Goal: Task Accomplishment & Management: Complete application form

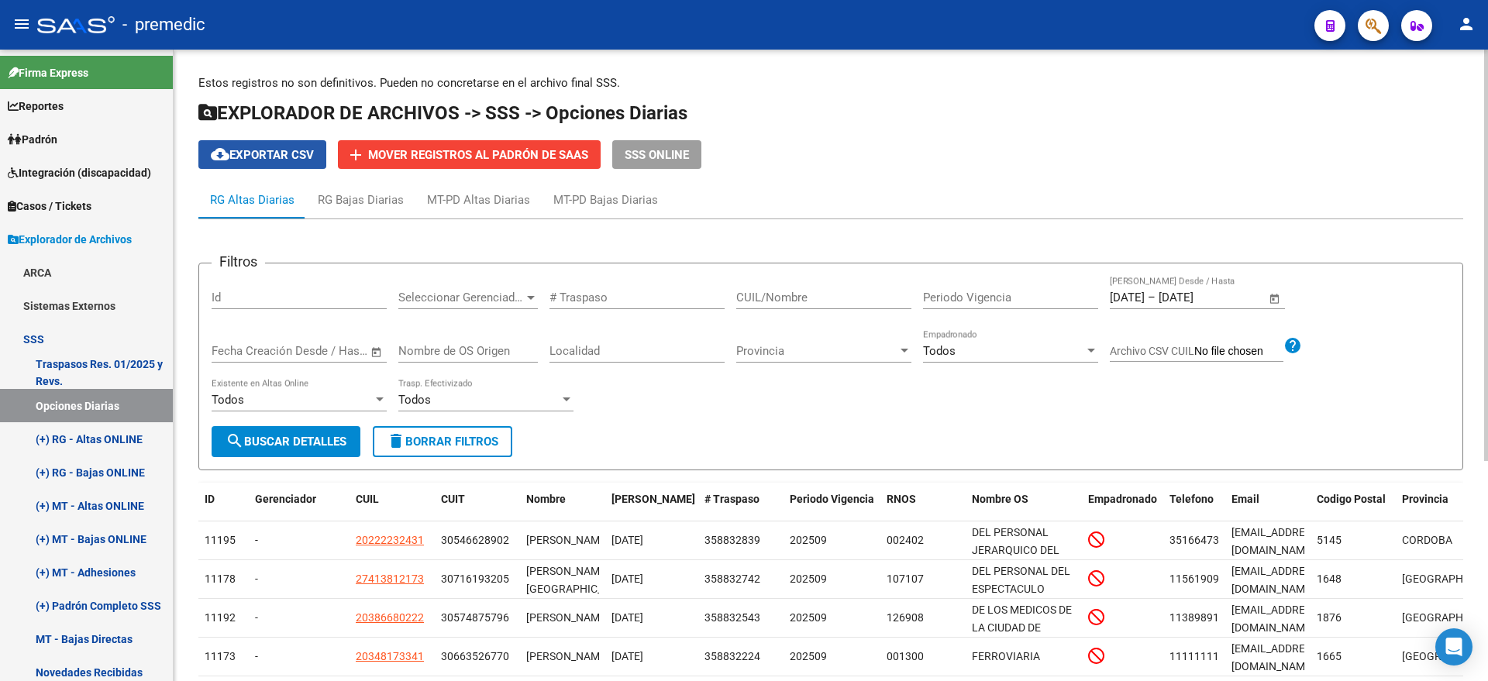
click at [264, 154] on span "cloud_download Exportar CSV" at bounding box center [262, 155] width 103 height 14
click at [795, 301] on input "CUIL/Nombre" at bounding box center [823, 298] width 175 height 14
paste input "20284322135"
click at [260, 435] on span "search Buscar Detalles" at bounding box center [286, 442] width 121 height 14
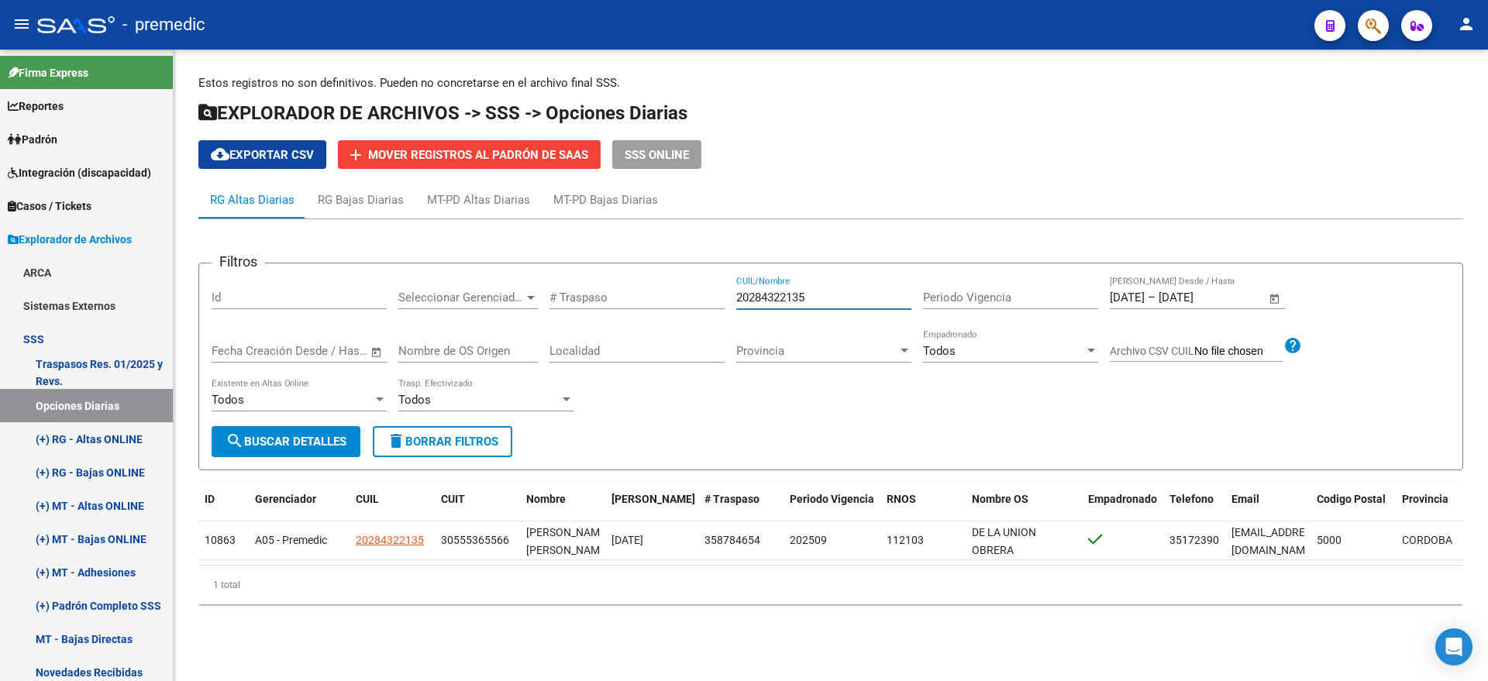
drag, startPoint x: 831, startPoint y: 300, endPoint x: 697, endPoint y: 303, distance: 133.3
click at [697, 303] on div "Filtros Id Seleccionar Gerenciador Seleccionar Gerenciador # Traspaso 202843221…" at bounding box center [831, 351] width 1238 height 150
paste input "389202402"
click at [285, 436] on span "search Buscar Detalles" at bounding box center [286, 442] width 121 height 14
drag, startPoint x: 828, startPoint y: 304, endPoint x: 638, endPoint y: 313, distance: 190.9
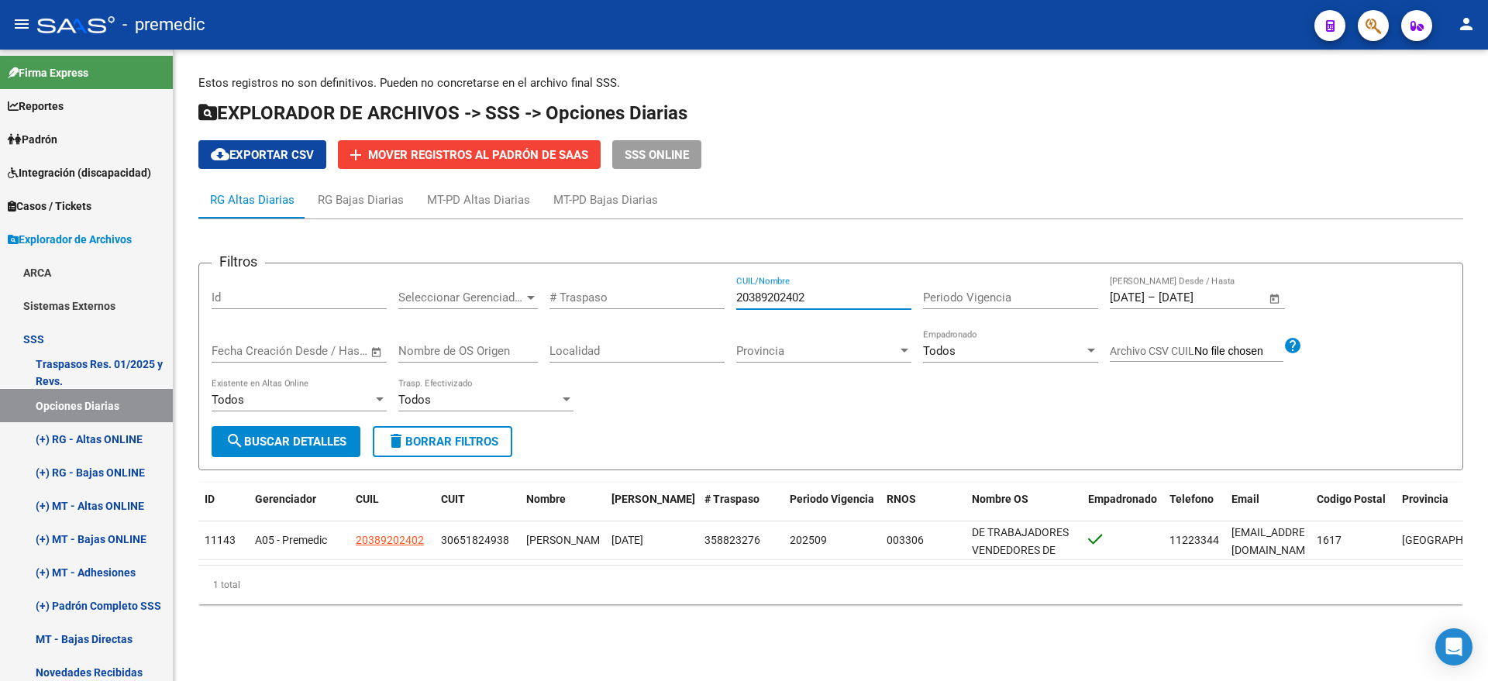
click at [638, 313] on div "Filtros Id Seleccionar Gerenciador Seleccionar Gerenciador # Traspaso 203892024…" at bounding box center [831, 351] width 1238 height 150
paste input "718893184"
click at [244, 447] on span "search Buscar Detalles" at bounding box center [286, 442] width 121 height 14
drag, startPoint x: 812, startPoint y: 291, endPoint x: 696, endPoint y: 303, distance: 116.8
click at [697, 302] on div "Filtros Id Seleccionar Gerenciador Seleccionar Gerenciador # Traspaso 271889318…" at bounding box center [831, 351] width 1238 height 150
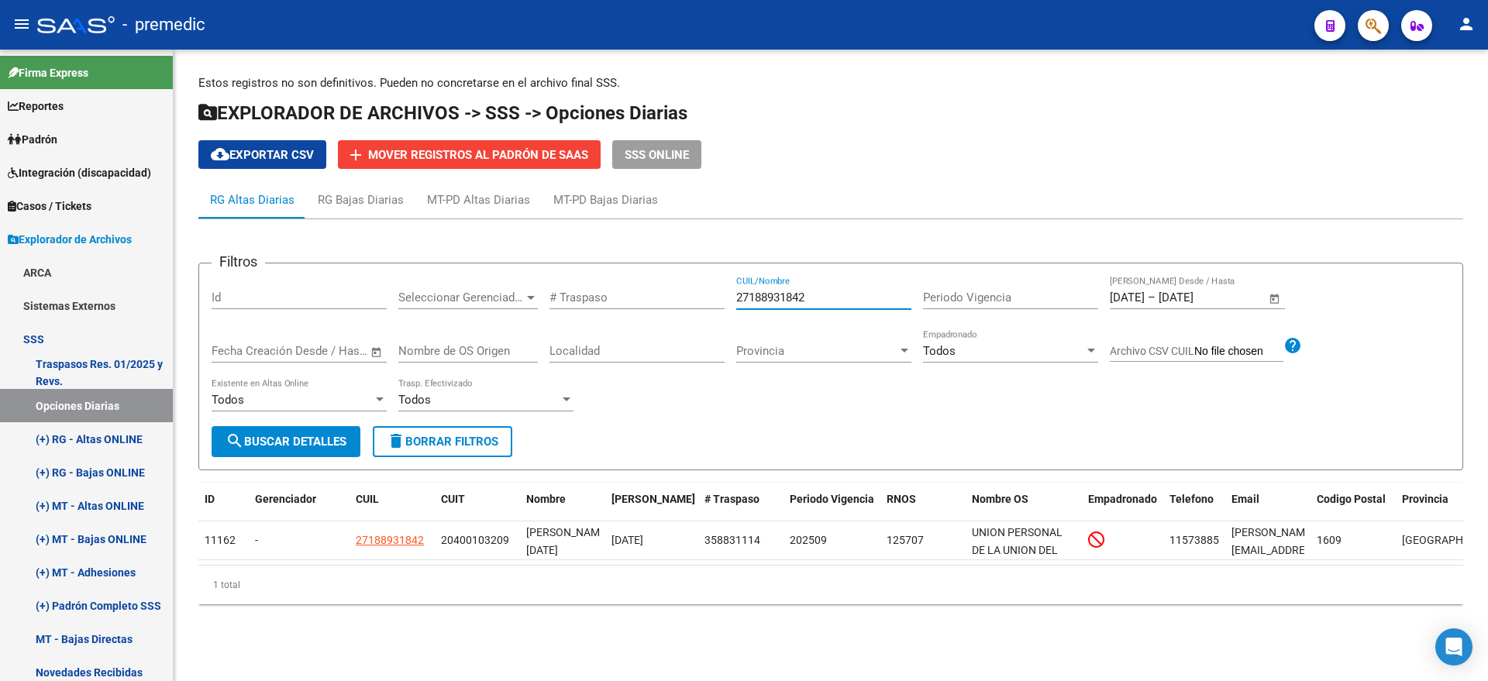
paste input "0277560136"
click at [312, 433] on button "search Buscar Detalles" at bounding box center [286, 441] width 149 height 31
drag, startPoint x: 808, startPoint y: 296, endPoint x: 638, endPoint y: 308, distance: 170.9
click at [638, 308] on div "Filtros Id Seleccionar Gerenciador Seleccionar Gerenciador # Traspaso 202775601…" at bounding box center [831, 351] width 1238 height 150
paste input "7279197491"
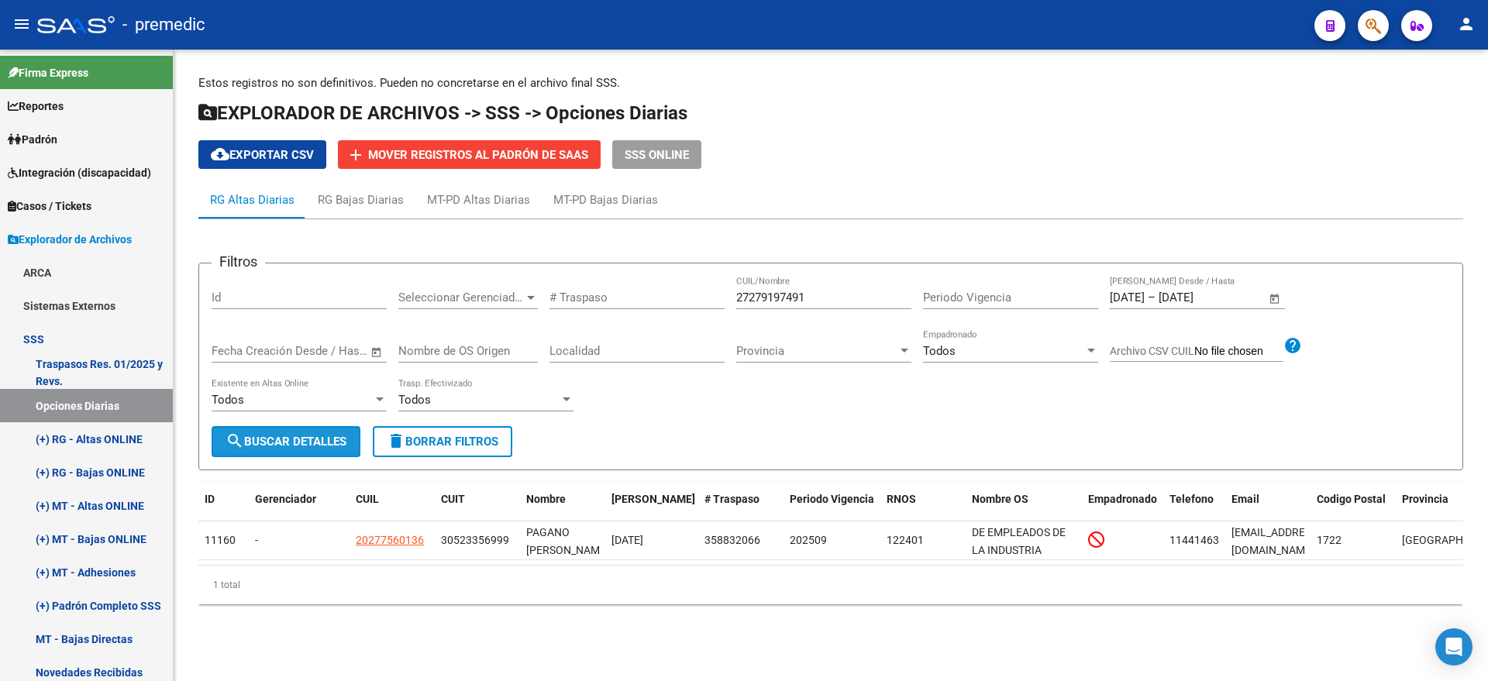
click at [298, 441] on span "search Buscar Detalles" at bounding box center [286, 442] width 121 height 14
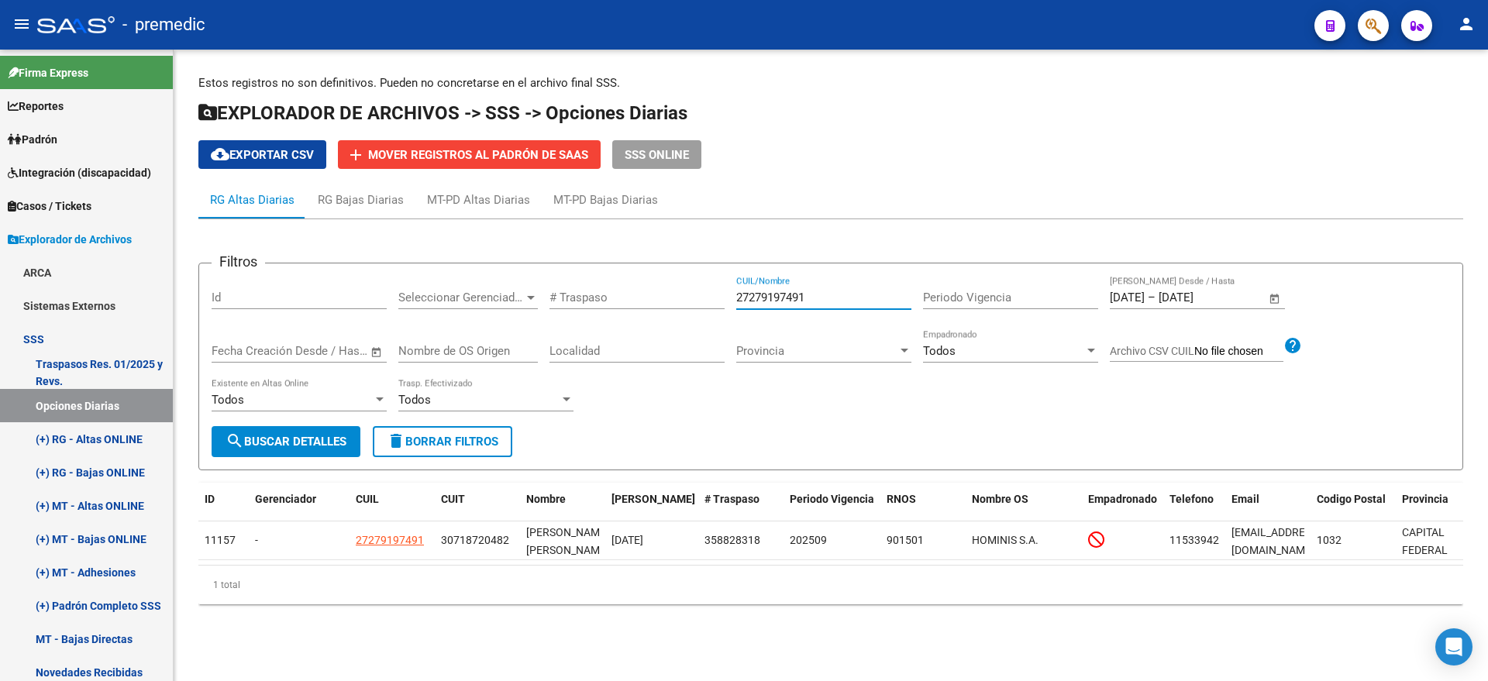
drag, startPoint x: 825, startPoint y: 293, endPoint x: 676, endPoint y: 302, distance: 149.9
click at [676, 302] on div "Filtros Id Seleccionar Gerenciador Seleccionar Gerenciador # Traspaso 272791974…" at bounding box center [831, 351] width 1238 height 150
paste input "0266947187"
click at [317, 432] on button "search Buscar Detalles" at bounding box center [286, 441] width 149 height 31
drag, startPoint x: 826, startPoint y: 298, endPoint x: 627, endPoint y: 305, distance: 199.3
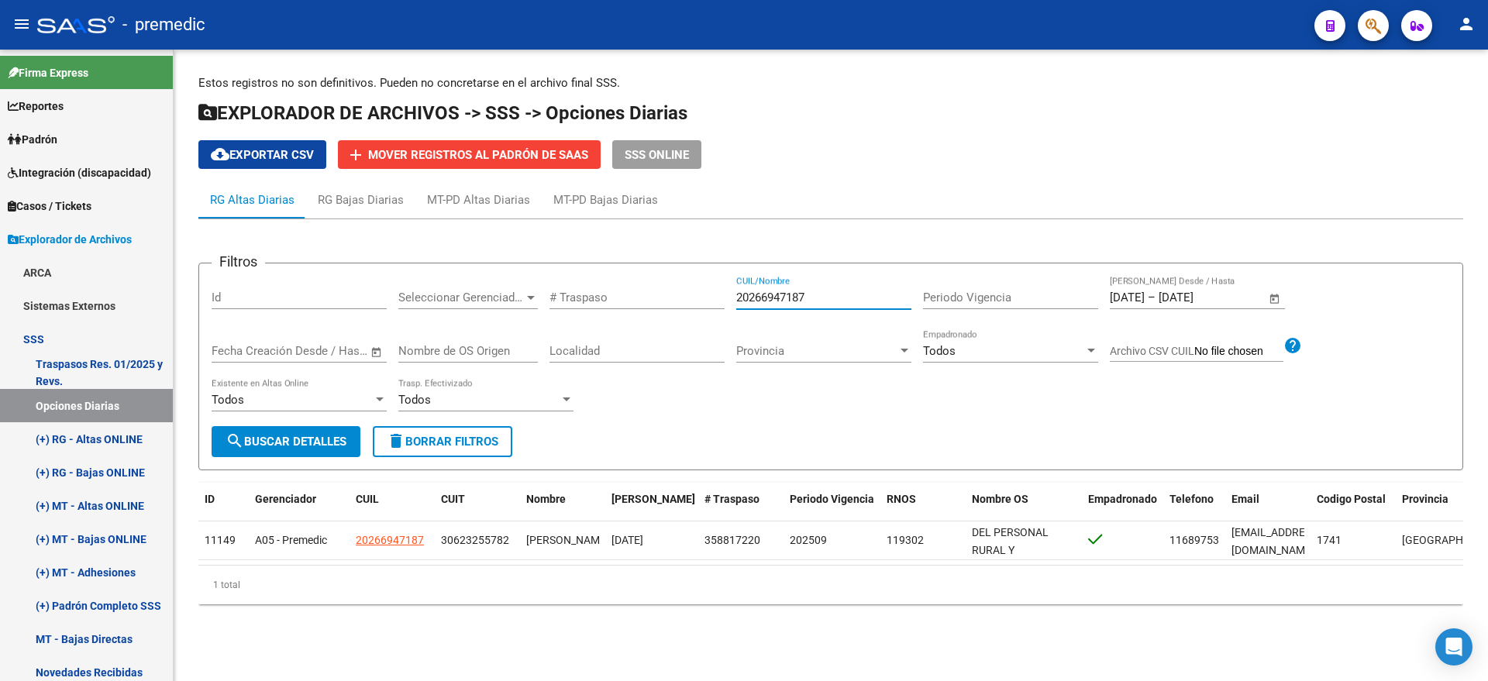
click at [633, 301] on div "Filtros Id Seleccionar Gerenciador Seleccionar Gerenciador # Traspaso 202669471…" at bounding box center [831, 351] width 1238 height 150
paste input "7279197491"
type input "27279197491"
click at [297, 442] on span "search Buscar Detalles" at bounding box center [286, 442] width 121 height 14
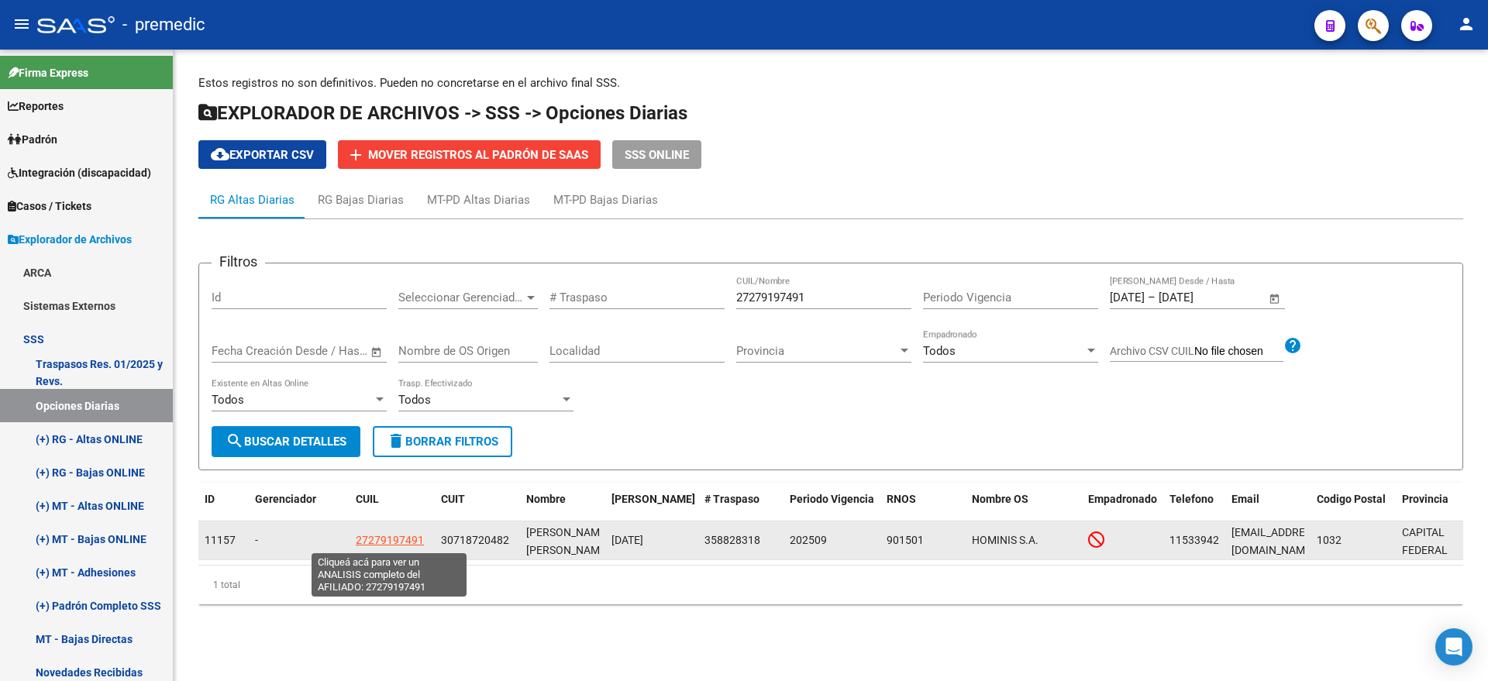
click at [408, 538] on span "27279197491" at bounding box center [390, 540] width 68 height 12
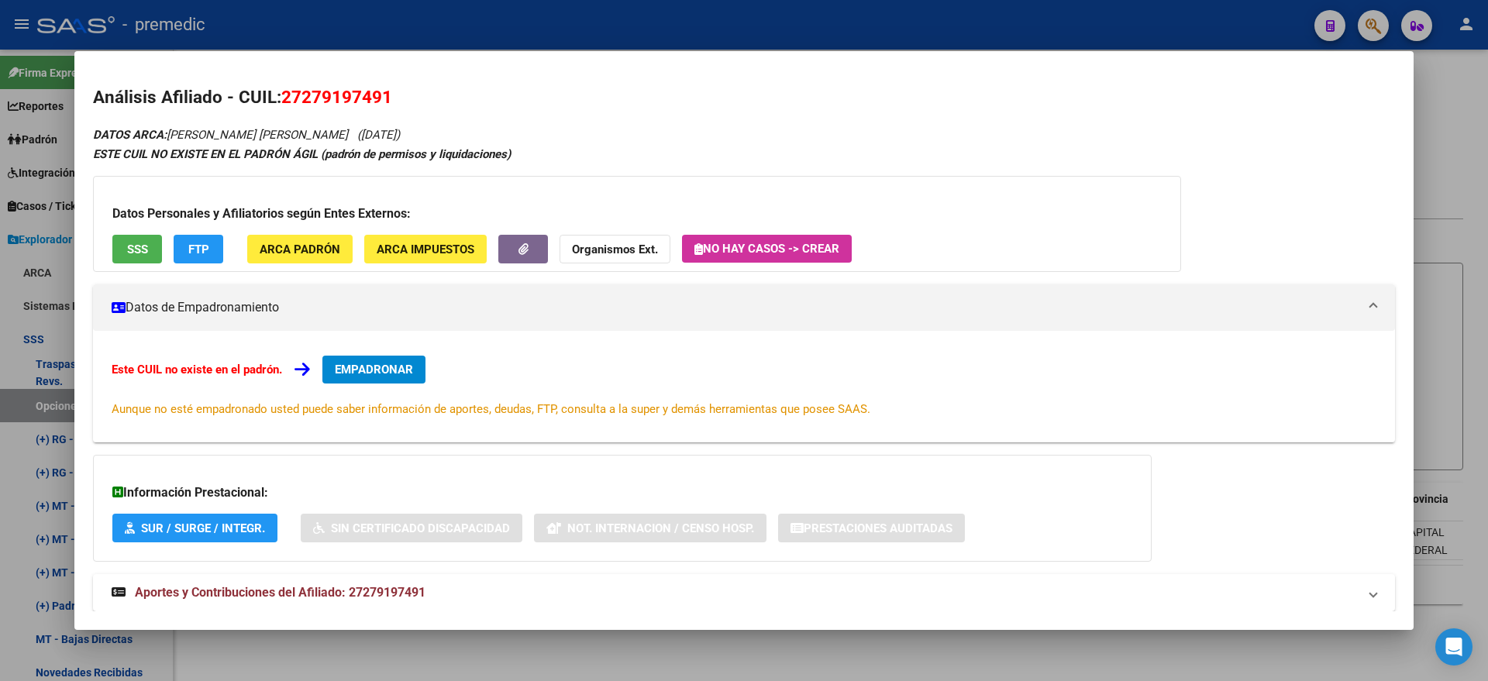
click at [358, 452] on div "DATOS ARCA: COLOMBO ELIZABETH SOFIA (24/01/1980) ESTE CUIL NO EXISTE EN EL PADR…" at bounding box center [744, 377] width 1302 height 504
click at [374, 379] on button "EMPADRONAR" at bounding box center [373, 370] width 103 height 28
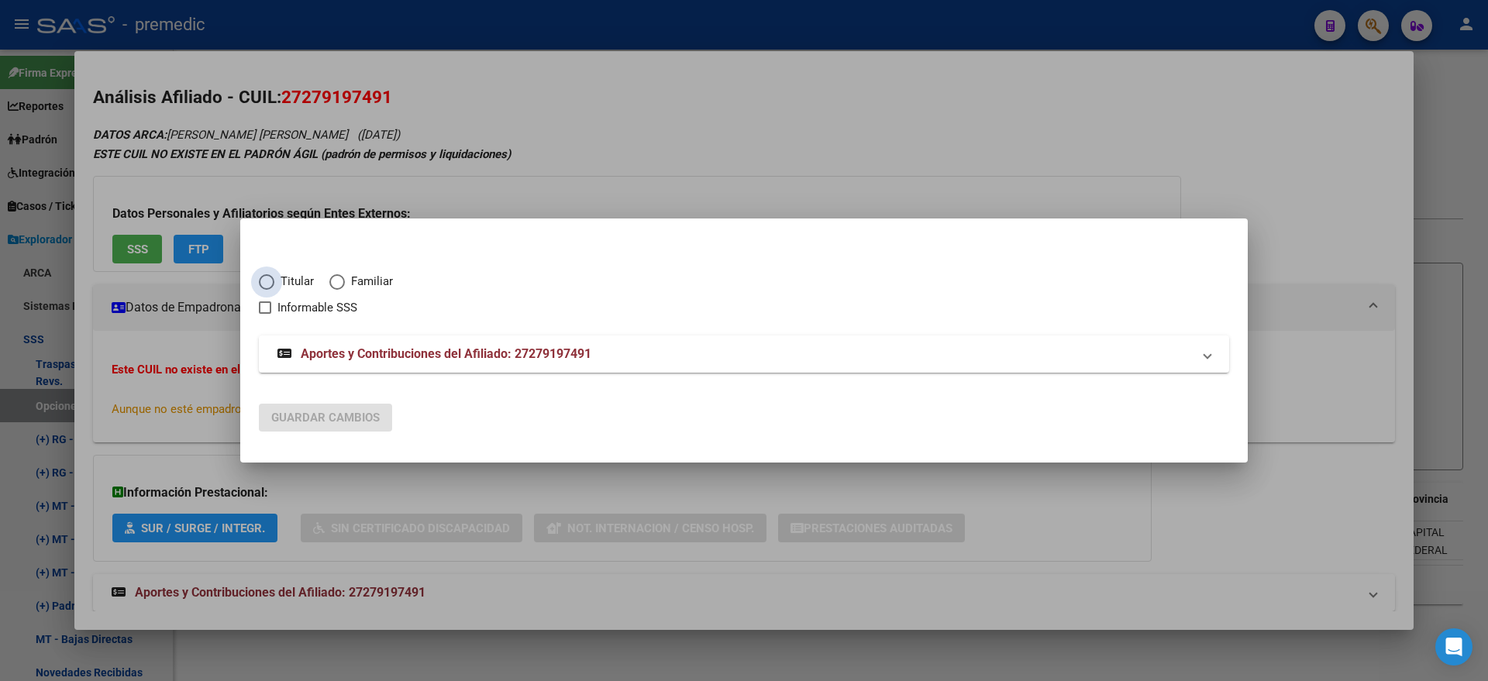
click at [262, 282] on span "Elija una opción" at bounding box center [266, 281] width 15 height 15
click at [262, 282] on input "Titular" at bounding box center [266, 281] width 15 height 15
radio input "true"
checkbox input "true"
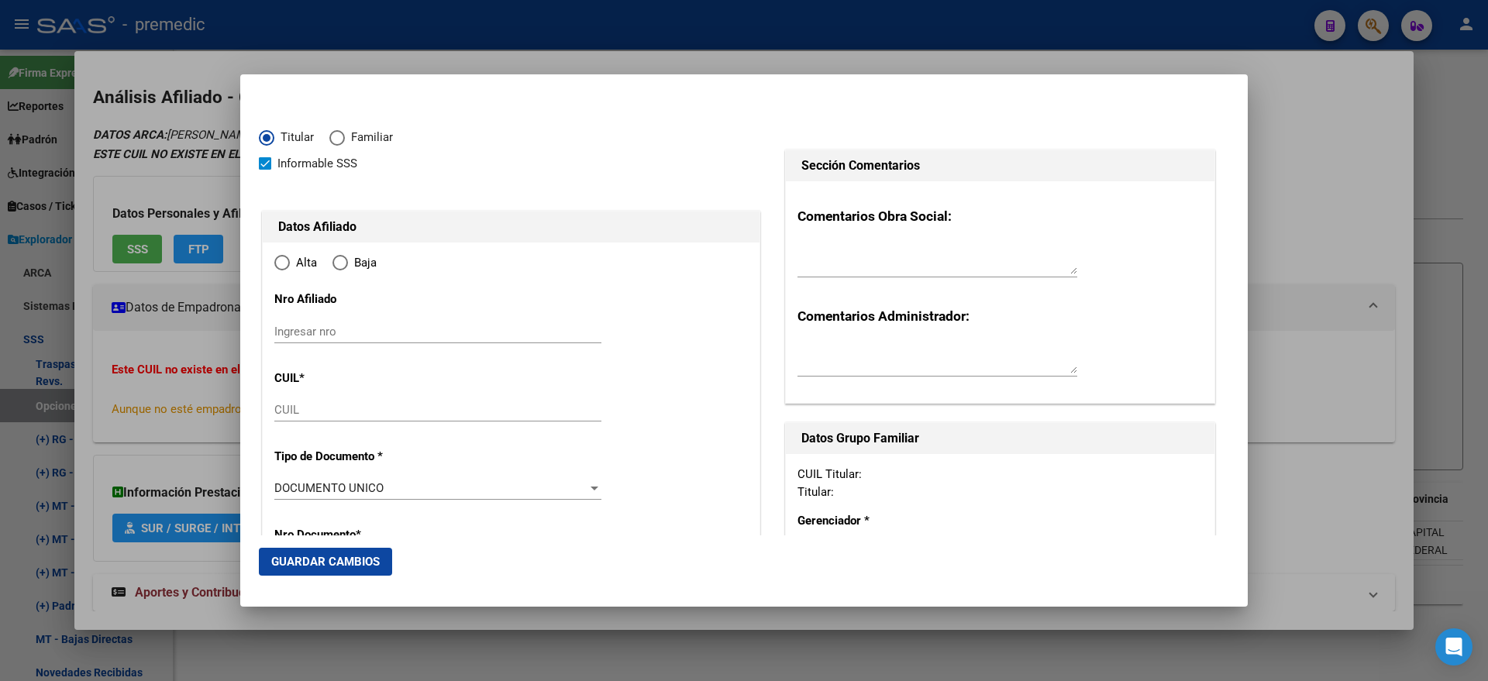
type input "27-27919749-1"
type input "27919749"
type input "COLOMBO"
type input "ELIZABETH SOFIA"
type input "1980-01-24"
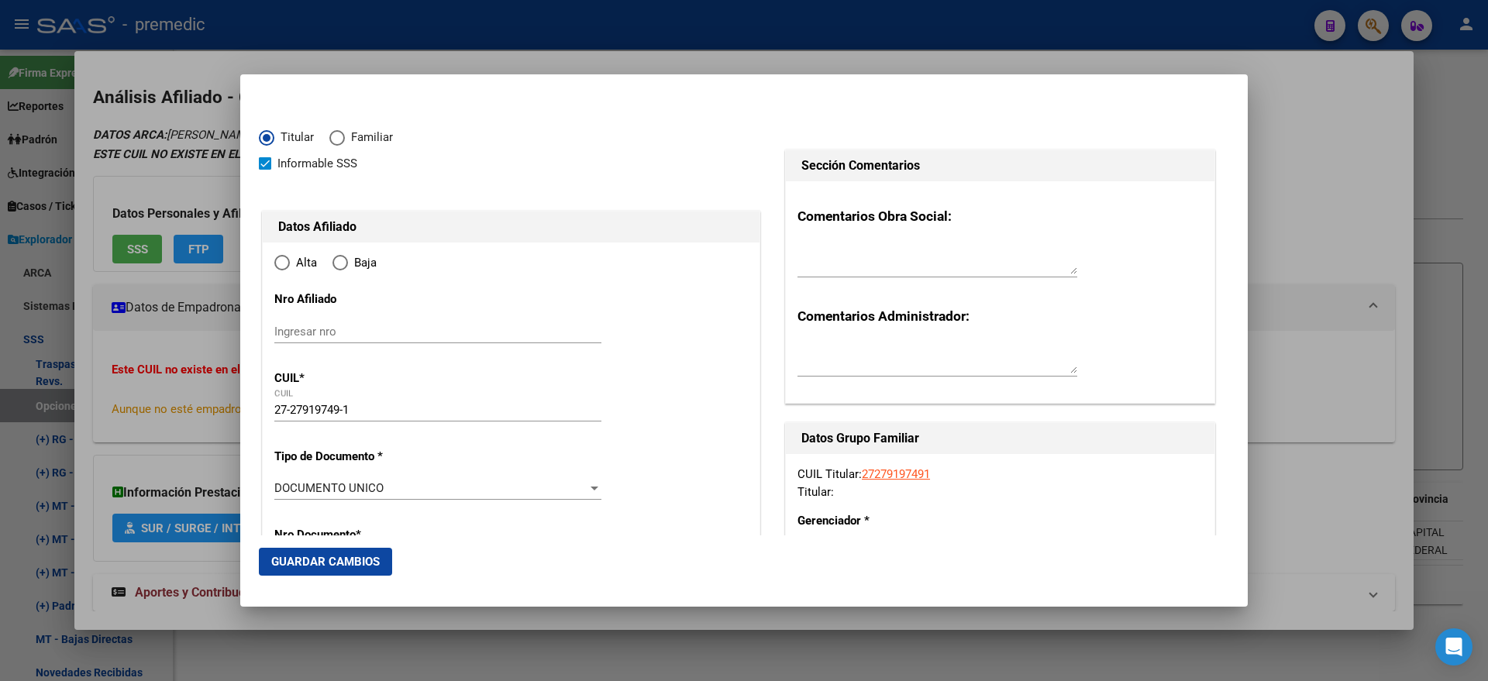
type input "CABA"
type input "1209"
type input "MORENO"
type input "3649"
type input "8"
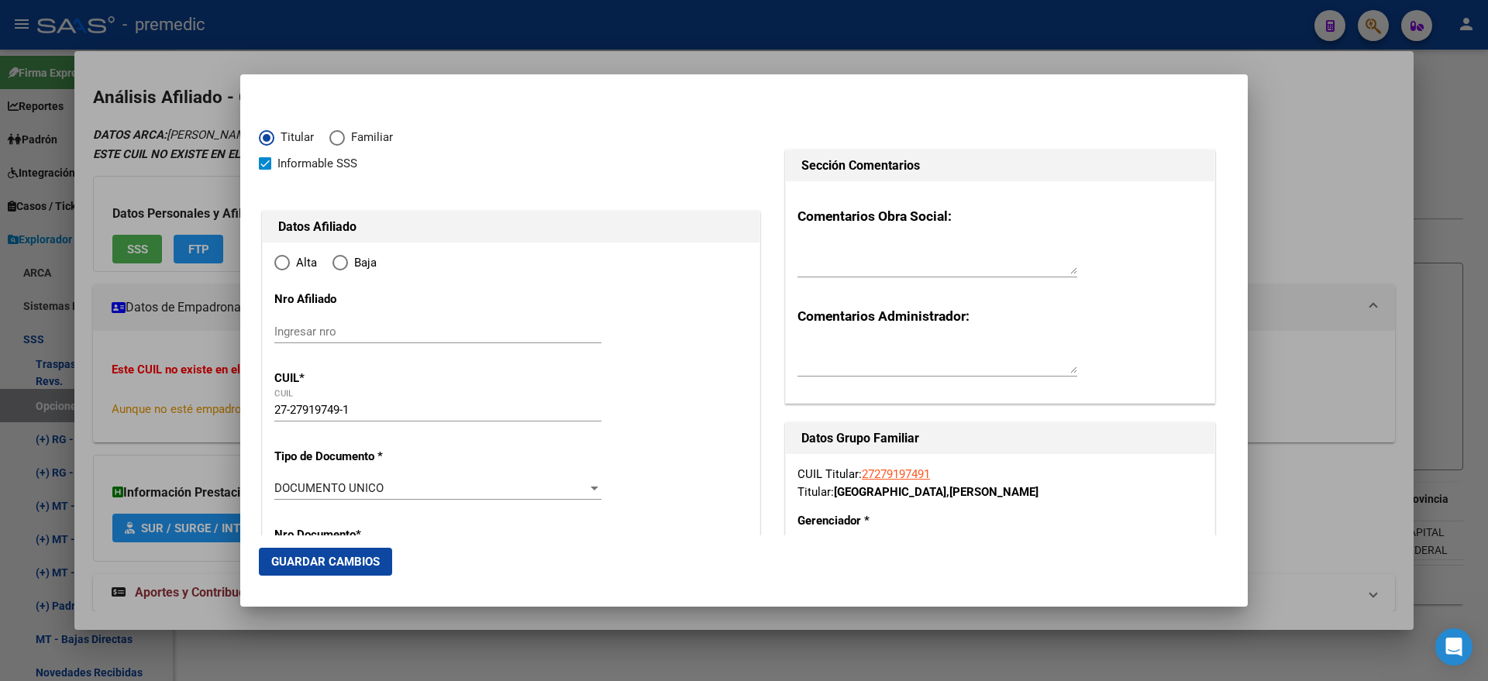
radio input "true"
click at [276, 486] on input "Ingresar fecha" at bounding box center [437, 492] width 327 height 25
click at [301, 480] on input "Ingresar fecha" at bounding box center [437, 492] width 327 height 25
type input "2025-09-01"
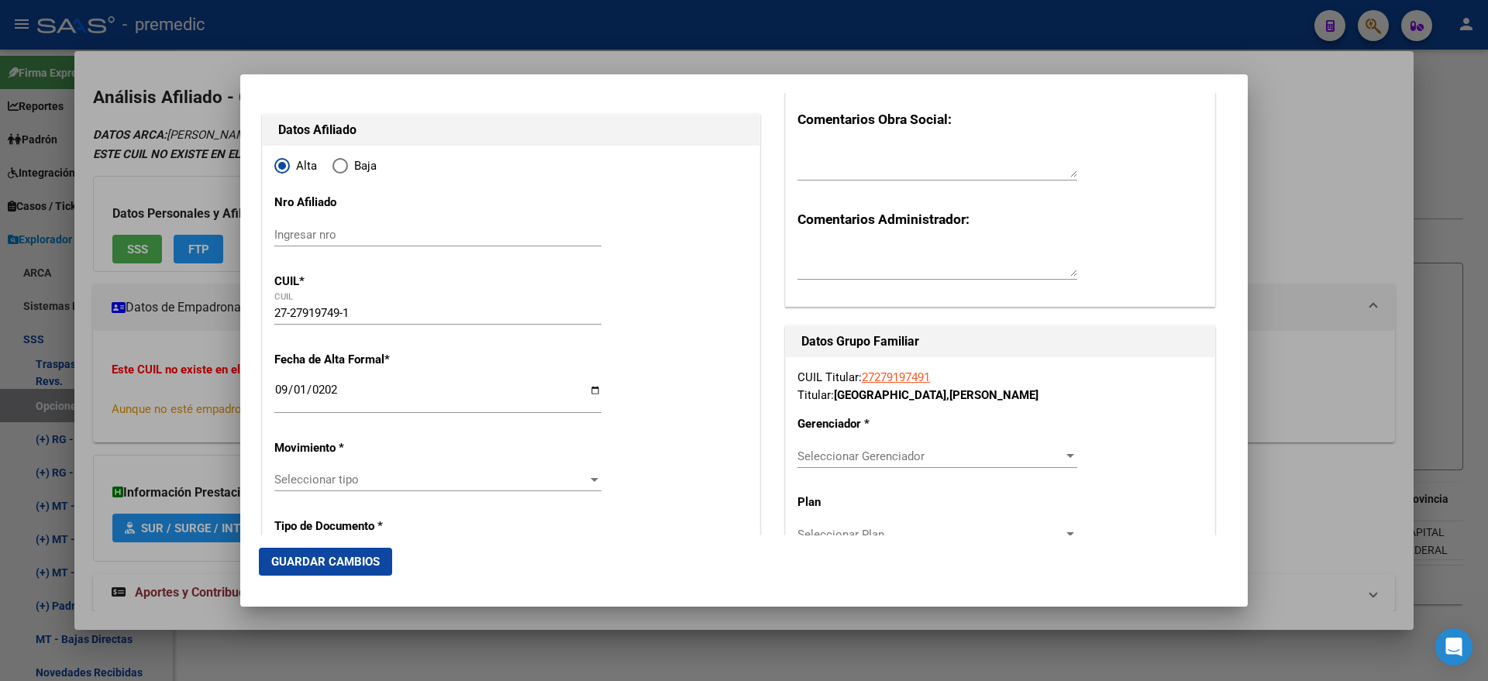
scroll to position [194, 0]
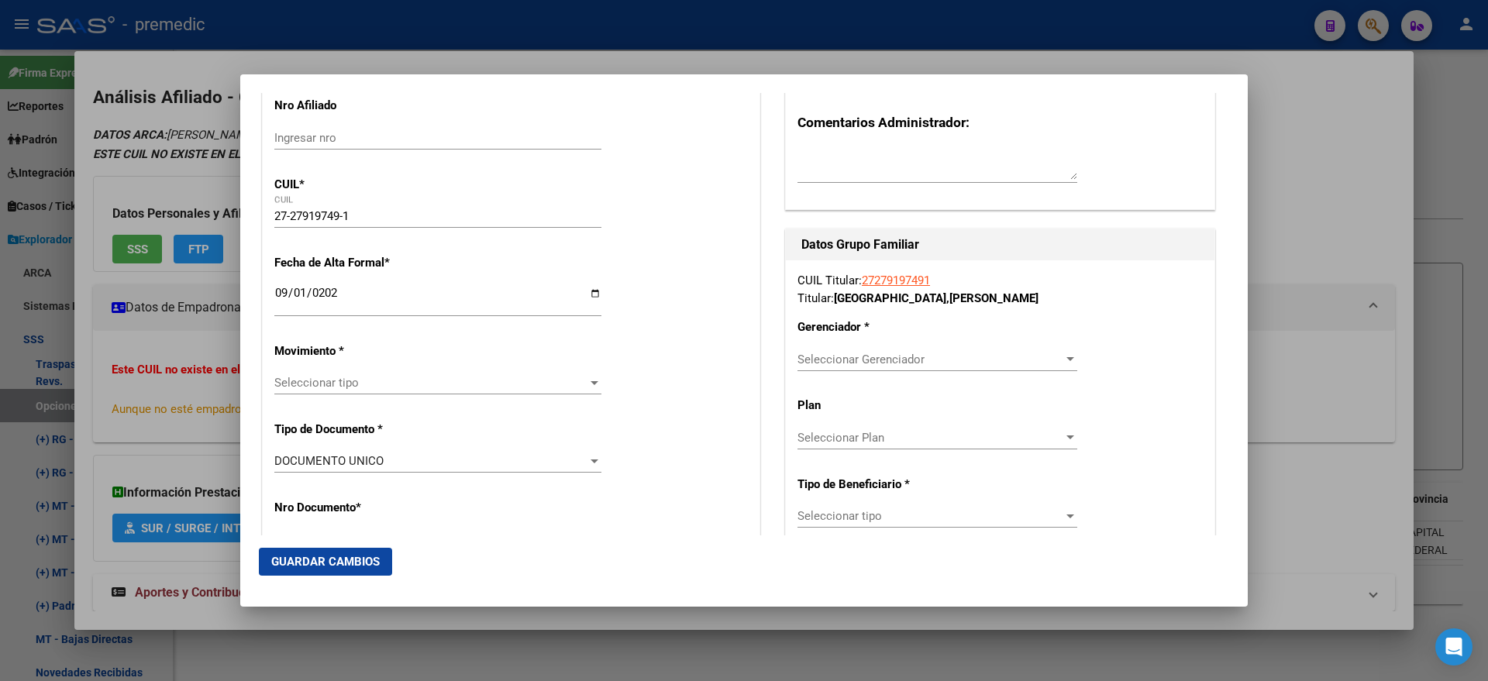
click at [304, 385] on span "Seleccionar tipo" at bounding box center [430, 383] width 313 height 14
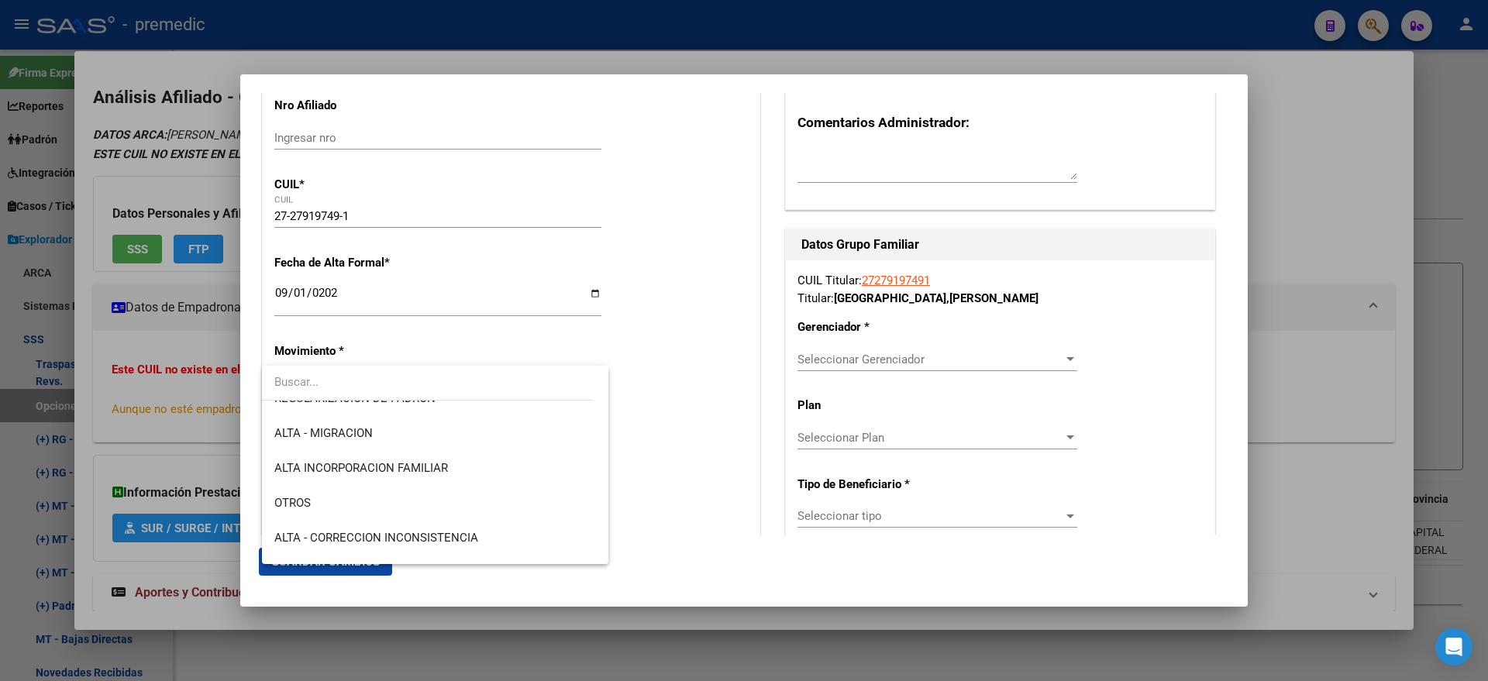
scroll to position [291, 0]
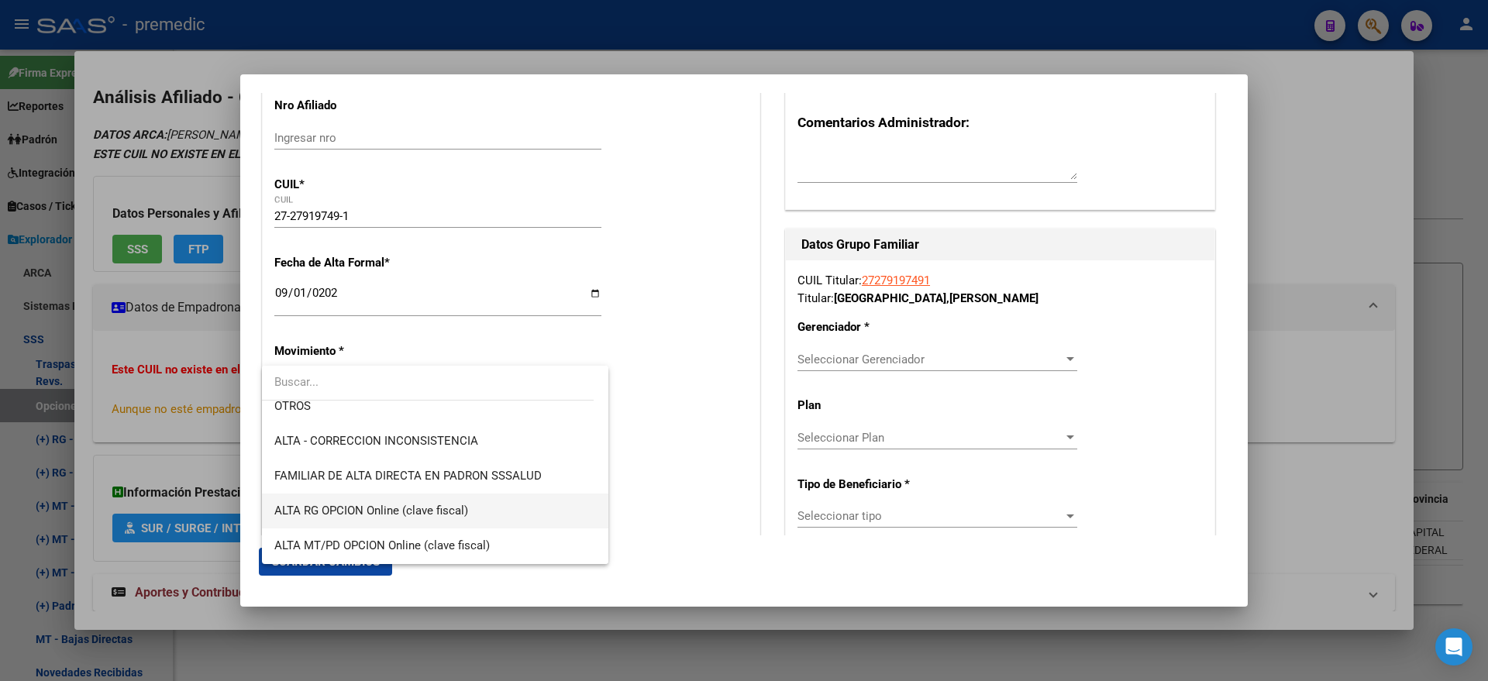
click at [442, 507] on span "ALTA RG OPCION Online (clave fiscal)" at bounding box center [371, 511] width 194 height 14
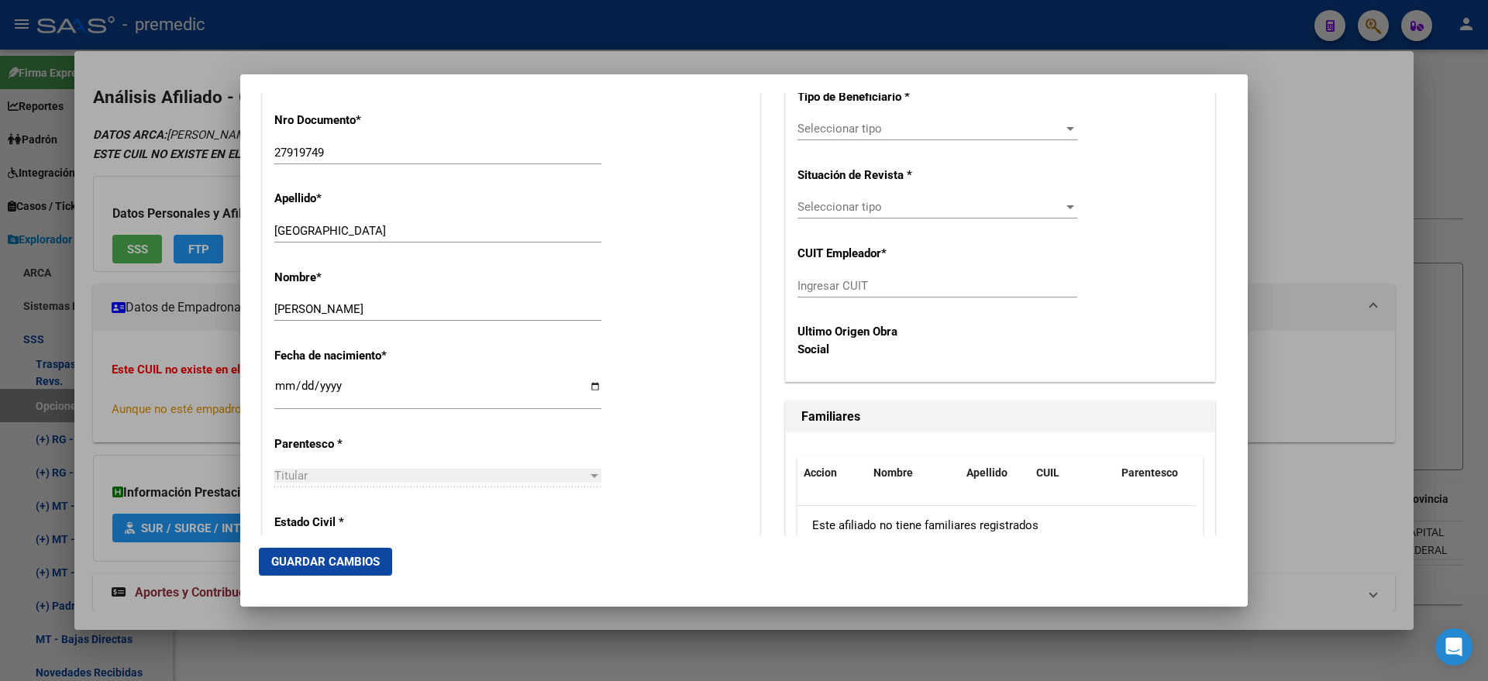
scroll to position [678, 0]
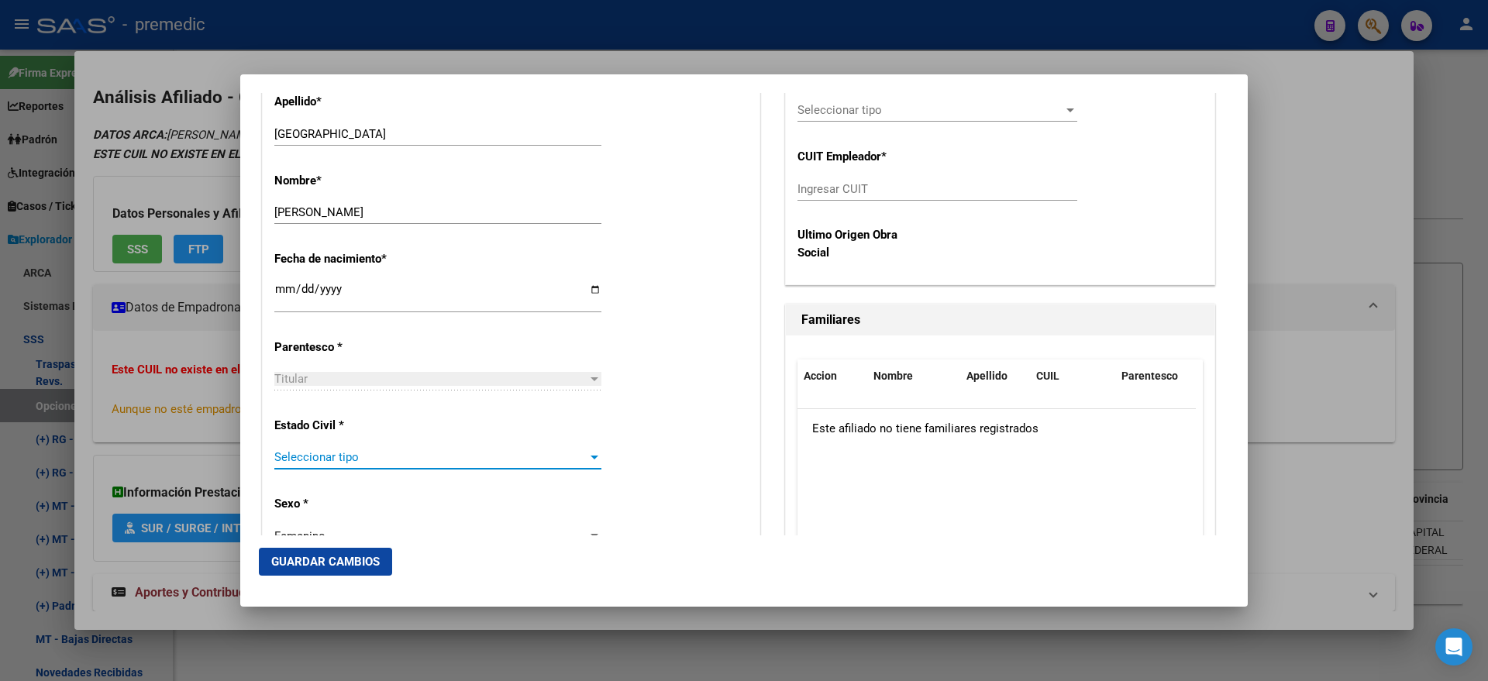
click at [380, 463] on span "Seleccionar tipo" at bounding box center [430, 457] width 313 height 14
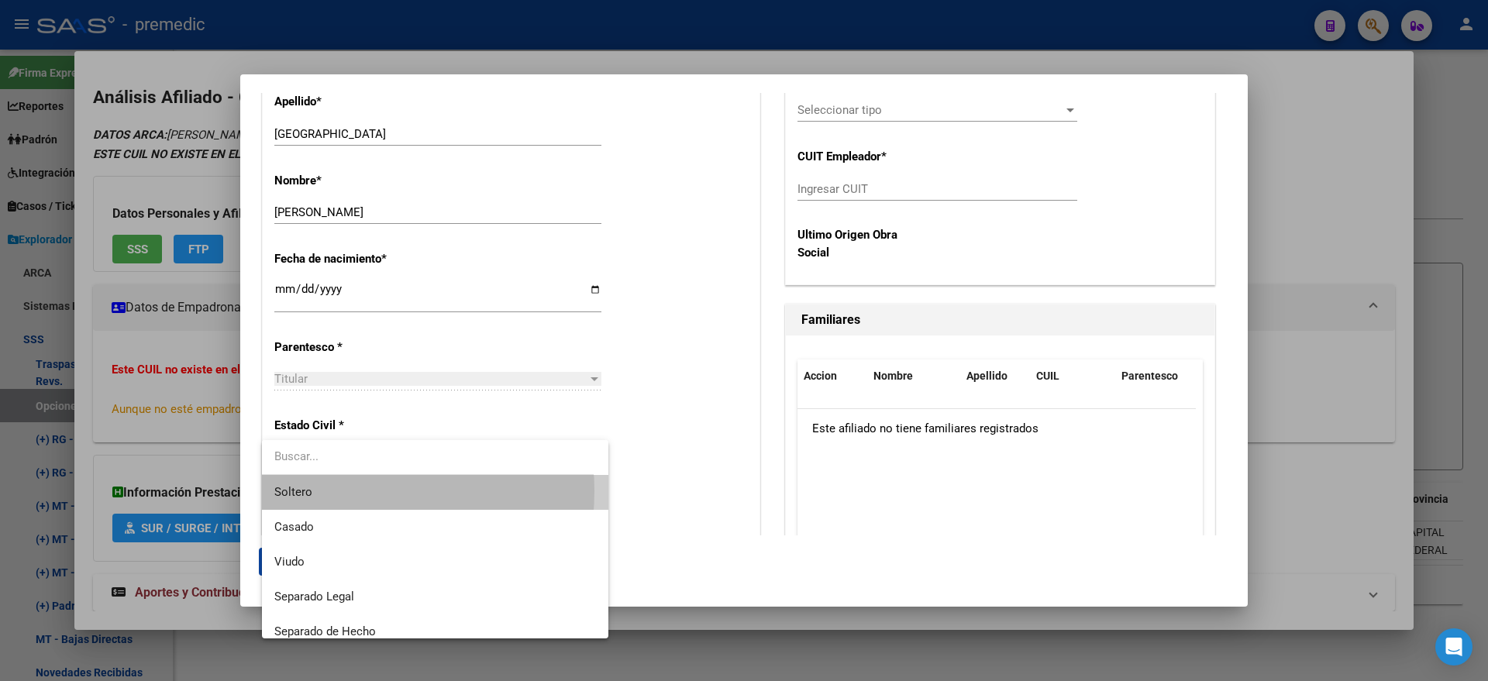
click at [339, 491] on span "Soltero" at bounding box center [435, 492] width 322 height 35
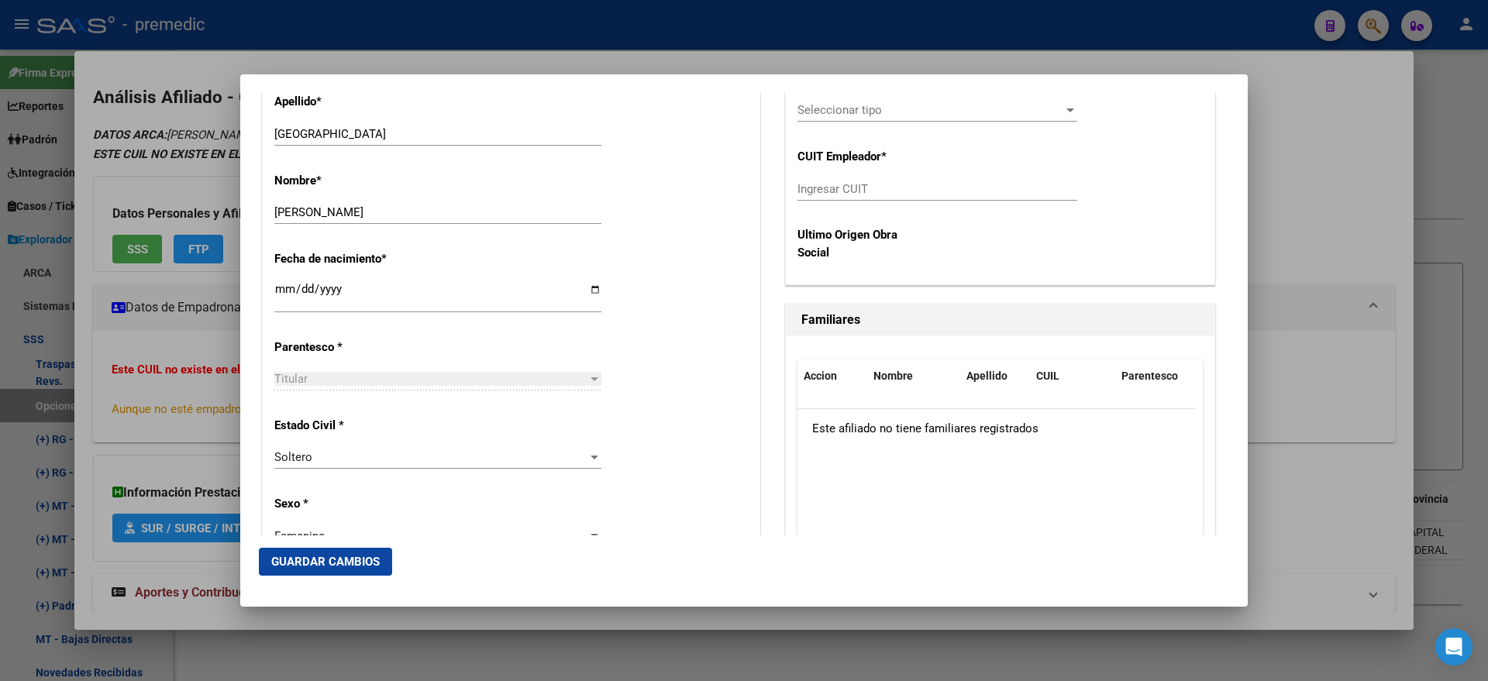
click at [711, 433] on div "Estado Civil * Soltero Seleccionar tipo" at bounding box center [510, 444] width 473 height 78
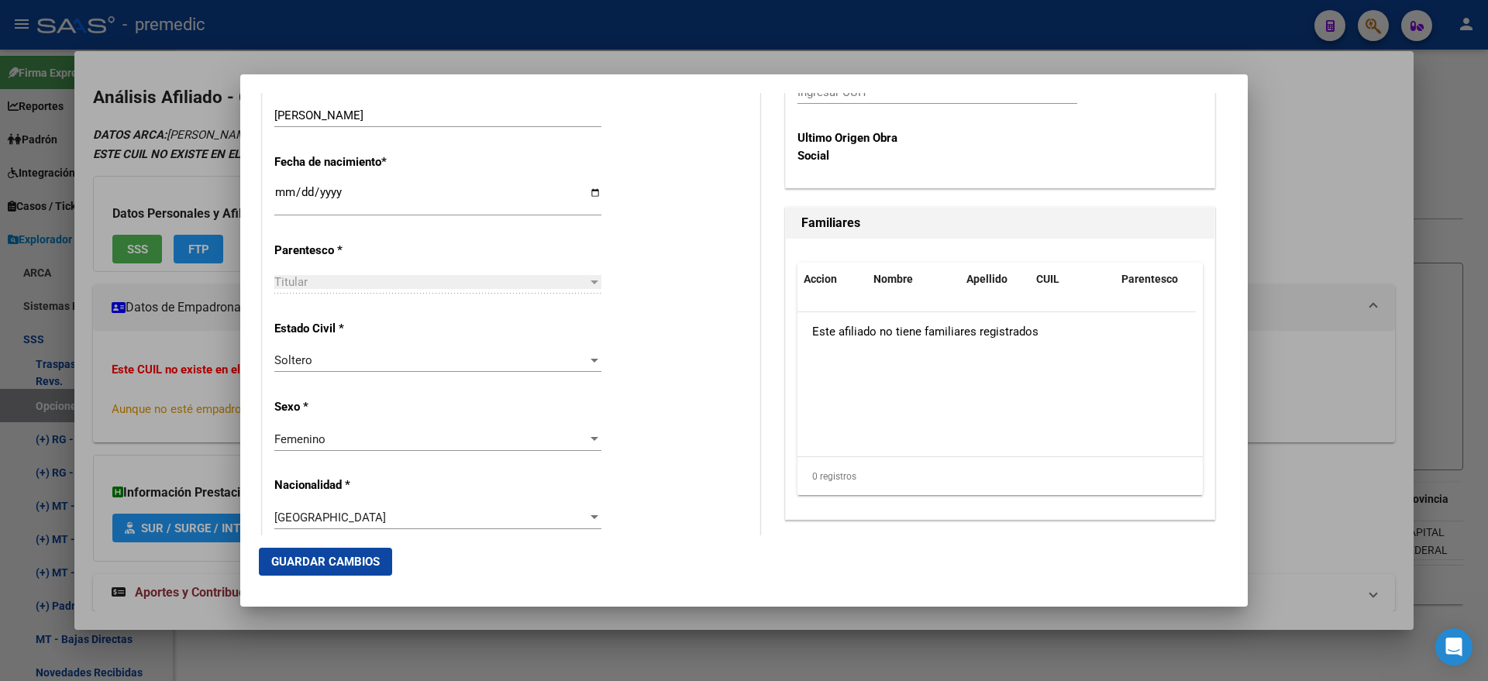
scroll to position [387, 0]
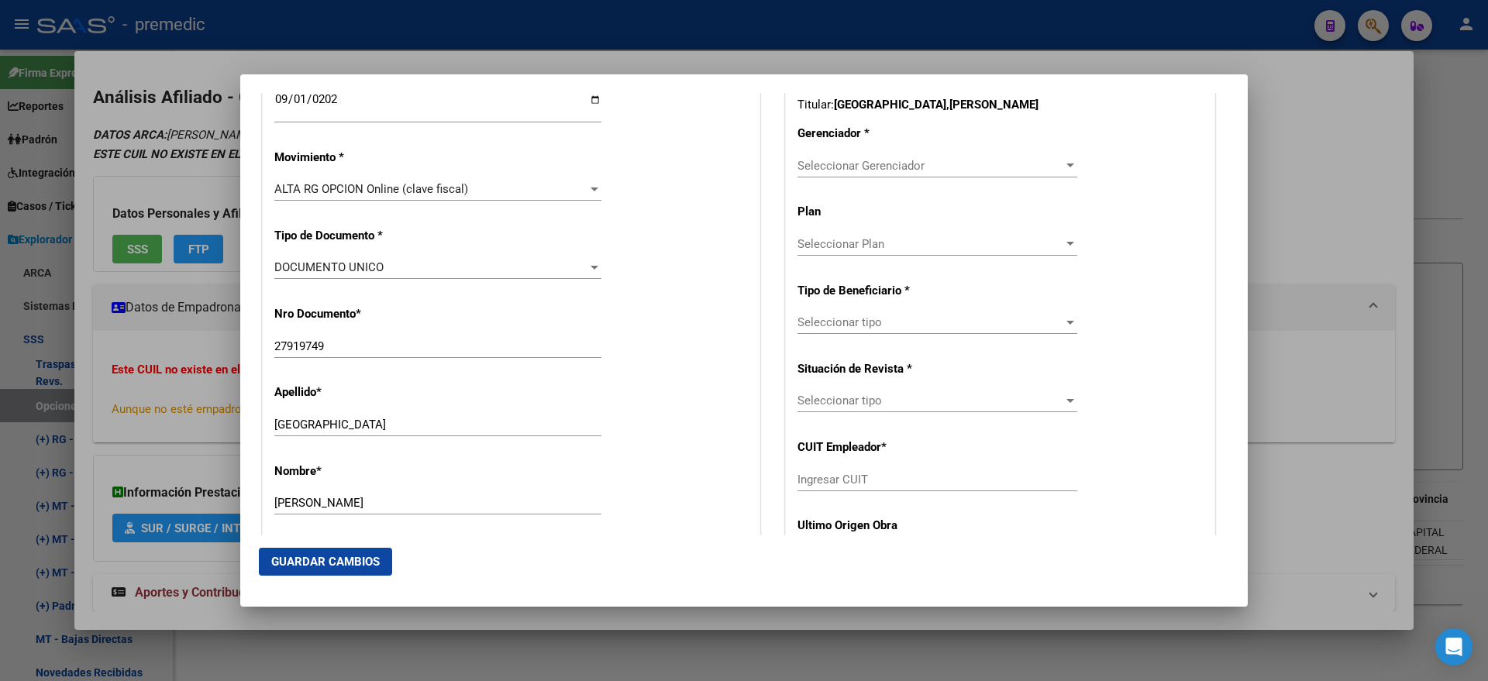
click at [823, 170] on span "Seleccionar Gerenciador" at bounding box center [930, 166] width 266 height 14
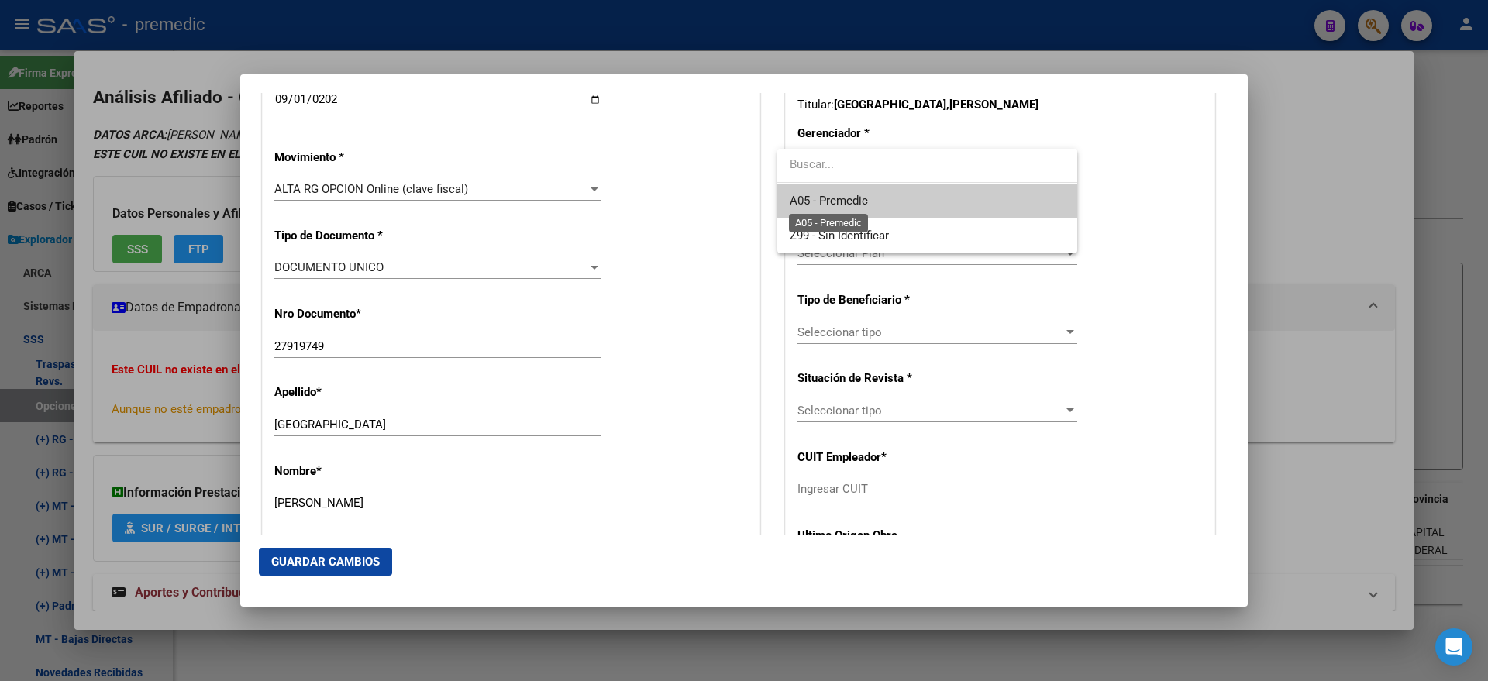
click at [812, 195] on span "A05 - Premedic" at bounding box center [829, 201] width 78 height 14
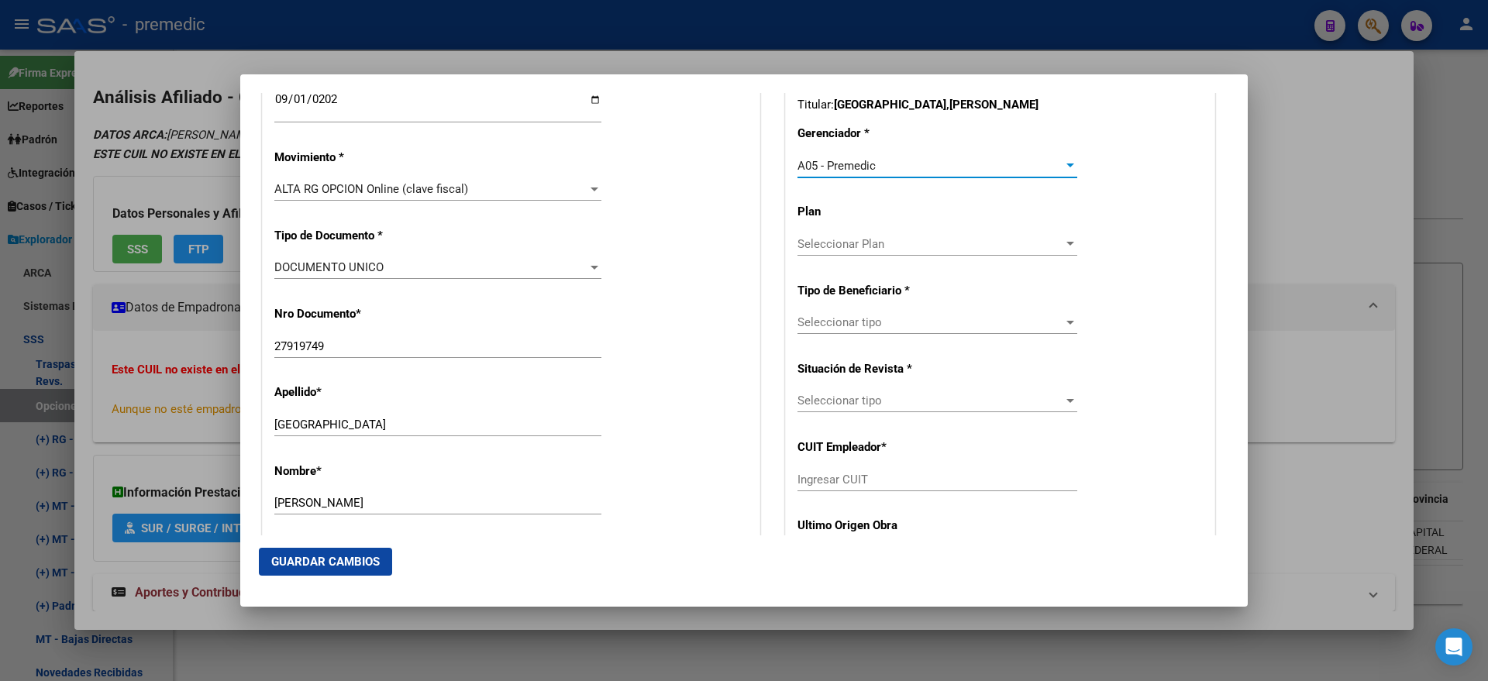
click at [812, 325] on span "Seleccionar tipo" at bounding box center [930, 322] width 266 height 14
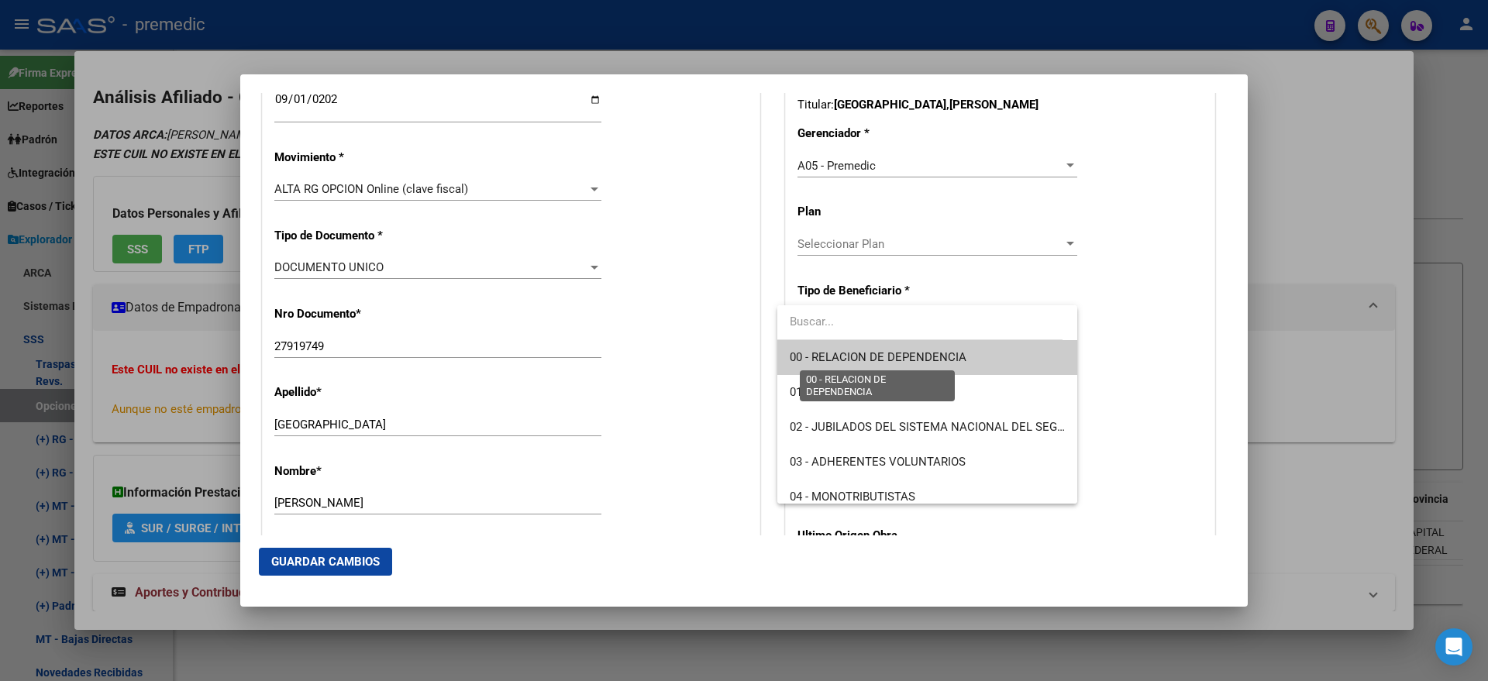
click at [805, 356] on span "00 - RELACION DE DEPENDENCIA" at bounding box center [878, 357] width 177 height 14
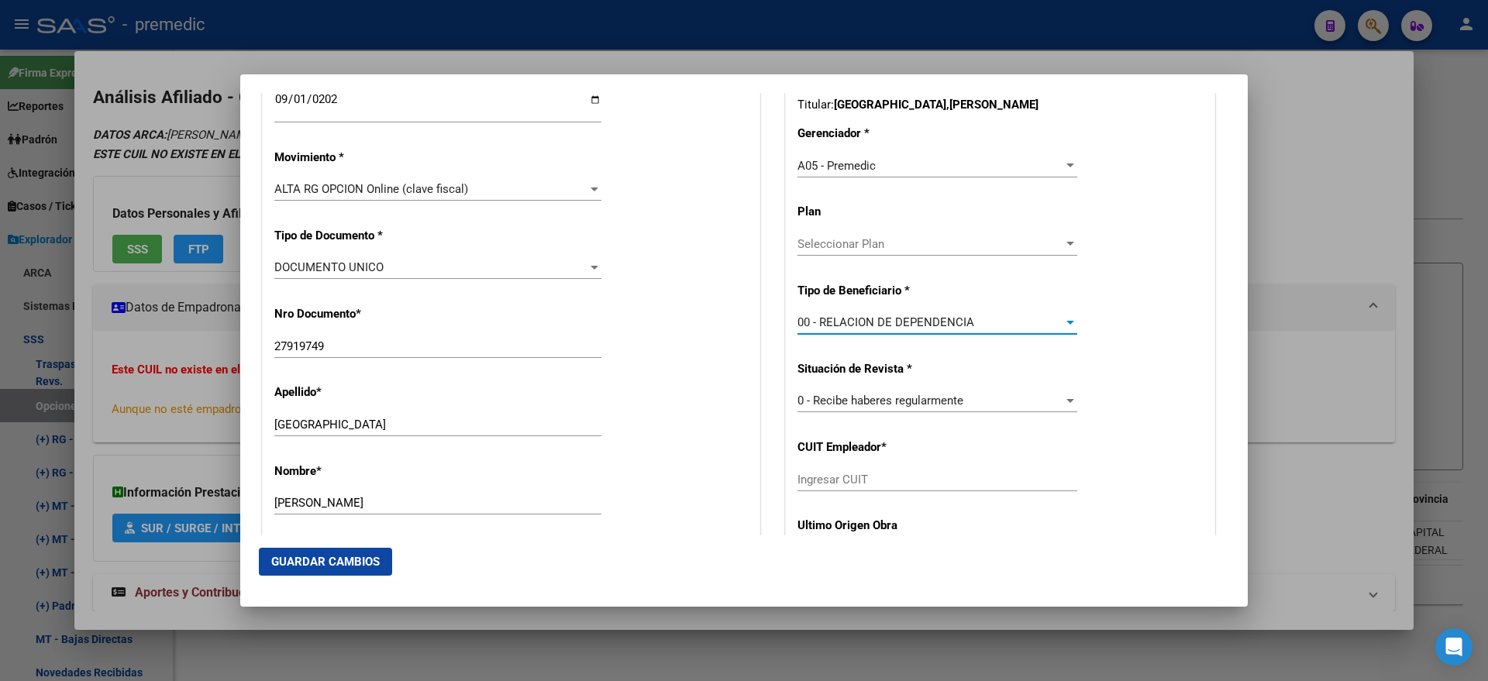
click at [811, 483] on input "Ingresar CUIT" at bounding box center [937, 480] width 280 height 14
paste input "27-27919749-1"
type input "27-27919749-1"
drag, startPoint x: 880, startPoint y: 481, endPoint x: 737, endPoint y: 487, distance: 143.5
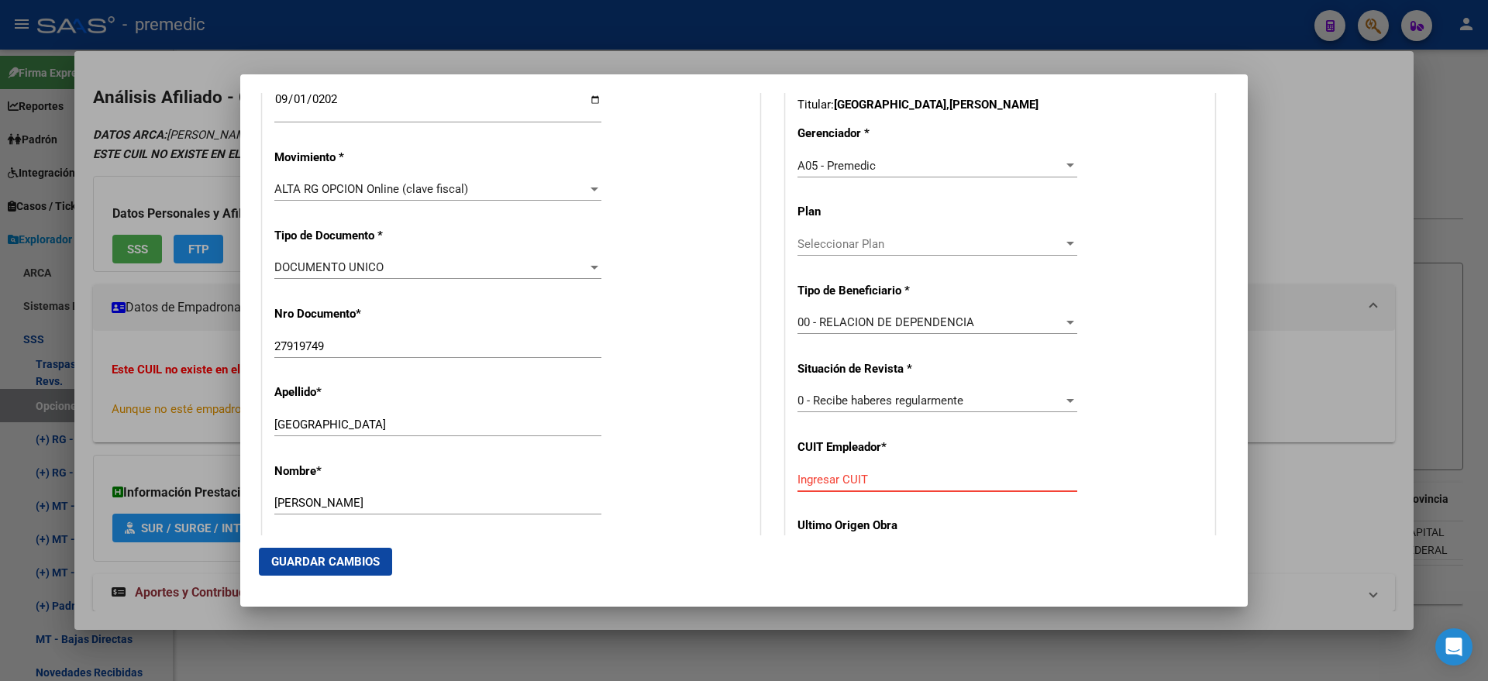
paste input "30-71179831-1"
type input "30-71179831-1"
click at [308, 560] on span "Guardar Cambios" at bounding box center [325, 562] width 108 height 14
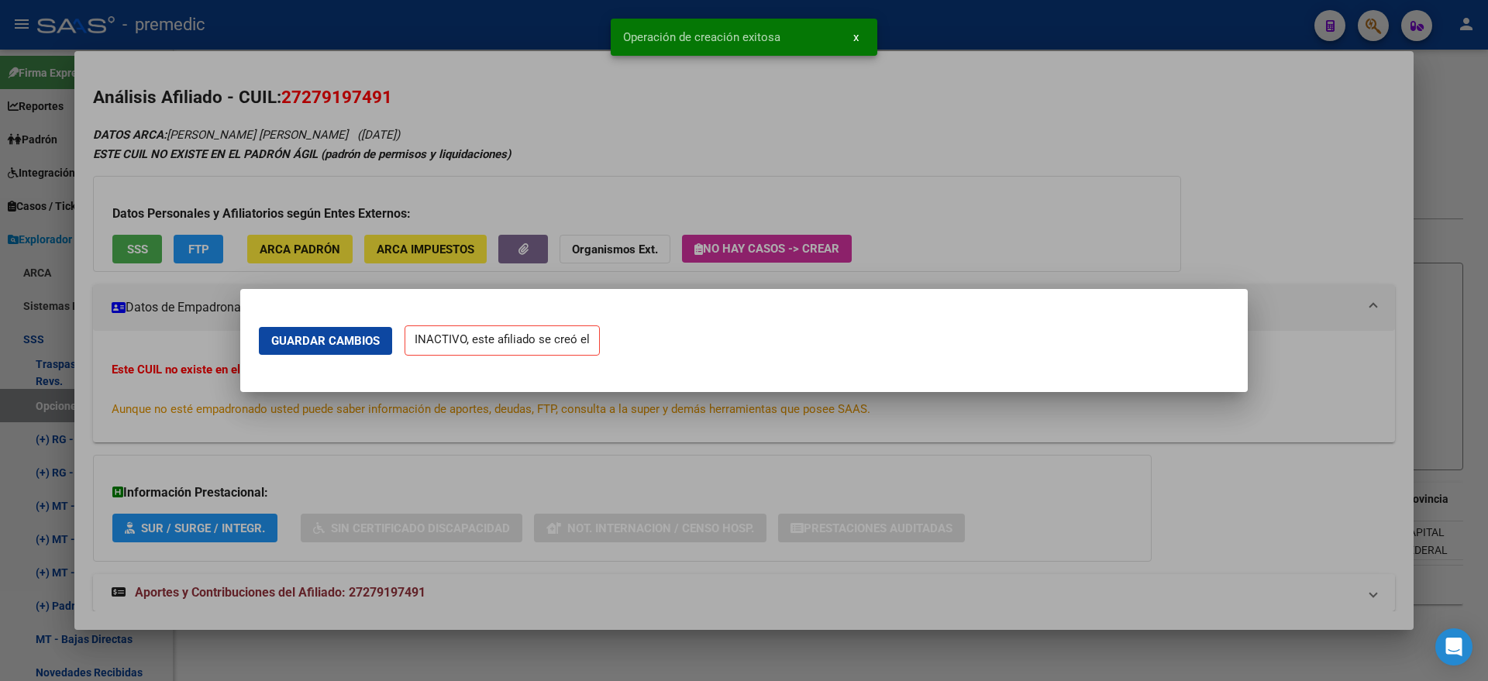
scroll to position [0, 0]
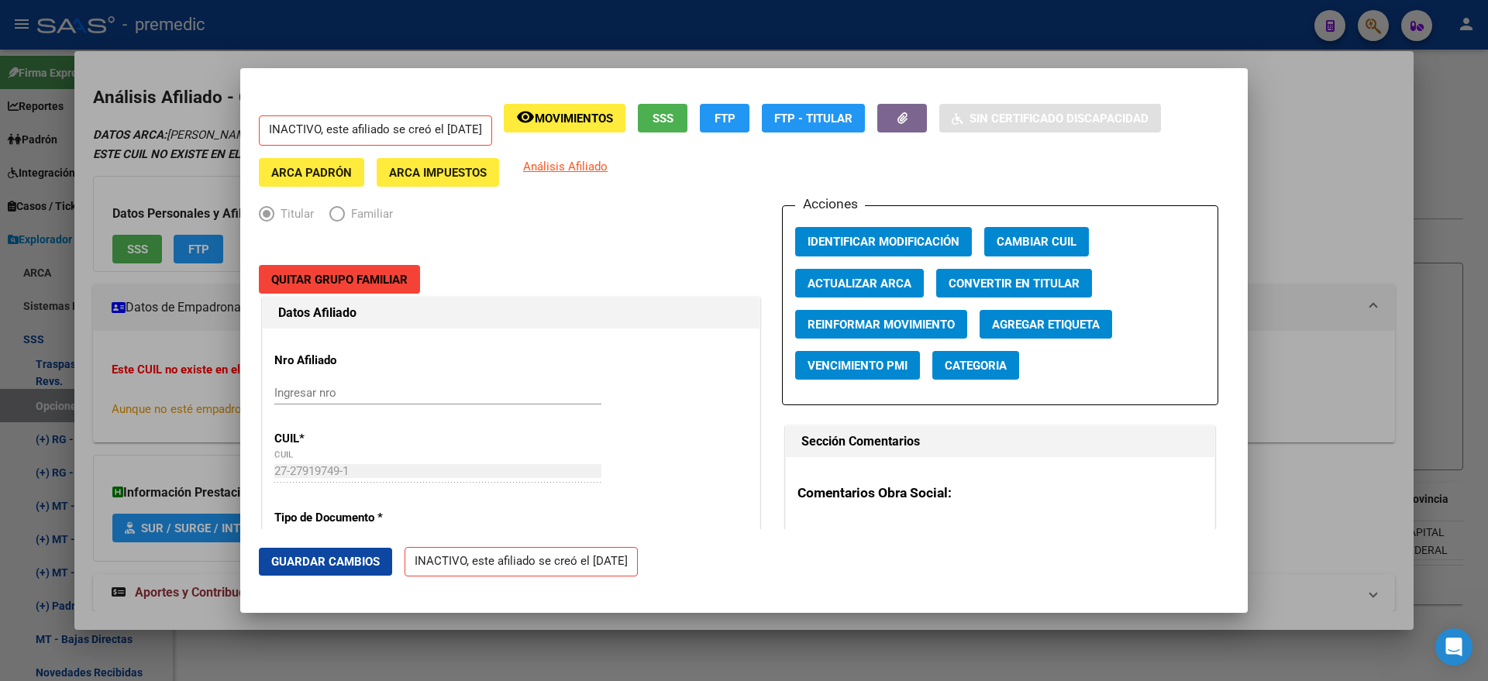
click at [253, 305] on mat-dialog-content "INACTIVO, este afiliado se creó el 14/08/2025 remove_red_eye Movimientos SSS FT…" at bounding box center [743, 308] width 1007 height 442
click at [79, 374] on div at bounding box center [744, 340] width 1488 height 681
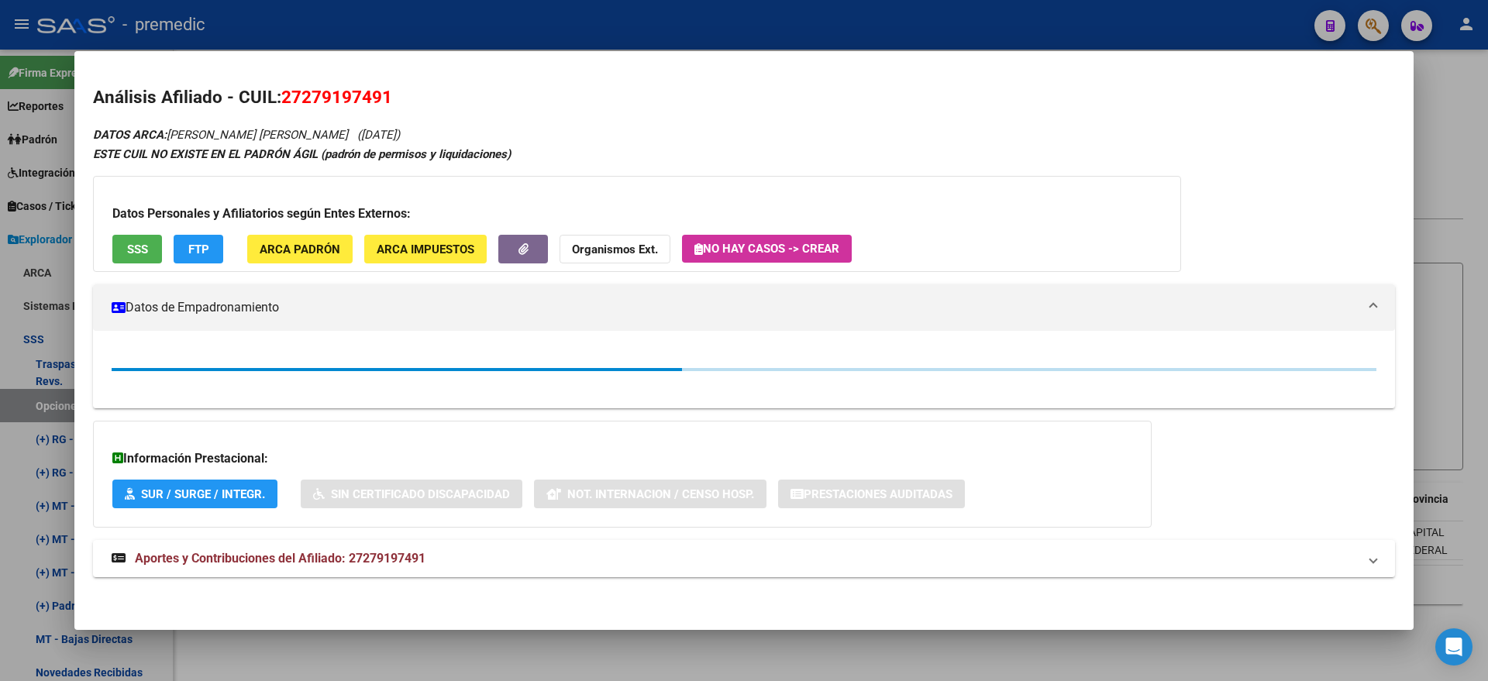
click at [289, 421] on div "Información Prestacional: SUR / SURGE / INTEGR. Sin Certificado Discapacidad No…" at bounding box center [622, 474] width 1059 height 107
click at [1454, 649] on icon "Open Intercom Messenger" at bounding box center [1453, 647] width 18 height 20
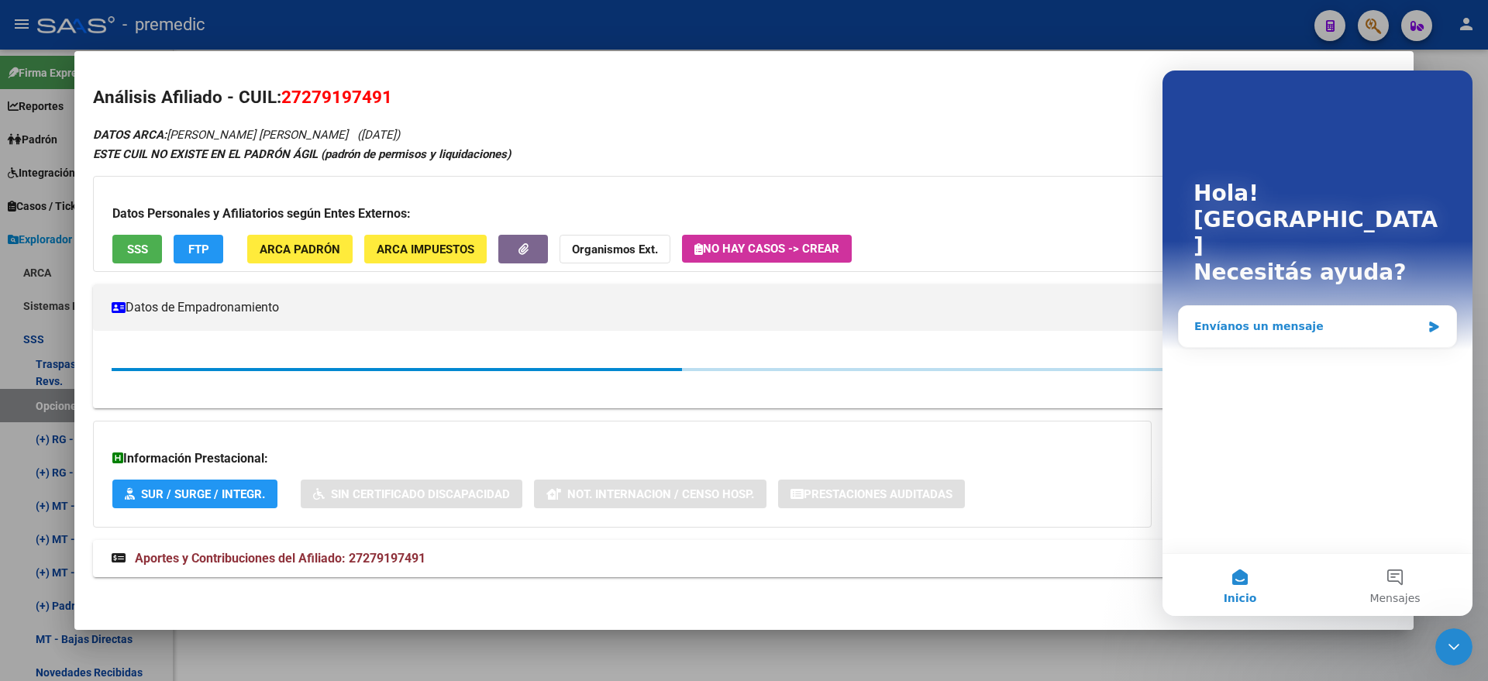
click at [1248, 306] on div "Envíanos un mensaje" at bounding box center [1317, 326] width 277 height 41
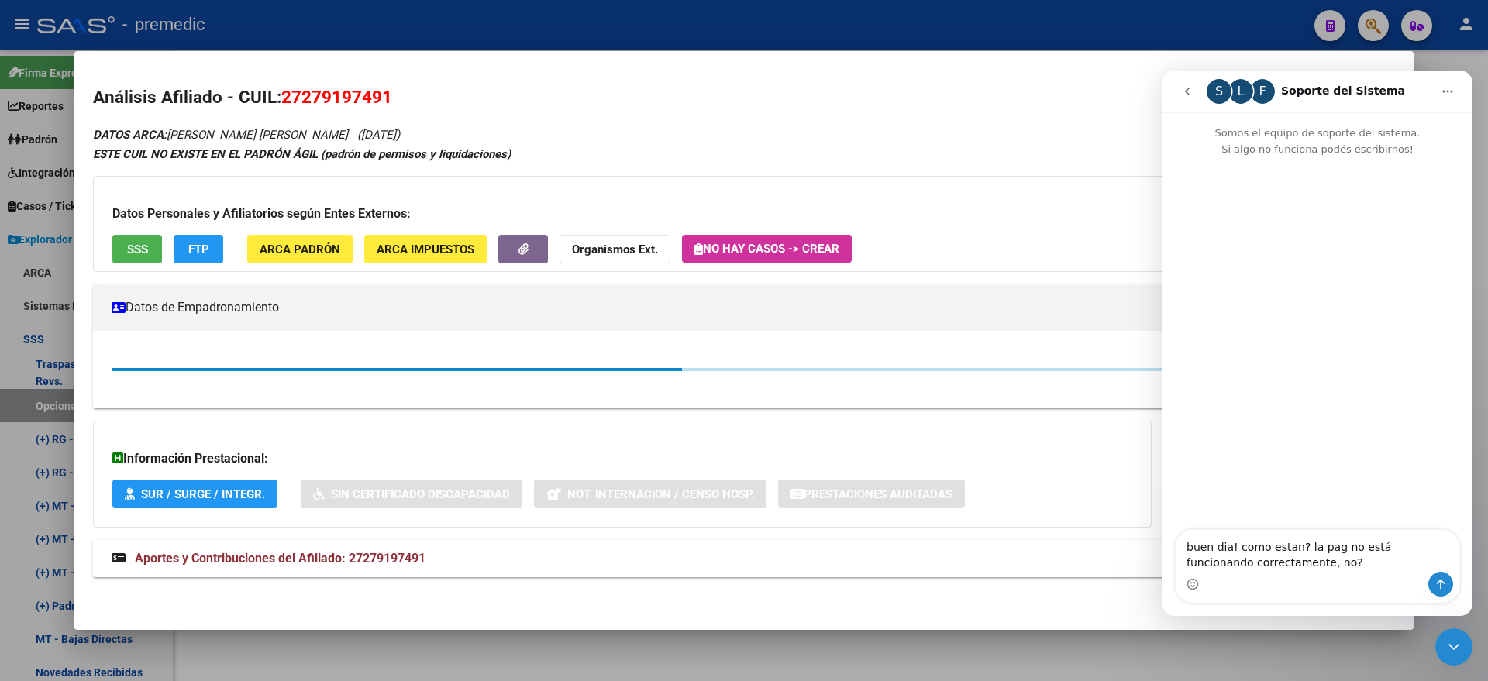
type textarea "buen dia! como estan? la pag no está funcionando correctamente, no?"
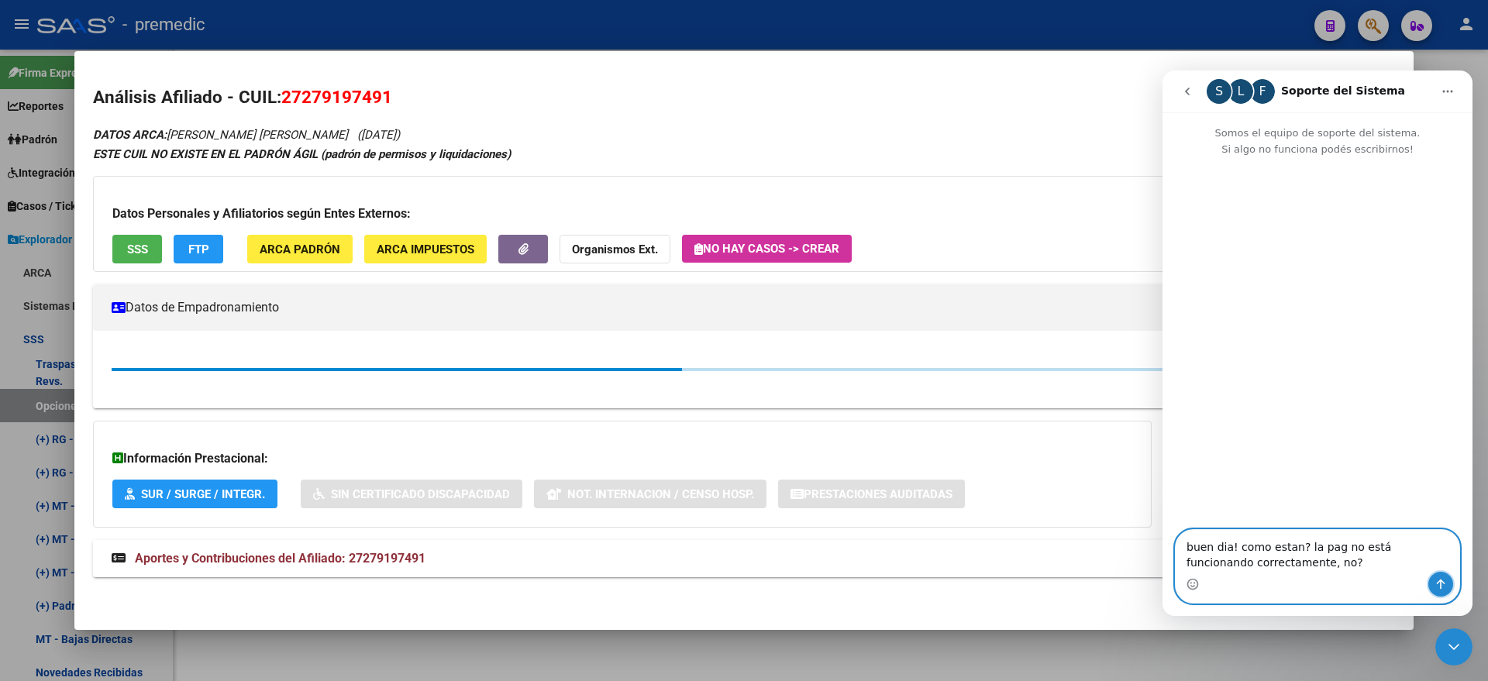
click at [1437, 582] on icon "Enviar un mensaje…" at bounding box center [1440, 584] width 12 height 12
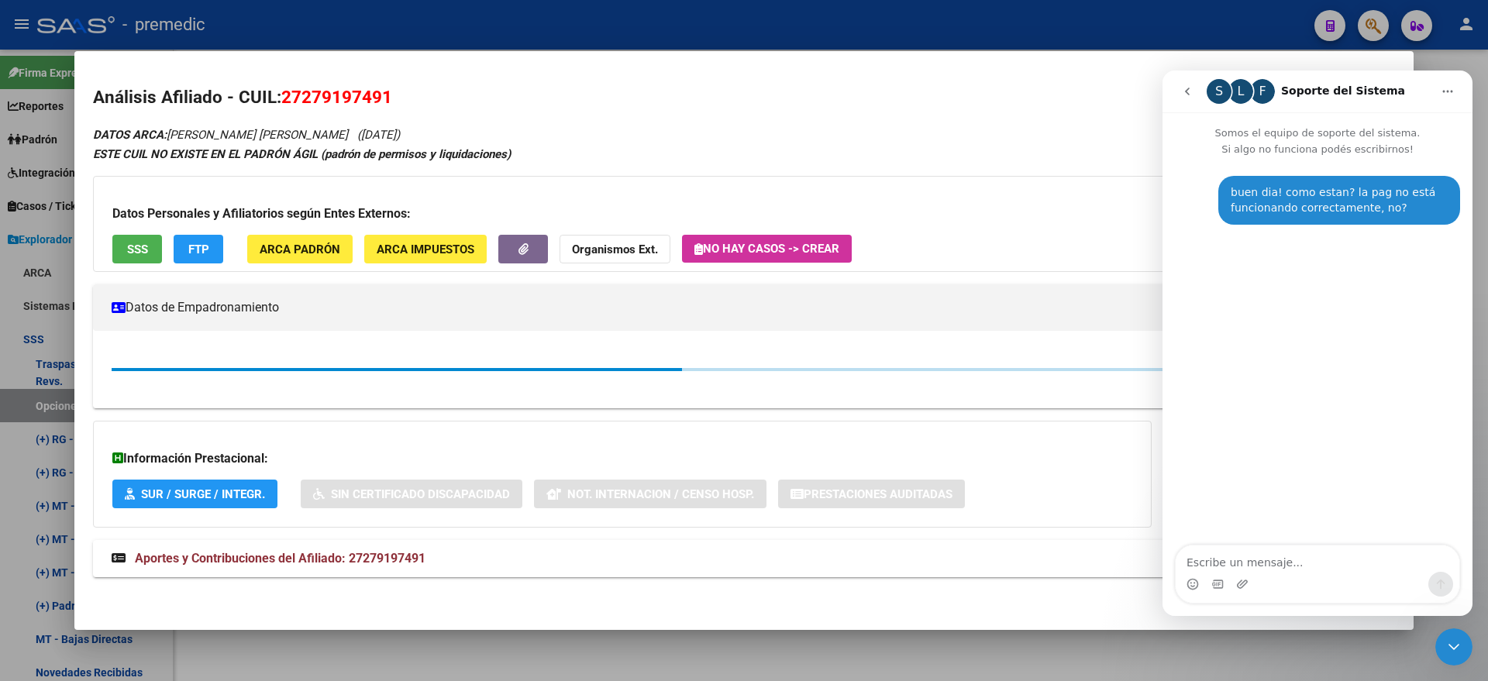
click at [1067, 425] on div "Información Prestacional: SUR / SURGE / INTEGR. Sin Certificado Discapacidad No…" at bounding box center [622, 474] width 1059 height 107
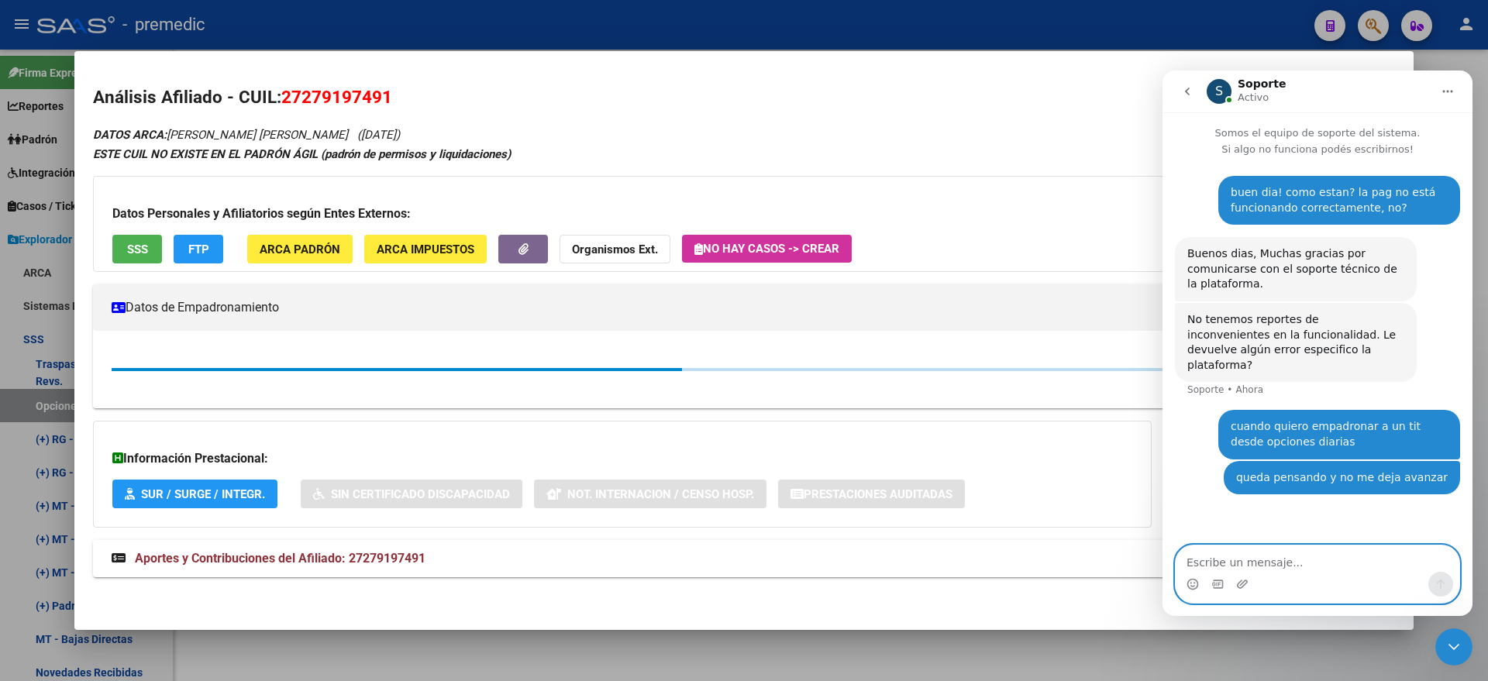
click at [1252, 549] on textarea "Escribe un mensaje..." at bounding box center [1318, 559] width 284 height 26
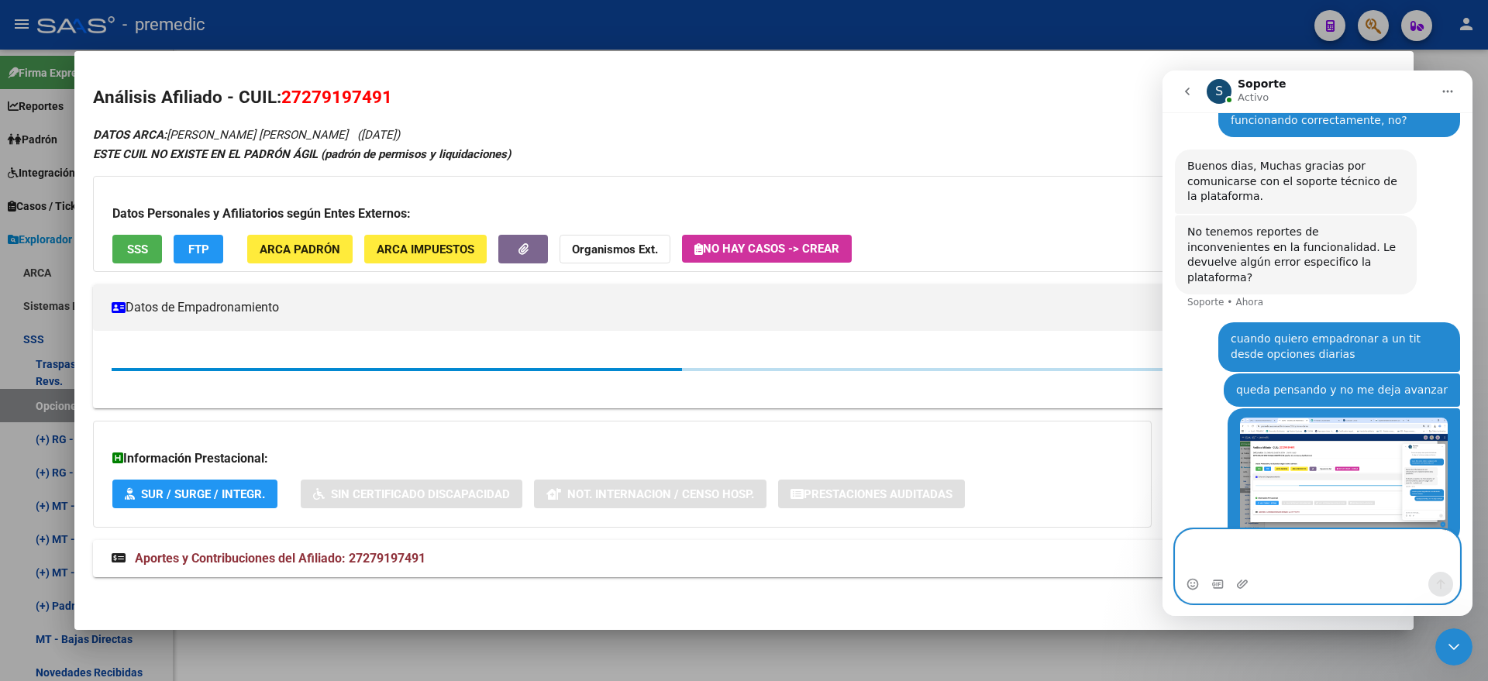
scroll to position [103, 0]
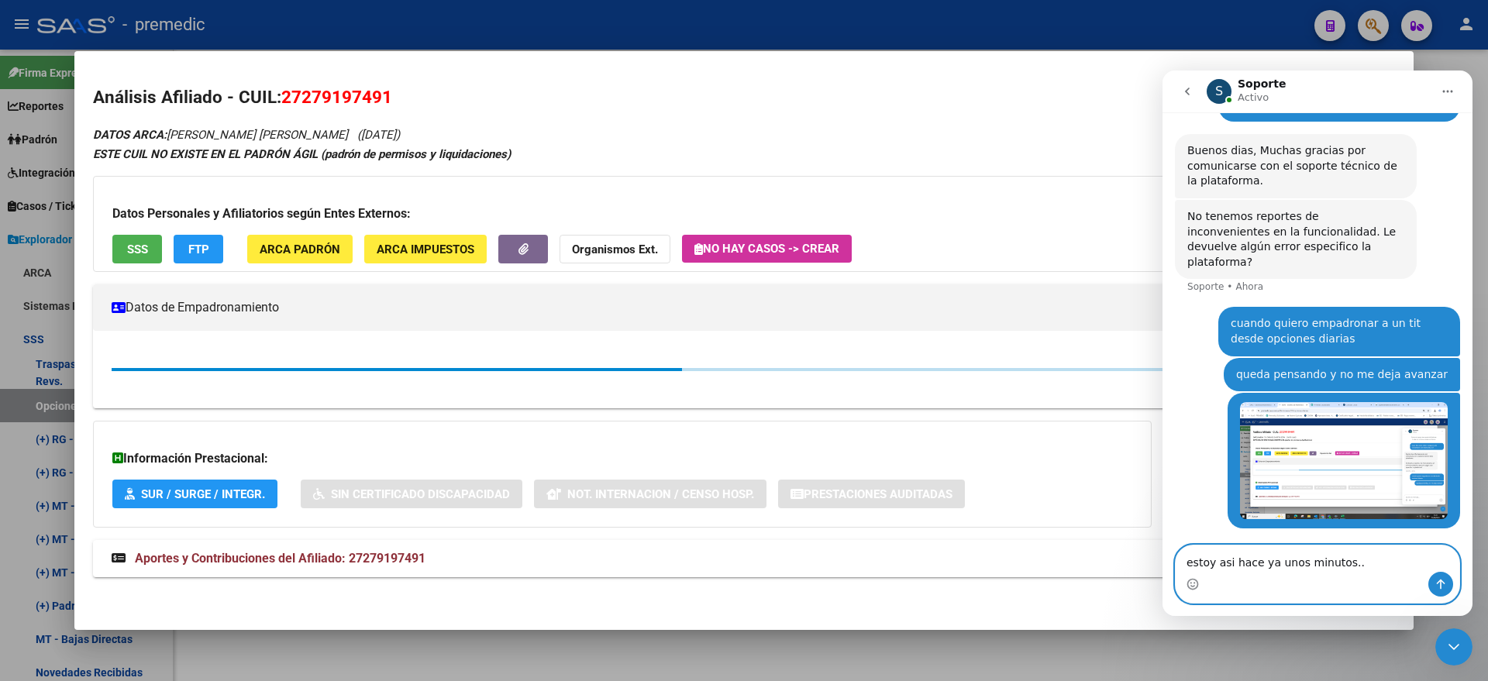
type textarea "estoy asi hace ya unos minutos..."
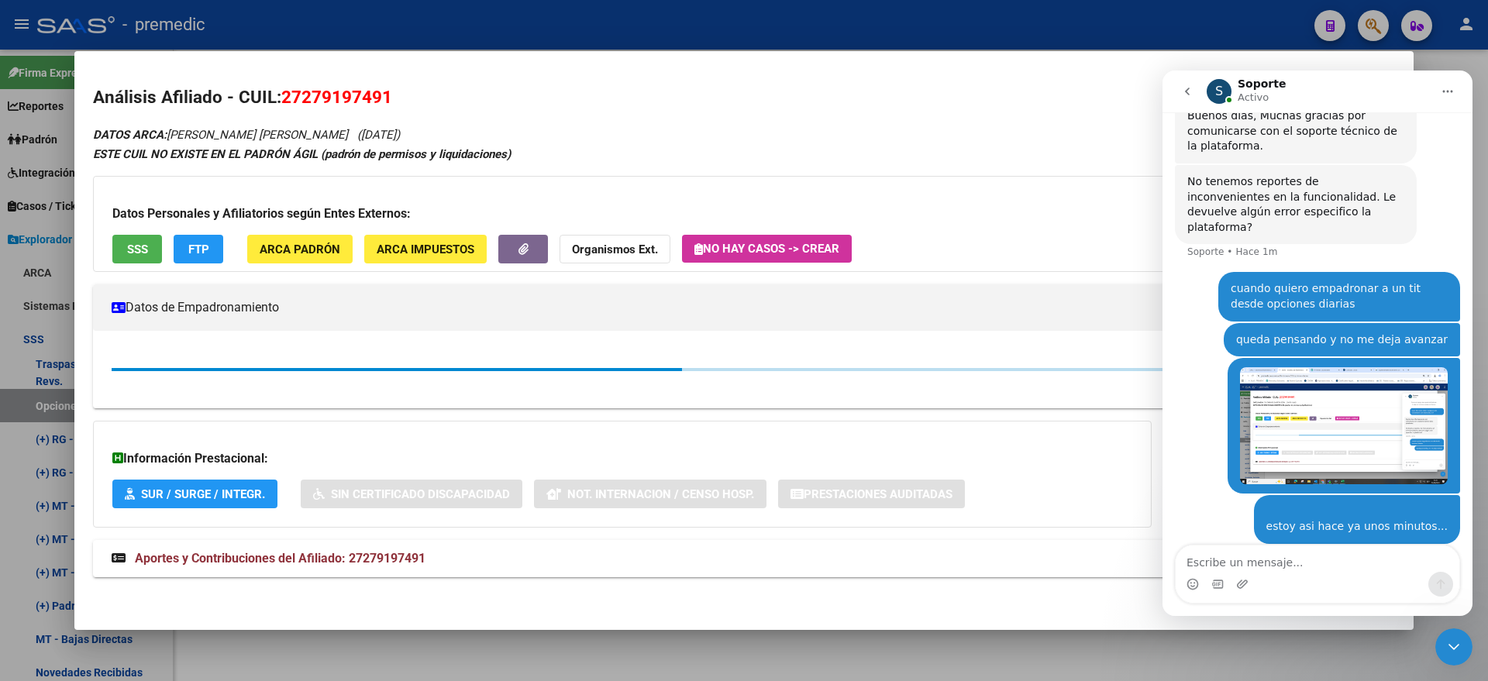
click at [1065, 201] on div "Datos Personales y Afiliatorios según Entes Externos: SSS FTP ARCA Padrón ARCA …" at bounding box center [637, 224] width 1088 height 96
click at [964, 152] on div "ESTE CUIL NO EXISTE EN EL PADRÓN ÁGIL (padrón de permisos y liquidaciones)" at bounding box center [744, 155] width 1302 height 18
click at [1453, 649] on icon "Cerrar Intercom Messenger" at bounding box center [1453, 647] width 11 height 6
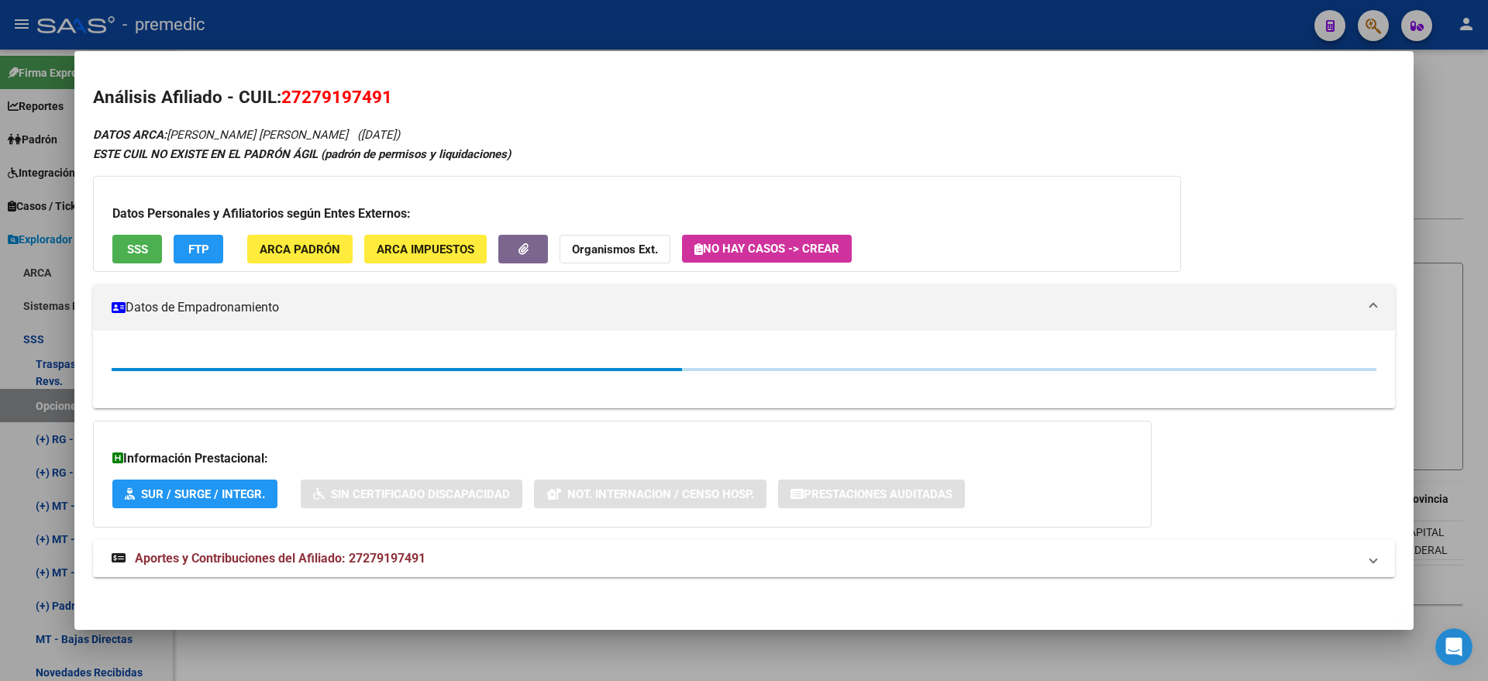
scroll to position [200, 0]
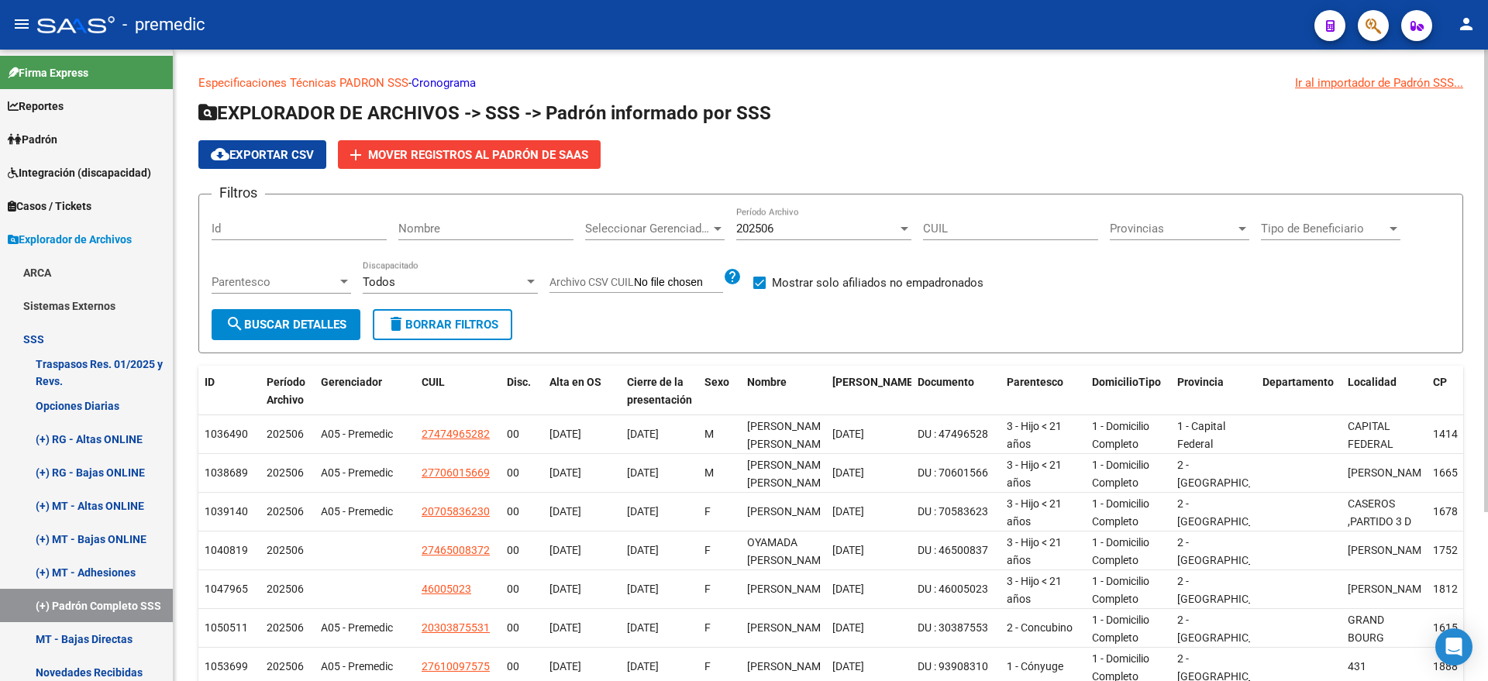
scroll to position [334, 0]
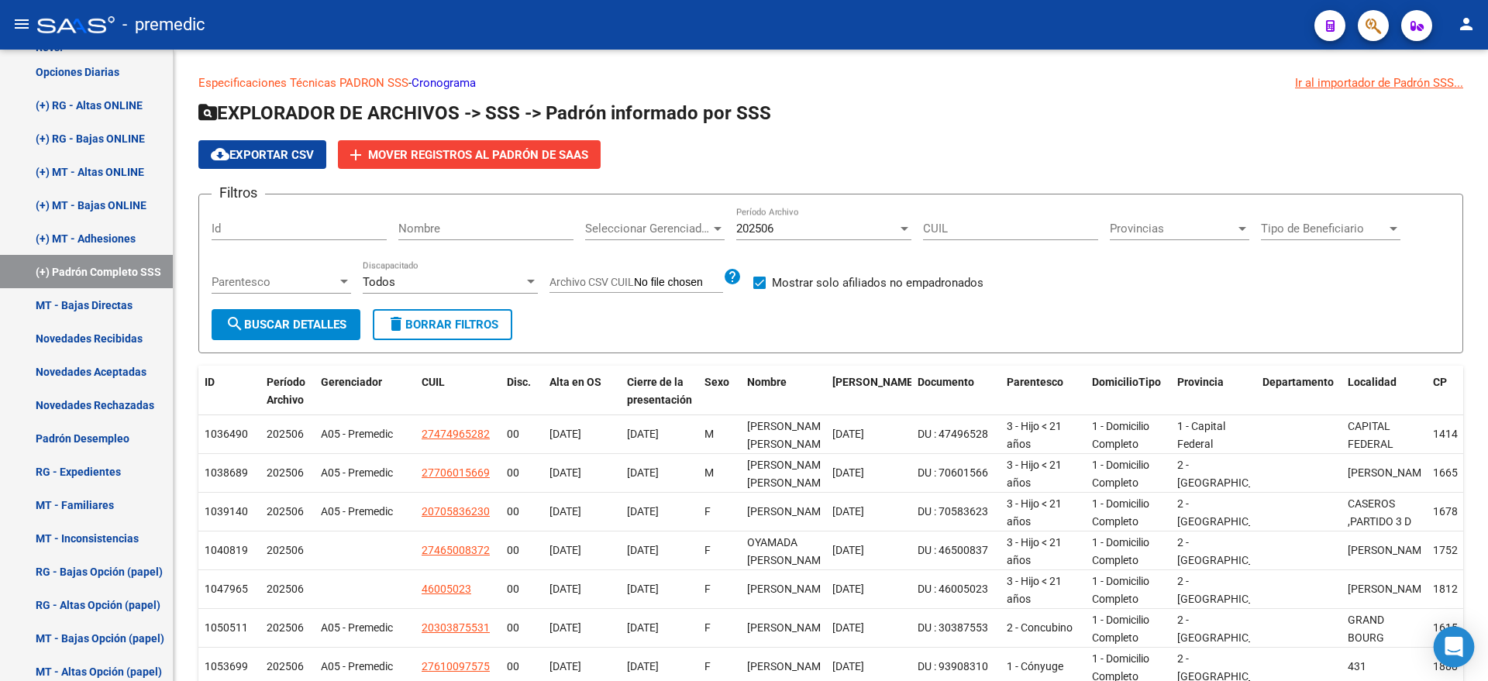
click at [1455, 639] on icon "Open Intercom Messenger" at bounding box center [1453, 647] width 18 height 20
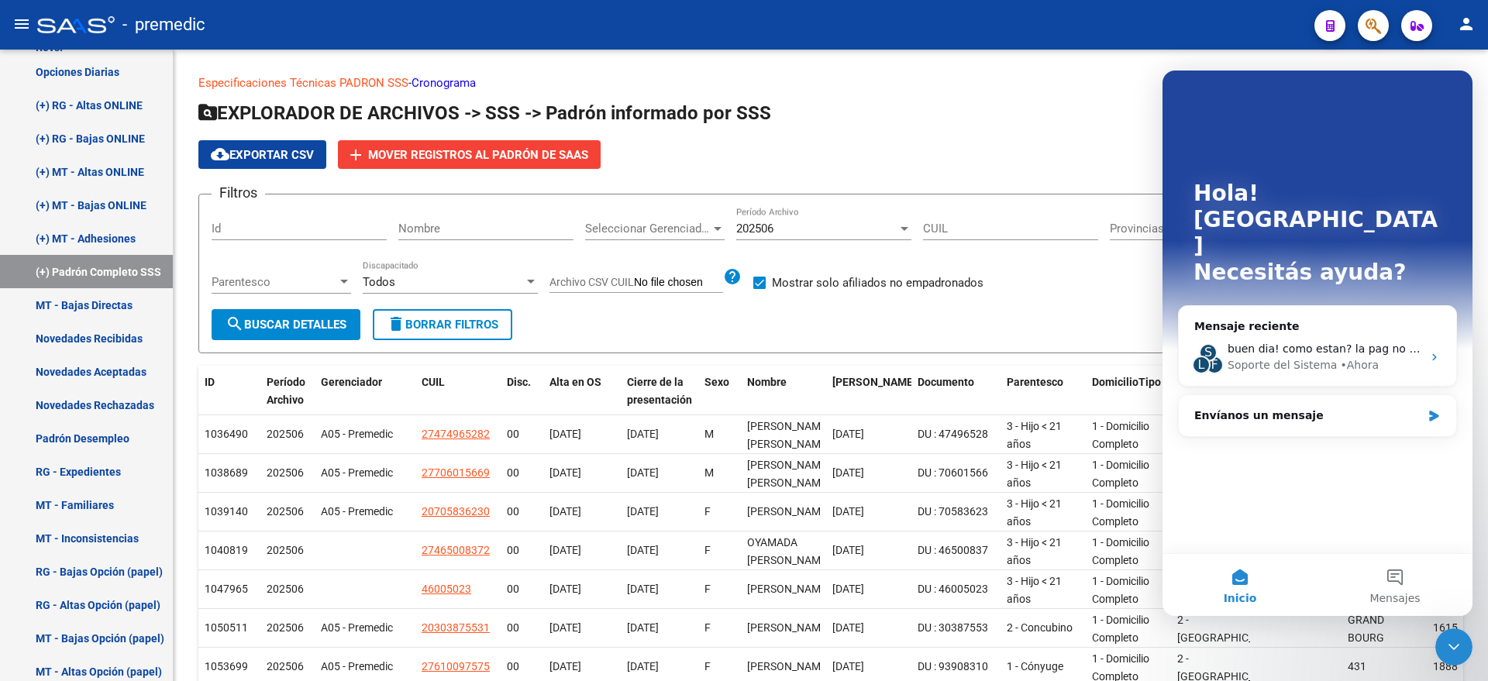
scroll to position [0, 0]
click at [1248, 343] on span "buen dia! como estan? la pag no está funcionando correctamente, no?" at bounding box center [1419, 349] width 384 height 12
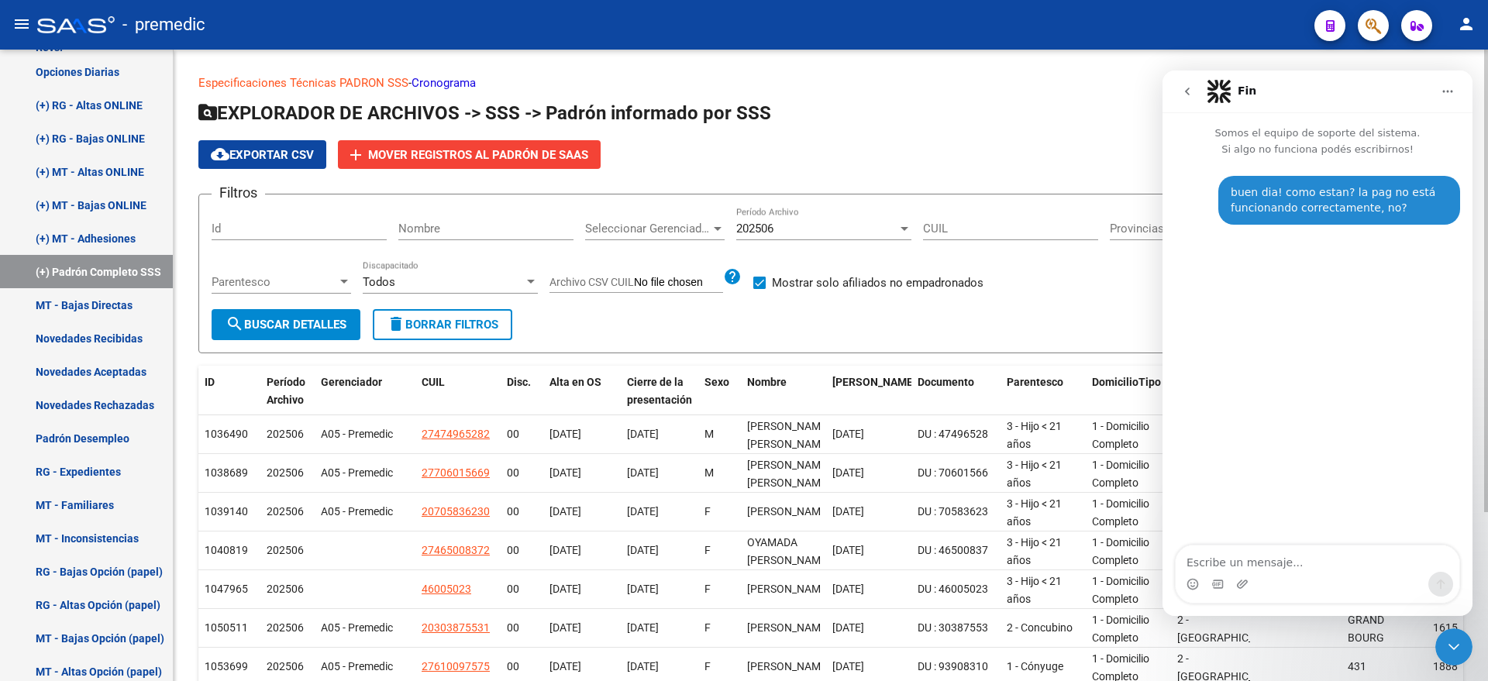
click at [1011, 126] on h1 "EXPLORADOR DE ARCHIVOS -> SSS -> Padrón informado por SSS" at bounding box center [830, 114] width 1265 height 27
drag, startPoint x: 1181, startPoint y: 86, endPoint x: 2335, endPoint y: 85, distance: 1153.9
click at [1181, 86] on icon "go back" at bounding box center [1187, 91] width 12 height 12
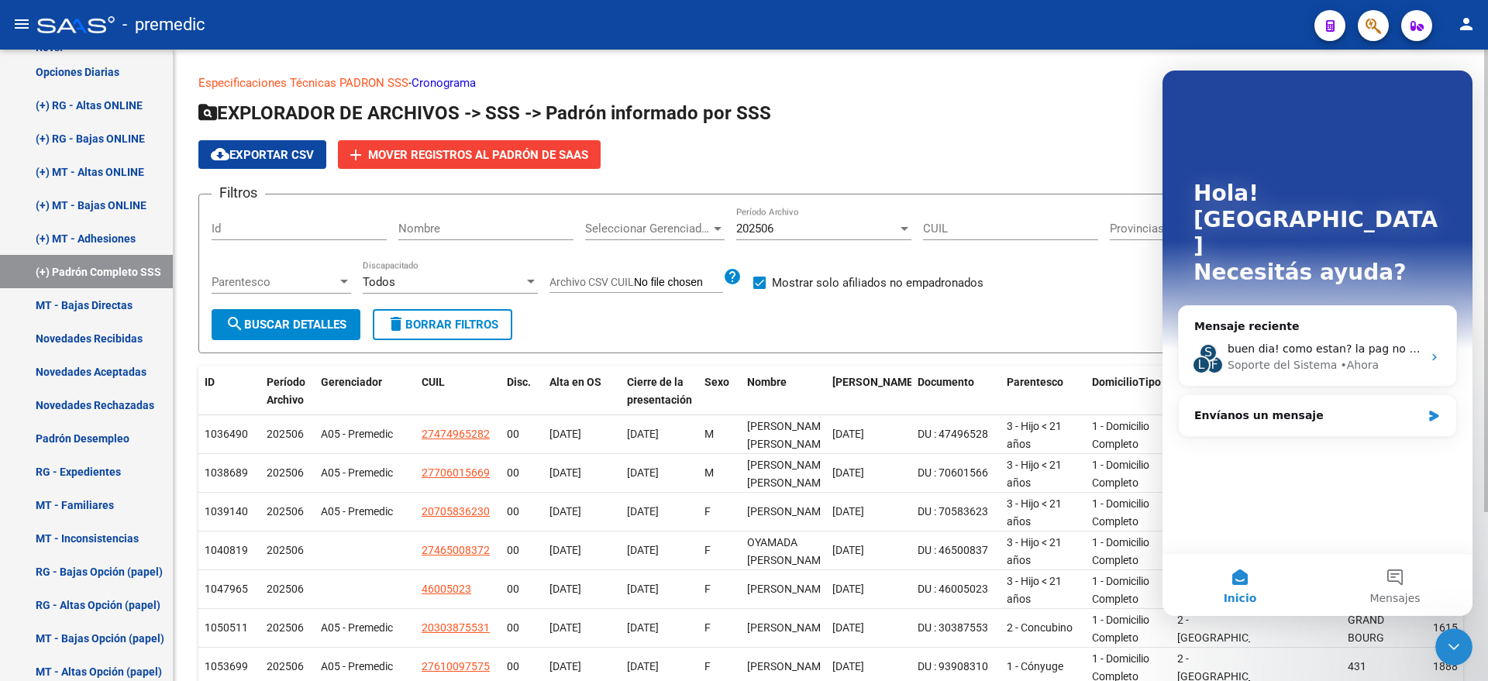
click at [1045, 289] on div "Filtros Id Nombre Seleccionar Gerenciador Seleccionar Gerenciador 202506 Períod…" at bounding box center [831, 258] width 1238 height 102
click at [1300, 343] on span "Buenos dias, Muchas gracias por comunicarse con el soporte técnico de la plataf…" at bounding box center [1466, 349] width 471 height 12
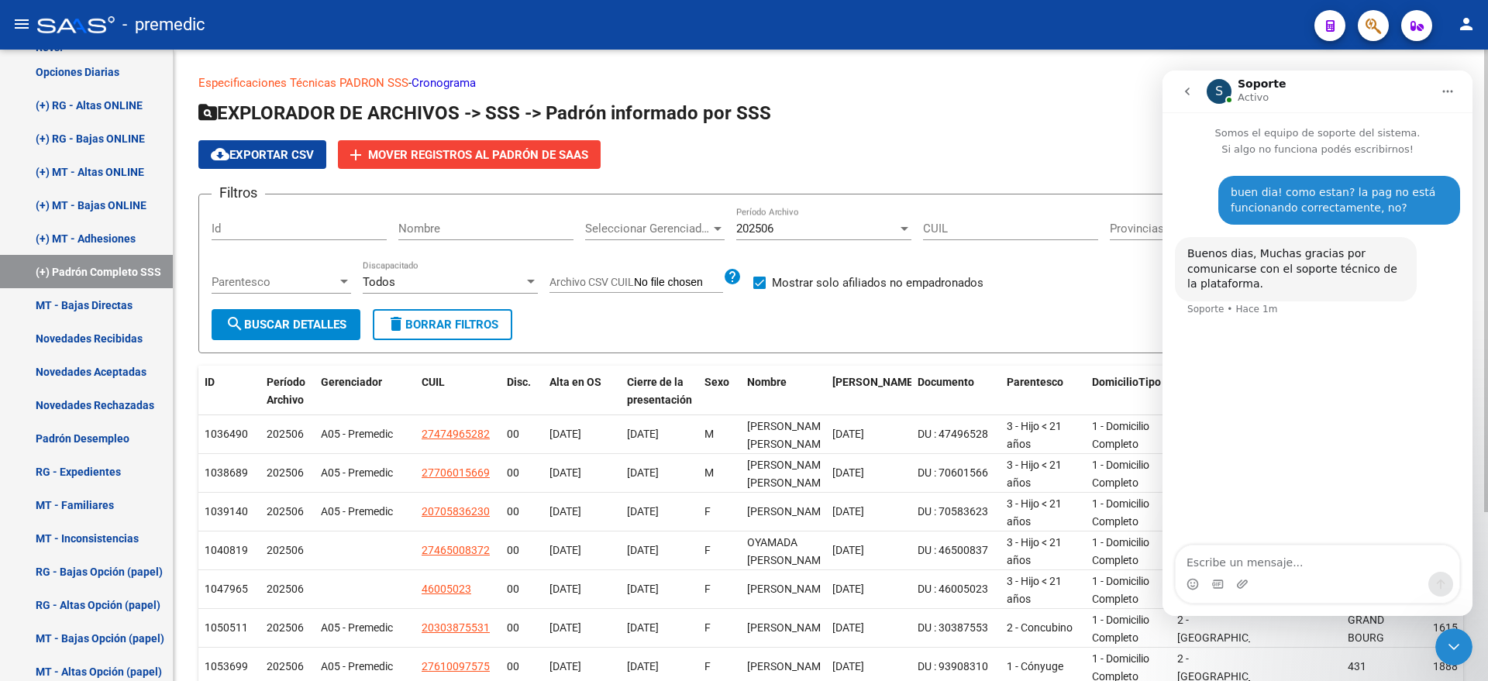
click at [887, 112] on h1 "EXPLORADOR DE ARCHIVOS -> SSS -> Padrón informado por SSS" at bounding box center [830, 114] width 1265 height 27
click at [1463, 66] on div "Especificaciones Técnicas PADRON SSS - Cronograma Ir al importador de Padrón SS…" at bounding box center [831, 473] width 1314 height 847
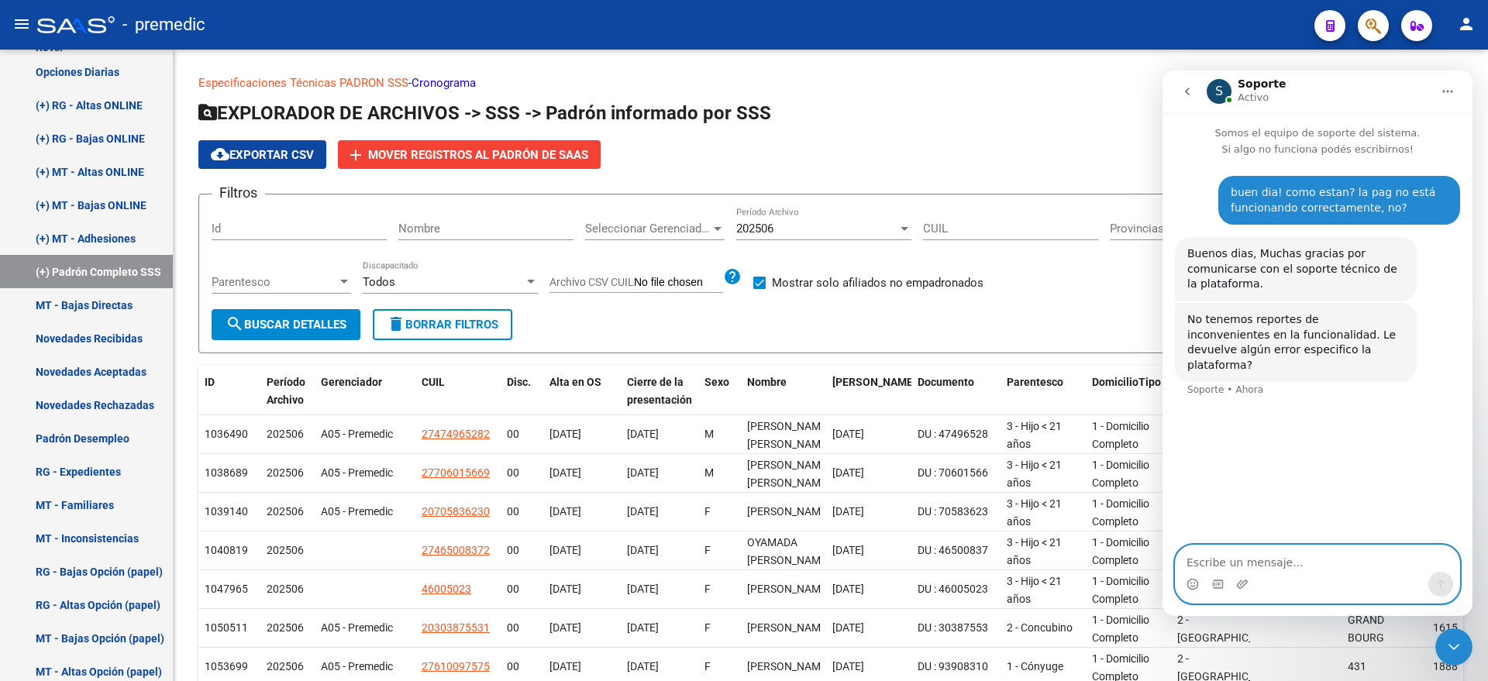
click at [1247, 563] on textarea "Escribe un mensaje..." at bounding box center [1318, 559] width 284 height 26
type textarea "cuando quiero empadronar a un tit desde opciones diarias"
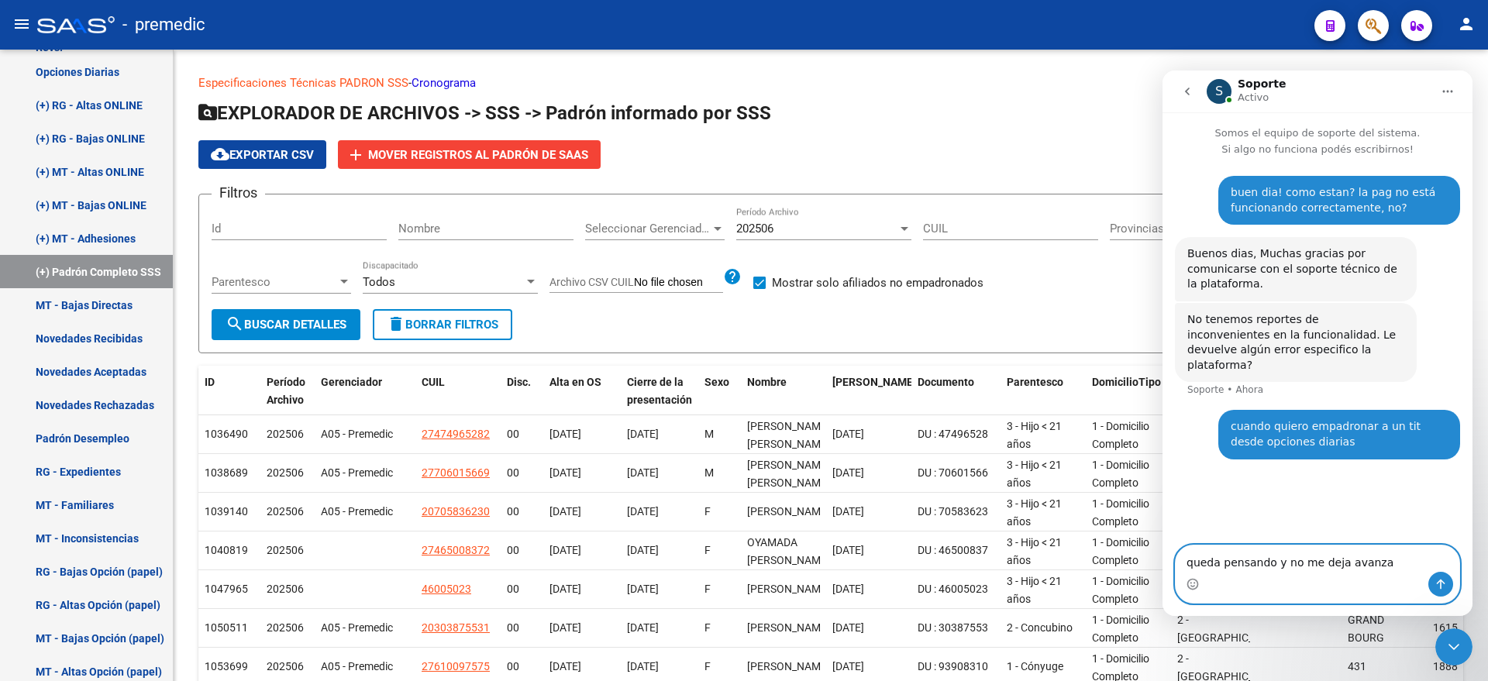
type textarea "queda pensando y no me deja avanzar"
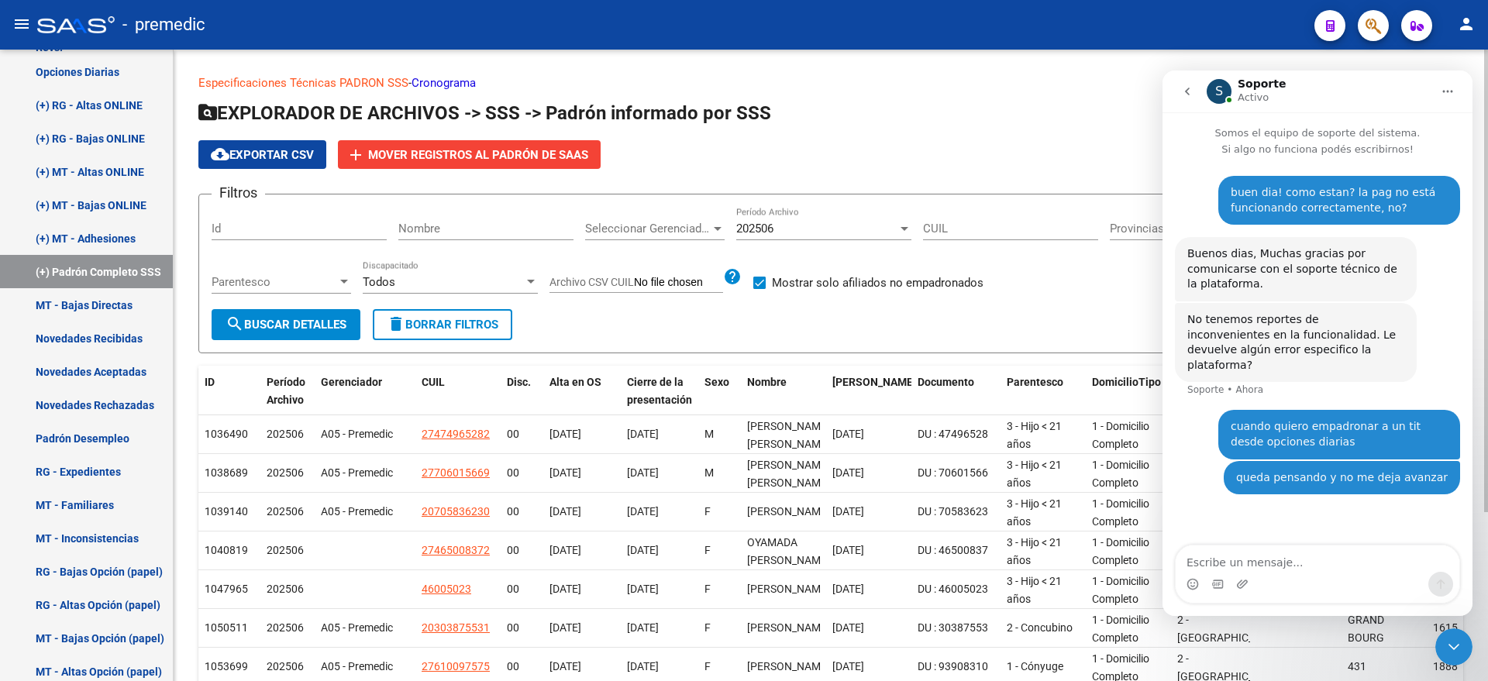
click at [1013, 305] on form "Filtros Id Nombre Seleccionar Gerenciador Seleccionar Gerenciador 202506 Períod…" at bounding box center [830, 274] width 1265 height 160
click at [1451, 646] on icon "Cerrar Intercom Messenger" at bounding box center [1453, 647] width 19 height 19
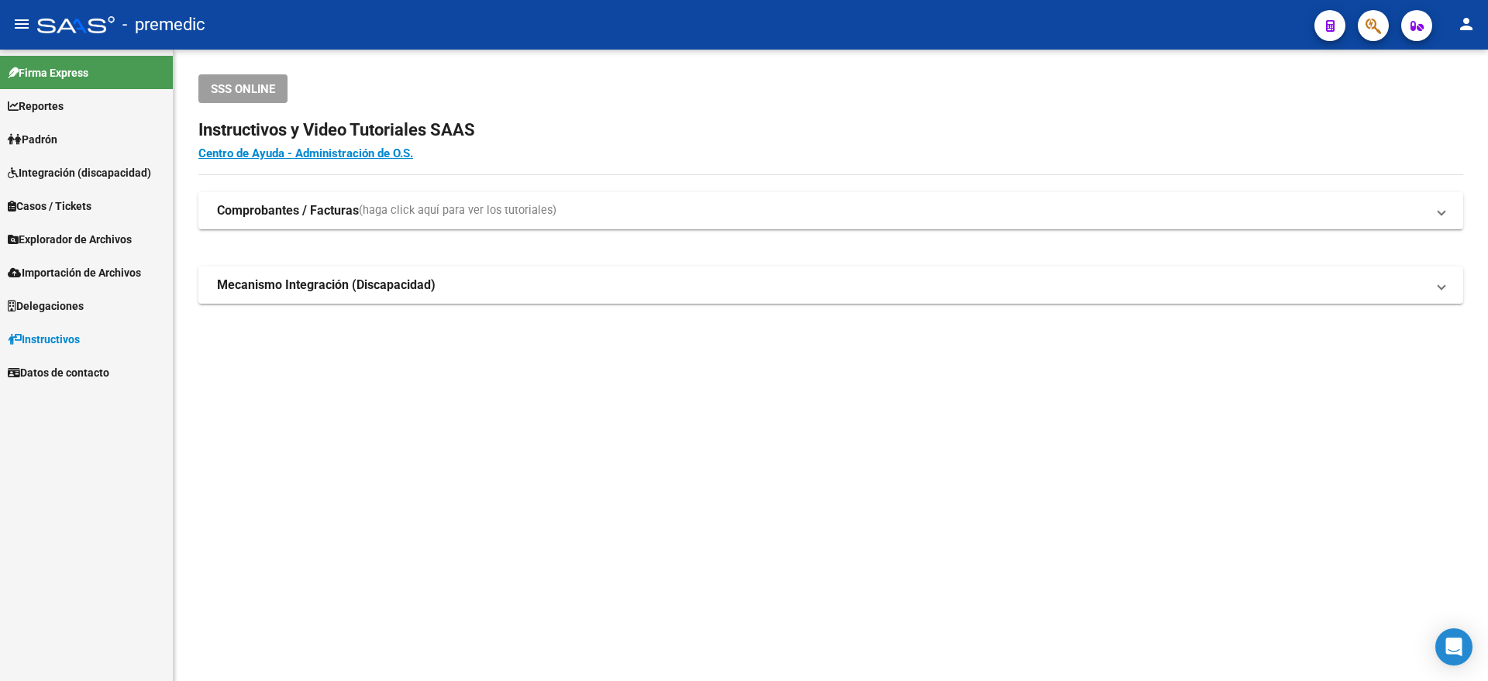
click at [81, 139] on link "Padrón" at bounding box center [86, 138] width 173 height 33
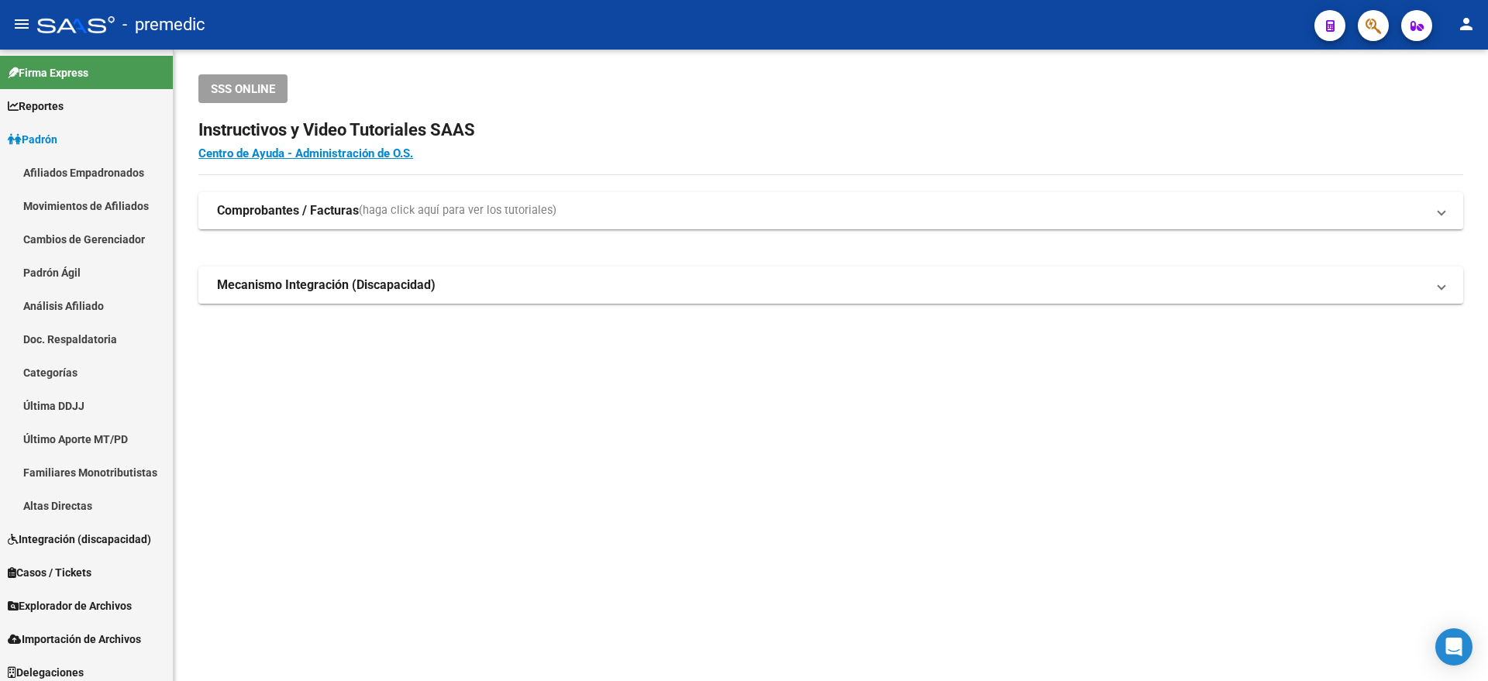
click at [338, 395] on mat-sidenav-content "SSS ONLINE Instructivos y Video Tutoriales SAAS Centro de Ayuda - Administració…" at bounding box center [831, 366] width 1314 height 632
click at [87, 311] on link "Análisis Afiliado" at bounding box center [86, 305] width 173 height 33
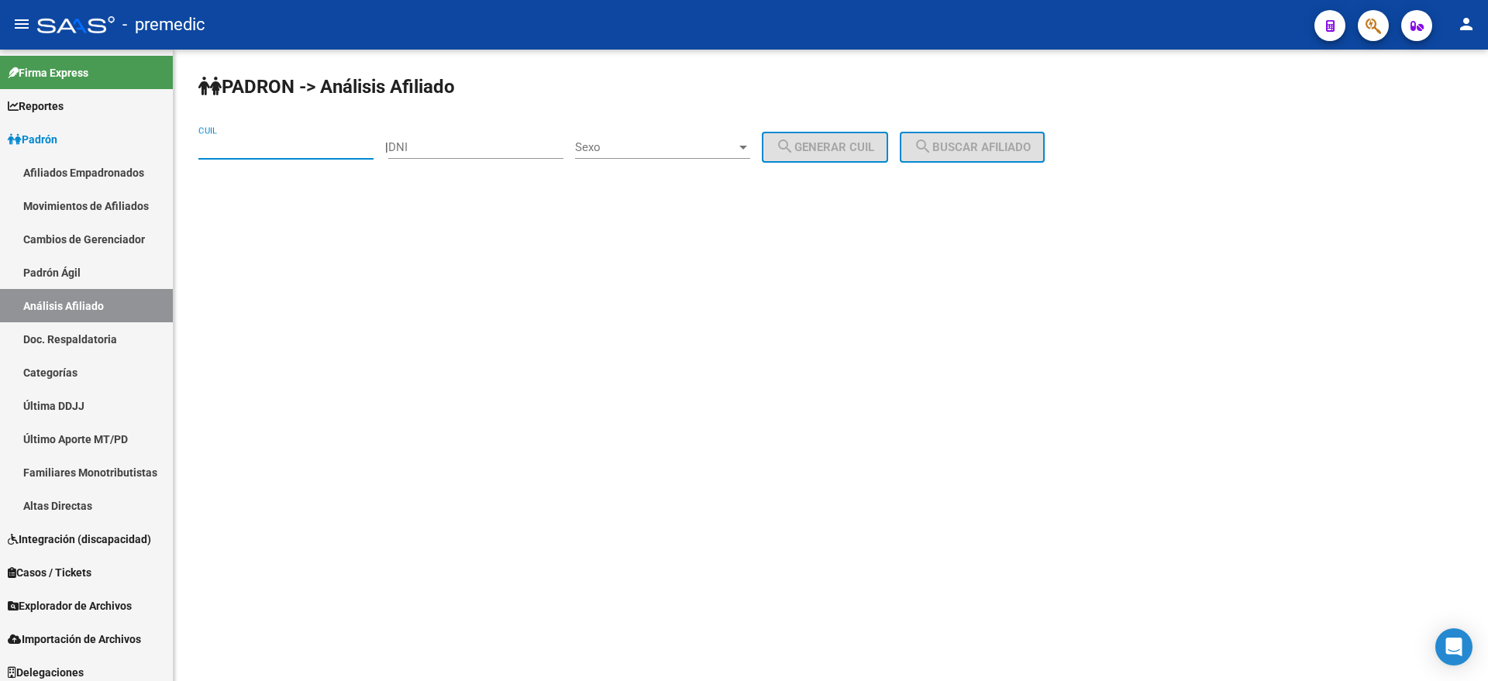
click at [273, 144] on input "CUIL" at bounding box center [285, 147] width 175 height 14
paste input "20-36533737-4"
click at [960, 140] on span "search Buscar afiliado" at bounding box center [972, 147] width 117 height 14
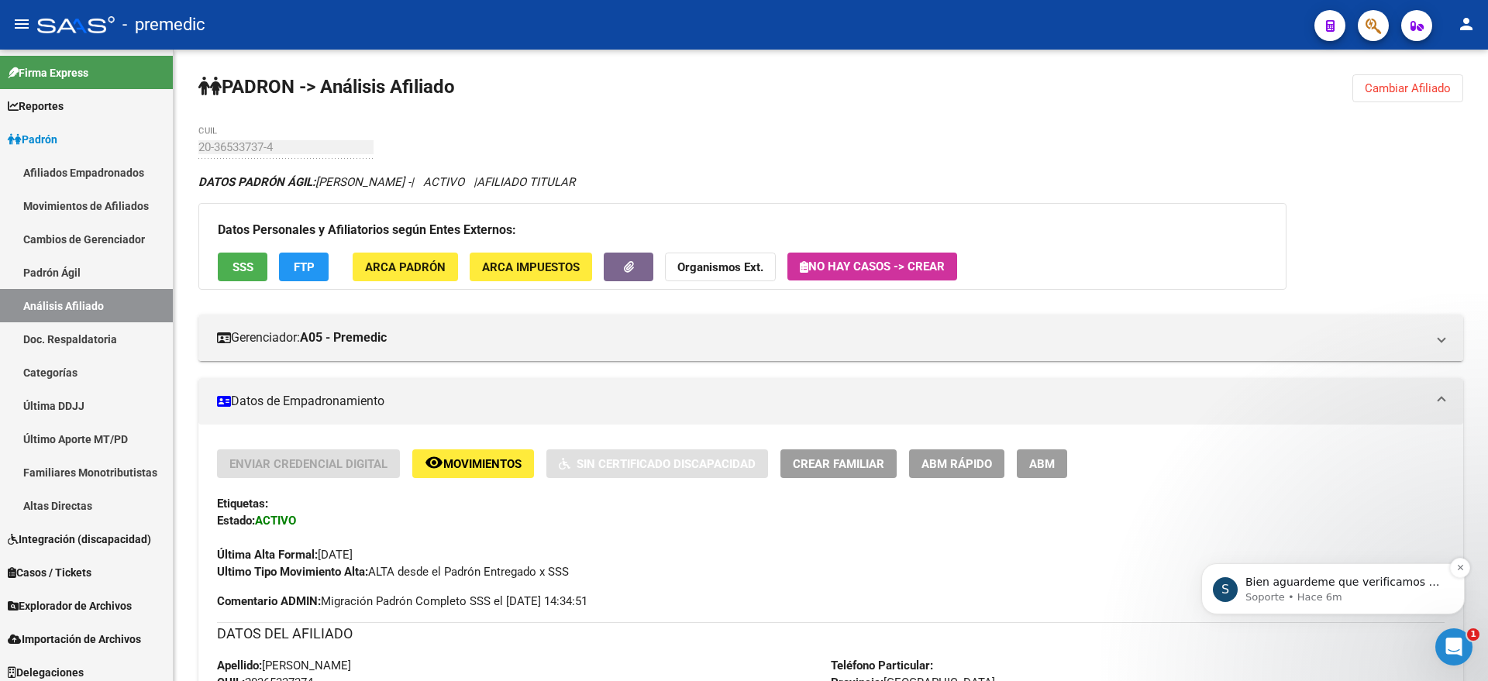
click at [1348, 602] on p "Soporte • Hace 6m" at bounding box center [1345, 597] width 200 height 14
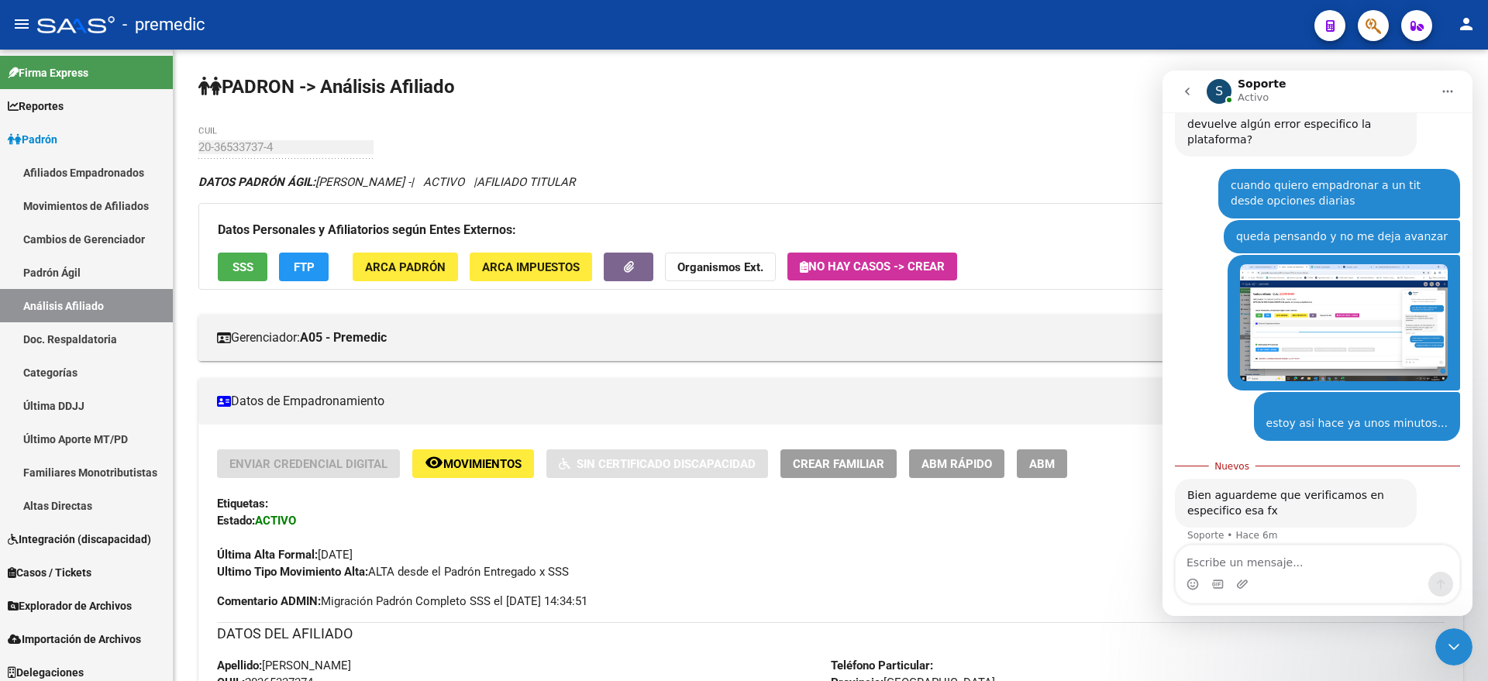
scroll to position [226, 0]
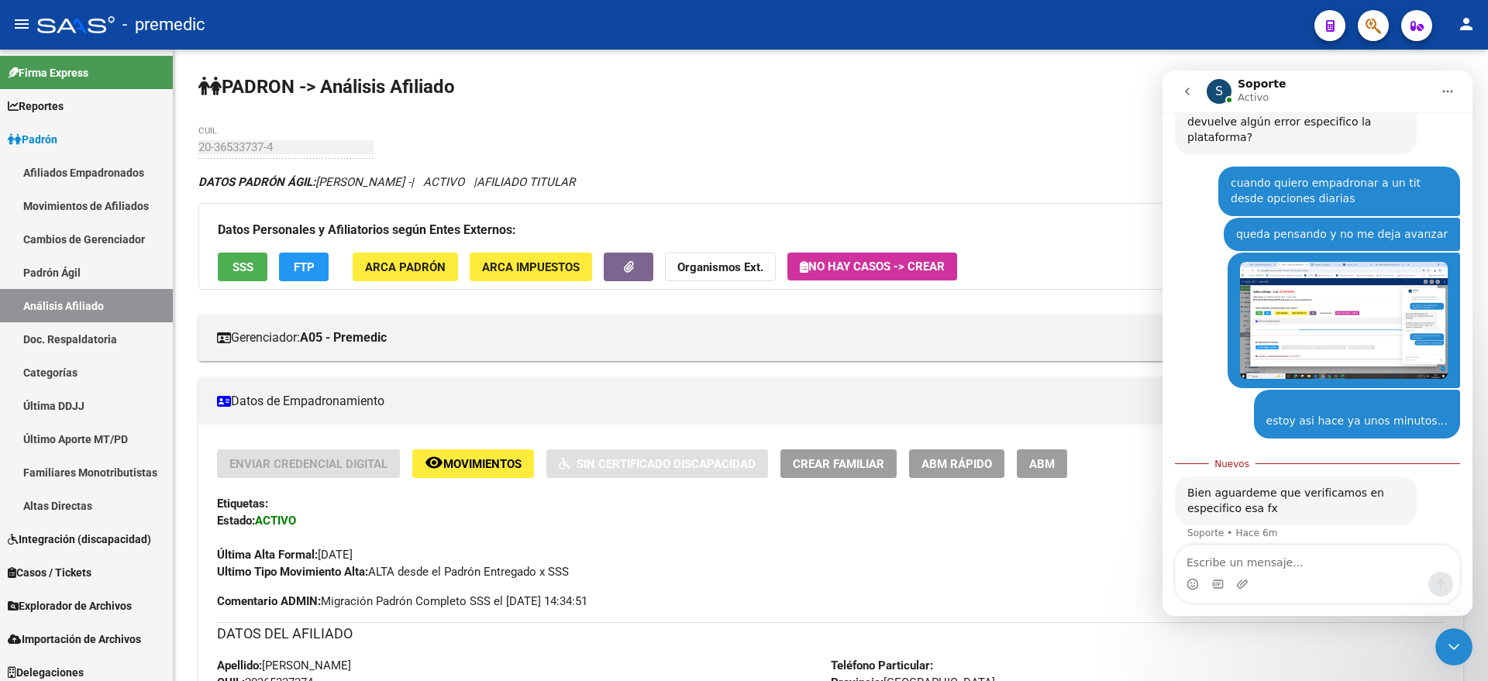
click at [1457, 640] on icon "Cerrar Intercom Messenger" at bounding box center [1453, 647] width 19 height 19
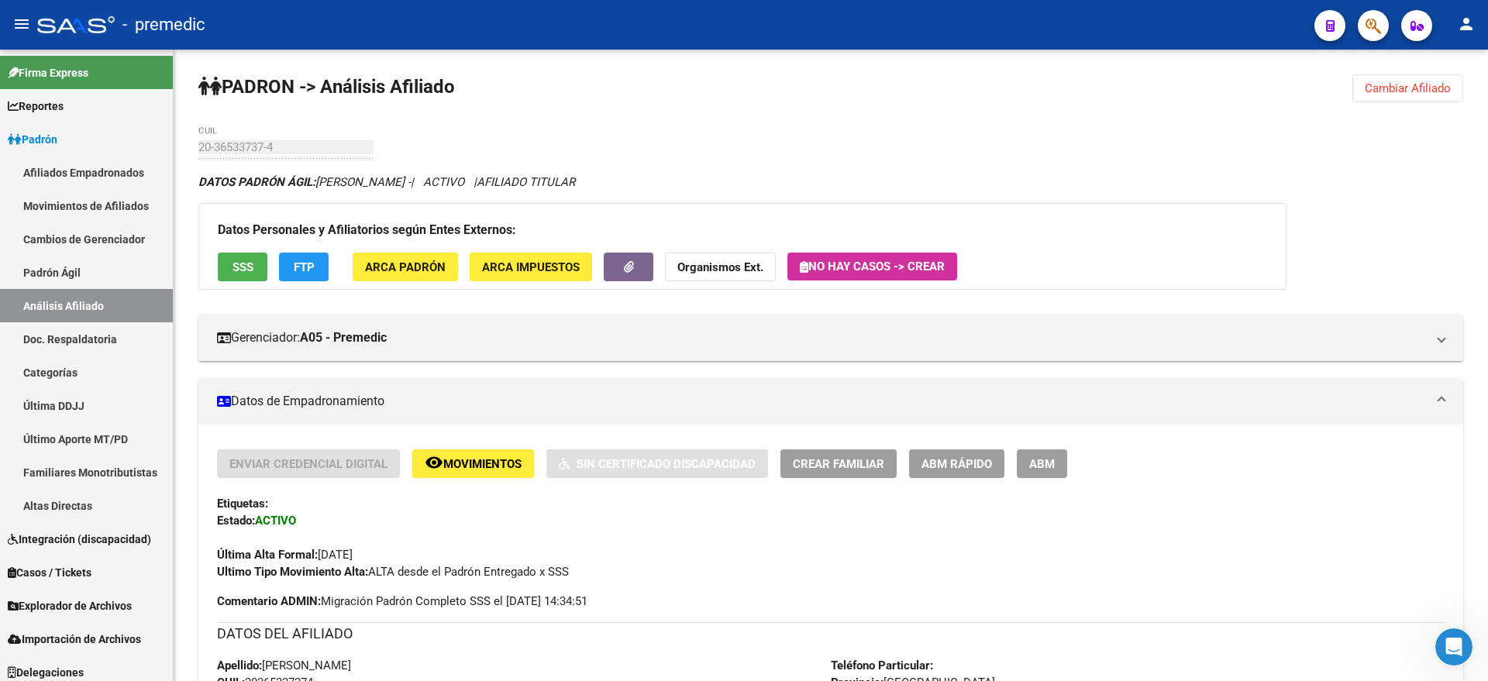
scroll to position [200, 0]
click at [1387, 85] on span "Cambiar Afiliado" at bounding box center [1408, 88] width 86 height 14
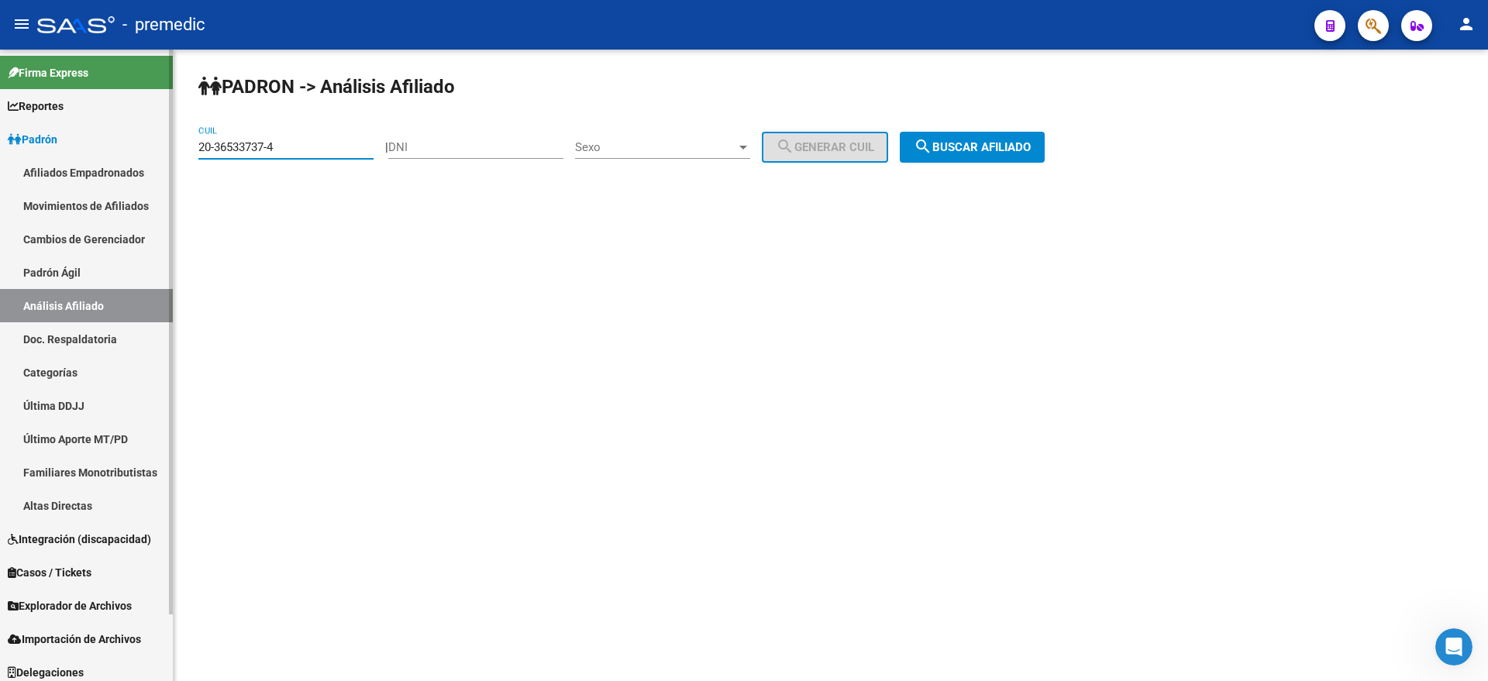
drag, startPoint x: 303, startPoint y: 145, endPoint x: 170, endPoint y: 150, distance: 132.6
click at [170, 150] on mat-sidenav-container "Firma Express Reportes Padrón Traspasos x O.S. Traspasos x Gerenciador Traspaso…" at bounding box center [744, 366] width 1488 height 632
paste input "22853463"
click at [1031, 145] on span "search Buscar afiliado" at bounding box center [972, 147] width 117 height 14
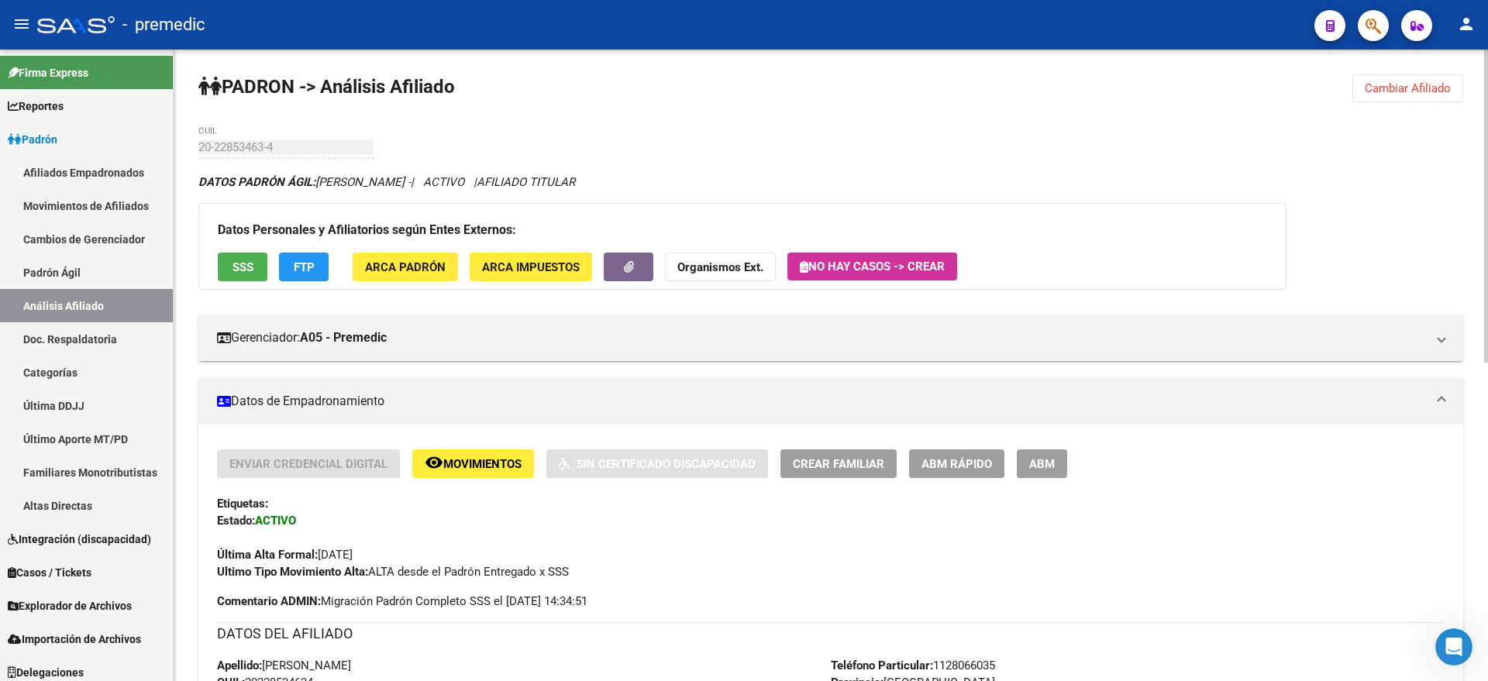
click at [1400, 102] on div "PADRON -> Análisis Afiliado Cambiar Afiliado 20-22853463-4 CUIL DATOS PADRÓN ÁG…" at bounding box center [831, 687] width 1314 height 1275
click at [1364, 88] on button "Cambiar Afiliado" at bounding box center [1407, 88] width 111 height 28
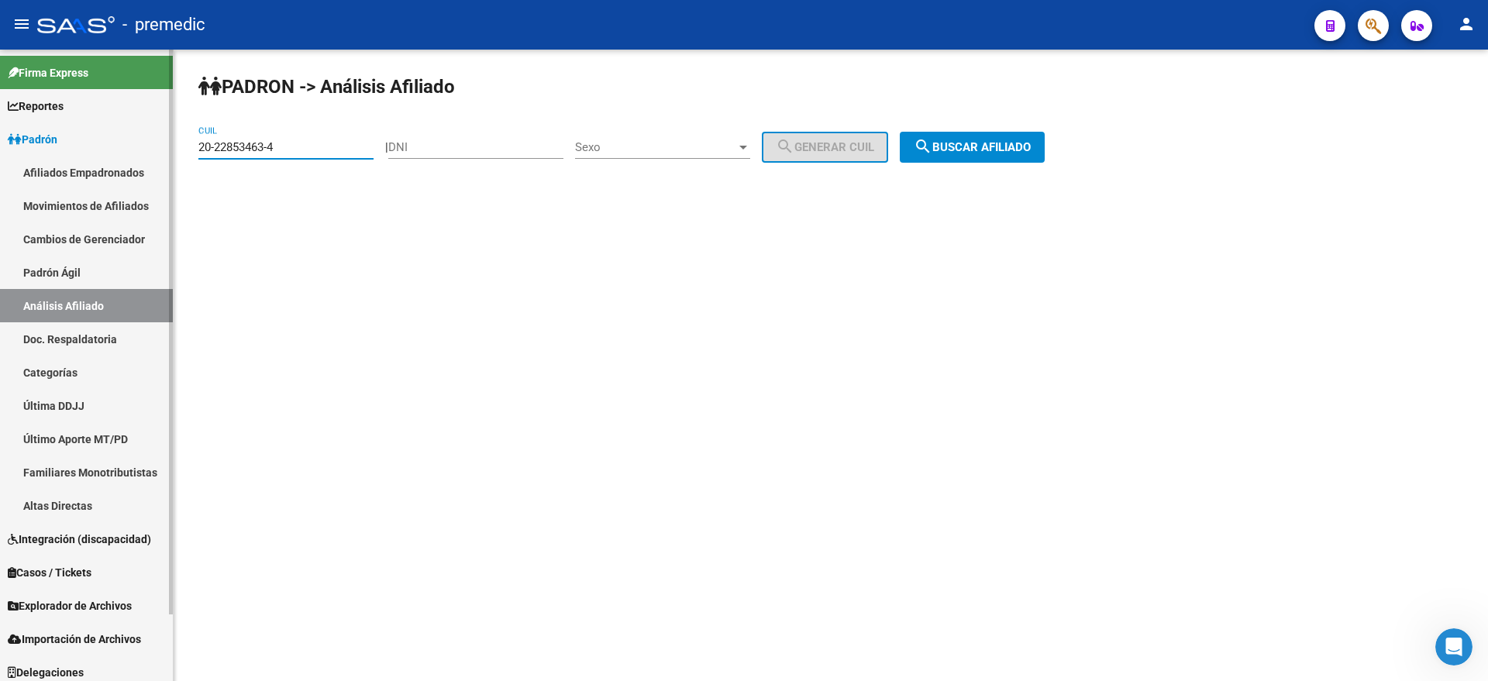
drag, startPoint x: 287, startPoint y: 143, endPoint x: 171, endPoint y: 148, distance: 115.6
click at [171, 148] on mat-sidenav-container "Firma Express Reportes Padrón Traspasos x O.S. Traspasos x Gerenciador Traspaso…" at bounding box center [744, 366] width 1488 height 632
paste input "5431013-2"
click at [1031, 144] on span "search Buscar afiliado" at bounding box center [972, 147] width 117 height 14
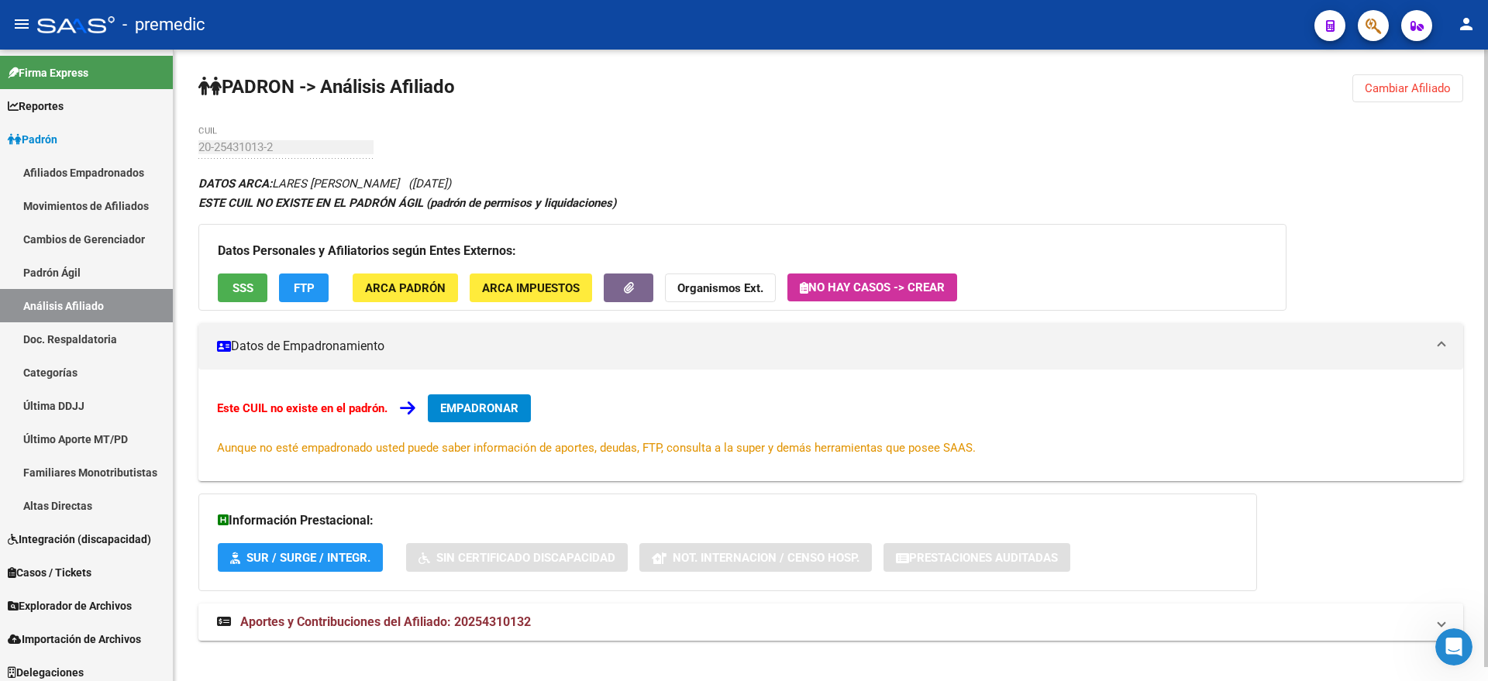
drag, startPoint x: 1426, startPoint y: 91, endPoint x: 1256, endPoint y: 86, distance: 169.8
click at [1426, 90] on span "Cambiar Afiliado" at bounding box center [1408, 88] width 86 height 14
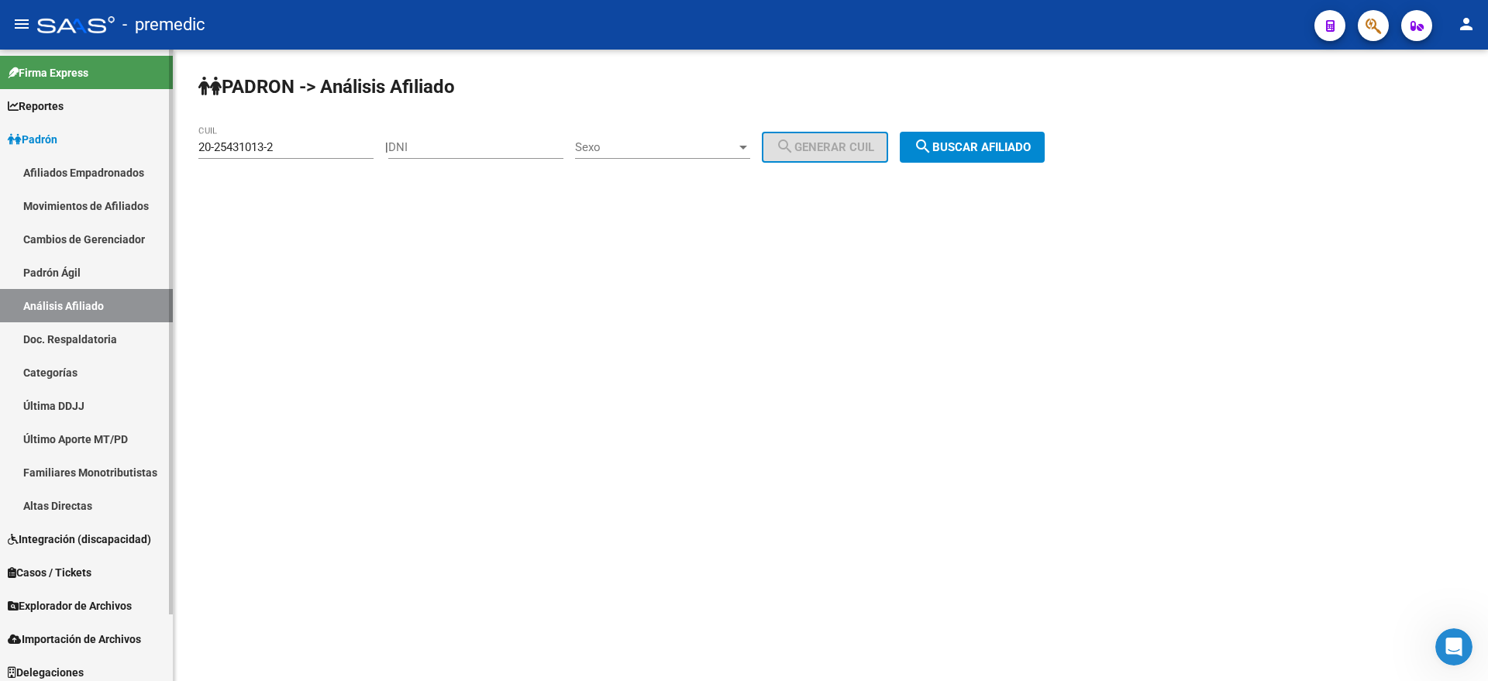
drag, startPoint x: 298, startPoint y: 147, endPoint x: 132, endPoint y: 149, distance: 166.6
click at [132, 149] on mat-sidenav-container "Firma Express Reportes Padrón Traspasos x O.S. Traspasos x Gerenciador Traspaso…" at bounding box center [744, 366] width 1488 height 632
paste input "36140972-9"
click at [1000, 146] on span "search Buscar afiliado" at bounding box center [972, 147] width 117 height 14
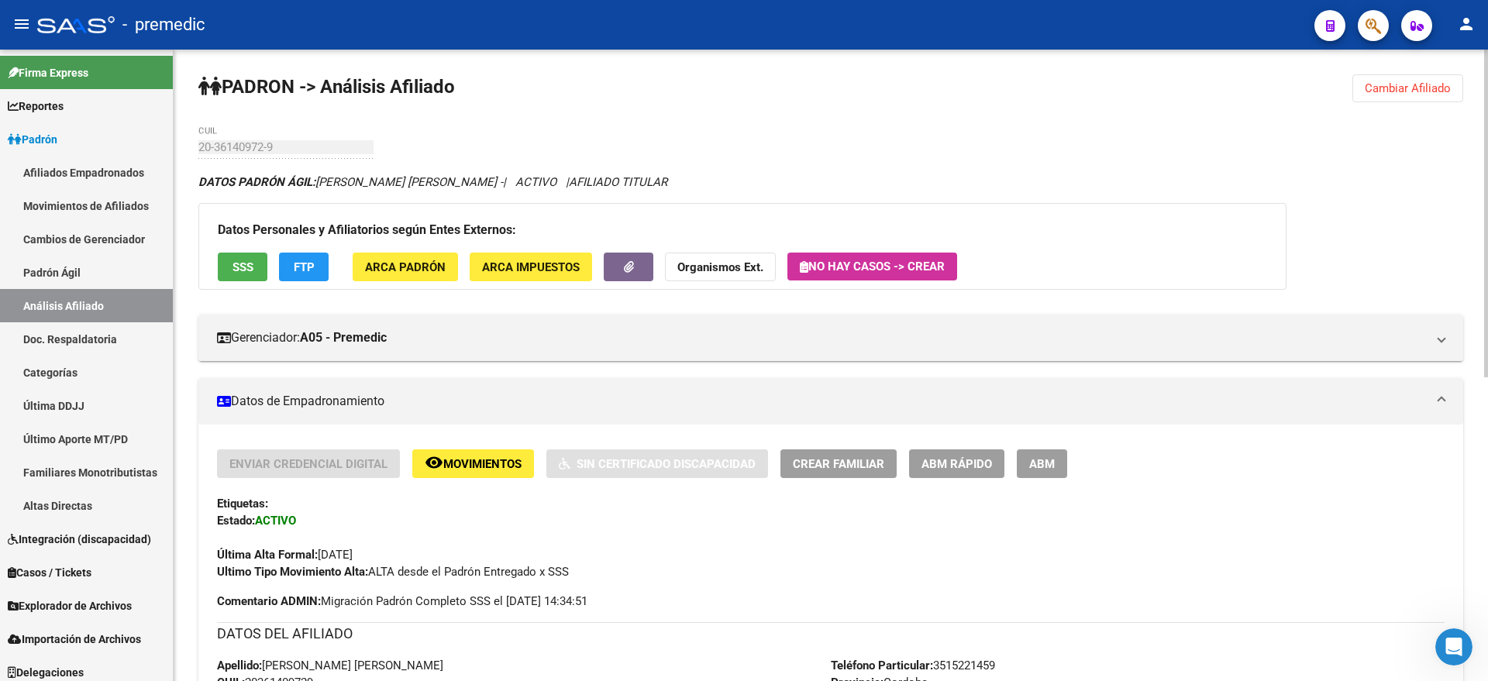
click at [1417, 102] on div "PADRON -> Análisis Afiliado Cambiar Afiliado 20-36140972-9 CUIL DATOS PADRÓN ÁG…" at bounding box center [831, 658] width 1314 height 1217
click at [1365, 95] on span "Cambiar Afiliado" at bounding box center [1408, 88] width 86 height 14
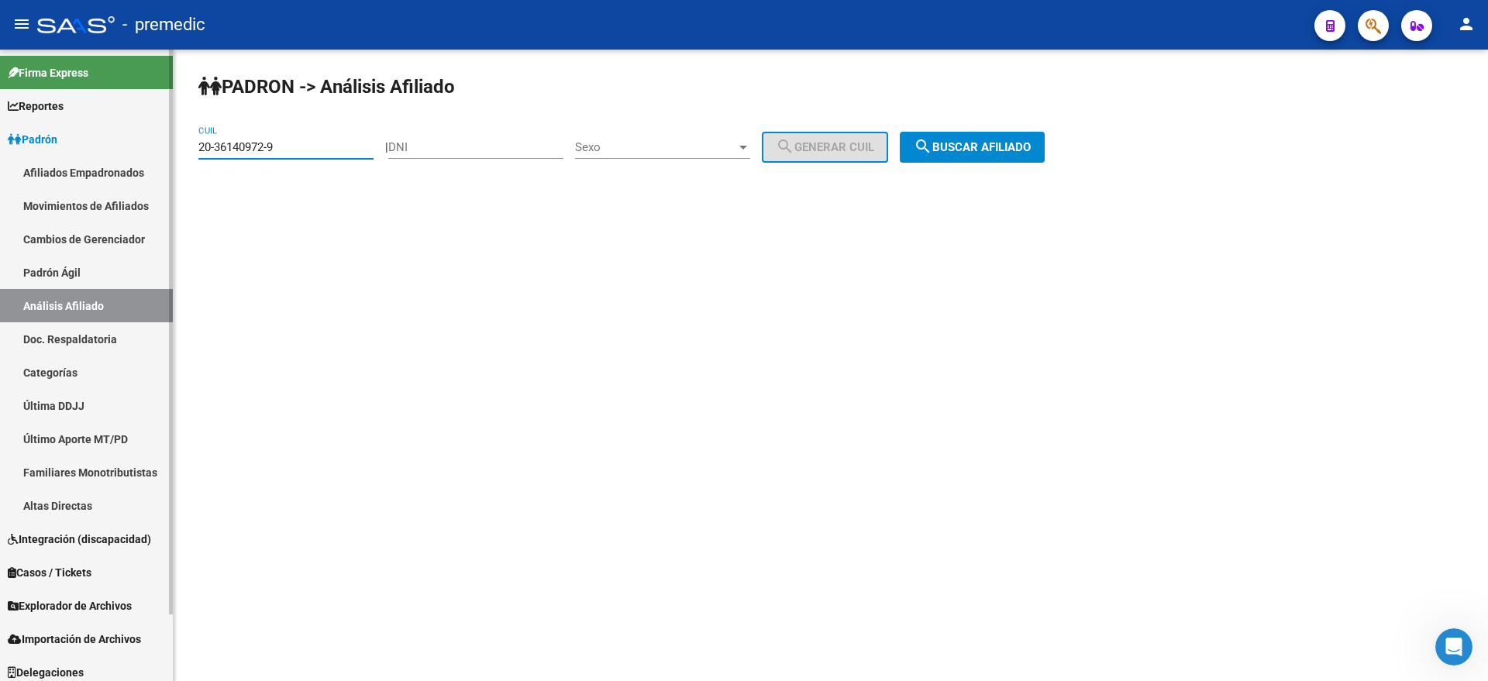
drag, startPoint x: 265, startPoint y: 150, endPoint x: 169, endPoint y: 150, distance: 96.1
click at [169, 150] on mat-sidenav-container "Firma Express Reportes Padrón Traspasos x O.S. Traspasos x Gerenciador Traspaso…" at bounding box center [744, 366] width 1488 height 632
paste input "41450555-5"
click at [986, 148] on span "search Buscar afiliado" at bounding box center [972, 147] width 117 height 14
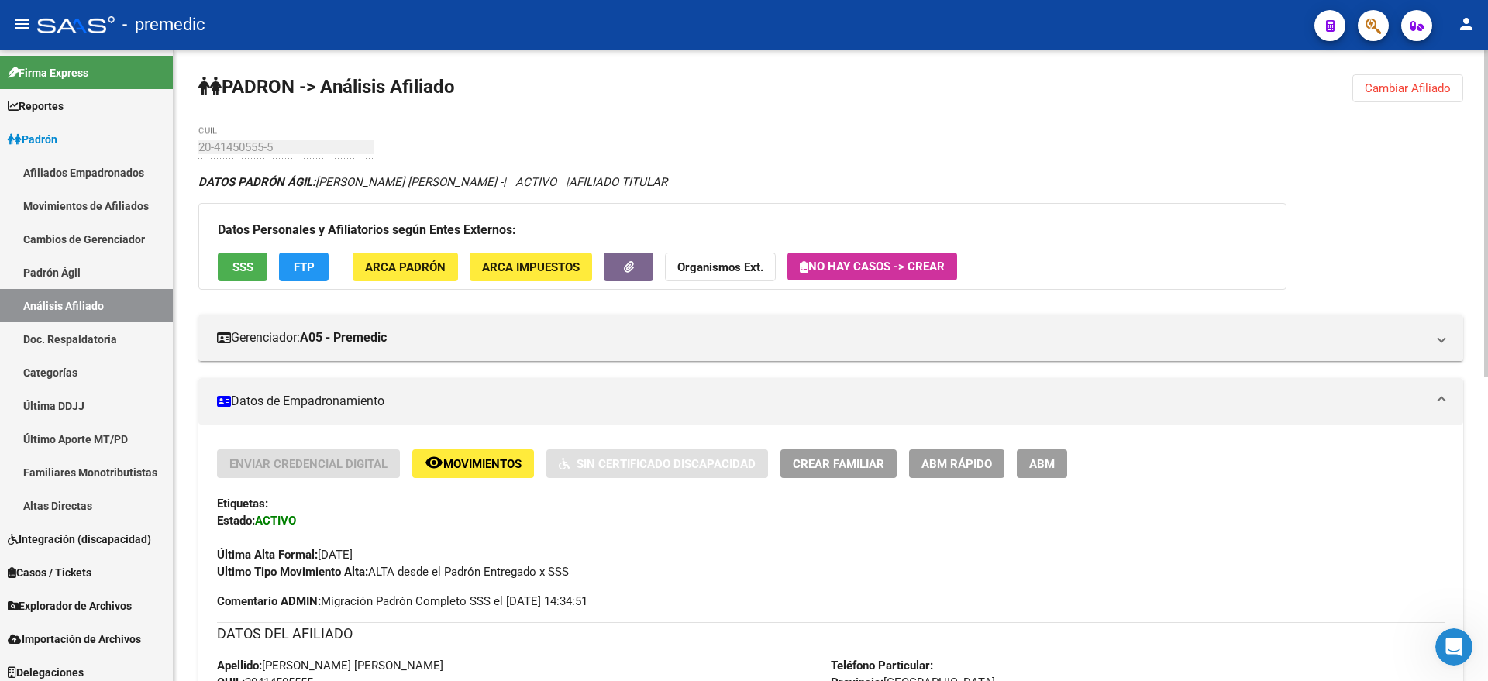
click at [1447, 77] on button "Cambiar Afiliado" at bounding box center [1407, 88] width 111 height 28
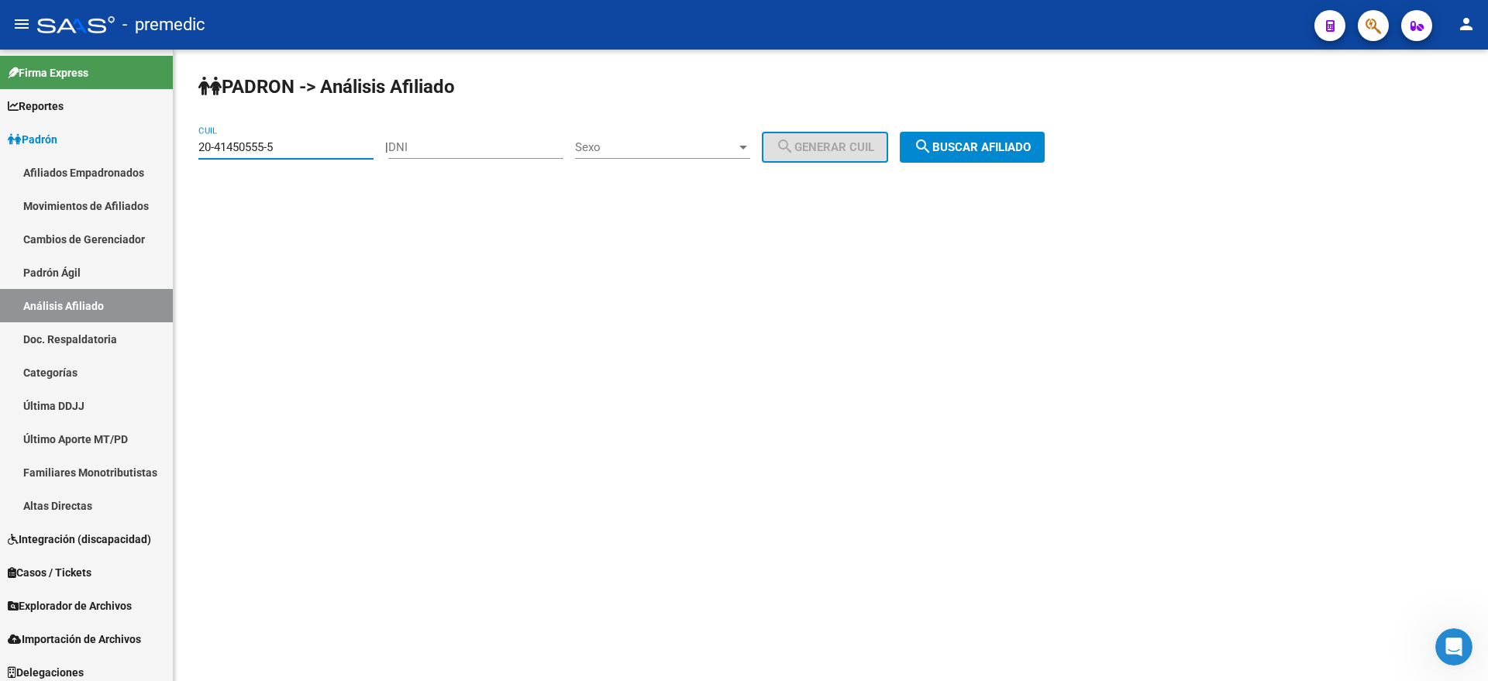
drag, startPoint x: 282, startPoint y: 143, endPoint x: 195, endPoint y: 146, distance: 86.8
click at [195, 146] on div "PADRON -> Análisis Afiliado 20-41450555-5 CUIL | DNI Sexo Sexo search Generar C…" at bounding box center [831, 131] width 1314 height 163
paste input "7-39168940-2"
click at [1030, 157] on button "search Buscar afiliado" at bounding box center [972, 147] width 145 height 31
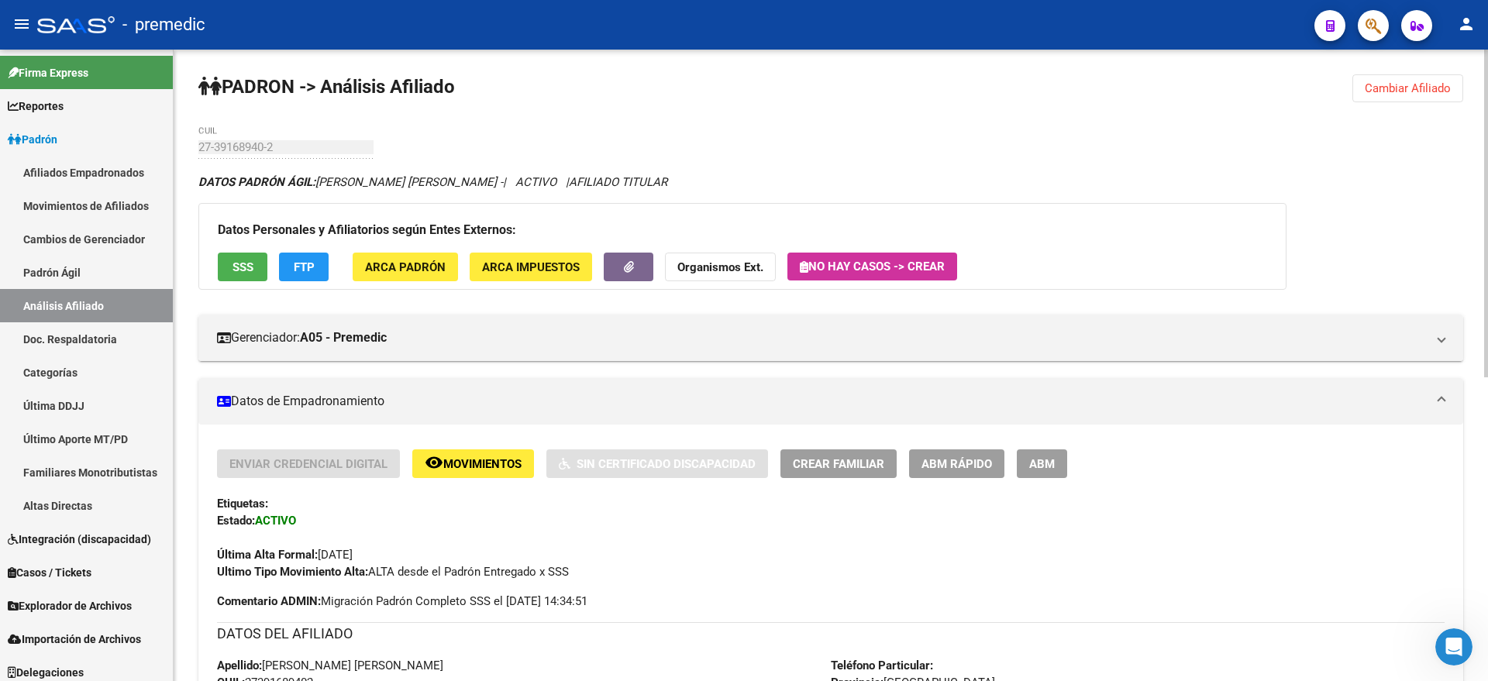
click at [1389, 84] on span "Cambiar Afiliado" at bounding box center [1408, 88] width 86 height 14
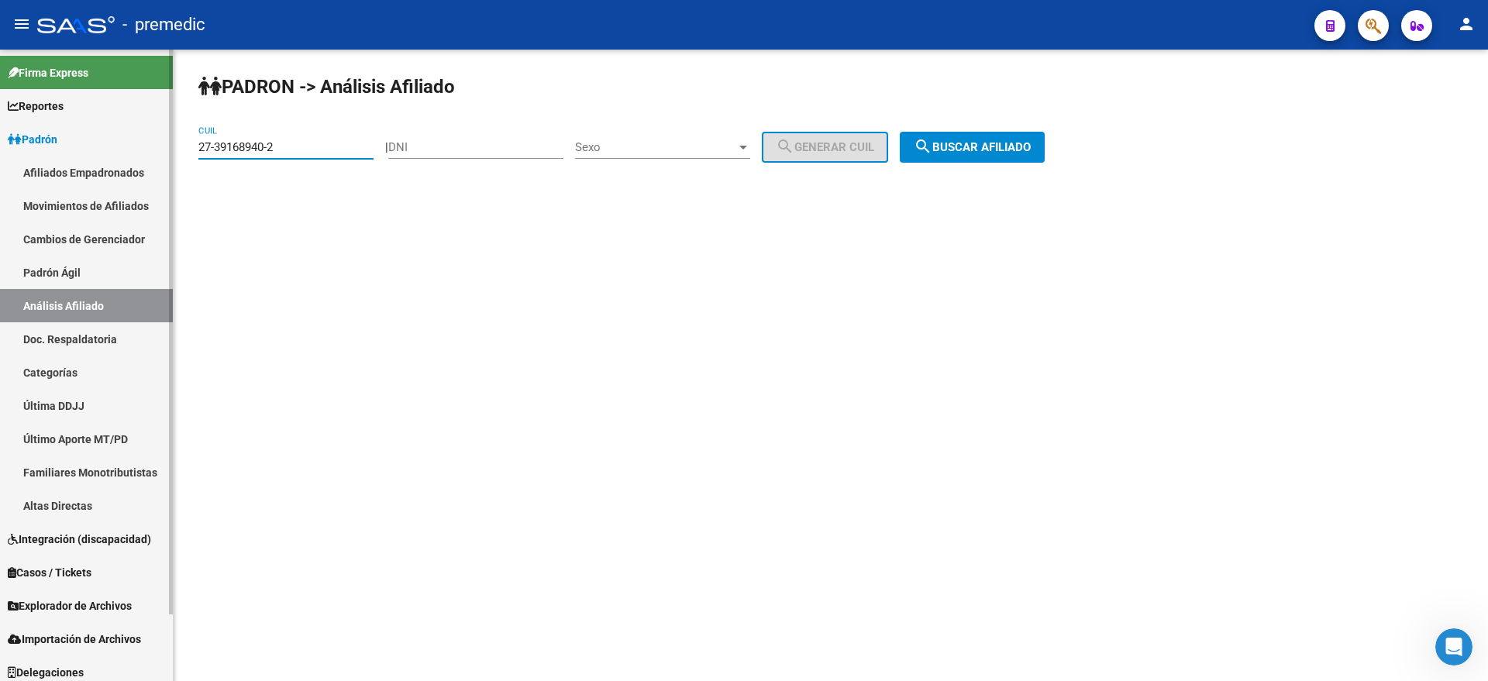
drag, startPoint x: 301, startPoint y: 141, endPoint x: 129, endPoint y: 151, distance: 173.1
click at [129, 151] on mat-sidenav-container "Firma Express Reportes Padrón Traspasos x O.S. Traspasos x Gerenciador Traspaso…" at bounding box center [744, 366] width 1488 height 632
paste input "29262131-6"
click at [1026, 143] on span "search Buscar afiliado" at bounding box center [972, 147] width 117 height 14
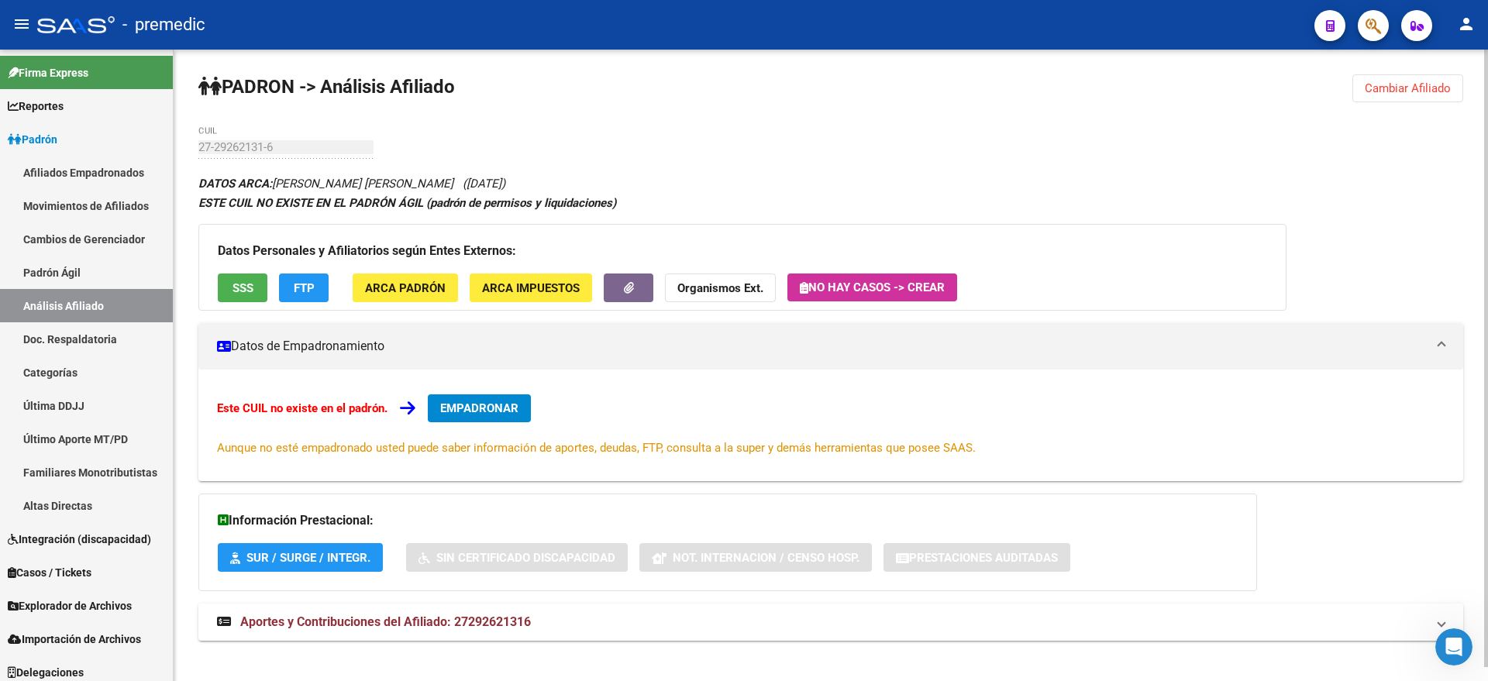
click at [1376, 92] on span "Cambiar Afiliado" at bounding box center [1408, 88] width 86 height 14
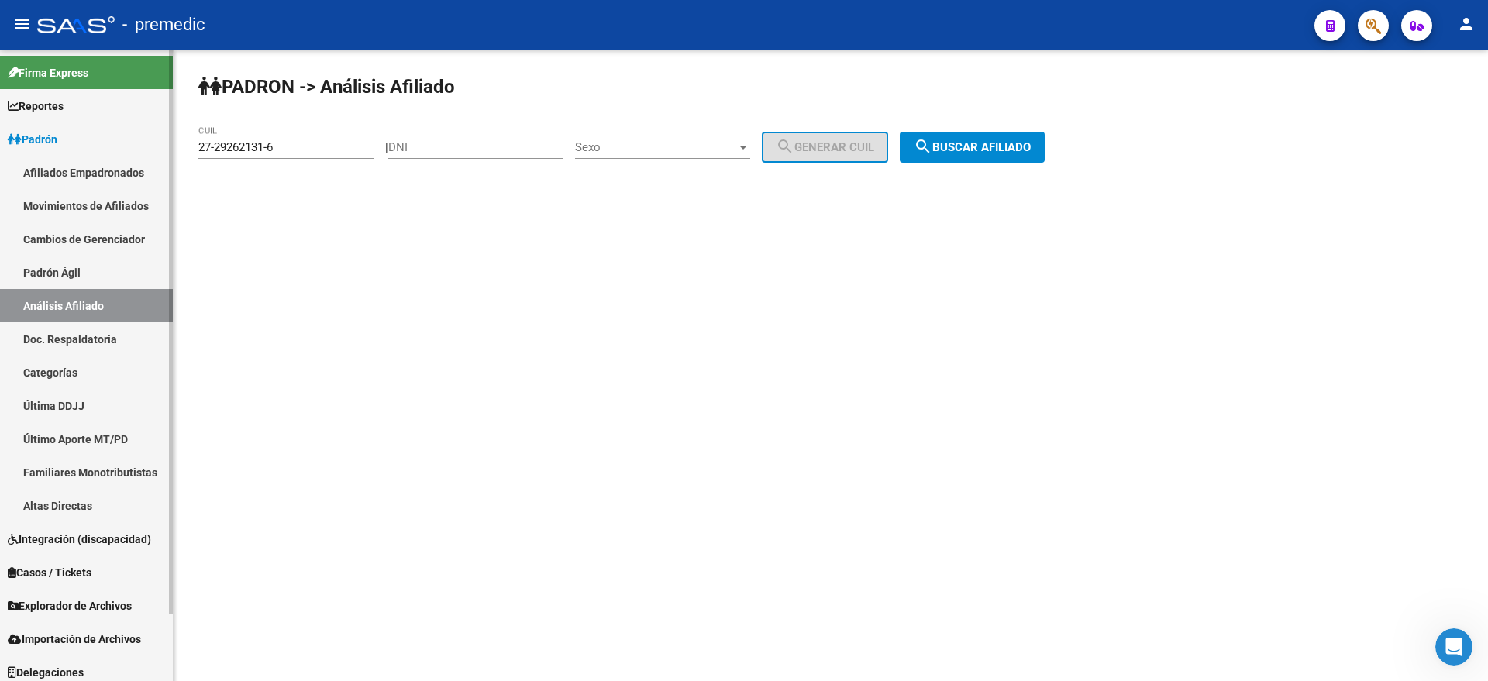
drag, startPoint x: 291, startPoint y: 145, endPoint x: 119, endPoint y: 151, distance: 171.4
click at [119, 151] on mat-sidenav-container "Firma Express Reportes Padrón Traspasos x O.S. Traspasos x Gerenciador Traspaso…" at bounding box center [744, 366] width 1488 height 632
paste input "38703094-3"
click at [981, 156] on button "search Buscar afiliado" at bounding box center [972, 147] width 145 height 31
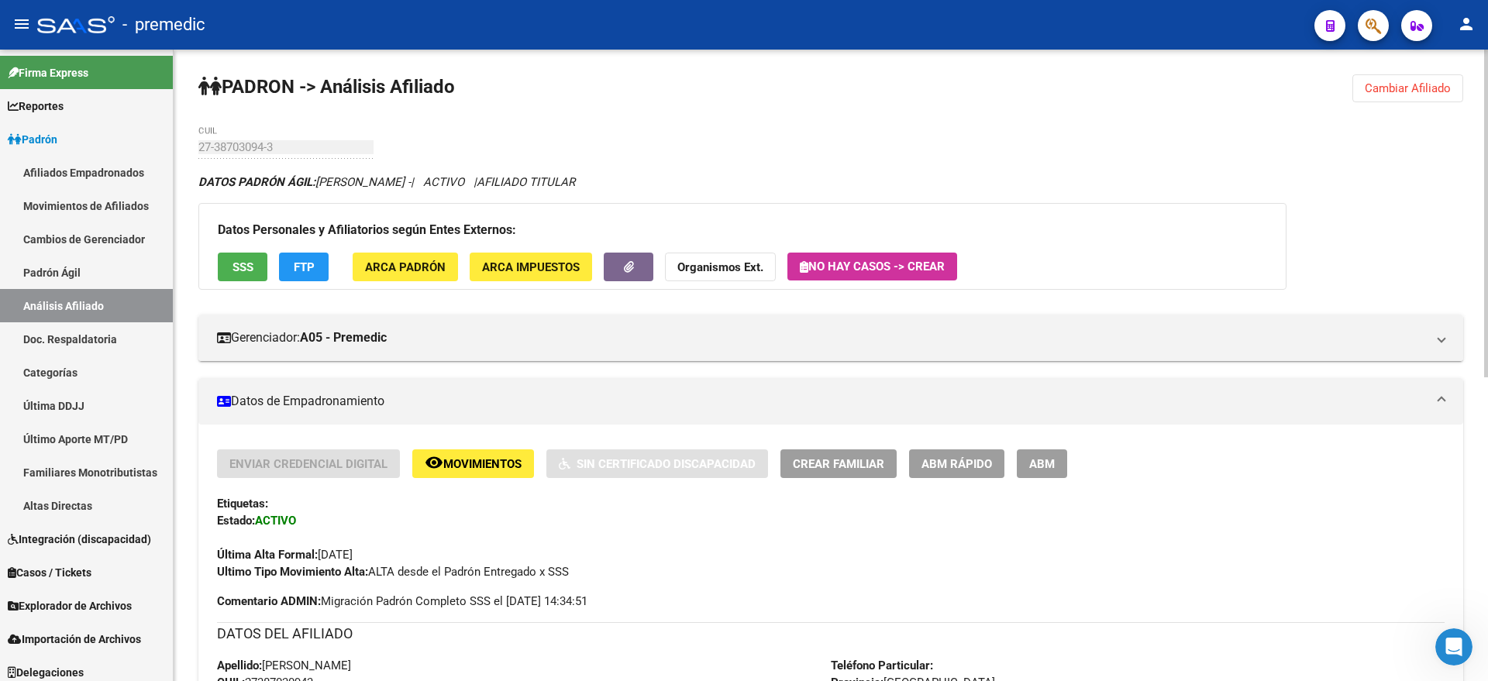
click at [1393, 91] on span "Cambiar Afiliado" at bounding box center [1408, 88] width 86 height 14
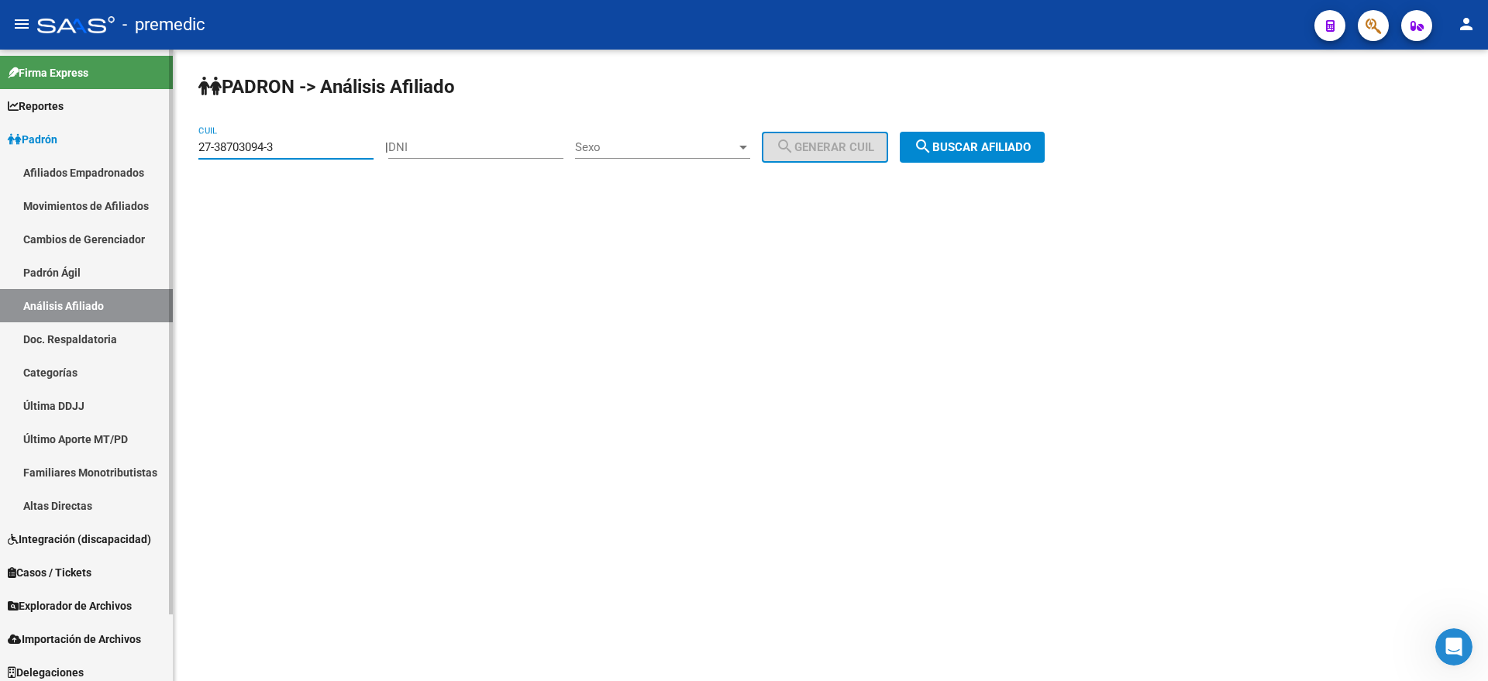
drag, startPoint x: 282, startPoint y: 150, endPoint x: 97, endPoint y: 159, distance: 185.4
click at [97, 159] on mat-sidenav-container "Firma Express Reportes Padrón Traspasos x O.S. Traspasos x Gerenciador Traspaso…" at bounding box center [744, 366] width 1488 height 632
paste input "0-26337422-4"
click at [977, 137] on button "search Buscar afiliado" at bounding box center [972, 147] width 145 height 31
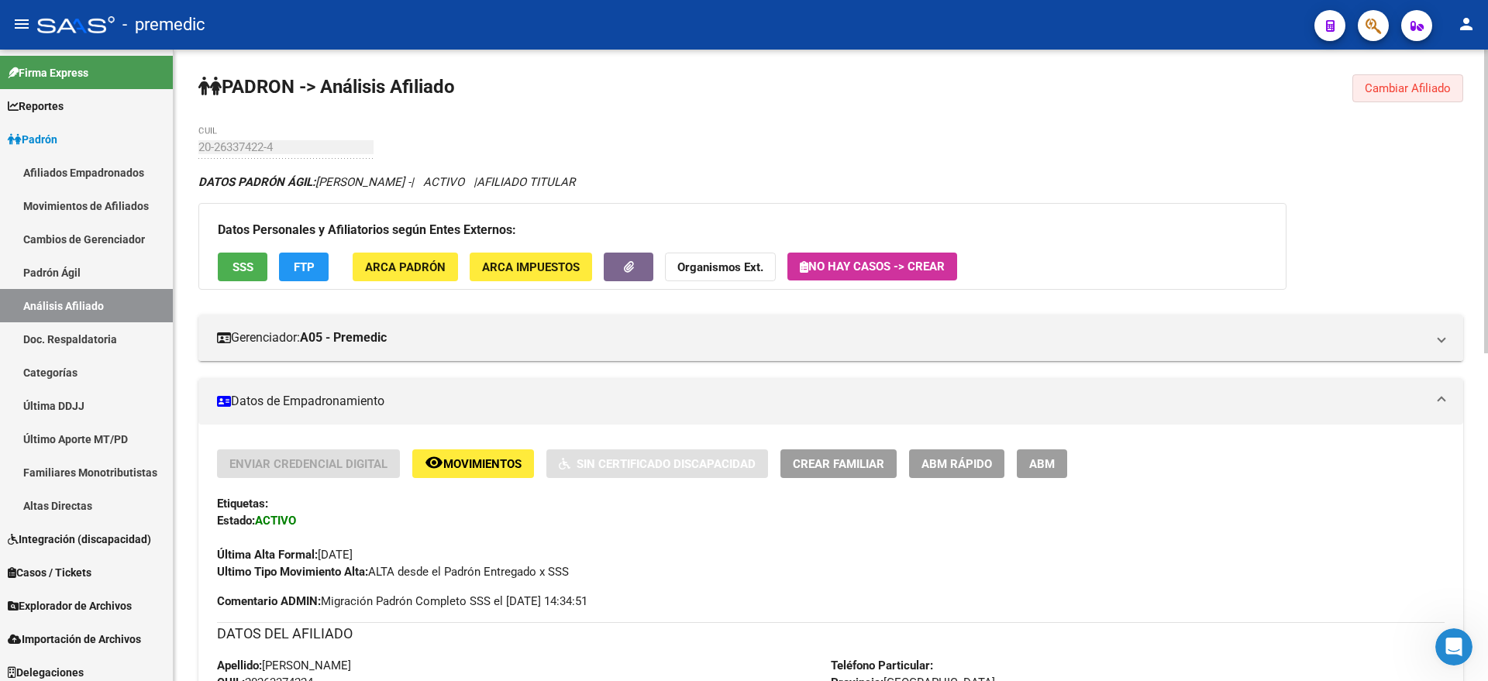
click at [1407, 91] on span "Cambiar Afiliado" at bounding box center [1408, 88] width 86 height 14
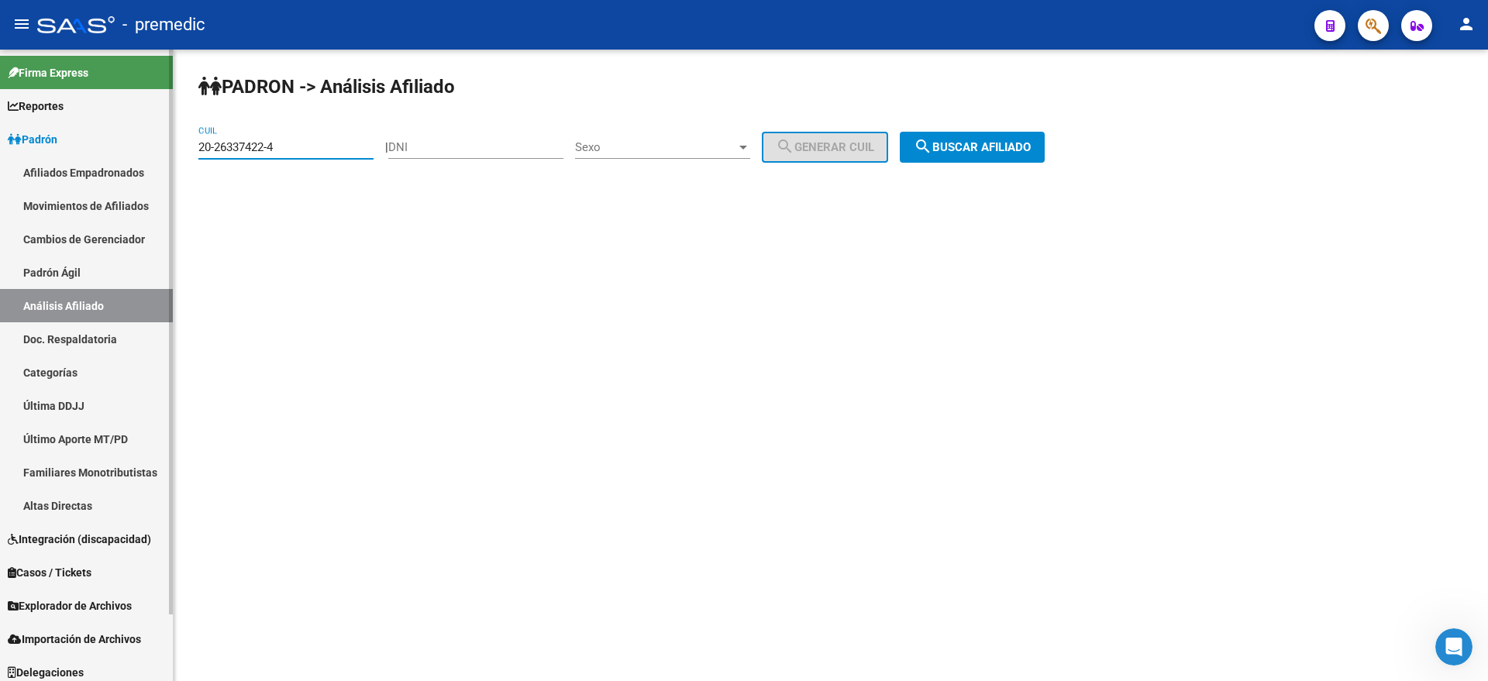
drag, startPoint x: 307, startPoint y: 147, endPoint x: 167, endPoint y: 150, distance: 140.3
click at [166, 150] on mat-sidenav-container "Firma Express Reportes Padrón Traspasos x O.S. Traspasos x Gerenciador Traspaso…" at bounding box center [744, 366] width 1488 height 632
paste input "45738663-0"
click at [939, 134] on button "search Buscar afiliado" at bounding box center [972, 147] width 145 height 31
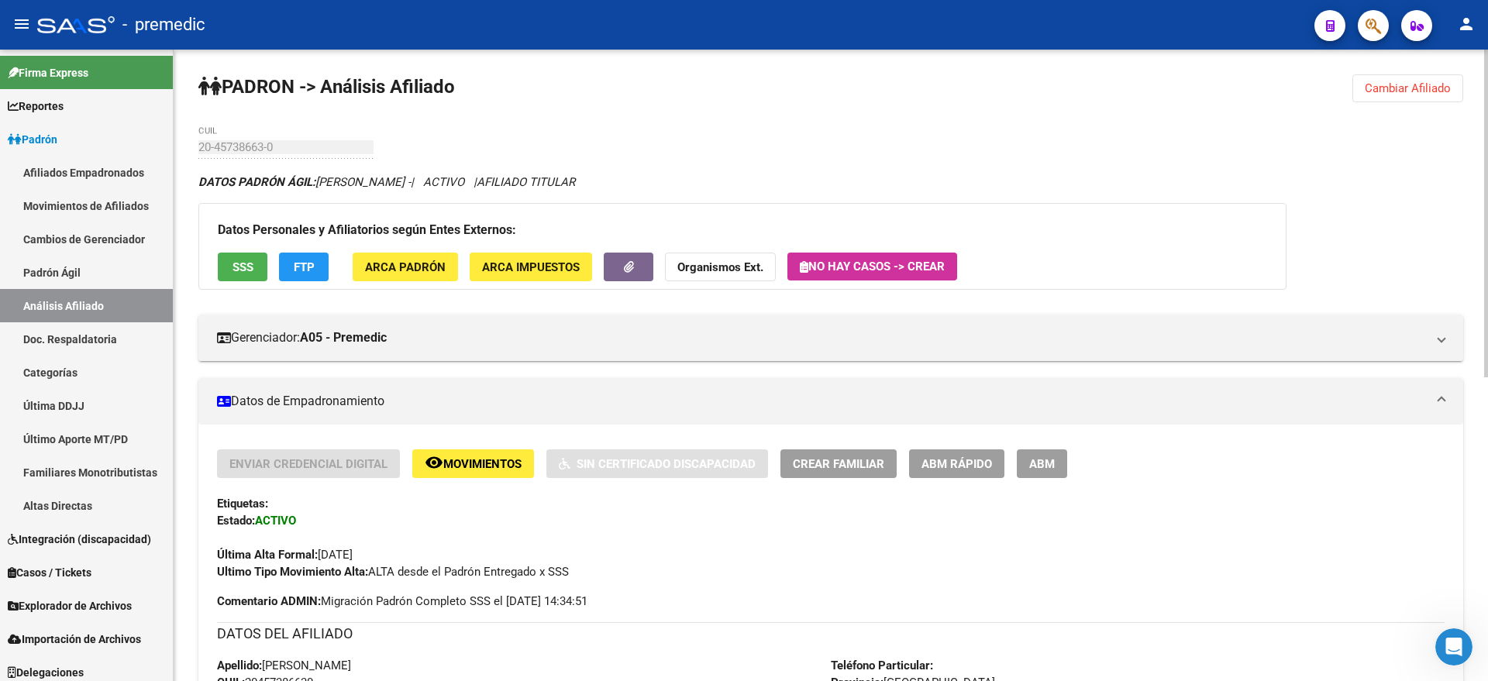
click at [231, 161] on div "20-45738663-0 CUIL" at bounding box center [285, 150] width 175 height 48
click at [1384, 92] on span "Cambiar Afiliado" at bounding box center [1408, 88] width 86 height 14
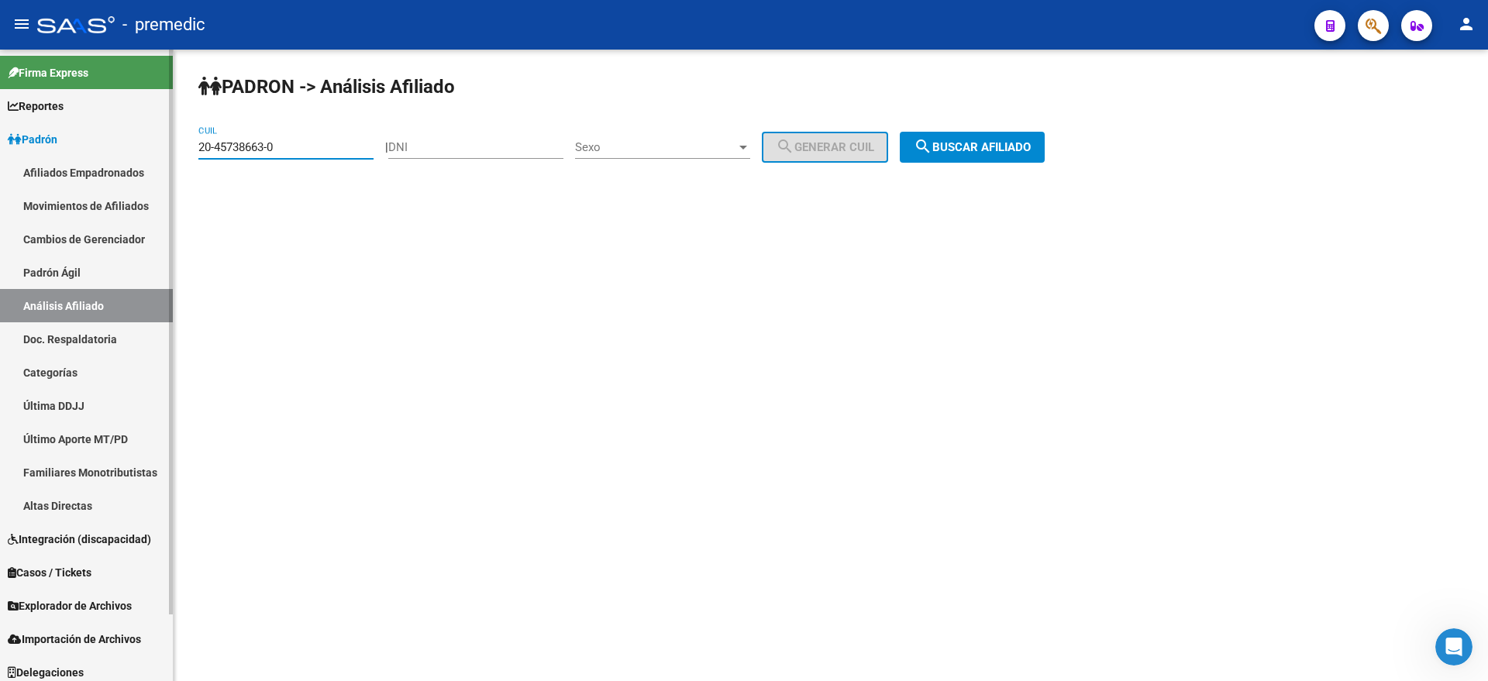
drag, startPoint x: 289, startPoint y: 150, endPoint x: 108, endPoint y: 146, distance: 180.6
click at [108, 146] on mat-sidenav-container "Firma Express Reportes Padrón Traspasos x O.S. Traspasos x Gerenciador Traspaso…" at bounding box center [744, 366] width 1488 height 632
paste input "3-39937303-4"
click at [984, 150] on span "search Buscar afiliado" at bounding box center [972, 147] width 117 height 14
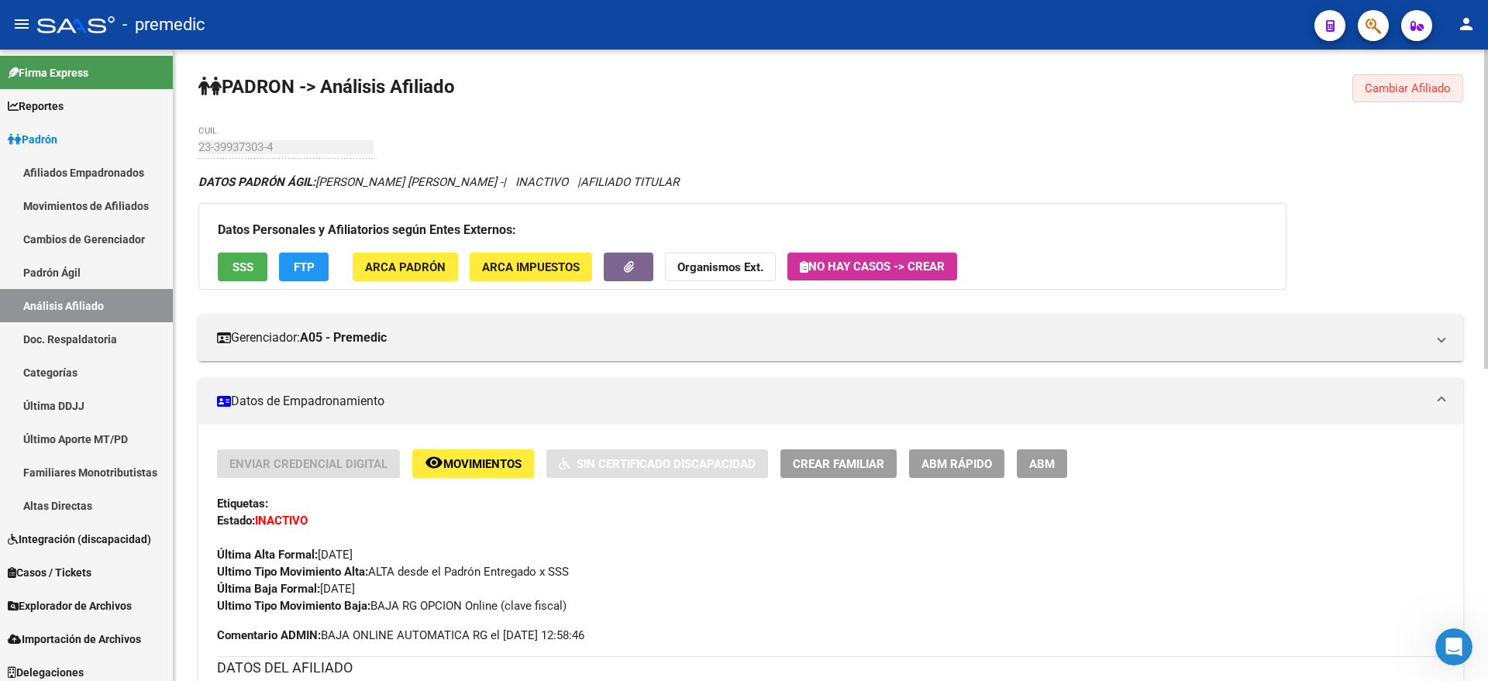
click at [1393, 89] on span "Cambiar Afiliado" at bounding box center [1408, 88] width 86 height 14
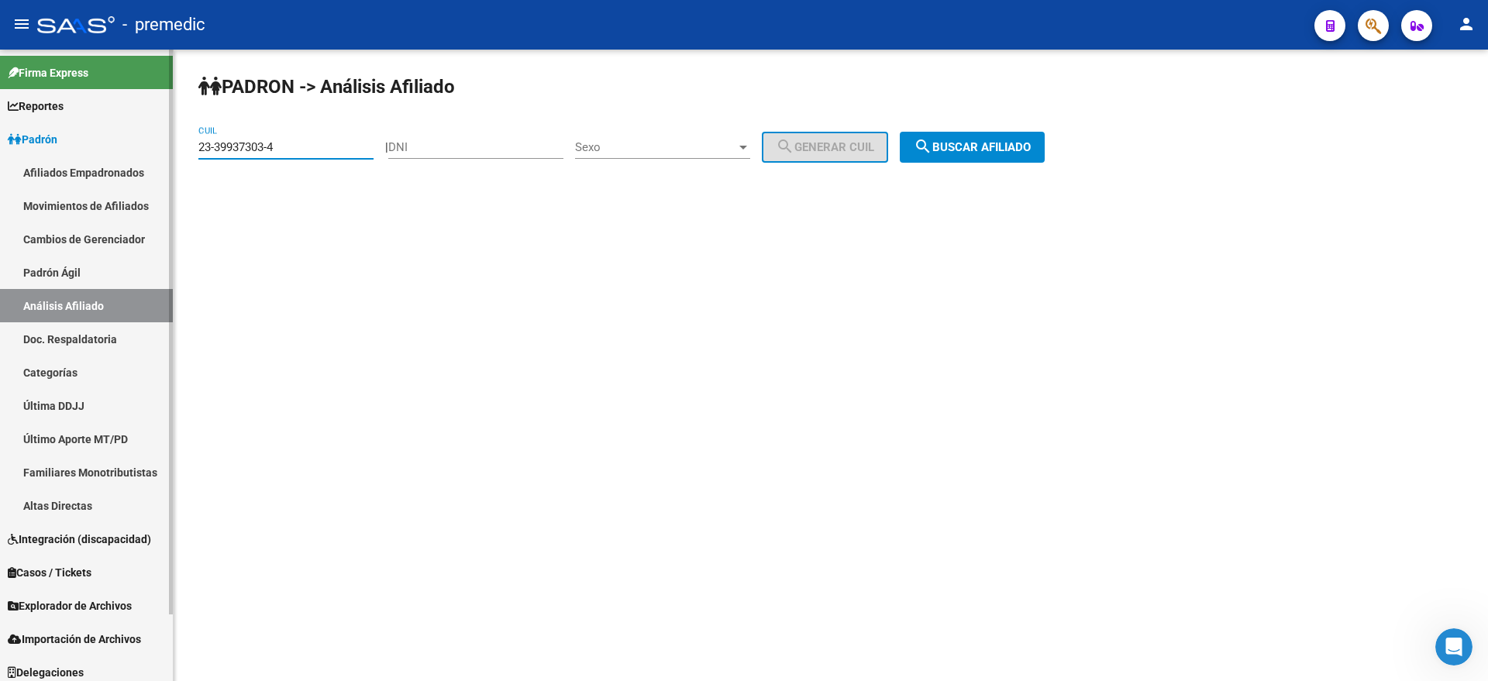
drag, startPoint x: 225, startPoint y: 146, endPoint x: 149, endPoint y: 148, distance: 76.0
click at [149, 148] on mat-sidenav-container "Firma Express Reportes Padrón Traspasos x O.S. Traspasos x Gerenciador Traspaso…" at bounding box center [744, 366] width 1488 height 632
paste input "7-21052369-9"
click at [994, 133] on button "search Buscar afiliado" at bounding box center [972, 147] width 145 height 31
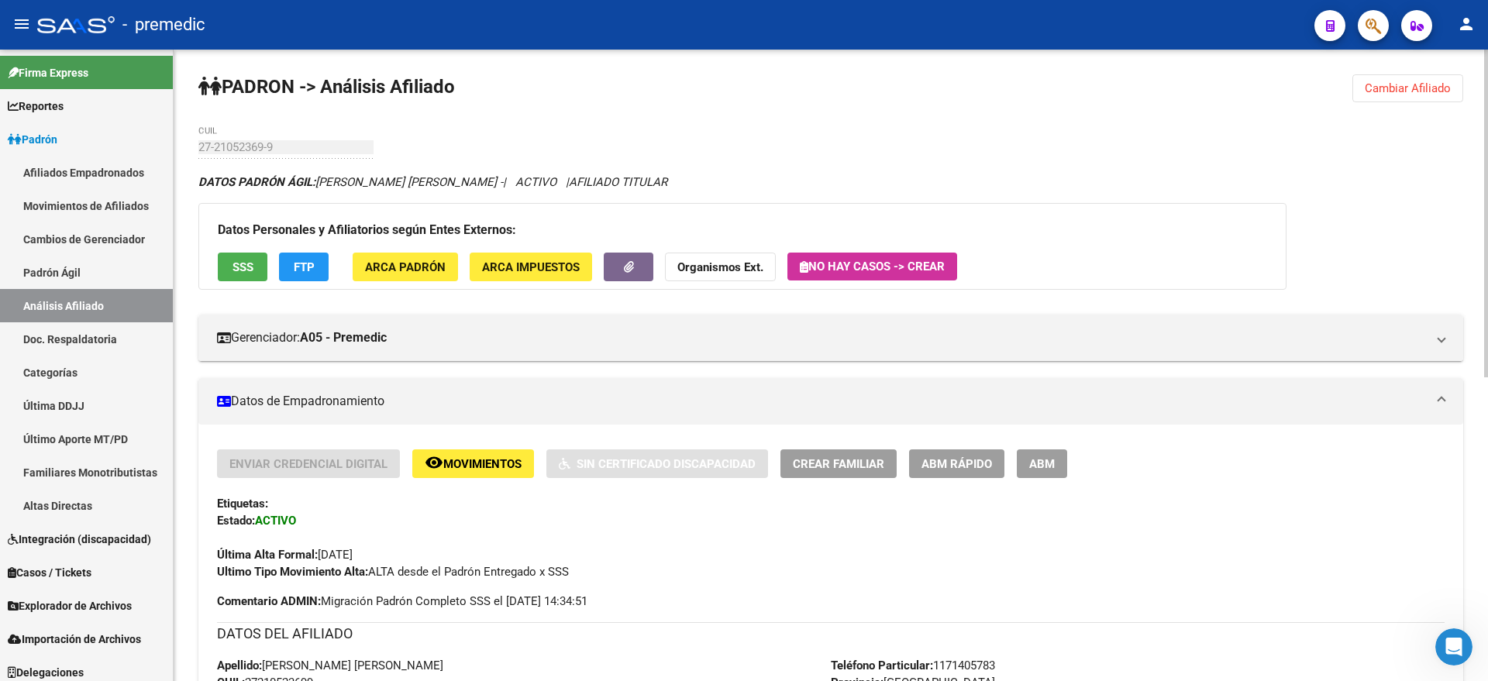
click at [1441, 88] on span "Cambiar Afiliado" at bounding box center [1408, 88] width 86 height 14
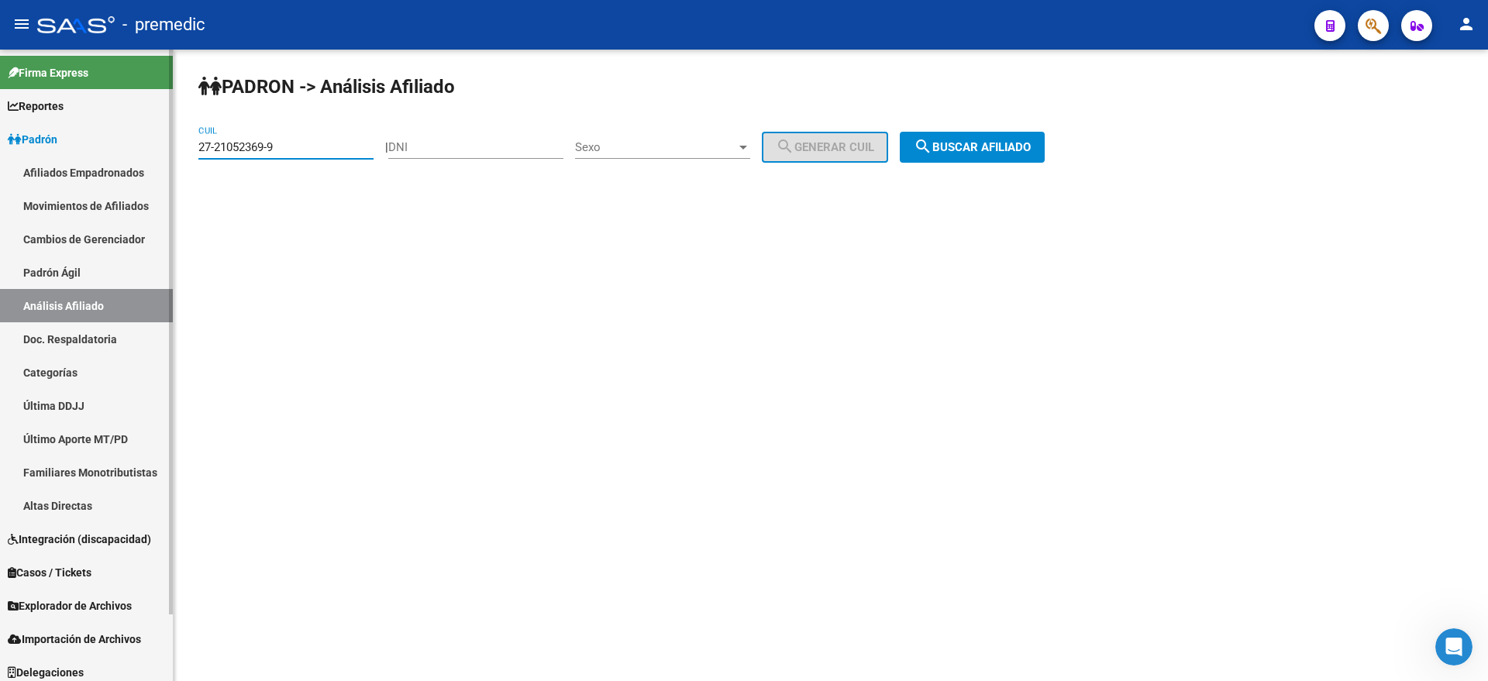
drag, startPoint x: 308, startPoint y: 143, endPoint x: 131, endPoint y: 143, distance: 177.5
click at [131, 143] on mat-sidenav-container "Firma Express Reportes Padrón Traspasos x O.S. Traspasos x Gerenciador Traspaso…" at bounding box center [744, 366] width 1488 height 632
paste input "0-95124673-6"
click at [1014, 140] on span "search Buscar afiliado" at bounding box center [972, 147] width 117 height 14
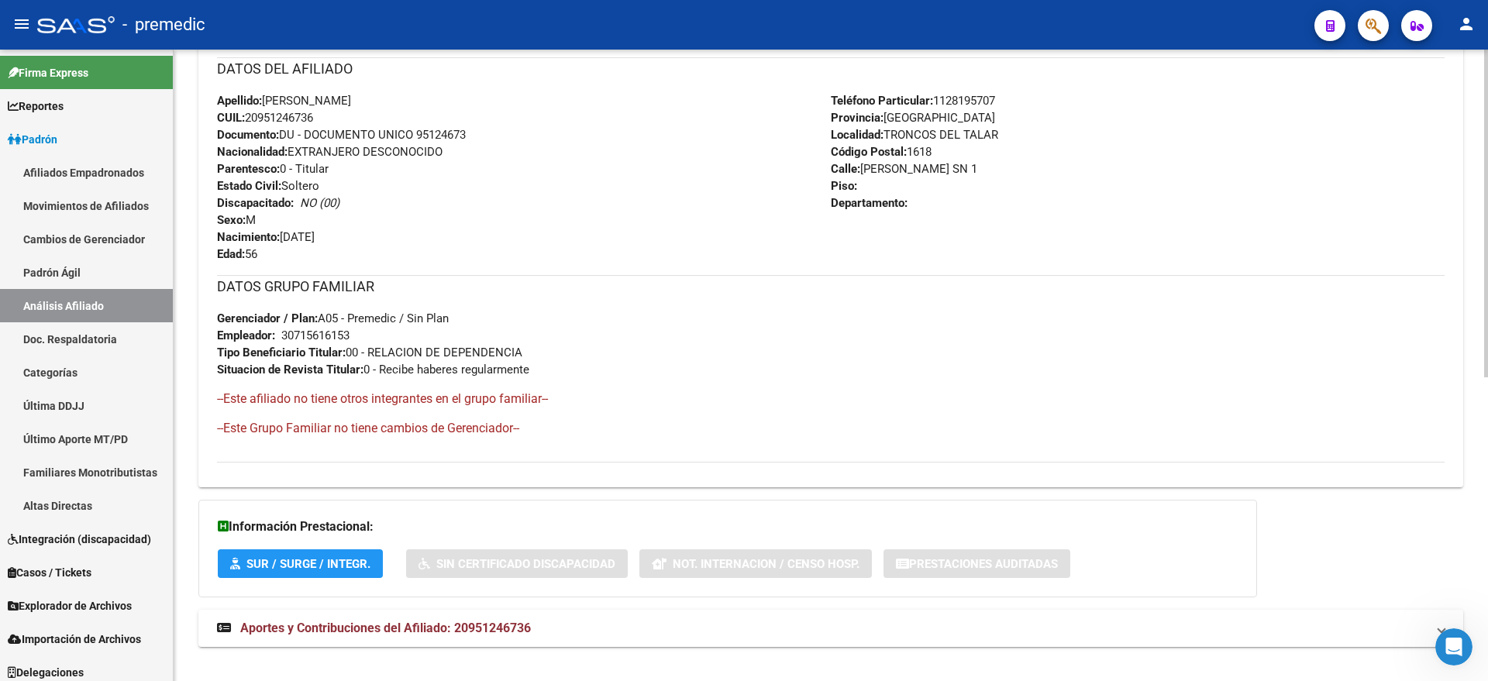
scroll to position [585, 0]
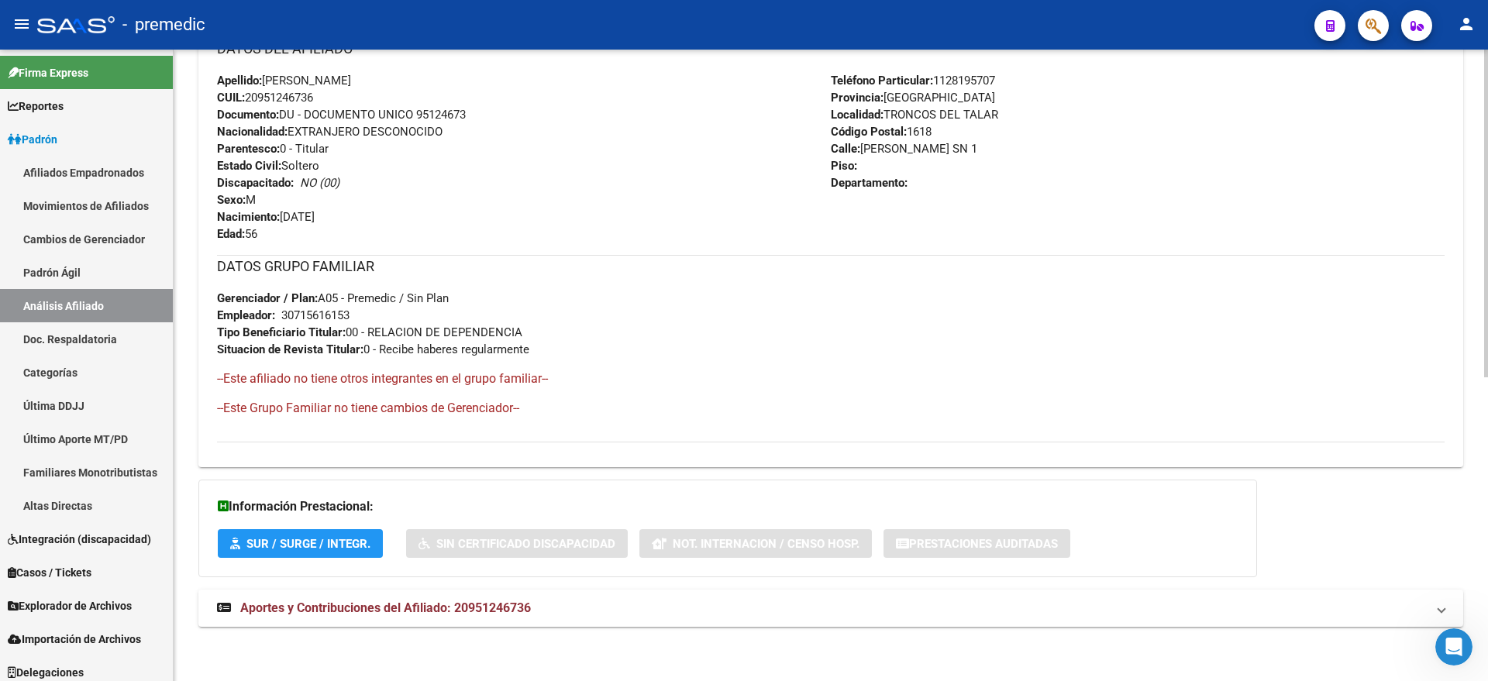
click at [486, 635] on div "DATOS PADRÓN ÁGIL: AVALOS MARTINEZ IGNACIO - | ACTIVO | AFILIADO TITULAR Datos …" at bounding box center [830, 116] width 1265 height 1055
click at [489, 606] on span "Aportes y Contribuciones del Afiliado: 20951246736" at bounding box center [385, 608] width 291 height 15
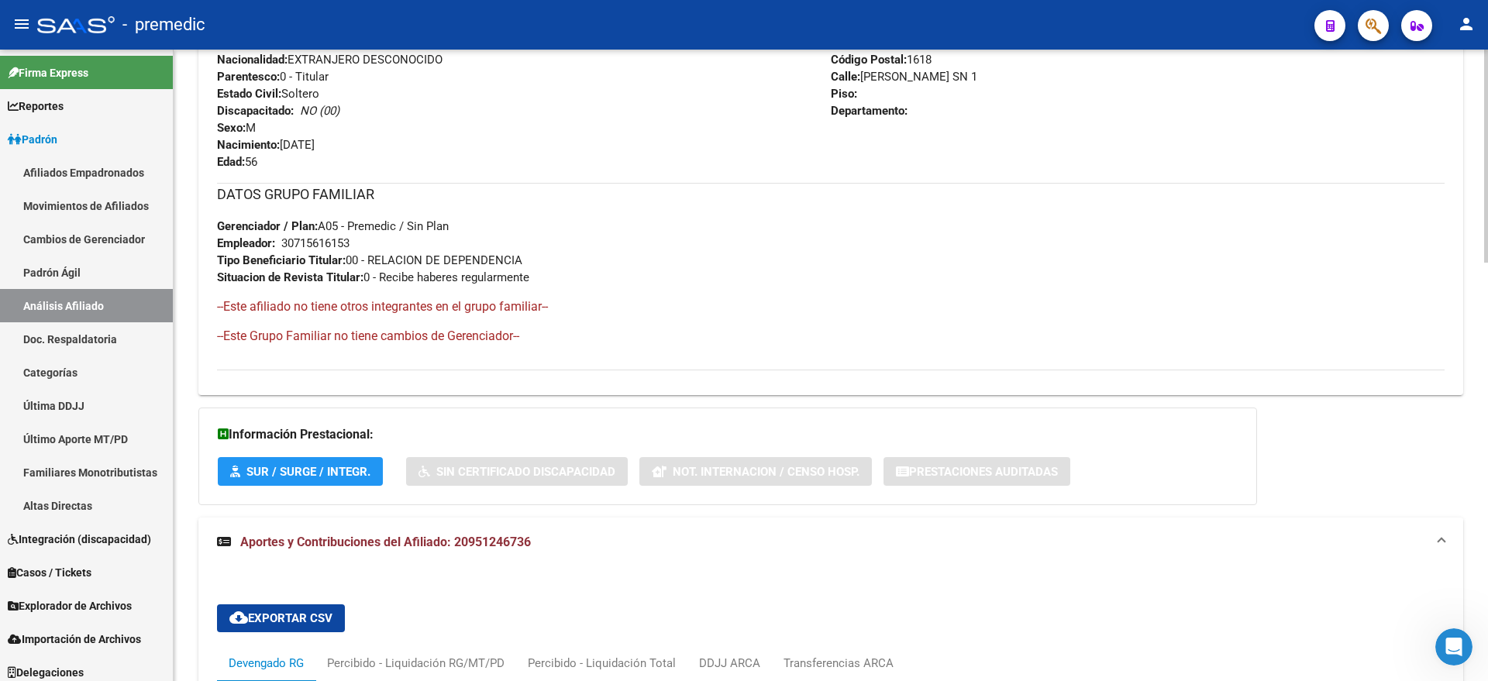
scroll to position [754, 0]
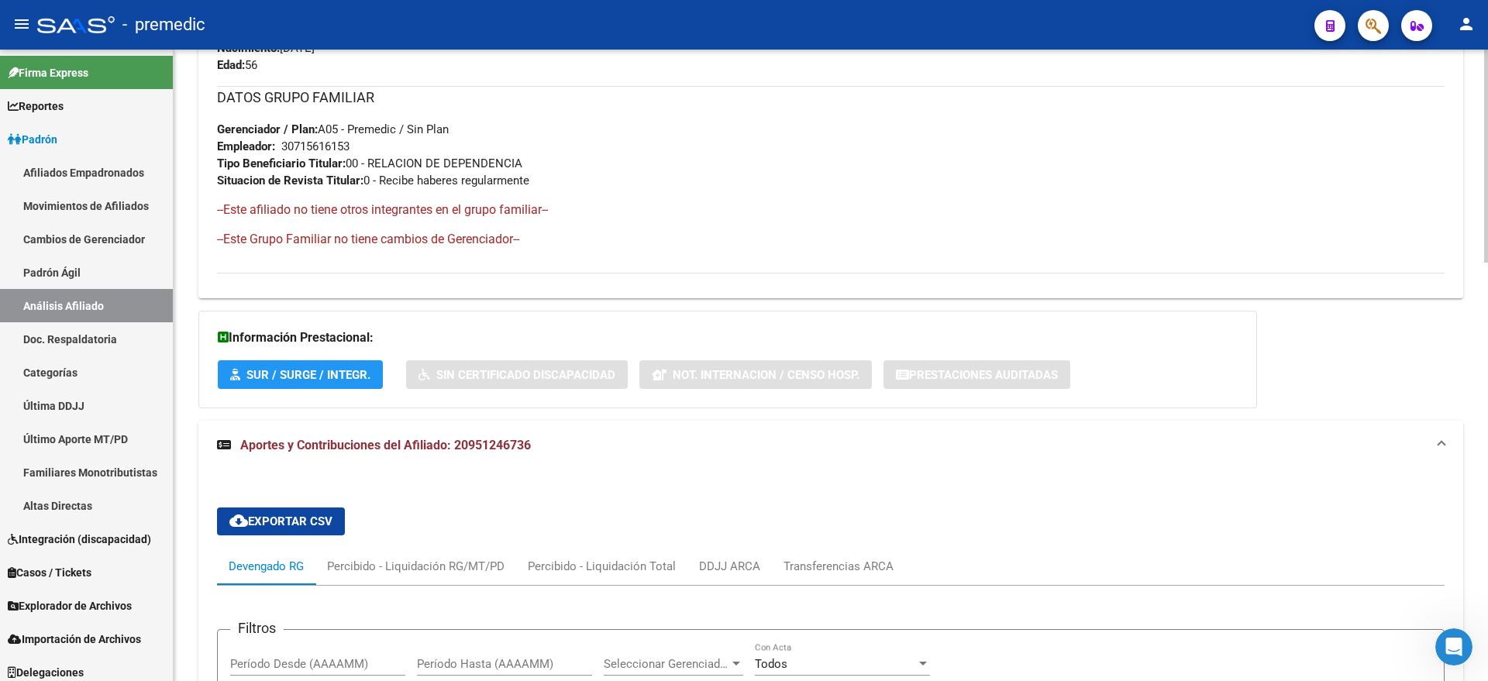
click at [435, 453] on mat-expansion-panel-header "Aportes y Contribuciones del Afiliado: 20951246736" at bounding box center [830, 446] width 1265 height 50
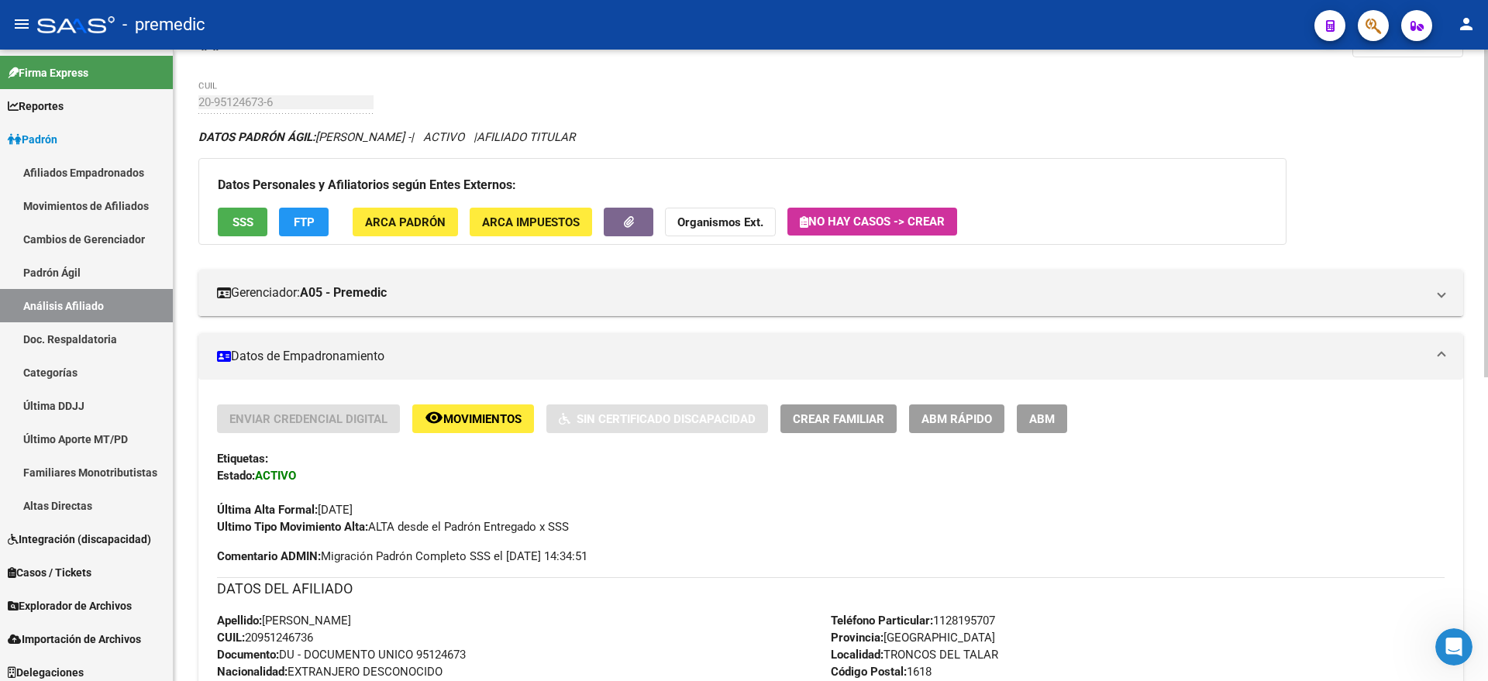
scroll to position [0, 0]
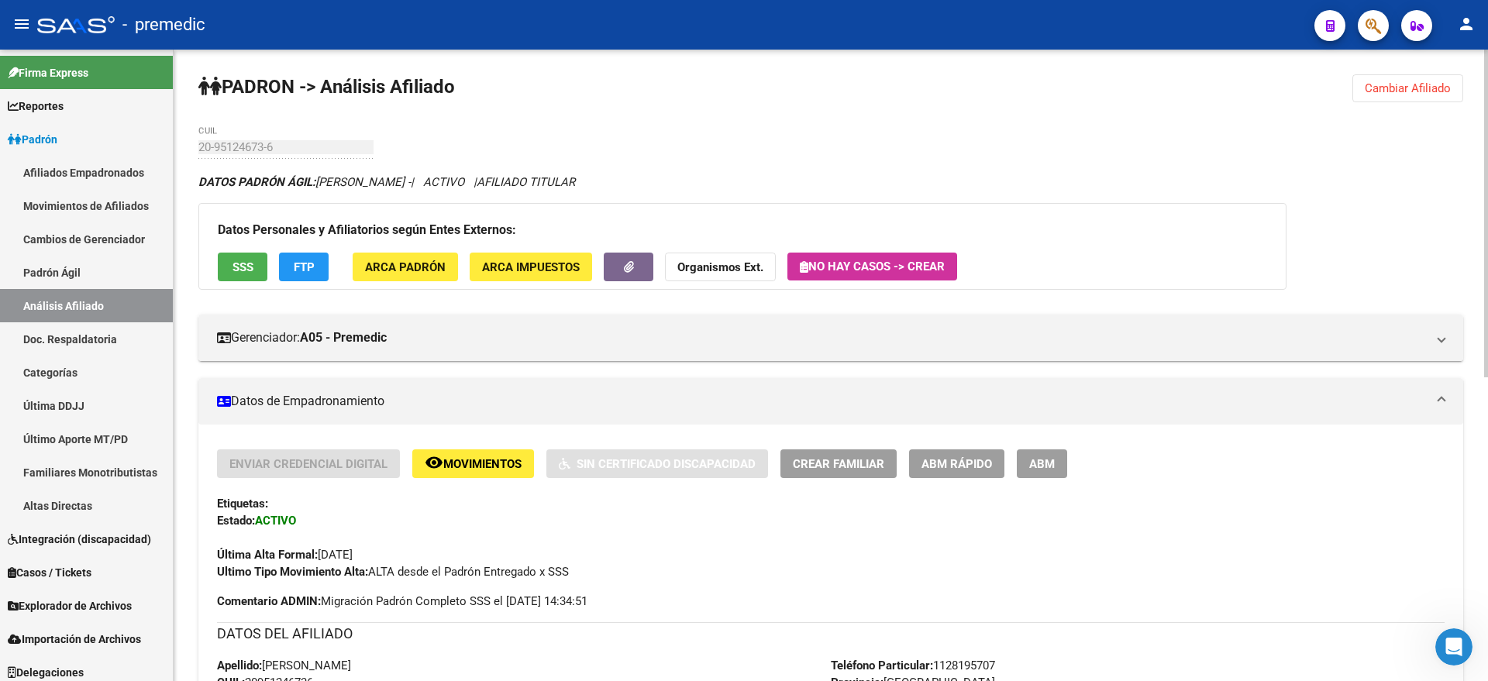
click at [1383, 94] on span "Cambiar Afiliado" at bounding box center [1408, 88] width 86 height 14
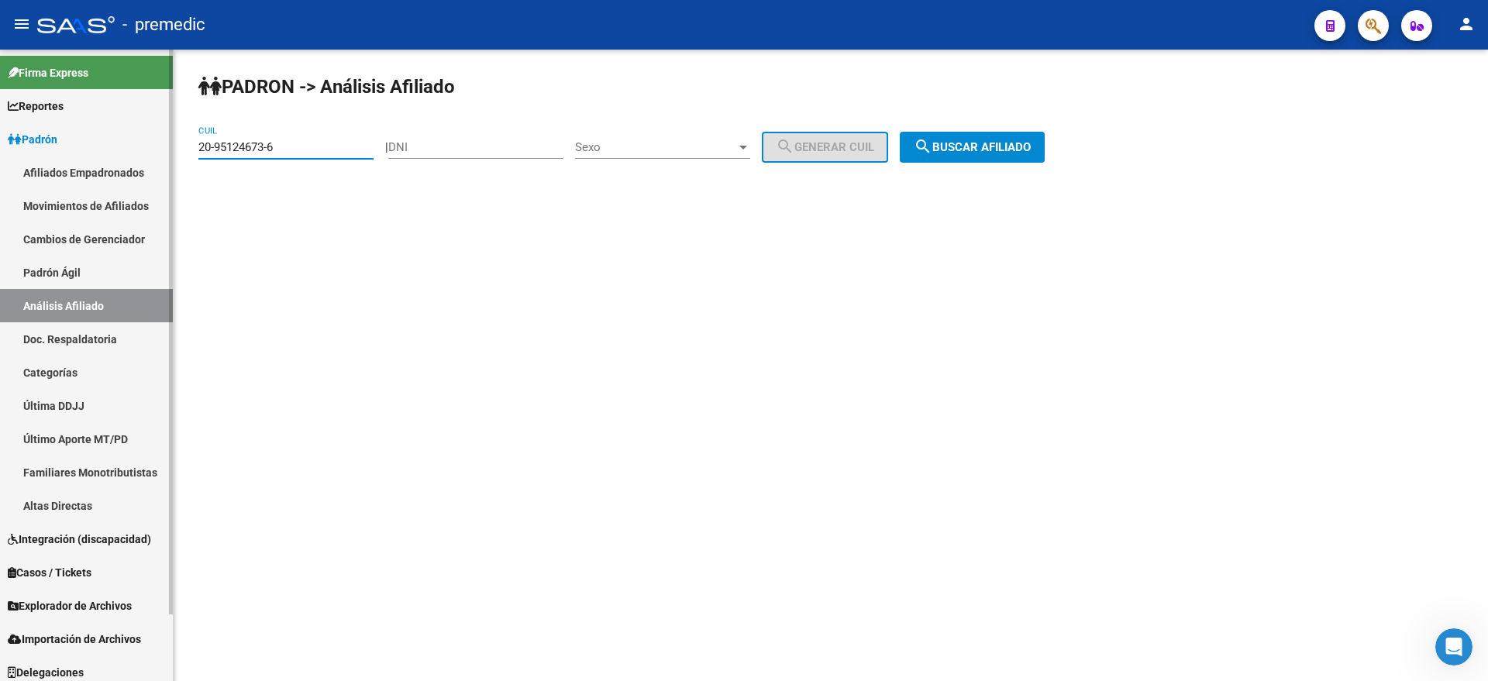
drag, startPoint x: 288, startPoint y: 144, endPoint x: 160, endPoint y: 150, distance: 128.8
click at [146, 147] on mat-sidenav-container "Firma Express Reportes Padrón Traspasos x O.S. Traspasos x Gerenciador Traspaso…" at bounding box center [744, 366] width 1488 height 632
paste input "43316868-3"
click at [973, 145] on span "search Buscar afiliado" at bounding box center [972, 147] width 117 height 14
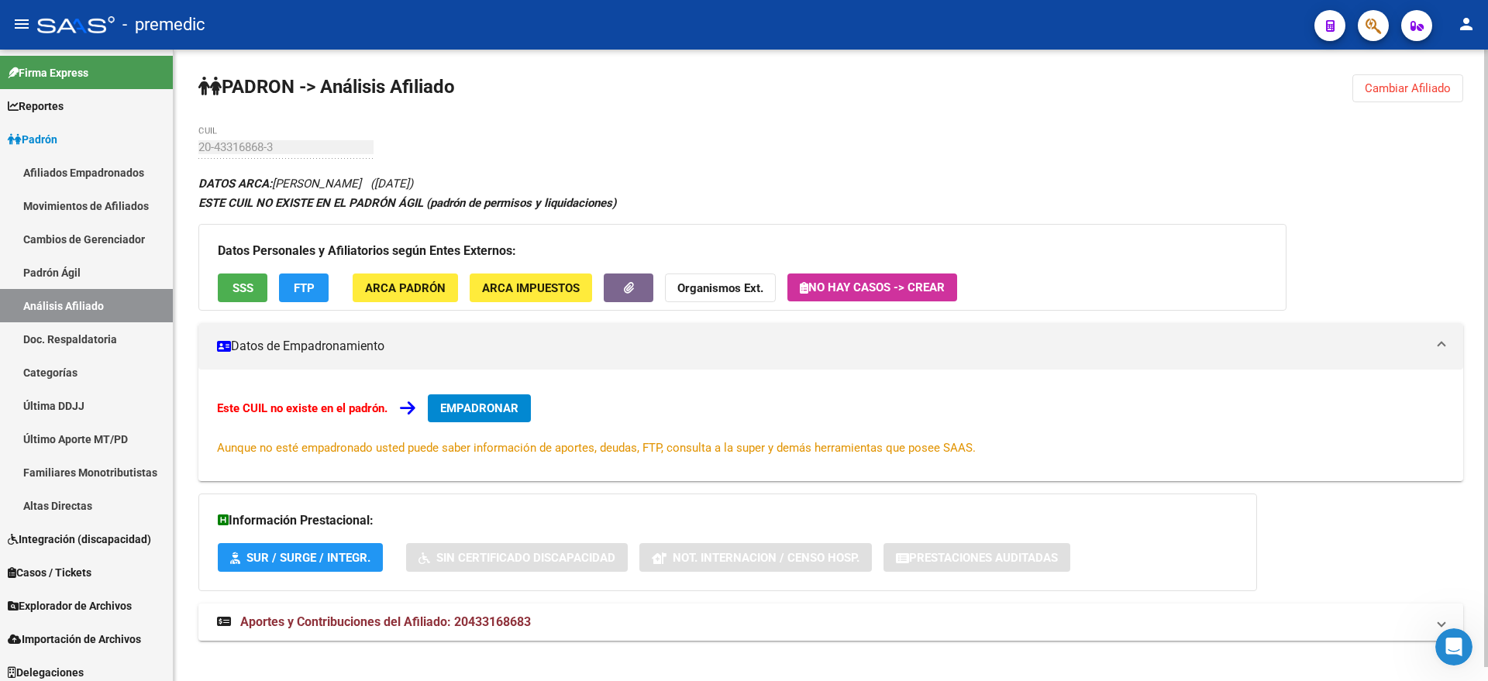
click at [1379, 99] on button "Cambiar Afiliado" at bounding box center [1407, 88] width 111 height 28
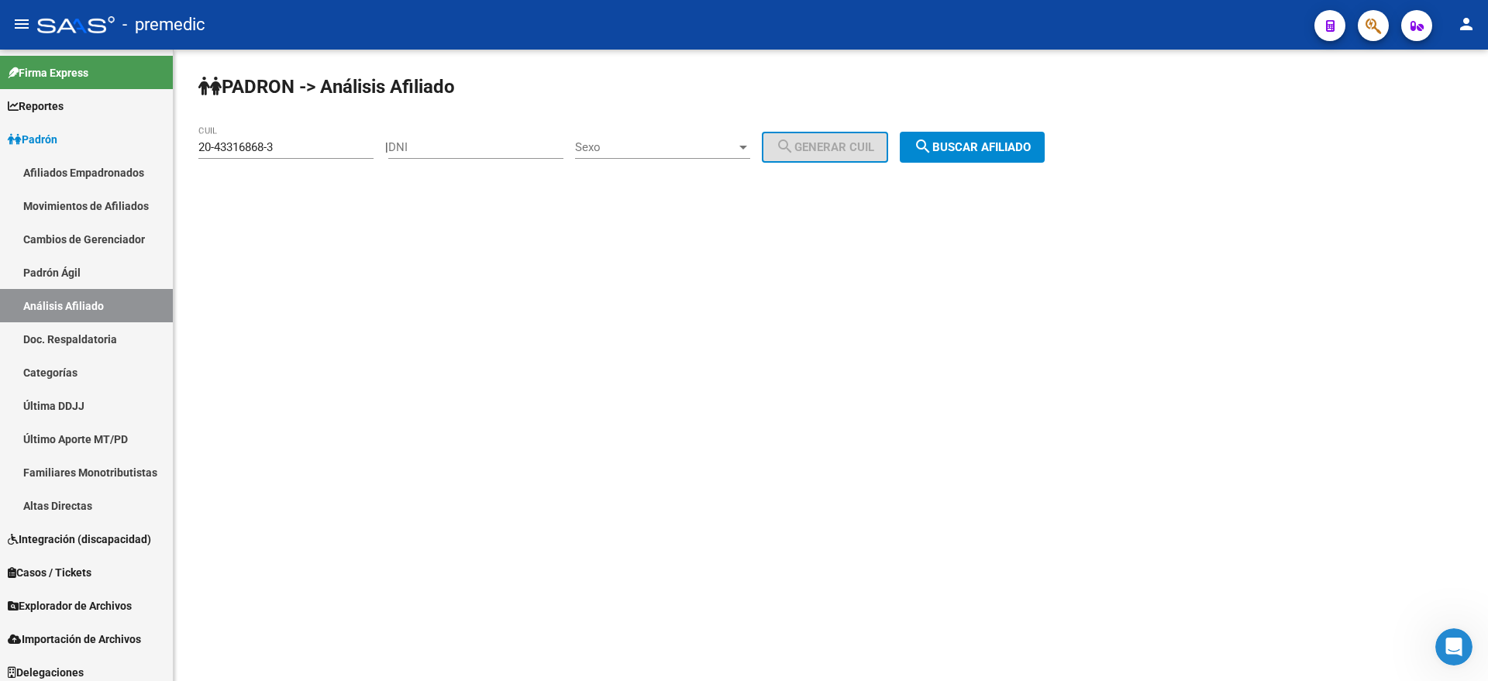
click at [181, 145] on div "PADRON -> Análisis Afiliado 20-43316868-3 CUIL | DNI Sexo Sexo search Generar C…" at bounding box center [831, 131] width 1314 height 163
paste input "32286627-6"
click at [955, 141] on span "search Buscar afiliado" at bounding box center [972, 147] width 117 height 14
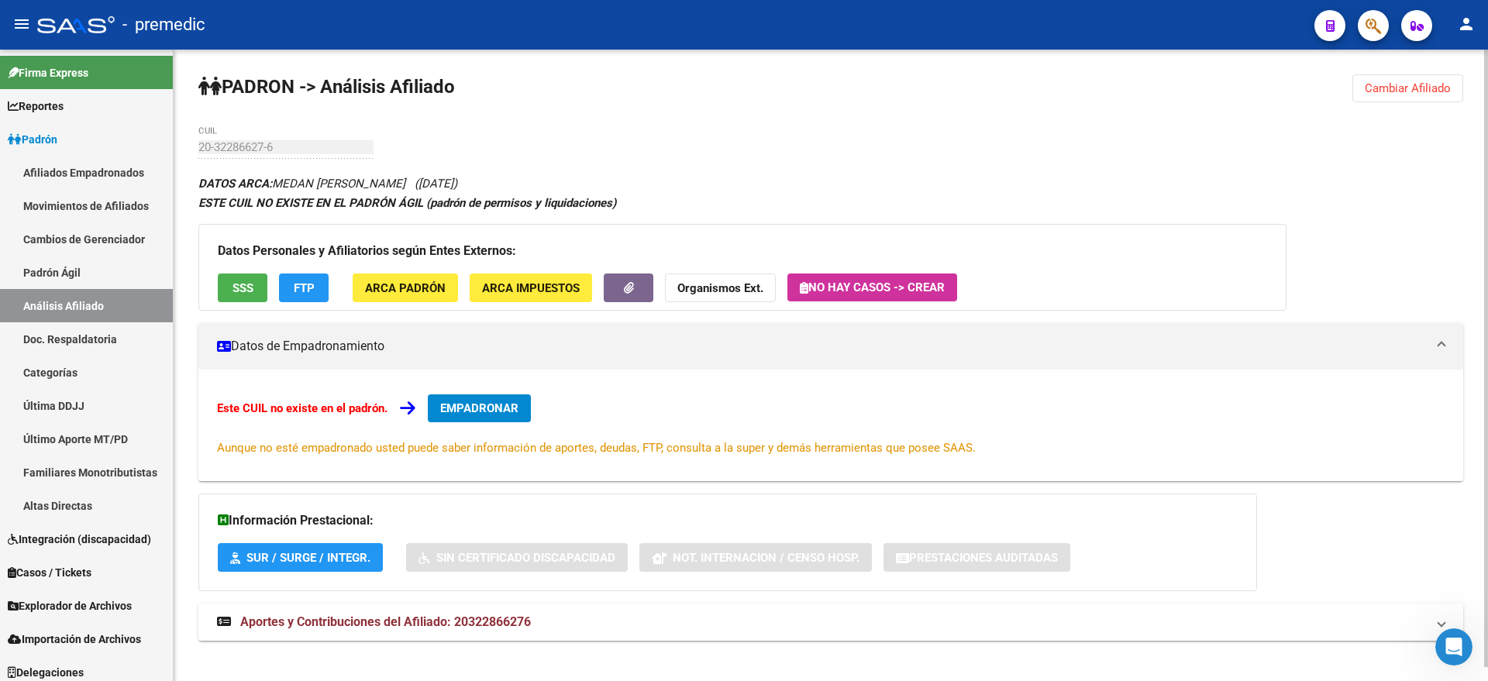
click at [1396, 105] on div "PADRON -> Análisis Afiliado Cambiar Afiliado 20-32286627-6 CUIL DATOS ARCA: MED…" at bounding box center [831, 373] width 1314 height 646
click at [1413, 84] on span "Cambiar Afiliado" at bounding box center [1408, 88] width 86 height 14
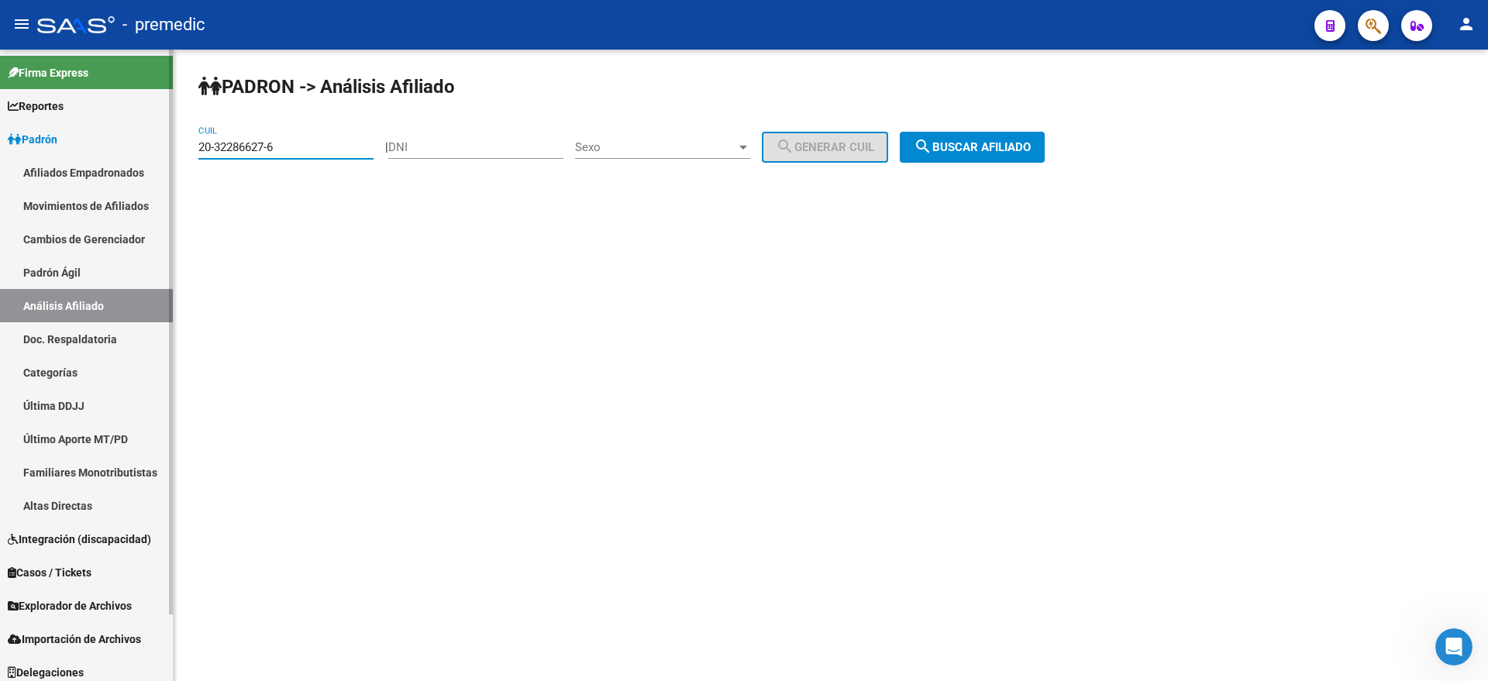
click at [63, 160] on mat-sidenav-container "Firma Express Reportes Padrón Traspasos x O.S. Traspasos x Gerenciador Traspaso…" at bounding box center [744, 366] width 1488 height 632
paste input "7-95749939-8"
click at [1015, 142] on span "search Buscar afiliado" at bounding box center [972, 147] width 117 height 14
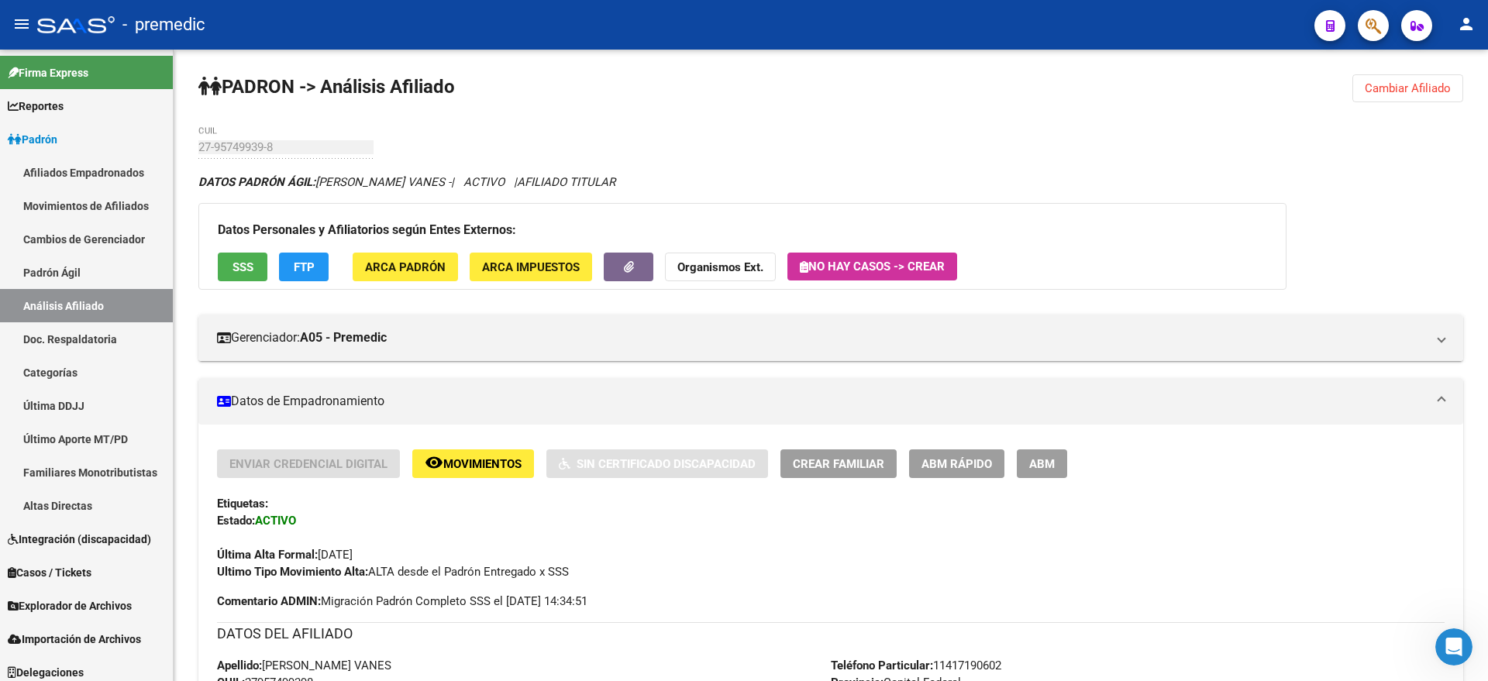
click at [1417, 95] on span "Cambiar Afiliado" at bounding box center [1408, 88] width 86 height 14
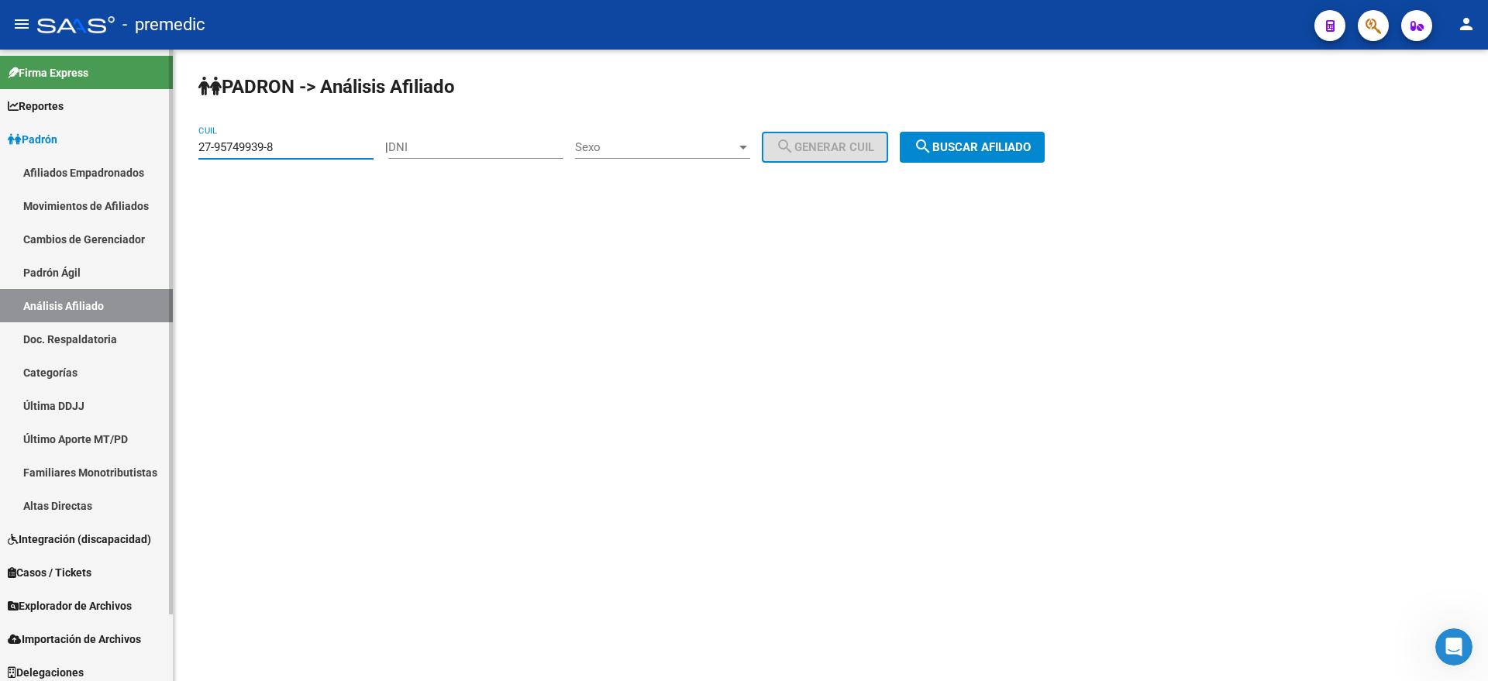
drag, startPoint x: 281, startPoint y: 150, endPoint x: 164, endPoint y: 150, distance: 117.0
click at [164, 149] on mat-sidenav-container "Firma Express Reportes Padrón Traspasos x O.S. Traspasos x Gerenciador Traspaso…" at bounding box center [744, 366] width 1488 height 632
paste input "18289155-5"
click at [961, 140] on span "search Buscar afiliado" at bounding box center [972, 147] width 117 height 14
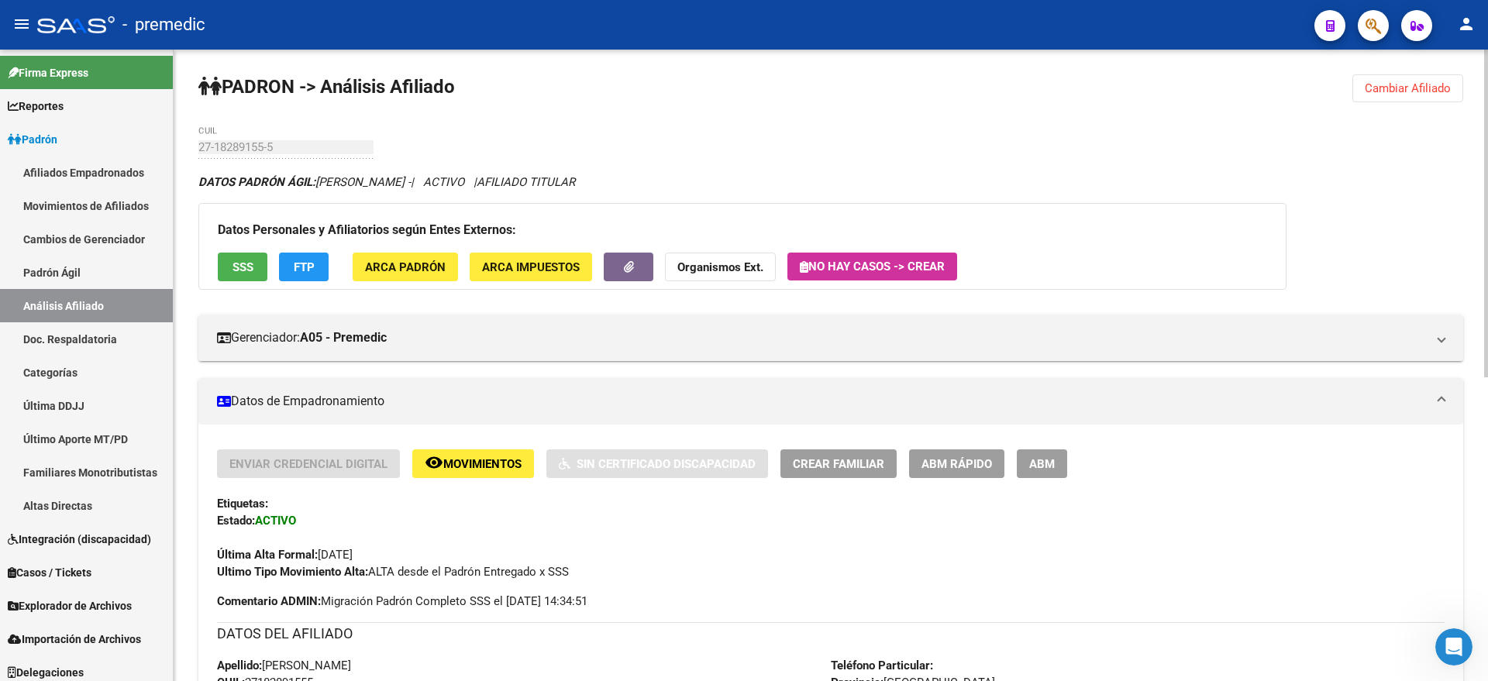
drag, startPoint x: 1382, startPoint y: 94, endPoint x: 1318, endPoint y: 91, distance: 63.6
click at [1382, 93] on span "Cambiar Afiliado" at bounding box center [1408, 88] width 86 height 14
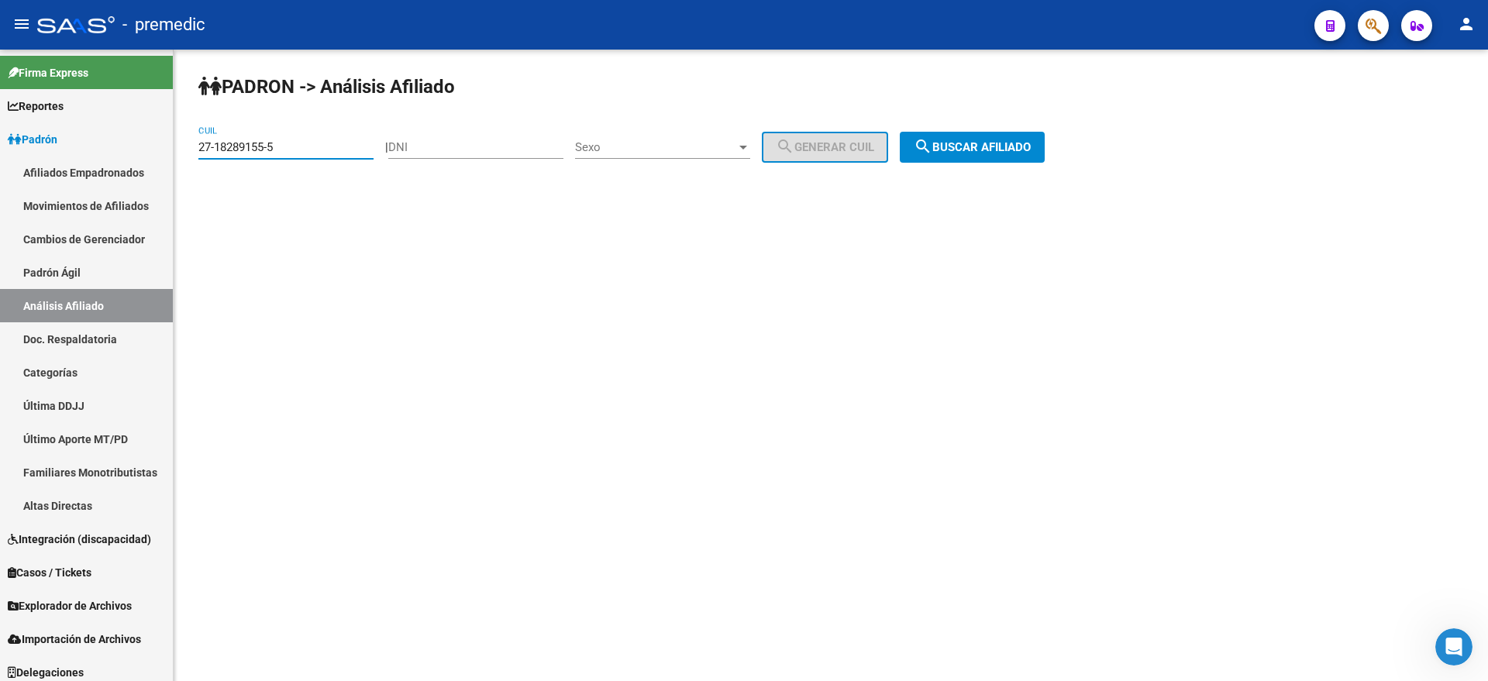
drag, startPoint x: 291, startPoint y: 149, endPoint x: 175, endPoint y: 150, distance: 116.2
click at [175, 150] on div "PADRON -> Análisis Afiliado 27-18289155-5 CUIL | DNI Sexo Sexo search Generar C…" at bounding box center [831, 131] width 1314 height 163
paste input "0-92262347-4"
click at [958, 140] on span "search Buscar afiliado" at bounding box center [972, 147] width 117 height 14
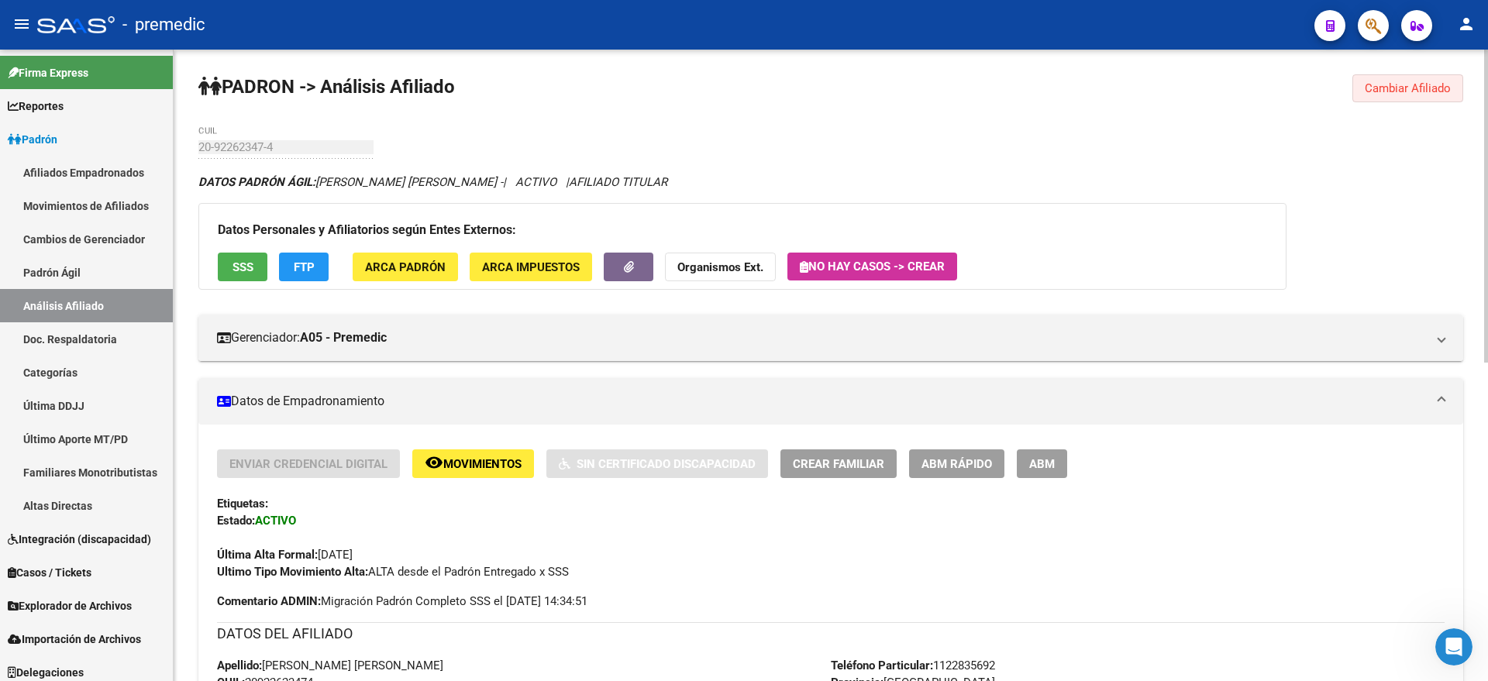
click at [1417, 85] on span "Cambiar Afiliado" at bounding box center [1408, 88] width 86 height 14
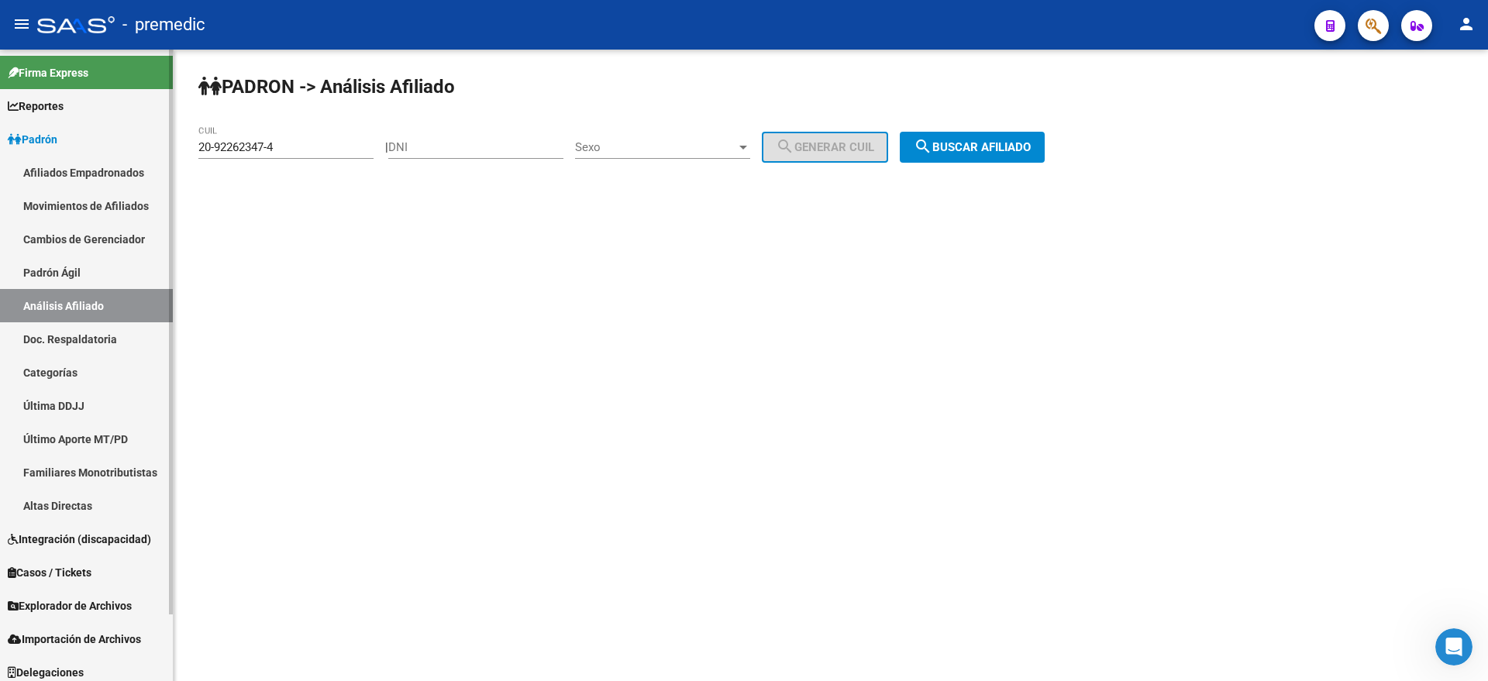
drag, startPoint x: 283, startPoint y: 147, endPoint x: 55, endPoint y: 146, distance: 227.8
click at [55, 146] on mat-sidenav-container "Firma Express Reportes Padrón Traspasos x O.S. Traspasos x Gerenciador Traspaso…" at bounding box center [744, 366] width 1488 height 632
paste input "26127146-0"
click at [1011, 148] on span "search Buscar afiliado" at bounding box center [972, 147] width 117 height 14
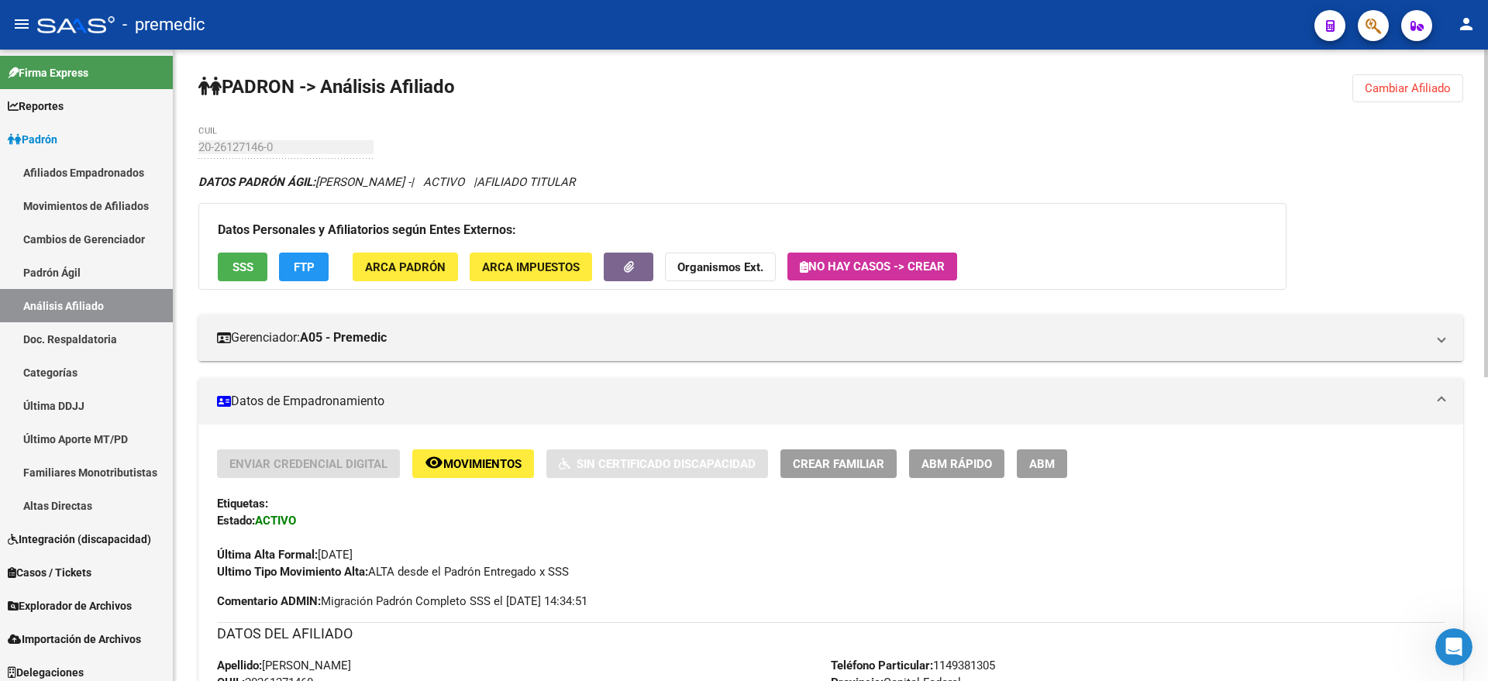
click at [1383, 92] on span "Cambiar Afiliado" at bounding box center [1408, 88] width 86 height 14
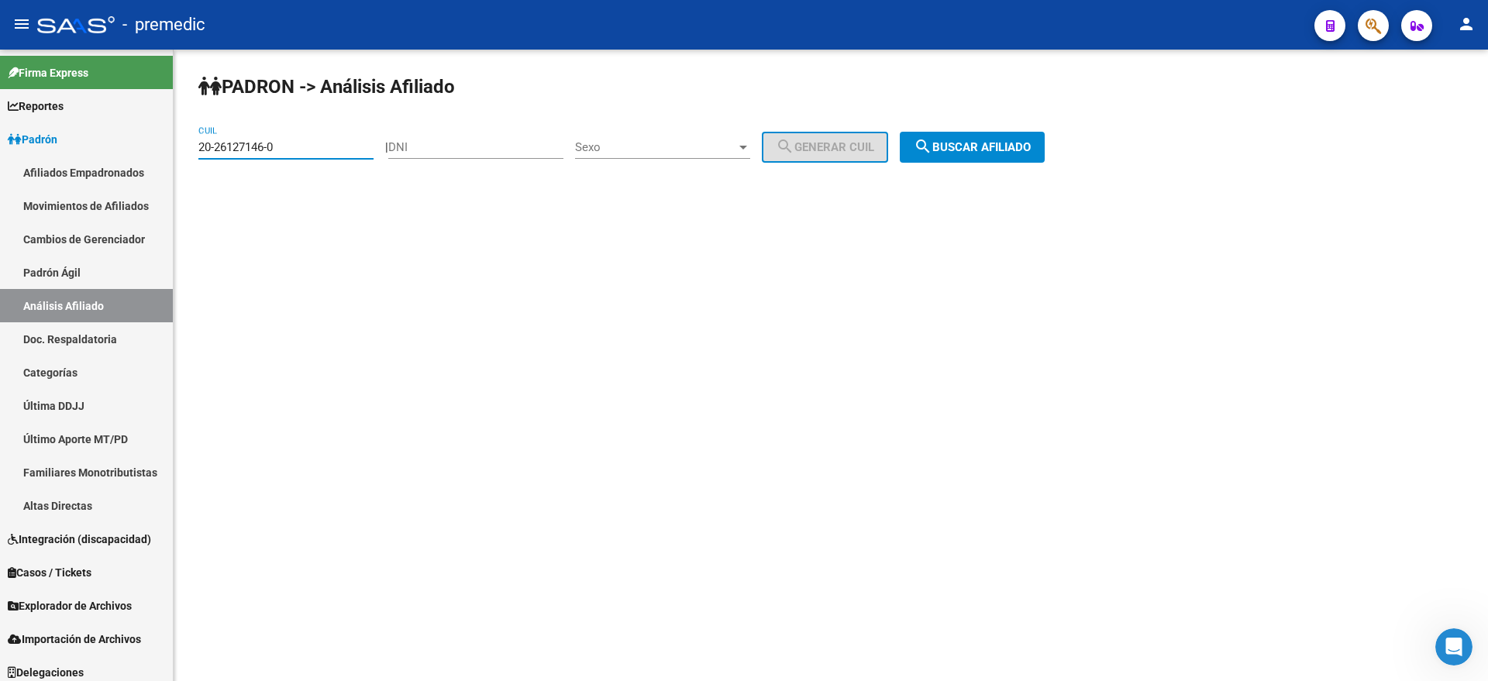
drag, startPoint x: 302, startPoint y: 140, endPoint x: 184, endPoint y: 145, distance: 118.7
click at [184, 145] on div "PADRON -> Análisis Afiliado 20-26127146-0 CUIL | DNI Sexo Sexo search Generar C…" at bounding box center [831, 131] width 1314 height 163
paste input "023599-1"
click at [961, 142] on span "search Buscar afiliado" at bounding box center [972, 147] width 117 height 14
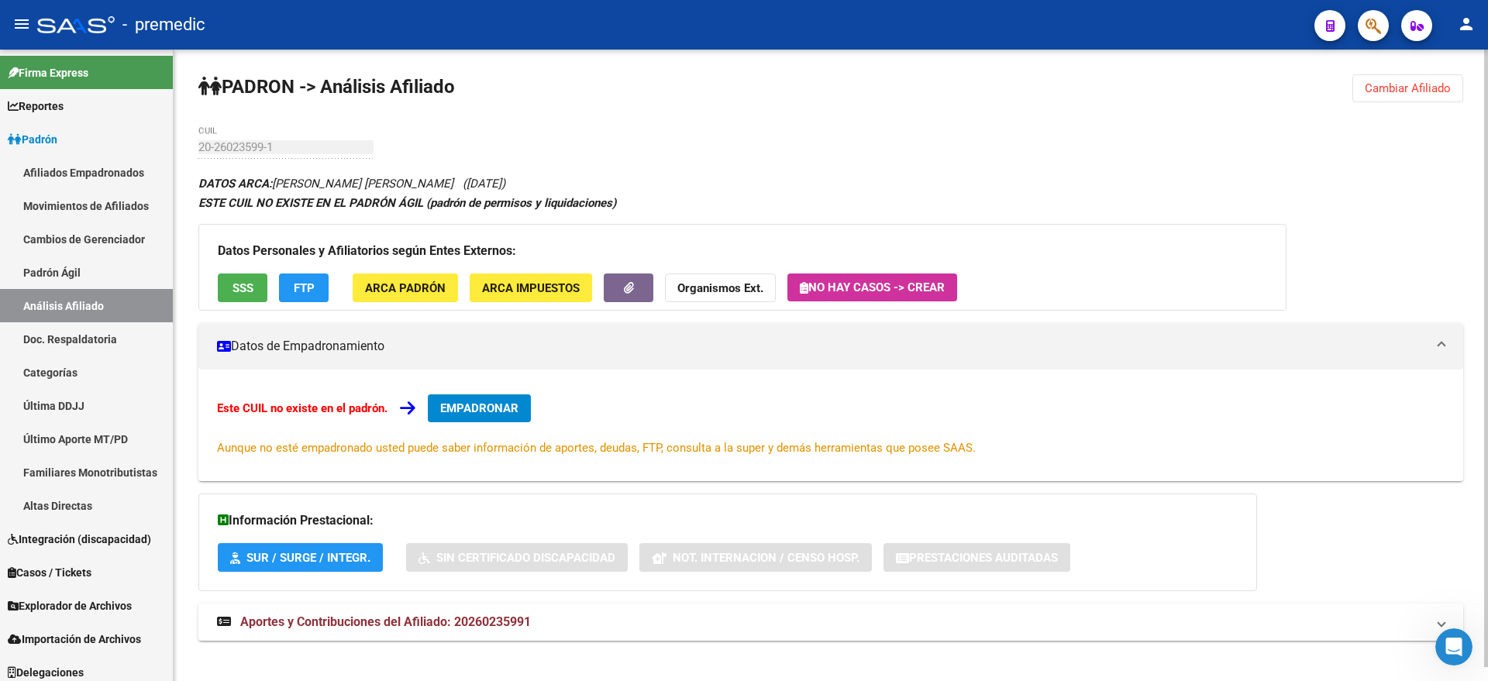
click at [1364, 88] on button "Cambiar Afiliado" at bounding box center [1407, 88] width 111 height 28
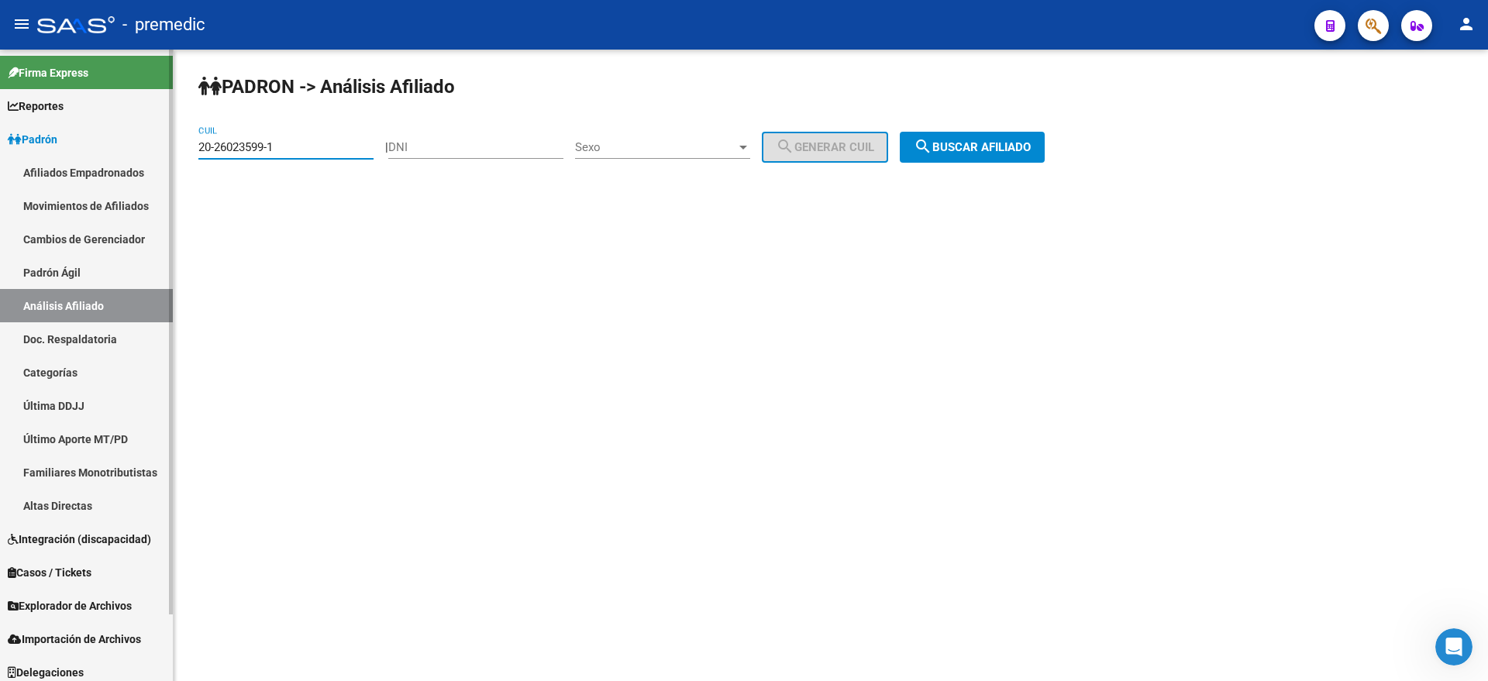
drag, startPoint x: 298, startPoint y: 147, endPoint x: 114, endPoint y: 150, distance: 183.7
click at [114, 150] on mat-sidenav-container "Firma Express Reportes Padrón Traspasos x O.S. Traspasos x Gerenciador Traspaso…" at bounding box center [744, 366] width 1488 height 632
paste input "38350716-3"
click at [972, 150] on span "search Buscar afiliado" at bounding box center [972, 147] width 117 height 14
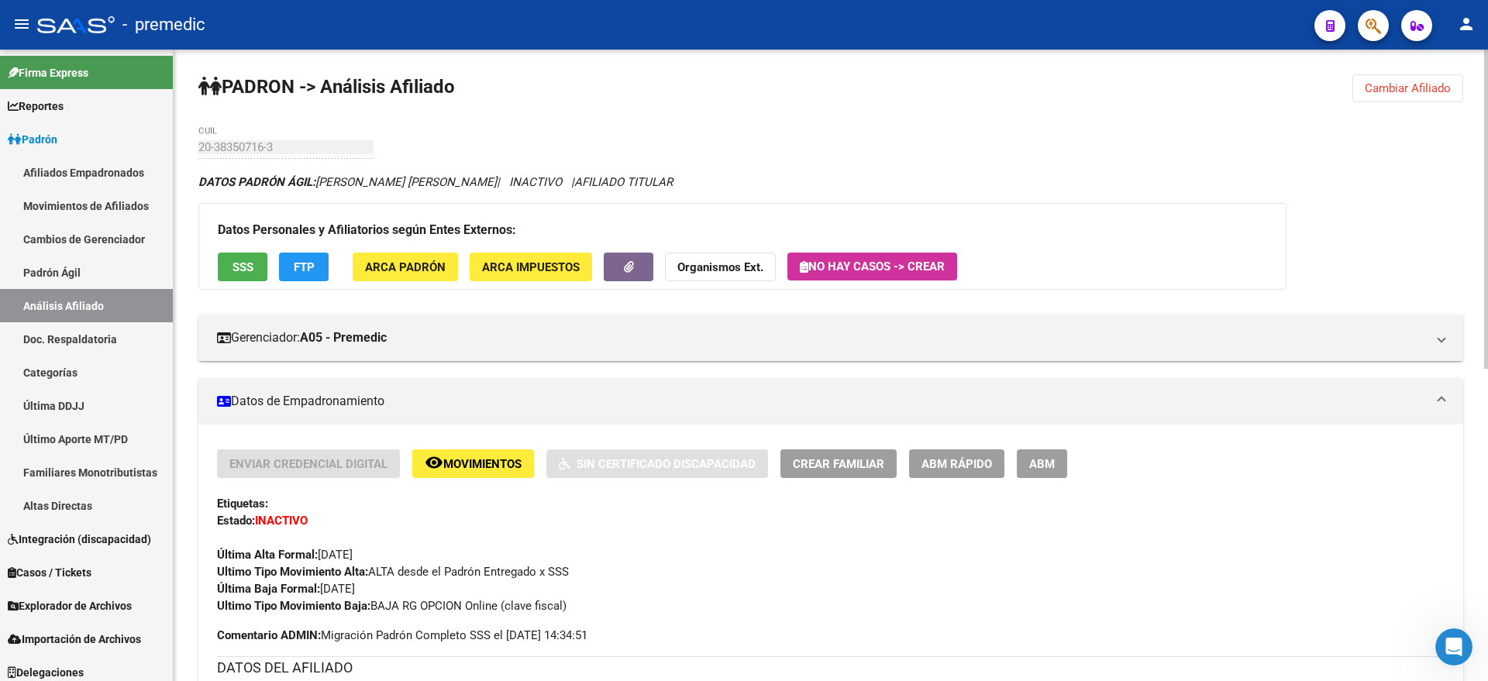
click at [1396, 84] on span "Cambiar Afiliado" at bounding box center [1408, 88] width 86 height 14
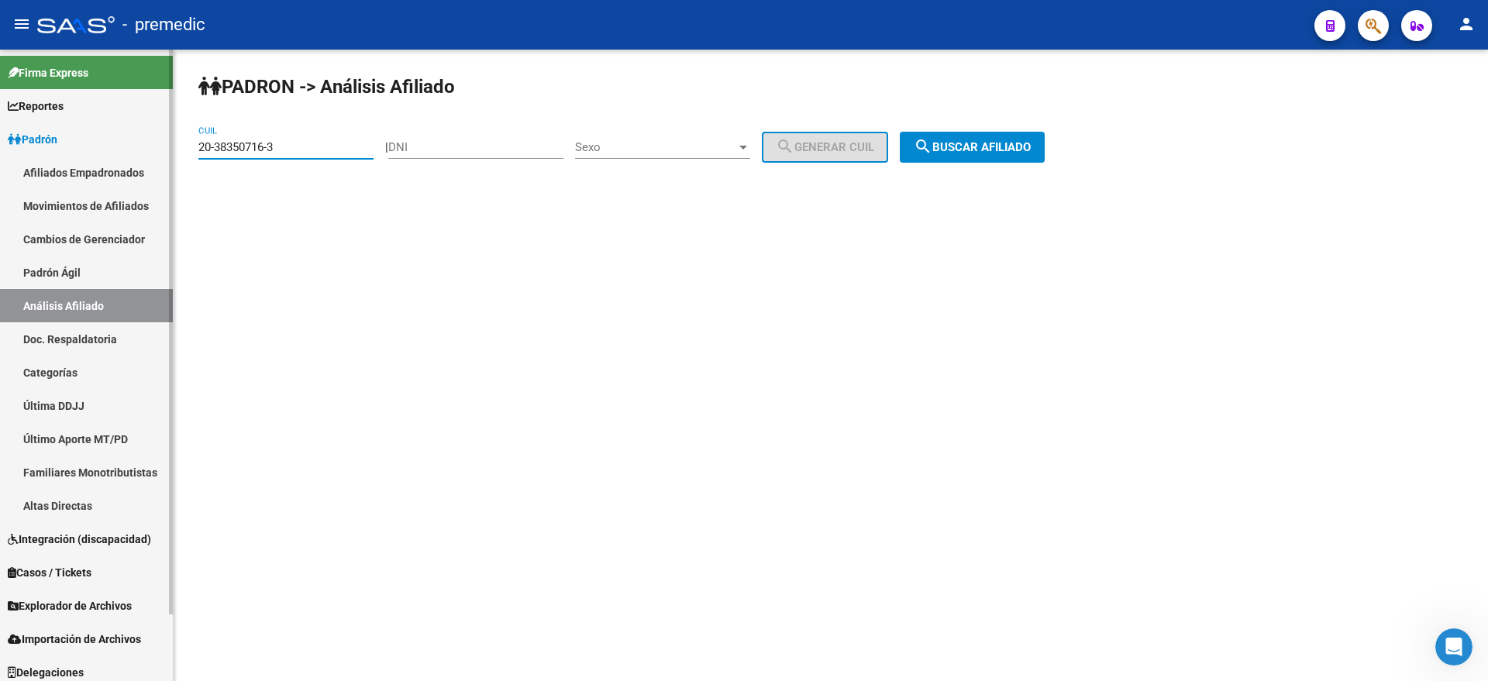
drag, startPoint x: 288, startPoint y: 150, endPoint x: 139, endPoint y: 153, distance: 148.0
click at [139, 153] on mat-sidenav-container "Firma Express Reportes Padrón Traspasos x O.S. Traspasos x Gerenciador Traspaso…" at bounding box center [744, 366] width 1488 height 632
paste input "19049331-9"
click at [1000, 141] on span "search Buscar afiliado" at bounding box center [972, 147] width 117 height 14
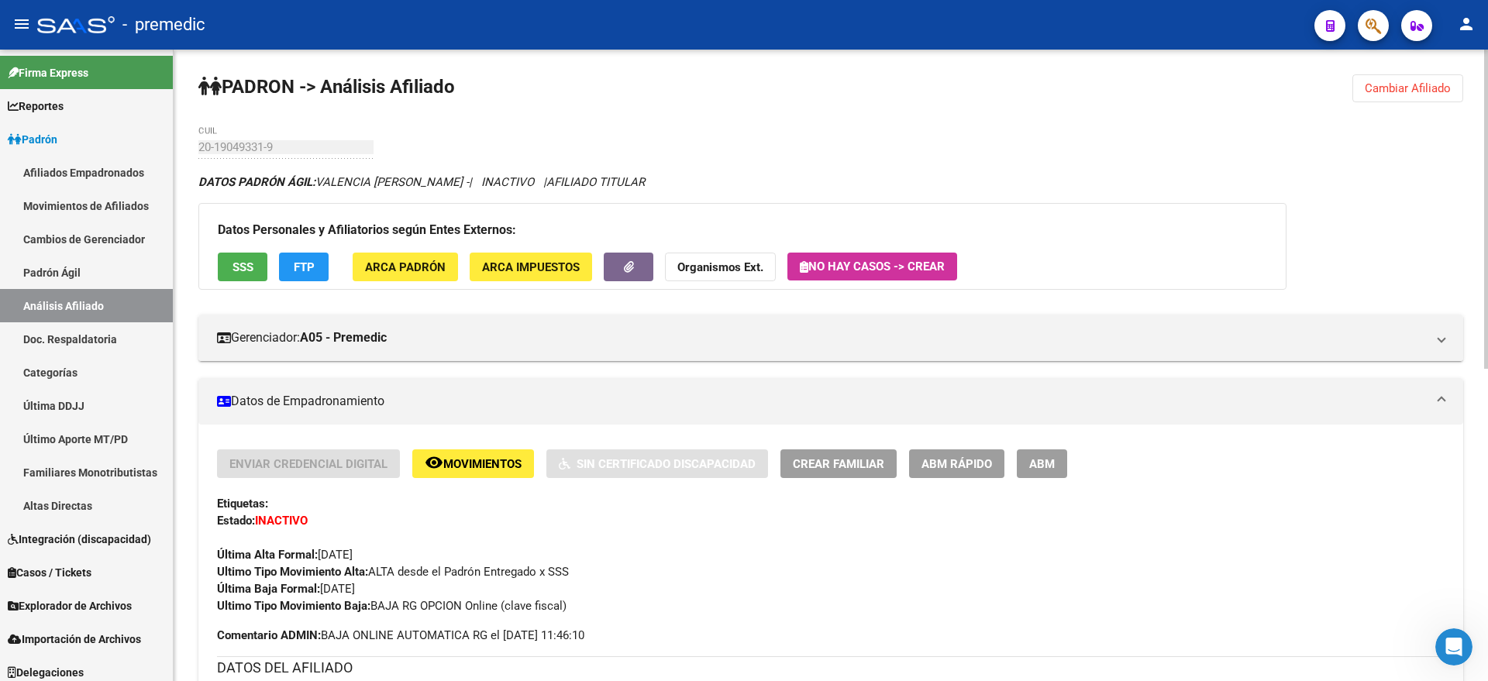
click at [298, 278] on button "FTP" at bounding box center [304, 267] width 50 height 29
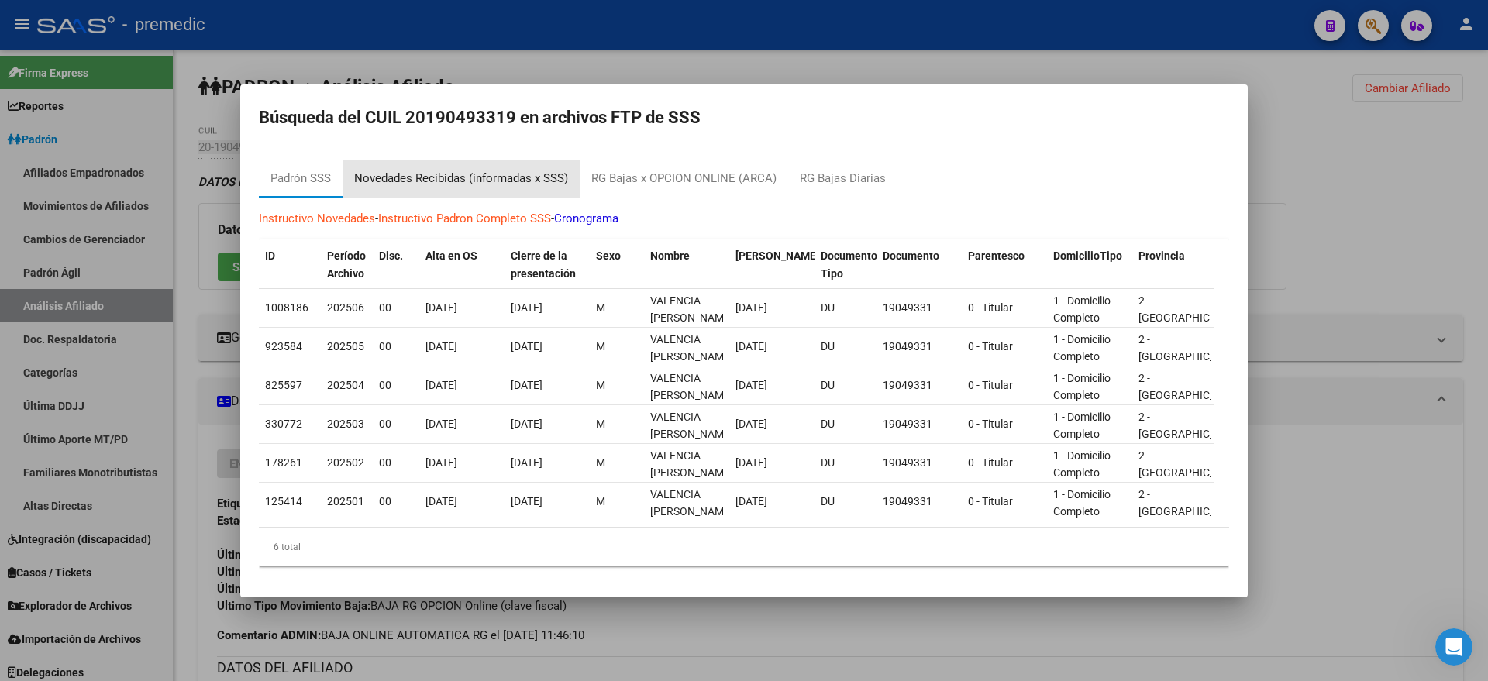
click at [487, 170] on div "Novedades Recibidas (informadas x SSS)" at bounding box center [461, 179] width 214 height 18
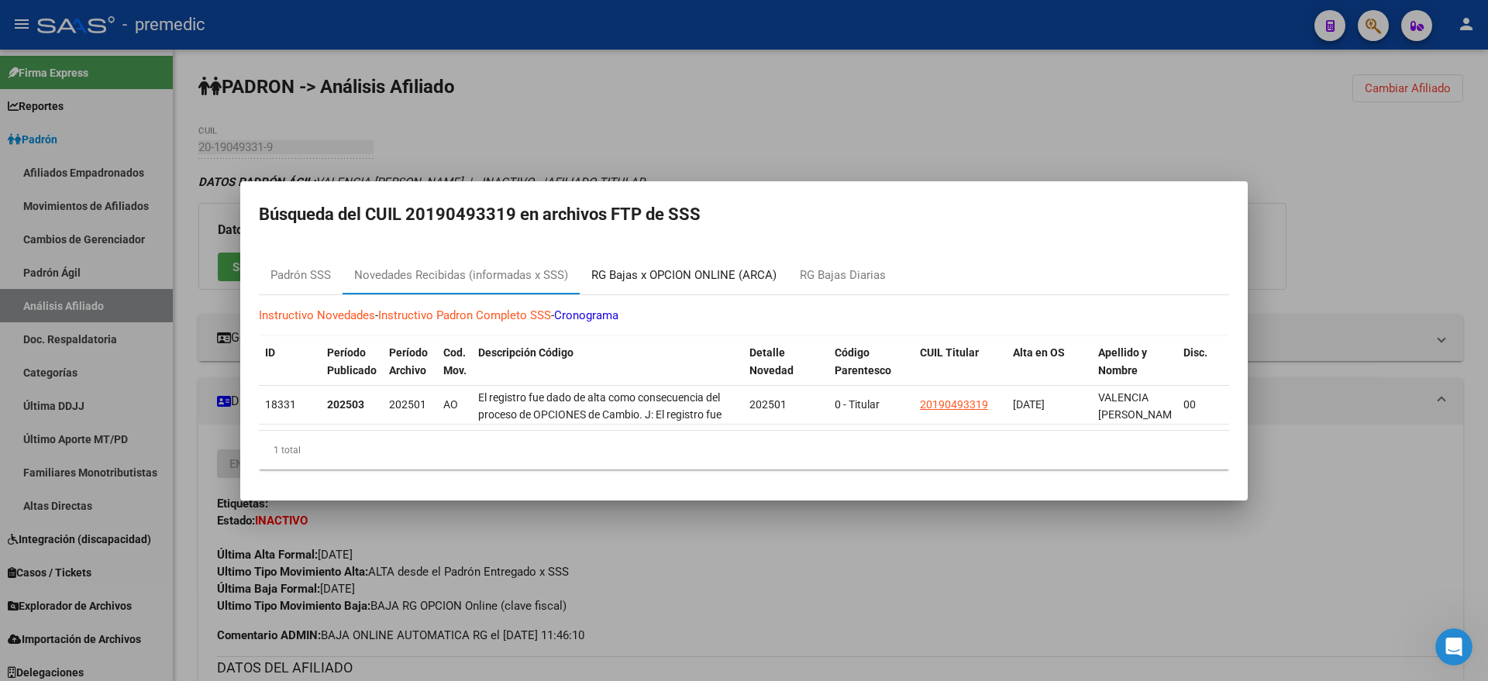
click at [670, 274] on div "RG Bajas x OPCION ONLINE (ARCA)" at bounding box center [683, 276] width 185 height 18
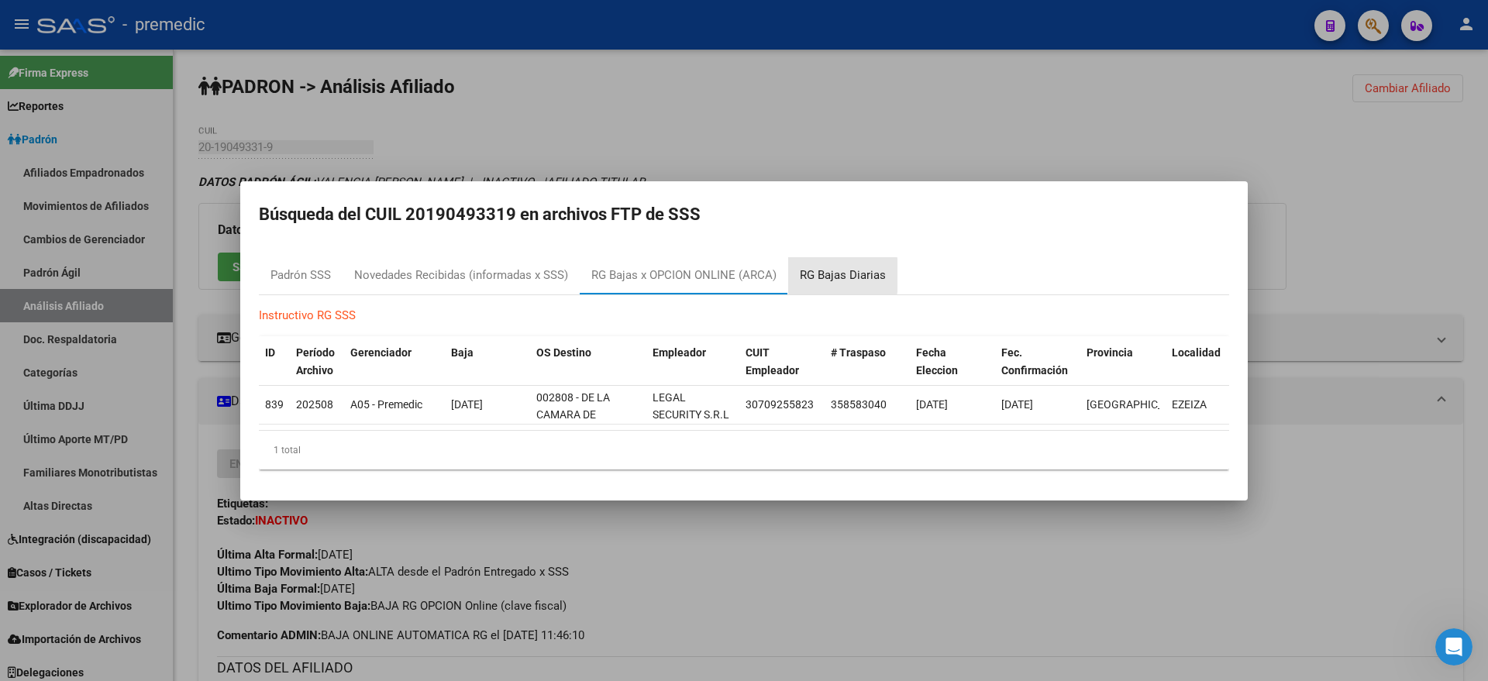
click at [806, 267] on div "RG Bajas Diarias" at bounding box center [843, 276] width 86 height 18
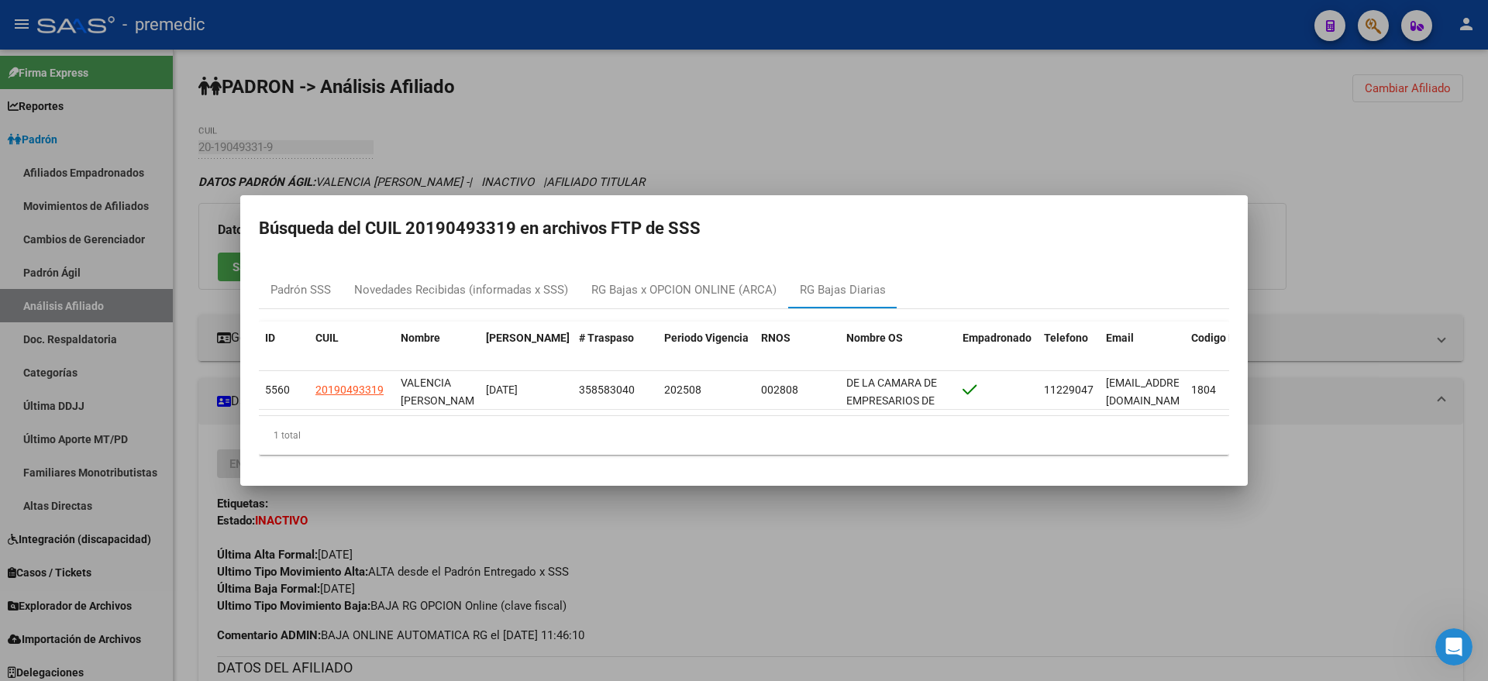
click at [358, 250] on mat-dialog-container "Búsqueda del CUIL 20190493319 en archivos FTP de SSS Padrón SSS Novedades Recib…" at bounding box center [743, 340] width 1007 height 291
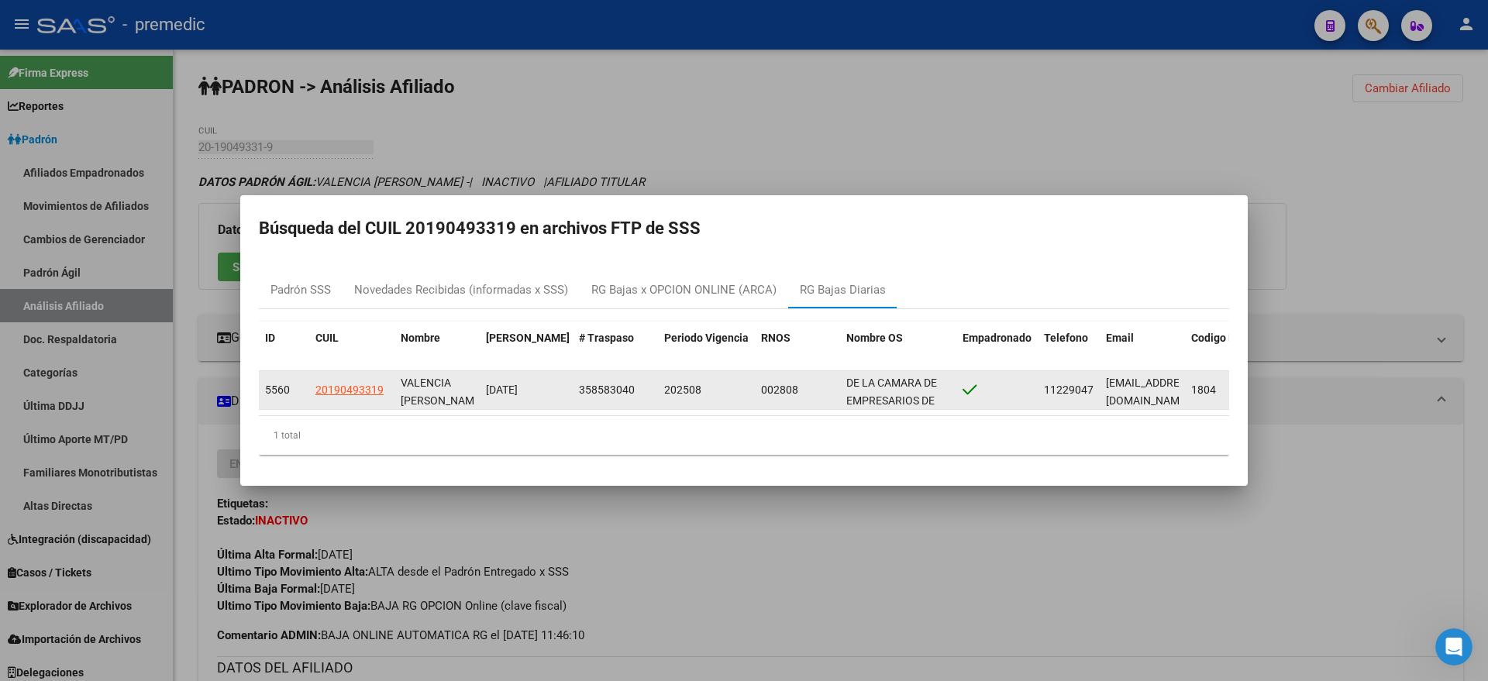
click at [845, 374] on datatable-body-cell "DE LA CAMARA DE EMPRESARIOS DE AGENCIAS DE REMISES DE ARGENTINA" at bounding box center [898, 390] width 116 height 38
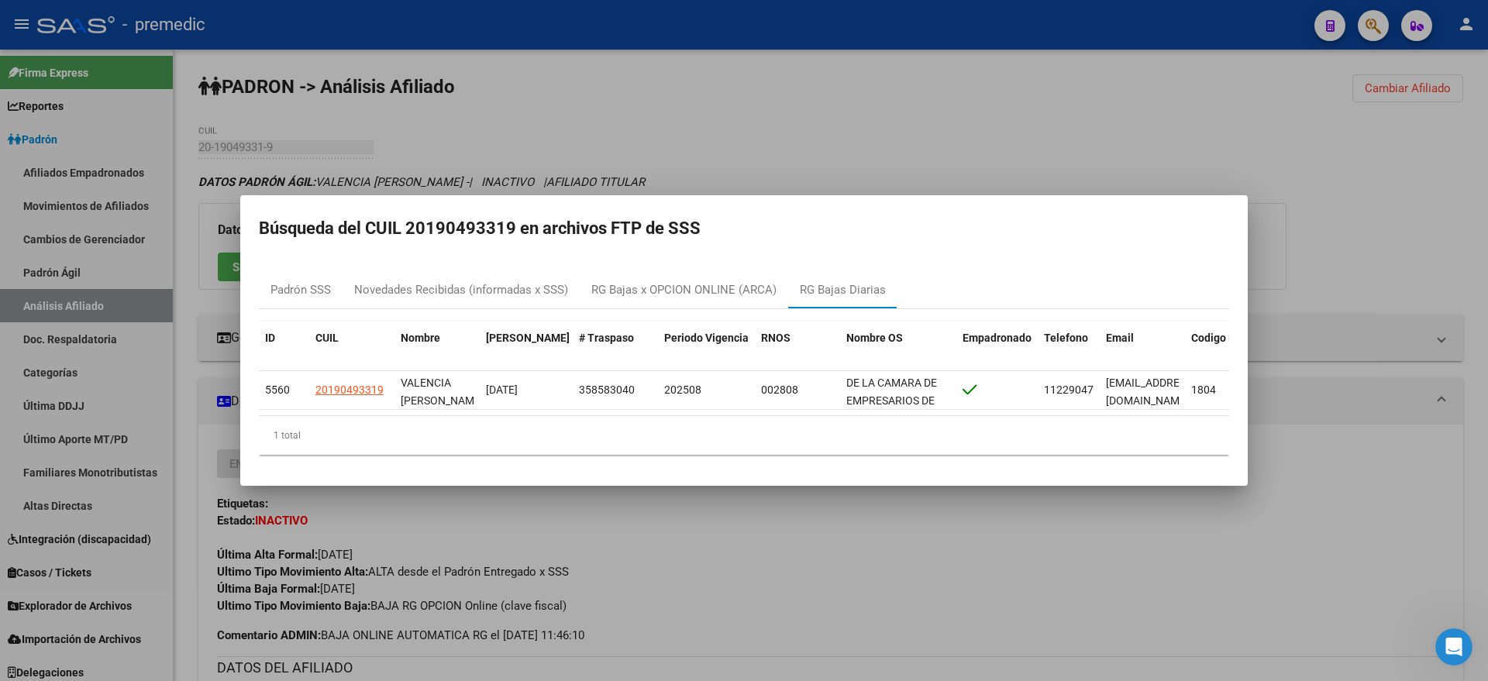
click at [730, 81] on div at bounding box center [744, 340] width 1488 height 681
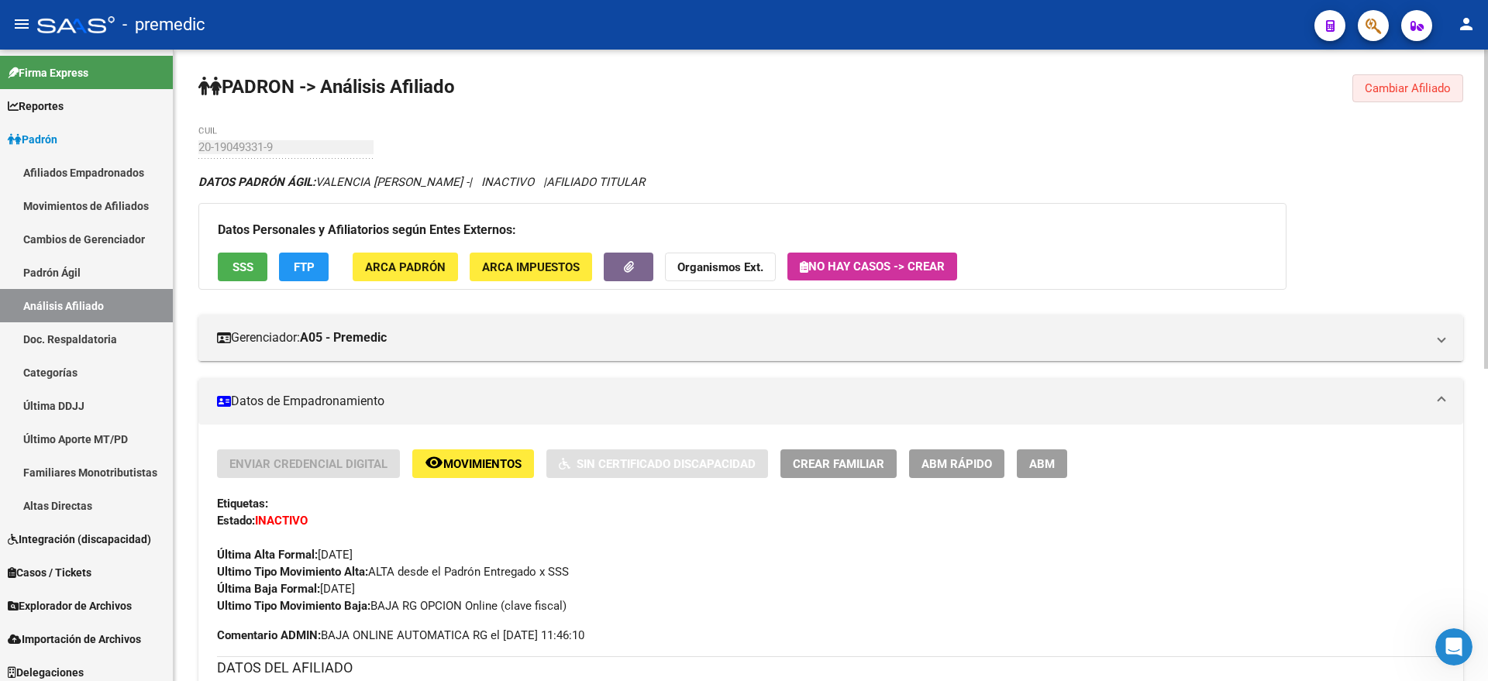
click at [1390, 85] on span "Cambiar Afiliado" at bounding box center [1408, 88] width 86 height 14
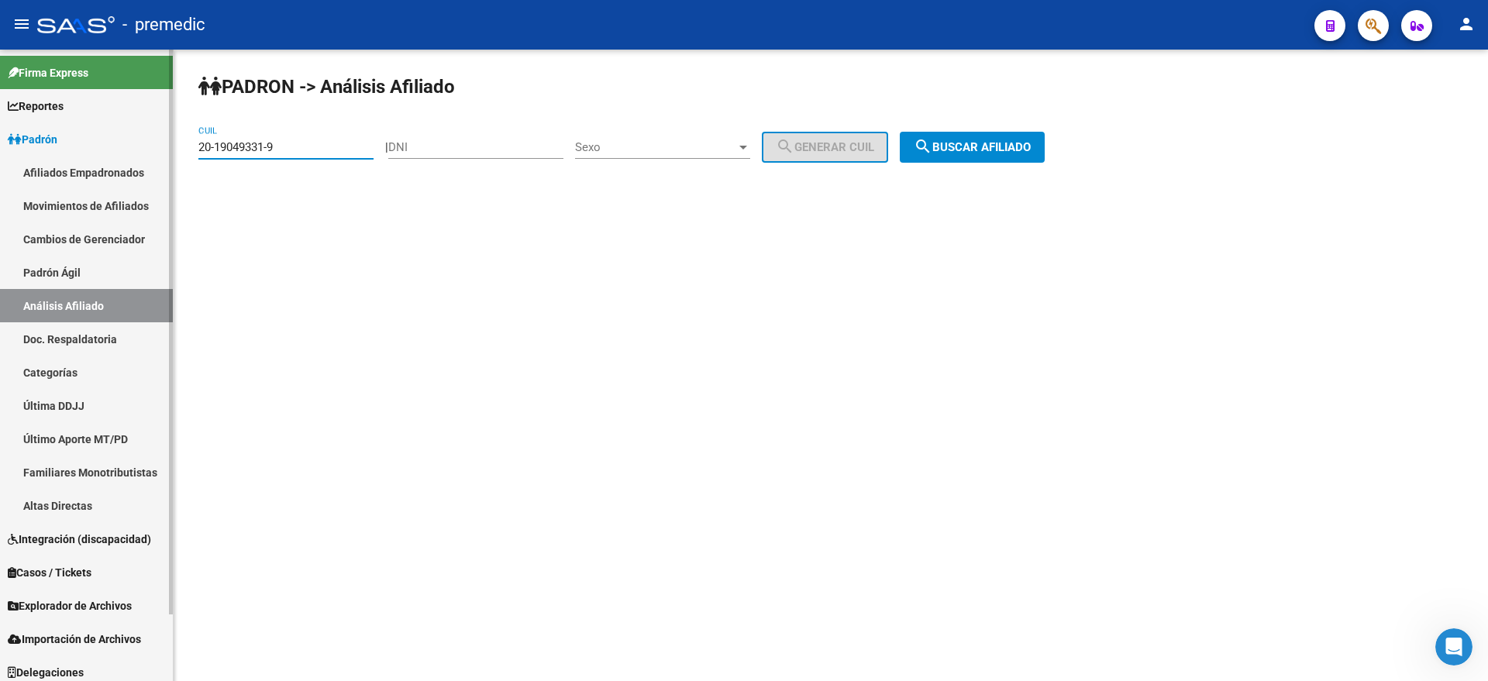
drag, startPoint x: 308, startPoint y: 146, endPoint x: 153, endPoint y: 151, distance: 155.1
click at [147, 150] on mat-sidenav-container "Firma Express Reportes Padrón Traspasos x O.S. Traspasos x Gerenciador Traspaso…" at bounding box center [744, 366] width 1488 height 632
paste input "38350716-3"
click at [1017, 140] on span "search Buscar afiliado" at bounding box center [972, 147] width 117 height 14
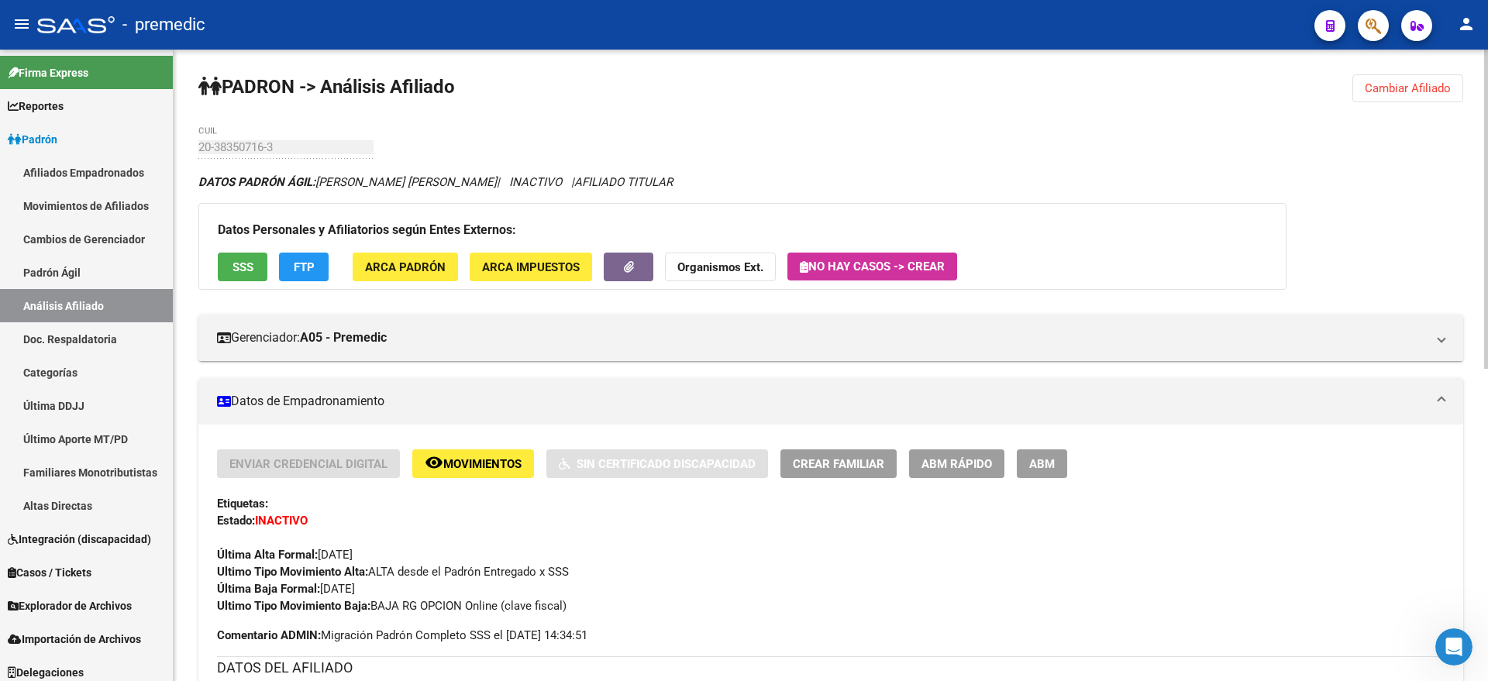
click at [1366, 92] on span "Cambiar Afiliado" at bounding box center [1408, 88] width 86 height 14
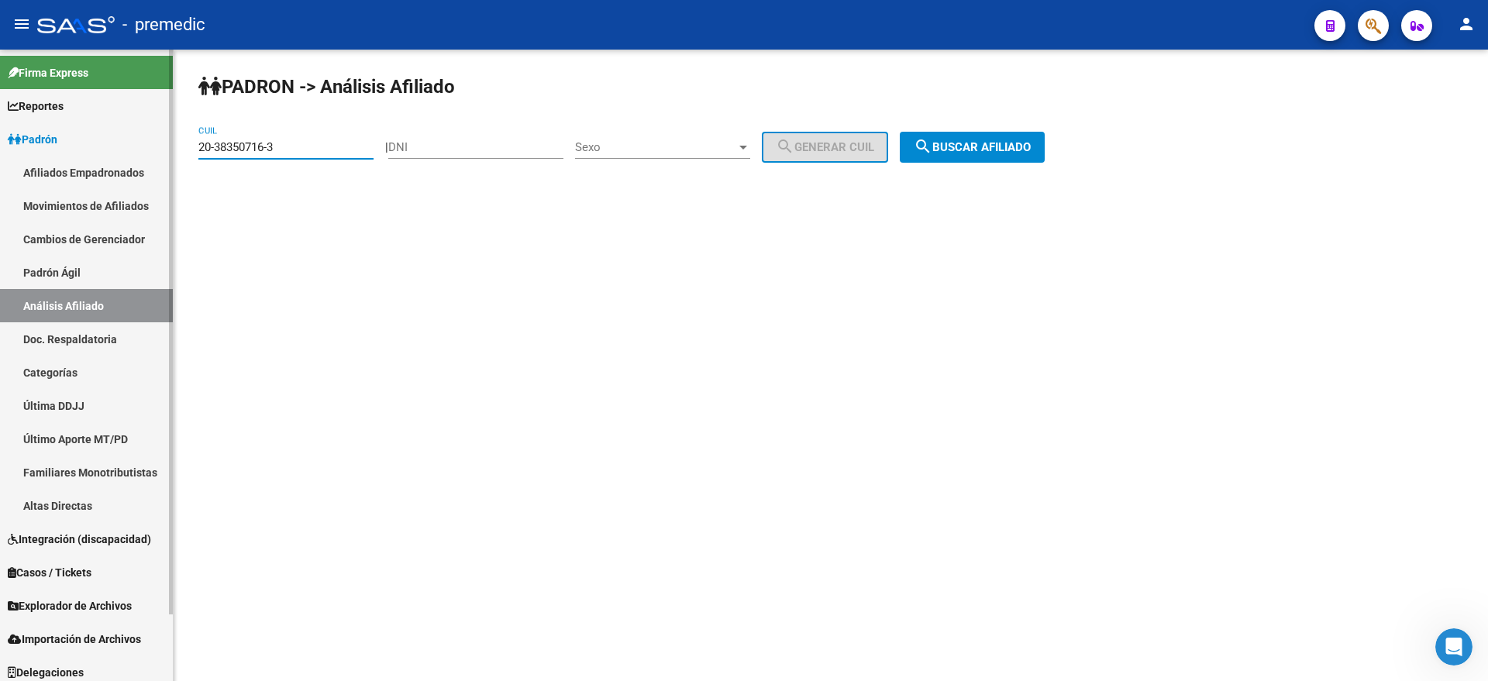
drag, startPoint x: 288, startPoint y: 143, endPoint x: 160, endPoint y: 144, distance: 128.6
click at [160, 144] on mat-sidenav-container "Firma Express Reportes Padrón Traspasos x O.S. Traspasos x Gerenciador Traspaso…" at bounding box center [744, 366] width 1488 height 632
paste input "1314840-9"
click at [1031, 144] on span "search Buscar afiliado" at bounding box center [972, 147] width 117 height 14
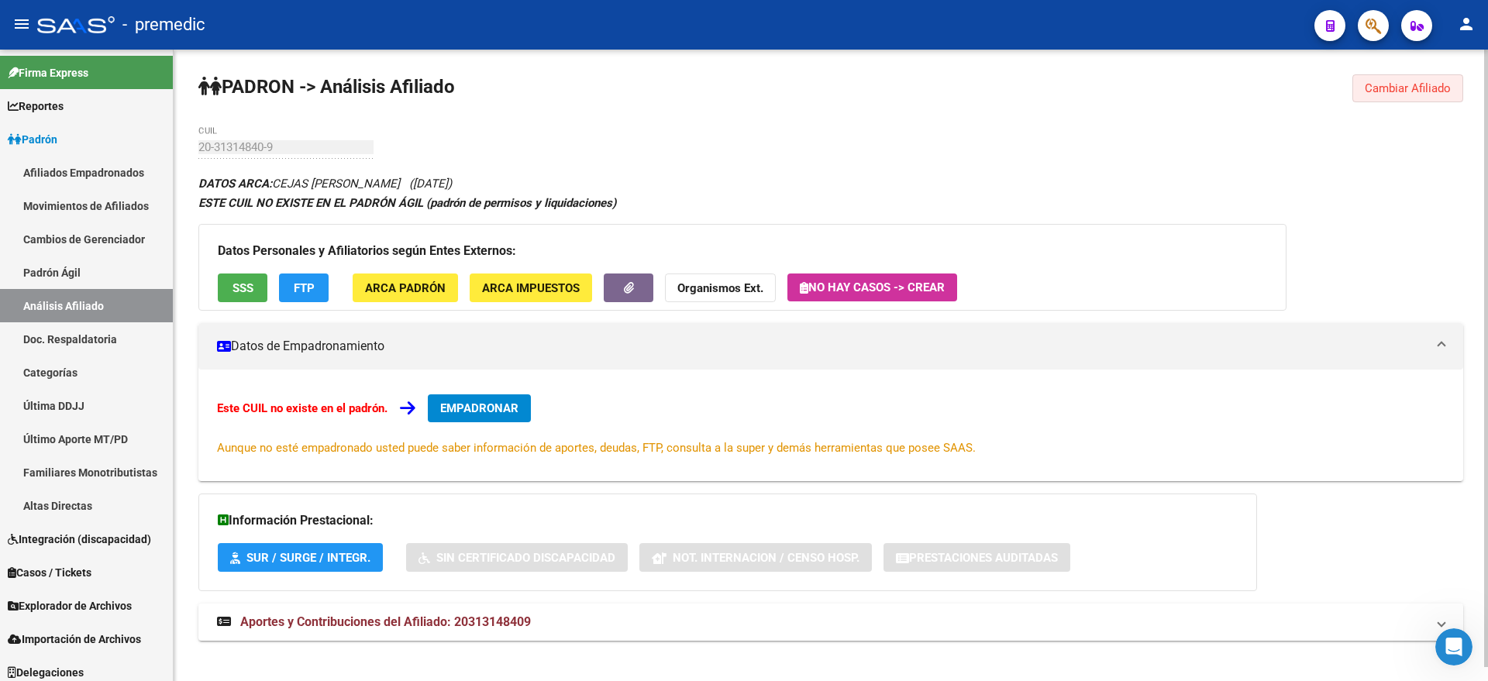
click at [1382, 87] on span "Cambiar Afiliado" at bounding box center [1408, 88] width 86 height 14
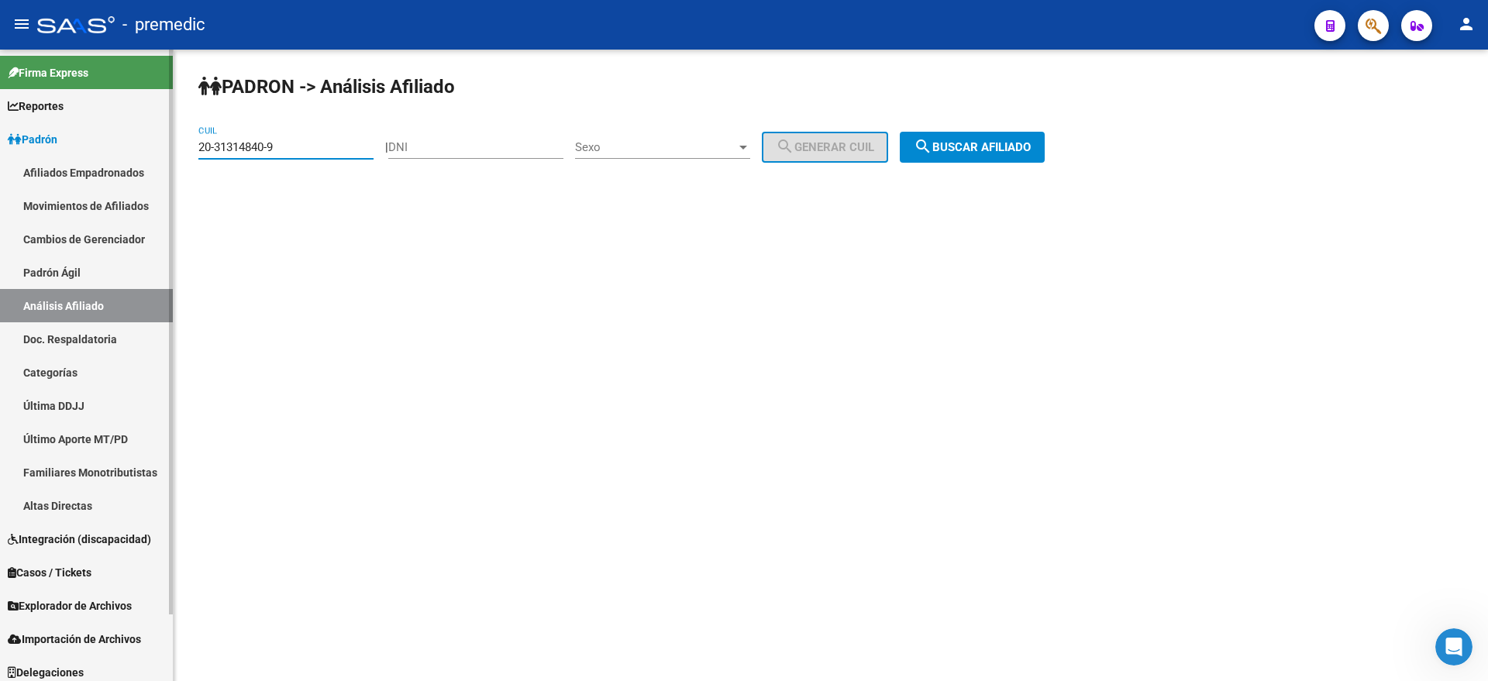
drag, startPoint x: 285, startPoint y: 148, endPoint x: 132, endPoint y: 147, distance: 153.4
click at [132, 147] on mat-sidenav-container "Firma Express Reportes Padrón Traspasos x O.S. Traspasos x Gerenciador Traspaso…" at bounding box center [744, 366] width 1488 height 632
paste input "7-37342024-2"
click at [1010, 149] on span "search Buscar afiliado" at bounding box center [972, 147] width 117 height 14
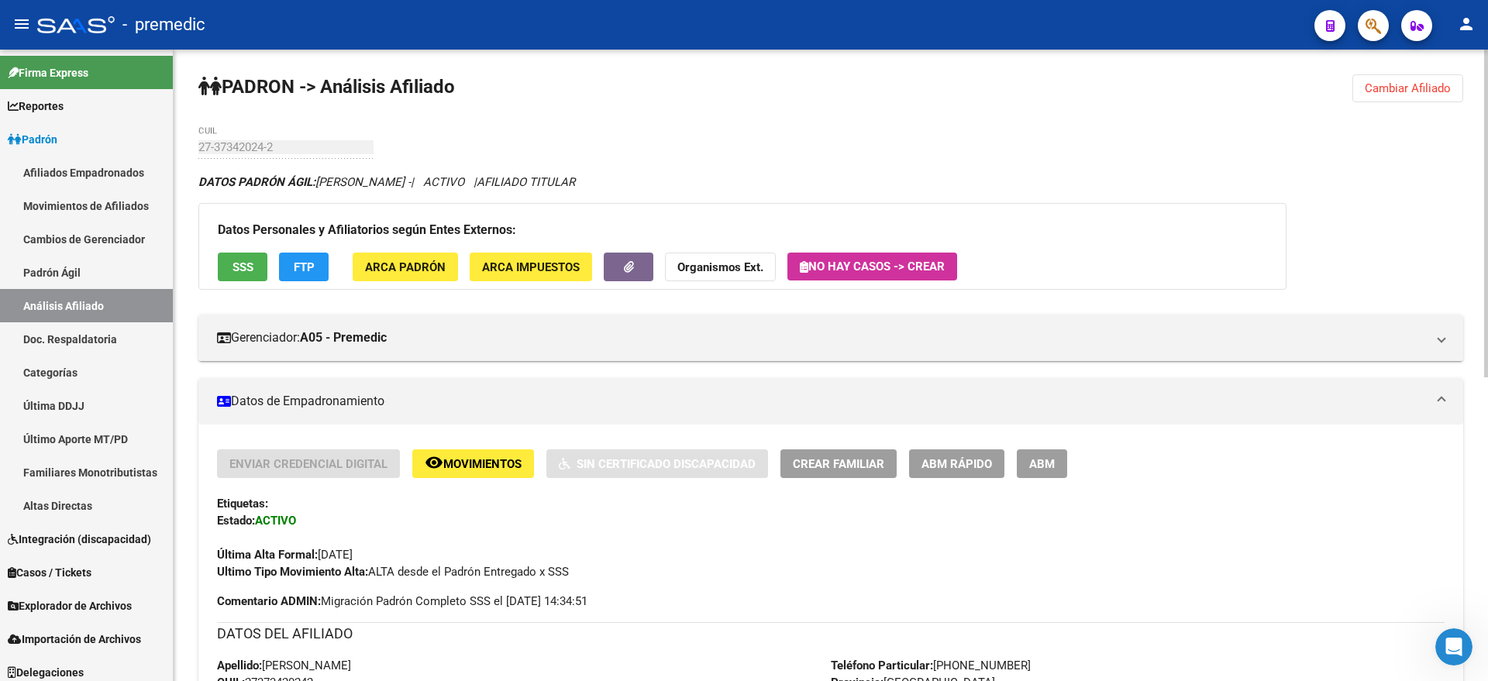
click at [1403, 77] on button "Cambiar Afiliado" at bounding box center [1407, 88] width 111 height 28
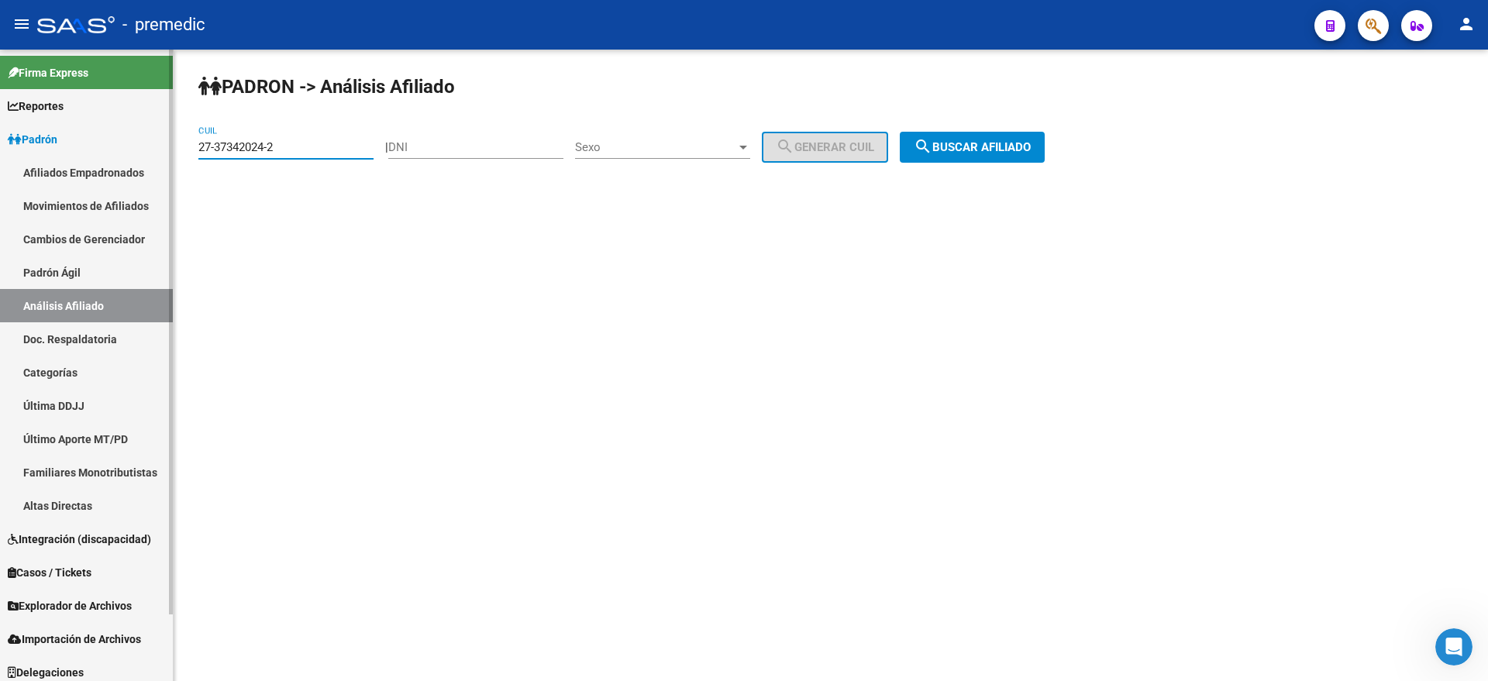
drag, startPoint x: 290, startPoint y: 146, endPoint x: 161, endPoint y: 145, distance: 128.6
click at [161, 145] on mat-sidenav-container "Firma Express Reportes Padrón Traspasos x O.S. Traspasos x Gerenciador Traspaso…" at bounding box center [744, 366] width 1488 height 632
paste input "0-95168295-1"
click at [932, 152] on mat-icon "search" at bounding box center [923, 146] width 19 height 19
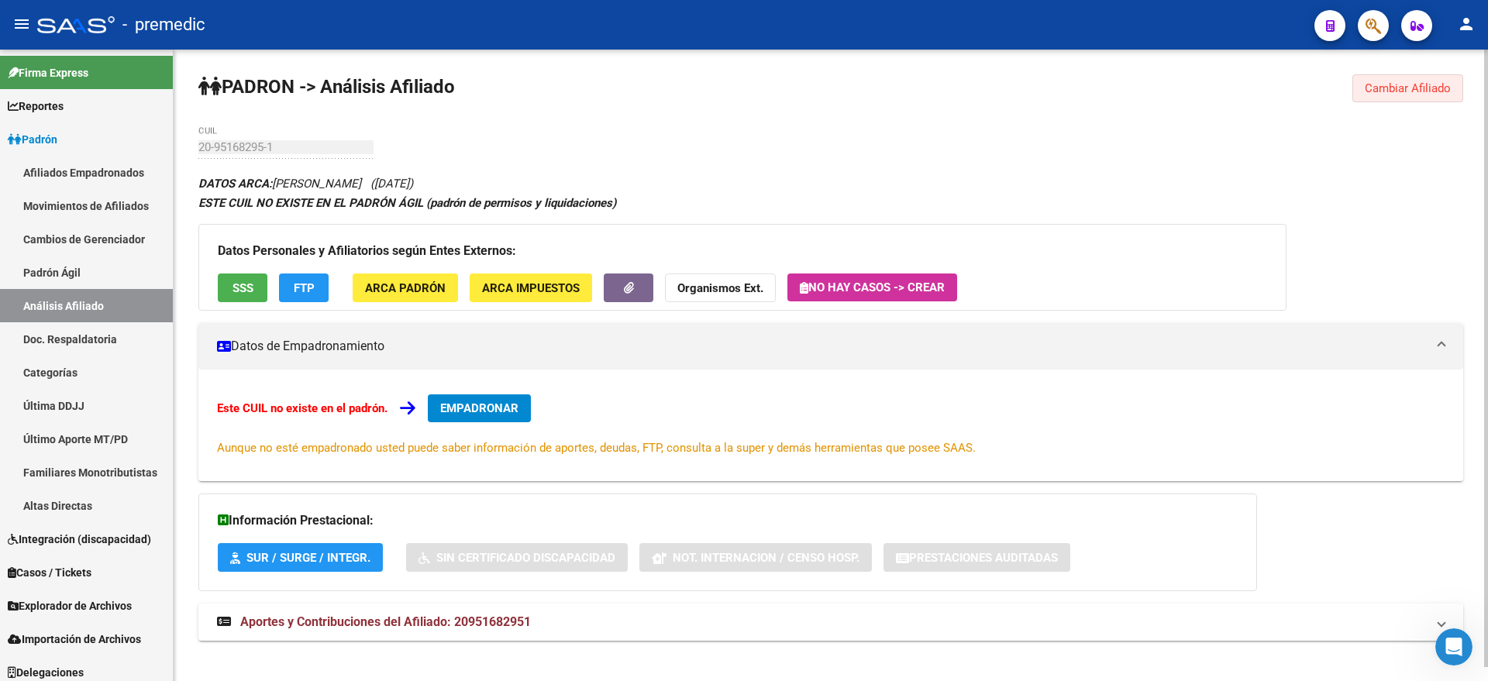
drag, startPoint x: 1384, startPoint y: 86, endPoint x: 1369, endPoint y: 94, distance: 16.6
click at [1382, 86] on span "Cambiar Afiliado" at bounding box center [1408, 88] width 86 height 14
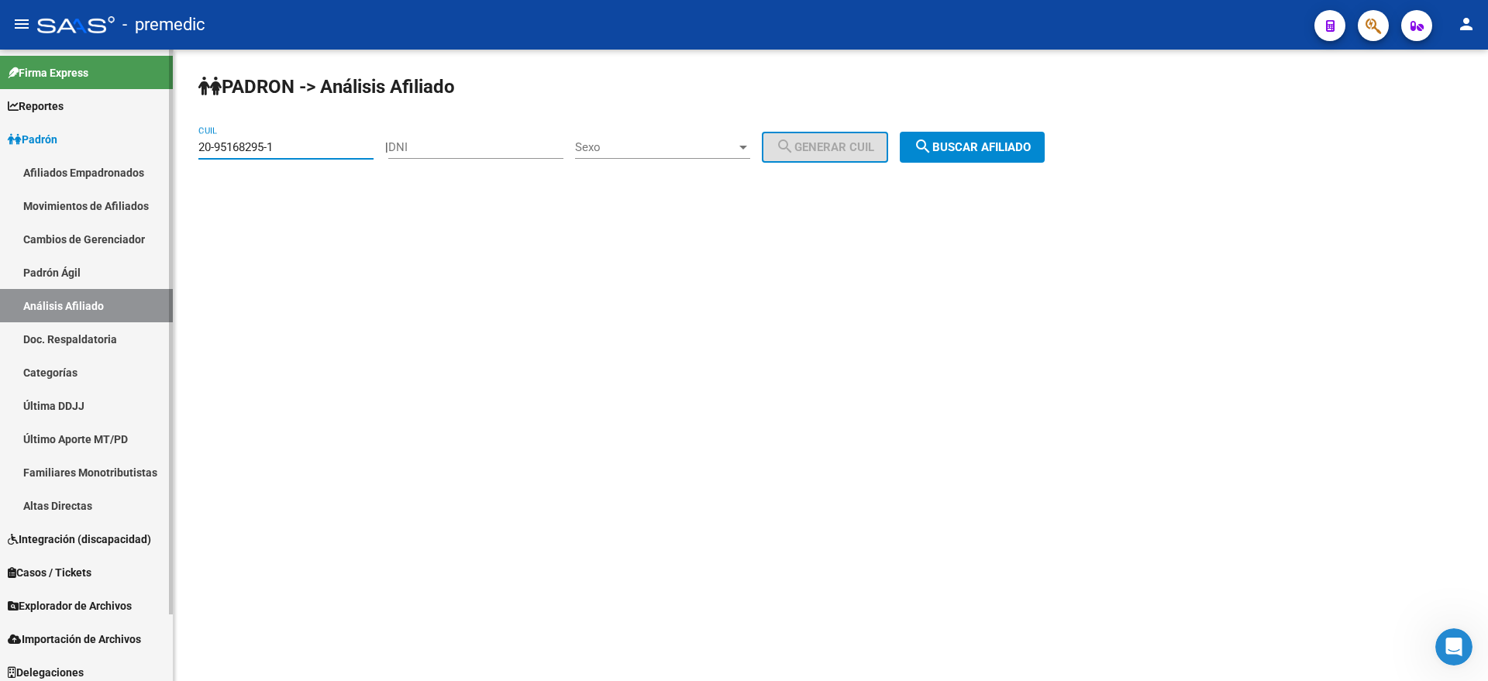
drag, startPoint x: 295, startPoint y: 152, endPoint x: 170, endPoint y: 150, distance: 124.8
click at [170, 150] on mat-sidenav-container "Firma Express Reportes Padrón Traspasos x O.S. Traspasos x Gerenciador Traspaso…" at bounding box center [744, 366] width 1488 height 632
paste input "3-37007876-9"
click at [960, 139] on button "search Buscar afiliado" at bounding box center [972, 147] width 145 height 31
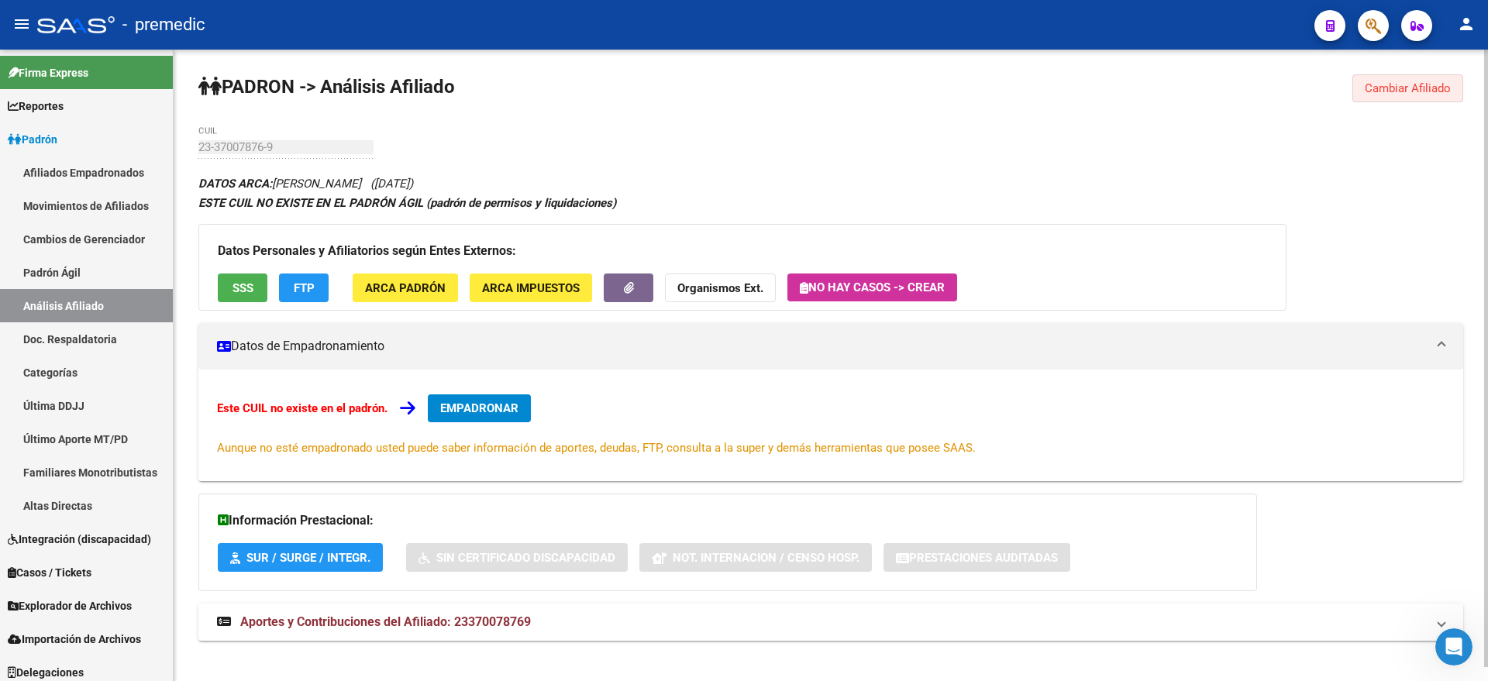
click at [1392, 98] on button "Cambiar Afiliado" at bounding box center [1407, 88] width 111 height 28
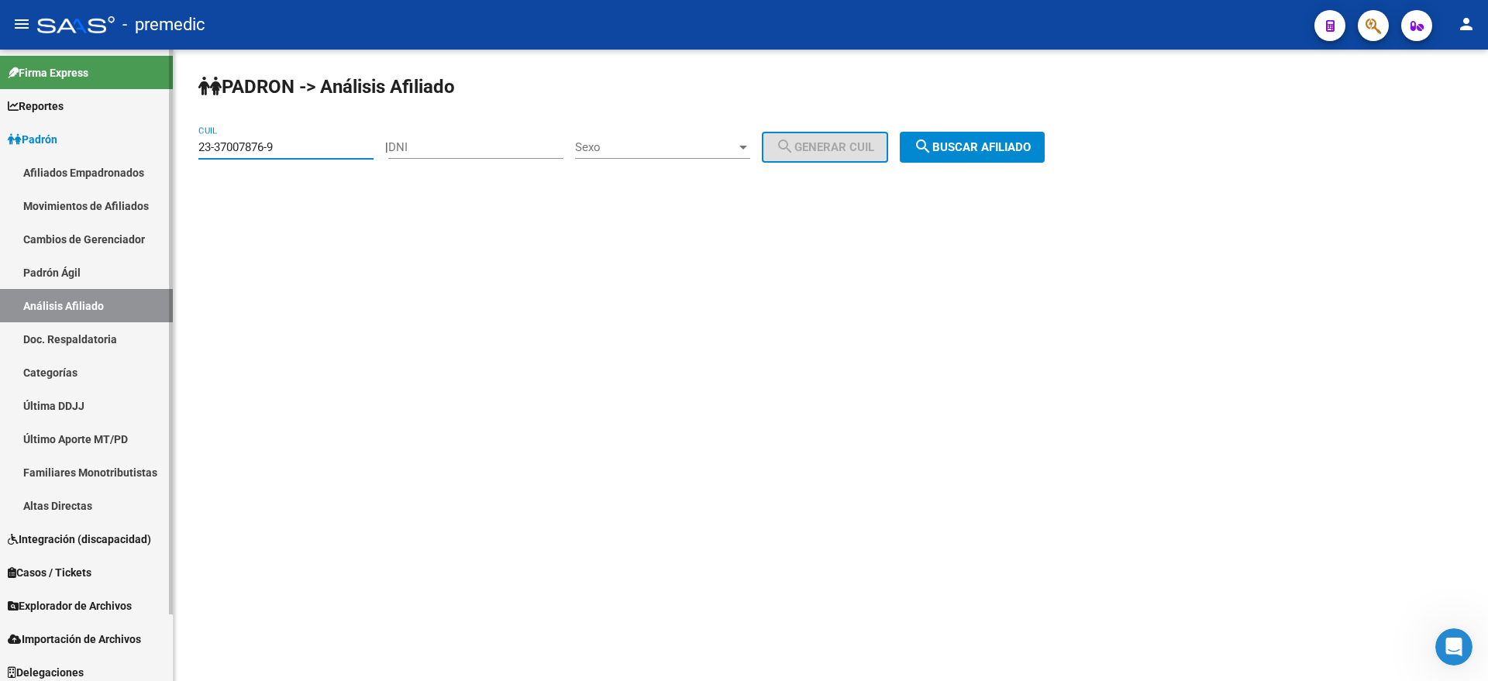
drag, startPoint x: 303, startPoint y: 143, endPoint x: 64, endPoint y: 143, distance: 239.5
click at [64, 143] on mat-sidenav-container "Firma Express Reportes Padrón Traspasos x O.S. Traspasos x Gerenciador Traspaso…" at bounding box center [744, 366] width 1488 height 632
paste input "0-42649441"
click at [1005, 153] on span "search Buscar afiliado" at bounding box center [972, 147] width 117 height 14
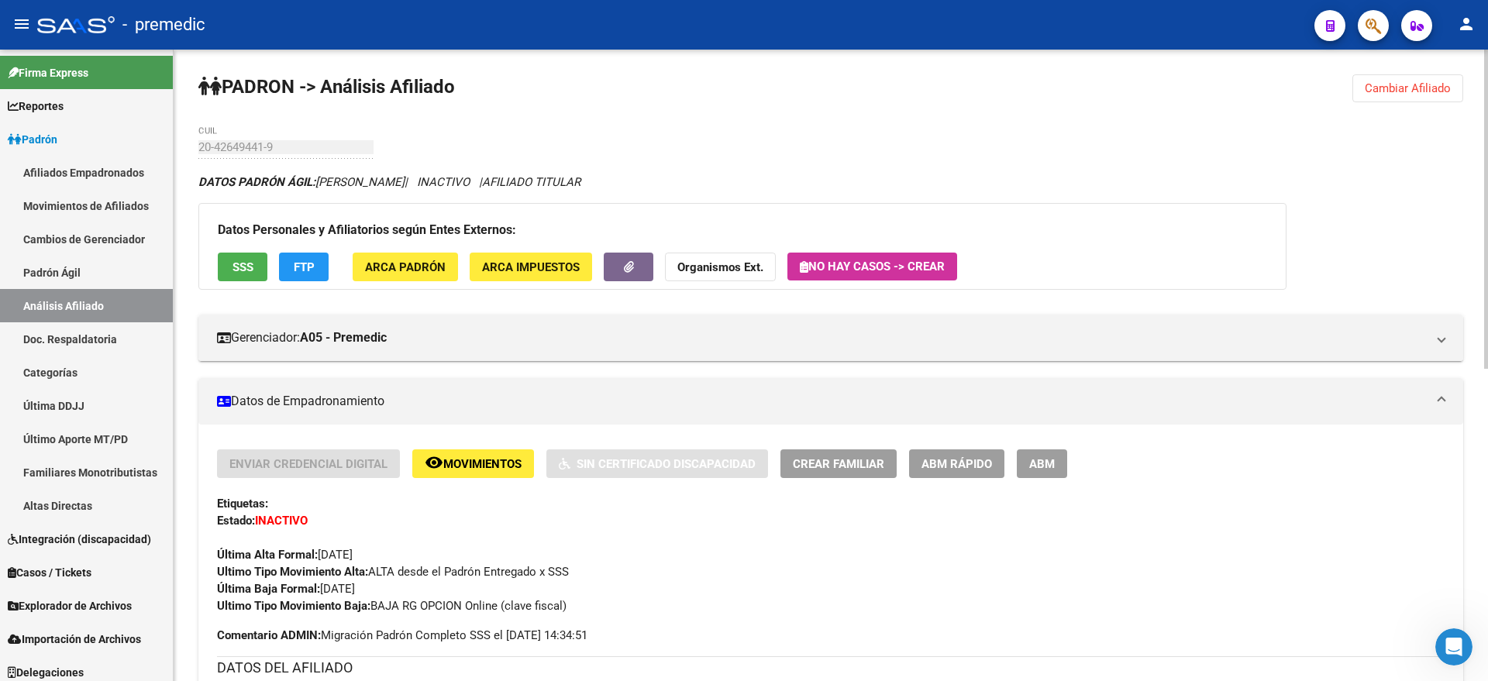
click at [1417, 91] on span "Cambiar Afiliado" at bounding box center [1408, 88] width 86 height 14
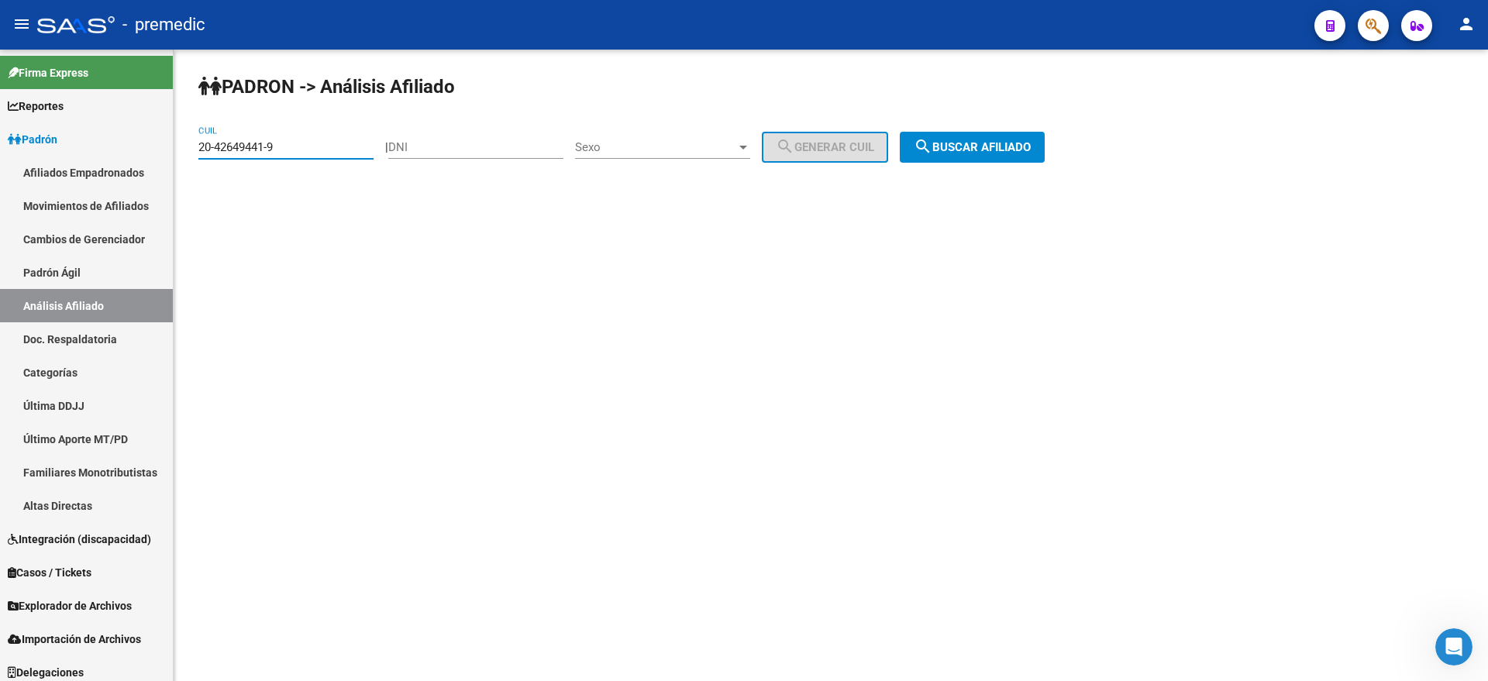
drag, startPoint x: 315, startPoint y: 143, endPoint x: 175, endPoint y: 145, distance: 140.3
click at [175, 145] on div "PADRON -> Análisis Afiliado 20-42649441-9 CUIL | DNI Sexo Sexo search Generar C…" at bounding box center [831, 131] width 1314 height 163
paste input "7-24106876-0"
click at [981, 149] on span "search Buscar afiliado" at bounding box center [972, 147] width 117 height 14
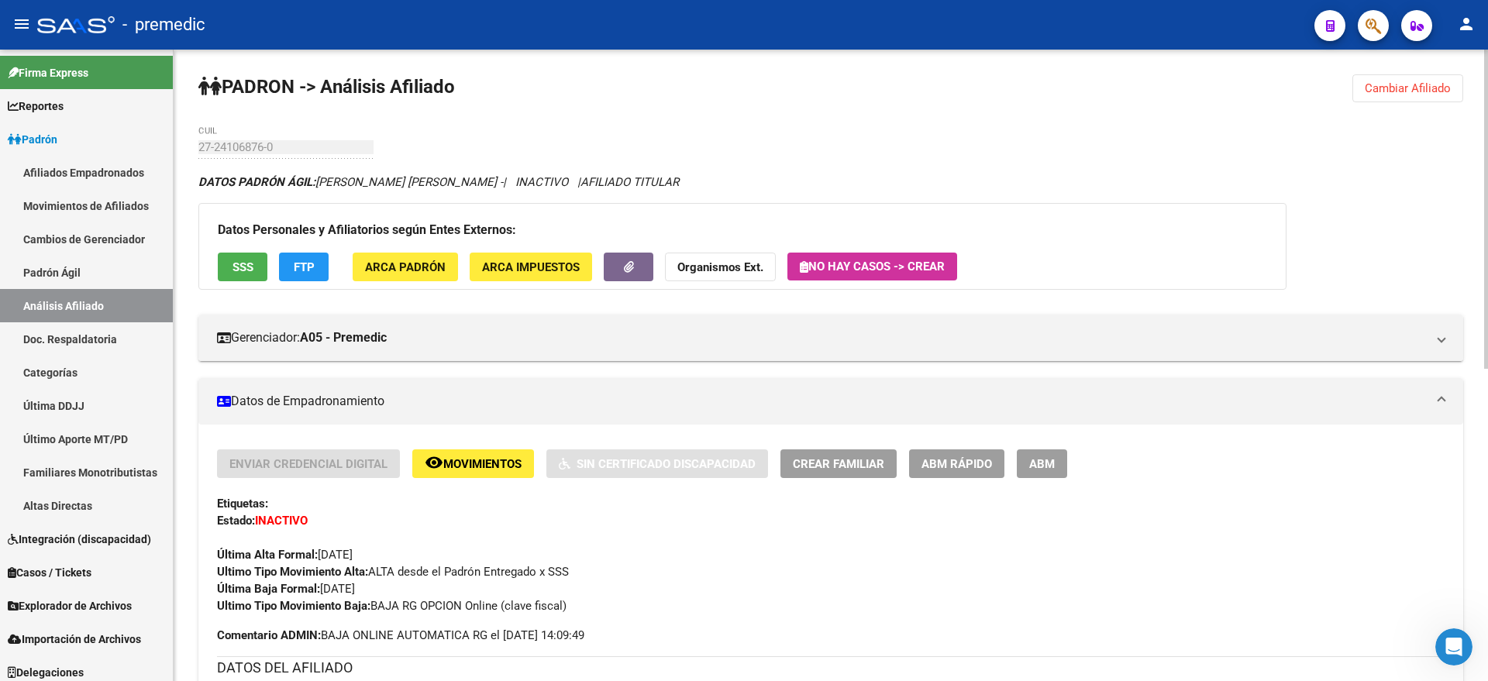
click at [1403, 91] on span "Cambiar Afiliado" at bounding box center [1408, 88] width 86 height 14
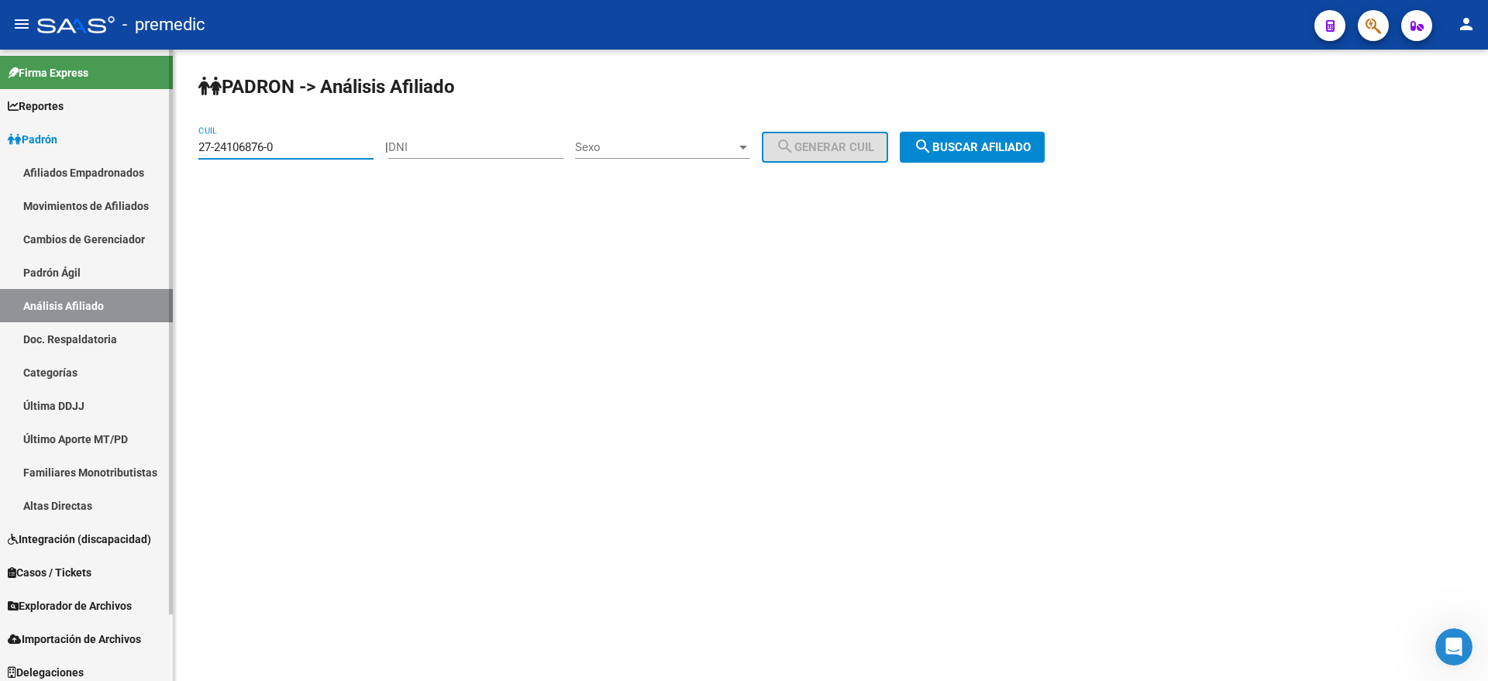
drag, startPoint x: 301, startPoint y: 143, endPoint x: 169, endPoint y: 150, distance: 132.7
click at [169, 150] on mat-sidenav-container "Firma Express Reportes Padrón Traspasos x O.S. Traspasos x Gerenciador Traspaso…" at bounding box center [744, 366] width 1488 height 632
paste input "0-38319669-9"
click at [1019, 149] on span "search Buscar afiliado" at bounding box center [972, 147] width 117 height 14
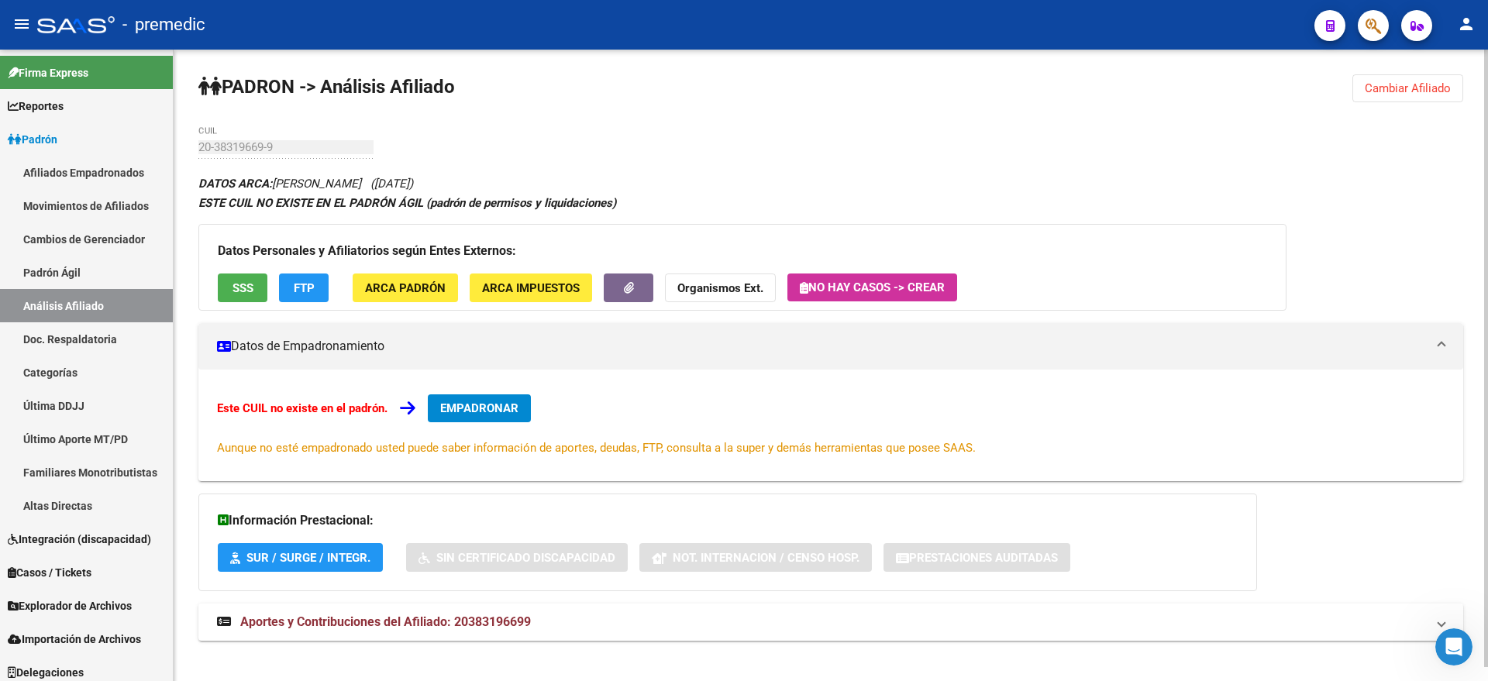
click at [1404, 89] on span "Cambiar Afiliado" at bounding box center [1408, 88] width 86 height 14
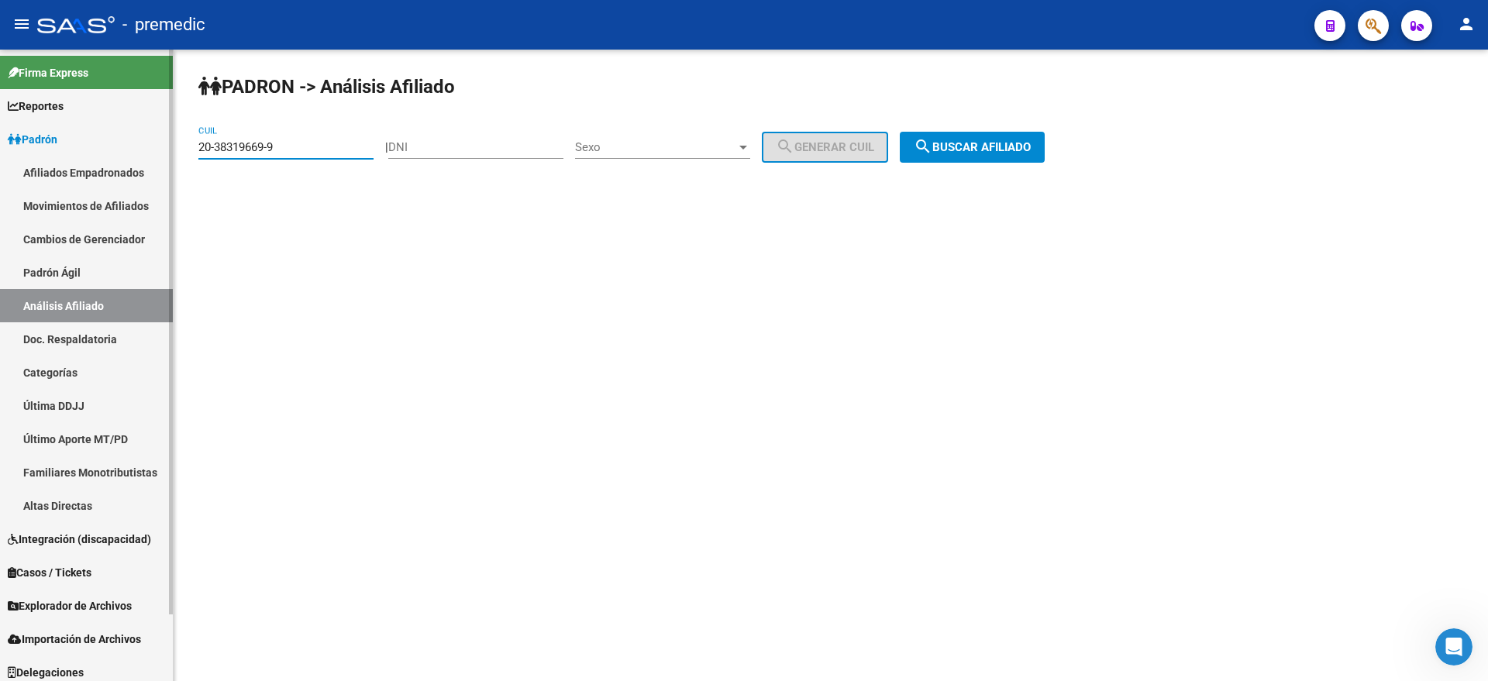
drag, startPoint x: 305, startPoint y: 152, endPoint x: 147, endPoint y: 150, distance: 157.3
click at [147, 150] on mat-sidenav-container "Firma Express Reportes Padrón Traspasos x O.S. Traspasos x Gerenciador Traspaso…" at bounding box center [744, 366] width 1488 height 632
paste input "7-43987964-0"
click at [996, 144] on span "search Buscar afiliado" at bounding box center [972, 147] width 117 height 14
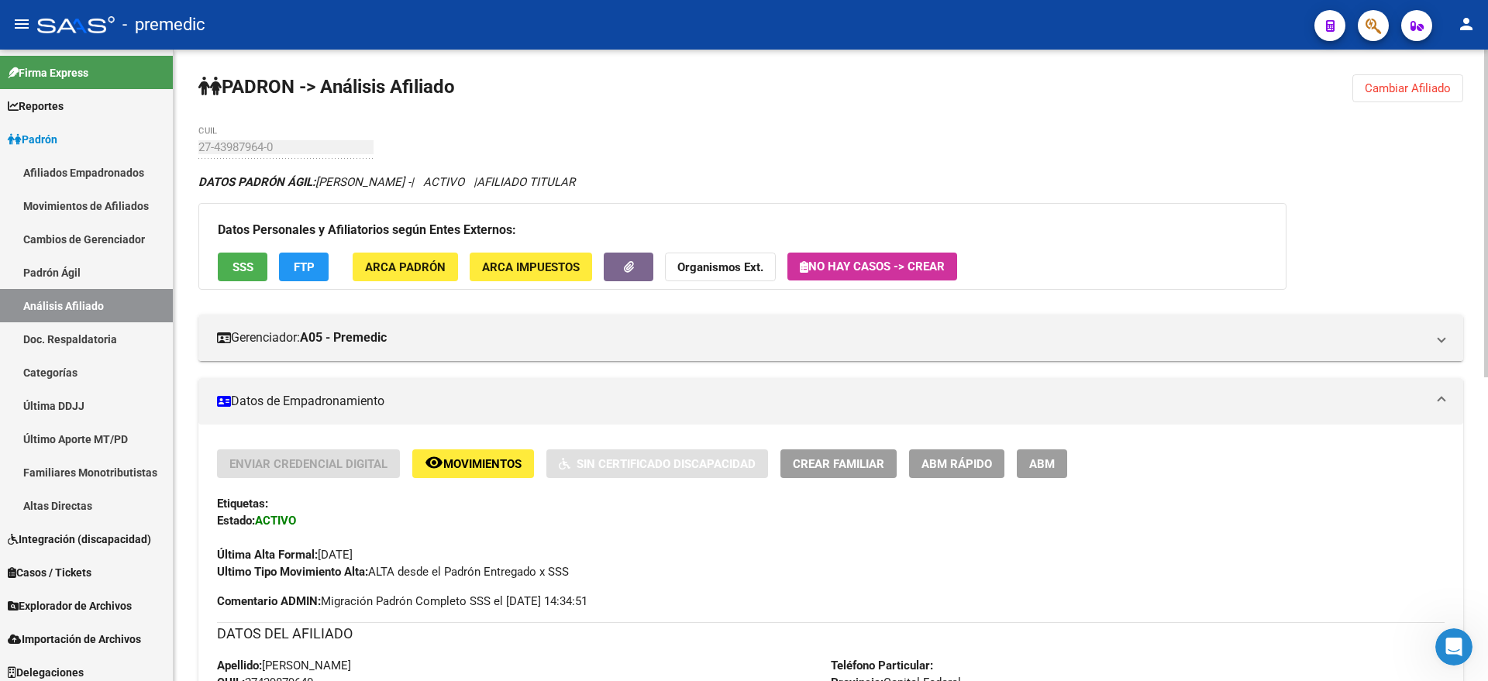
click at [1374, 94] on span "Cambiar Afiliado" at bounding box center [1408, 88] width 86 height 14
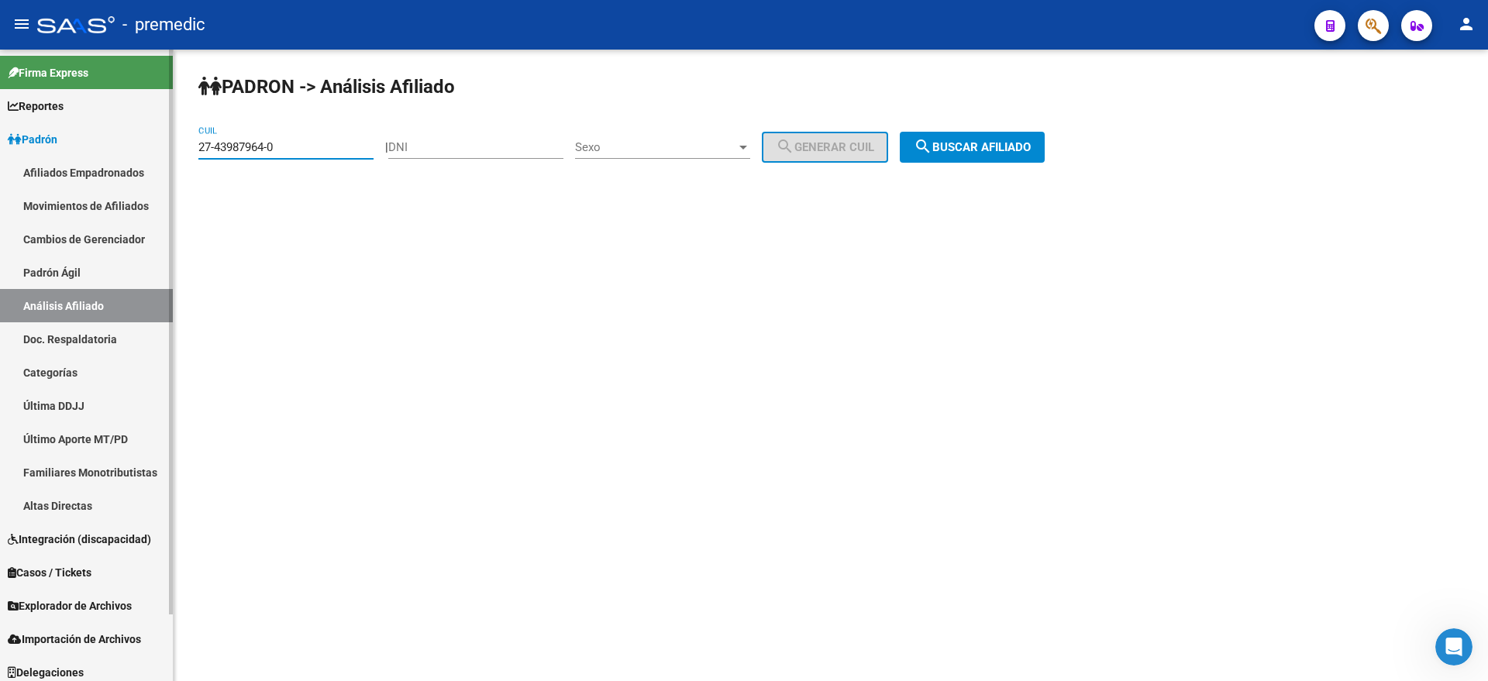
drag, startPoint x: 294, startPoint y: 150, endPoint x: 162, endPoint y: 156, distance: 131.9
click at [153, 155] on mat-sidenav-container "Firma Express Reportes Padrón Traspasos x O.S. Traspasos x Gerenciador Traspaso…" at bounding box center [744, 366] width 1488 height 632
paste input "0-26117937-8"
click at [1011, 149] on span "search Buscar afiliado" at bounding box center [972, 147] width 117 height 14
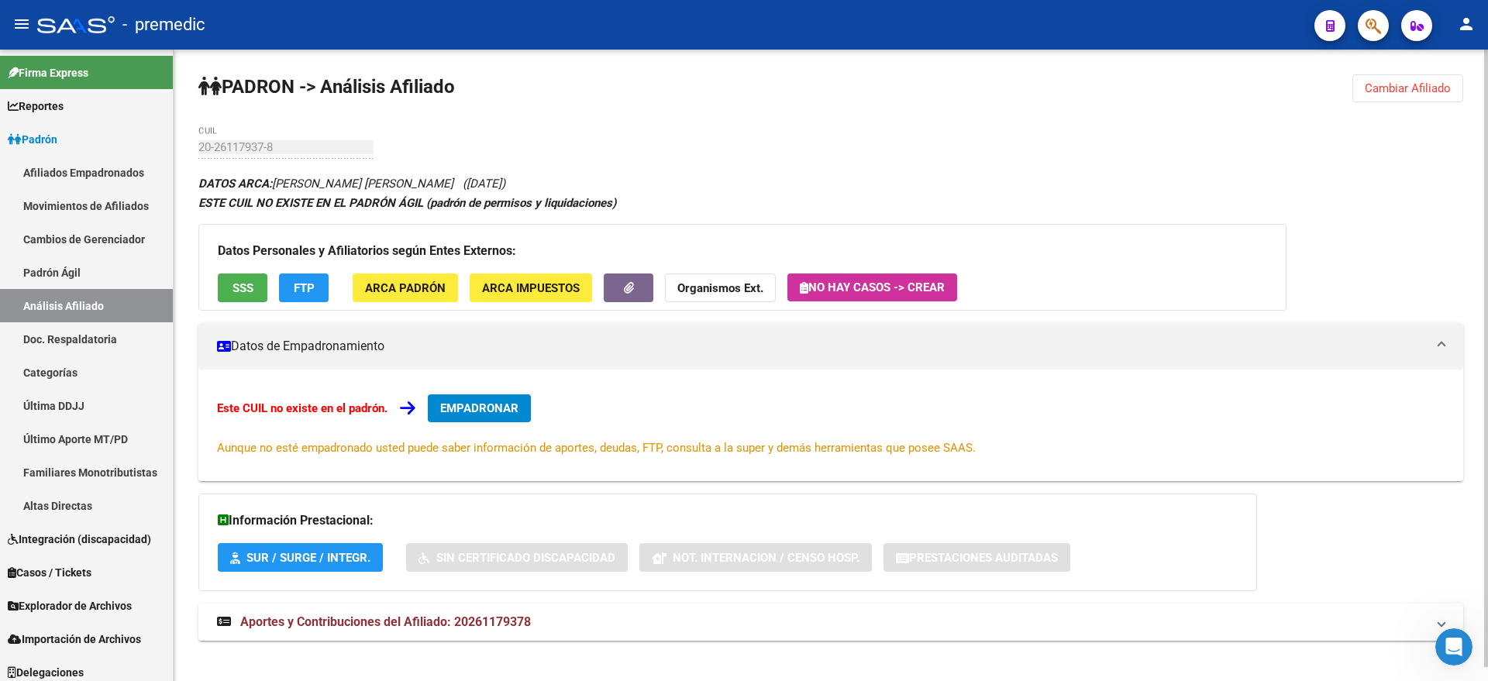
click at [1394, 93] on span "Cambiar Afiliado" at bounding box center [1408, 88] width 86 height 14
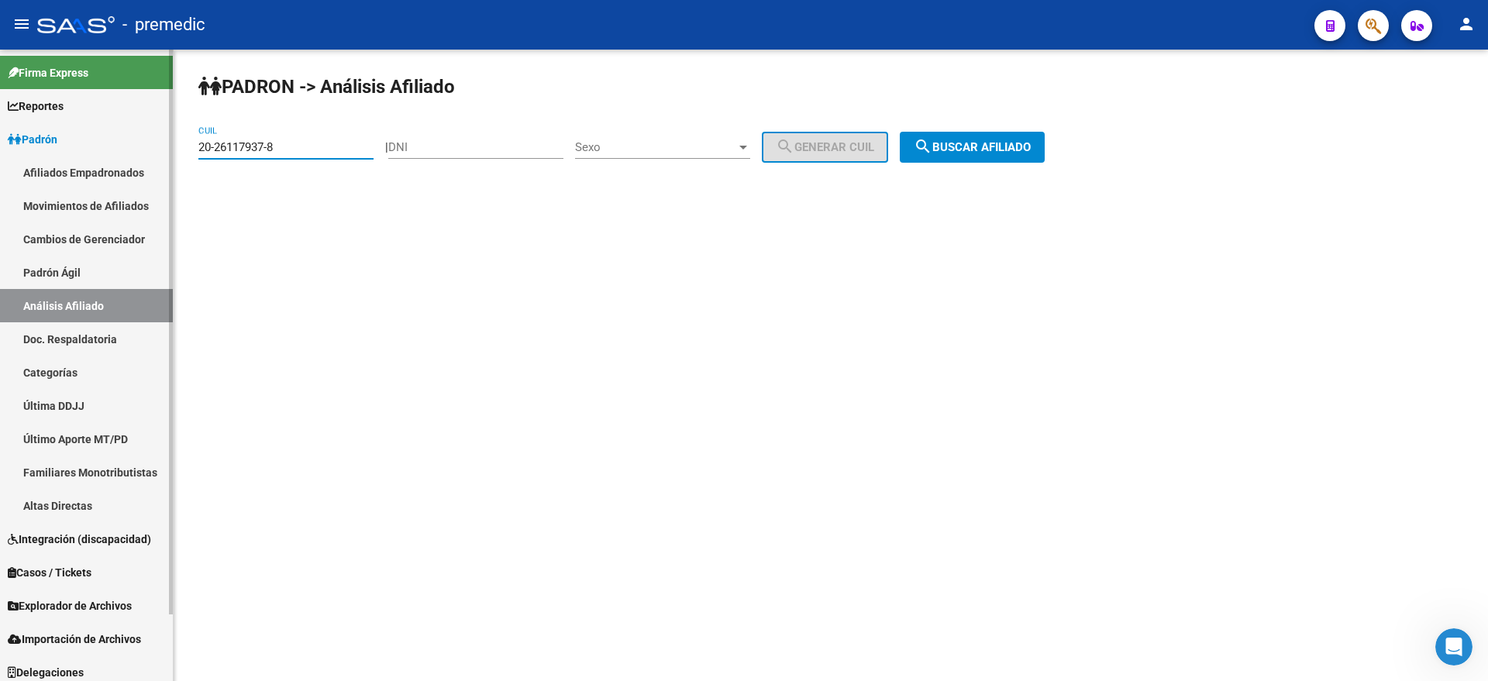
drag, startPoint x: 282, startPoint y: 149, endPoint x: 128, endPoint y: 156, distance: 154.4
click at [122, 155] on mat-sidenav-container "Firma Express Reportes Padrón Traspasos x O.S. Traspasos x Gerenciador Traspaso…" at bounding box center [744, 366] width 1488 height 632
paste input "34969393-4"
click at [956, 143] on span "search Buscar afiliado" at bounding box center [972, 147] width 117 height 14
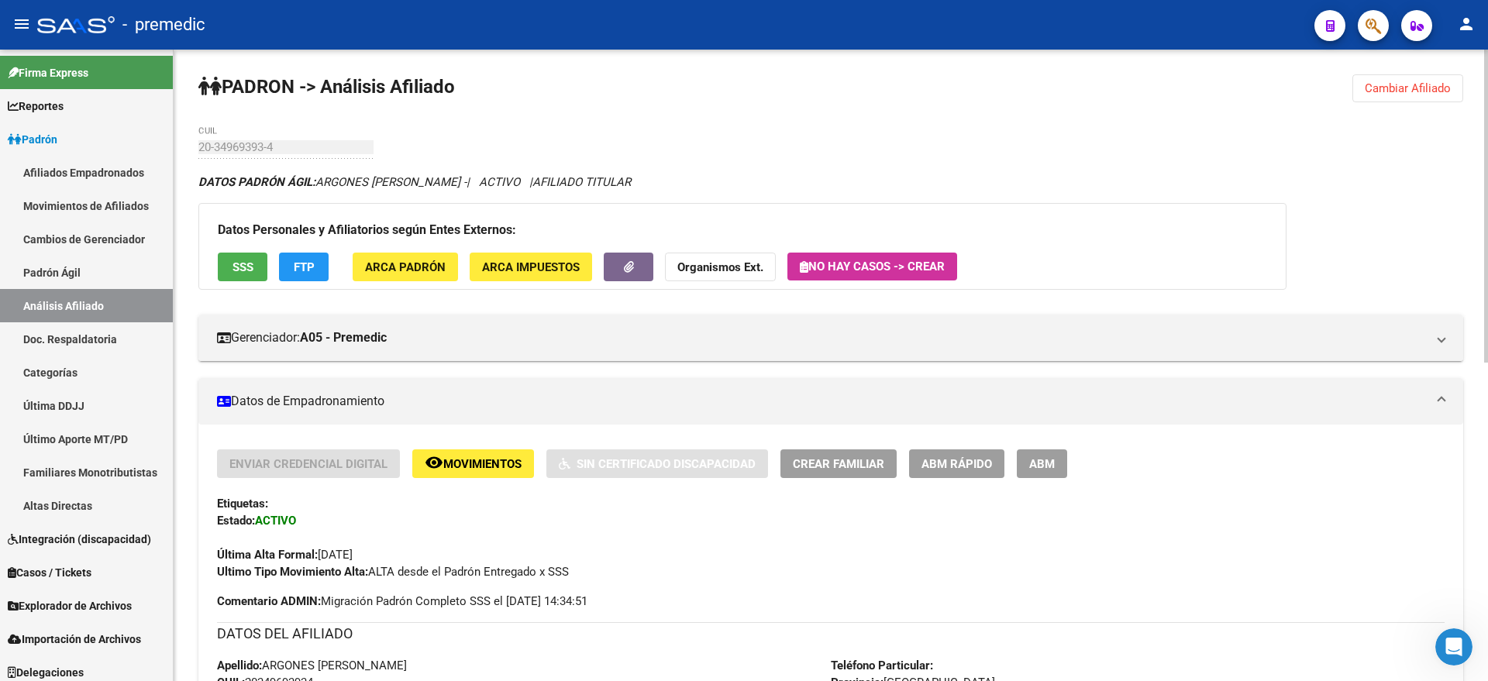
click at [1372, 85] on span "Cambiar Afiliado" at bounding box center [1408, 88] width 86 height 14
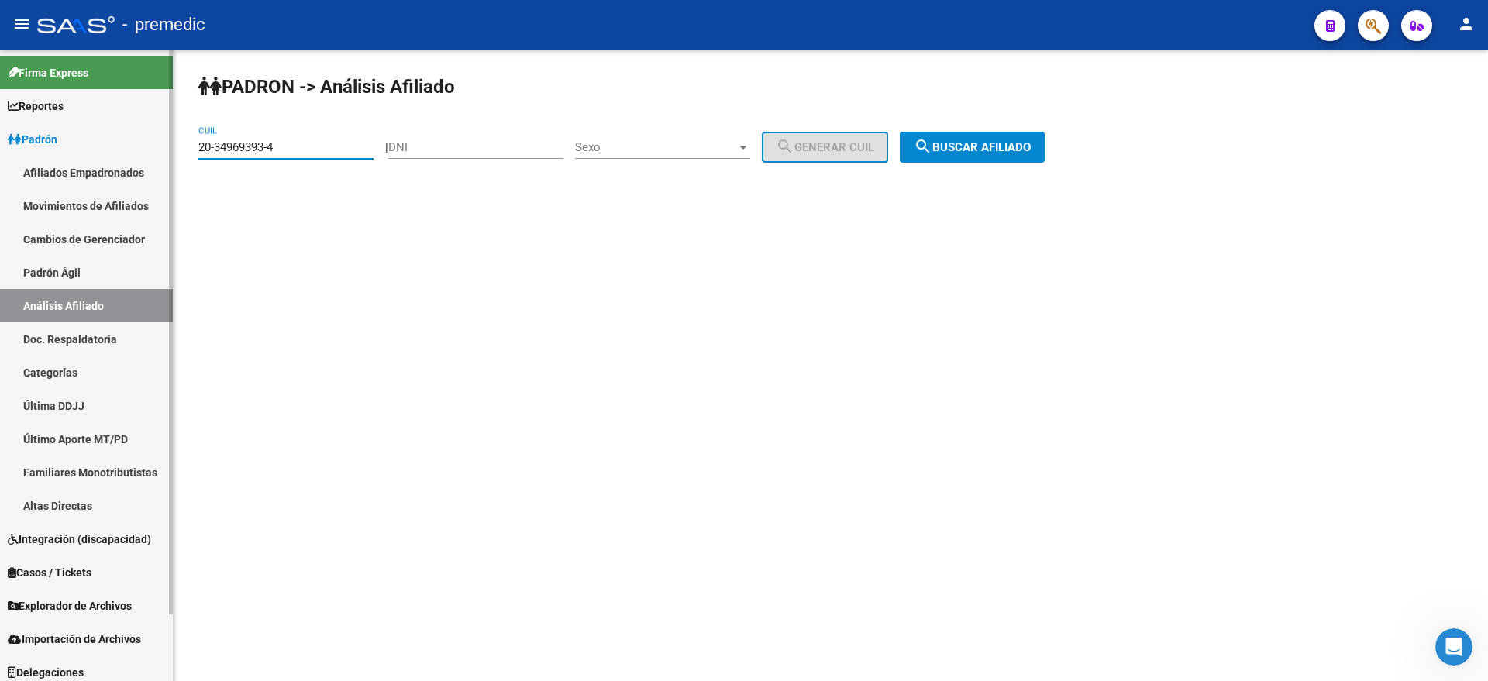
drag, startPoint x: 288, startPoint y: 141, endPoint x: 160, endPoint y: 142, distance: 127.1
click at [160, 142] on mat-sidenav-container "Firma Express Reportes Padrón Traspasos x O.S. Traspasos x Gerenciador Traspaso…" at bounding box center [744, 366] width 1488 height 632
paste input "338551-0"
drag, startPoint x: 999, startPoint y: 144, endPoint x: 946, endPoint y: 147, distance: 52.8
click at [1000, 144] on span "search Buscar afiliado" at bounding box center [972, 147] width 117 height 14
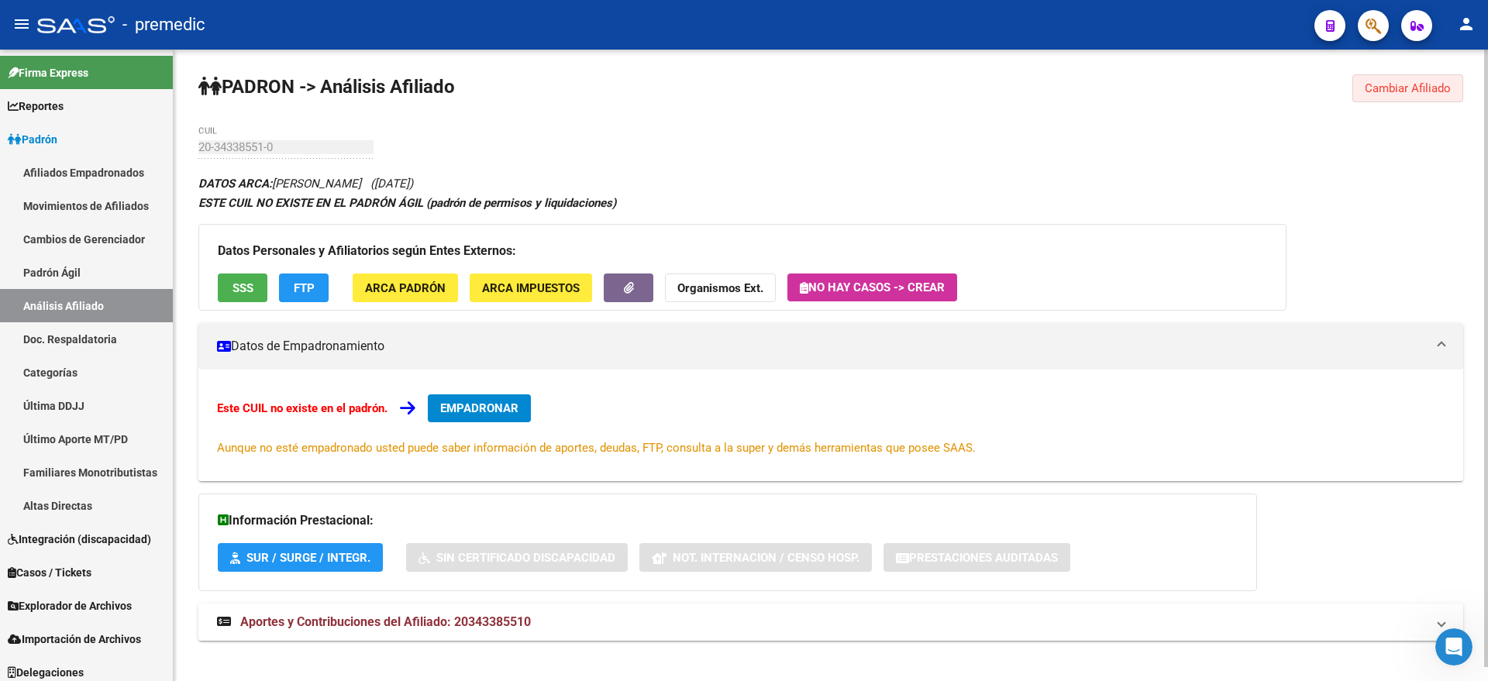
click at [1379, 90] on span "Cambiar Afiliado" at bounding box center [1408, 88] width 86 height 14
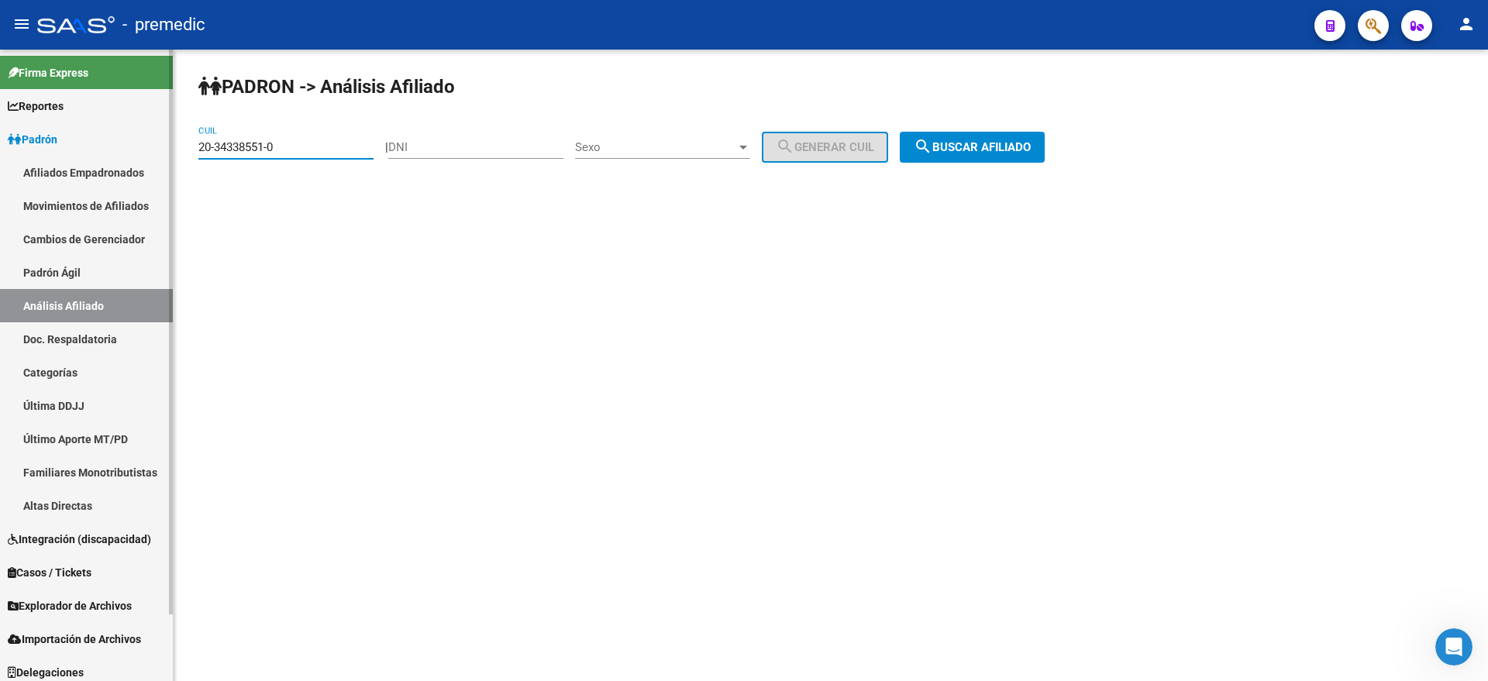
drag, startPoint x: 313, startPoint y: 143, endPoint x: 165, endPoint y: 155, distance: 148.5
click at [165, 155] on mat-sidenav-container "Firma Express Reportes Padrón Traspasos x O.S. Traspasos x Gerenciador Traspaso…" at bounding box center [744, 366] width 1488 height 632
paste input "7-29661106-4"
click at [1024, 133] on button "search Buscar afiliado" at bounding box center [972, 147] width 145 height 31
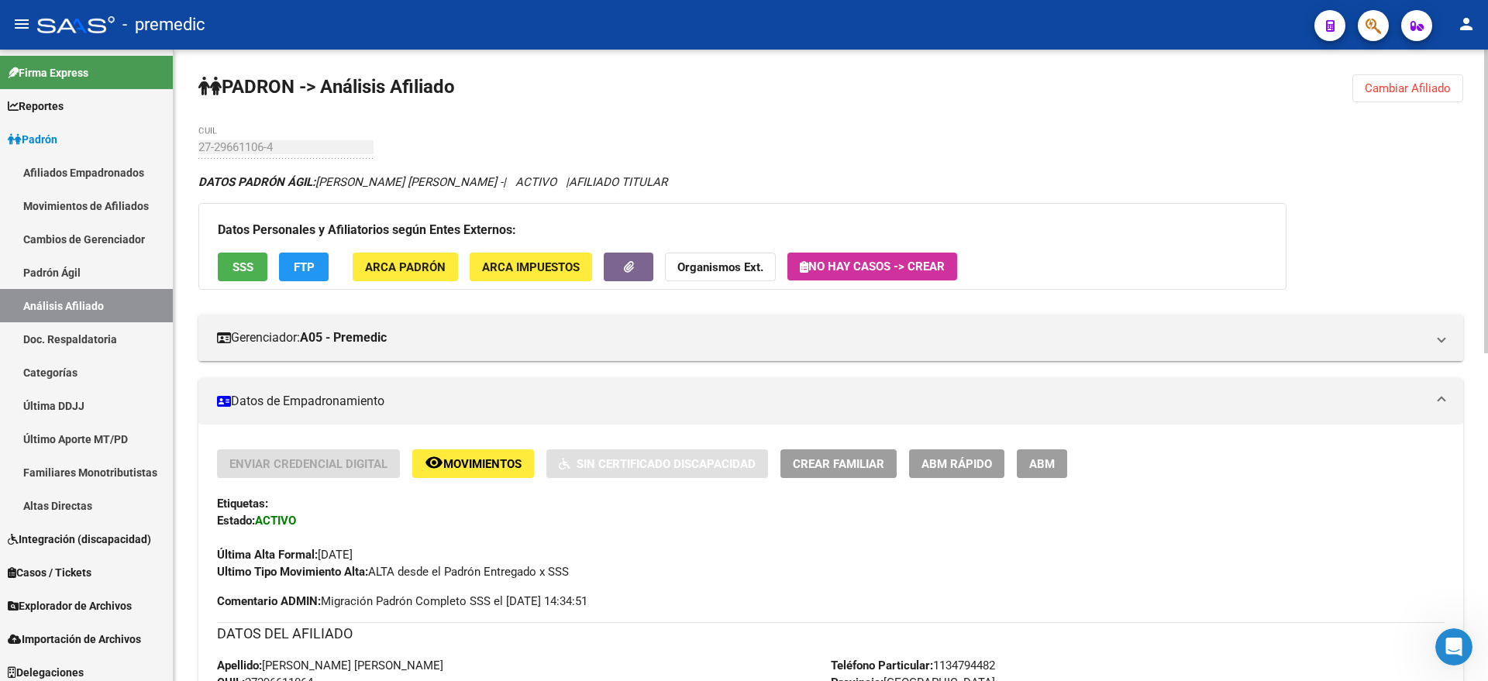
click at [1377, 81] on span "Cambiar Afiliado" at bounding box center [1408, 88] width 86 height 14
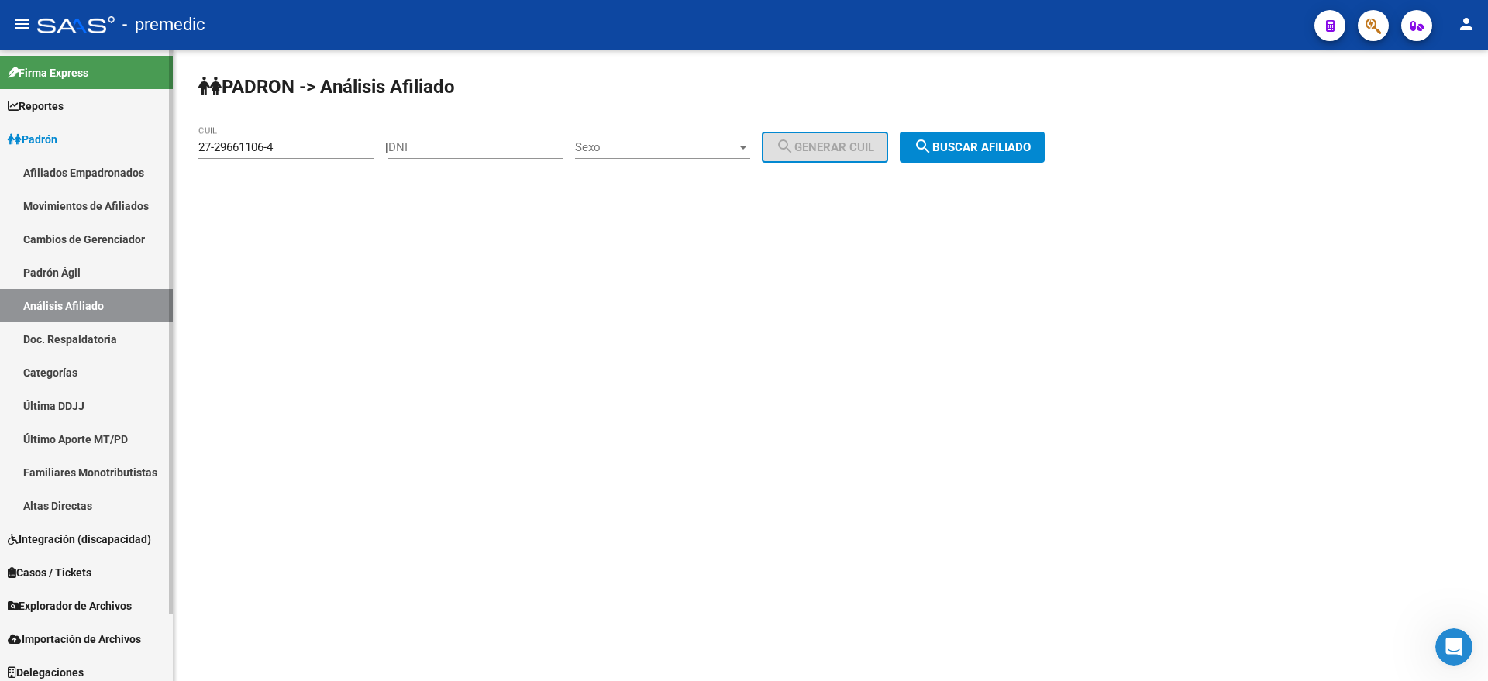
drag, startPoint x: 299, startPoint y: 146, endPoint x: 153, endPoint y: 146, distance: 145.7
click at [153, 146] on mat-sidenav-container "Firma Express Reportes Padrón Traspasos x O.S. Traspasos x Gerenciador Traspaso…" at bounding box center [744, 366] width 1488 height 632
paste input "3-42687369-9"
click at [1015, 146] on span "search Buscar afiliado" at bounding box center [972, 147] width 117 height 14
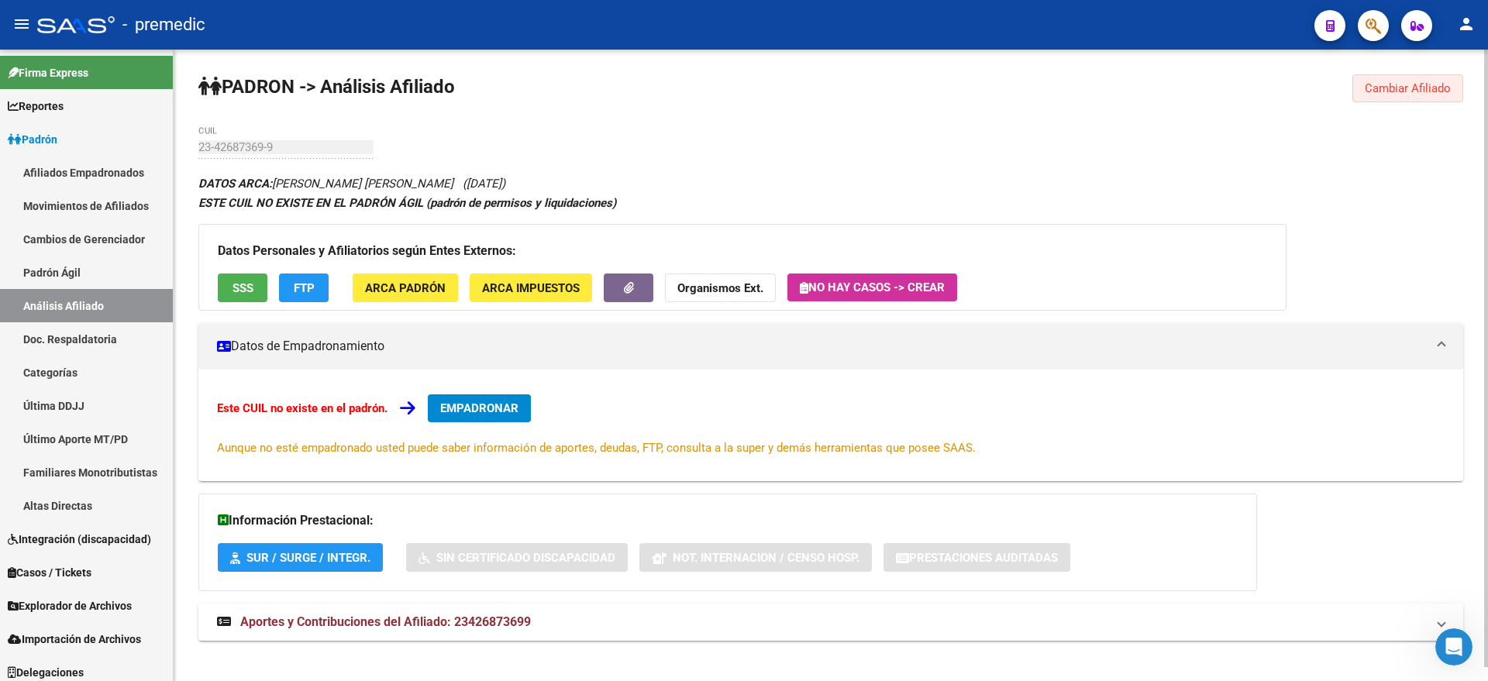
click at [1398, 95] on button "Cambiar Afiliado" at bounding box center [1407, 88] width 111 height 28
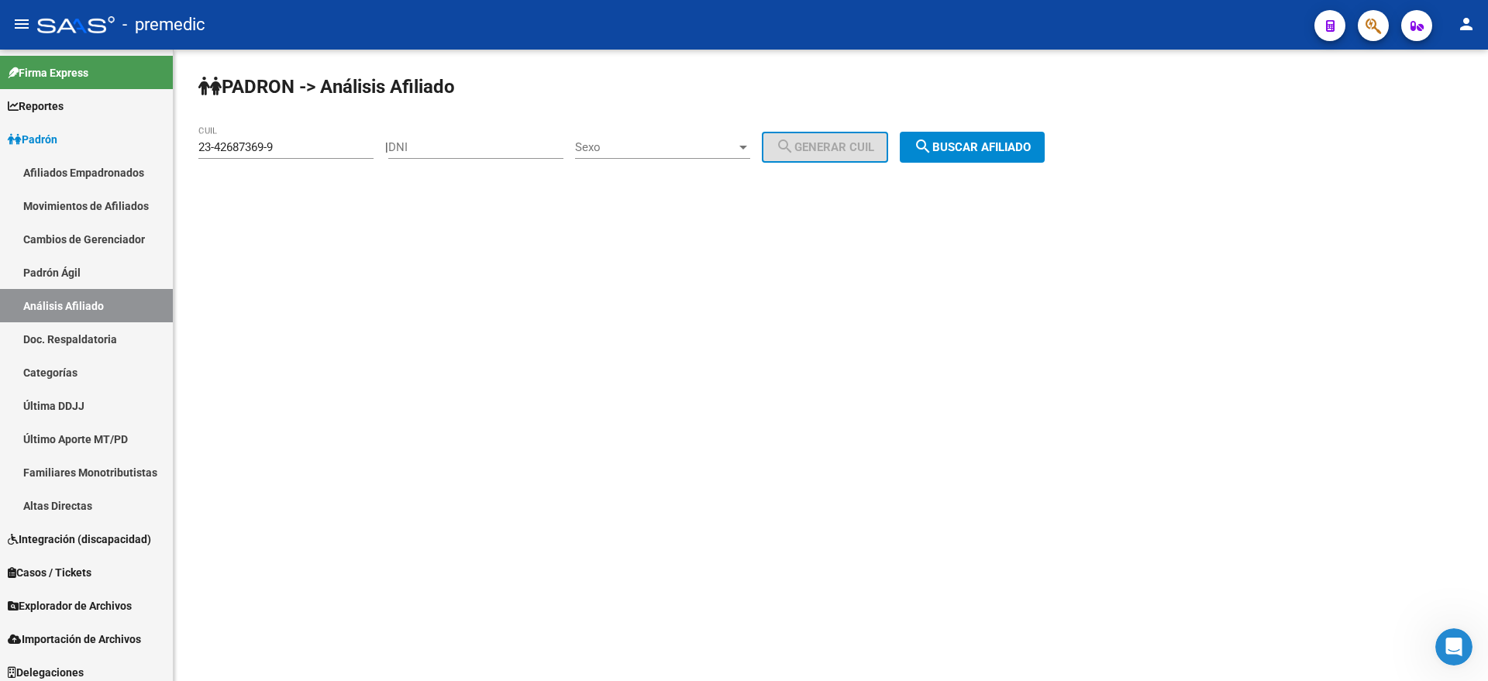
drag, startPoint x: 265, startPoint y: 145, endPoint x: 195, endPoint y: 146, distance: 70.5
click at [195, 146] on div "PADRON -> Análisis Afiliado 23-42687369-9 CUIL | DNI Sexo Sexo search Generar C…" at bounding box center [831, 131] width 1314 height 163
paste input "0-45429149-3"
click at [958, 155] on button "search Buscar afiliado" at bounding box center [972, 147] width 145 height 31
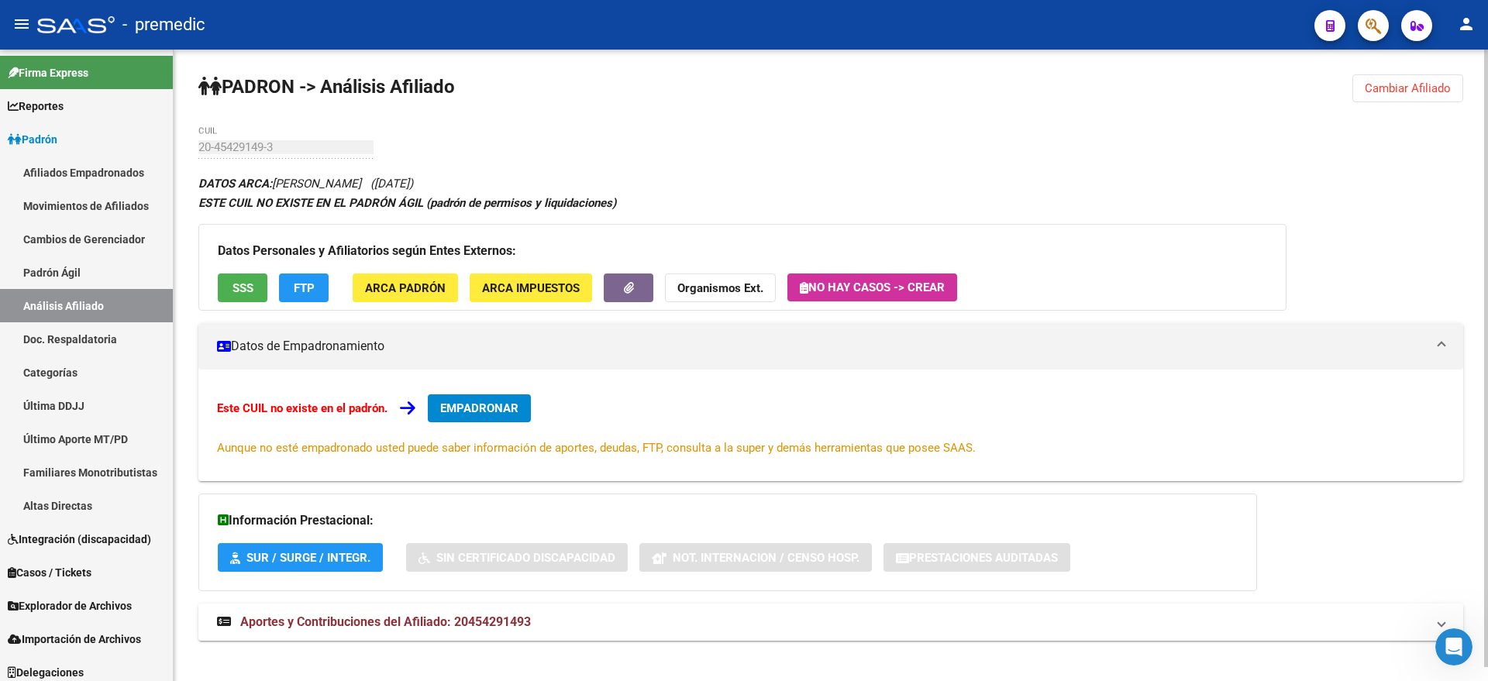
click at [1425, 85] on span "Cambiar Afiliado" at bounding box center [1408, 88] width 86 height 14
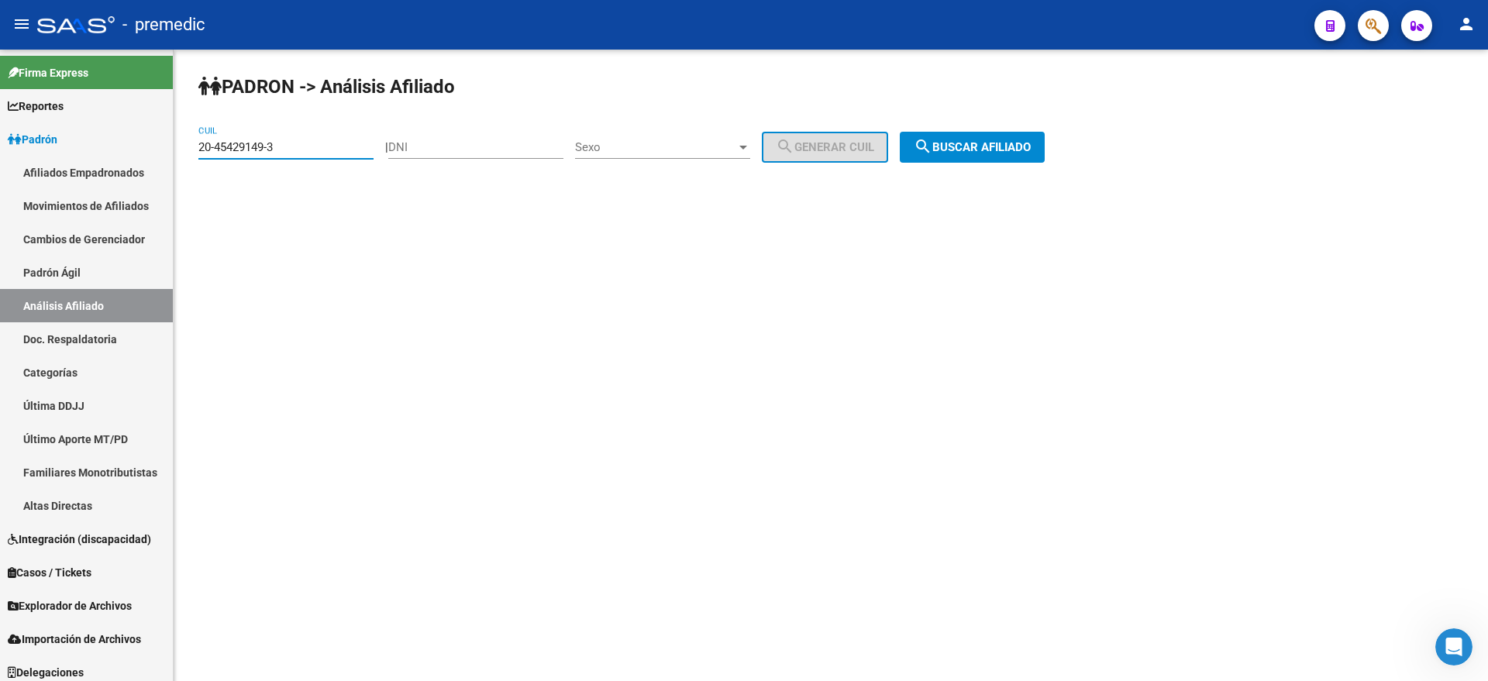
paste input "33310848-9"
click at [996, 164] on div "PADRON -> Análisis Afiliado 20-33310848-9 CUIL | DNI Sexo Sexo search Generar C…" at bounding box center [831, 131] width 1314 height 163
click at [990, 155] on button "search Buscar afiliado" at bounding box center [972, 147] width 145 height 31
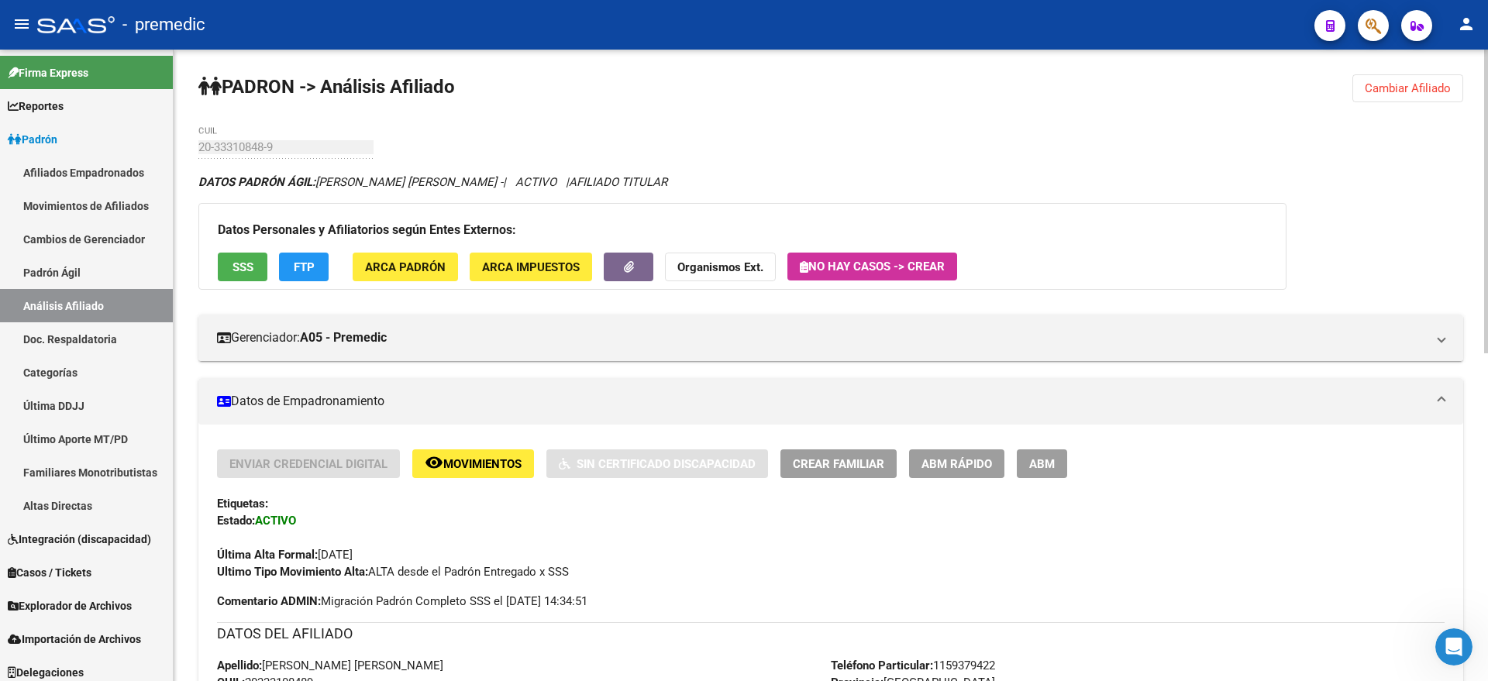
click at [1408, 88] on span "Cambiar Afiliado" at bounding box center [1408, 88] width 86 height 14
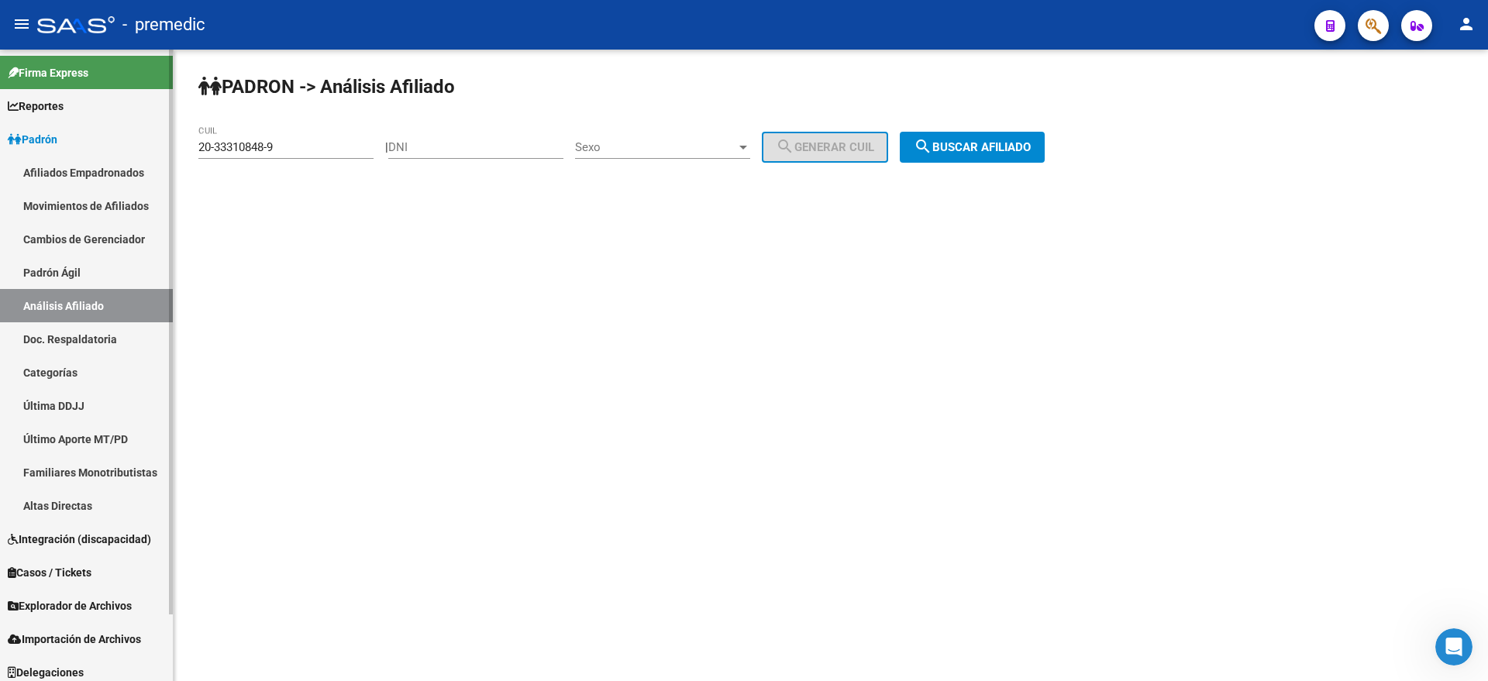
drag, startPoint x: 278, startPoint y: 146, endPoint x: 131, endPoint y: 159, distance: 147.8
click at [131, 159] on mat-sidenav-container "Firma Express Reportes Padrón Traspasos x O.S. Traspasos x Gerenciador Traspaso…" at bounding box center [744, 366] width 1488 height 632
paste input "7-45680367-4"
click at [932, 150] on mat-icon "search" at bounding box center [923, 146] width 19 height 19
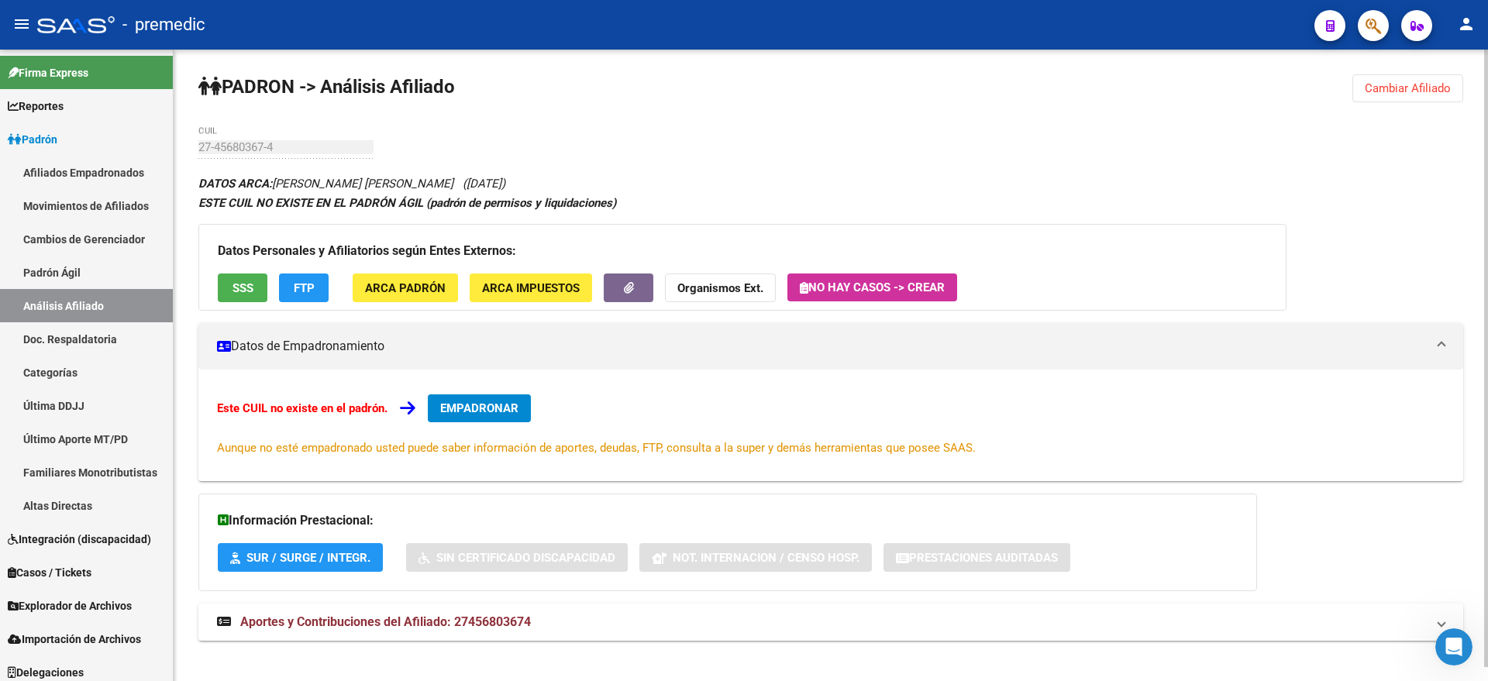
click at [1410, 88] on span "Cambiar Afiliado" at bounding box center [1408, 88] width 86 height 14
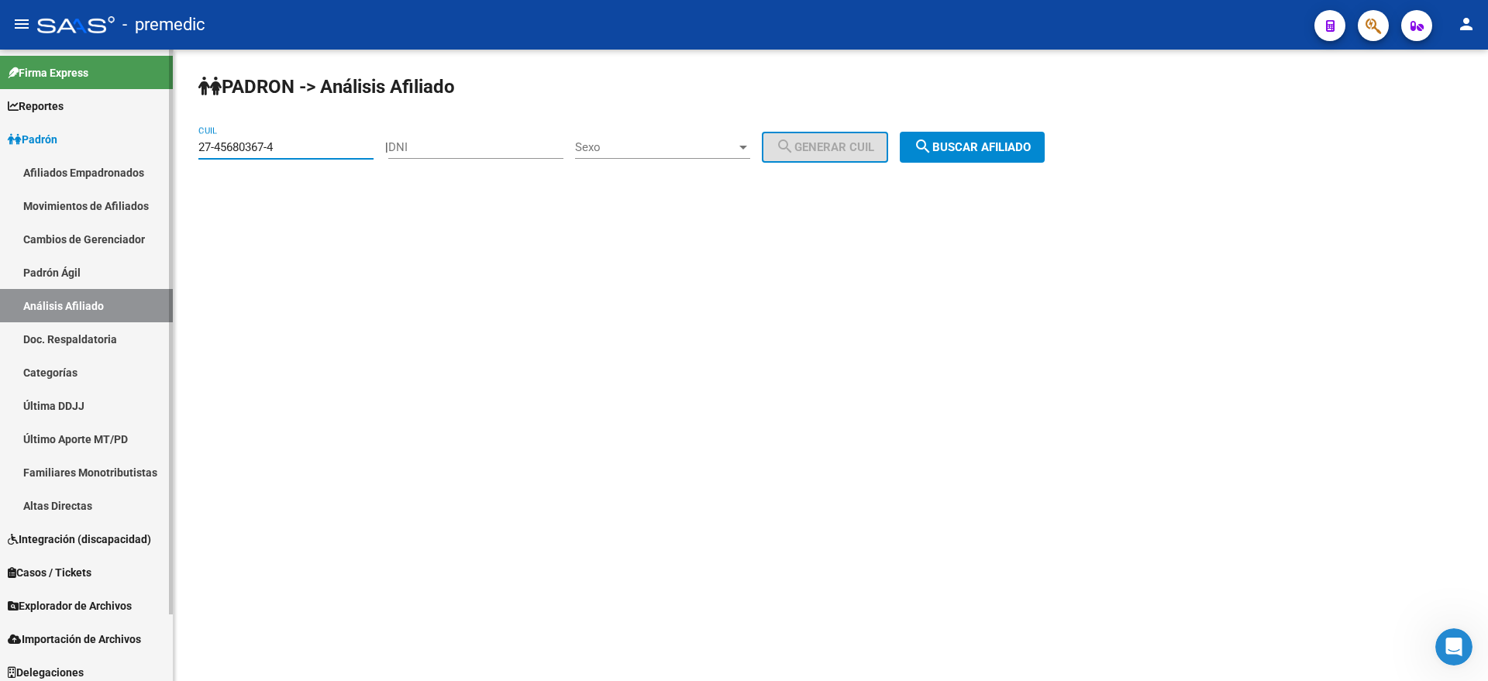
drag, startPoint x: 307, startPoint y: 142, endPoint x: 139, endPoint y: 146, distance: 168.2
click at [139, 146] on mat-sidenav-container "Firma Express Reportes Padrón Traspasos x O.S. Traspasos x Gerenciador Traspaso…" at bounding box center [744, 366] width 1488 height 632
paste input "1204073-8"
click at [1005, 140] on span "search Buscar afiliado" at bounding box center [972, 147] width 117 height 14
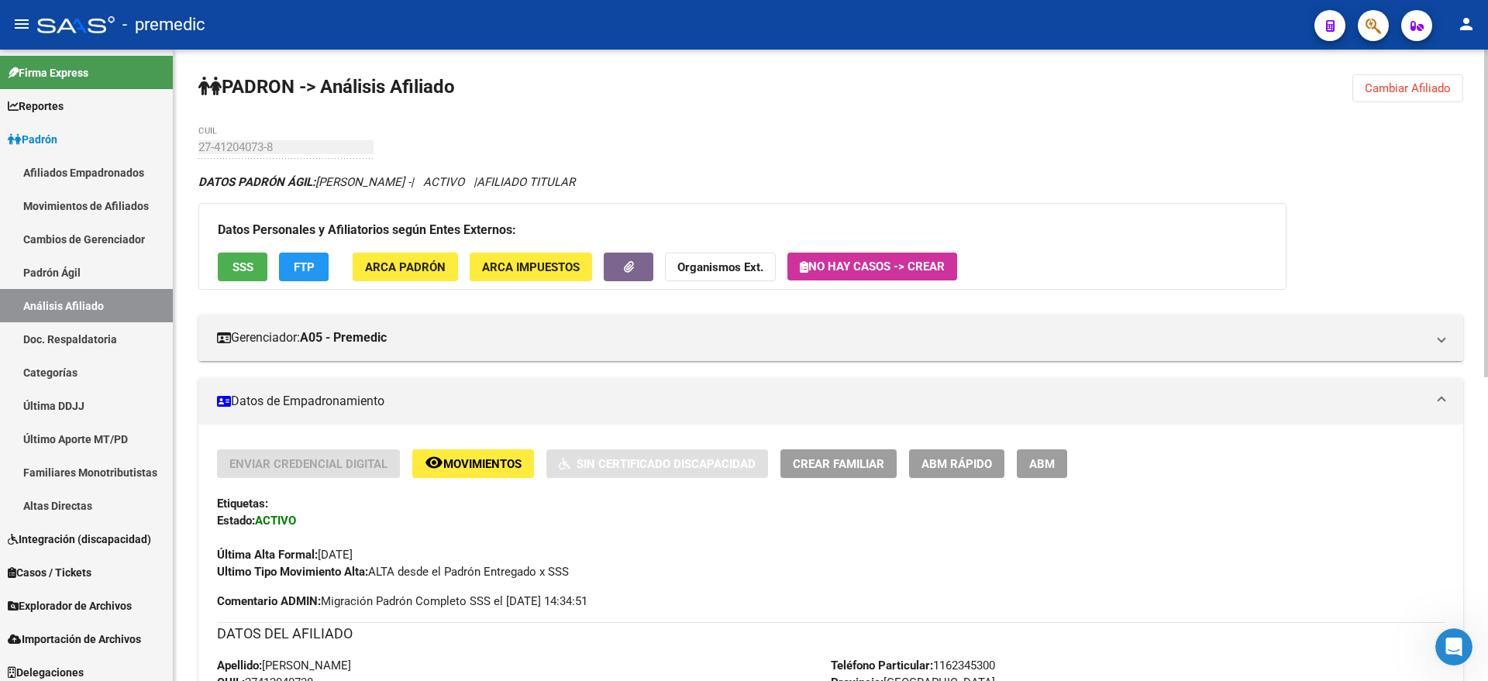
click at [1403, 88] on span "Cambiar Afiliado" at bounding box center [1408, 88] width 86 height 14
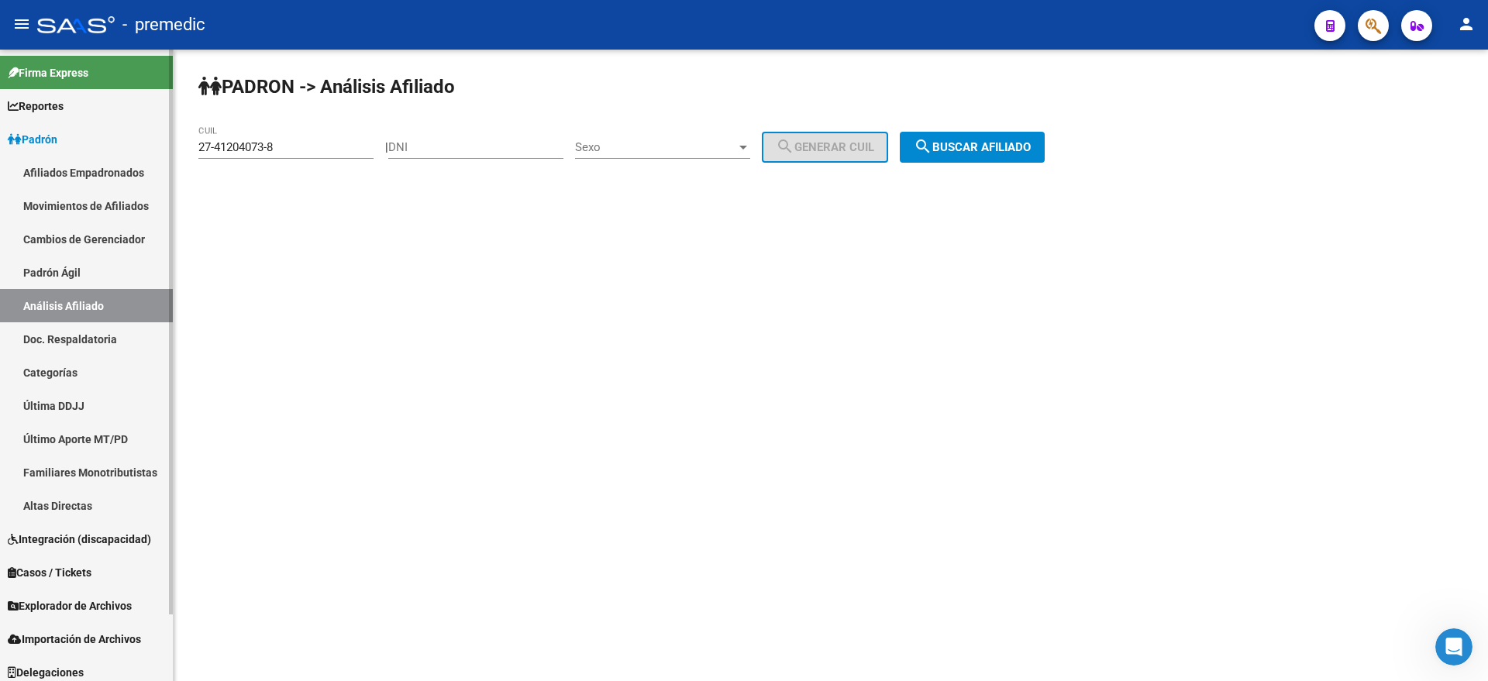
drag, startPoint x: 279, startPoint y: 146, endPoint x: 169, endPoint y: 147, distance: 110.0
click at [169, 147] on mat-sidenav-container "Firma Express Reportes Padrón Traspasos x O.S. Traspasos x Gerenciador Traspaso…" at bounding box center [744, 366] width 1488 height 632
paste input "0-41576390-6"
click at [932, 146] on mat-icon "search" at bounding box center [923, 146] width 19 height 19
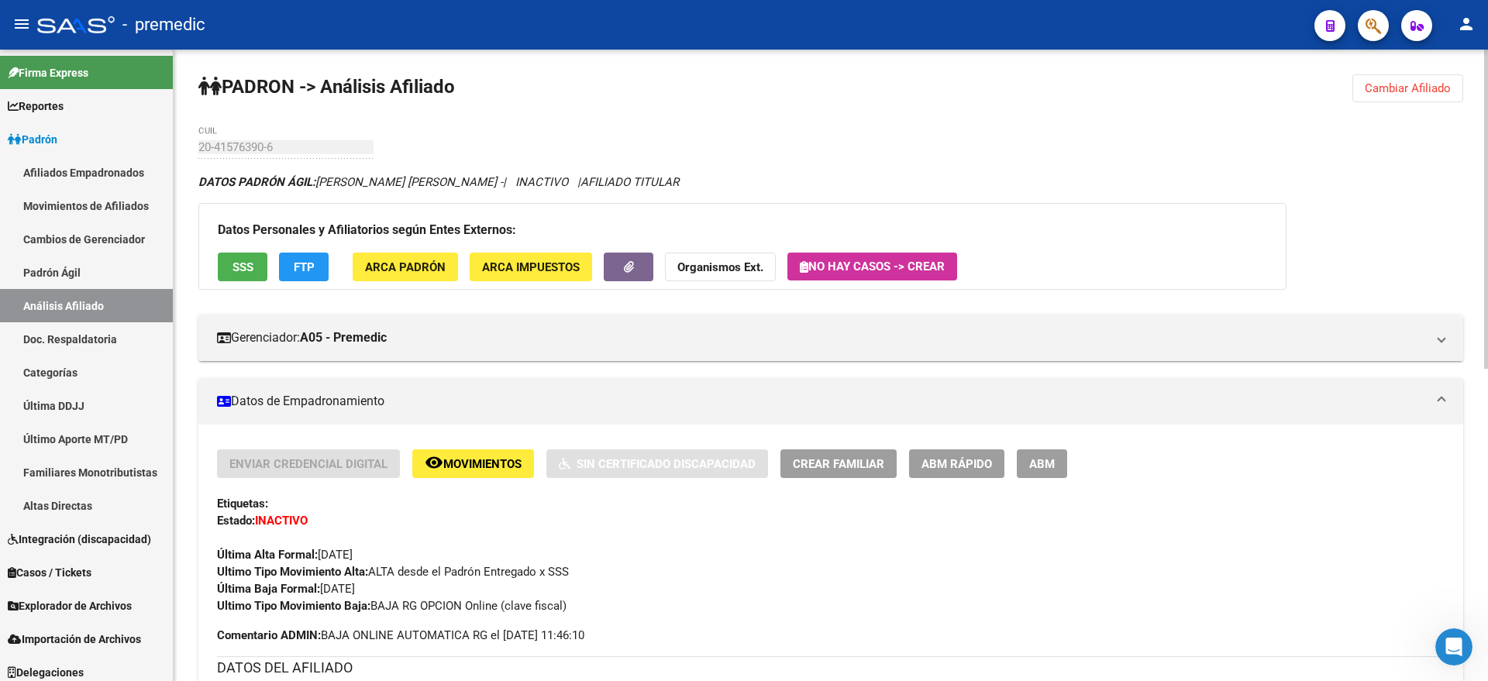
click at [1431, 96] on button "Cambiar Afiliado" at bounding box center [1407, 88] width 111 height 28
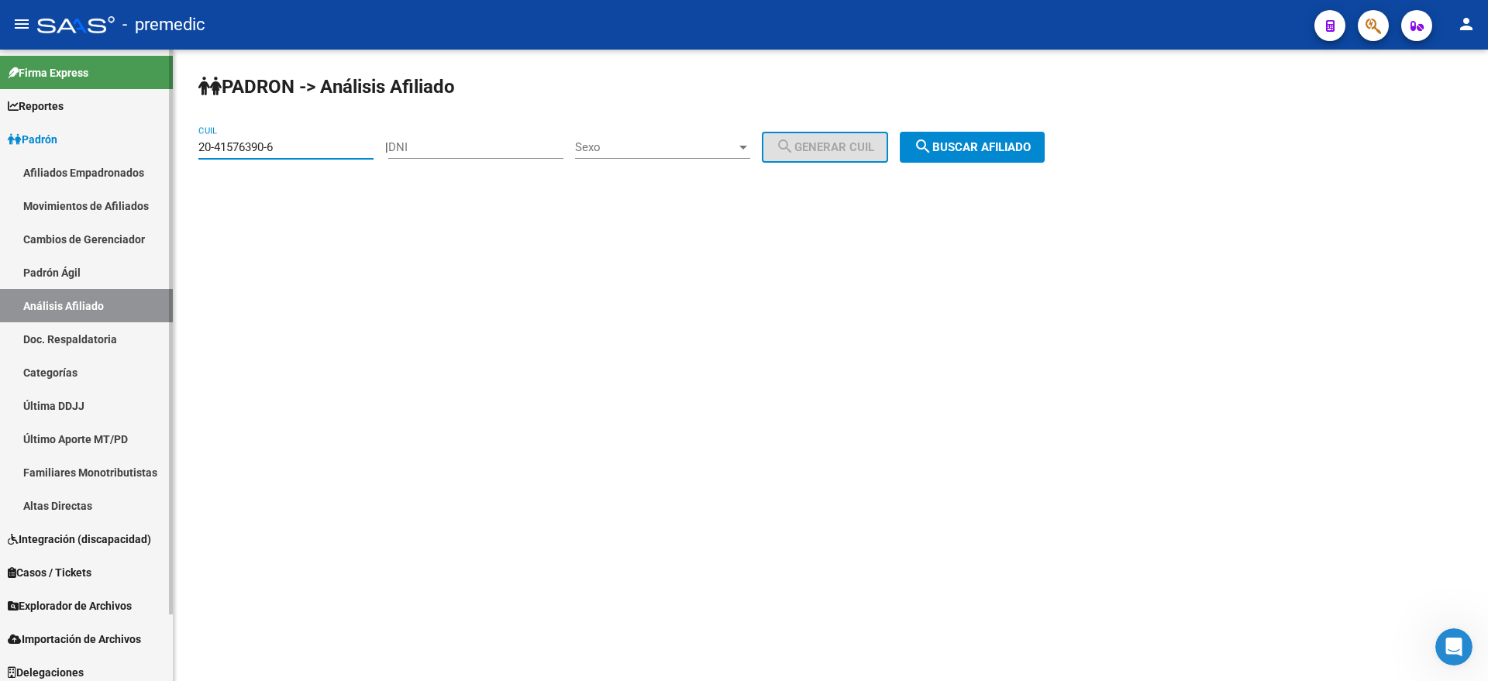
drag, startPoint x: 290, startPoint y: 150, endPoint x: 160, endPoint y: 152, distance: 130.2
click at [160, 152] on mat-sidenav-container "Firma Express Reportes Padrón Traspasos x O.S. Traspasos x Gerenciador Traspaso…" at bounding box center [744, 366] width 1488 height 632
paste input "94219761-7"
click at [993, 145] on span "search Buscar afiliado" at bounding box center [972, 147] width 117 height 14
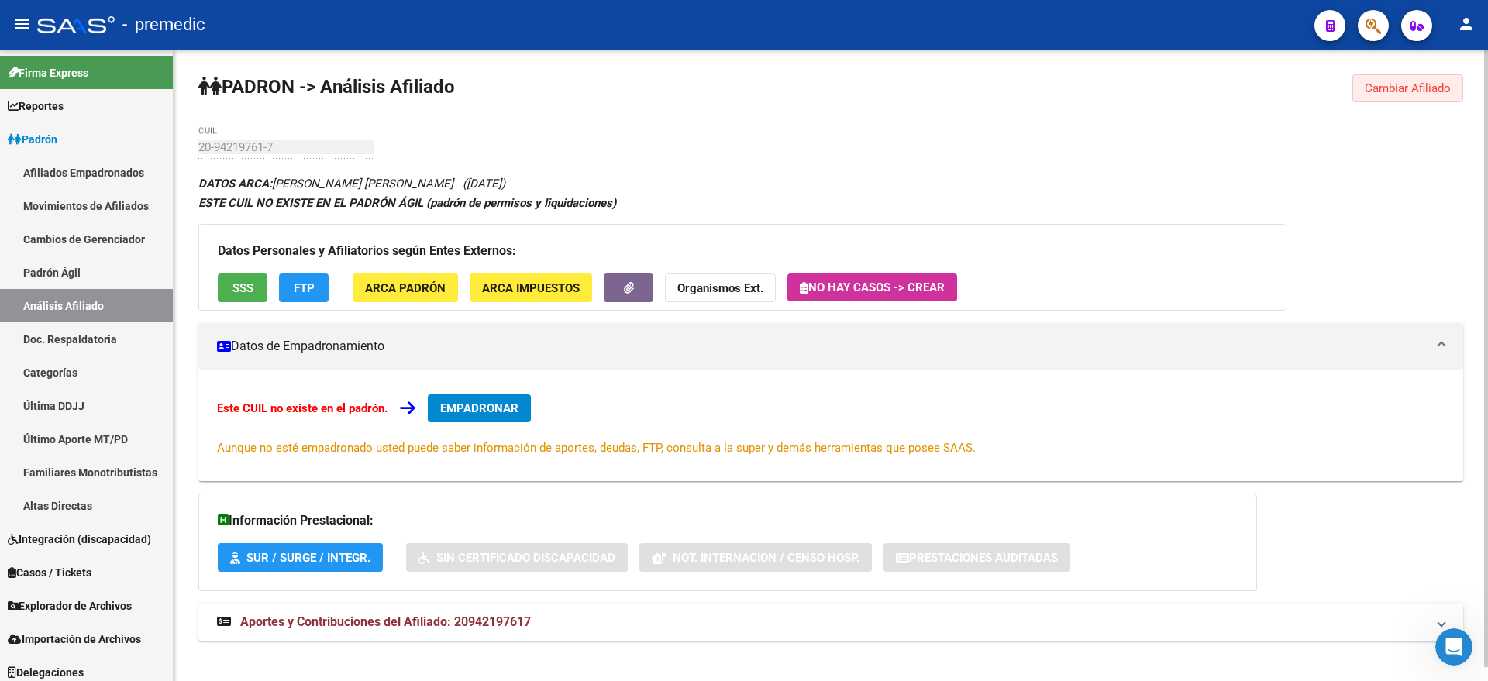
click at [1420, 96] on button "Cambiar Afiliado" at bounding box center [1407, 88] width 111 height 28
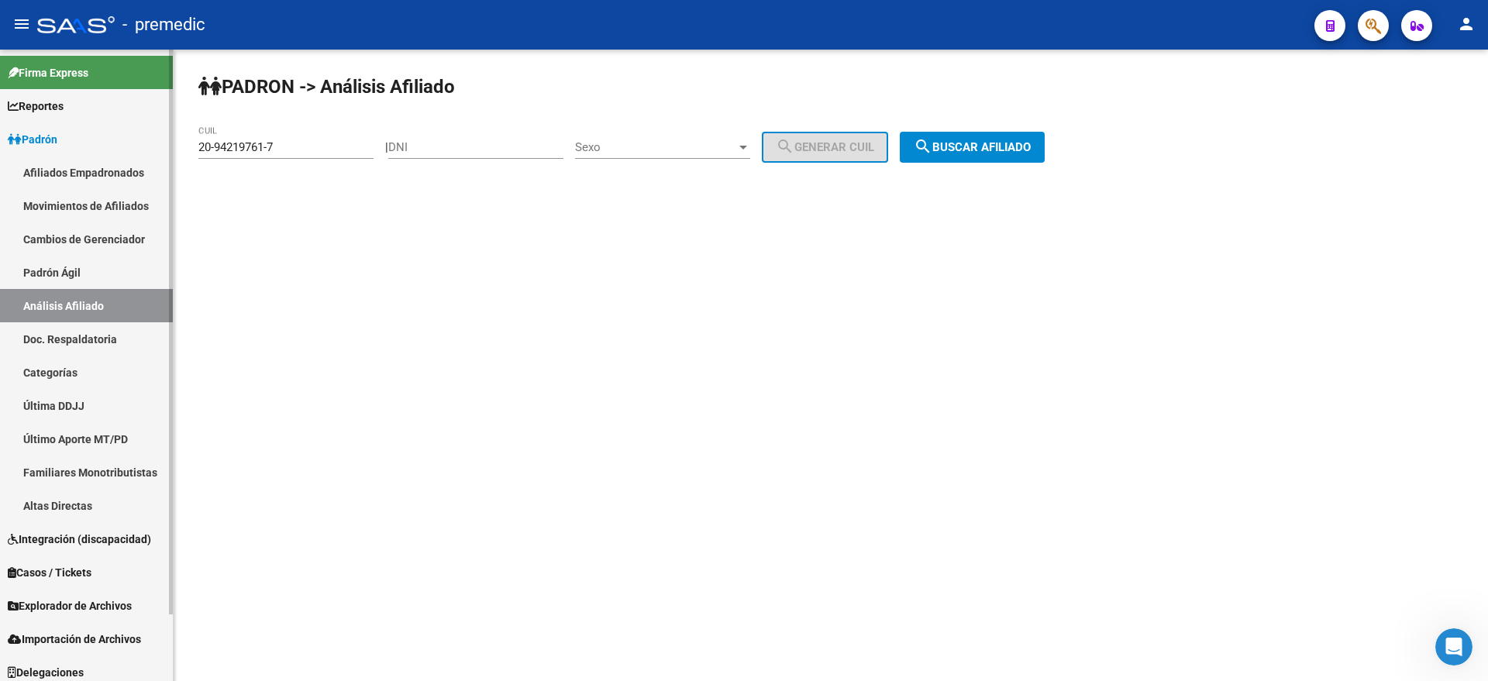
drag, startPoint x: 258, startPoint y: 147, endPoint x: 171, endPoint y: 149, distance: 86.8
click at [171, 150] on mat-sidenav-container "Firma Express Reportes Padrón Traspasos x O.S. Traspasos x Gerenciador Traspaso…" at bounding box center [744, 366] width 1488 height 632
paste input "7-32481529-0"
click at [983, 141] on span "search Buscar afiliado" at bounding box center [972, 147] width 117 height 14
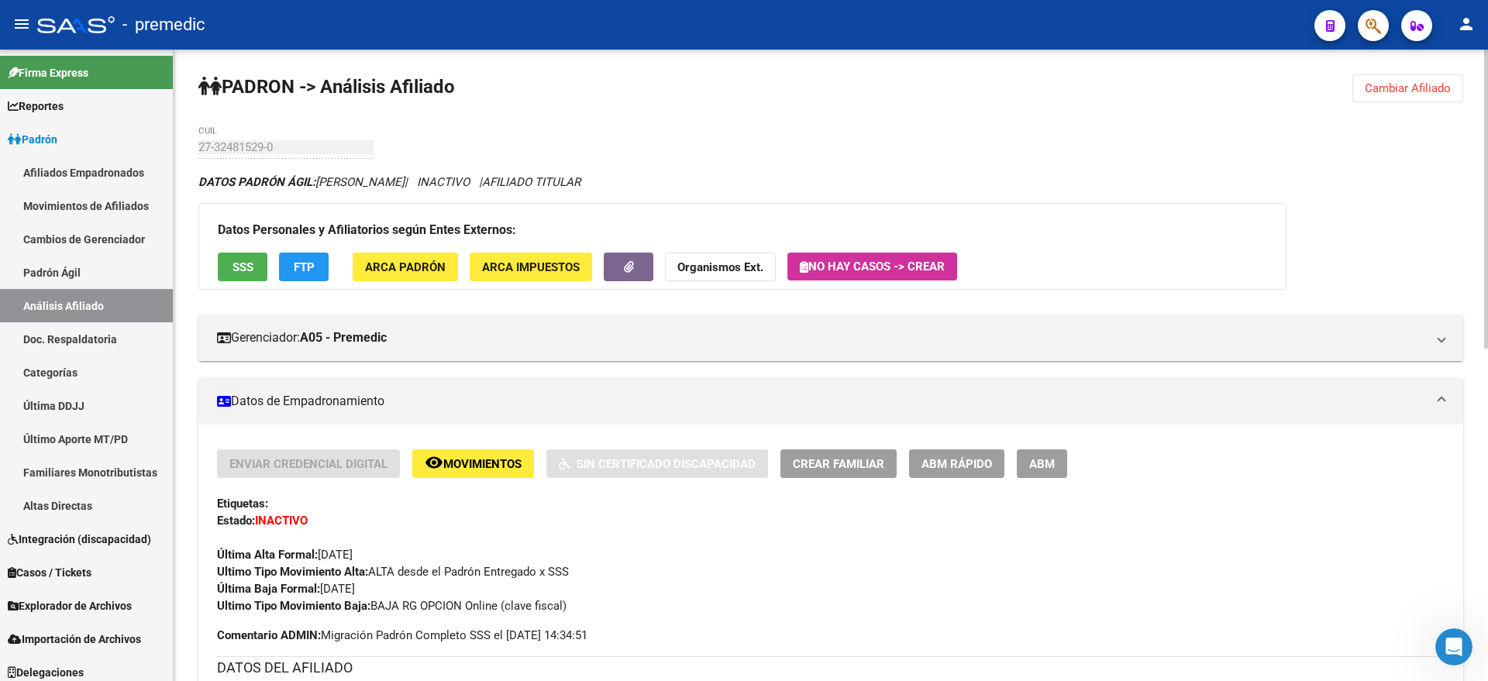
click at [1427, 94] on span "Cambiar Afiliado" at bounding box center [1408, 88] width 86 height 14
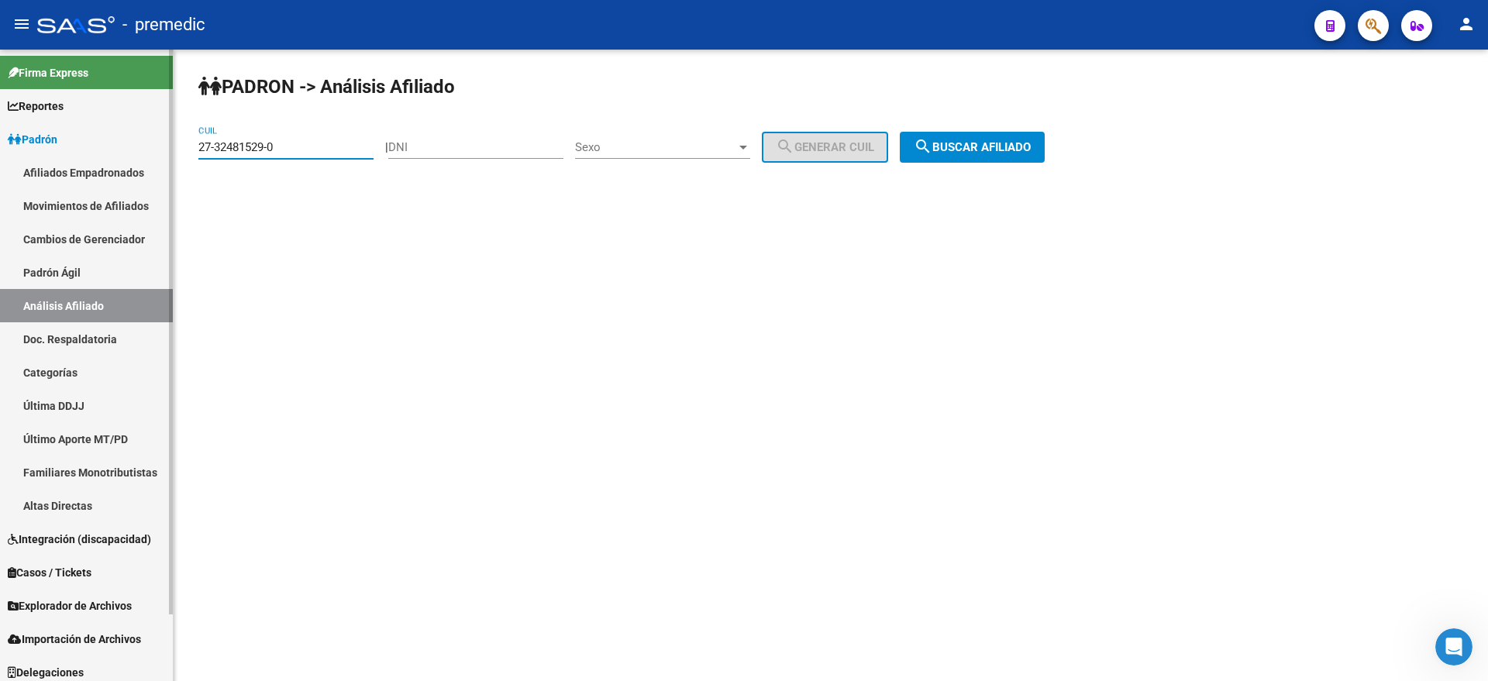
drag, startPoint x: 256, startPoint y: 146, endPoint x: 150, endPoint y: 148, distance: 105.4
click at [150, 148] on mat-sidenav-container "Firma Express Reportes Padrón Traspasos x O.S. Traspasos x Gerenciador Traspaso…" at bounding box center [744, 366] width 1488 height 632
paste input "26445044-1"
click at [932, 146] on mat-icon "search" at bounding box center [923, 146] width 19 height 19
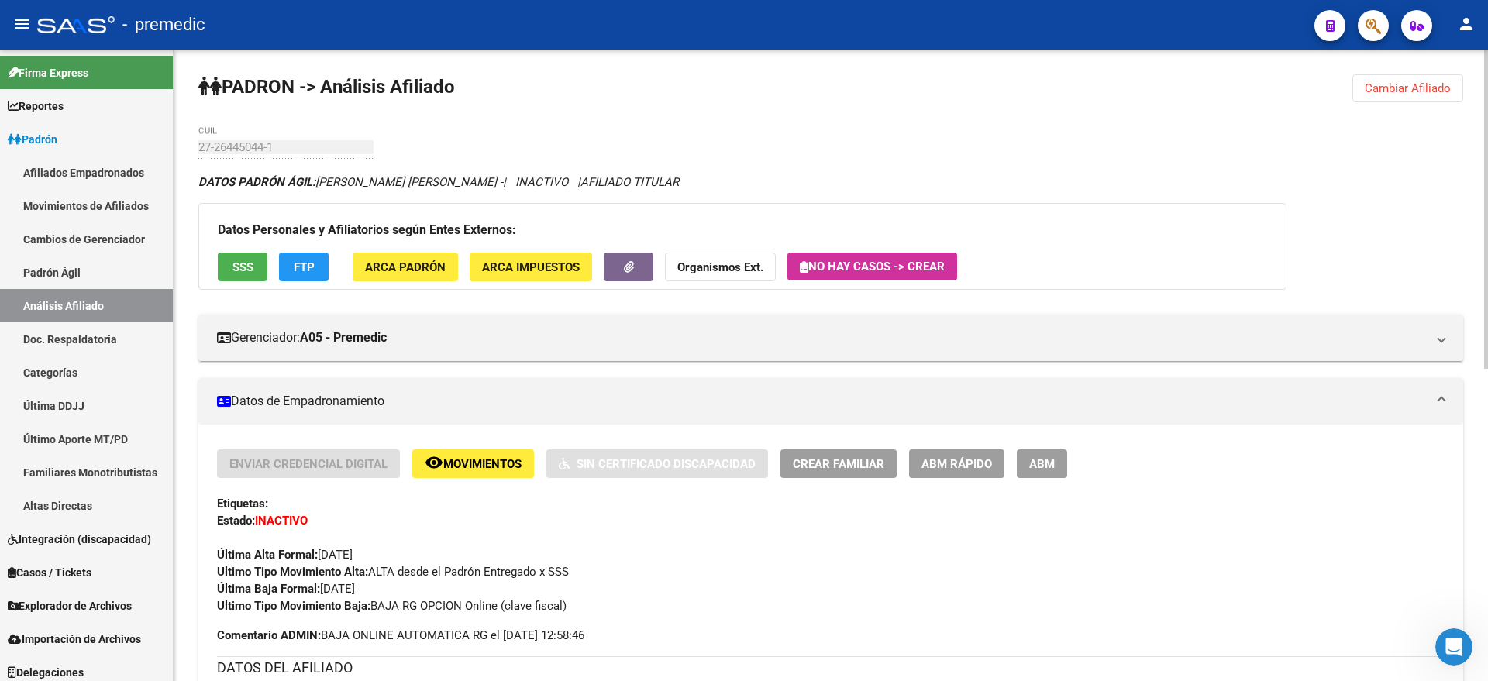
click at [303, 264] on span "FTP" at bounding box center [304, 267] width 21 height 14
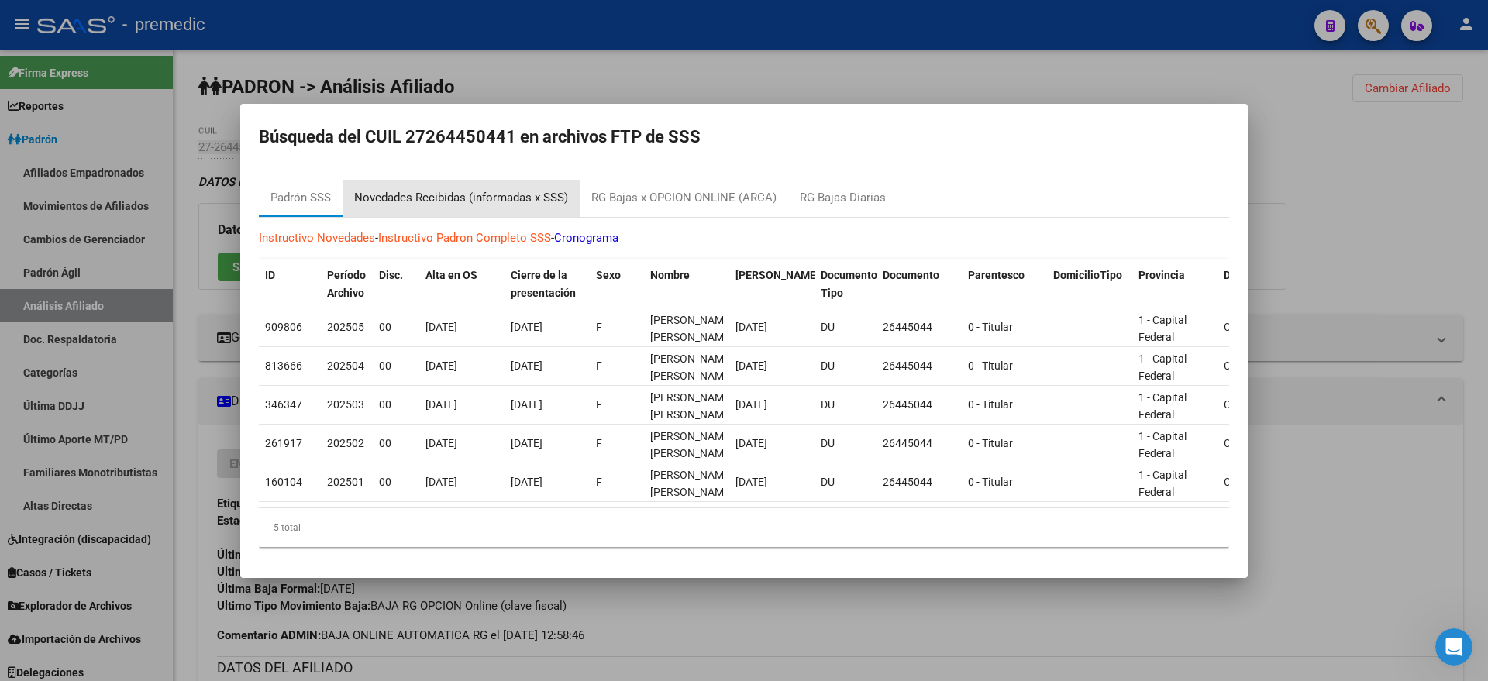
click at [521, 198] on div "Novedades Recibidas (informadas x SSS)" at bounding box center [461, 198] width 214 height 18
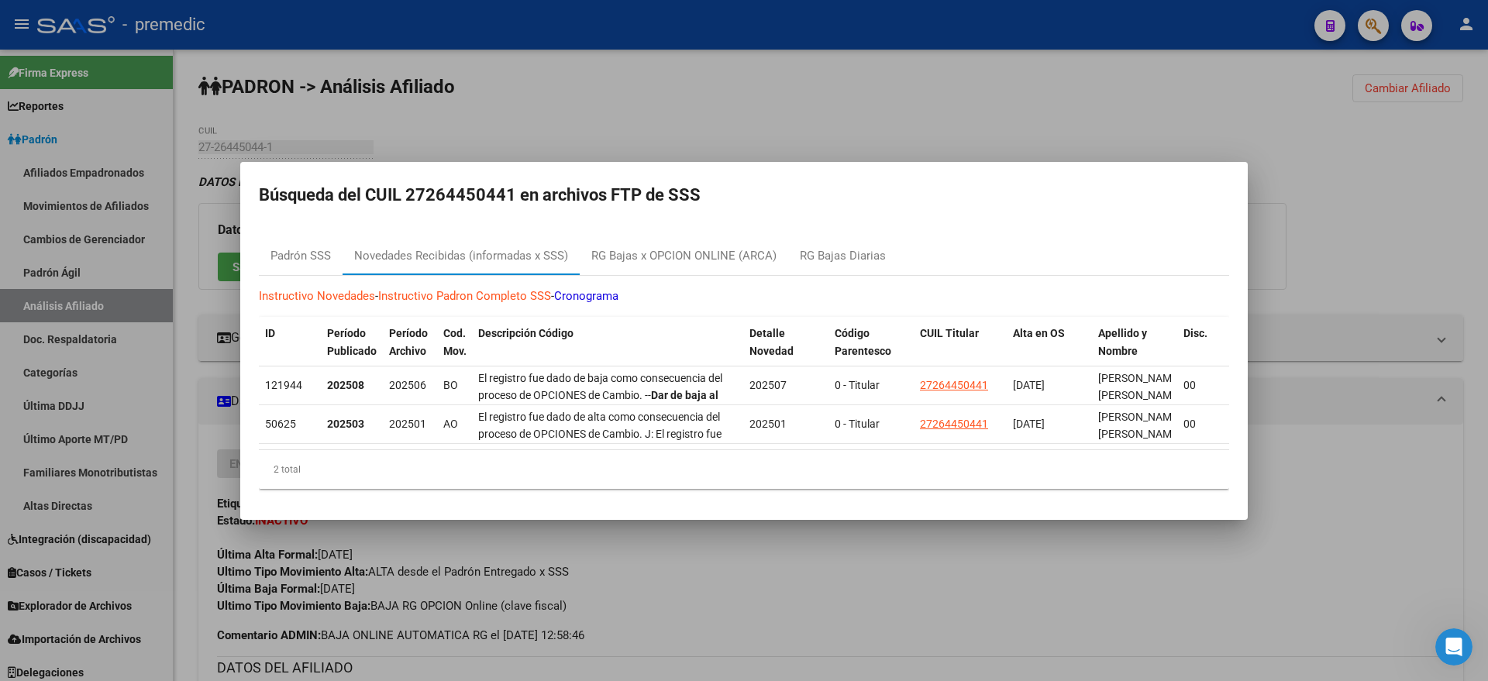
click at [708, 585] on div at bounding box center [744, 340] width 1488 height 681
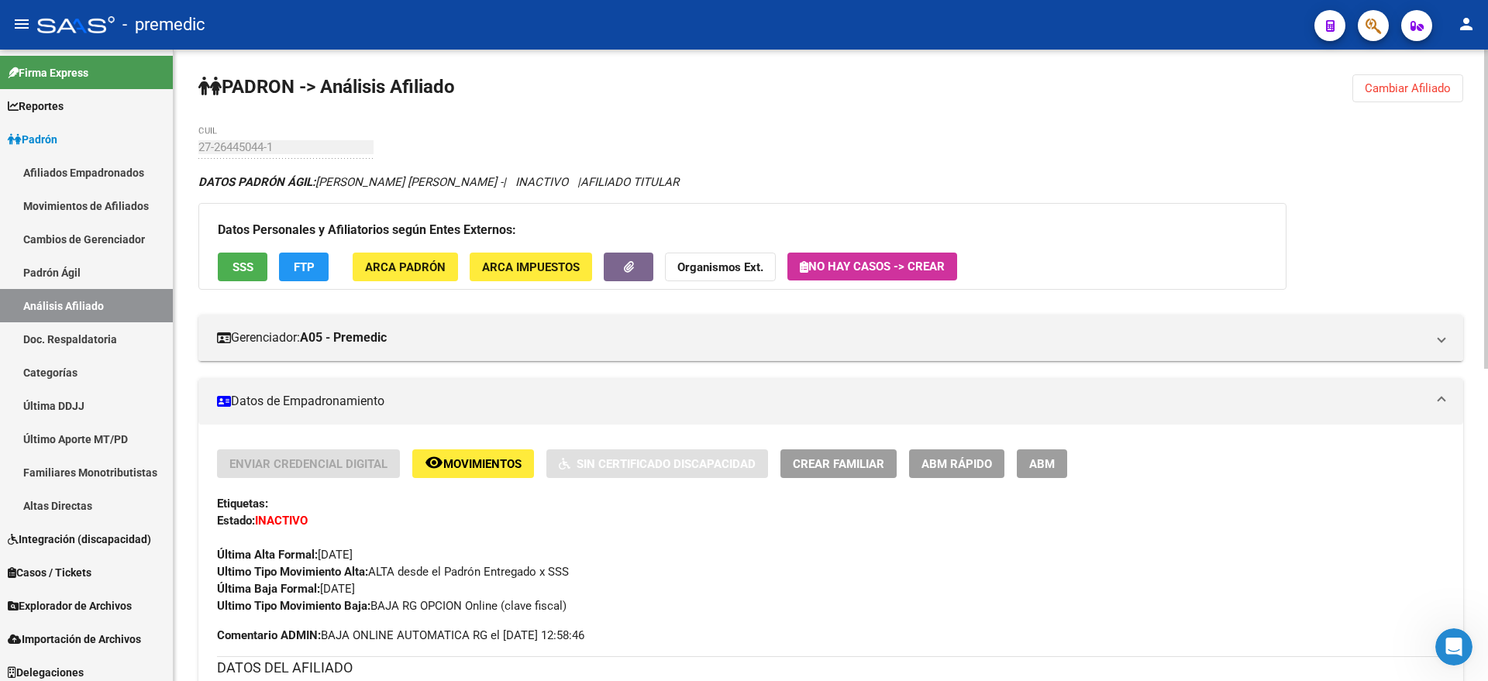
click at [303, 260] on span "FTP" at bounding box center [304, 267] width 21 height 14
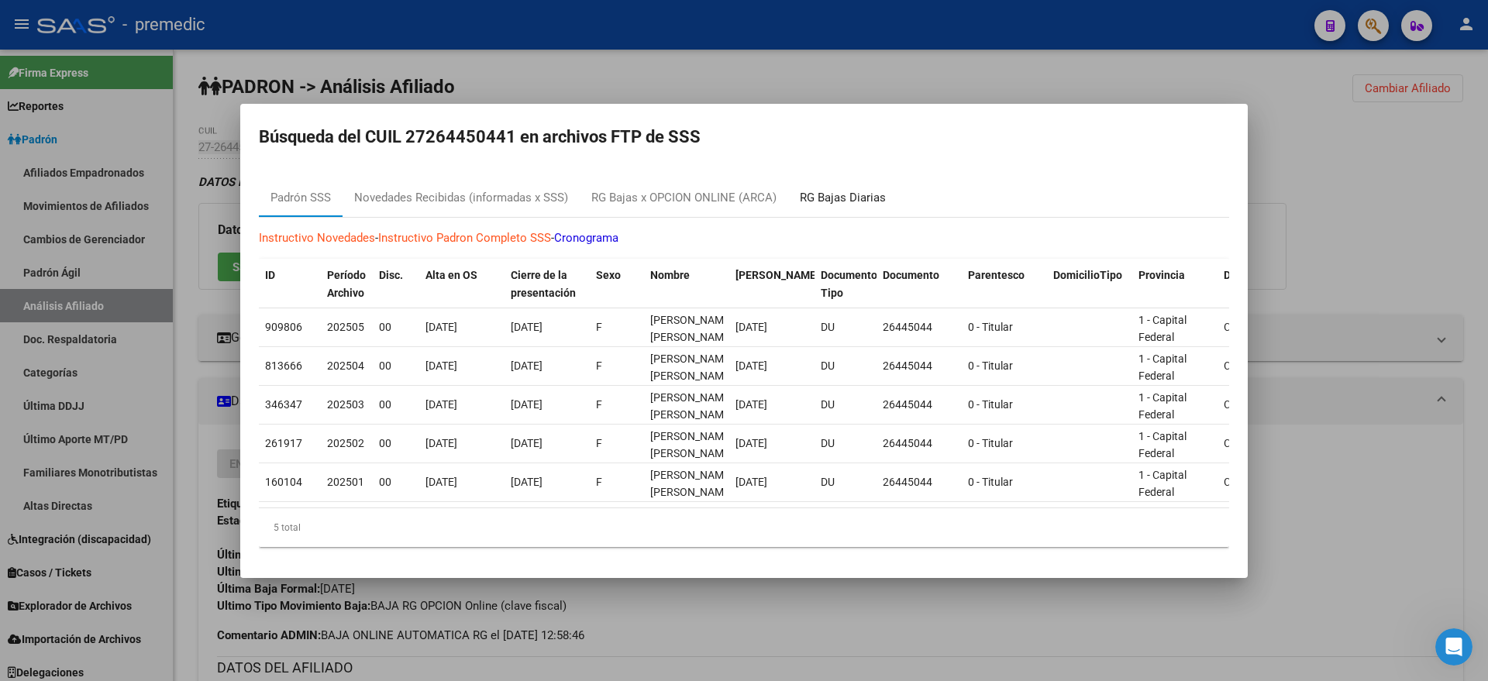
click at [836, 190] on div "RG Bajas Diarias" at bounding box center [843, 198] width 86 height 18
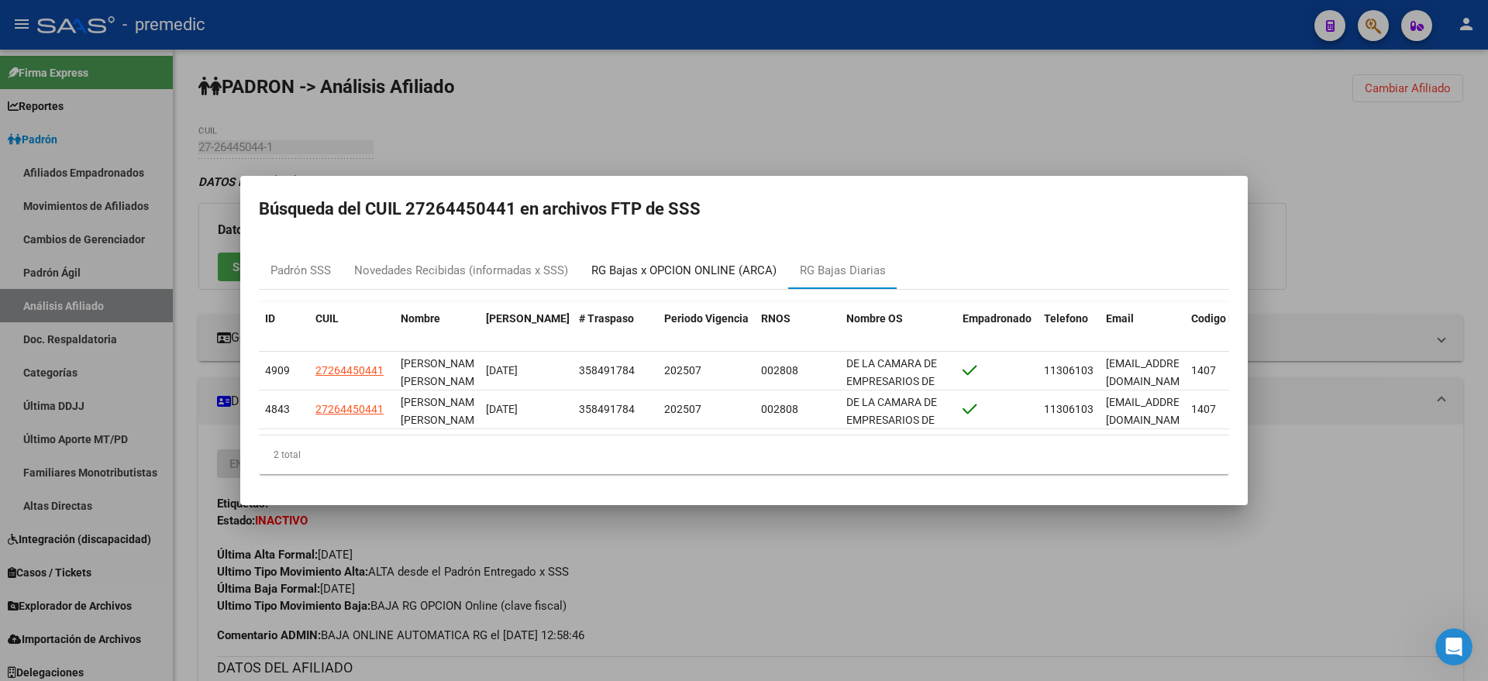
click at [731, 262] on div "RG Bajas x OPCION ONLINE (ARCA)" at bounding box center [683, 271] width 185 height 18
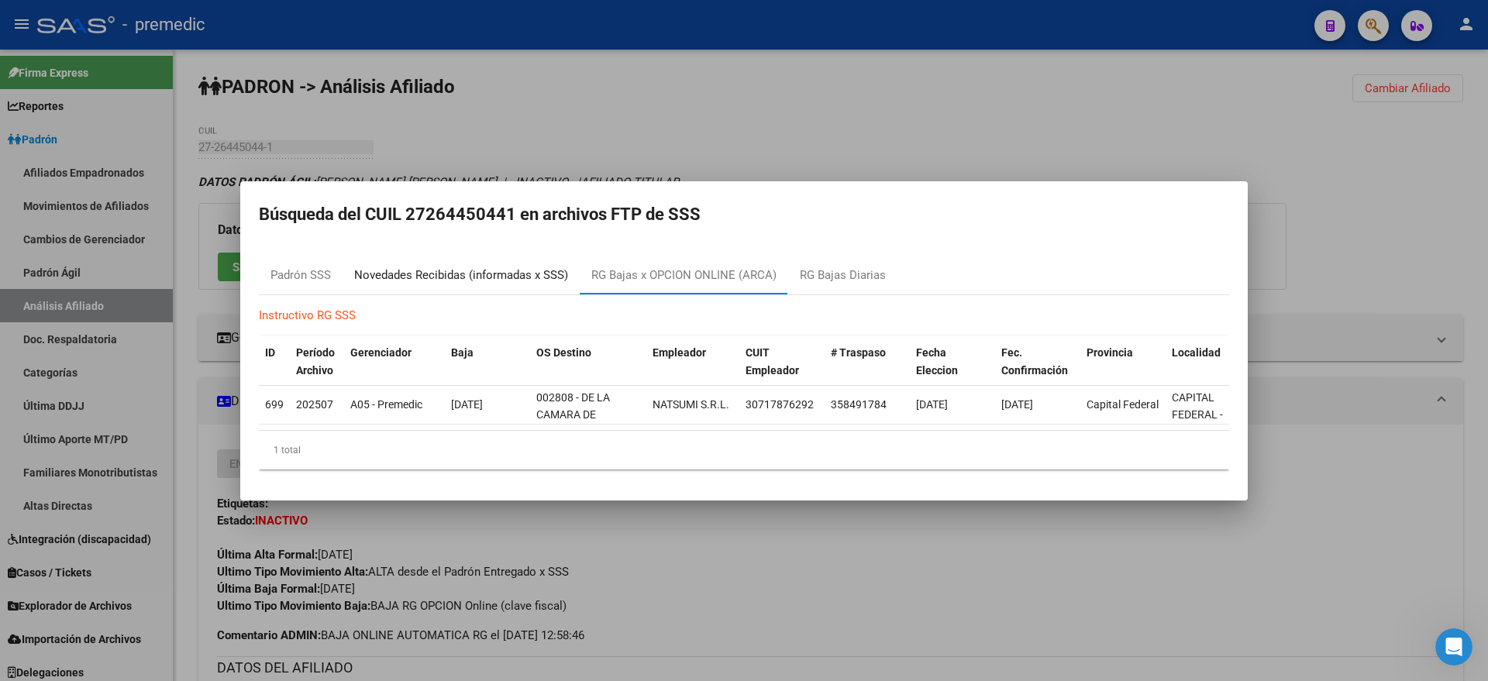
click at [518, 270] on div "Novedades Recibidas (informadas x SSS)" at bounding box center [461, 276] width 214 height 18
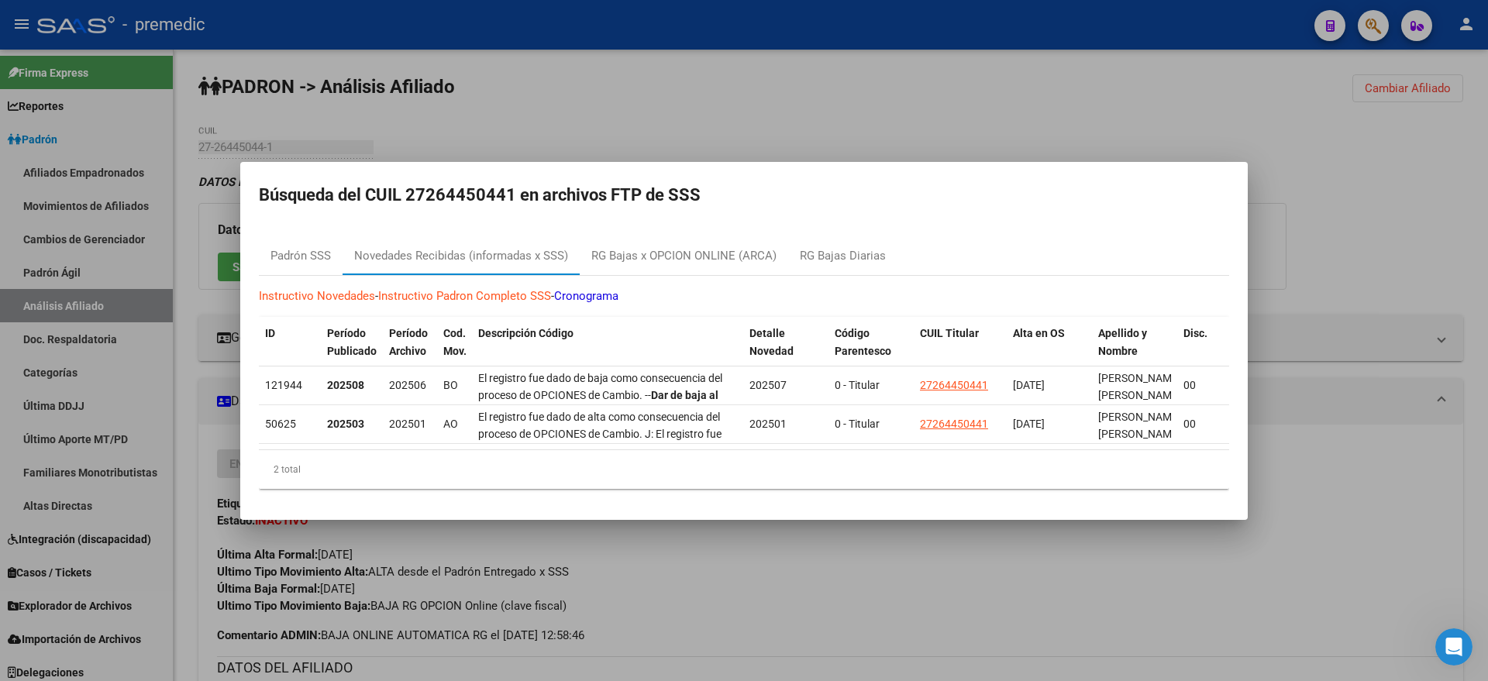
click at [617, 561] on div at bounding box center [744, 340] width 1488 height 681
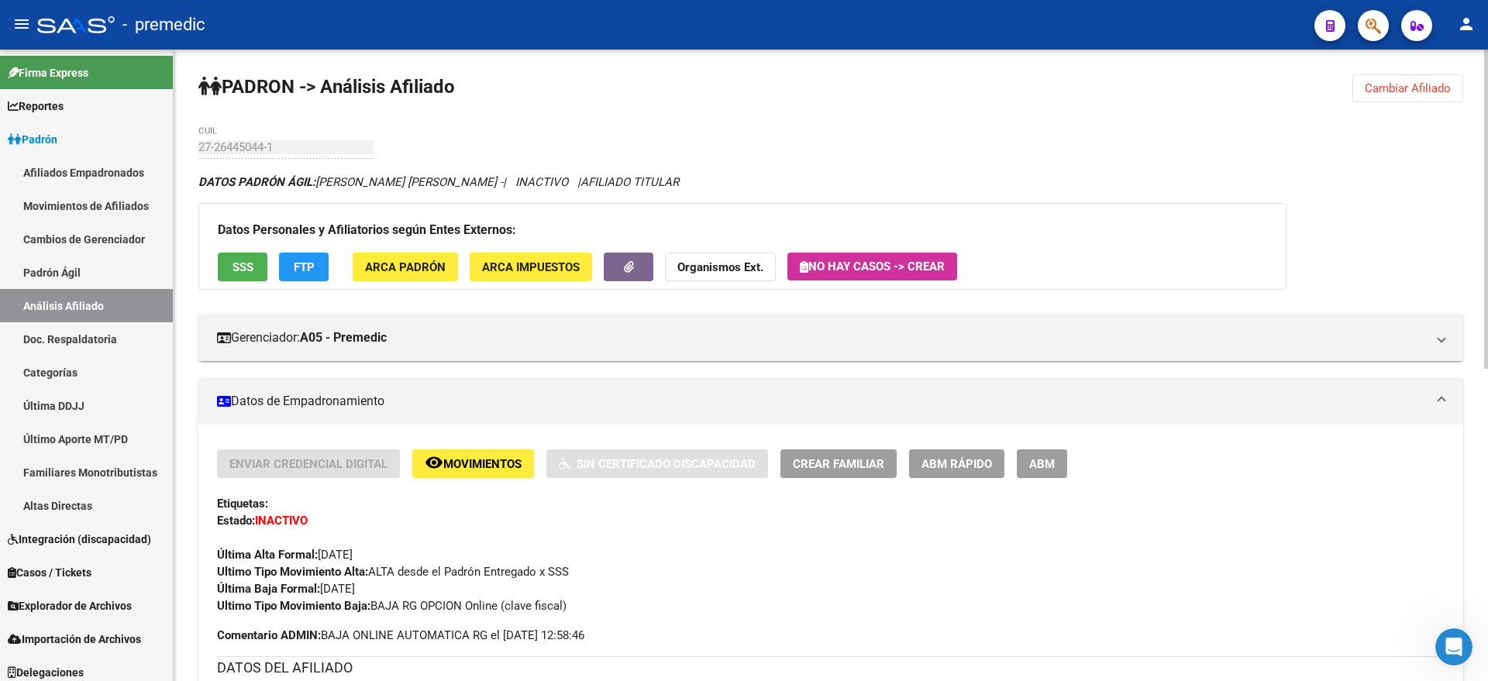
click at [296, 261] on span "FTP" at bounding box center [304, 267] width 21 height 14
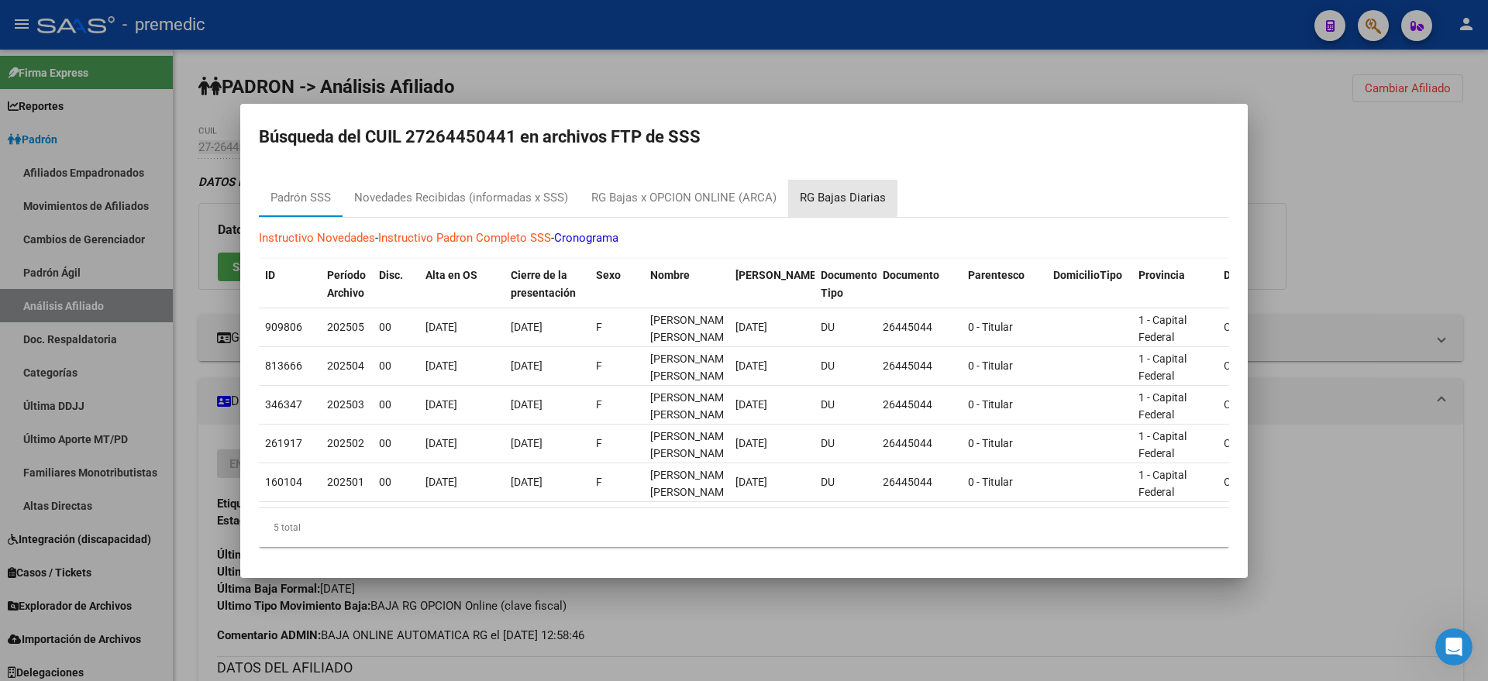
click at [835, 189] on div "RG Bajas Diarias" at bounding box center [843, 198] width 86 height 18
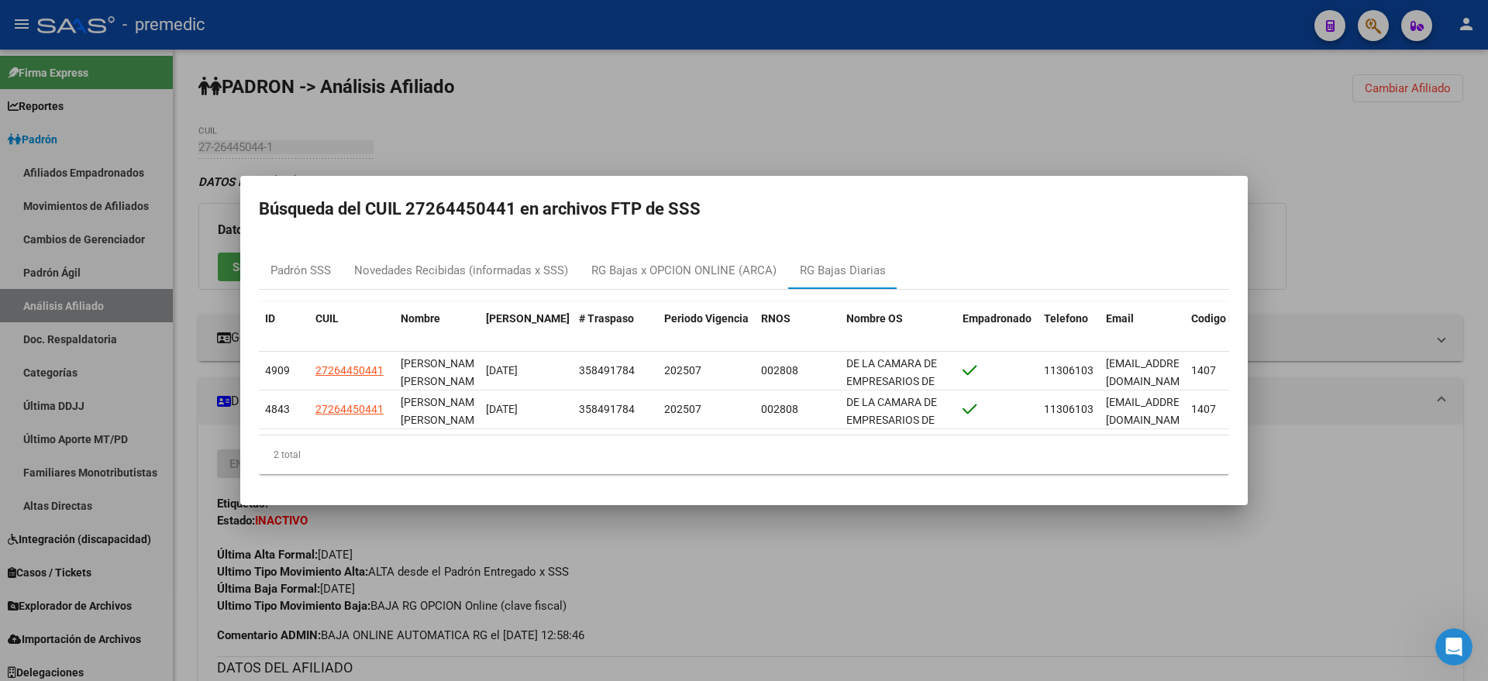
click at [1232, 109] on div at bounding box center [744, 340] width 1488 height 681
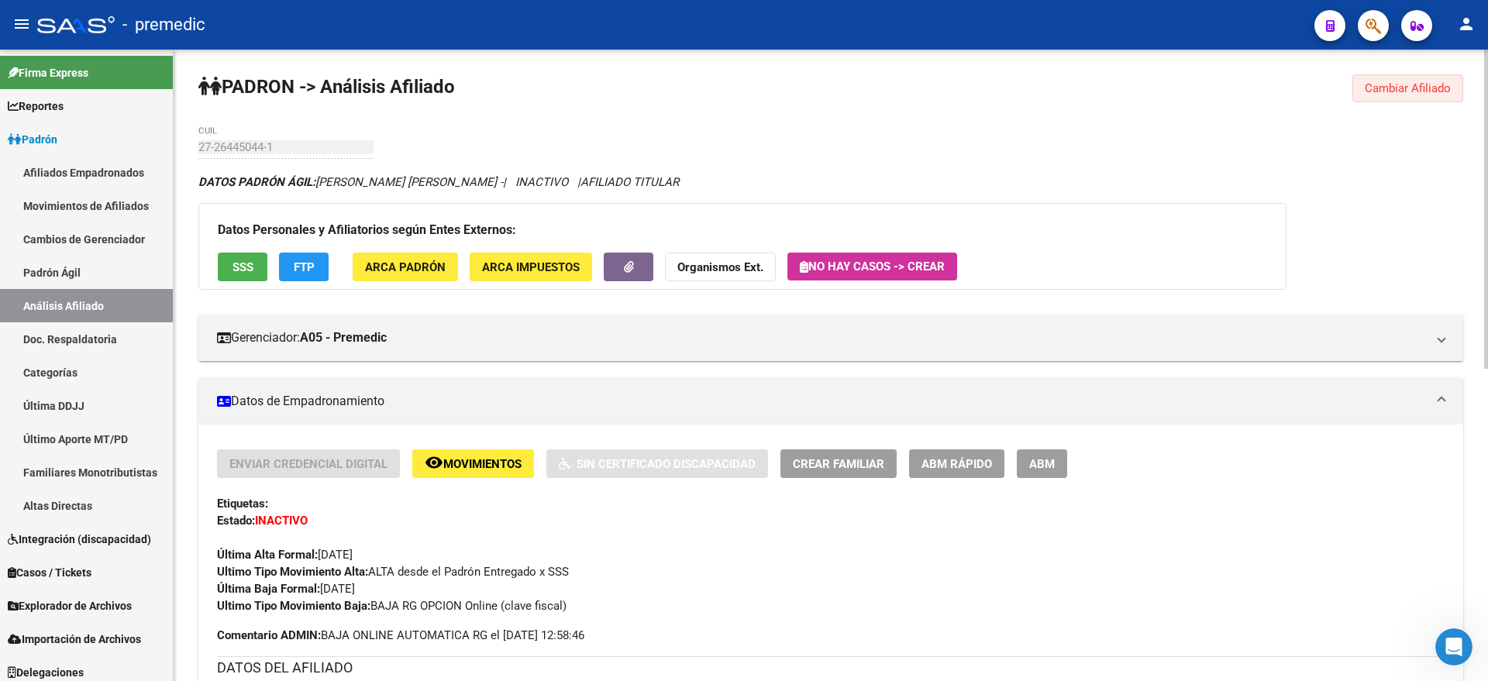
click at [1404, 91] on span "Cambiar Afiliado" at bounding box center [1408, 88] width 86 height 14
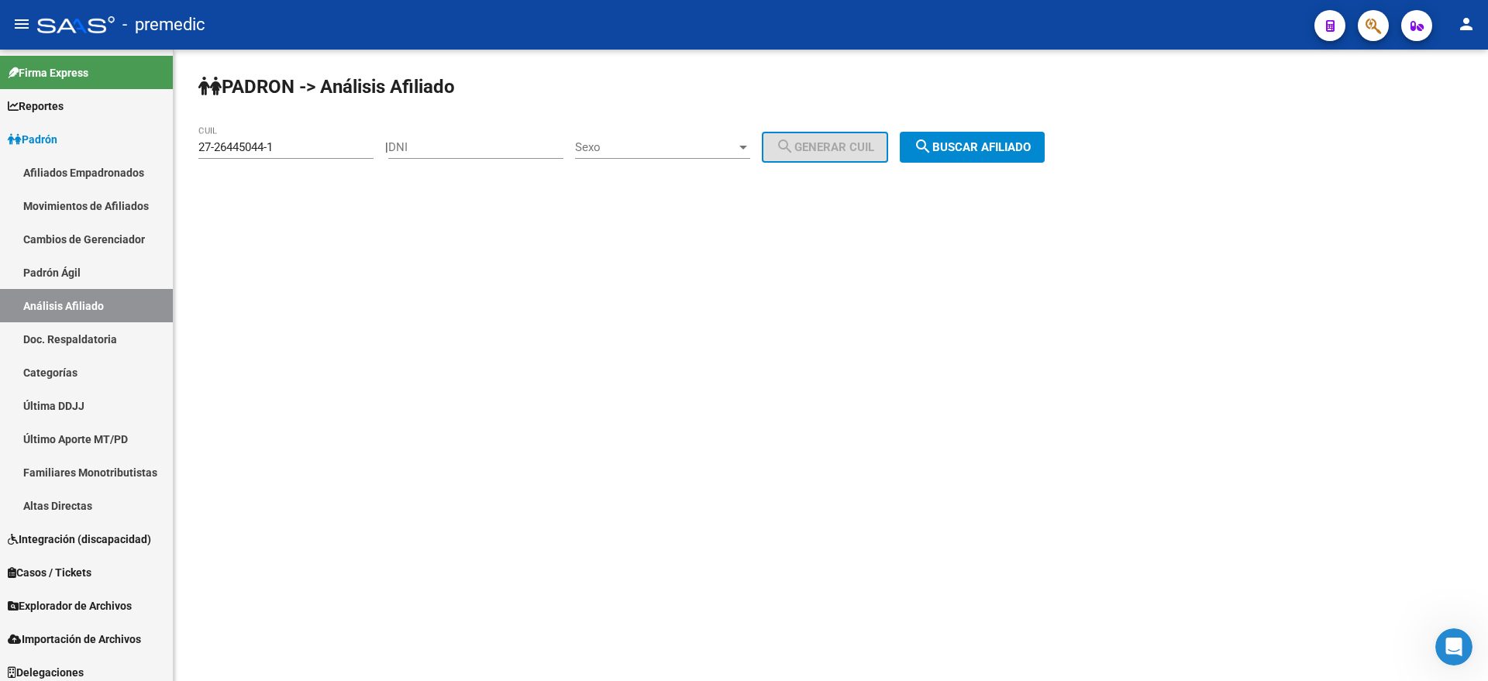
drag, startPoint x: 284, startPoint y: 150, endPoint x: 179, endPoint y: 149, distance: 104.6
click at [179, 149] on div "PADRON -> Análisis Afiliado 27-26445044-1 CUIL | DNI Sexo Sexo search Generar C…" at bounding box center [831, 131] width 1314 height 163
paste input "0-36290658-0"
click at [996, 148] on span "search Buscar afiliado" at bounding box center [972, 147] width 117 height 14
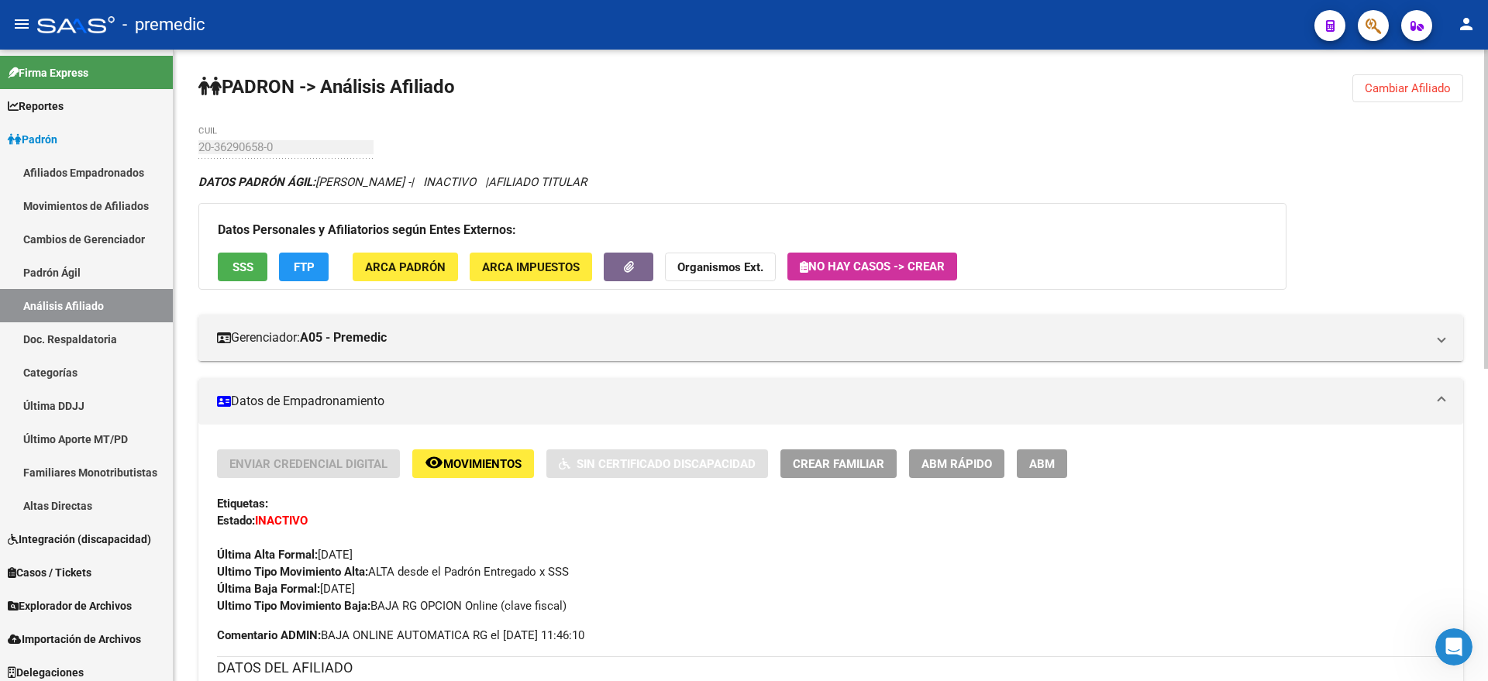
click at [1441, 90] on span "Cambiar Afiliado" at bounding box center [1408, 88] width 86 height 14
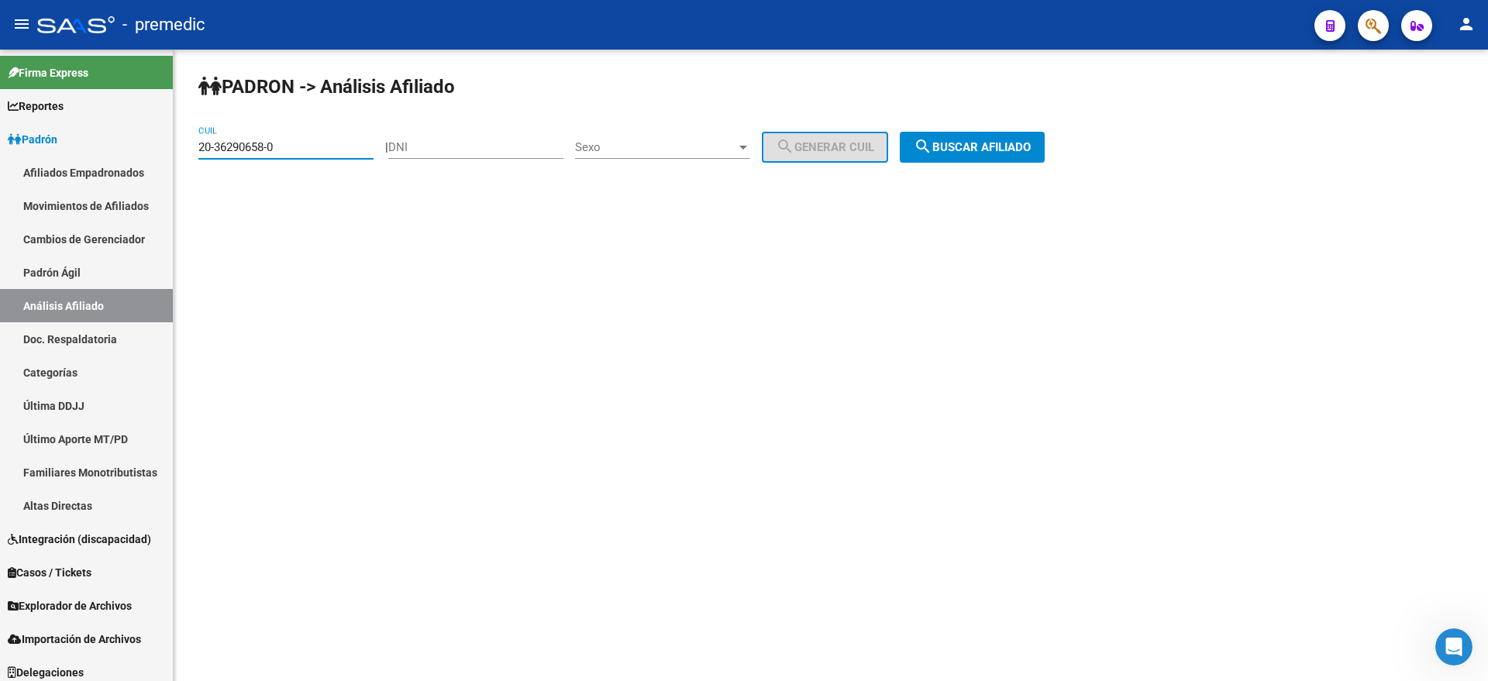
drag, startPoint x: 281, startPoint y: 150, endPoint x: 198, endPoint y: 149, distance: 82.9
click at [198, 149] on div "PADRON -> Análisis Afiliado 20-36290658-0 CUIL | DNI Sexo Sexo search Generar C…" at bounding box center [831, 131] width 1314 height 163
paste input "2-88116653"
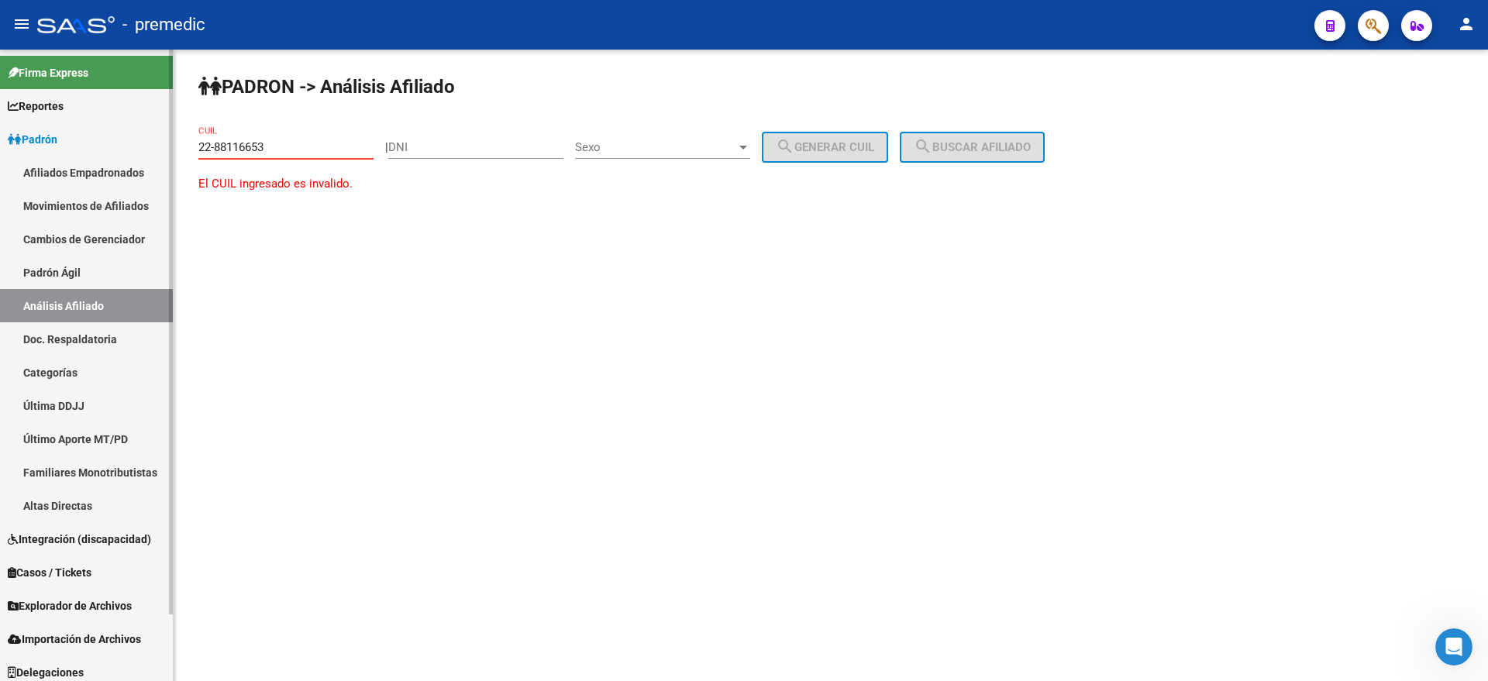
drag, startPoint x: 282, startPoint y: 143, endPoint x: 148, endPoint y: 143, distance: 134.1
click at [148, 143] on mat-sidenav-container "Firma Express Reportes Padrón Traspasos x O.S. Traspasos x Gerenciador Traspaso…" at bounding box center [744, 366] width 1488 height 632
paste input "0-28811665-"
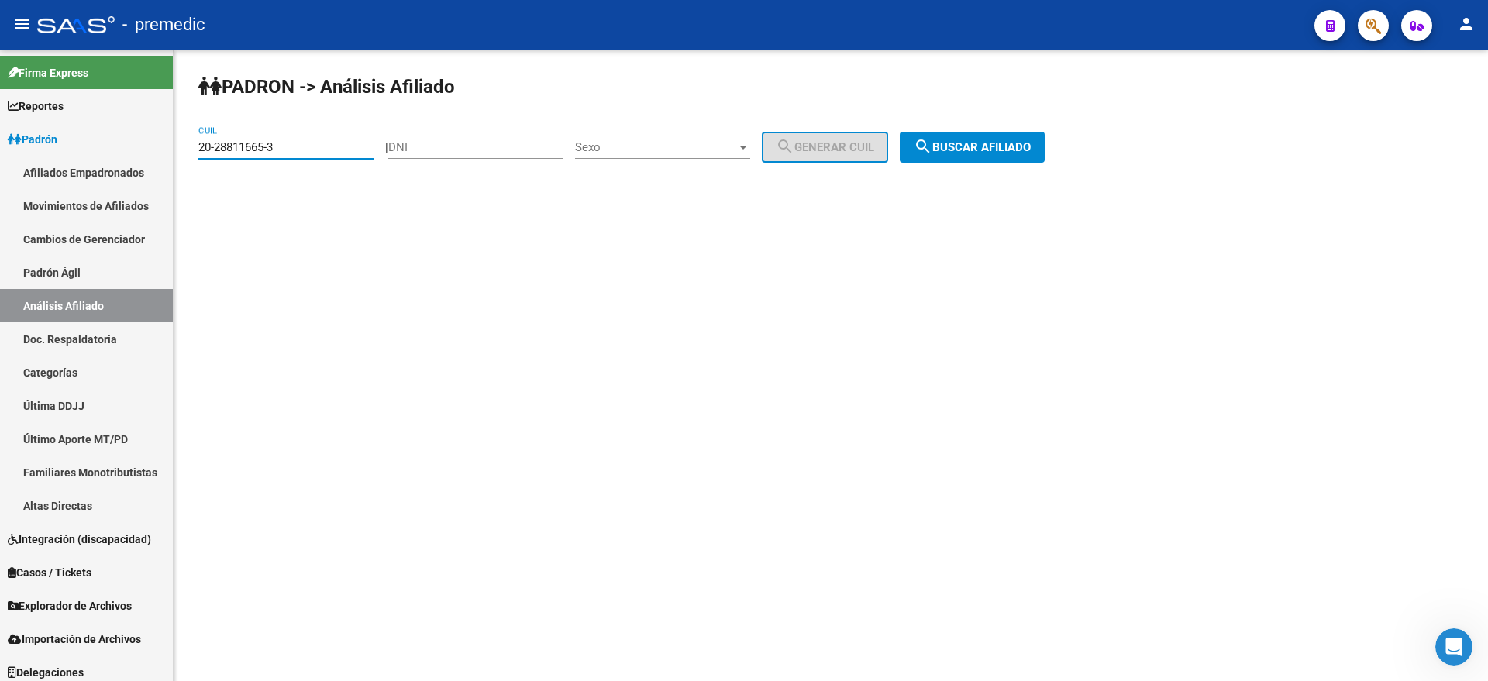
click at [1000, 151] on span "search Buscar afiliado" at bounding box center [972, 147] width 117 height 14
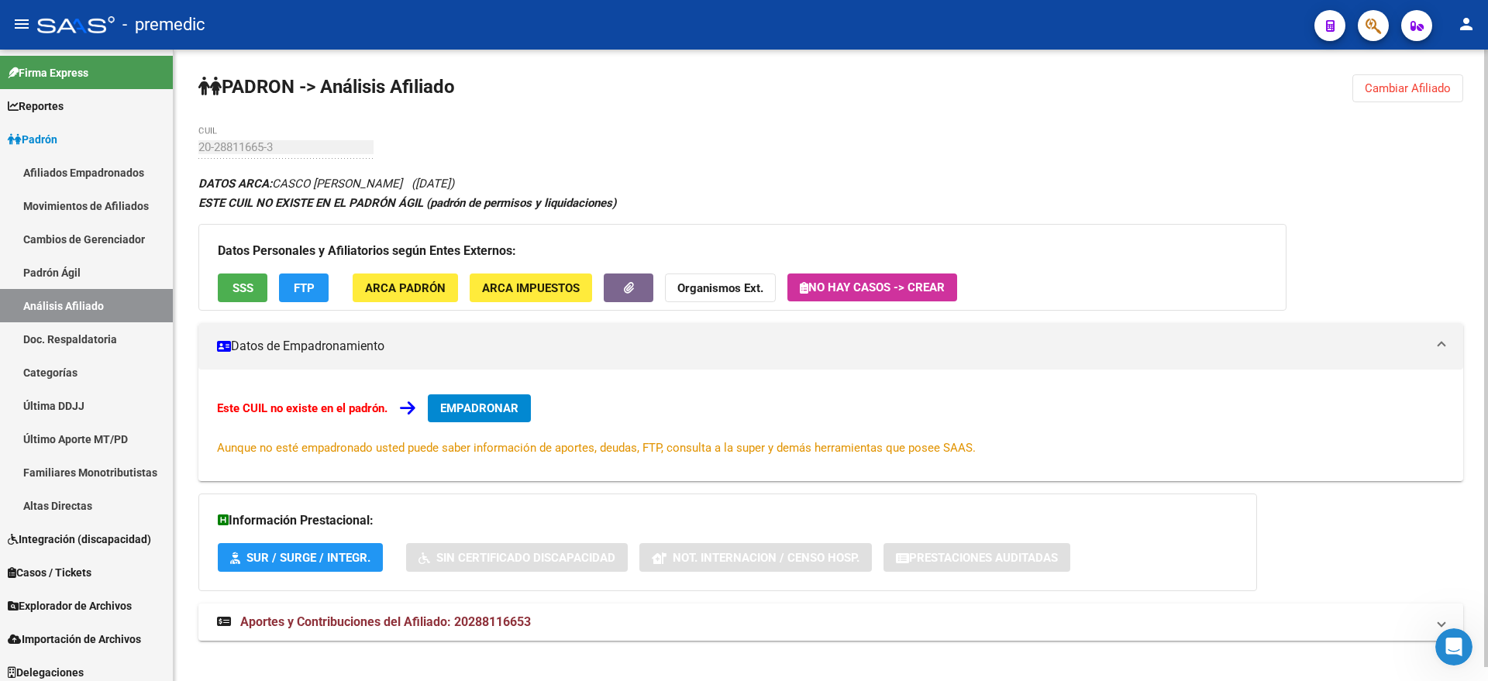
click at [1413, 92] on span "Cambiar Afiliado" at bounding box center [1408, 88] width 86 height 14
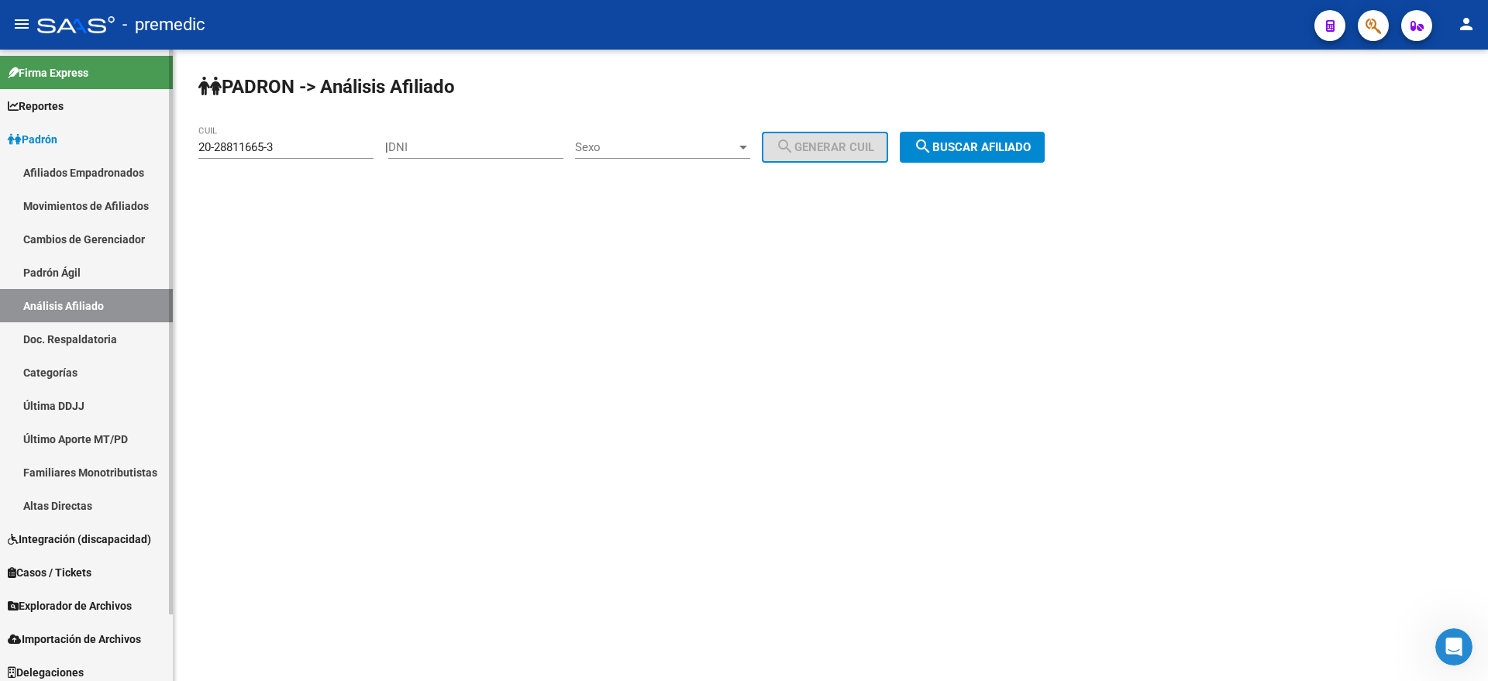
drag, startPoint x: 291, startPoint y: 144, endPoint x: 157, endPoint y: 147, distance: 134.1
click at [157, 147] on mat-sidenav-container "Firma Express Reportes Padrón Traspasos x O.S. Traspasos x Gerenciador Traspaso…" at bounding box center [744, 366] width 1488 height 632
paste input "7-43976386"
click at [994, 149] on span "search Buscar afiliado" at bounding box center [972, 147] width 117 height 14
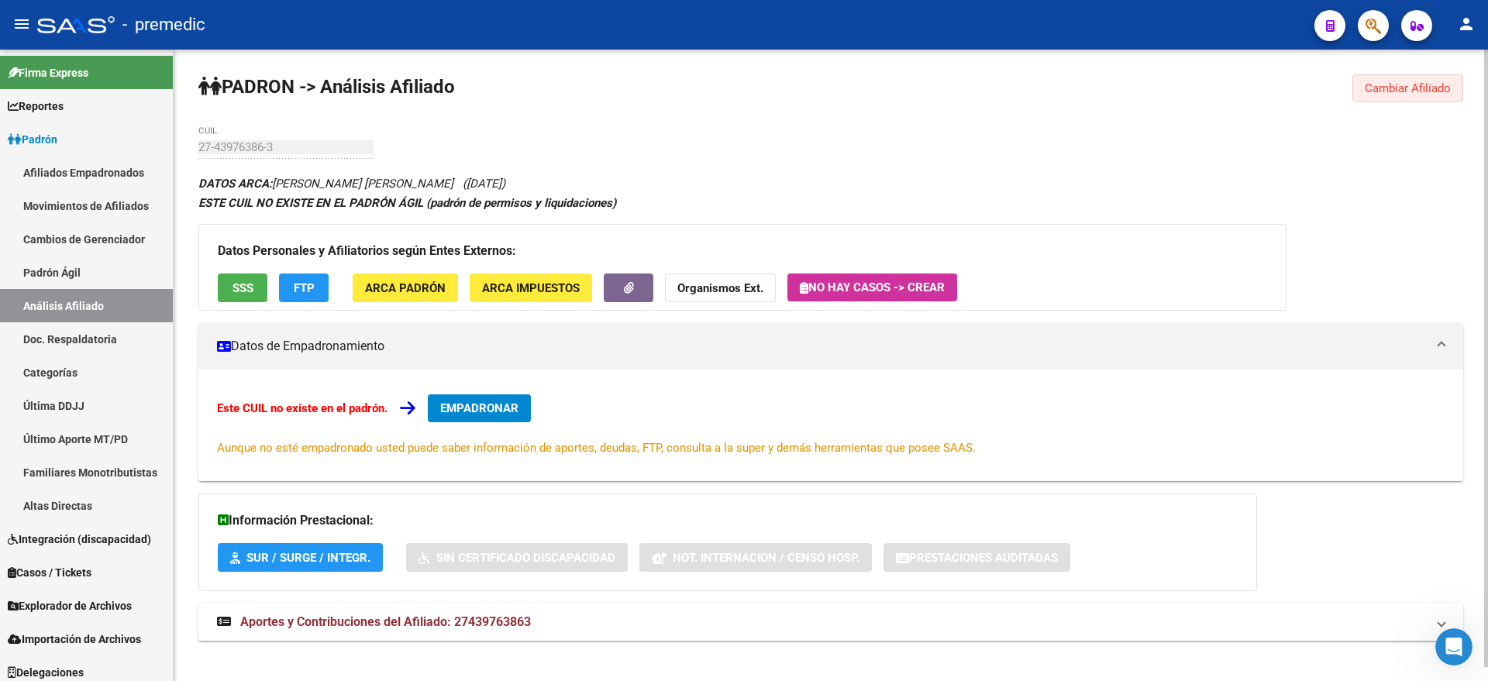
click at [1444, 91] on span "Cambiar Afiliado" at bounding box center [1408, 88] width 86 height 14
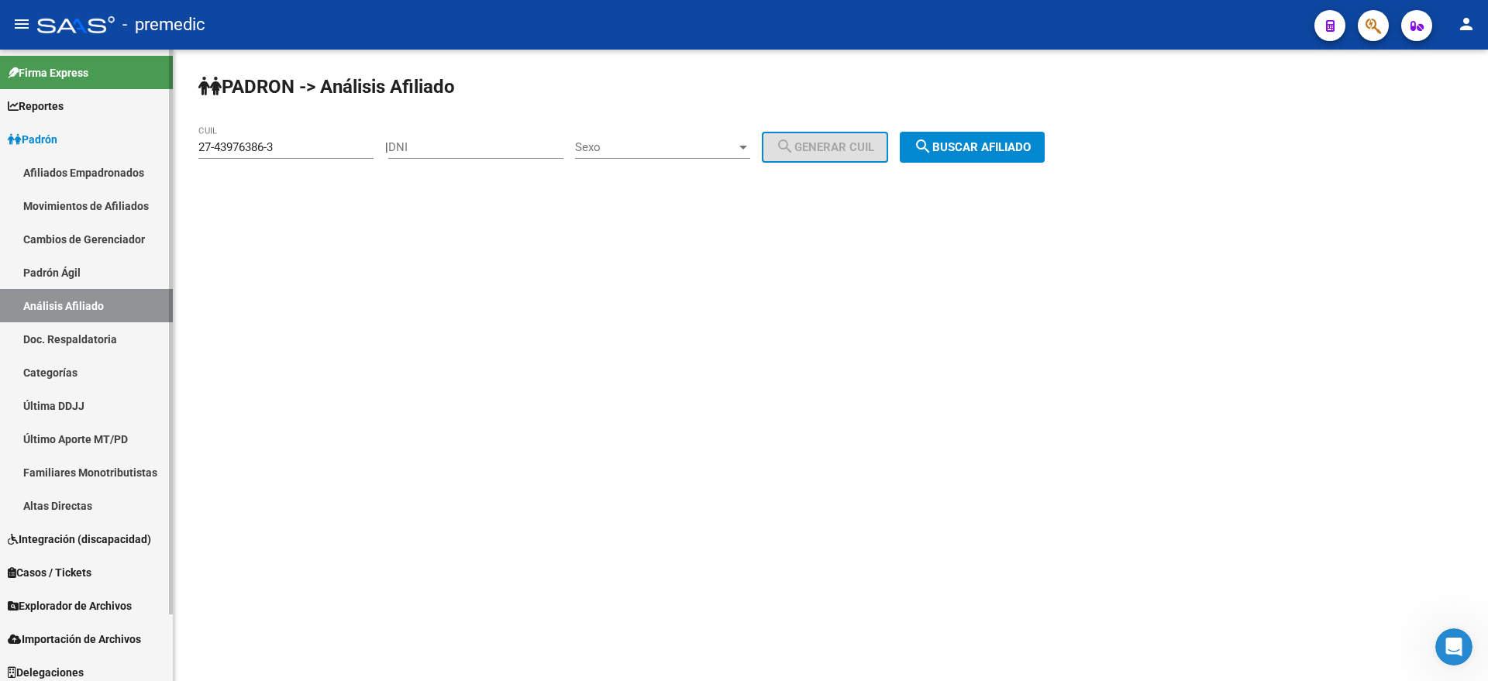
drag, startPoint x: 281, startPoint y: 144, endPoint x: 168, endPoint y: 149, distance: 112.5
click at [168, 149] on mat-sidenav-container "Firma Express Reportes Padrón Traspasos x O.S. Traspasos x Gerenciador Traspaso…" at bounding box center [744, 366] width 1488 height 632
paste input "3-30127733-4"
click at [932, 151] on mat-icon "search" at bounding box center [923, 146] width 19 height 19
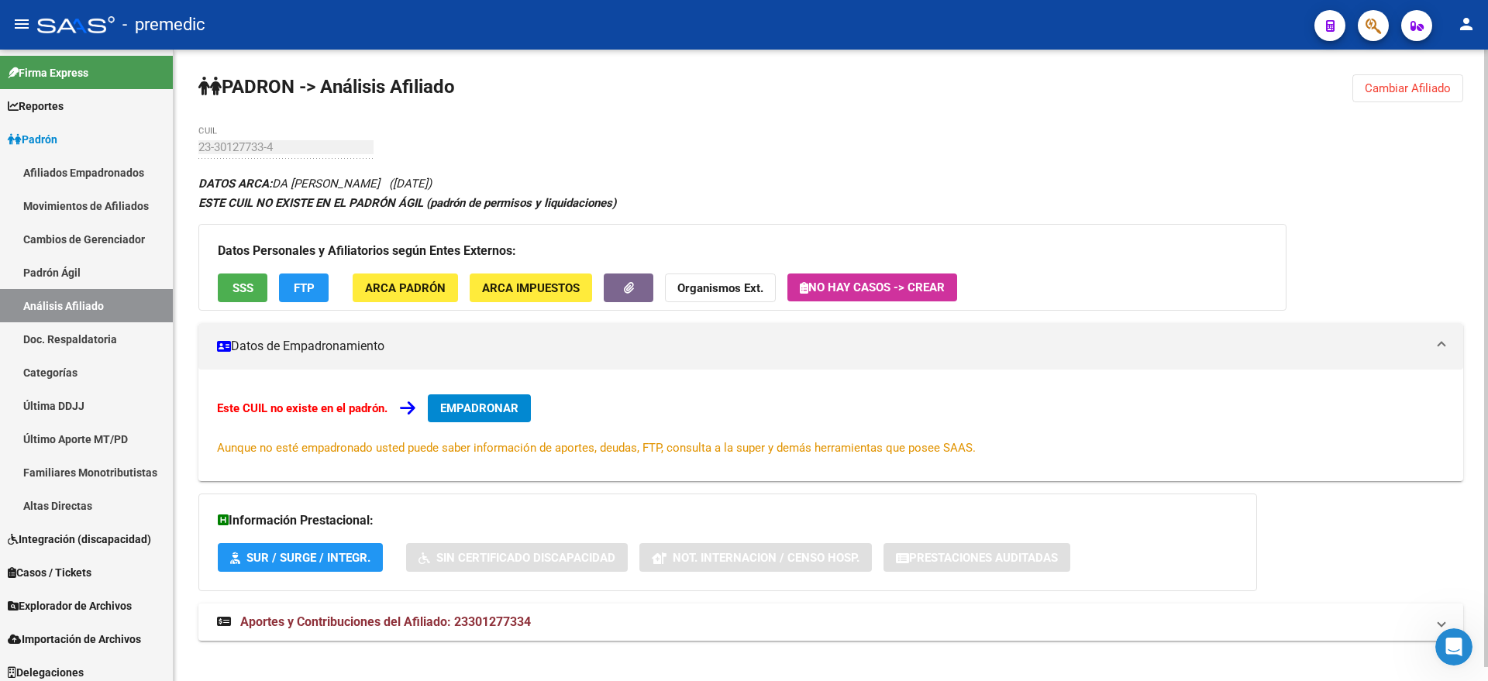
click at [1402, 83] on span "Cambiar Afiliado" at bounding box center [1408, 88] width 86 height 14
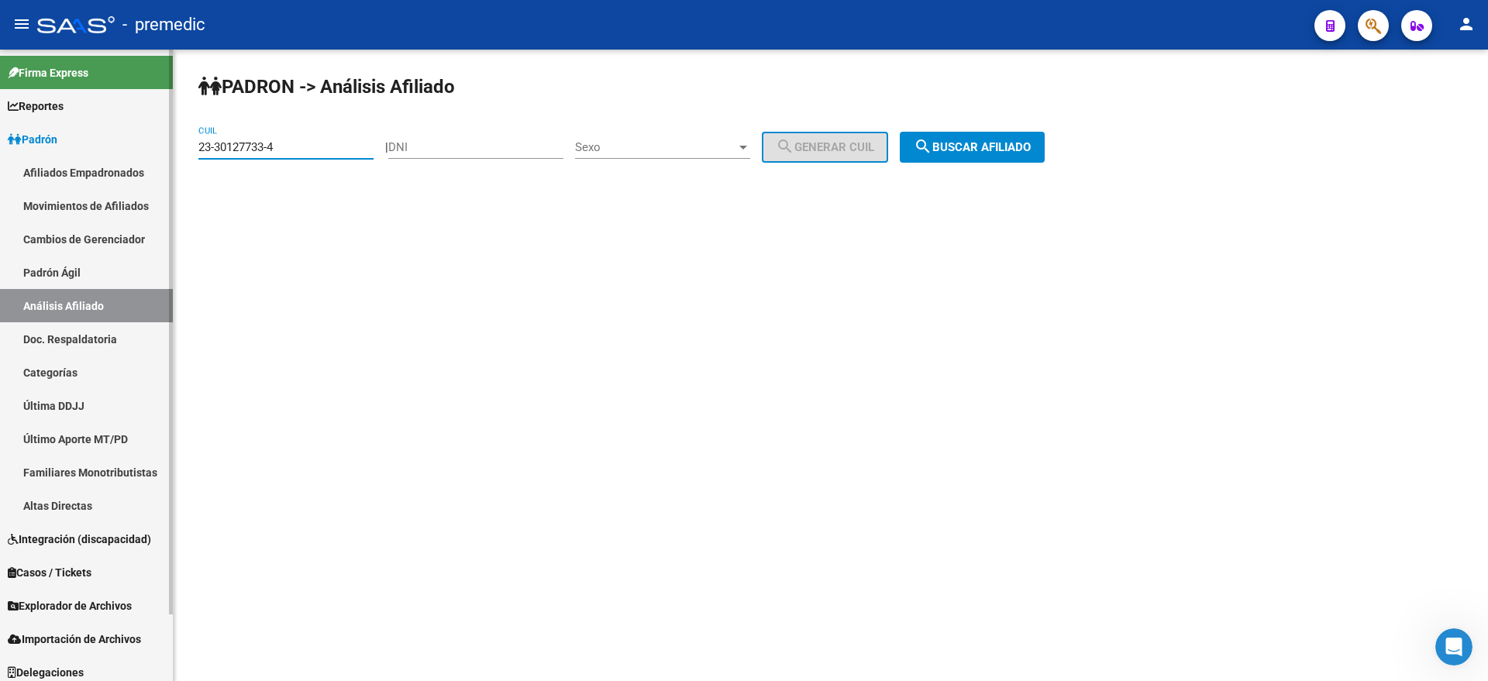
drag, startPoint x: 289, startPoint y: 144, endPoint x: 160, endPoint y: 144, distance: 128.6
click at [160, 144] on mat-sidenav-container "Firma Express Reportes Padrón Traspasos x O.S. Traspasos x Gerenciador Traspaso…" at bounding box center [744, 366] width 1488 height 632
paste input "7-42961499-1"
type input "27-42961499-1"
click at [969, 151] on span "search Buscar afiliado" at bounding box center [972, 147] width 117 height 14
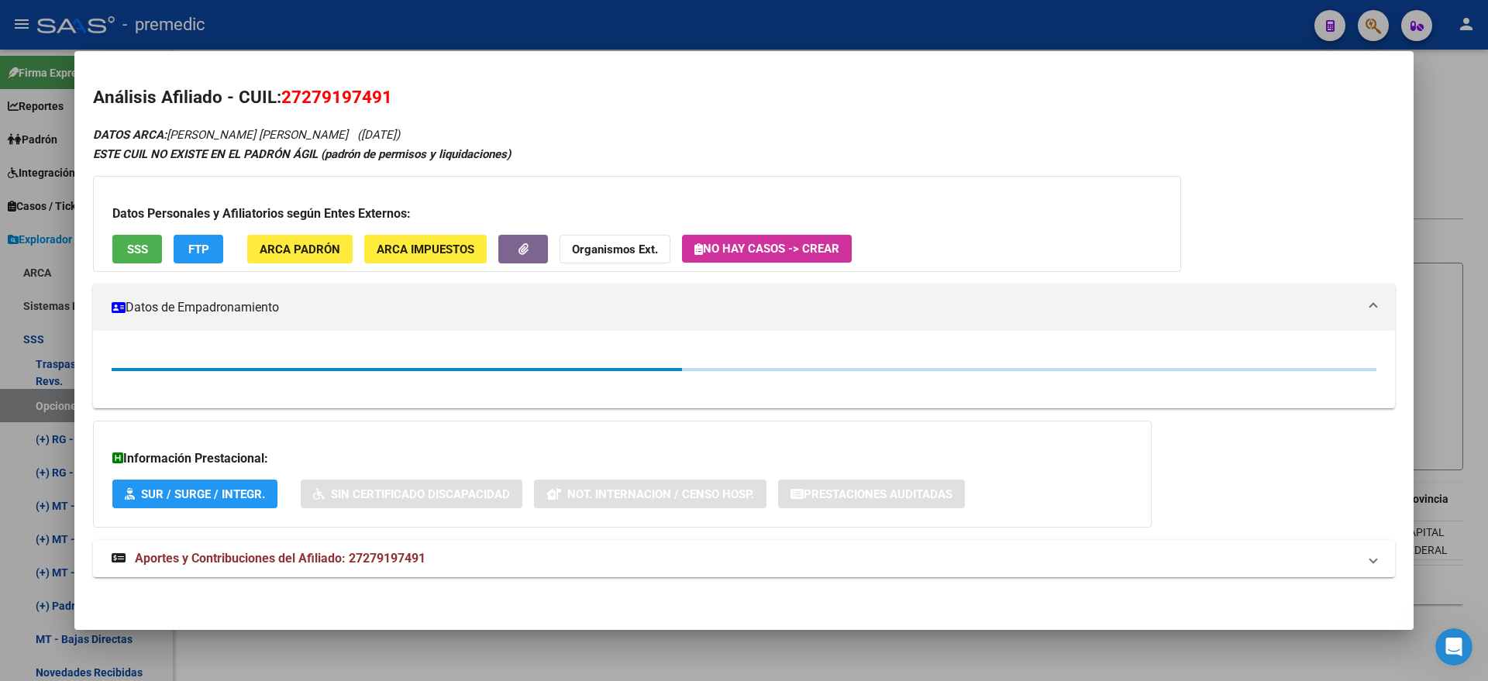
scroll to position [200, 0]
click at [383, 26] on div at bounding box center [744, 340] width 1488 height 681
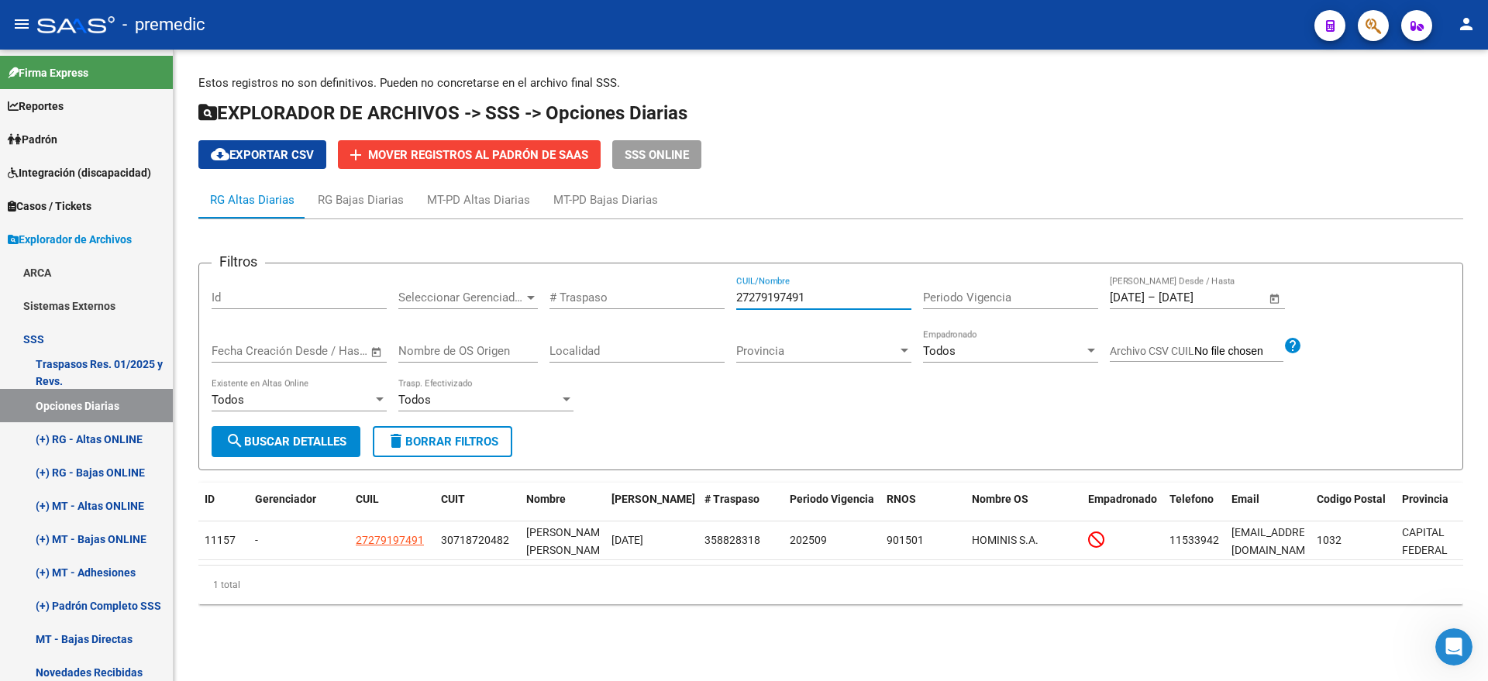
drag, startPoint x: 827, startPoint y: 294, endPoint x: 666, endPoint y: 290, distance: 160.5
click at [666, 290] on div "Filtros Id Seleccionar Gerenciador Seleccionar Gerenciador # Traspaso 272791974…" at bounding box center [831, 351] width 1238 height 150
click at [300, 438] on span "search Buscar Detalles" at bounding box center [286, 442] width 121 height 14
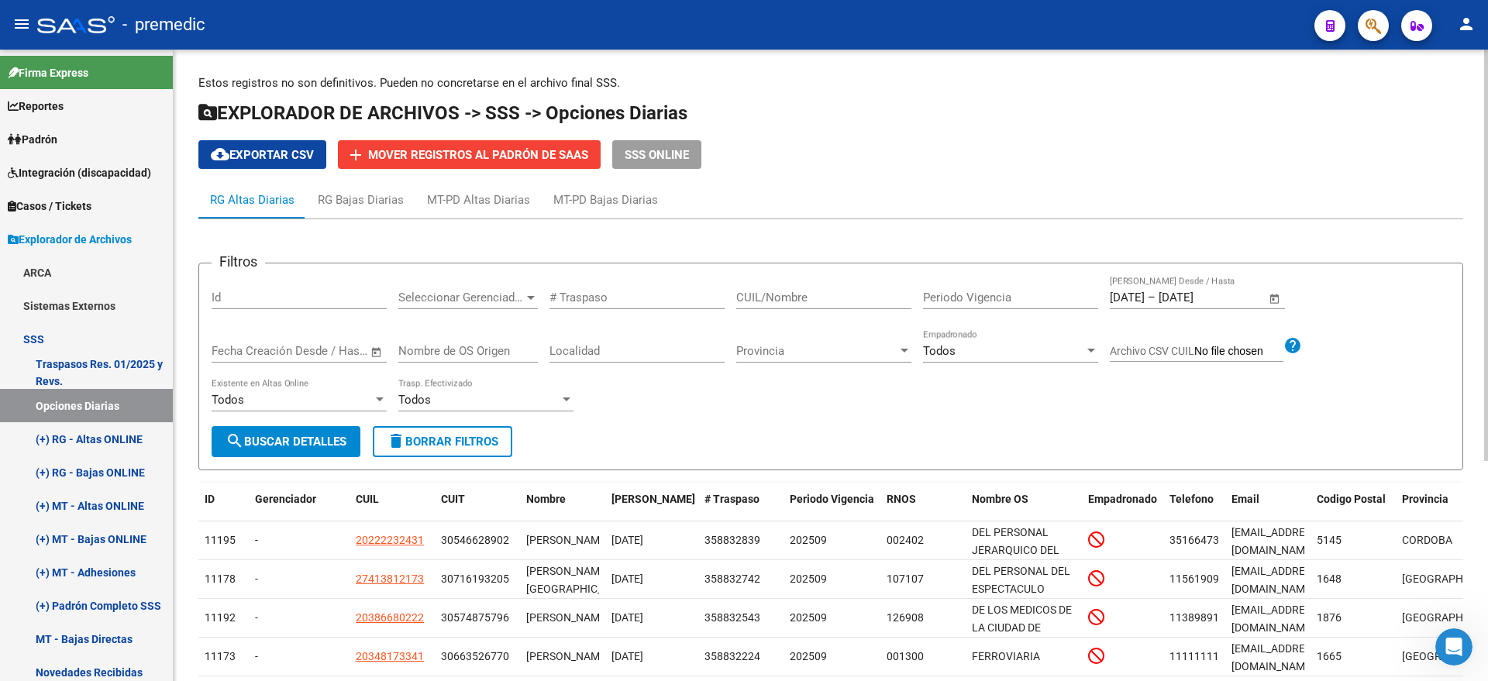
click at [1126, 297] on input "[DATE]" at bounding box center [1127, 298] width 35 height 14
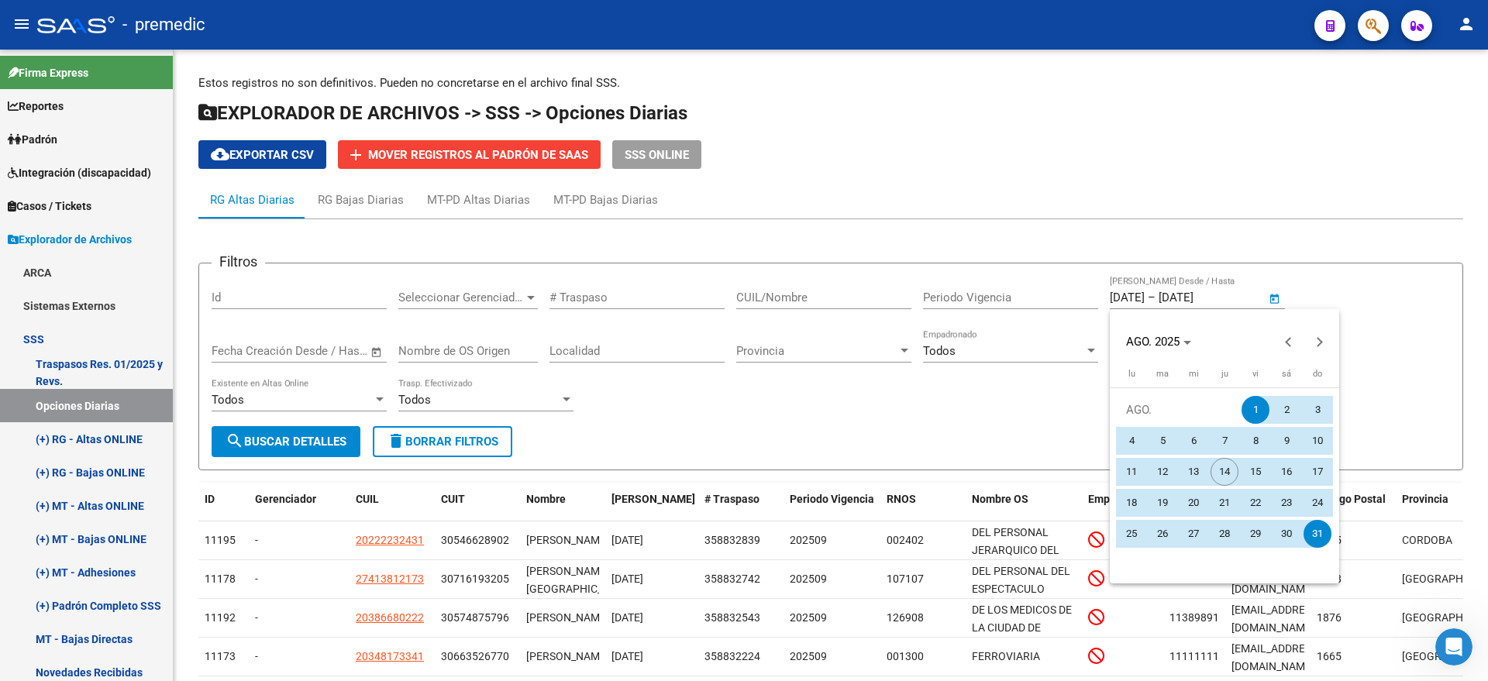
click at [1250, 407] on span "1" at bounding box center [1255, 410] width 28 height 28
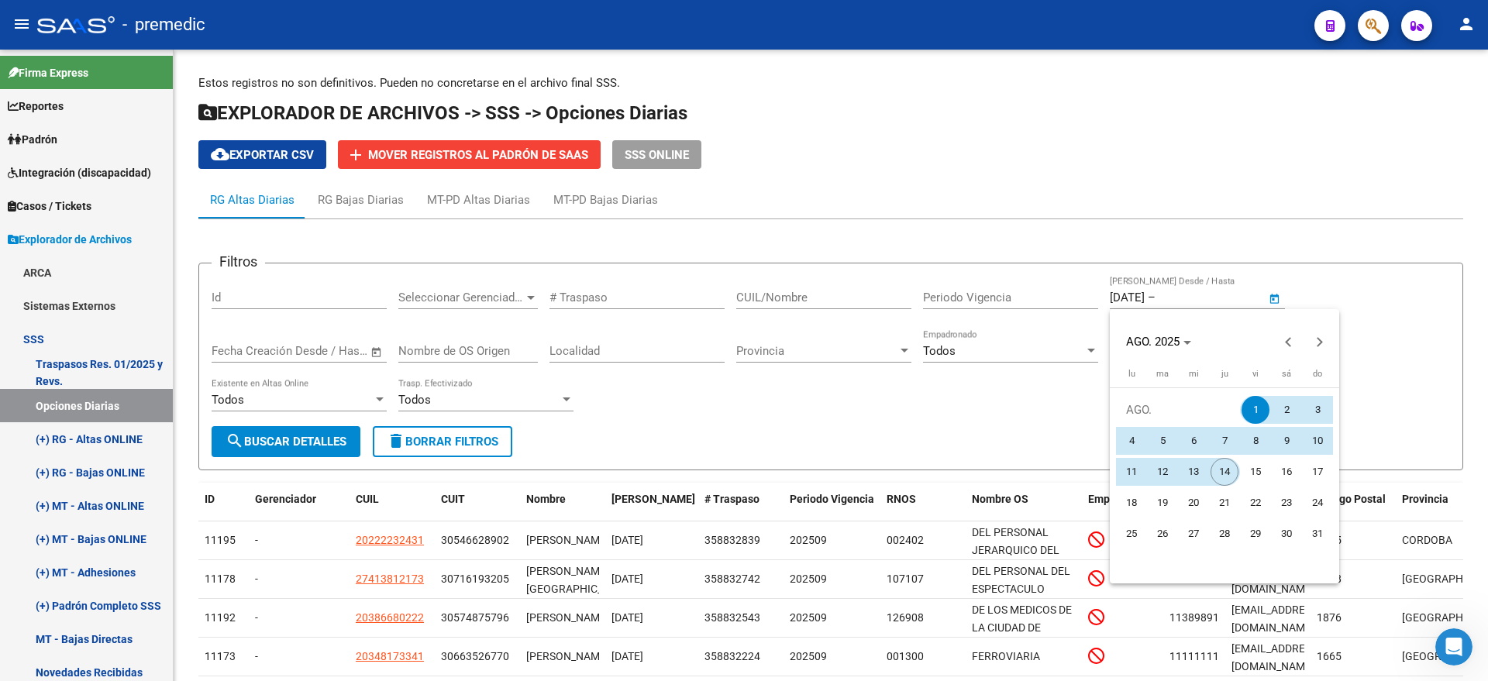
click at [1224, 474] on span "14" at bounding box center [1224, 472] width 28 height 28
type input "[DATE]"
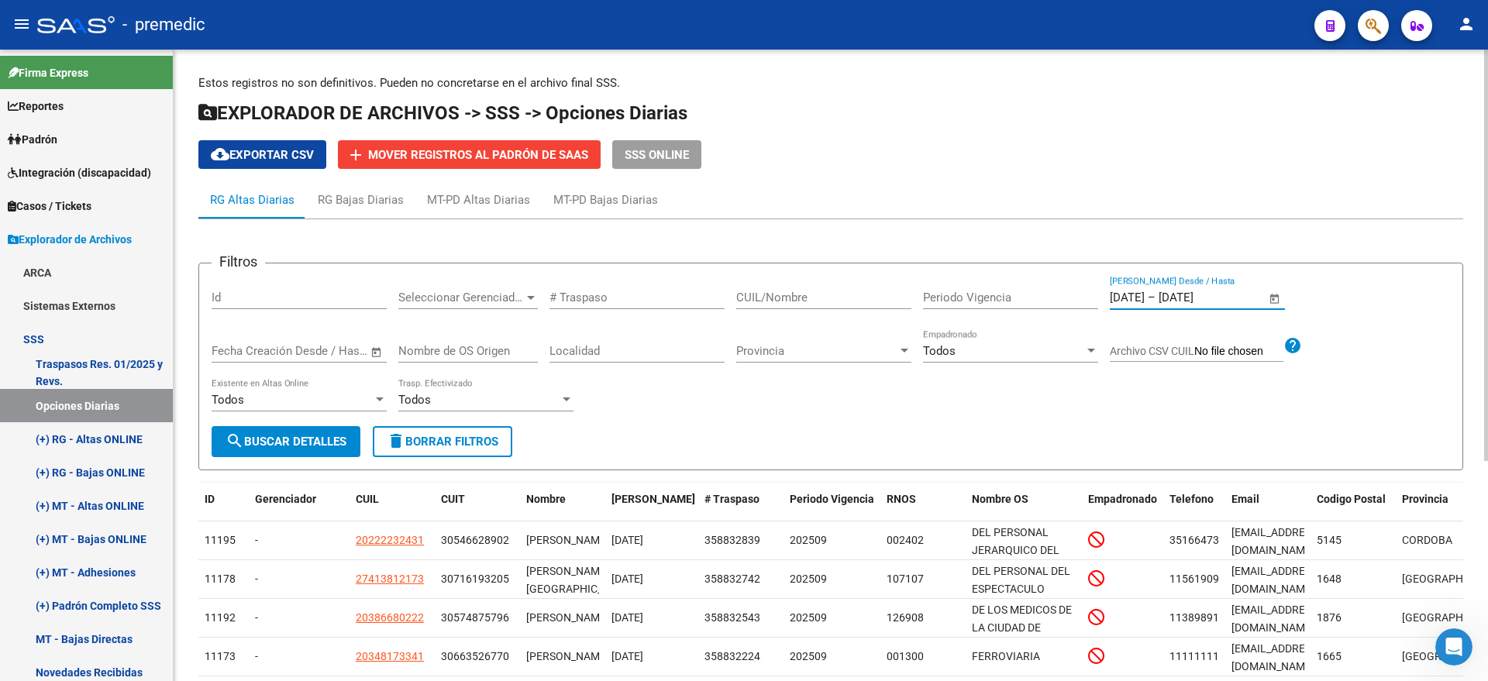
click at [305, 437] on span "search Buscar Detalles" at bounding box center [286, 442] width 121 height 14
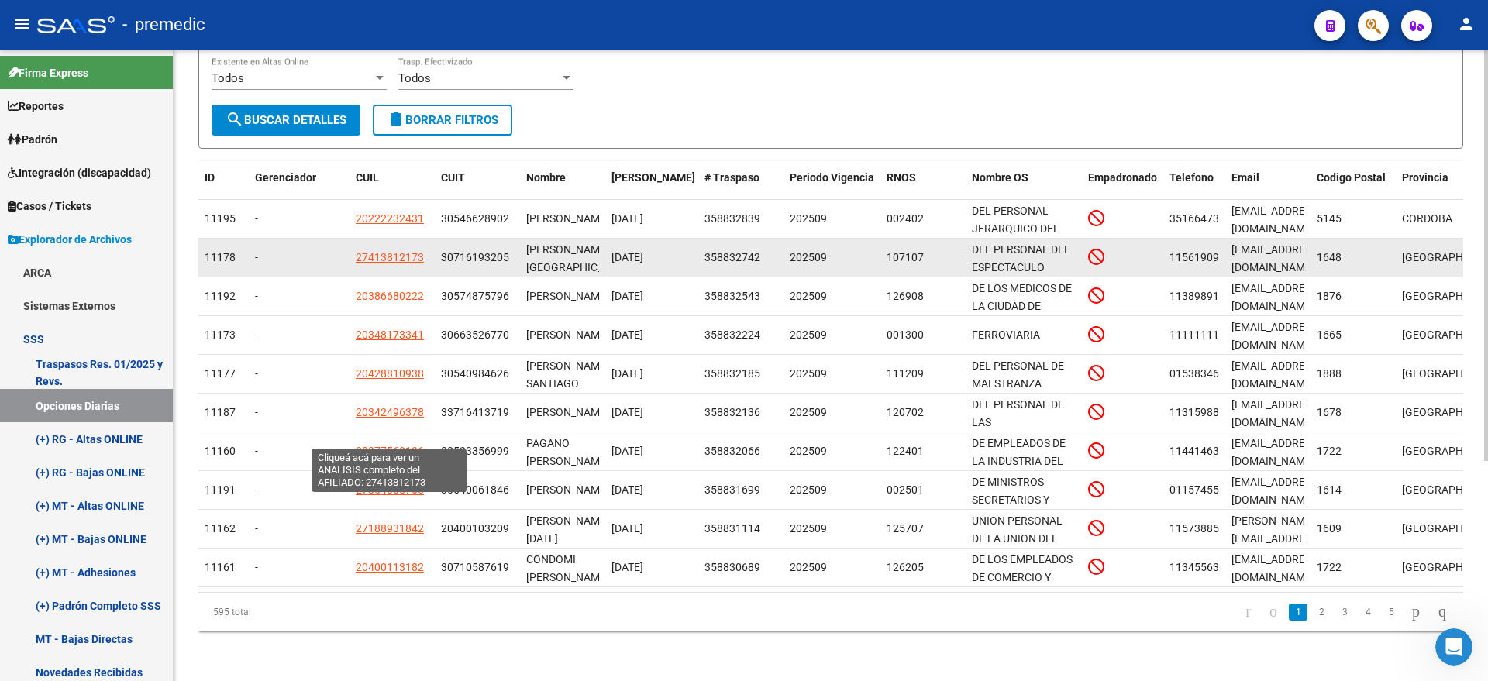
scroll to position [0, 0]
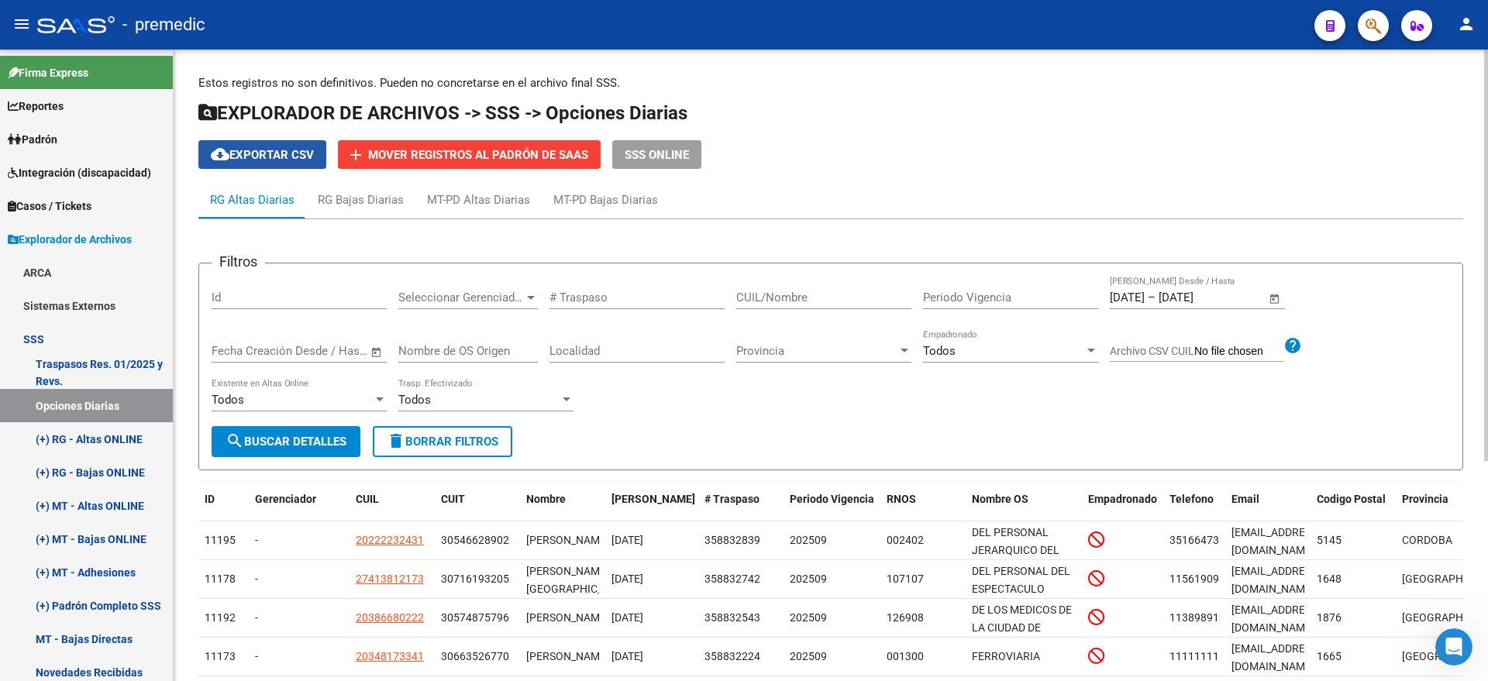
click at [264, 151] on span "cloud_download Exportar CSV" at bounding box center [262, 155] width 103 height 14
click at [762, 298] on input "CUIL/Nombre" at bounding box center [823, 298] width 175 height 14
paste input "27279197491"
click at [284, 435] on span "search Buscar Detalles" at bounding box center [286, 442] width 121 height 14
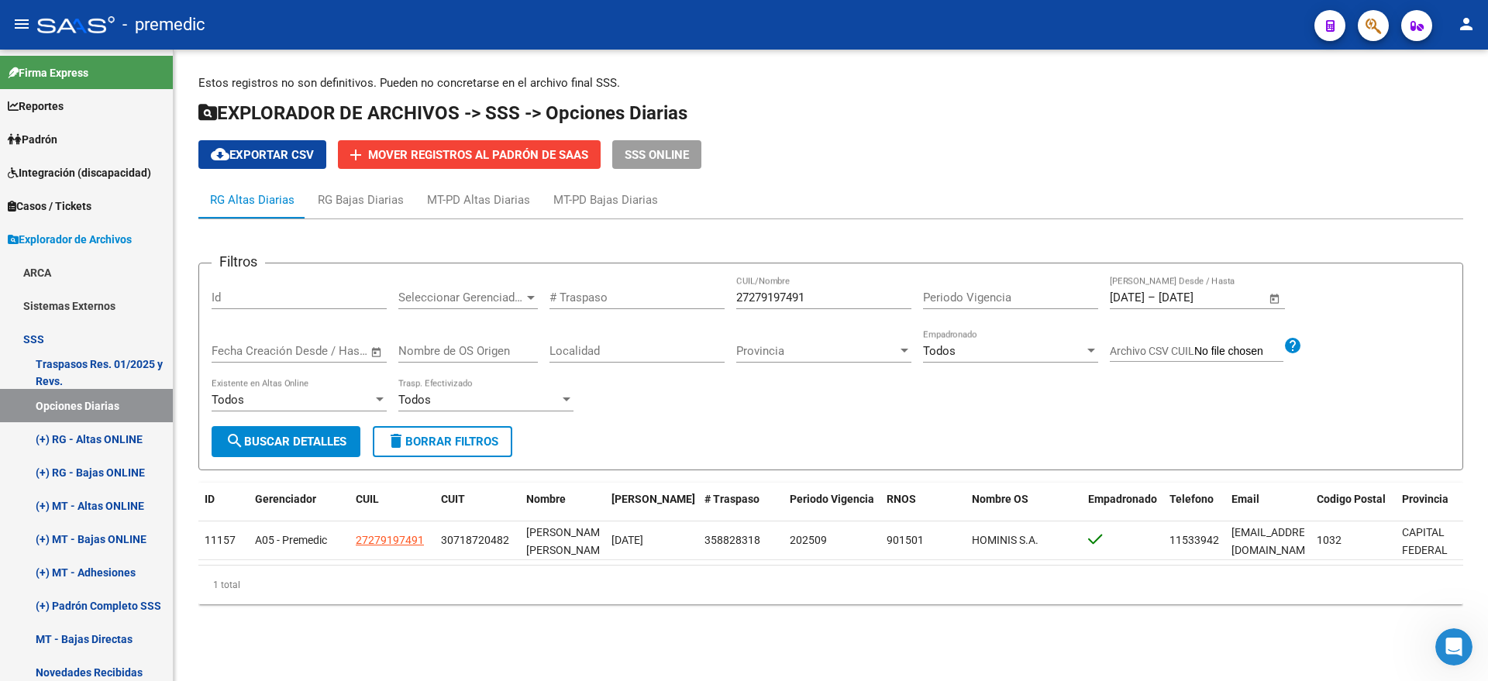
click at [312, 427] on button "search Buscar Detalles" at bounding box center [286, 441] width 149 height 31
drag, startPoint x: 829, startPoint y: 298, endPoint x: 639, endPoint y: 296, distance: 190.6
click at [639, 296] on div "Filtros Id Seleccionar Gerenciador Seleccionar Gerenciador # Traspaso 272791974…" at bounding box center [831, 351] width 1238 height 150
paste input "0277560136"
type input "20277560136"
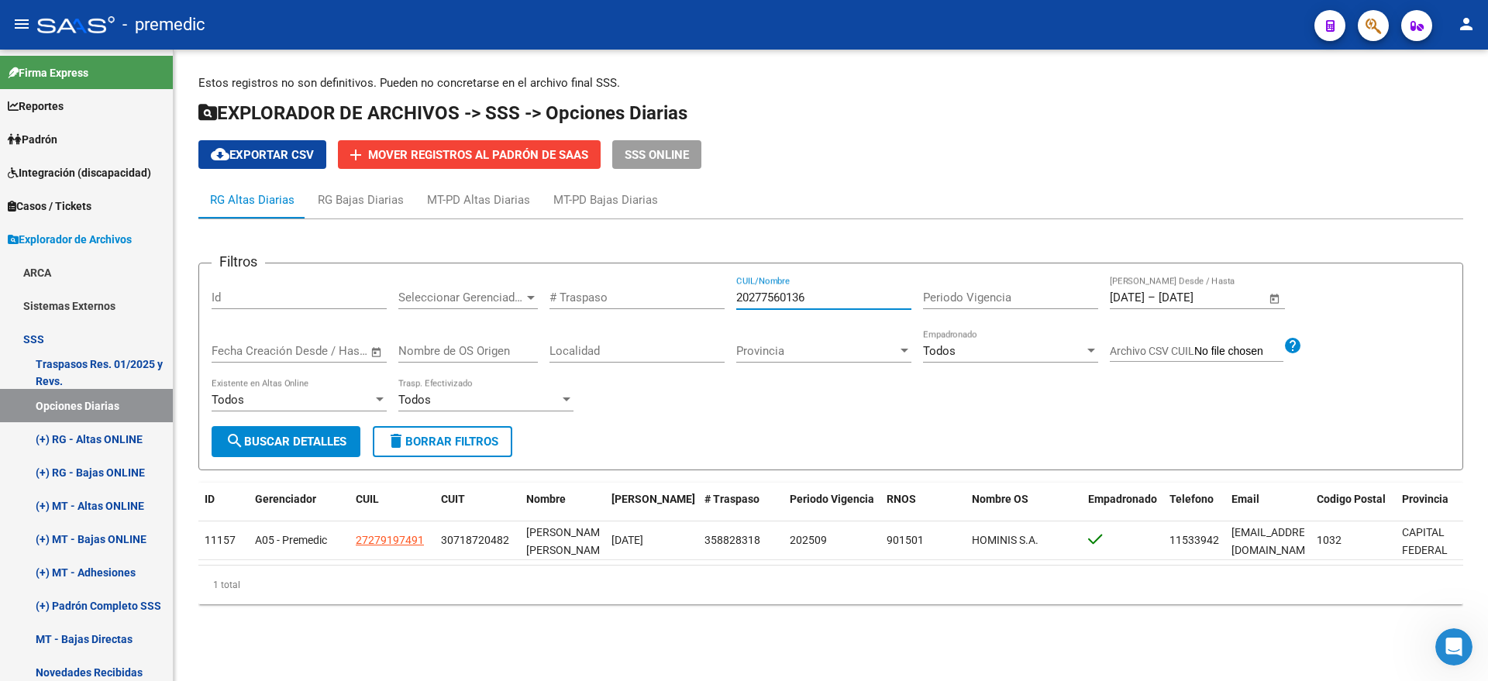
click at [269, 446] on span "search Buscar Detalles" at bounding box center [286, 442] width 121 height 14
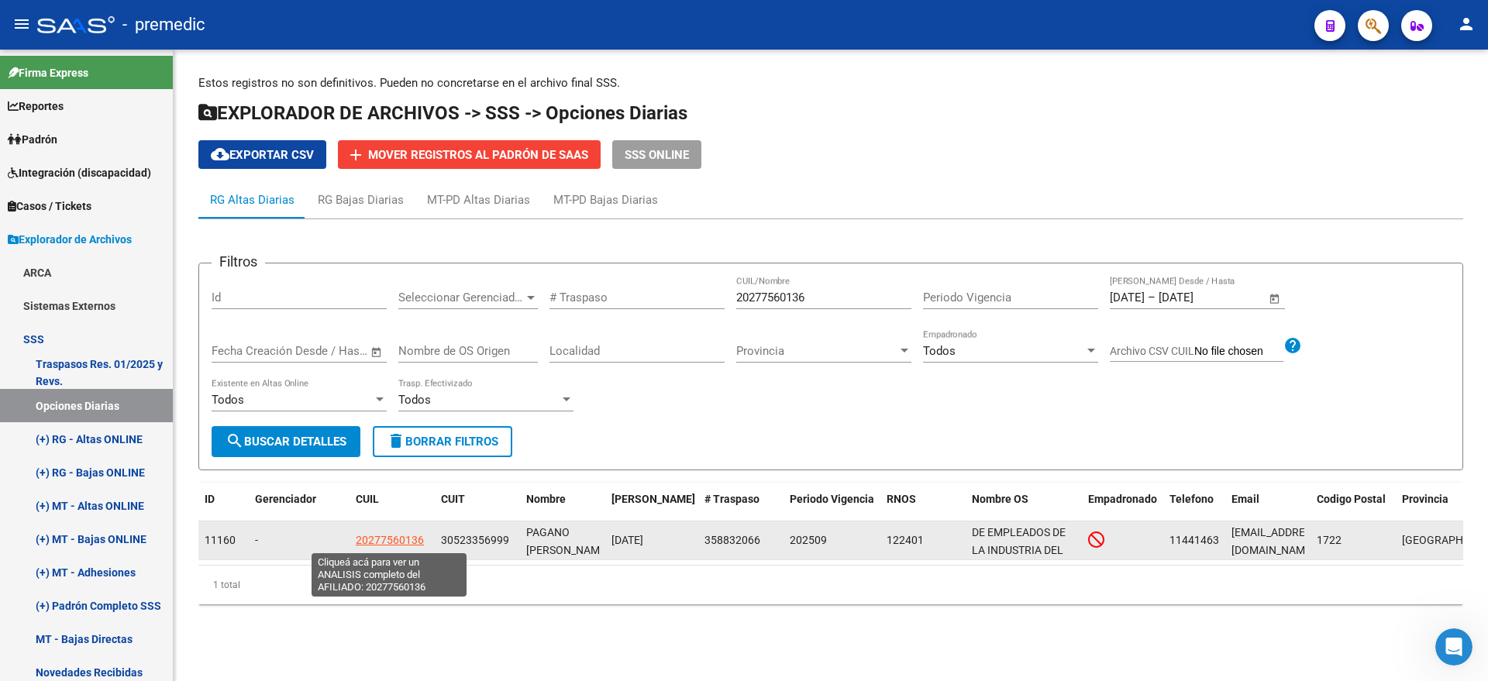
click at [387, 539] on span "20277560136" at bounding box center [390, 540] width 68 height 12
type textarea "20277560136"
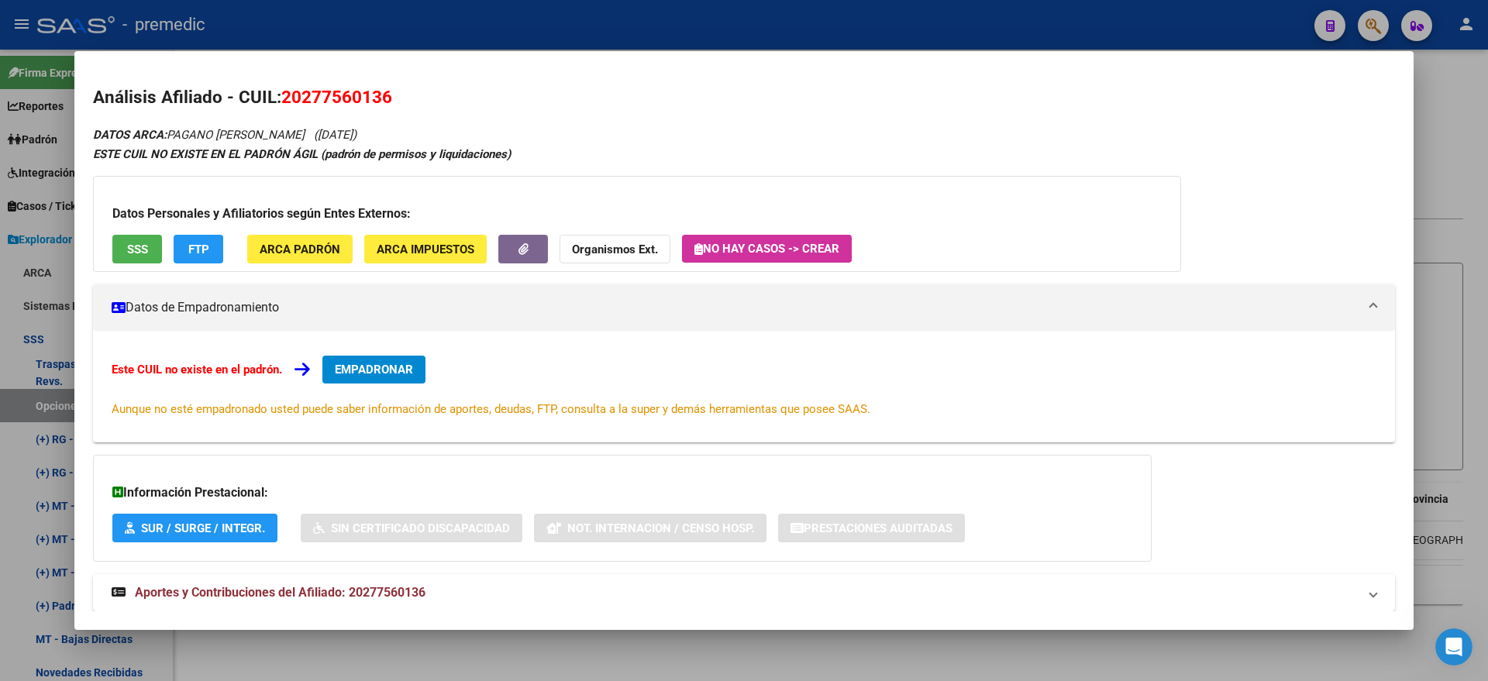
click at [364, 378] on button "EMPADRONAR" at bounding box center [373, 370] width 103 height 28
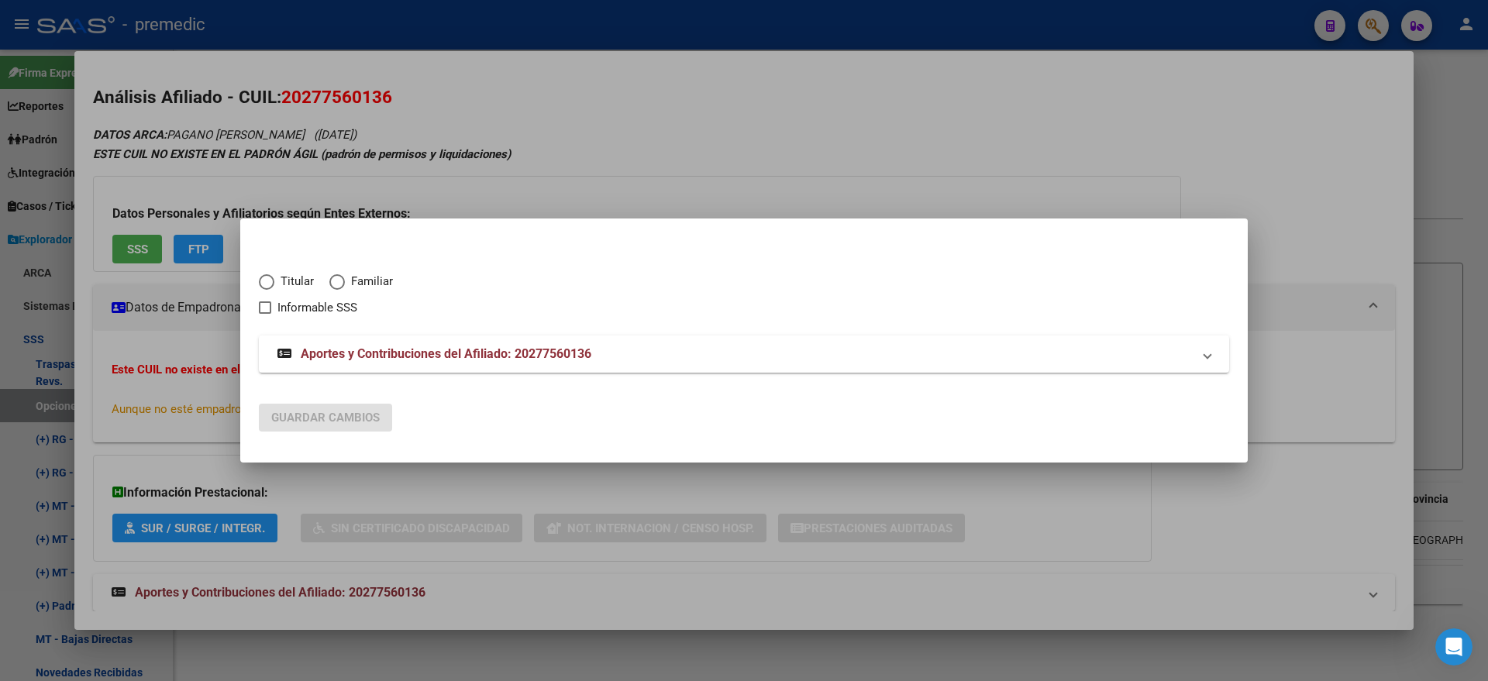
click at [271, 280] on span "Elija una opción" at bounding box center [266, 281] width 15 height 15
click at [271, 280] on input "Titular" at bounding box center [266, 281] width 15 height 15
radio input "true"
checkbox input "true"
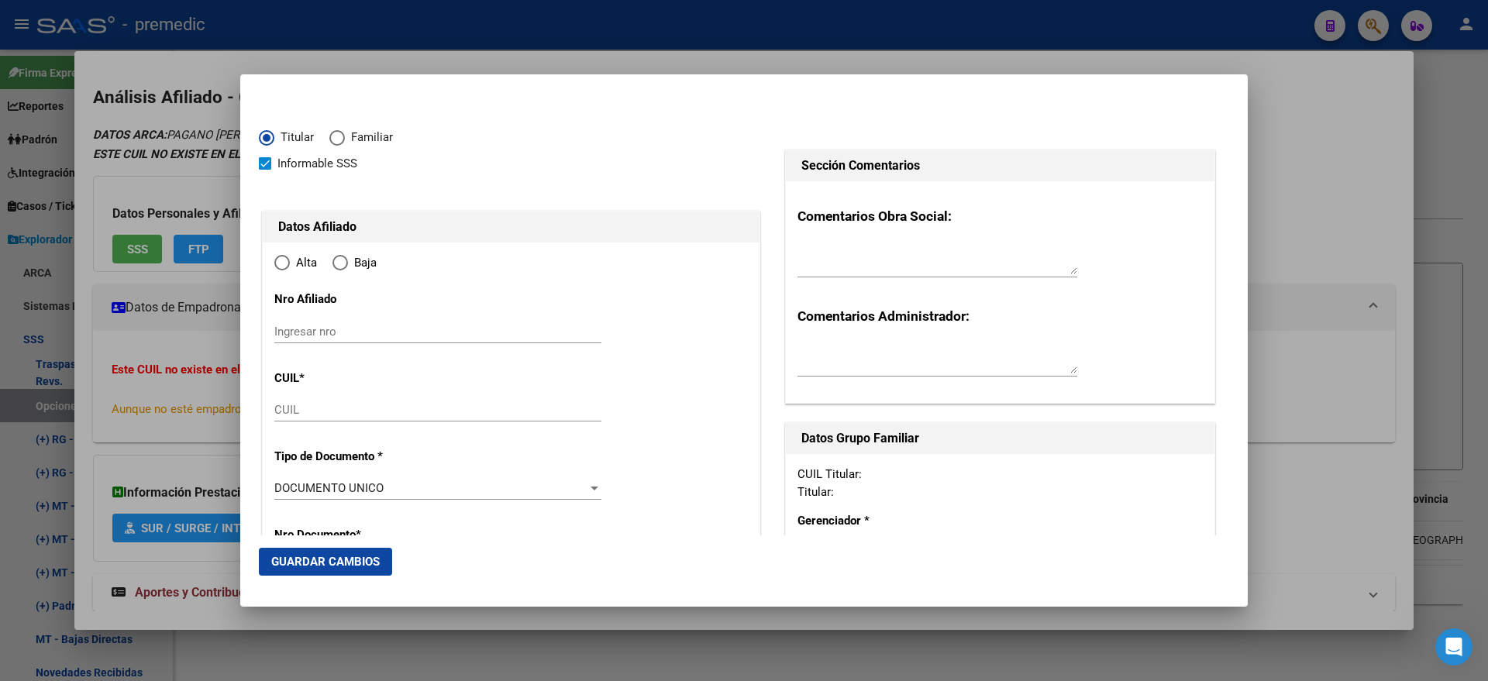
type input "20-27756013-6"
type input "27756013"
type input "PAGANO"
type input "ADRIAN ALEJANDRO"
type input "1980-01-29"
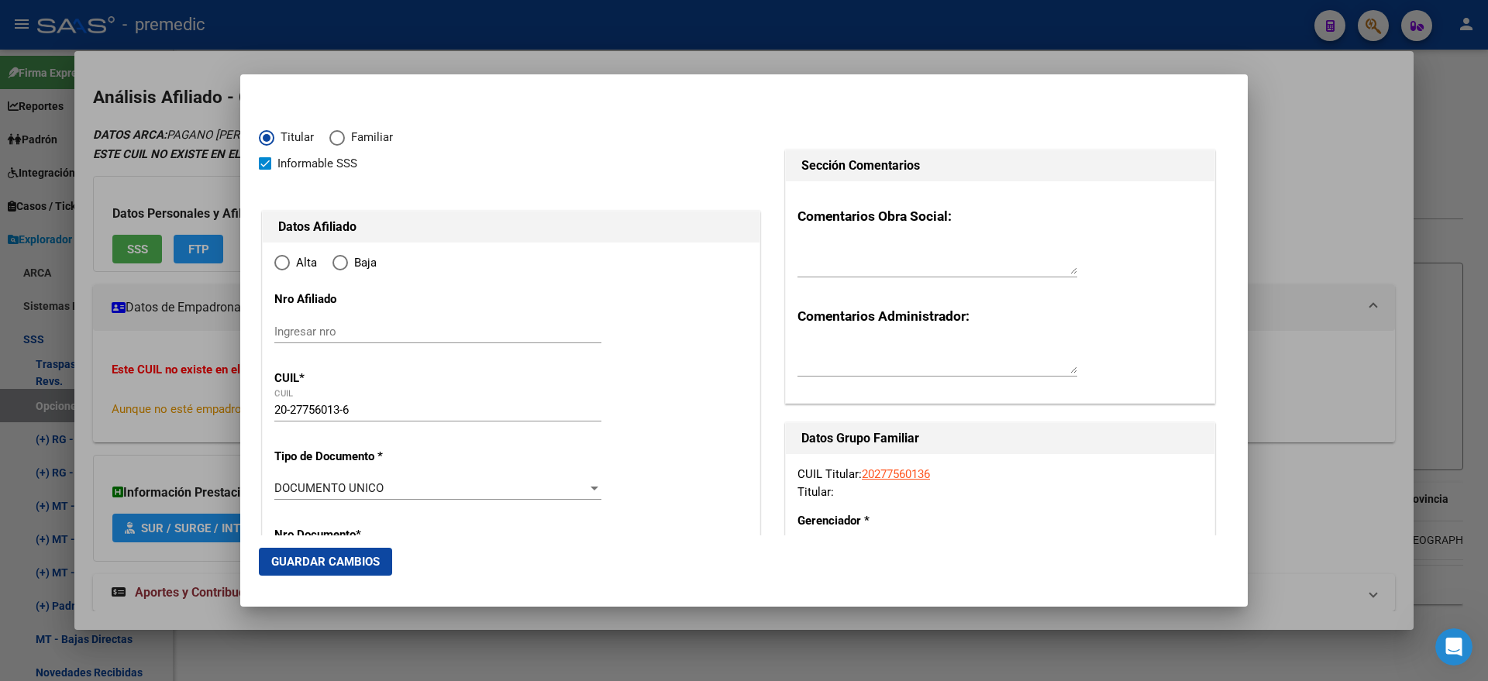
type input "MERLO"
type input "1722"
type input "MIGUEL MURRAY"
type input "802"
radio input "true"
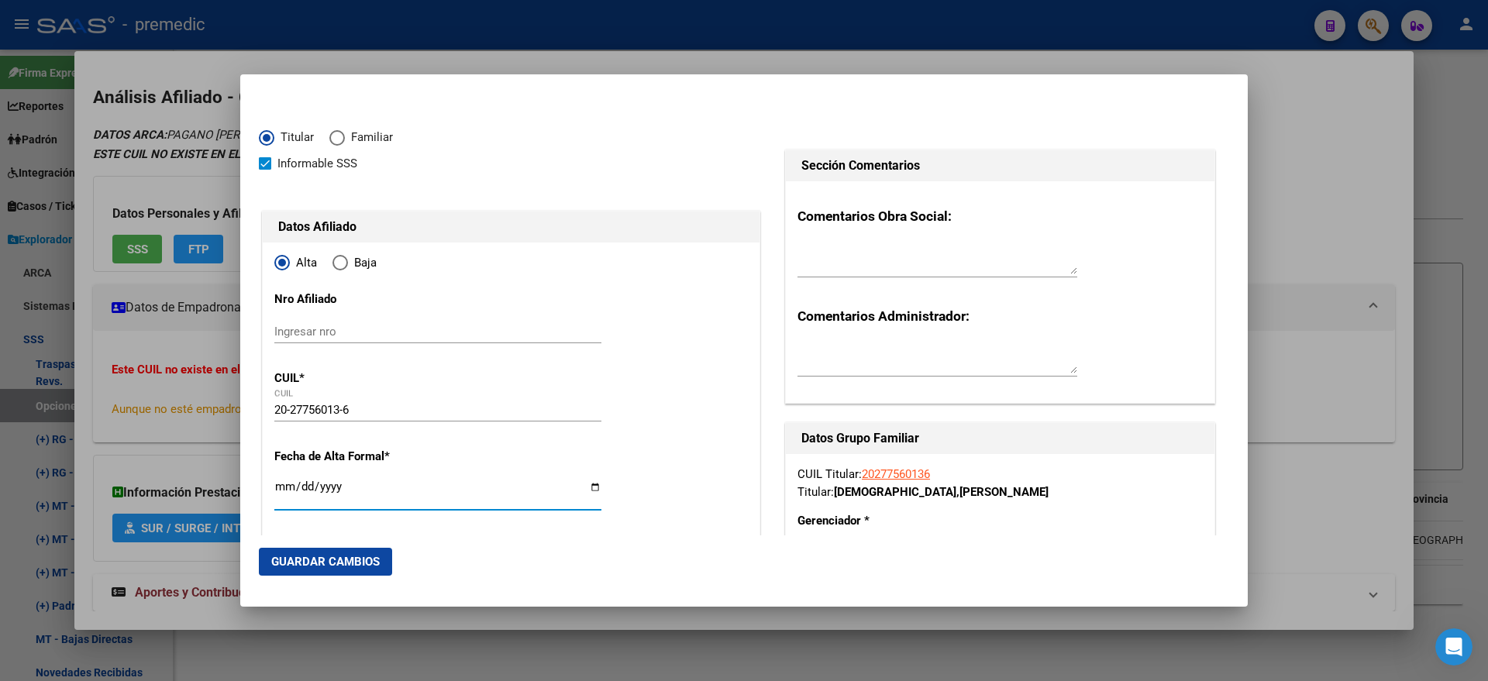
click at [282, 485] on input "Ingresar fecha" at bounding box center [437, 492] width 327 height 25
type input "2025-09-01"
drag, startPoint x: 258, startPoint y: 484, endPoint x: 260, endPoint y: 476, distance: 8.7
click at [258, 484] on mat-dialog-content "Titular Familiar Informable SSS Datos Afiliado Alta Baja Nro Afiliado Ingresar …" at bounding box center [743, 314] width 1007 height 442
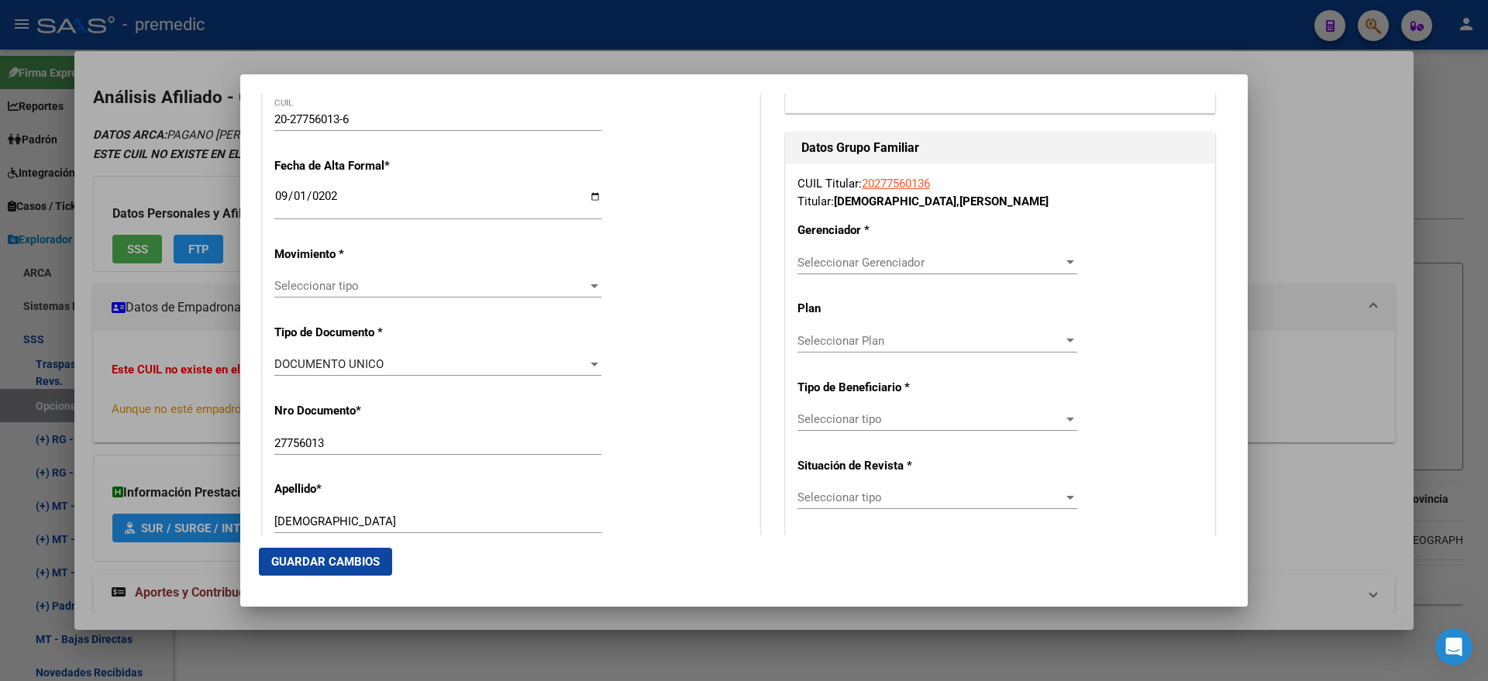
scroll to position [387, 0]
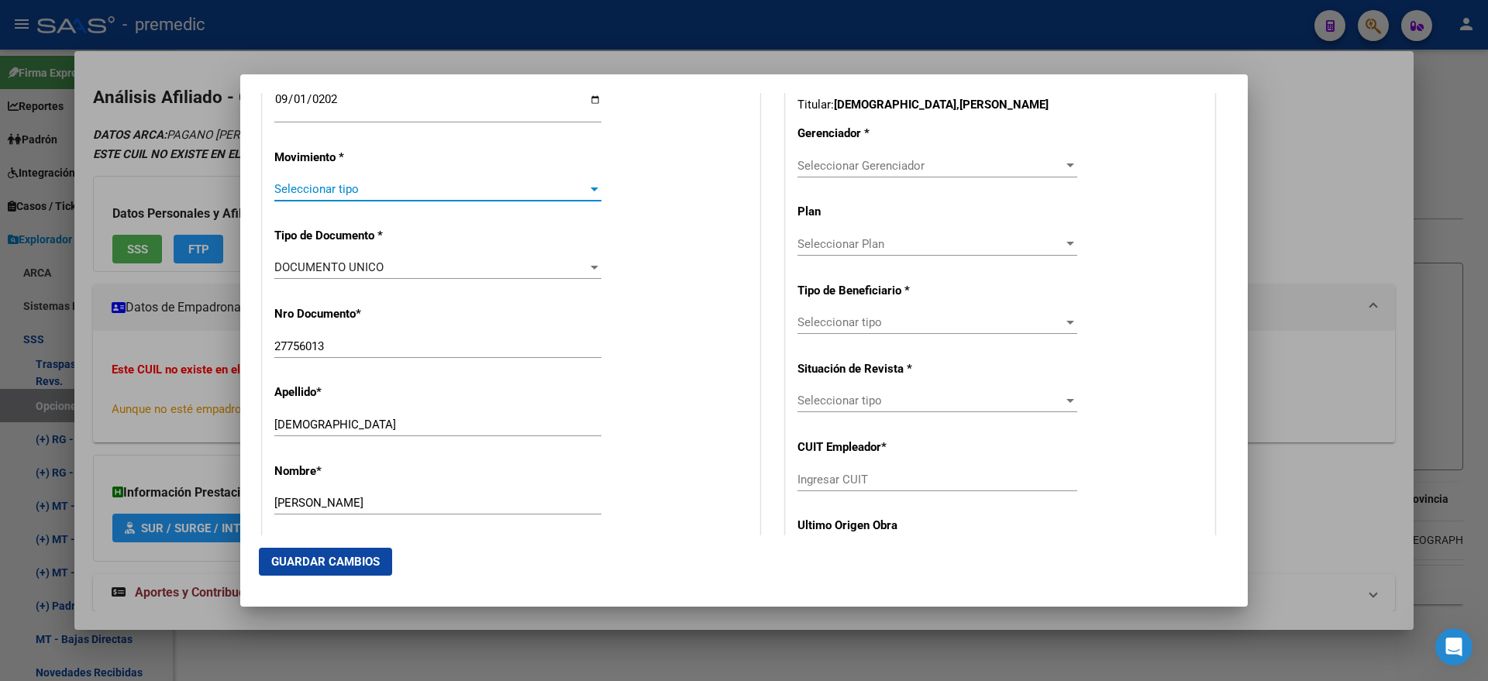
click at [289, 187] on span "Seleccionar tipo" at bounding box center [430, 189] width 313 height 14
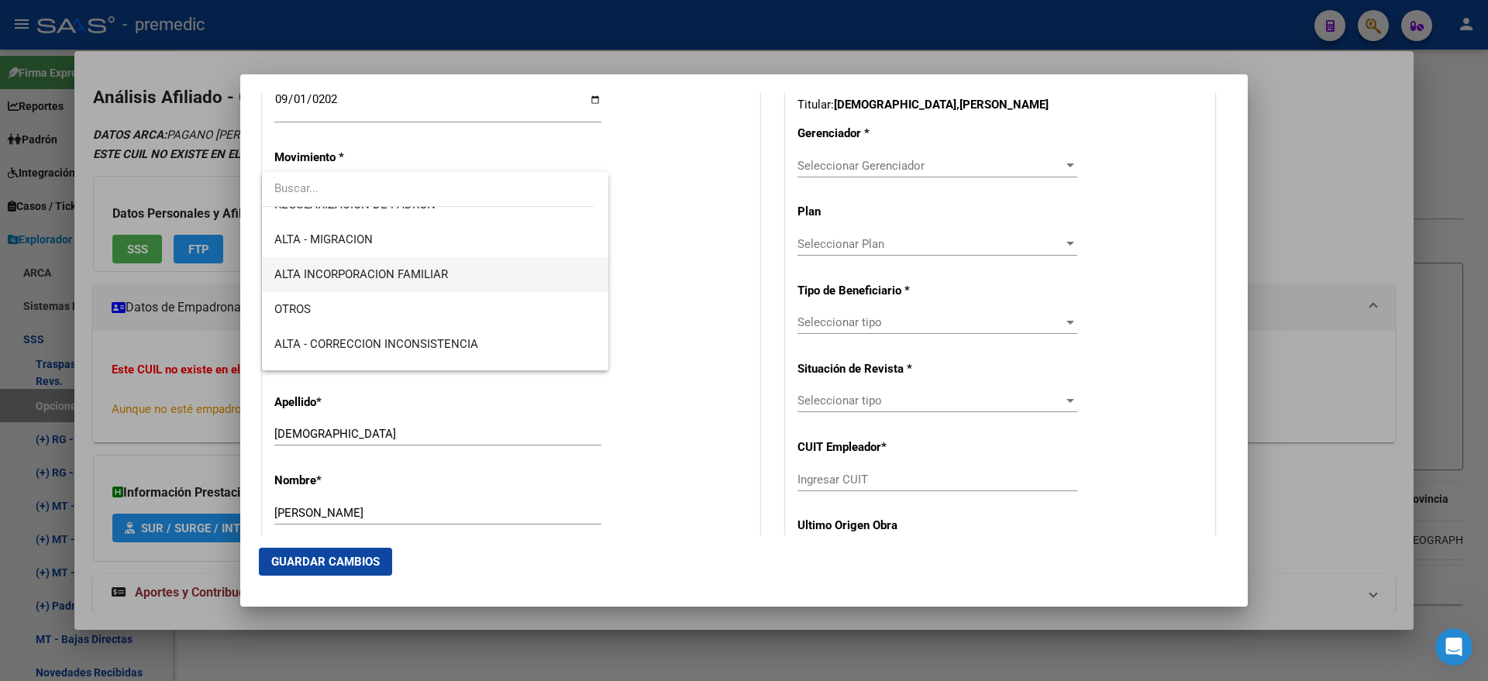
scroll to position [291, 0]
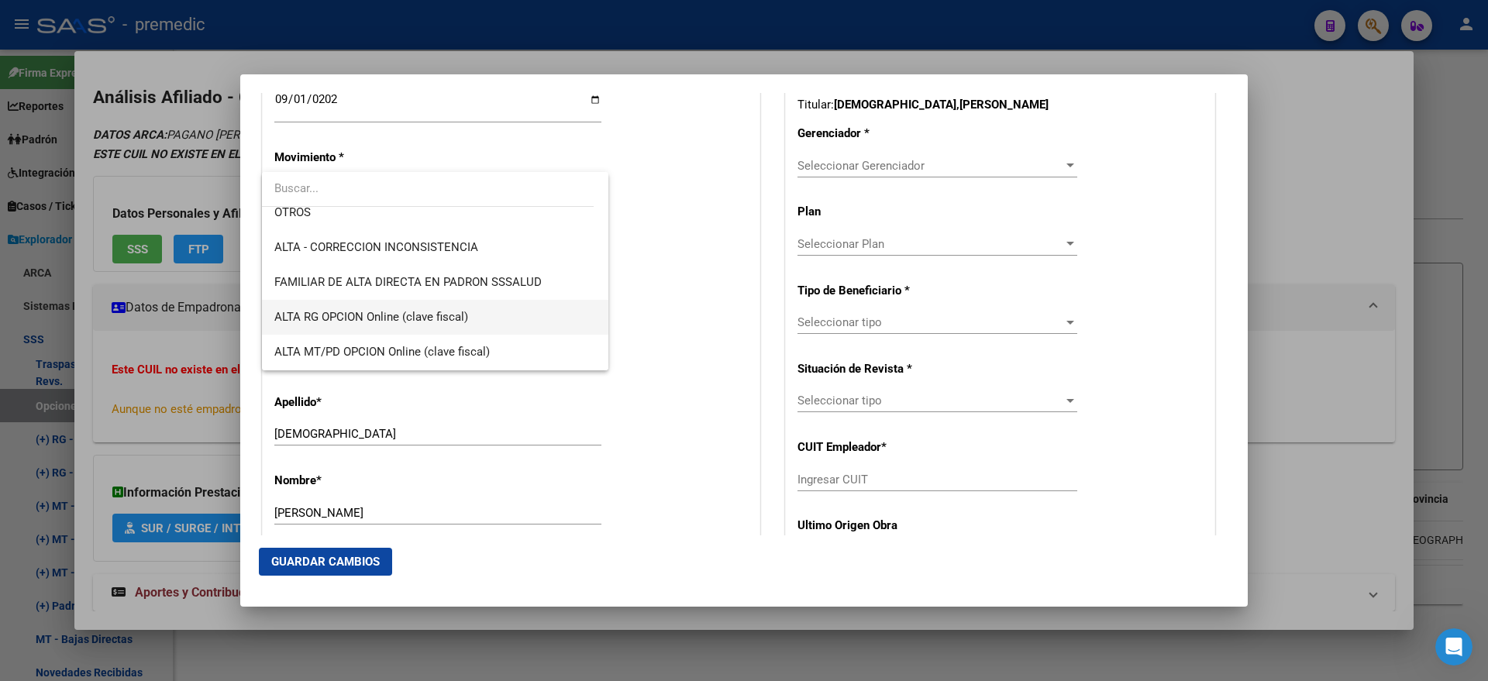
click at [450, 308] on span "ALTA RG OPCION Online (clave fiscal)" at bounding box center [435, 317] width 322 height 35
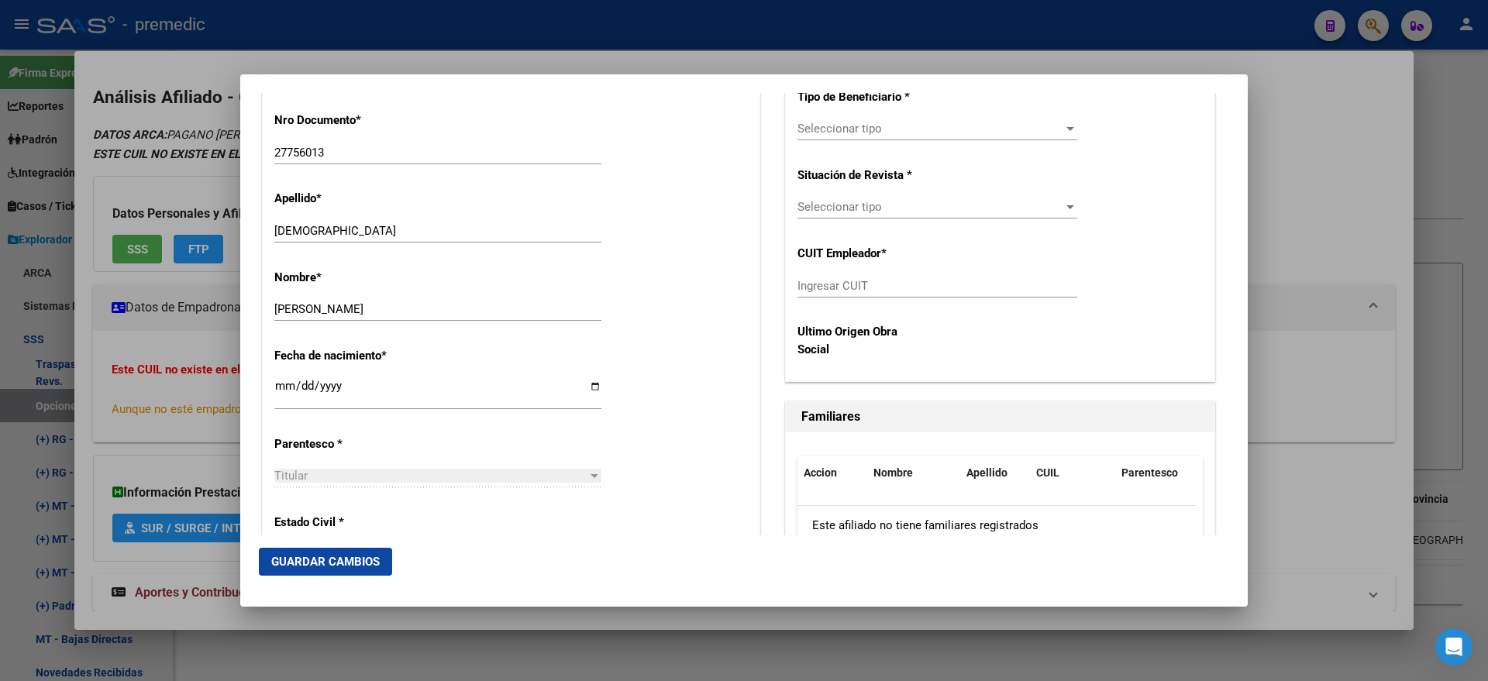
scroll to position [678, 0]
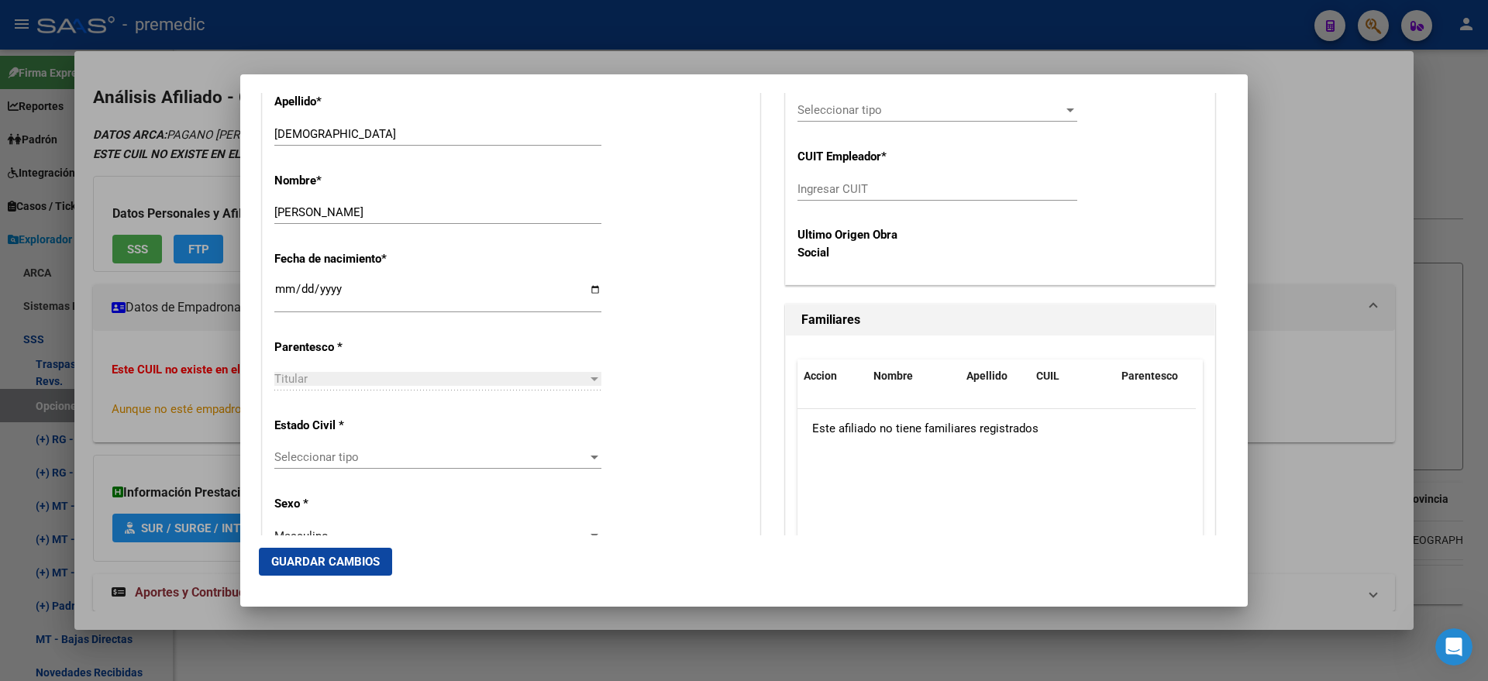
click at [343, 454] on span "Seleccionar tipo" at bounding box center [430, 457] width 313 height 14
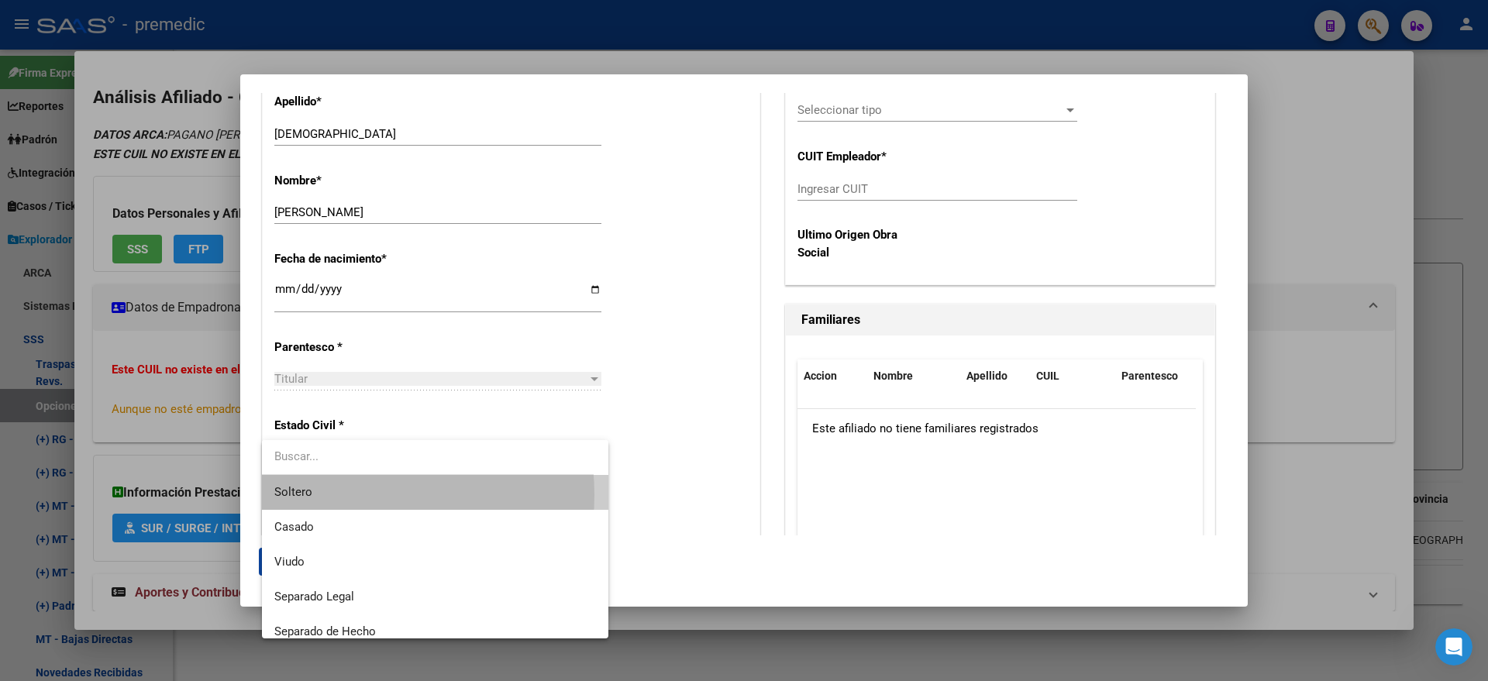
click at [343, 495] on span "Soltero" at bounding box center [435, 492] width 322 height 35
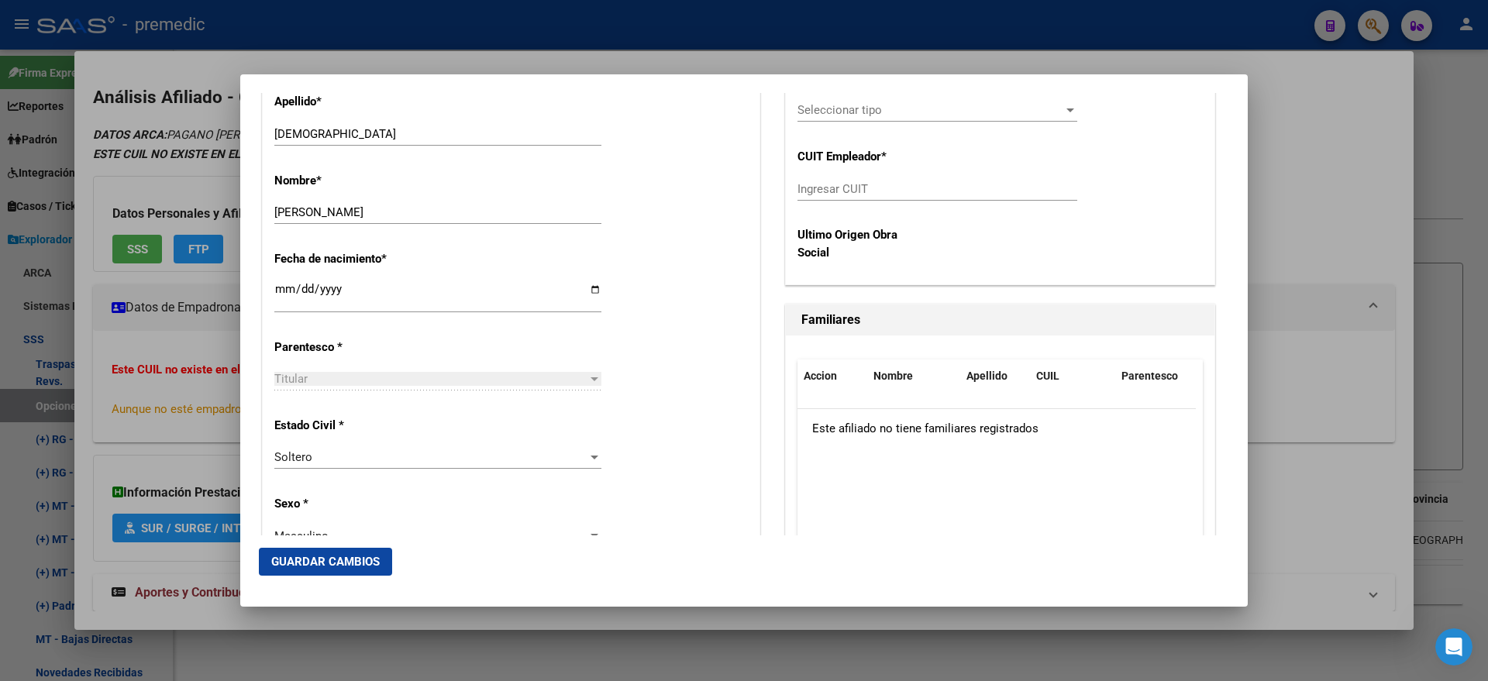
click at [653, 394] on div "Alta Baja Nro Afiliado Ingresar nro CUIL * 20-27756013-6 CUIL ARCA Padrón Fecha…" at bounding box center [511, 670] width 497 height 2213
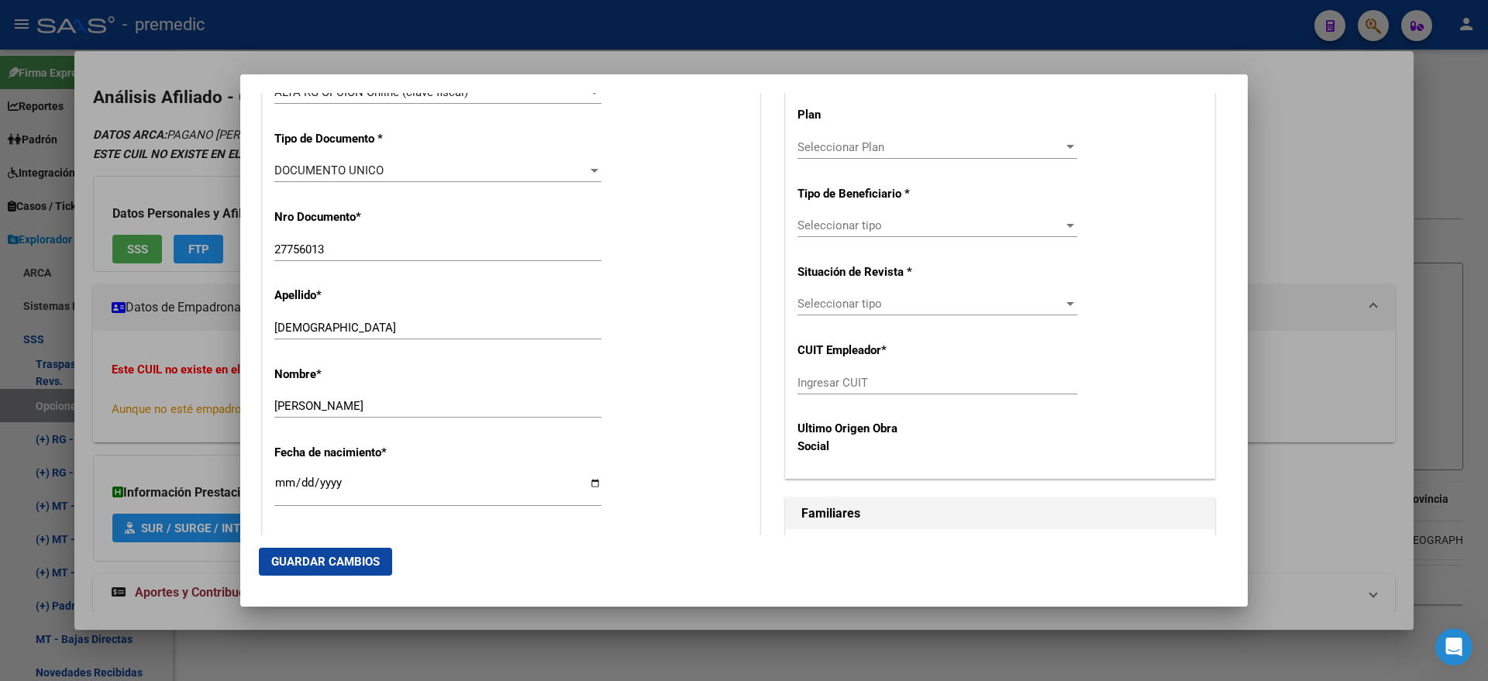
scroll to position [387, 0]
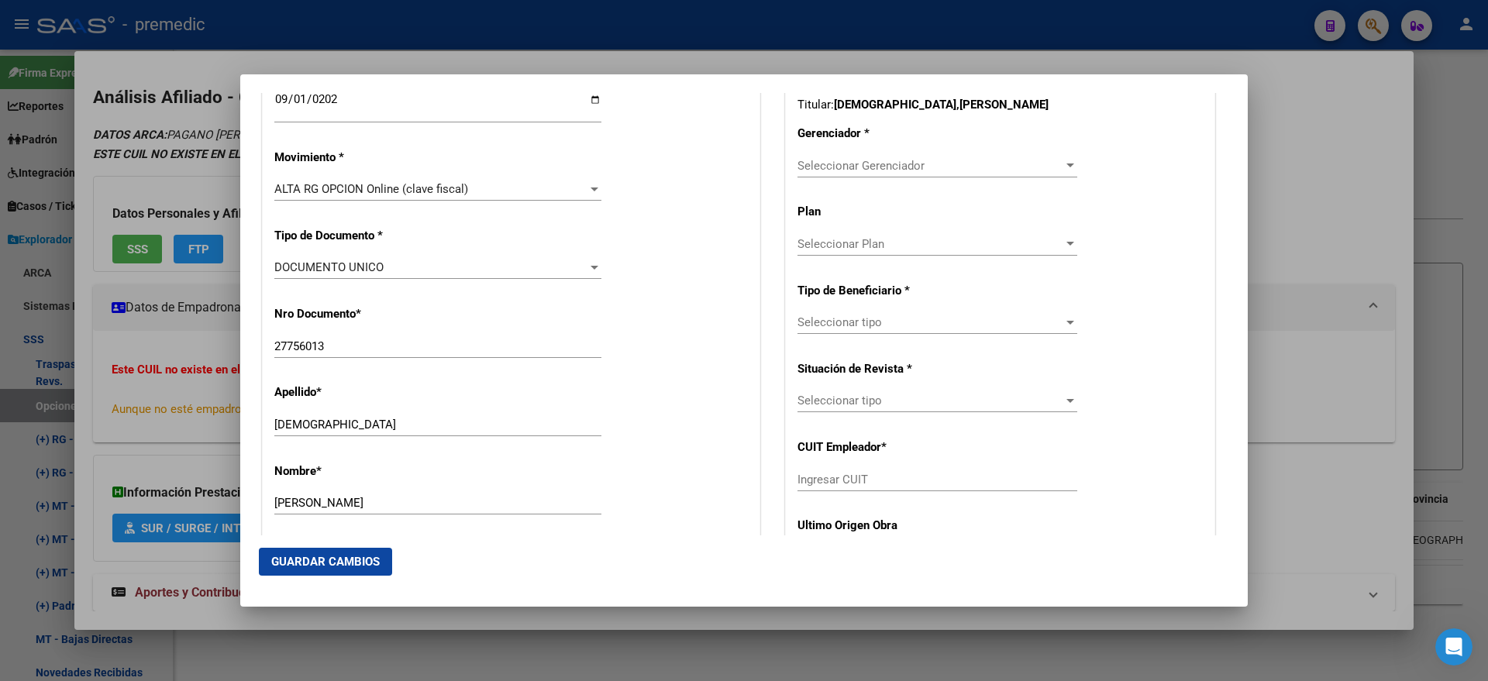
click at [830, 164] on span "Seleccionar Gerenciador" at bounding box center [930, 166] width 266 height 14
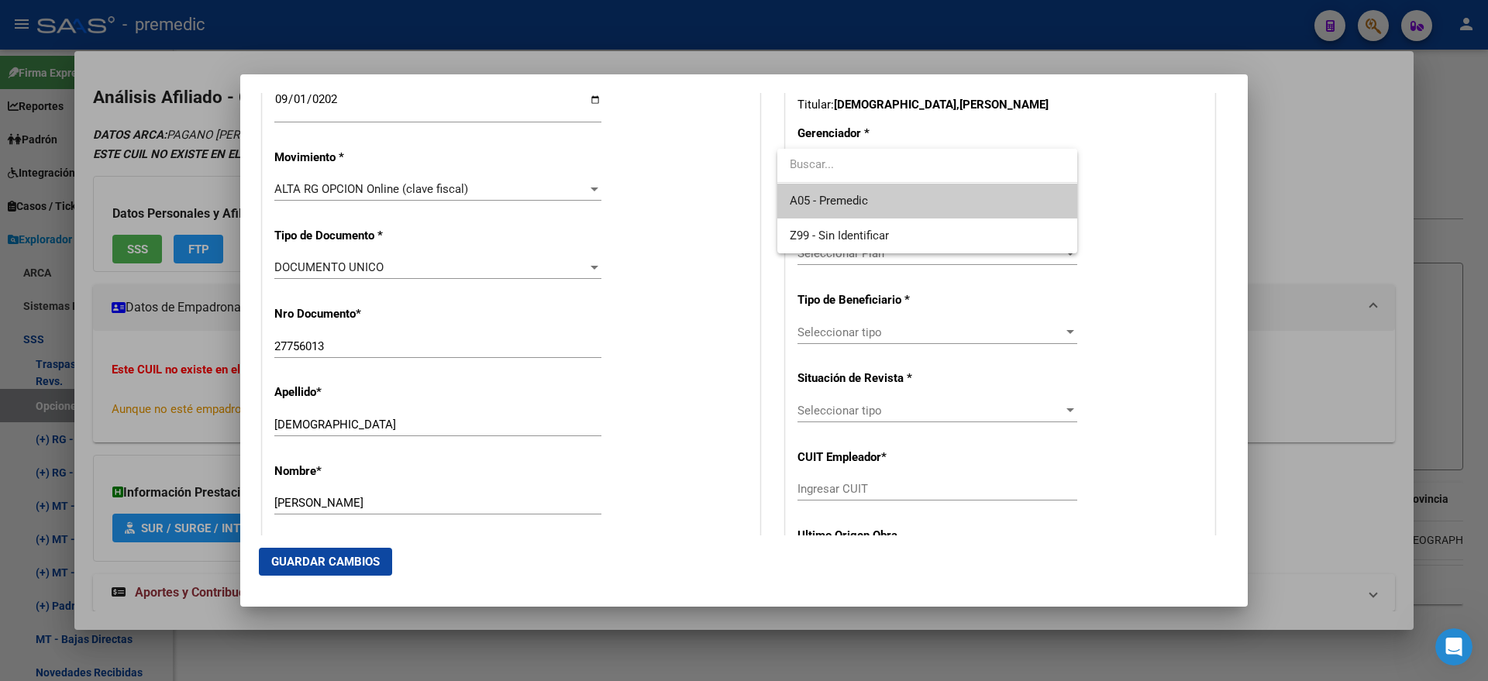
click at [823, 194] on span "A05 - Premedic" at bounding box center [829, 201] width 78 height 14
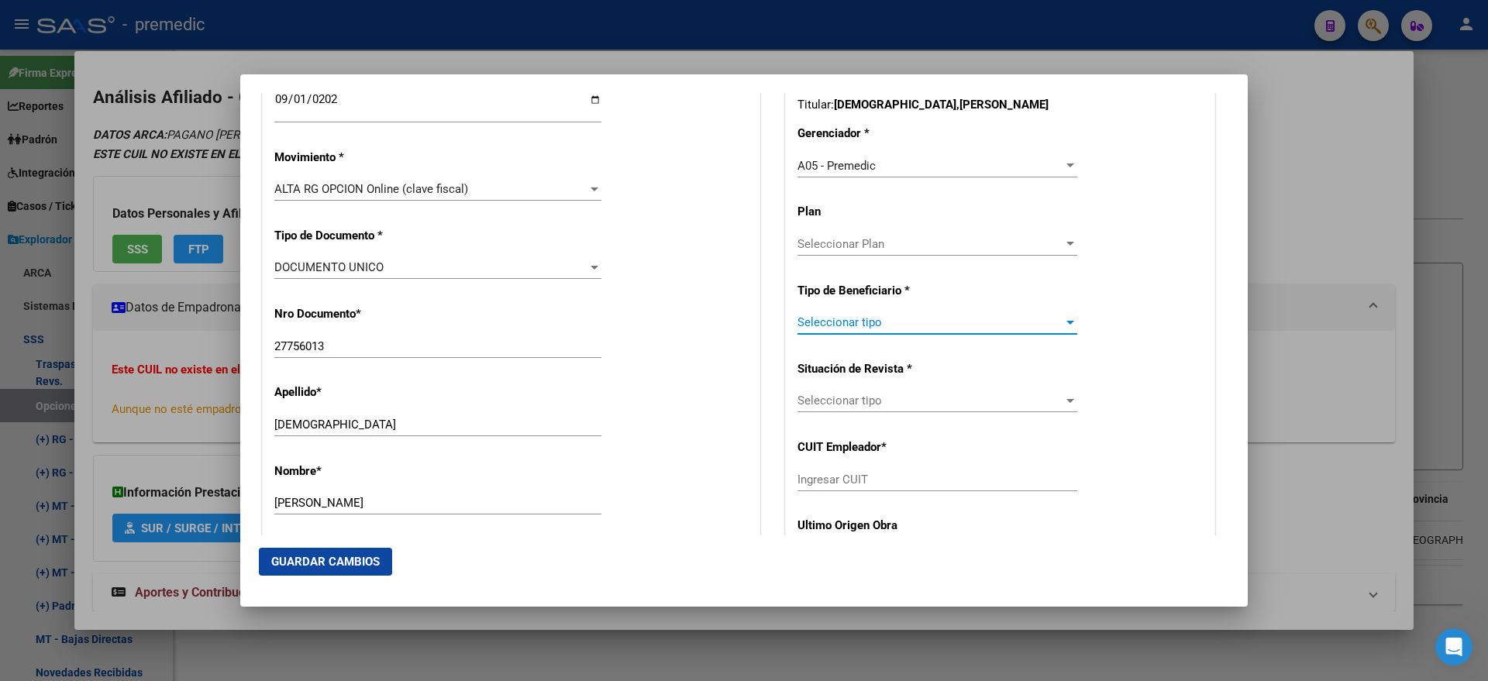
click at [807, 319] on span "Seleccionar tipo" at bounding box center [930, 322] width 266 height 14
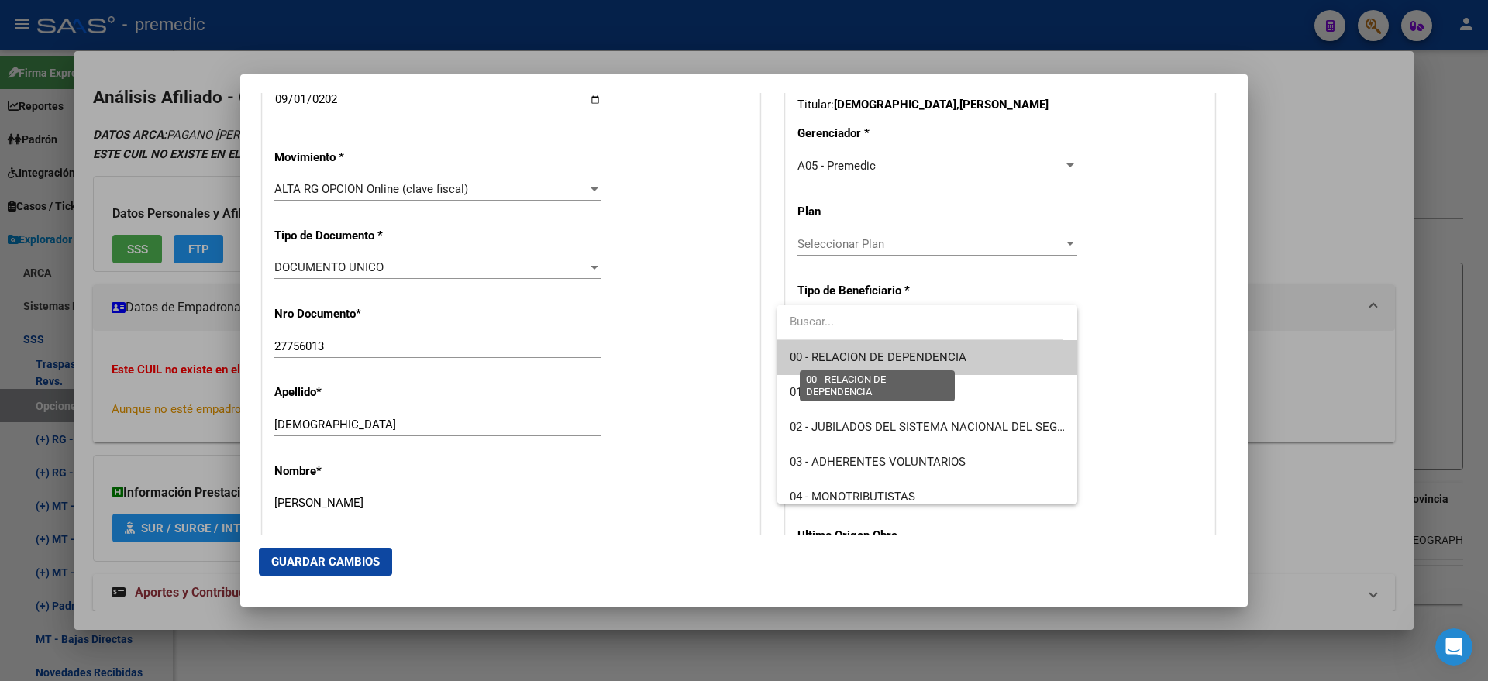
drag, startPoint x: 807, startPoint y: 319, endPoint x: 813, endPoint y: 356, distance: 37.7
click at [811, 353] on span "00 - RELACION DE DEPENDENCIA" at bounding box center [878, 357] width 177 height 14
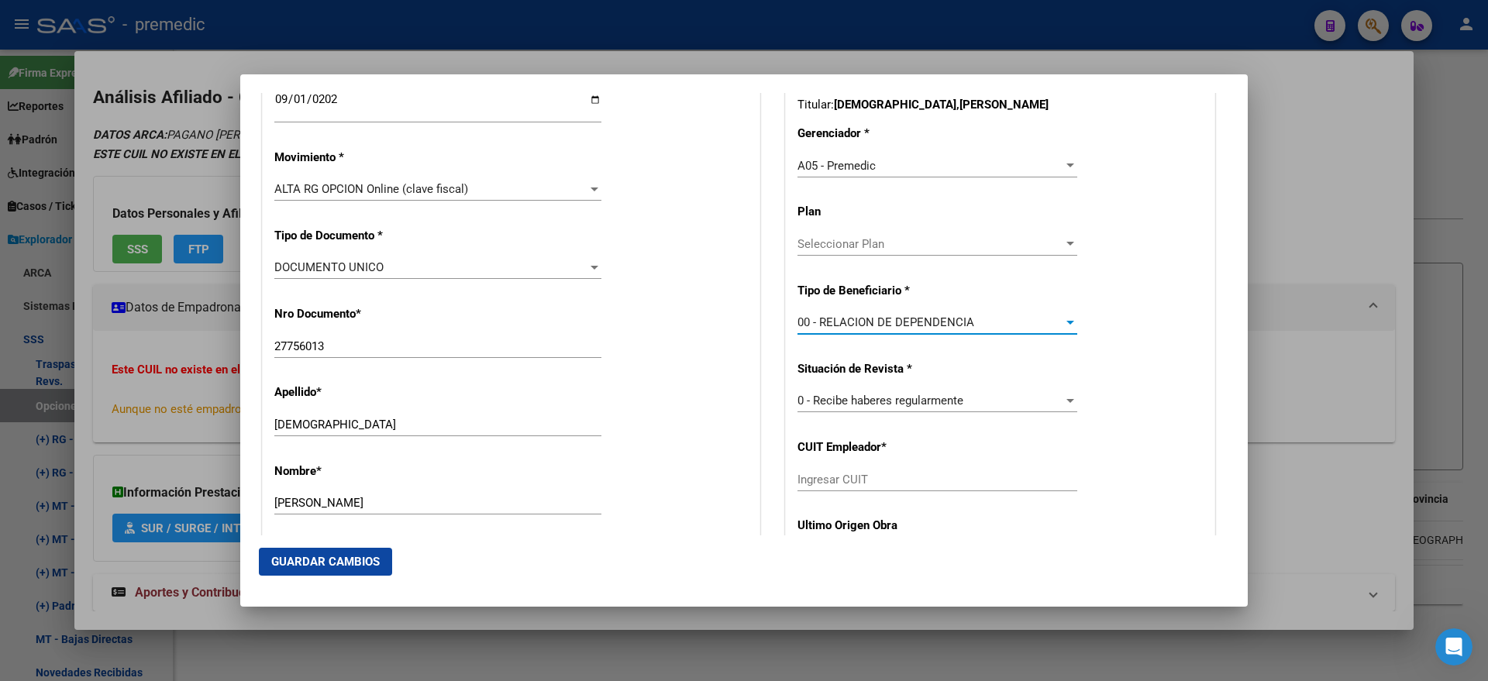
click at [813, 484] on input "Ingresar CUIT" at bounding box center [937, 480] width 280 height 14
paste input "30-52335699-9"
type input "30-52335699-9"
click at [351, 549] on button "Guardar Cambios" at bounding box center [325, 562] width 133 height 28
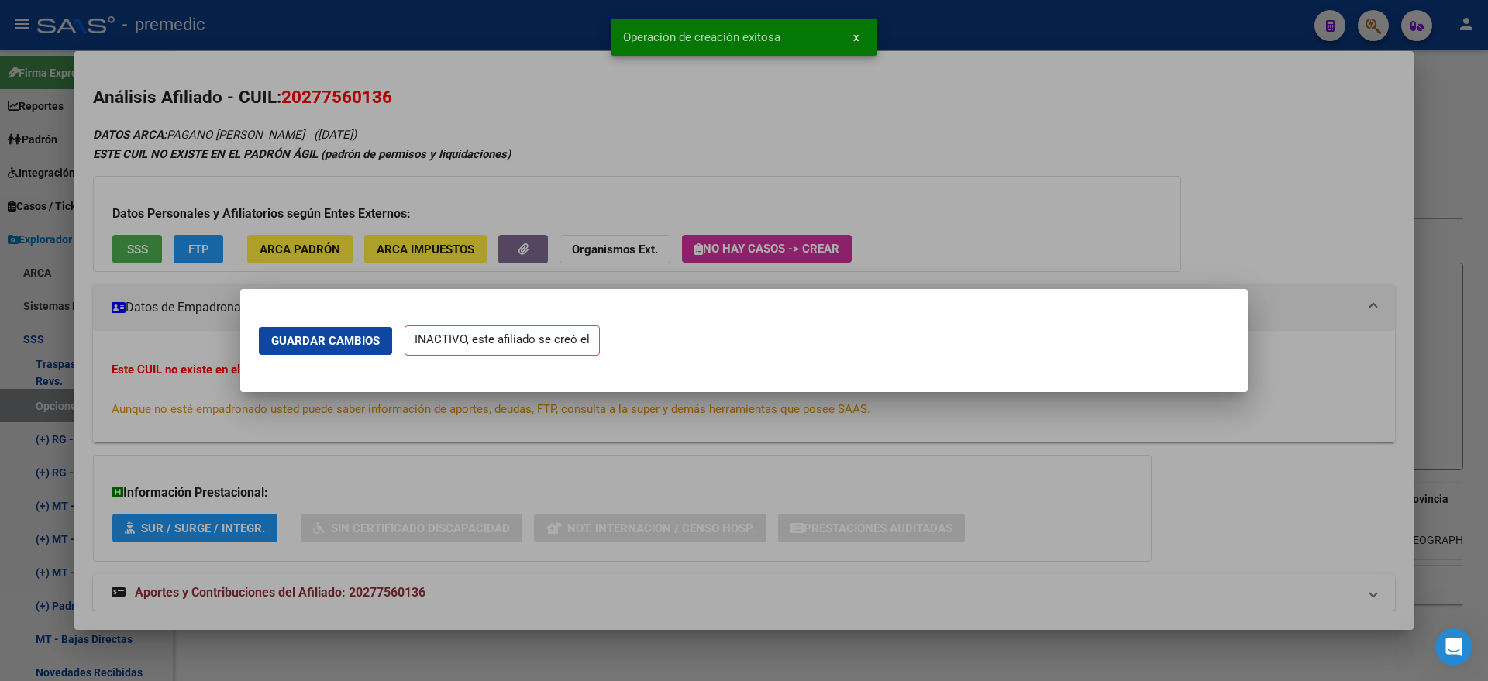
scroll to position [0, 0]
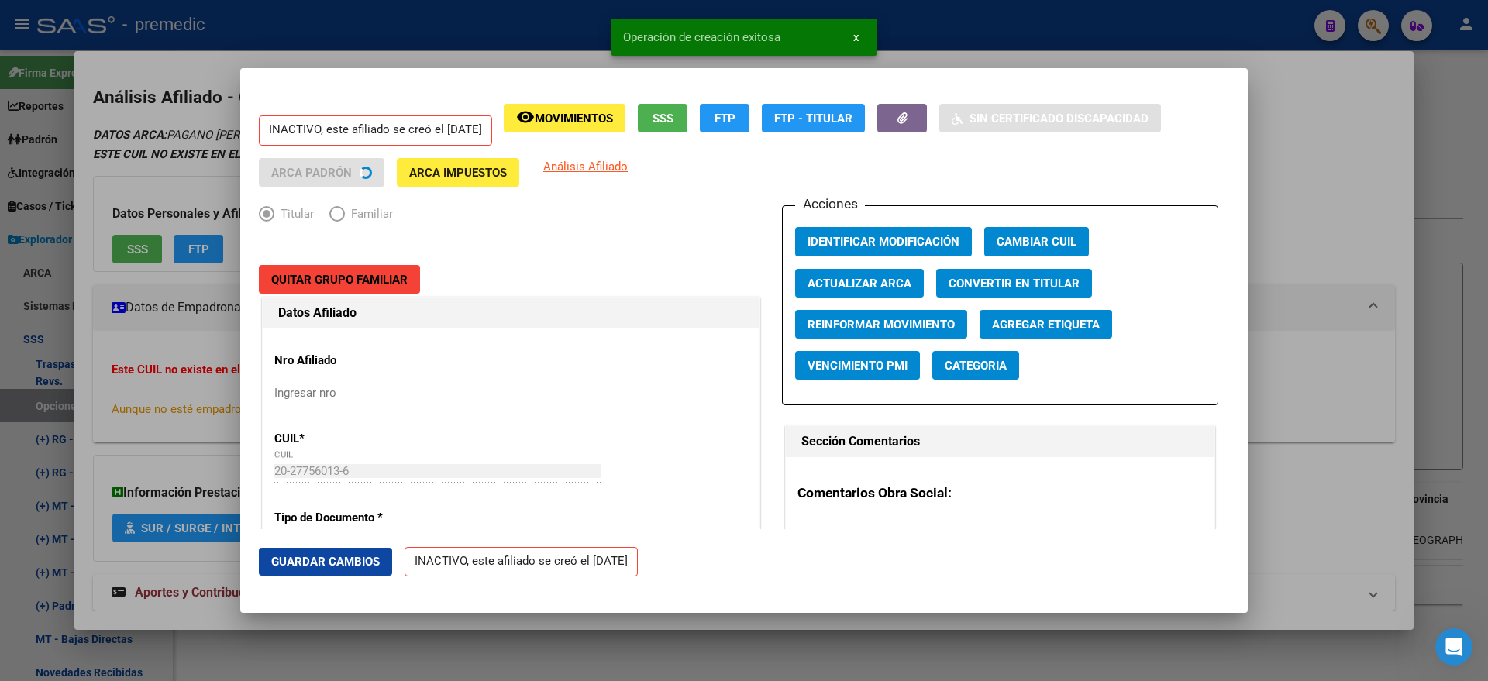
click at [81, 354] on div at bounding box center [744, 340] width 1488 height 681
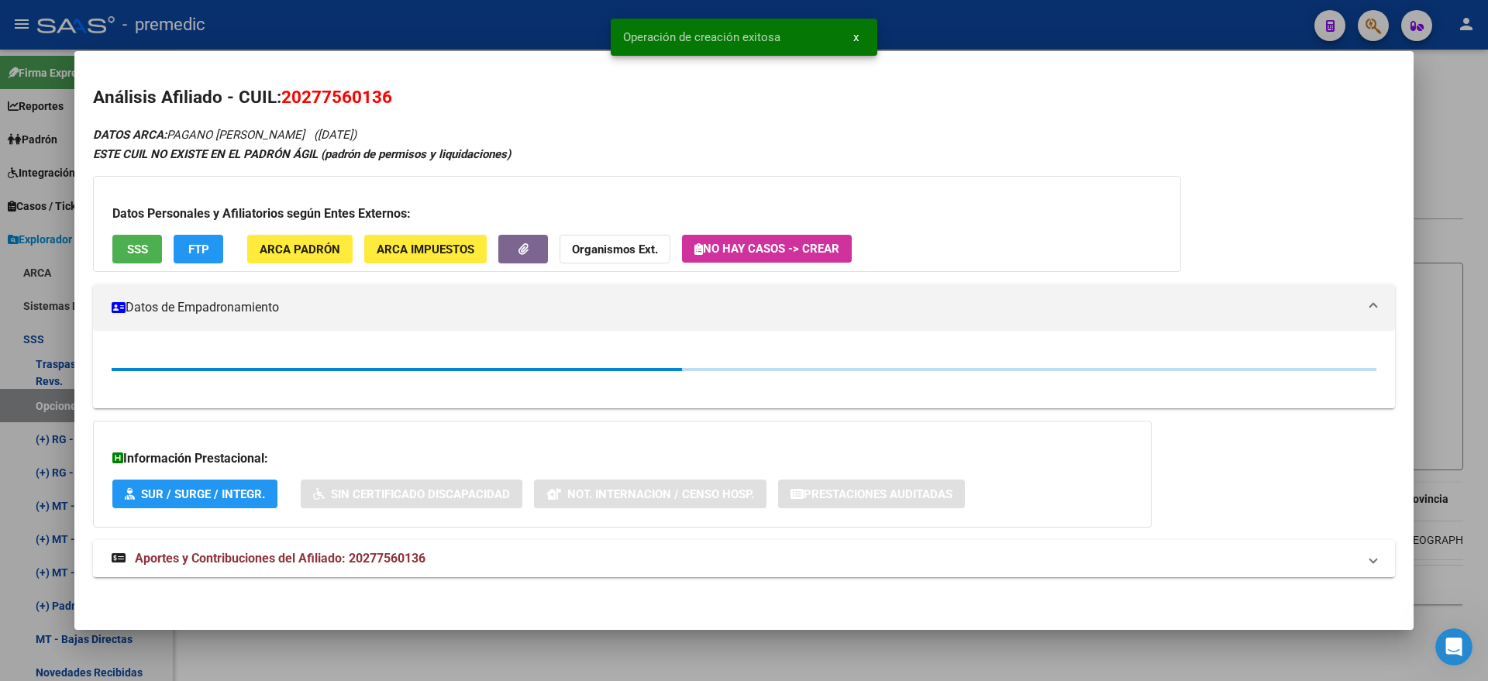
click at [53, 392] on div at bounding box center [744, 340] width 1488 height 681
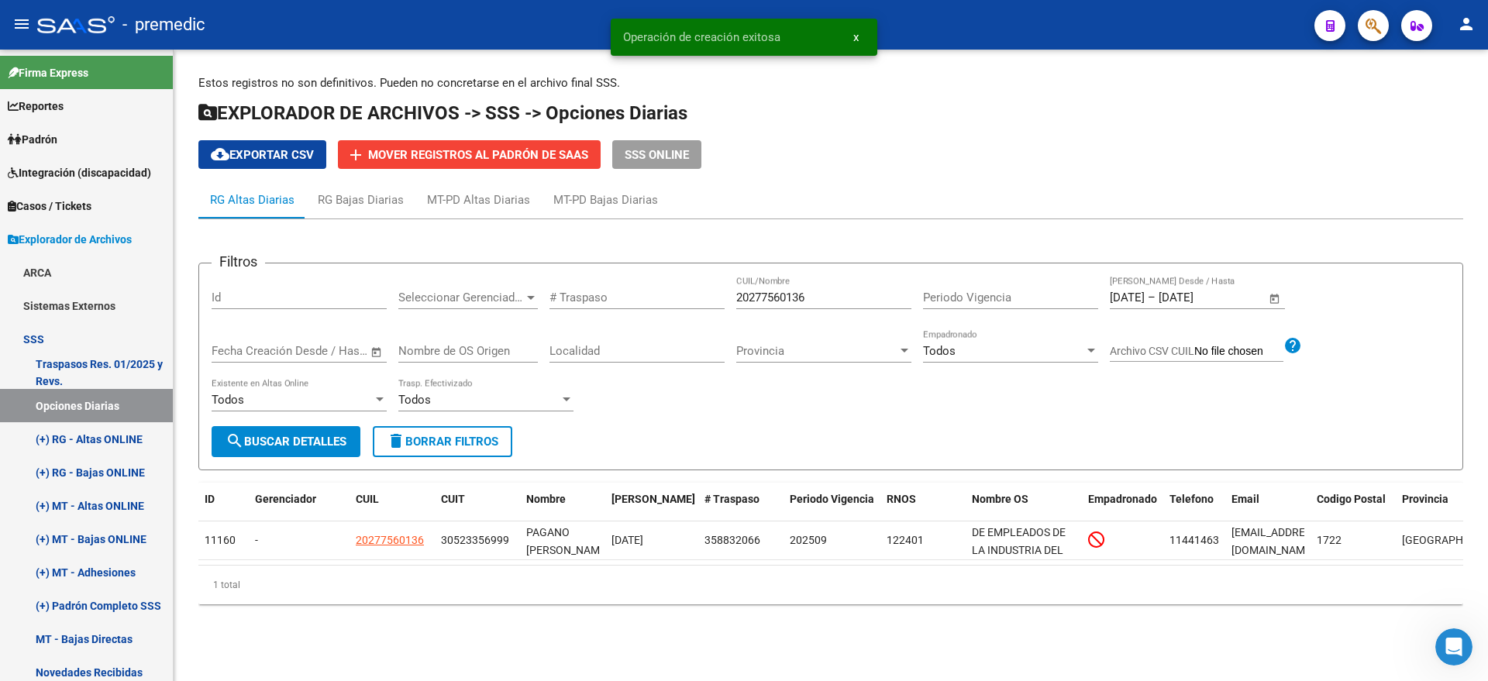
click at [315, 442] on span "search Buscar Detalles" at bounding box center [286, 442] width 121 height 14
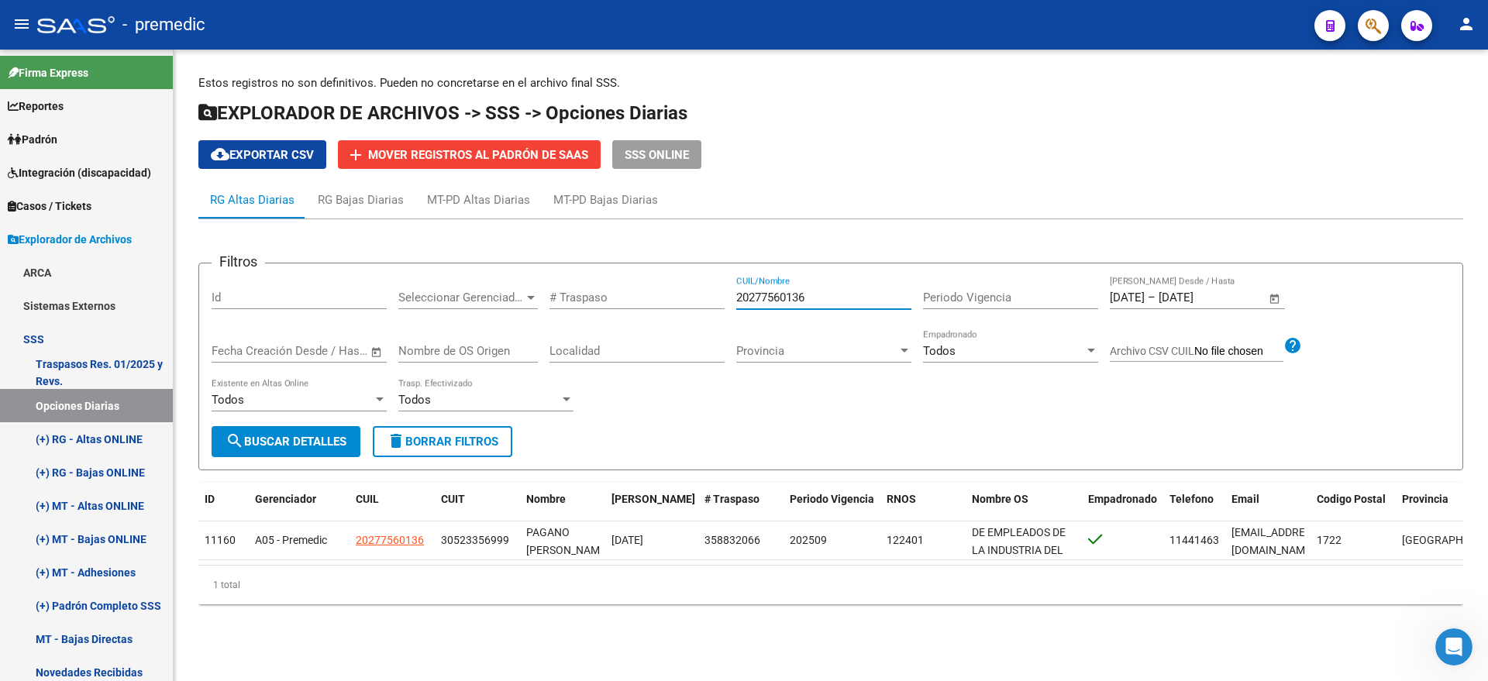
drag, startPoint x: 832, startPoint y: 299, endPoint x: 635, endPoint y: 291, distance: 197.8
click at [635, 291] on div "Filtros Id Seleccionar Gerenciador Seleccionar Gerenciador # Traspaso 202775601…" at bounding box center [831, 351] width 1238 height 150
paste input "7188931842"
type input "27188931842"
click at [310, 431] on button "search Buscar Detalles" at bounding box center [286, 441] width 149 height 31
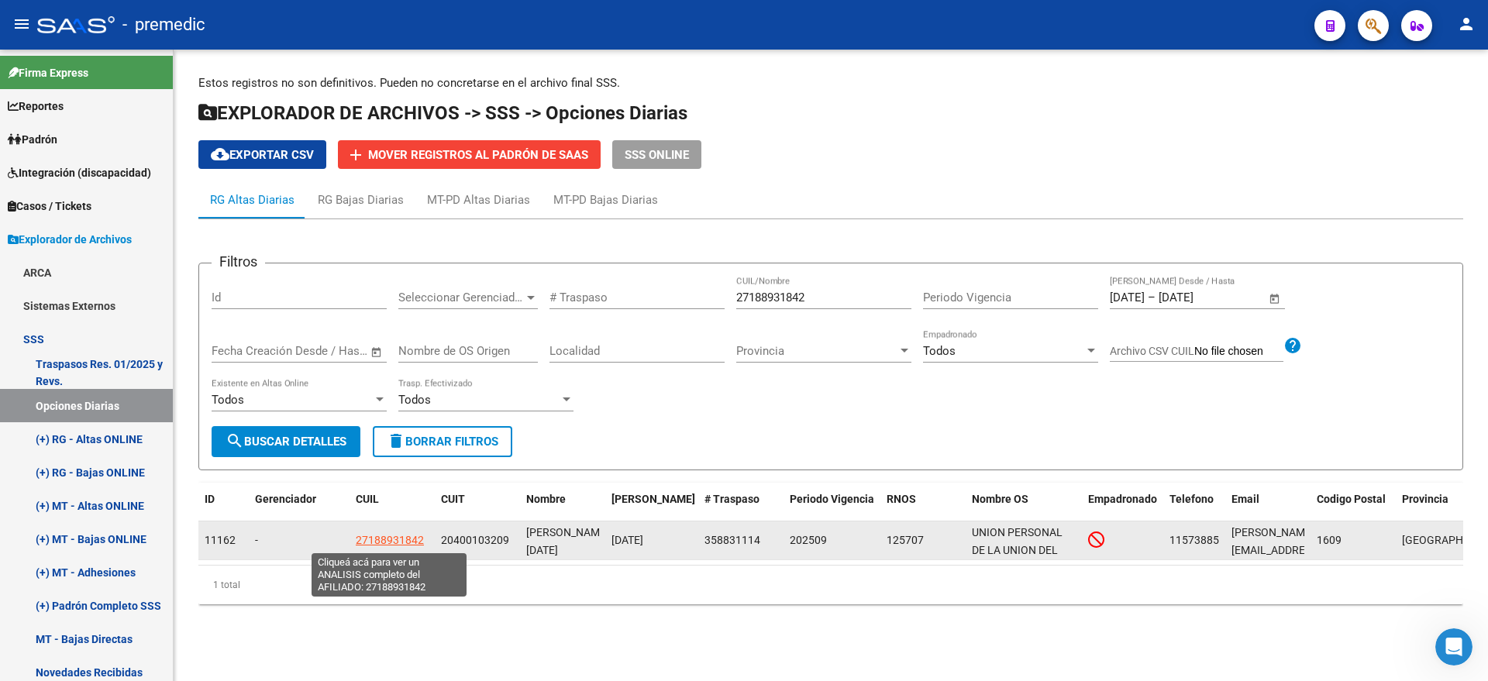
click at [401, 537] on span "27188931842" at bounding box center [390, 540] width 68 height 12
type textarea "27188931842"
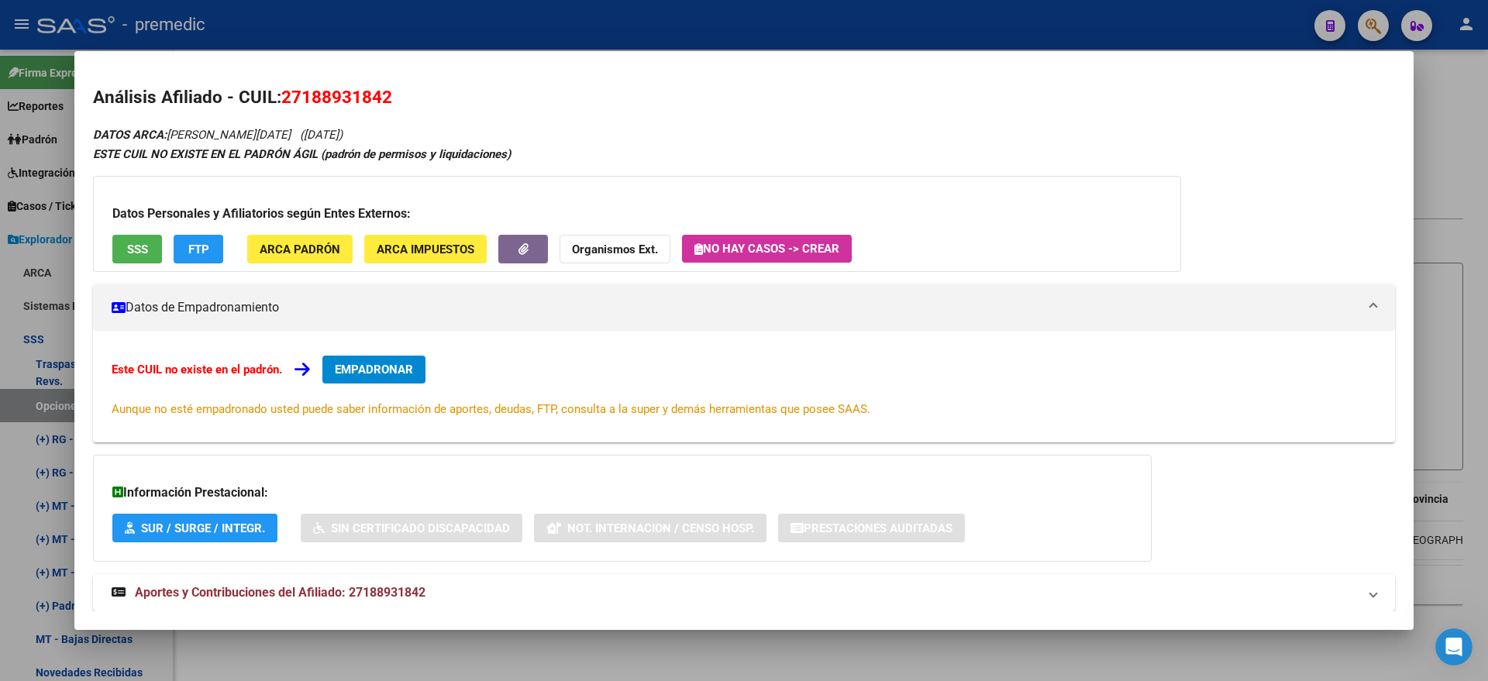
click at [357, 372] on span "EMPADRONAR" at bounding box center [374, 370] width 78 height 14
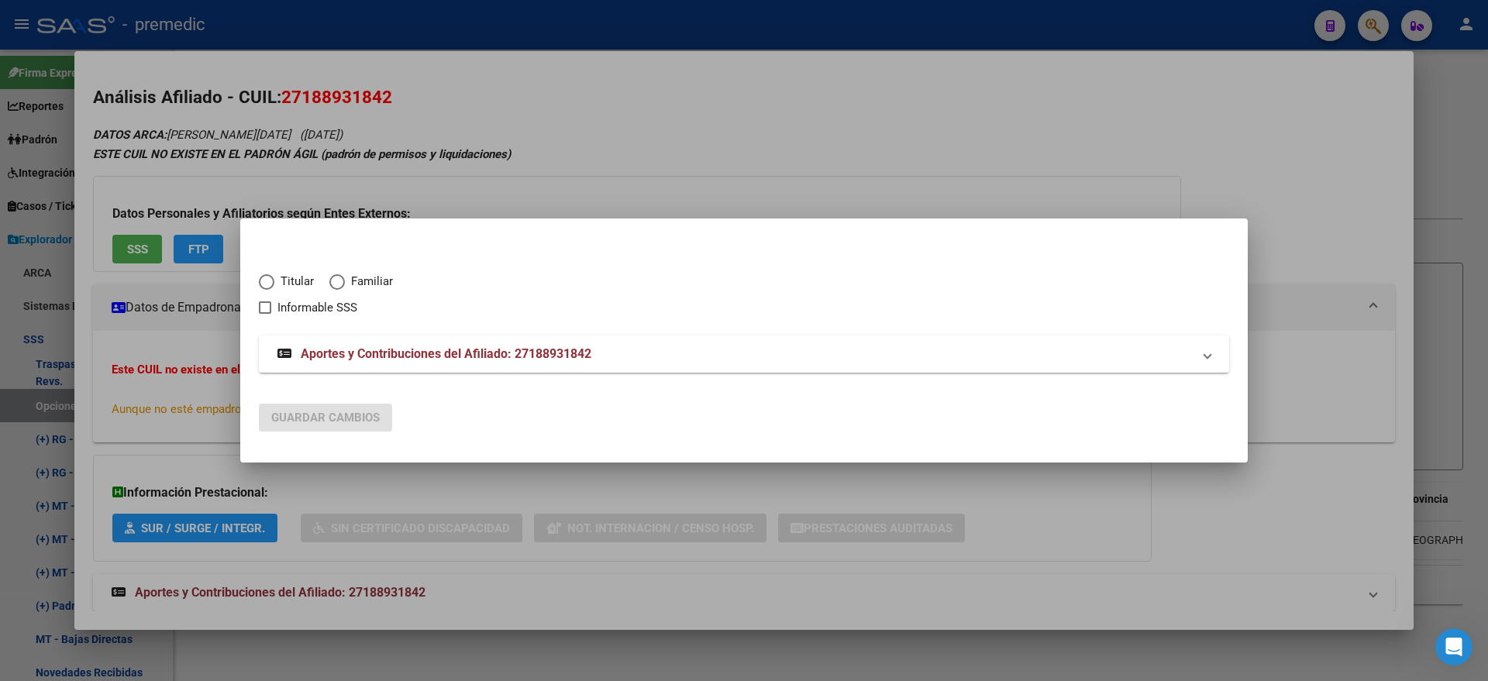
click at [275, 285] on span "Titular" at bounding box center [294, 282] width 40 height 18
click at [274, 285] on input "Titular" at bounding box center [266, 281] width 15 height 15
radio input "true"
checkbox input "true"
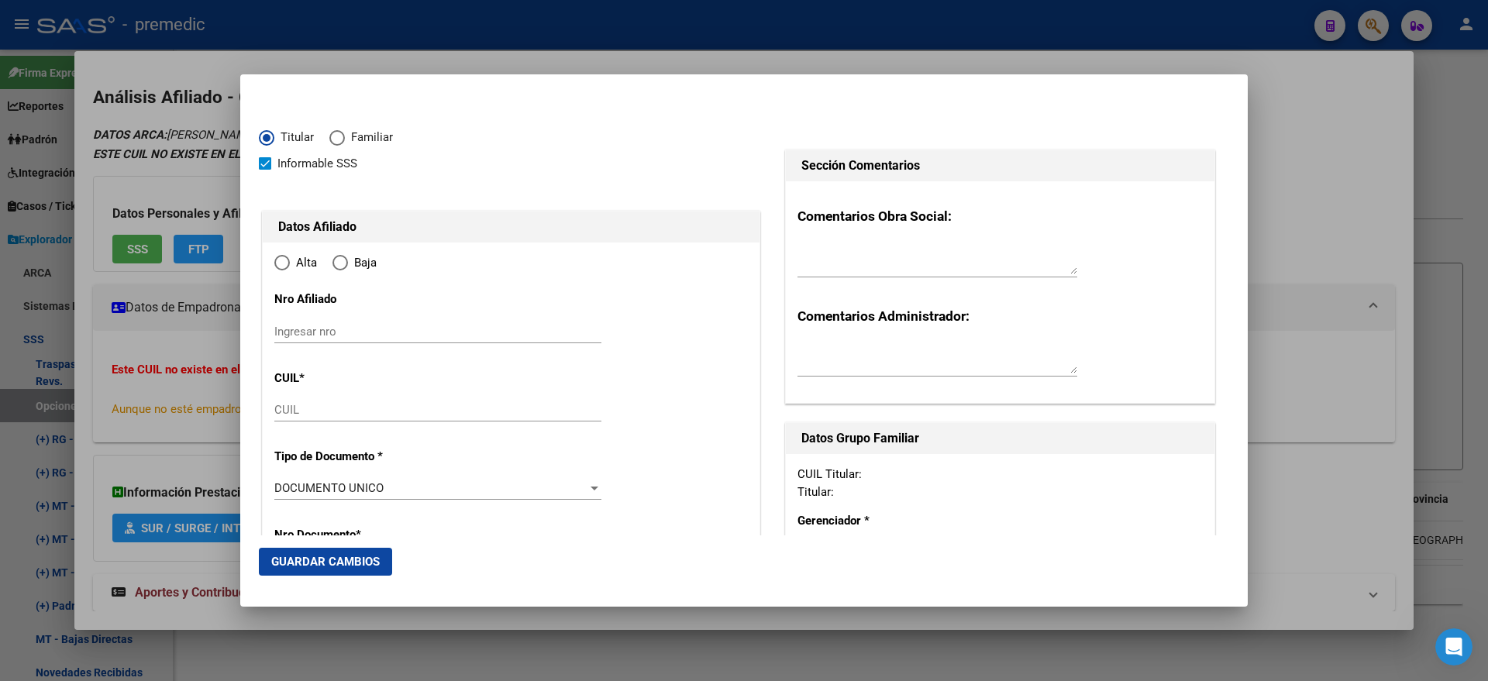
type input "27-18893184-2"
radio input "true"
type input "18893184"
type input "MEZA"
type input "ANAHI LUCIA"
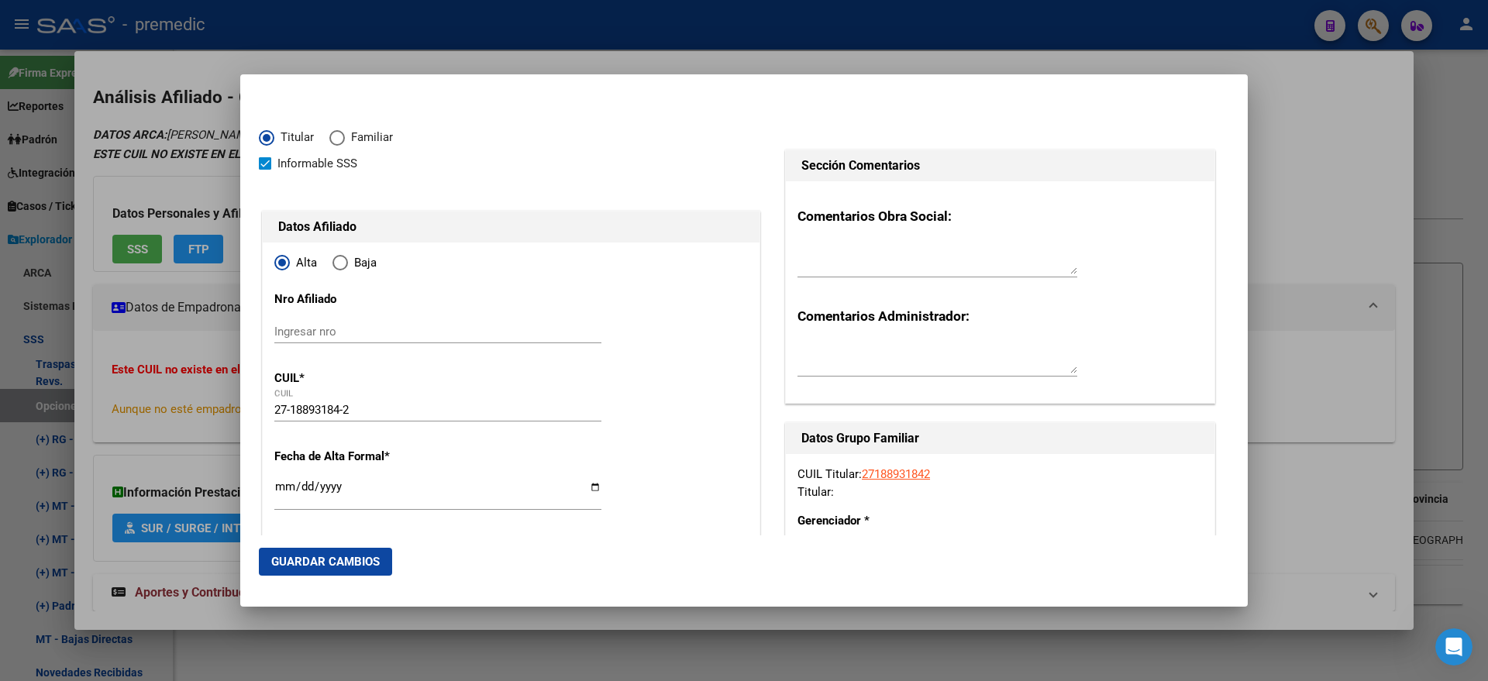
type input "1992-01-04"
type input "BOULOGNE"
type input "1609"
type input "T M DE ANCHORENA"
type input "2064"
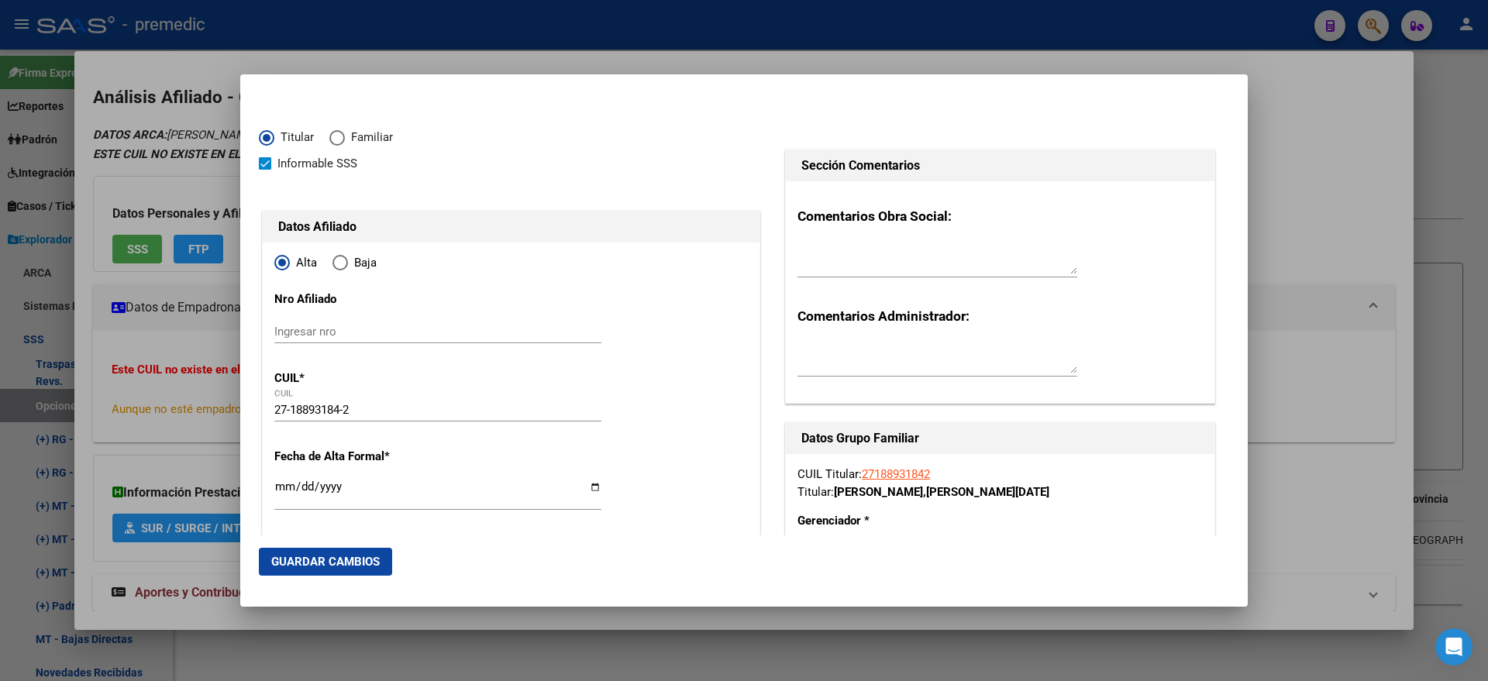
click at [283, 487] on input "Ingresar fecha" at bounding box center [437, 492] width 327 height 25
type input "2025-09-01"
click at [256, 491] on mat-dialog-content "Titular Familiar Informable SSS Datos Afiliado Alta Baja Nro Afiliado Ingresar …" at bounding box center [743, 314] width 1007 height 442
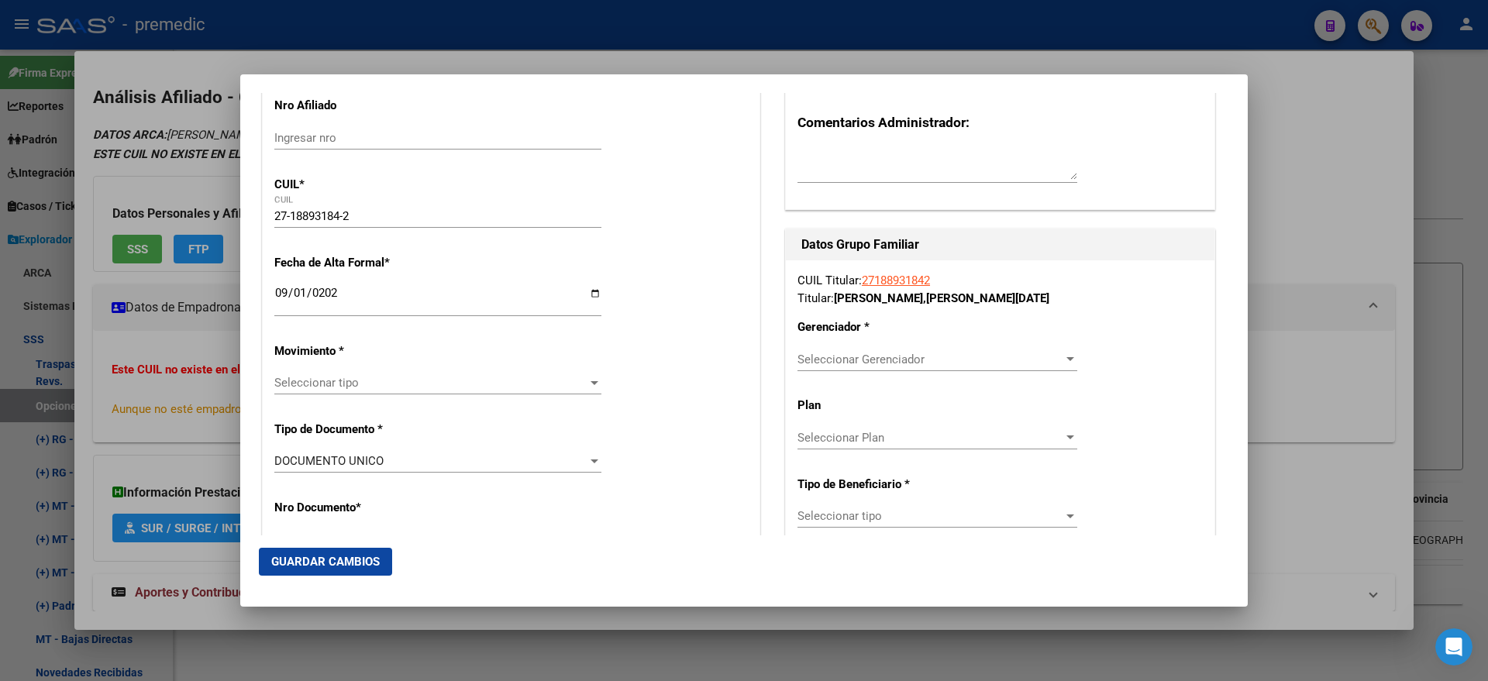
scroll to position [291, 0]
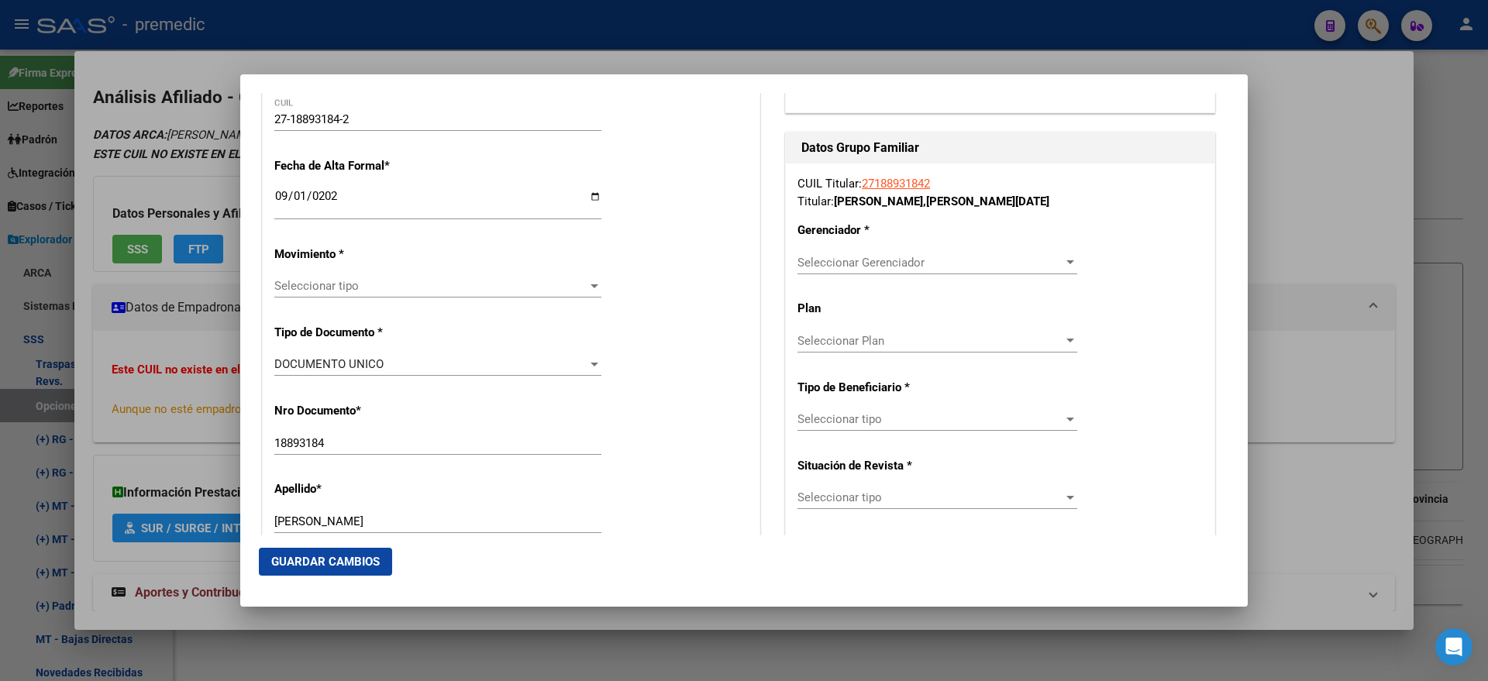
click at [306, 297] on div "Seleccionar tipo Seleccionar tipo" at bounding box center [437, 285] width 327 height 23
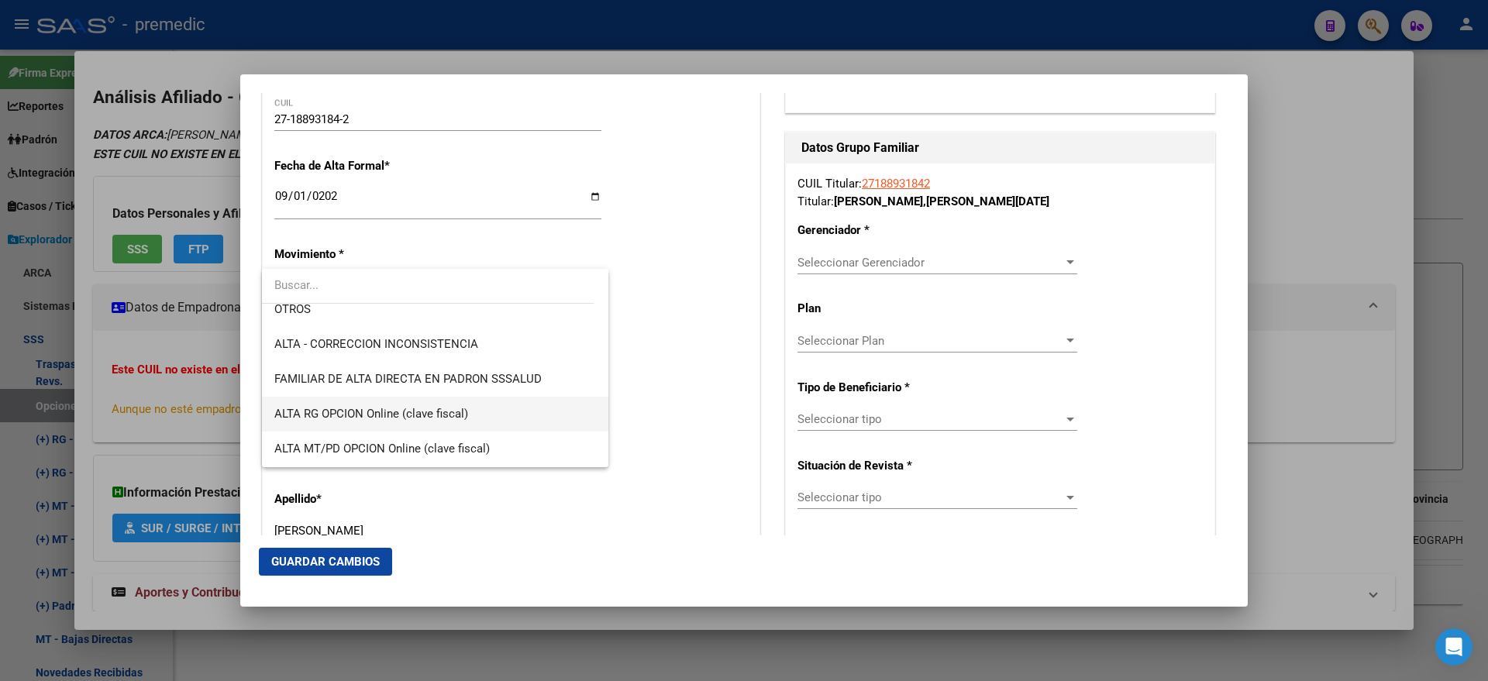
click at [398, 407] on span "ALTA RG OPCION Online (clave fiscal)" at bounding box center [371, 414] width 194 height 14
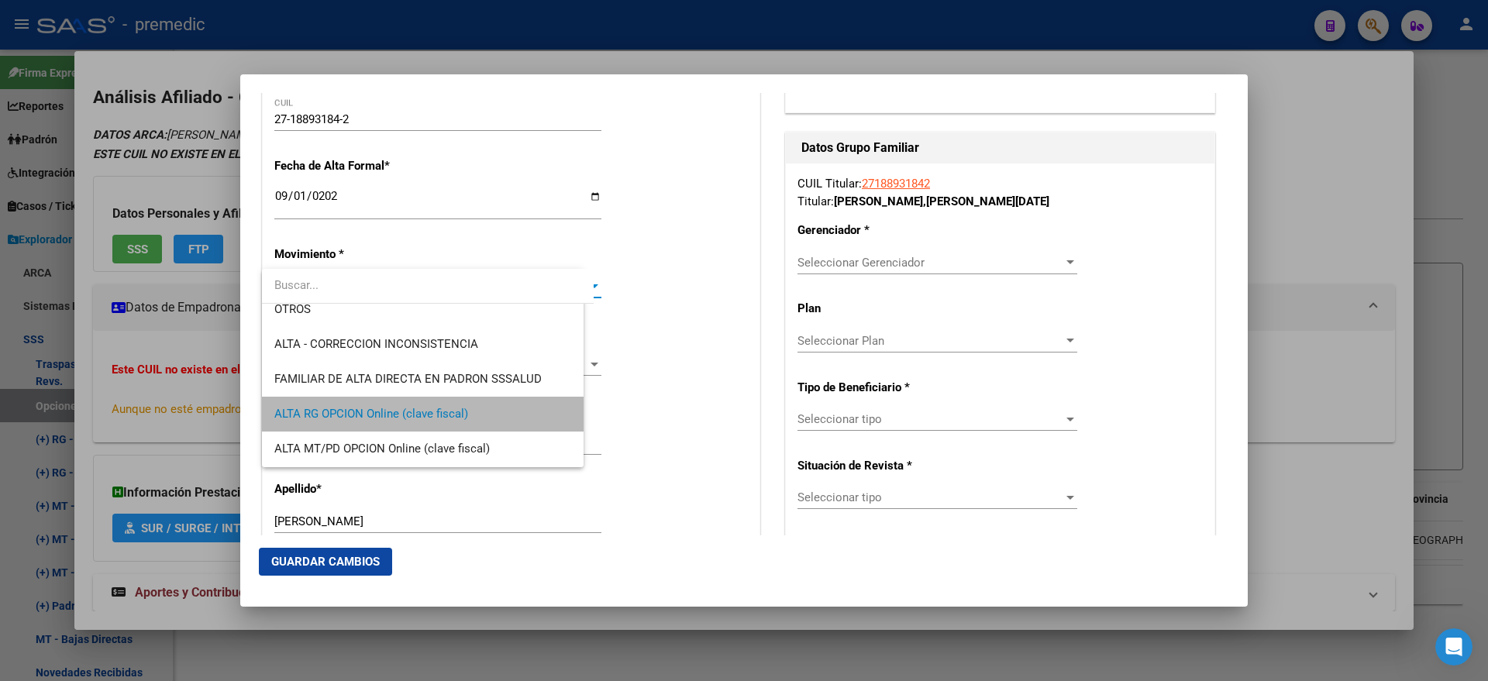
click at [606, 367] on app-drop-down-list "Tipo de Documento * DOCUMENTO UNICO Seleccionar tipo" at bounding box center [443, 348] width 339 height 46
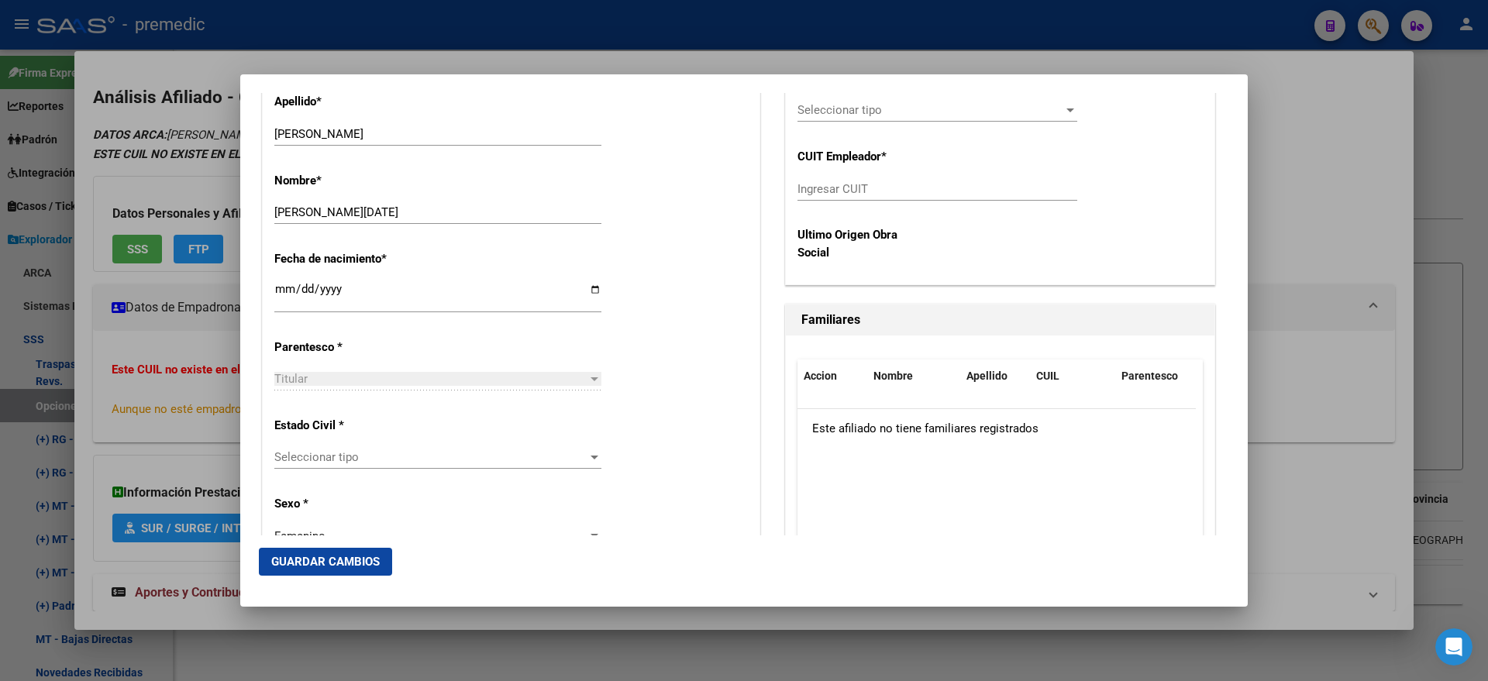
scroll to position [775, 0]
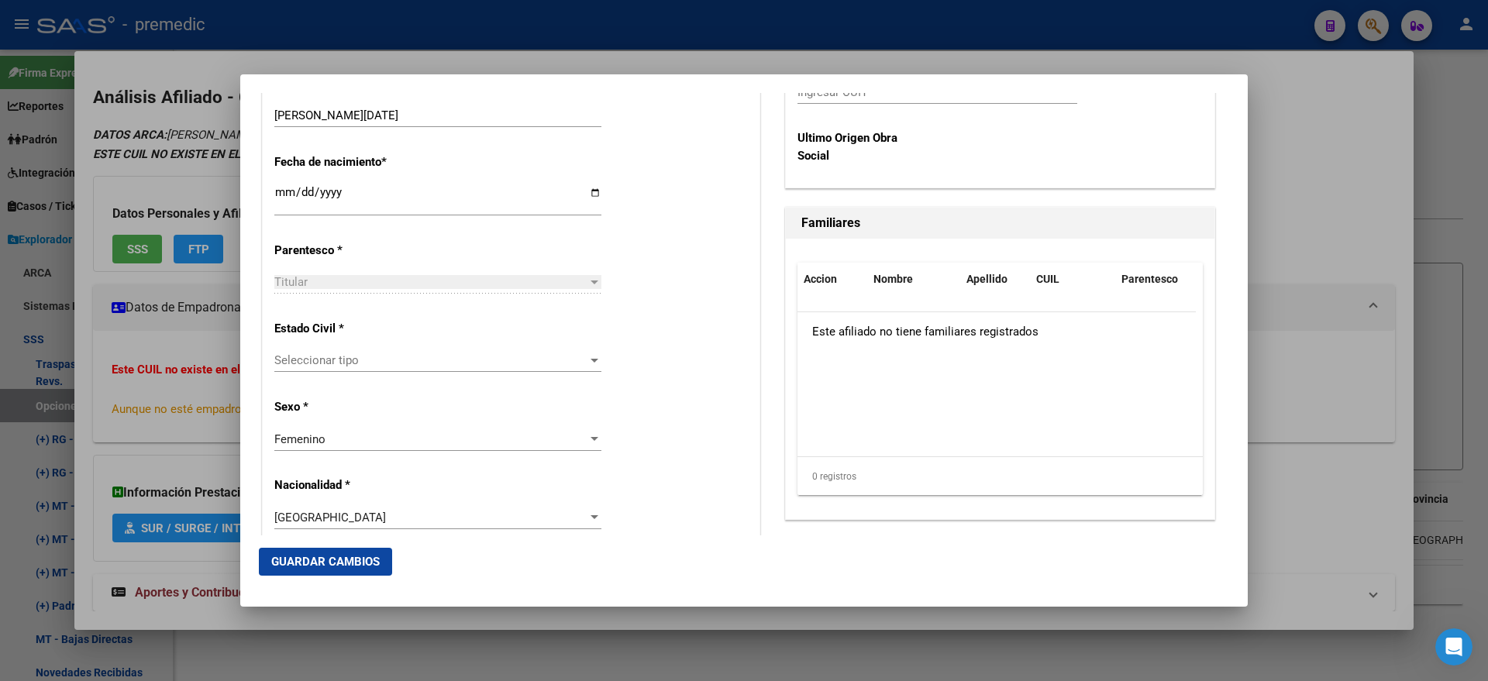
click at [481, 368] on div "Seleccionar tipo Seleccionar tipo" at bounding box center [437, 360] width 327 height 23
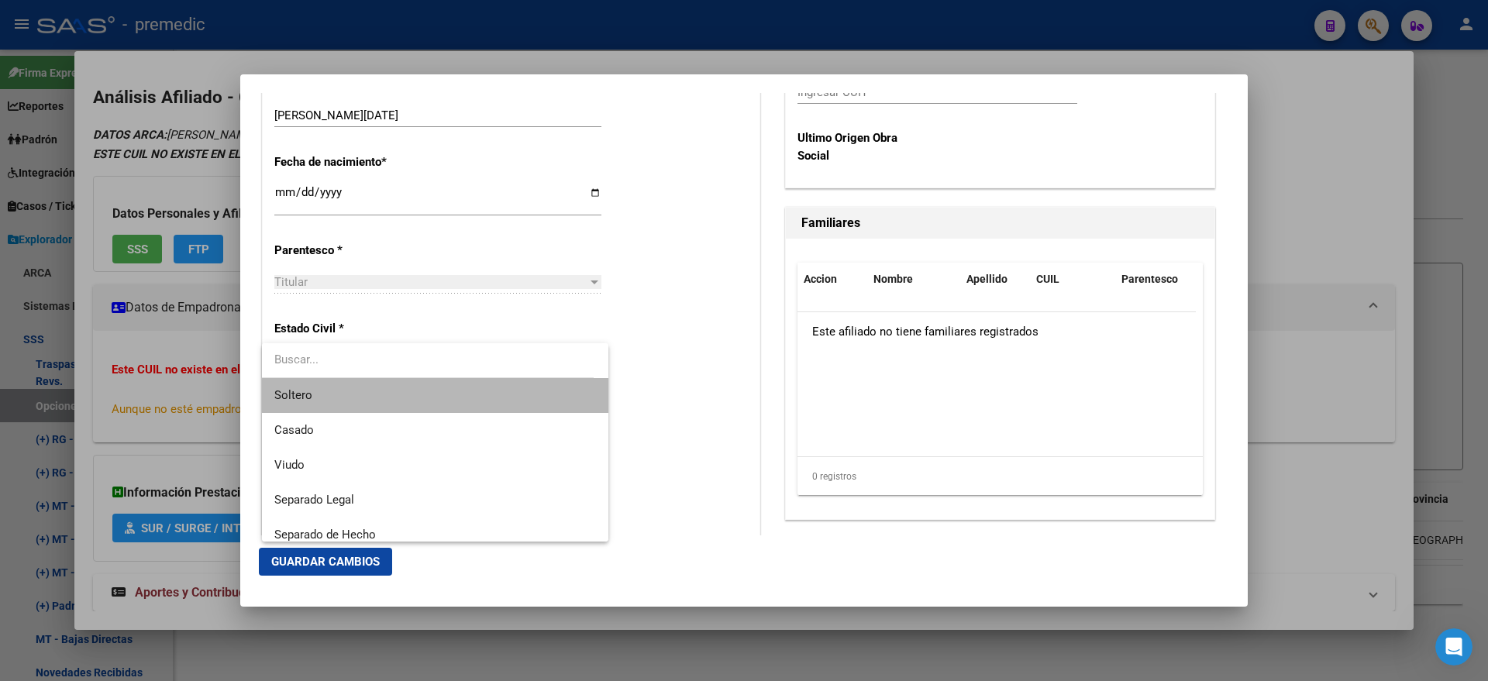
click at [441, 396] on span "Soltero" at bounding box center [435, 395] width 322 height 35
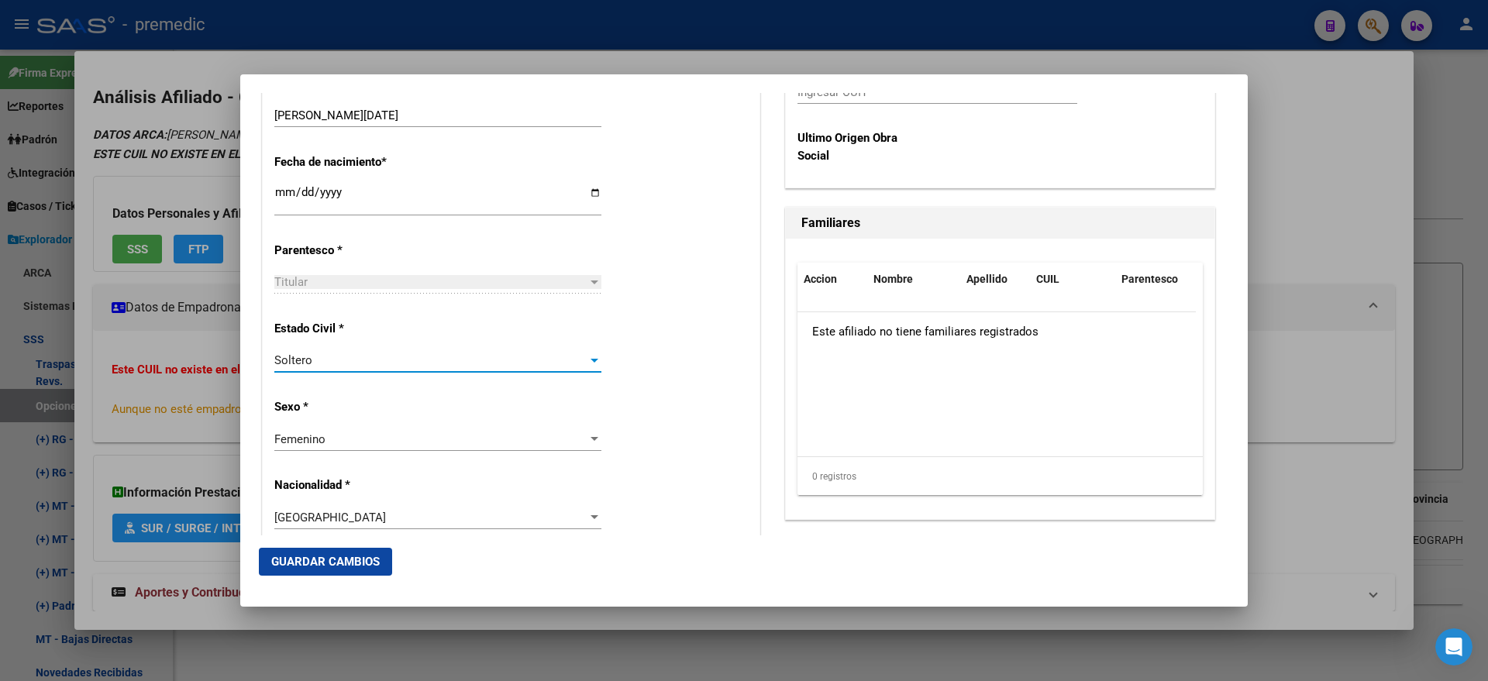
click at [659, 387] on div "Alta Baja Nro Afiliado Ingresar nro CUIL * 27-18893184-2 CUIL ARCA Padrón Fecha…" at bounding box center [511, 574] width 497 height 2213
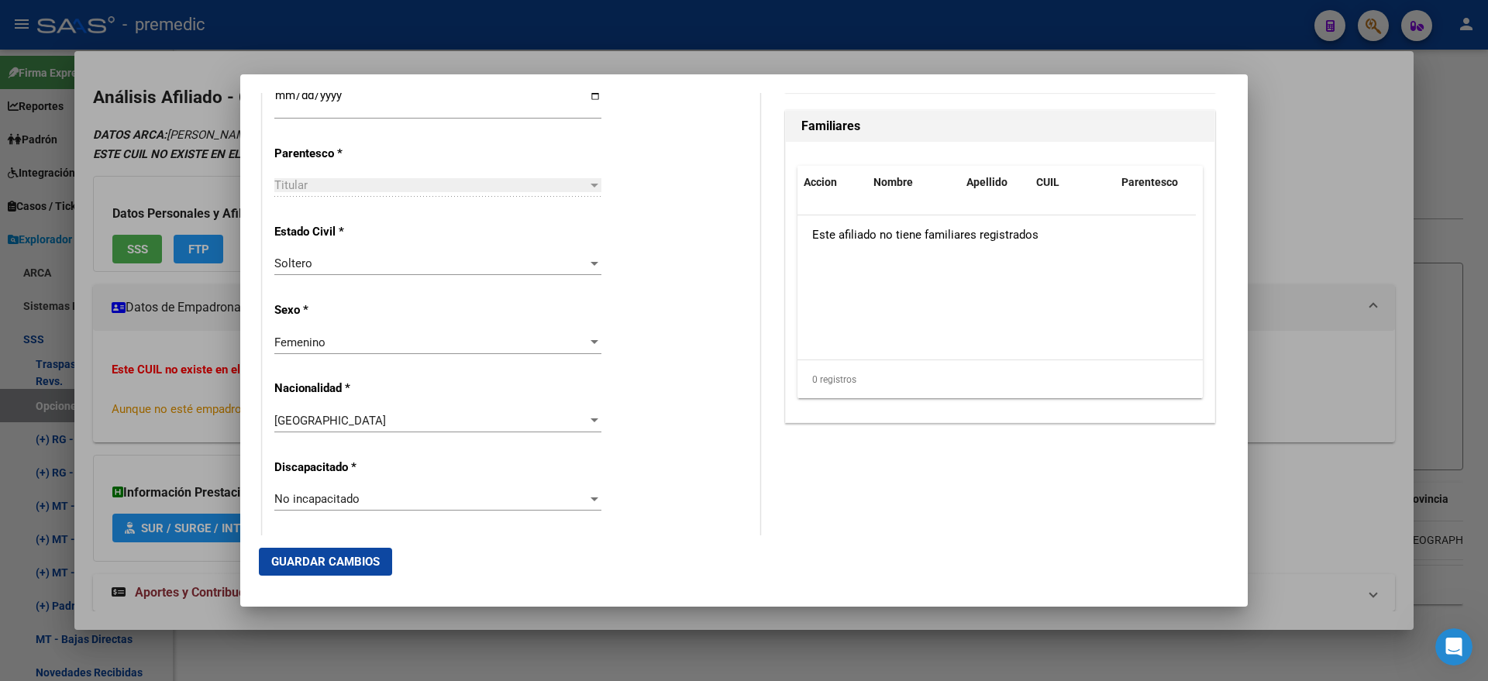
scroll to position [291, 0]
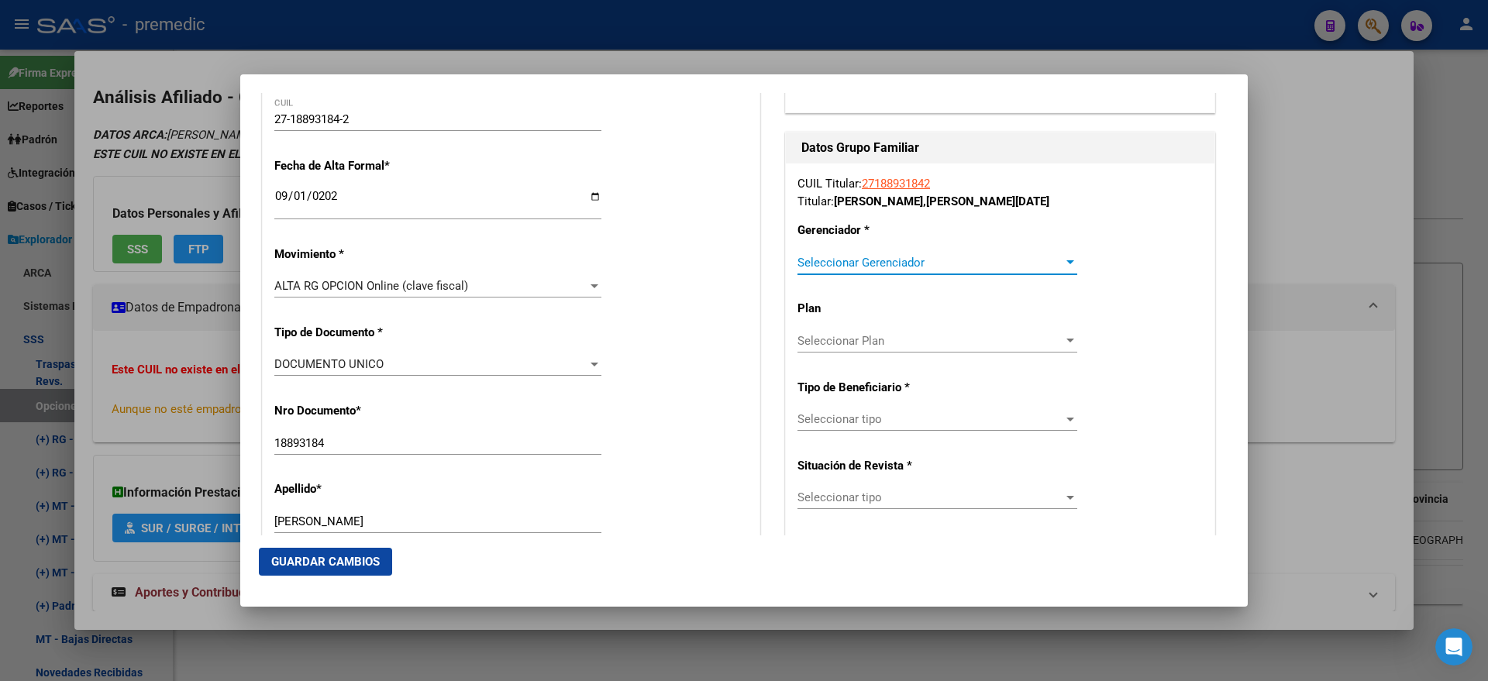
click at [797, 259] on span "Seleccionar Gerenciador" at bounding box center [930, 263] width 266 height 14
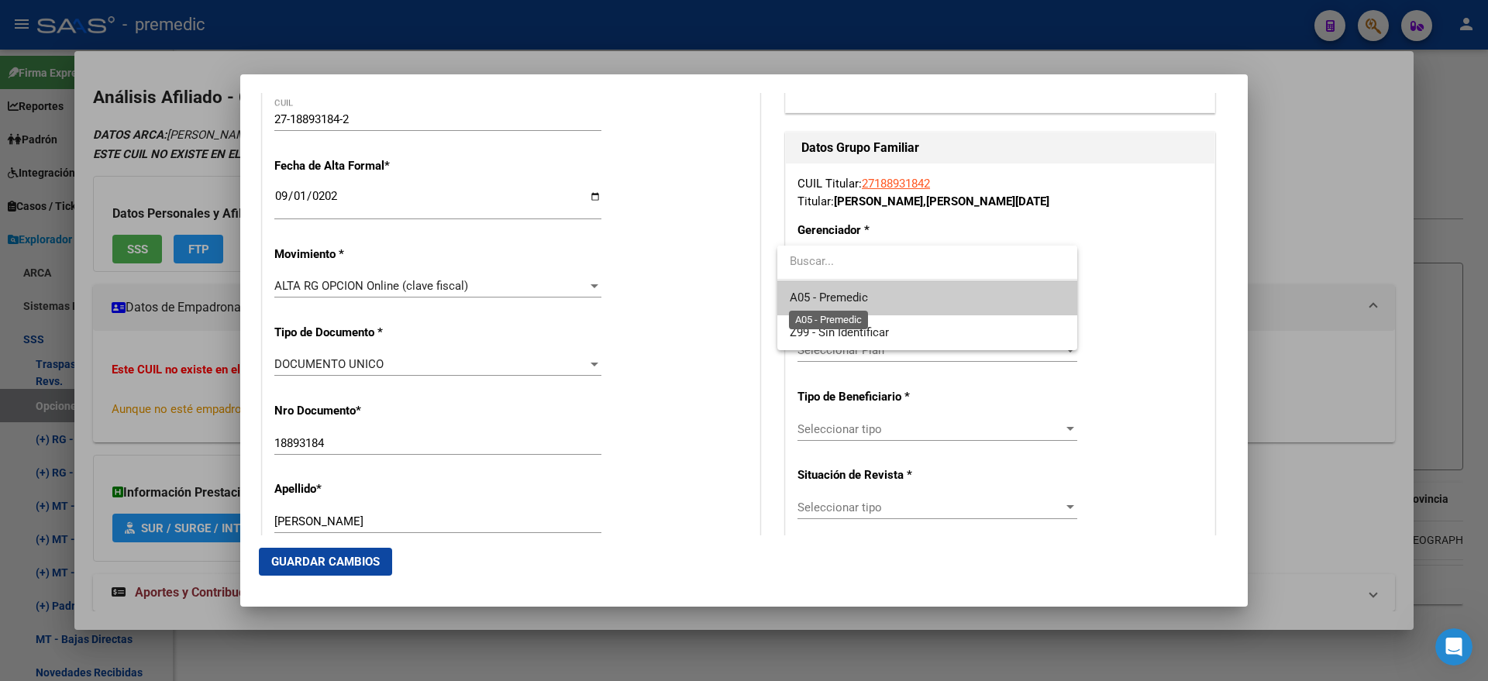
click at [815, 295] on span "A05 - Premedic" at bounding box center [829, 298] width 78 height 14
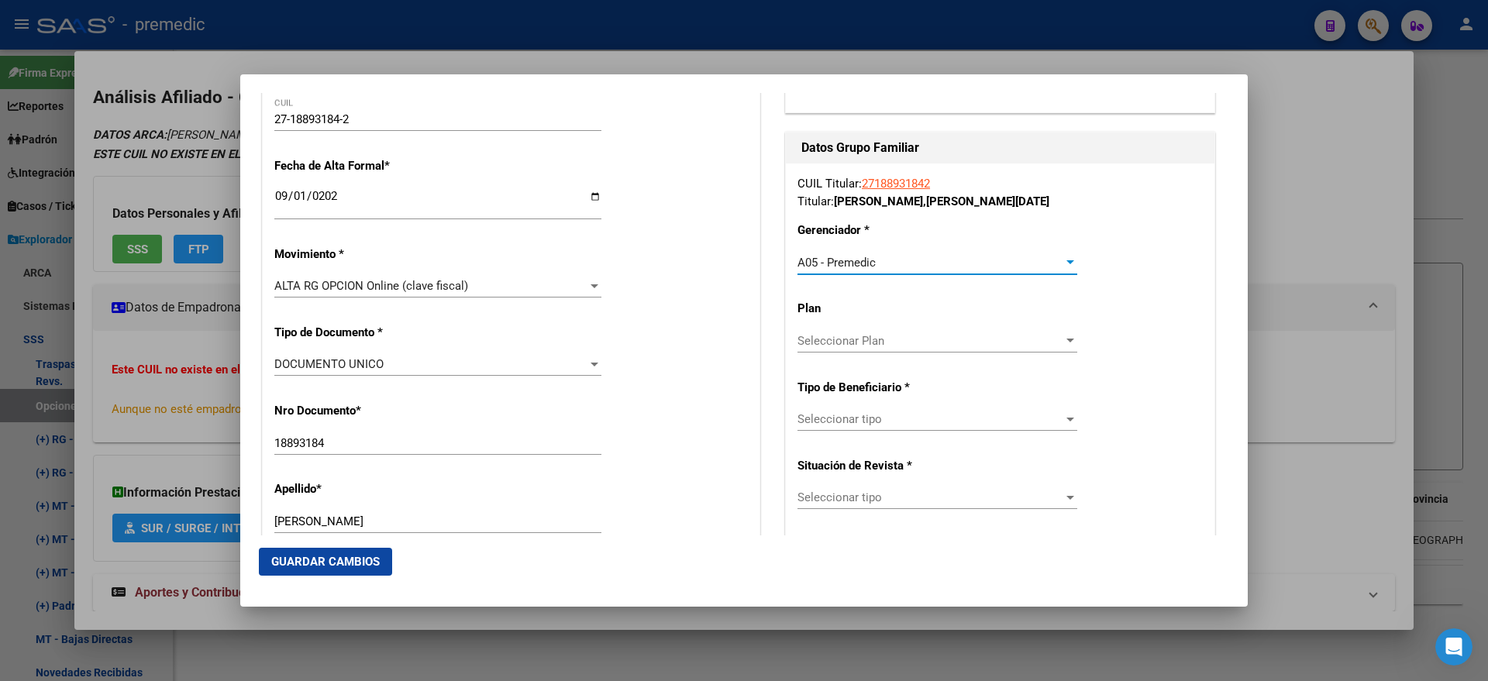
click at [799, 419] on span "Seleccionar tipo" at bounding box center [930, 419] width 266 height 14
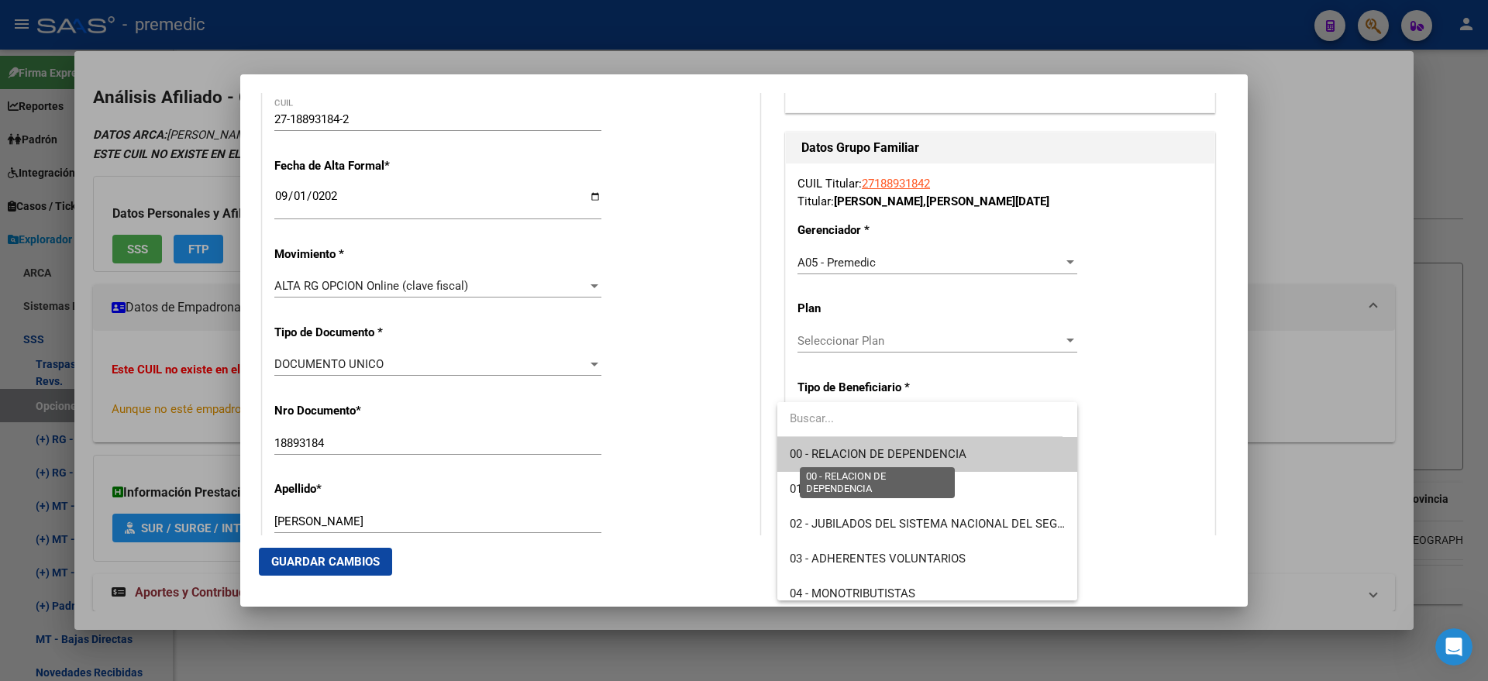
click at [804, 453] on span "00 - RELACION DE DEPENDENCIA" at bounding box center [878, 454] width 177 height 14
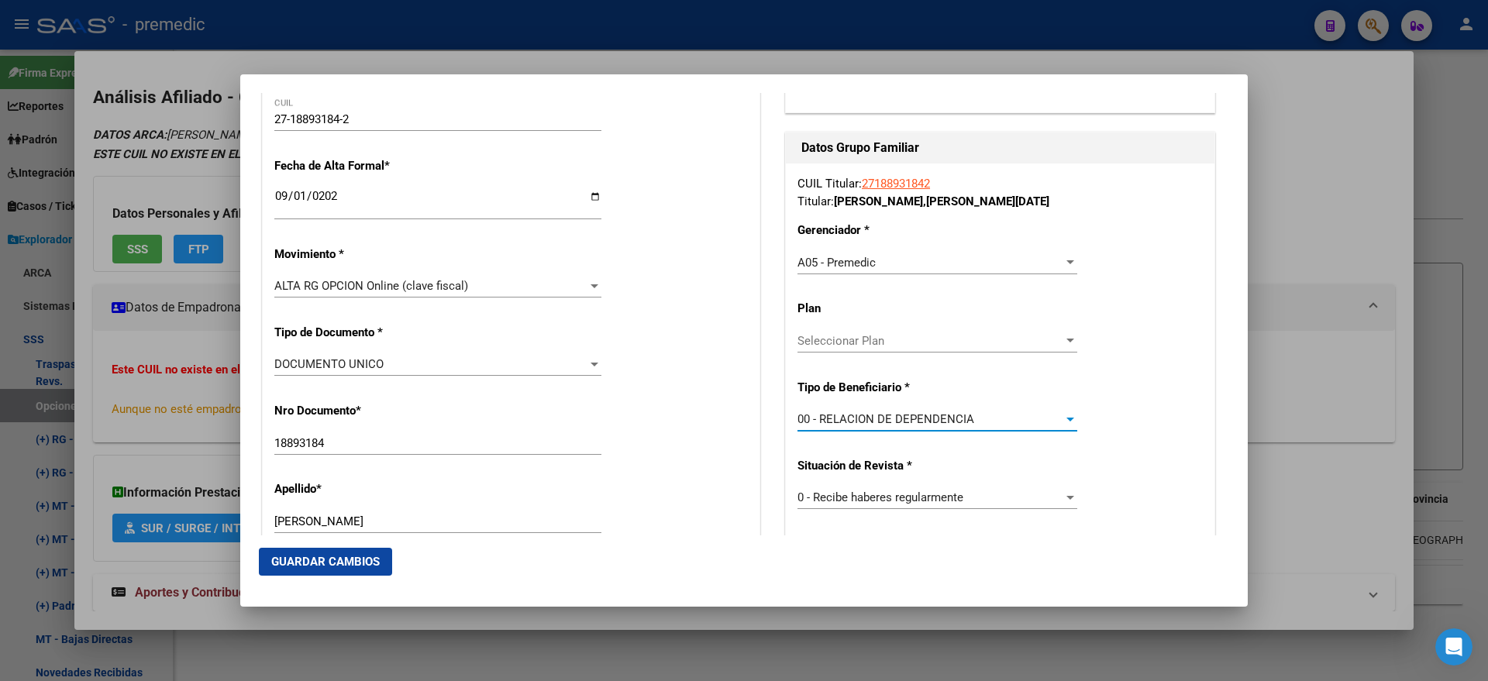
scroll to position [387, 0]
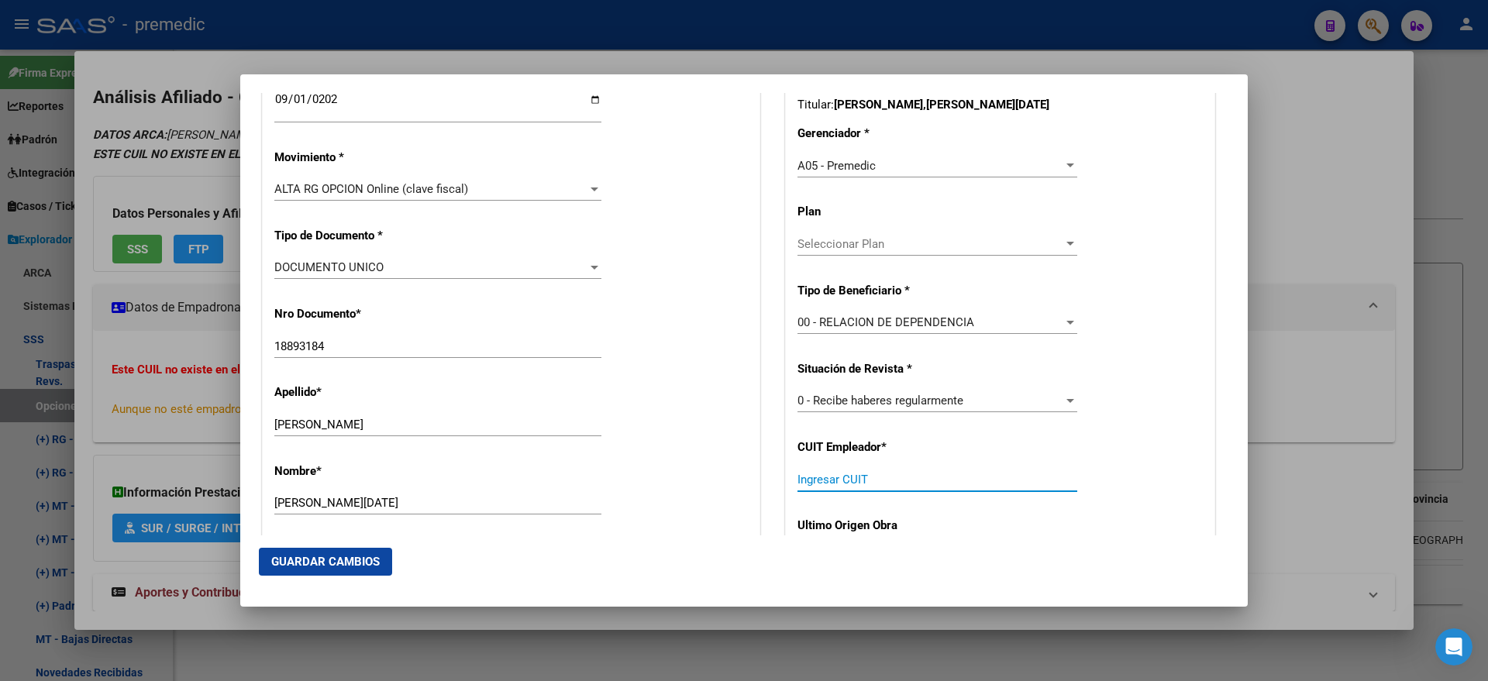
click at [801, 481] on input "Ingresar CUIT" at bounding box center [937, 480] width 280 height 14
paste input "20-40010320-9"
type input "20-40010320-9"
click at [365, 550] on button "Guardar Cambios" at bounding box center [325, 562] width 133 height 28
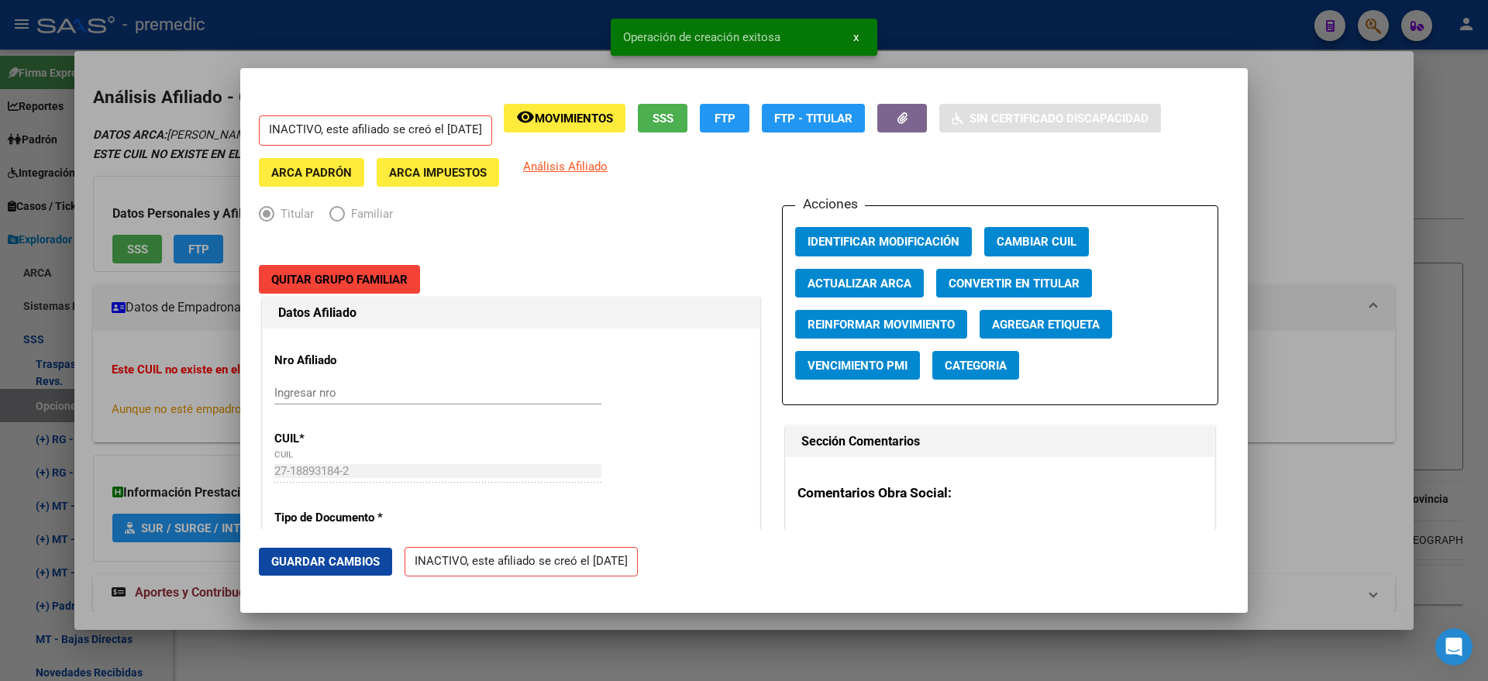
click at [83, 417] on div at bounding box center [744, 340] width 1488 height 681
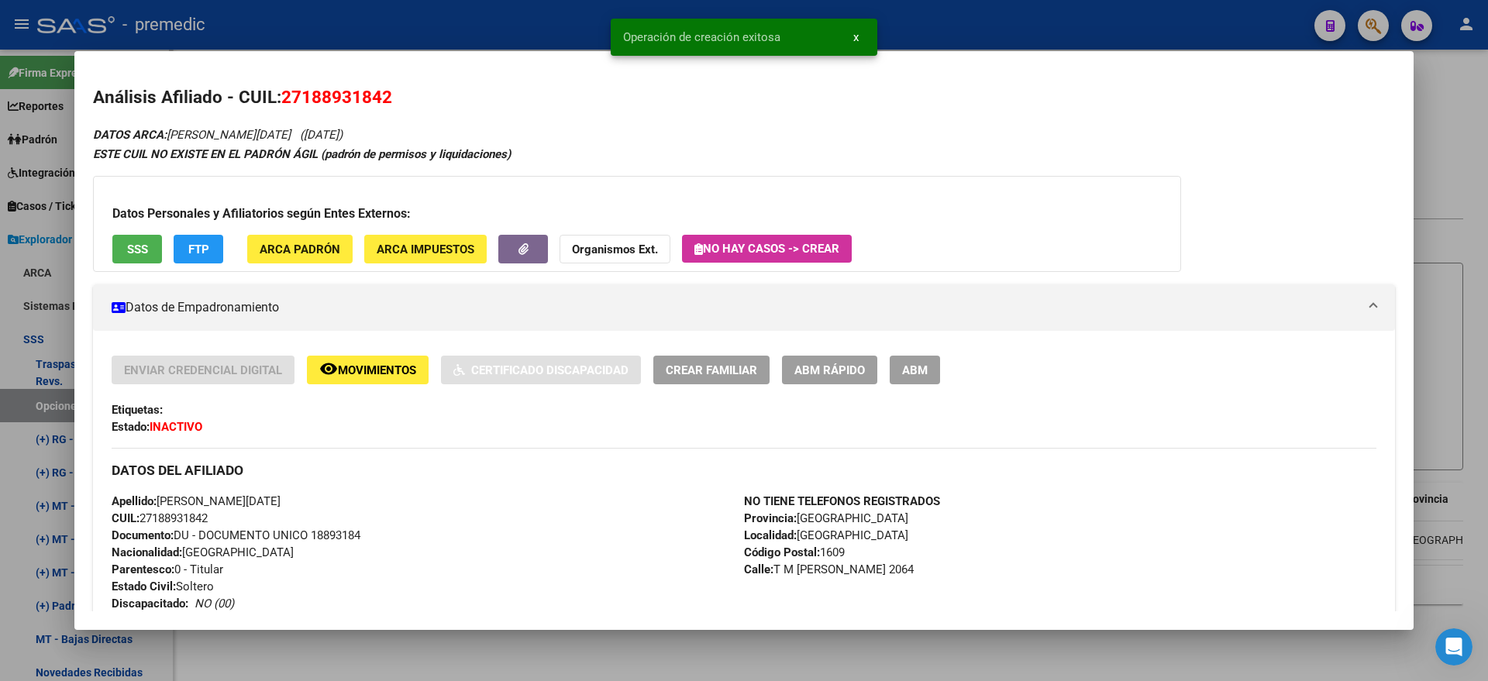
click at [60, 406] on div at bounding box center [744, 340] width 1488 height 681
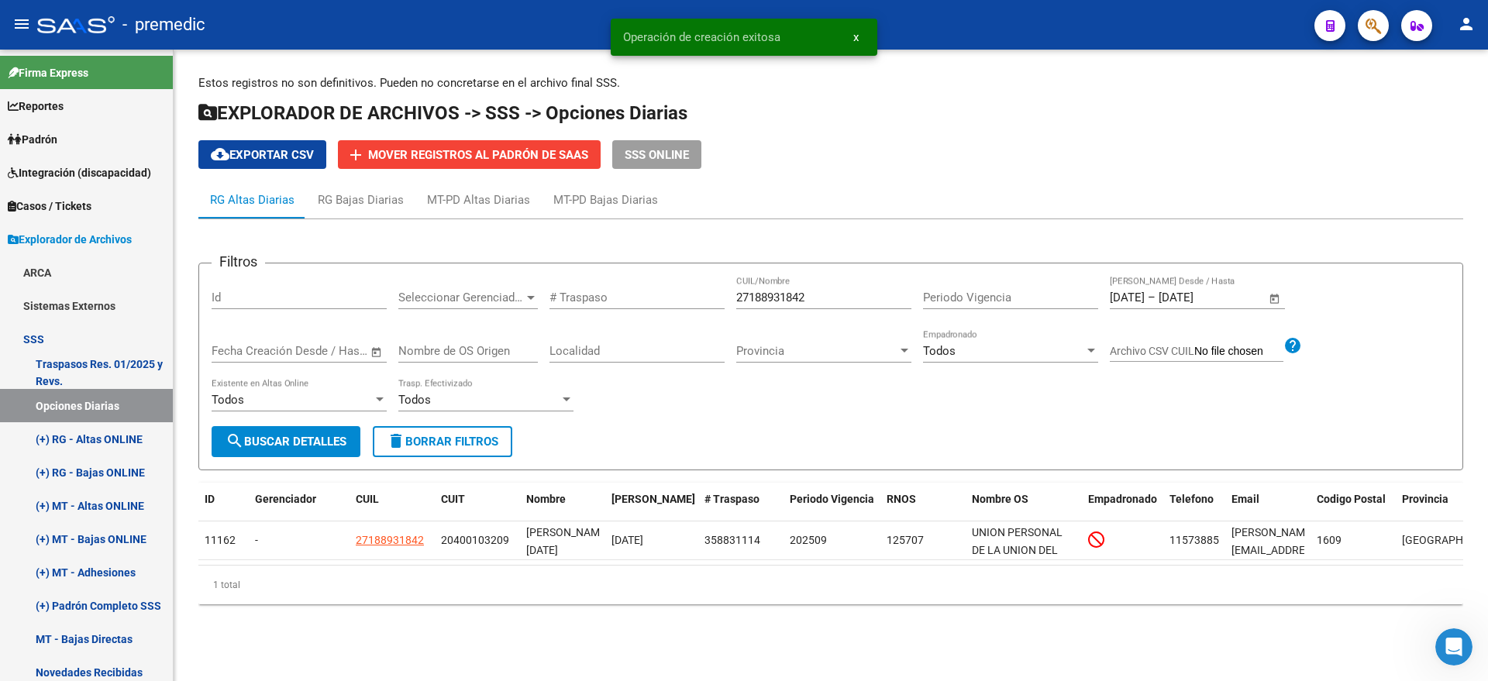
click at [271, 435] on span "search Buscar Detalles" at bounding box center [286, 442] width 121 height 14
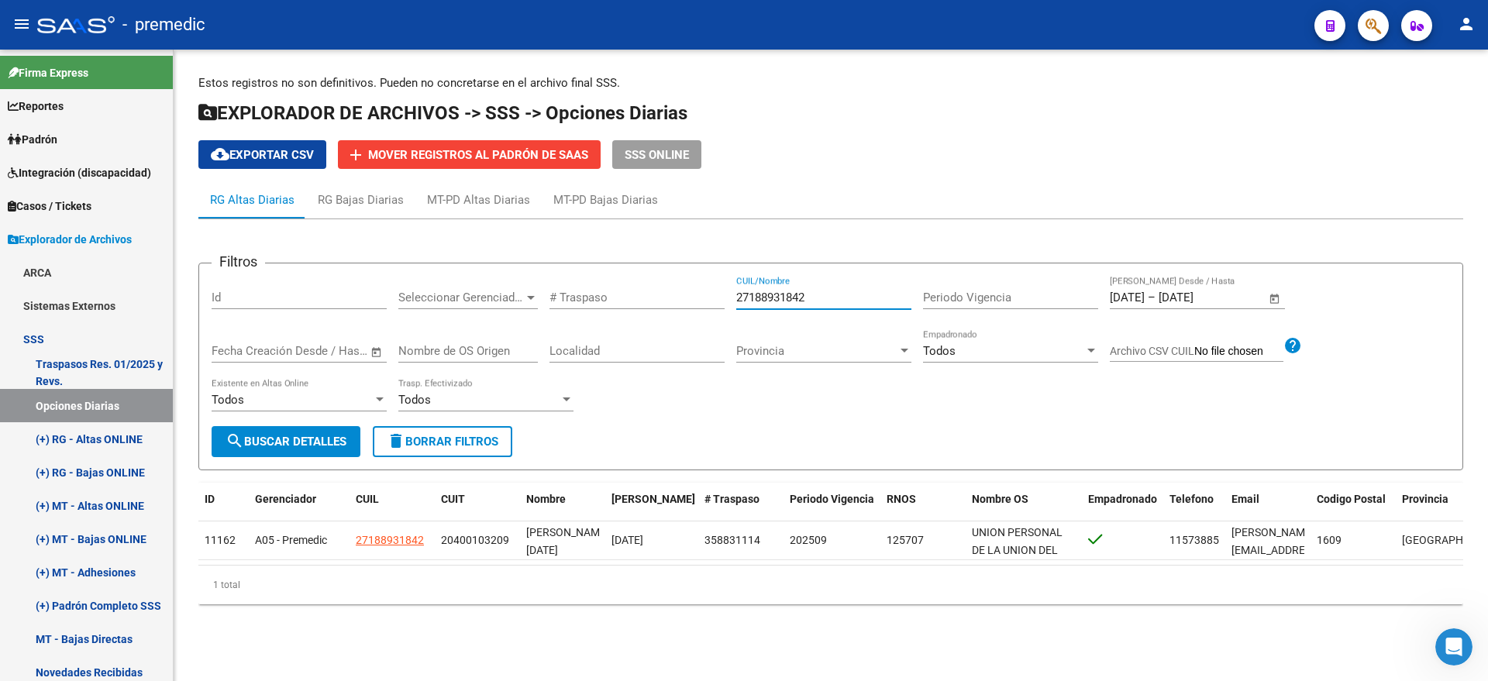
paste input "231098335"
drag, startPoint x: 821, startPoint y: 293, endPoint x: 692, endPoint y: 303, distance: 129.8
click at [709, 298] on div "Filtros Id Seleccionar Gerenciador Seleccionar Gerenciador # Traspaso 271889318…" at bounding box center [831, 351] width 1238 height 150
type input "27231098335"
click at [322, 440] on span "search Buscar Detalles" at bounding box center [286, 442] width 121 height 14
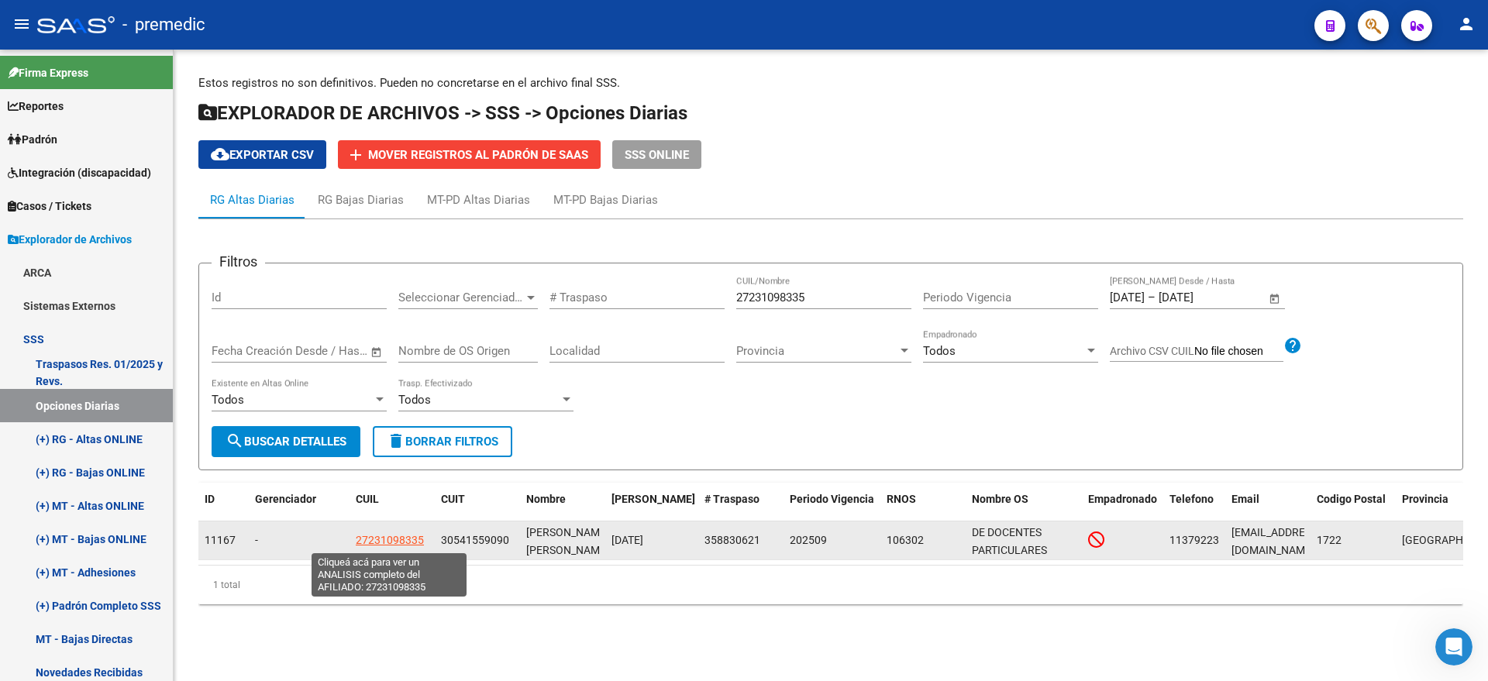
click at [367, 540] on span "27231098335" at bounding box center [390, 540] width 68 height 12
type textarea "27231098335"
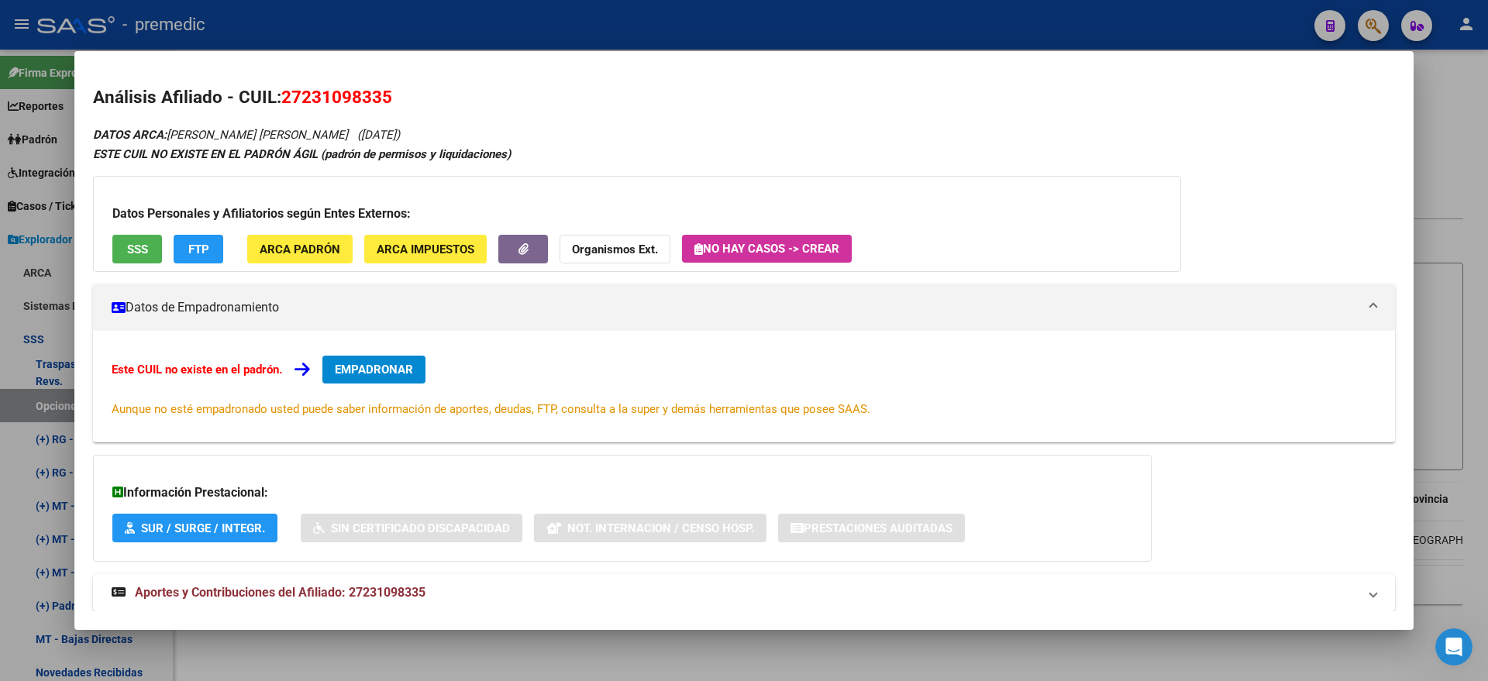
click at [389, 367] on span "EMPADRONAR" at bounding box center [374, 370] width 78 height 14
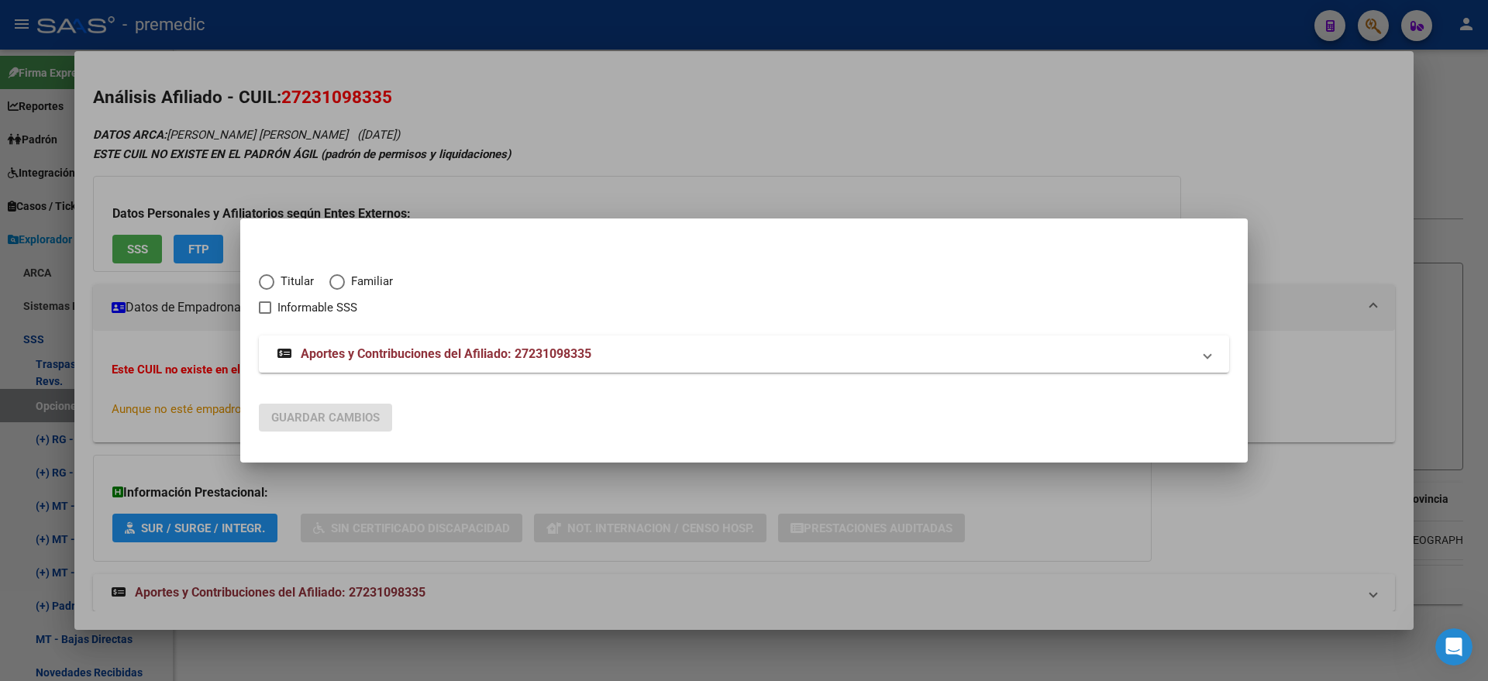
click at [266, 281] on span "Elija una opción" at bounding box center [266, 281] width 15 height 15
click at [266, 281] on input "Titular" at bounding box center [266, 281] width 15 height 15
radio input "true"
checkbox input "true"
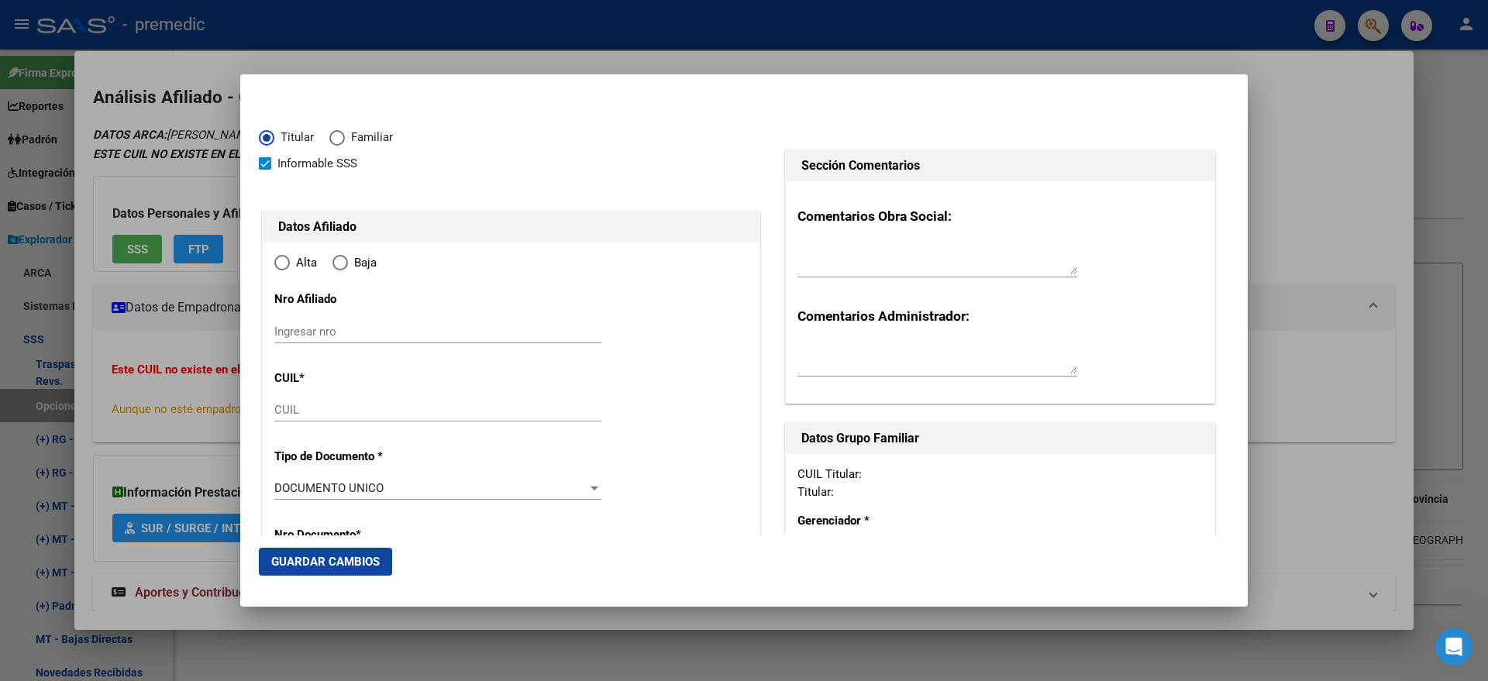
type input "27-23109833-5"
radio input "true"
type input "23109833"
type input "LENCINA"
type input "MARTA LUJAN"
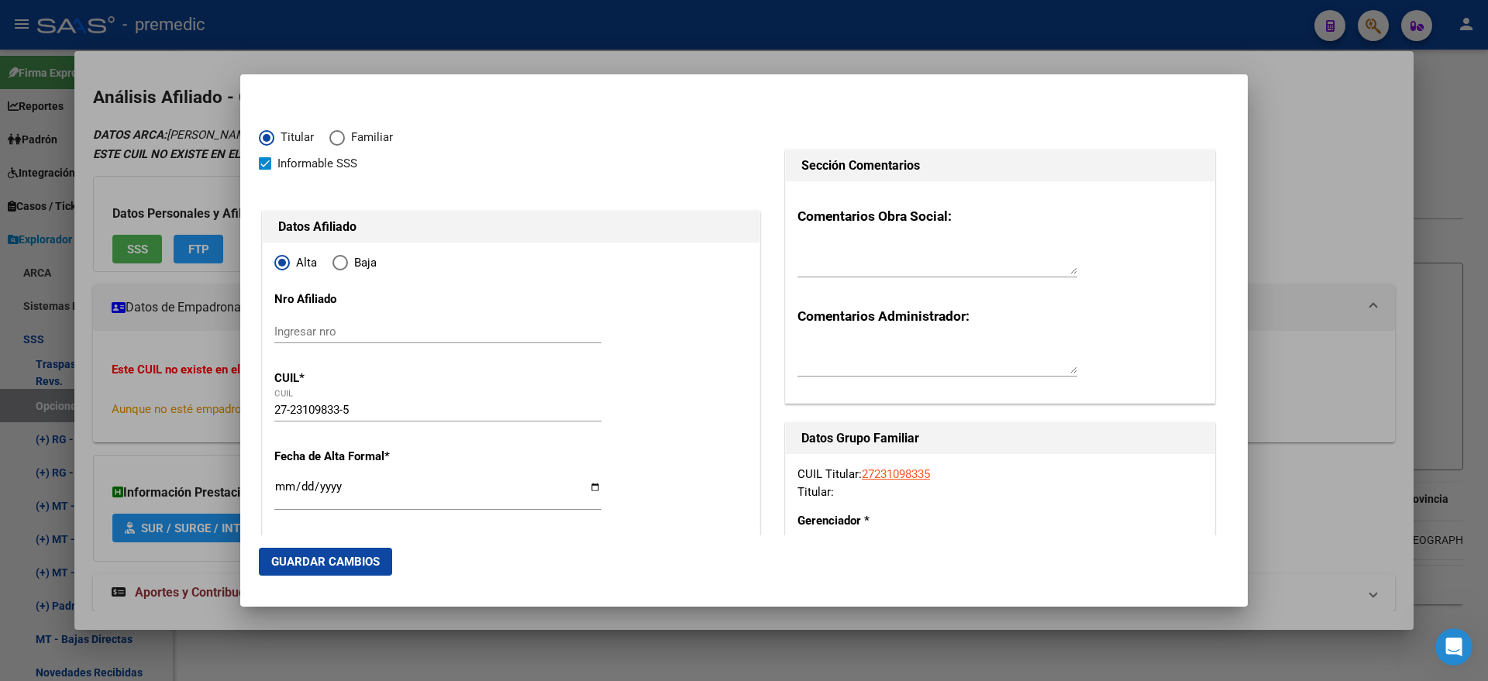
type input "1973-02-15"
type input "MERLO"
type input "1722"
type input "CONSTITUCION"
type input "931"
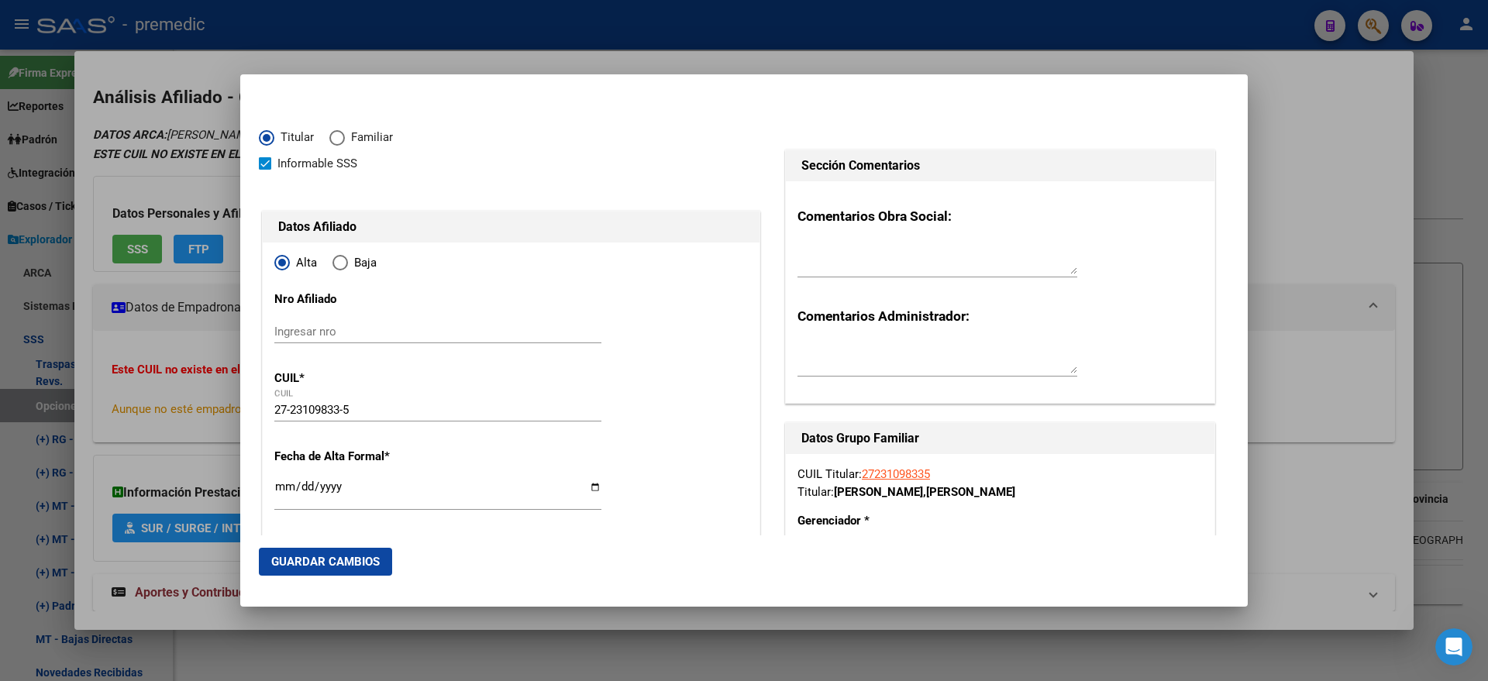
click at [278, 486] on input "Ingresar fecha" at bounding box center [437, 492] width 327 height 25
type input "2025-09-01"
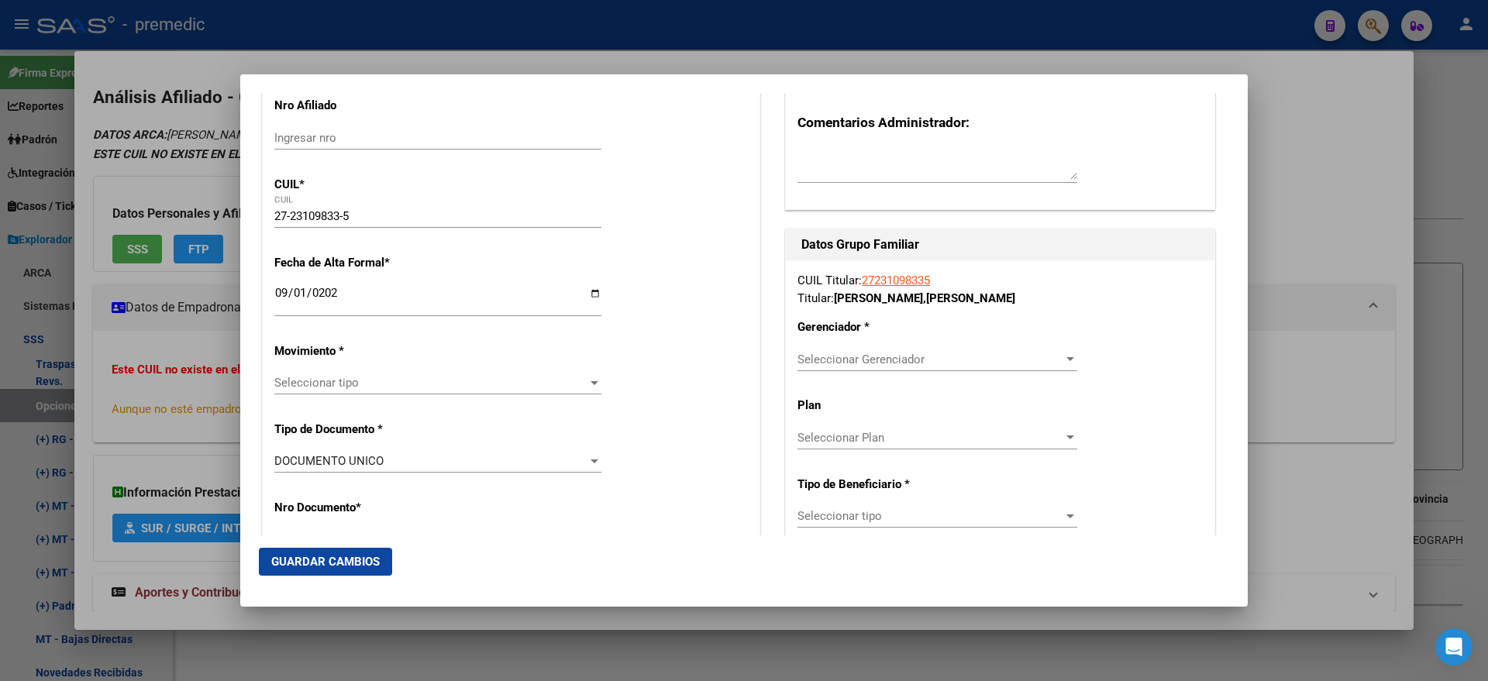
scroll to position [291, 0]
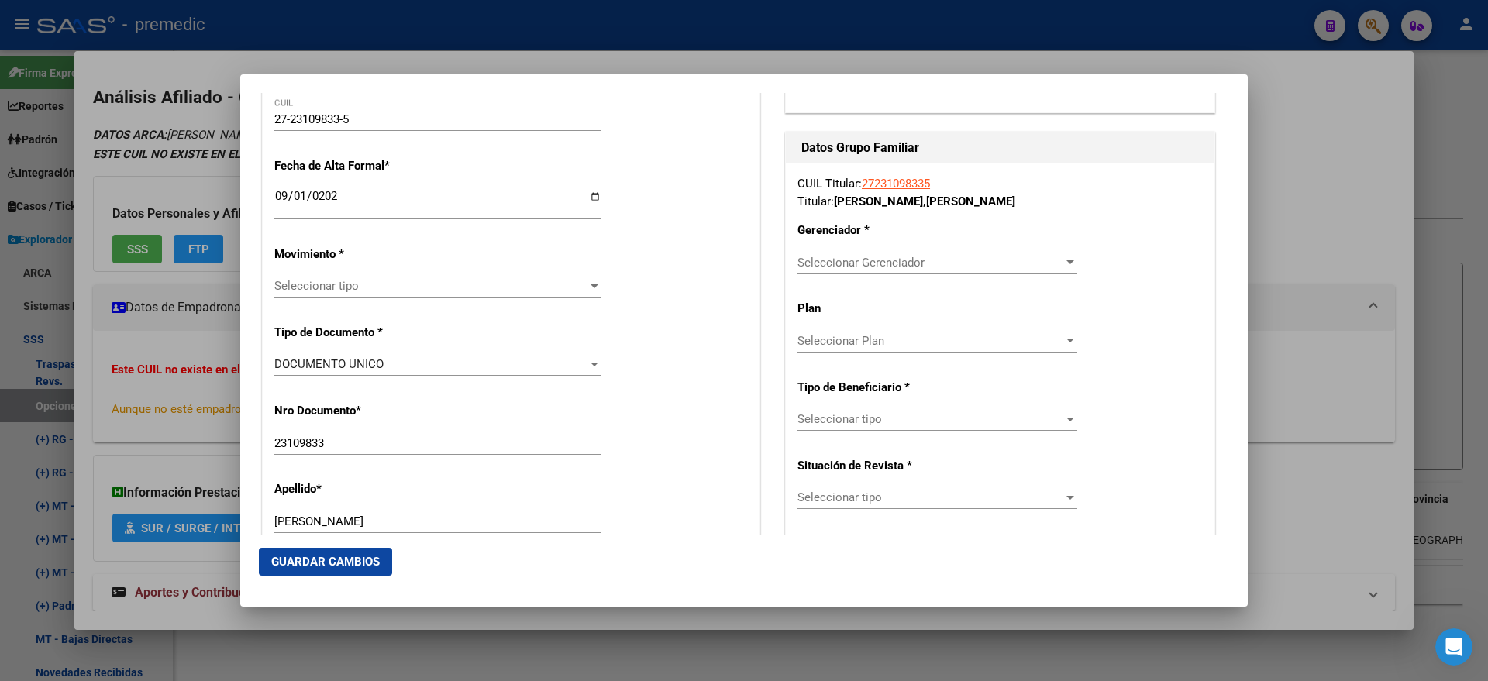
click at [350, 279] on div "Seleccionar tipo Seleccionar tipo" at bounding box center [437, 285] width 327 height 23
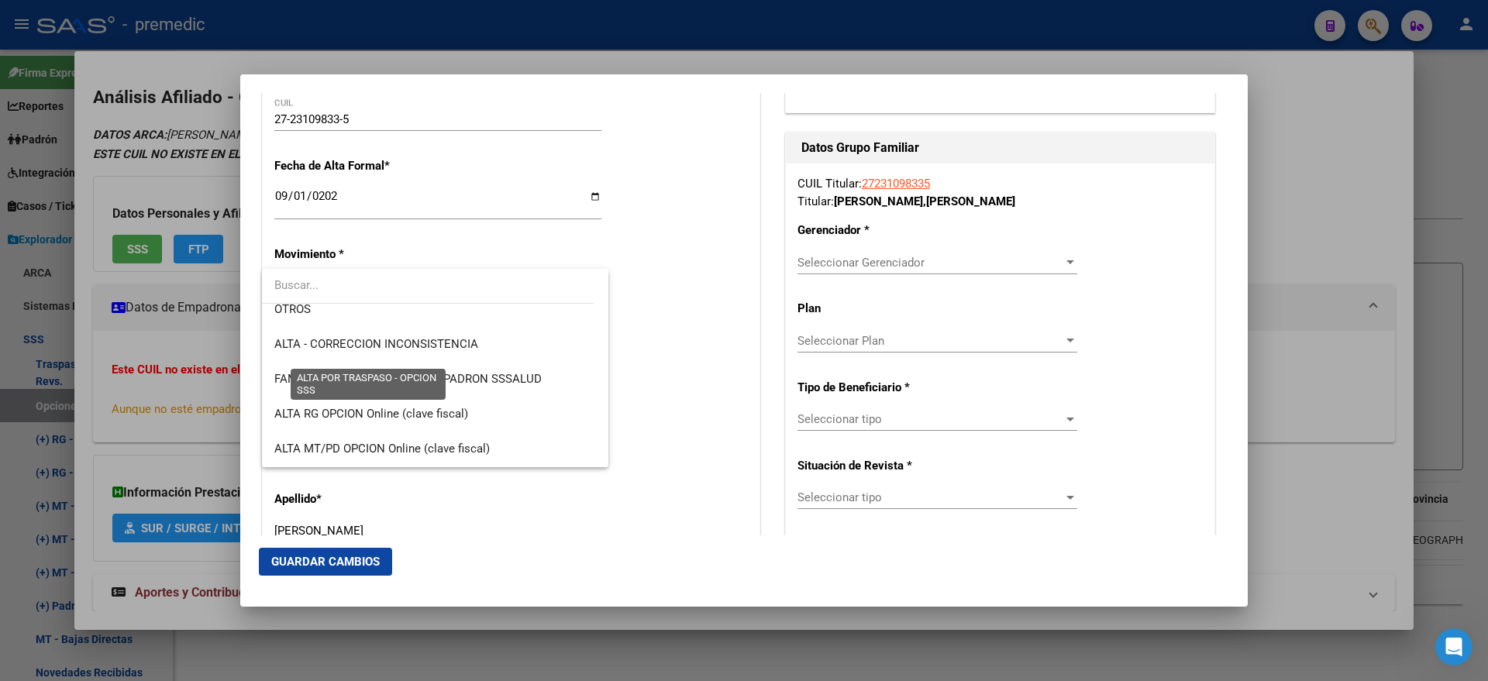
scroll to position [387, 0]
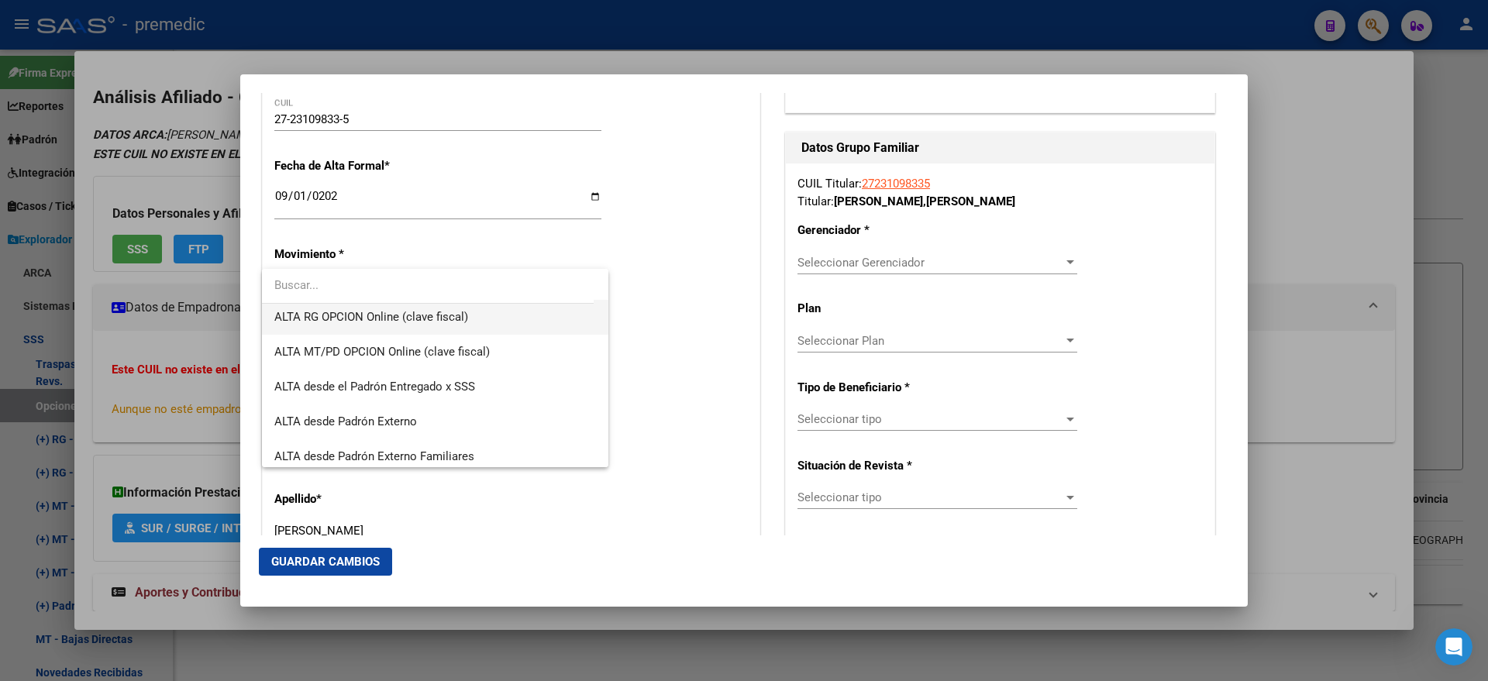
click at [412, 324] on span "ALTA RG OPCION Online (clave fiscal)" at bounding box center [435, 317] width 322 height 35
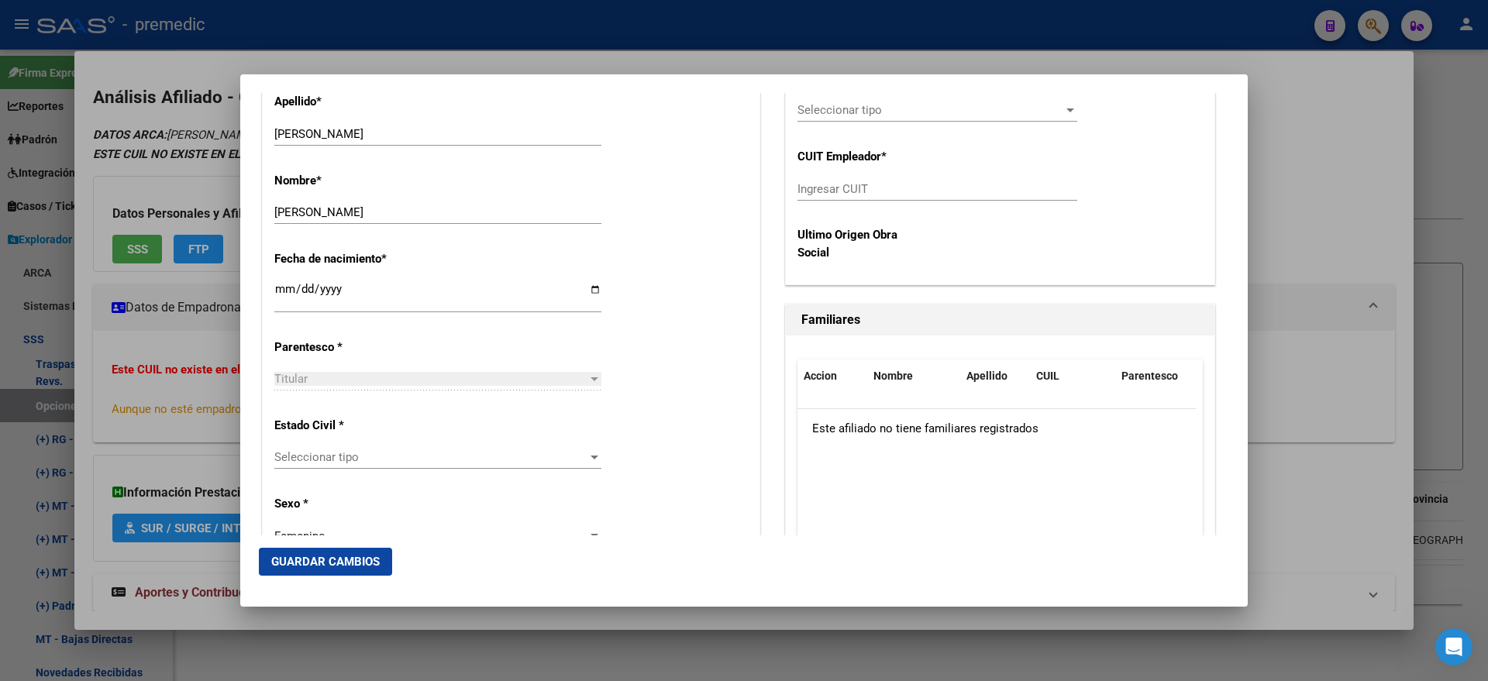
scroll to position [775, 0]
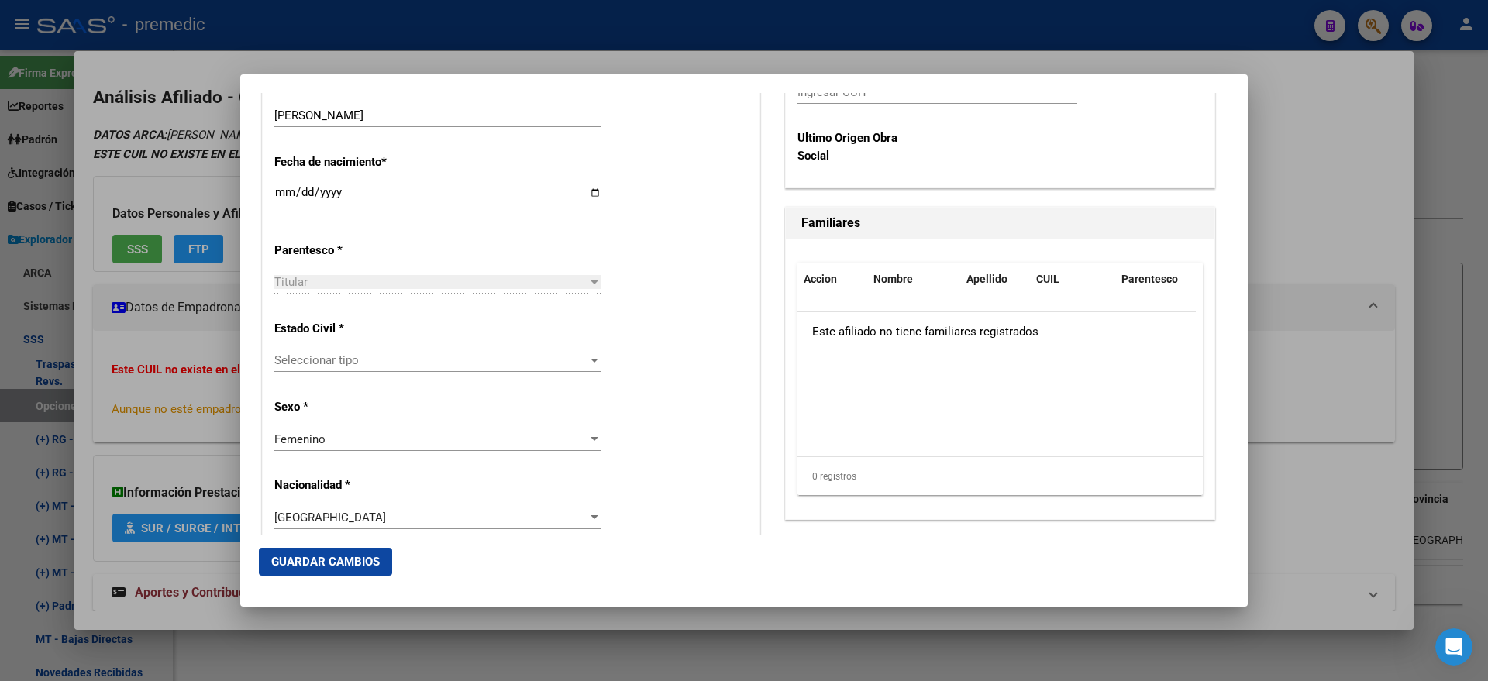
click at [450, 363] on span "Seleccionar tipo" at bounding box center [430, 360] width 313 height 14
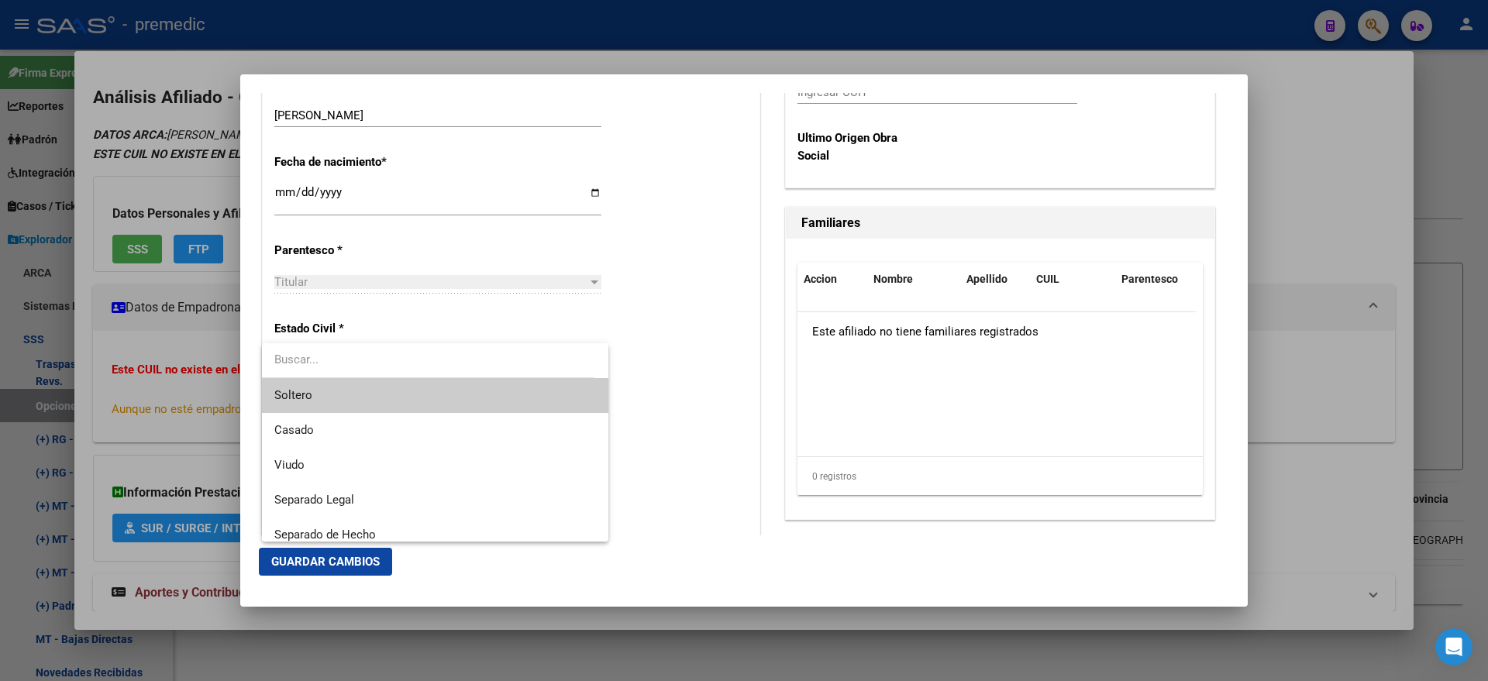
click at [442, 384] on span "Soltero" at bounding box center [435, 395] width 322 height 35
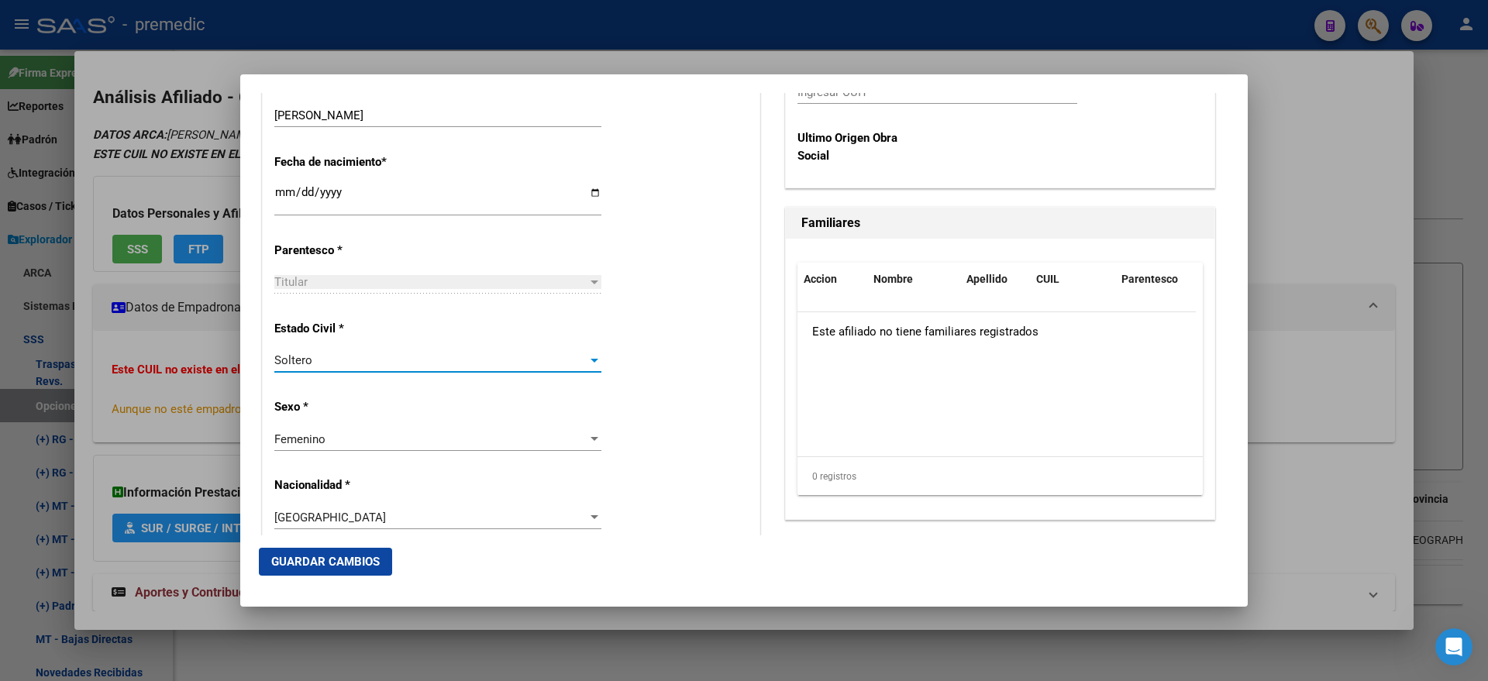
click at [620, 370] on div "Estado Civil * Soltero Seleccionar tipo" at bounding box center [510, 347] width 473 height 78
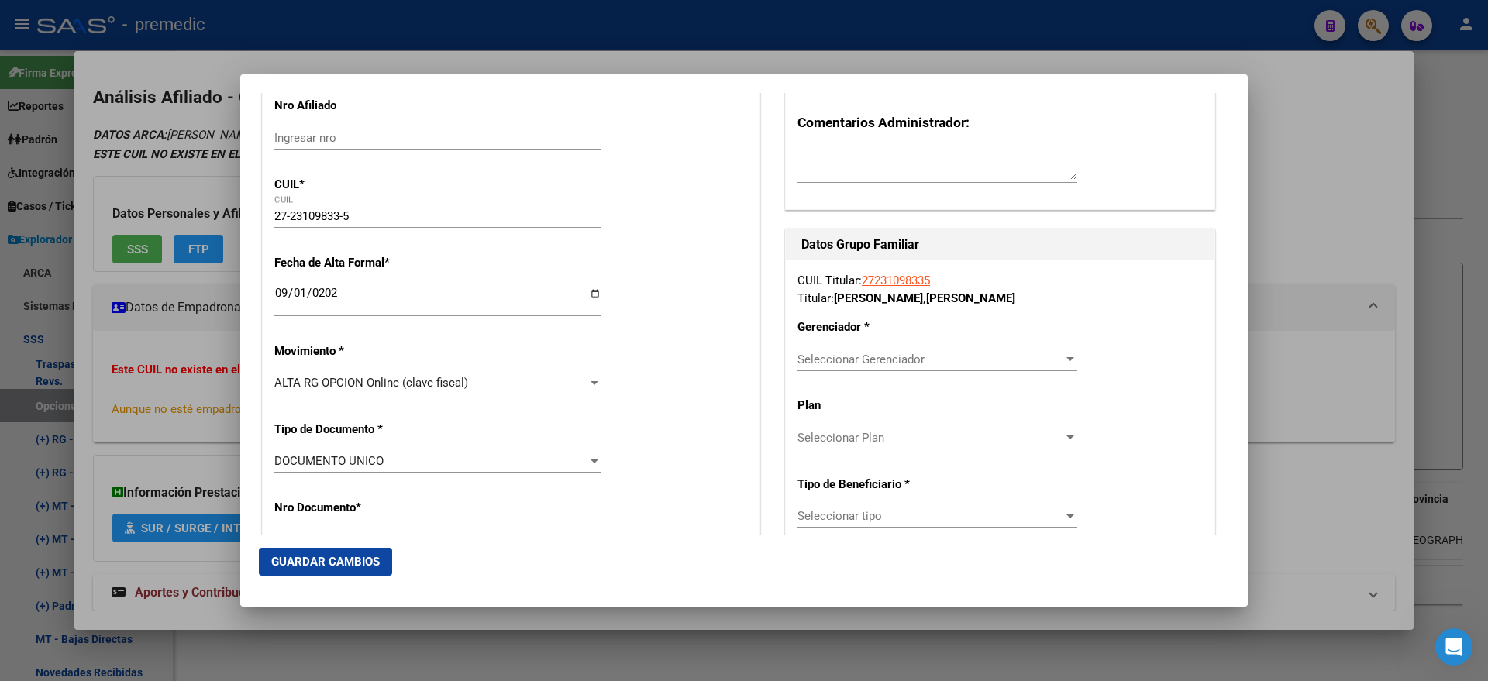
scroll to position [387, 0]
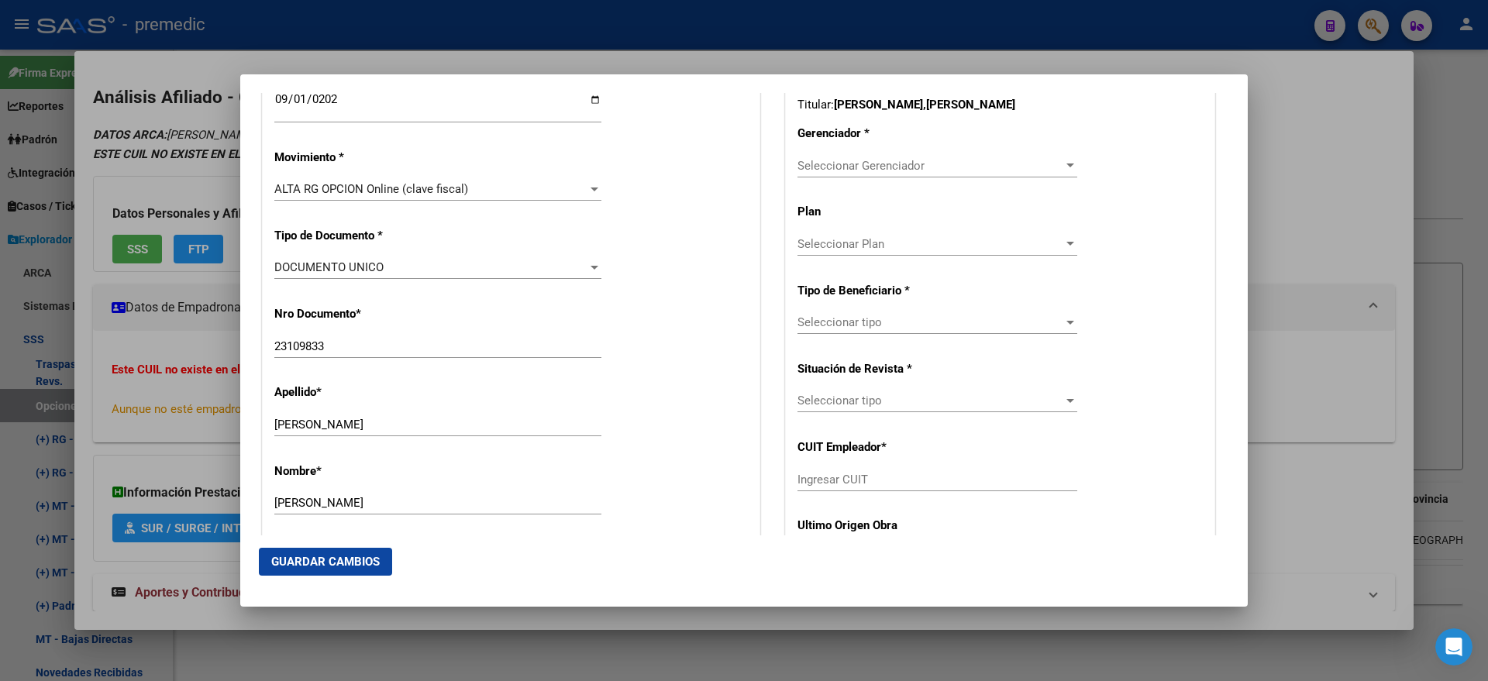
click at [811, 167] on span "Seleccionar Gerenciador" at bounding box center [930, 166] width 266 height 14
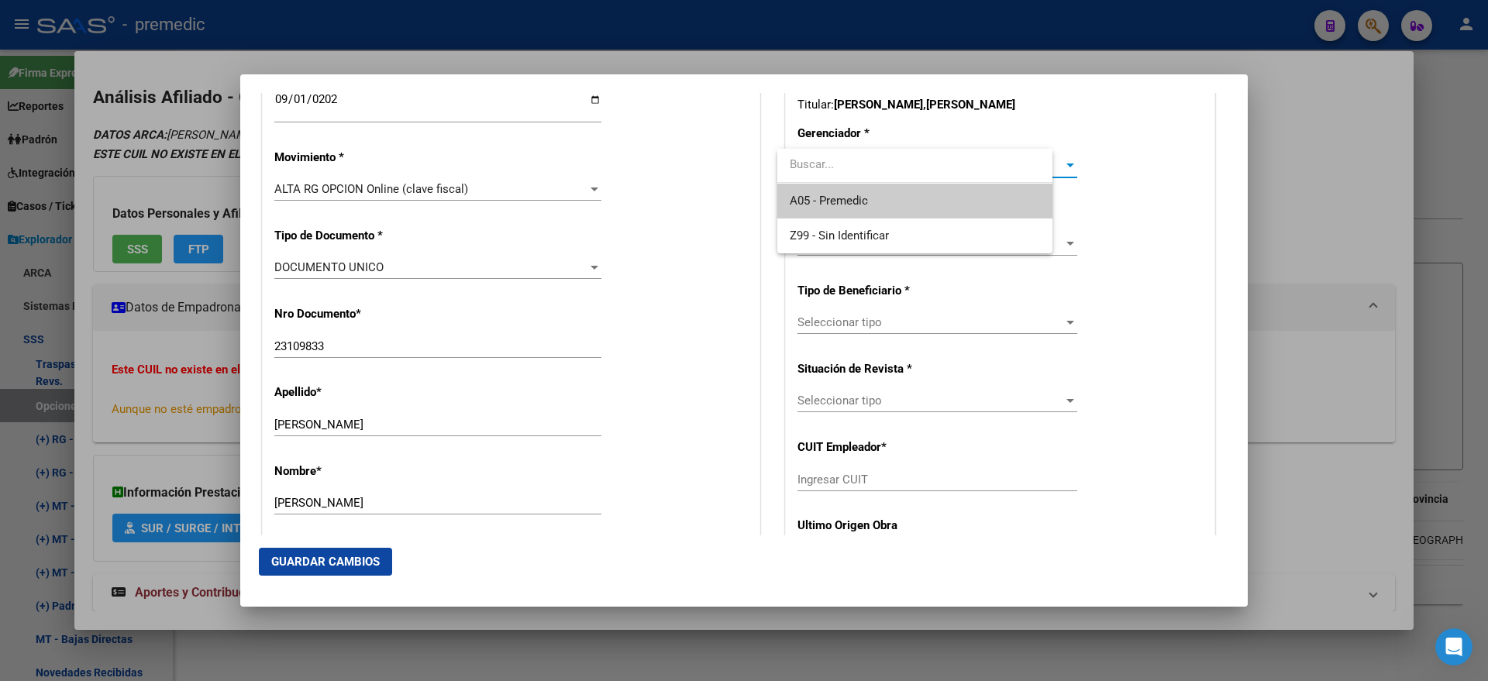
click at [811, 195] on span "A05 - Premedic" at bounding box center [829, 201] width 78 height 14
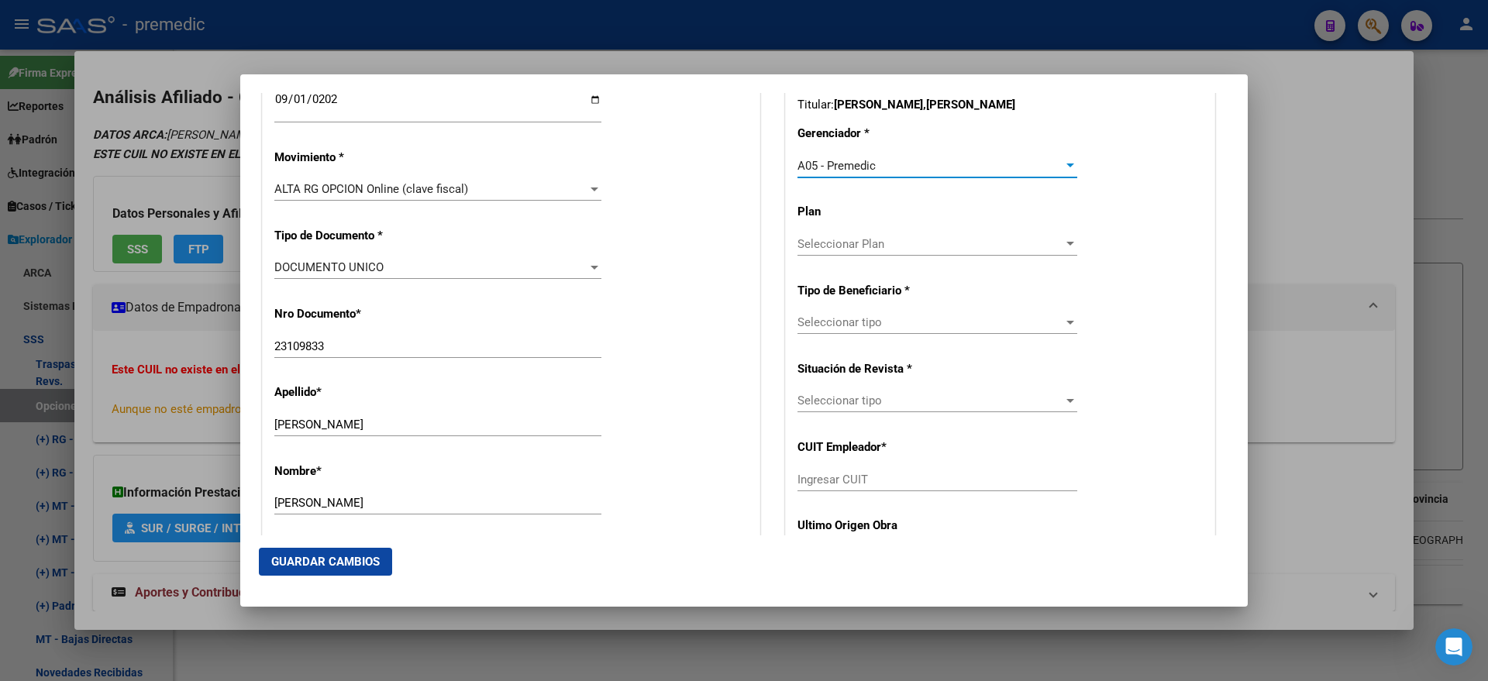
click at [817, 322] on span "Seleccionar tipo" at bounding box center [930, 322] width 266 height 14
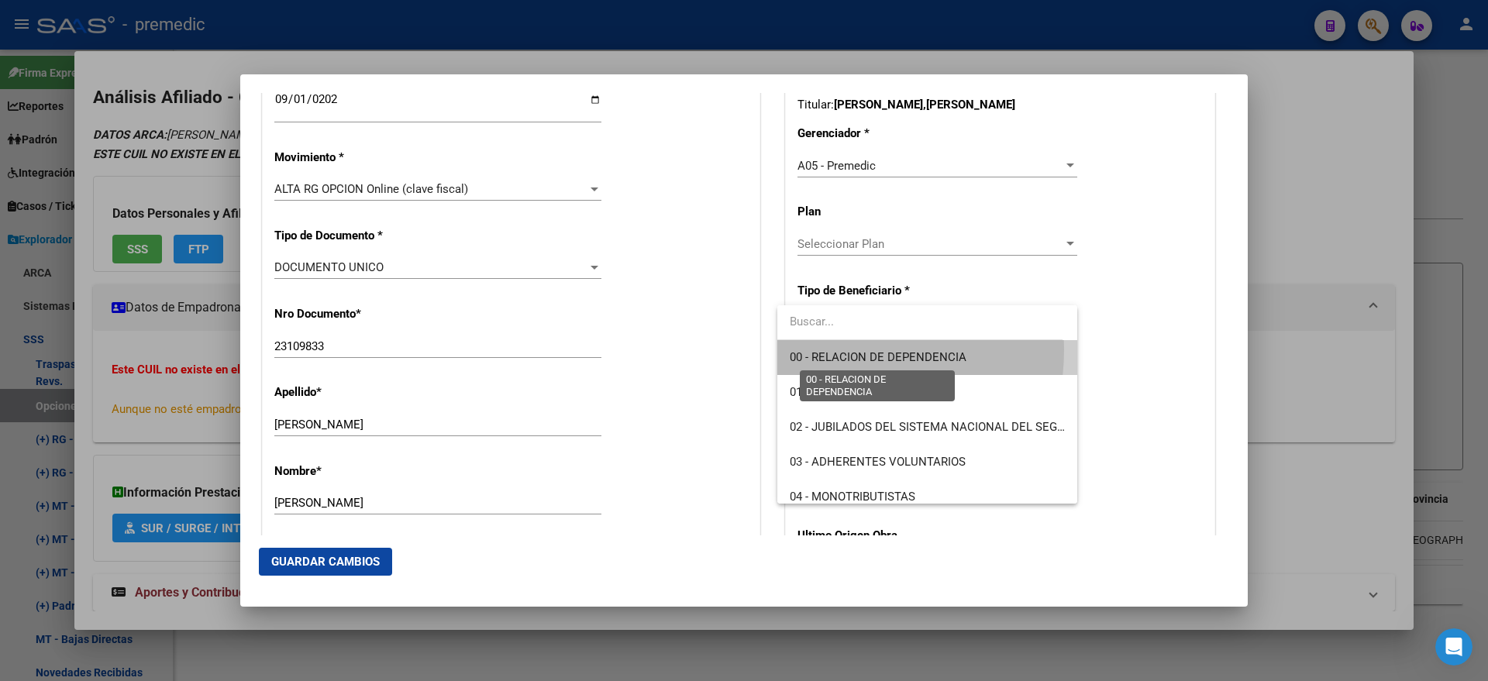
click at [818, 350] on span "00 - RELACION DE DEPENDENCIA" at bounding box center [878, 357] width 177 height 14
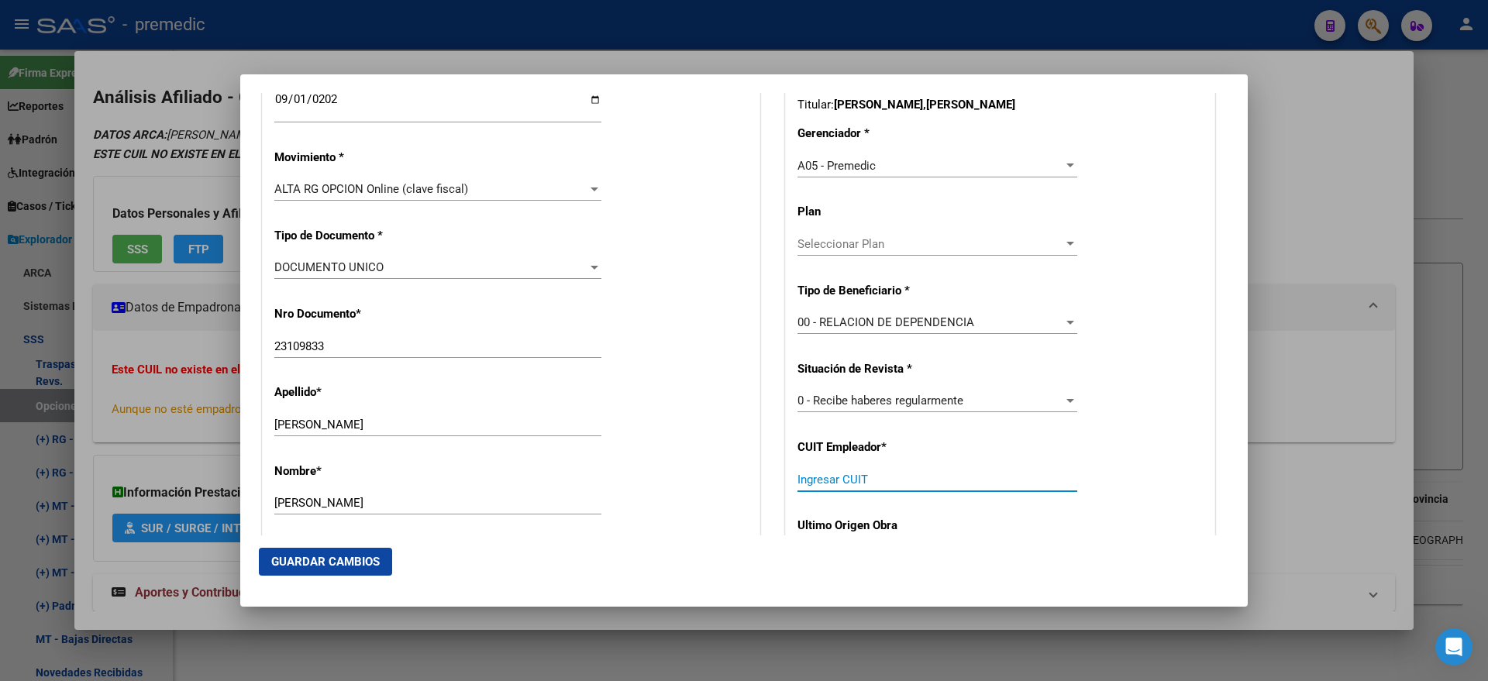
drag, startPoint x: 818, startPoint y: 478, endPoint x: 808, endPoint y: 480, distance: 10.2
click at [818, 478] on input "Ingresar CUIT" at bounding box center [937, 480] width 280 height 14
paste input "30-54155909-0"
type input "30-54155909-0"
click at [326, 553] on button "Guardar Cambios" at bounding box center [325, 562] width 133 height 28
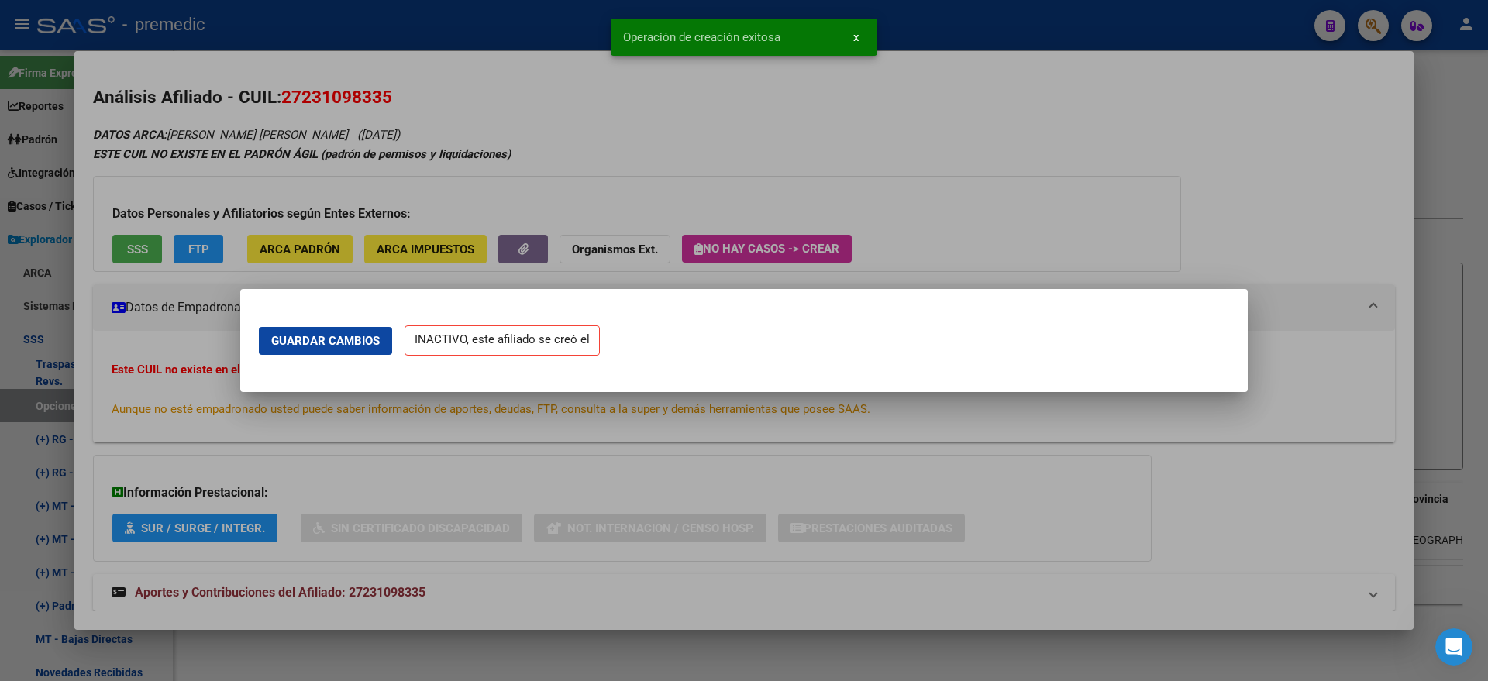
scroll to position [0, 0]
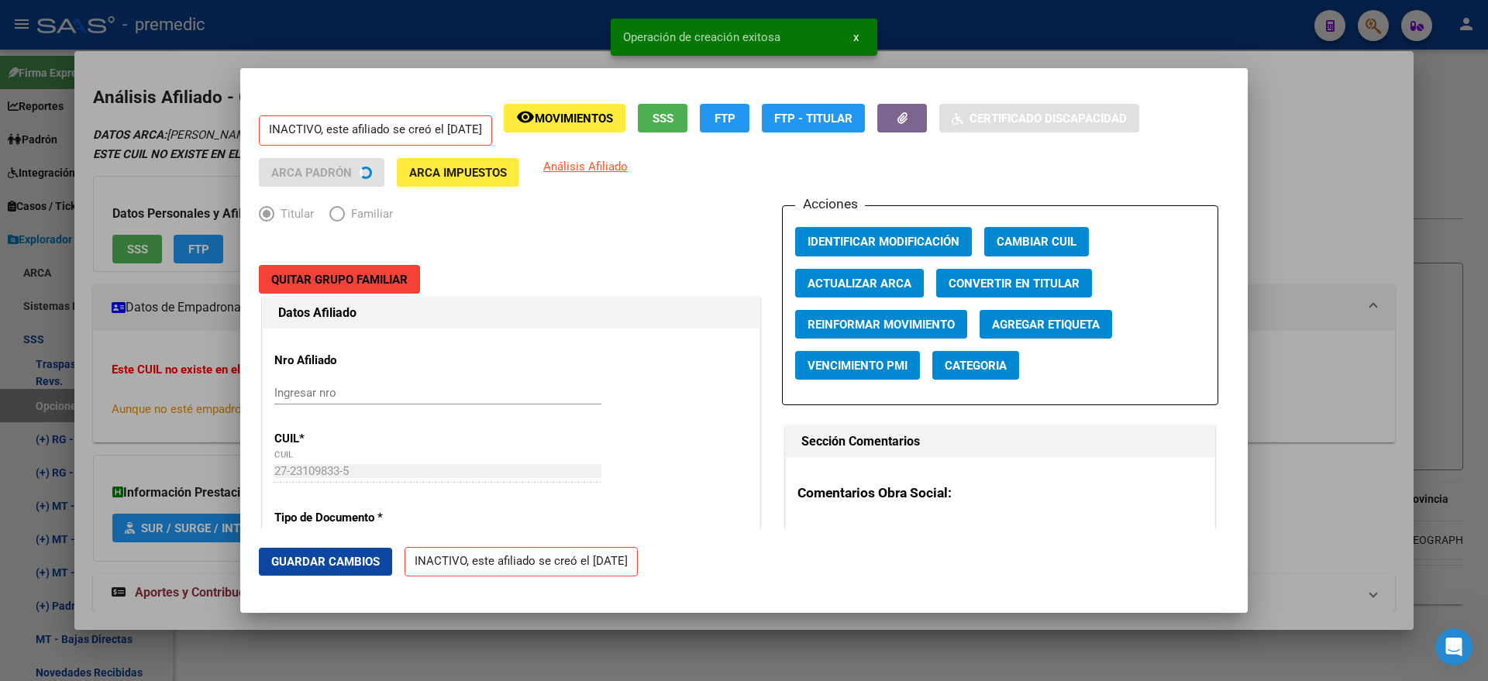
click at [84, 420] on div at bounding box center [744, 340] width 1488 height 681
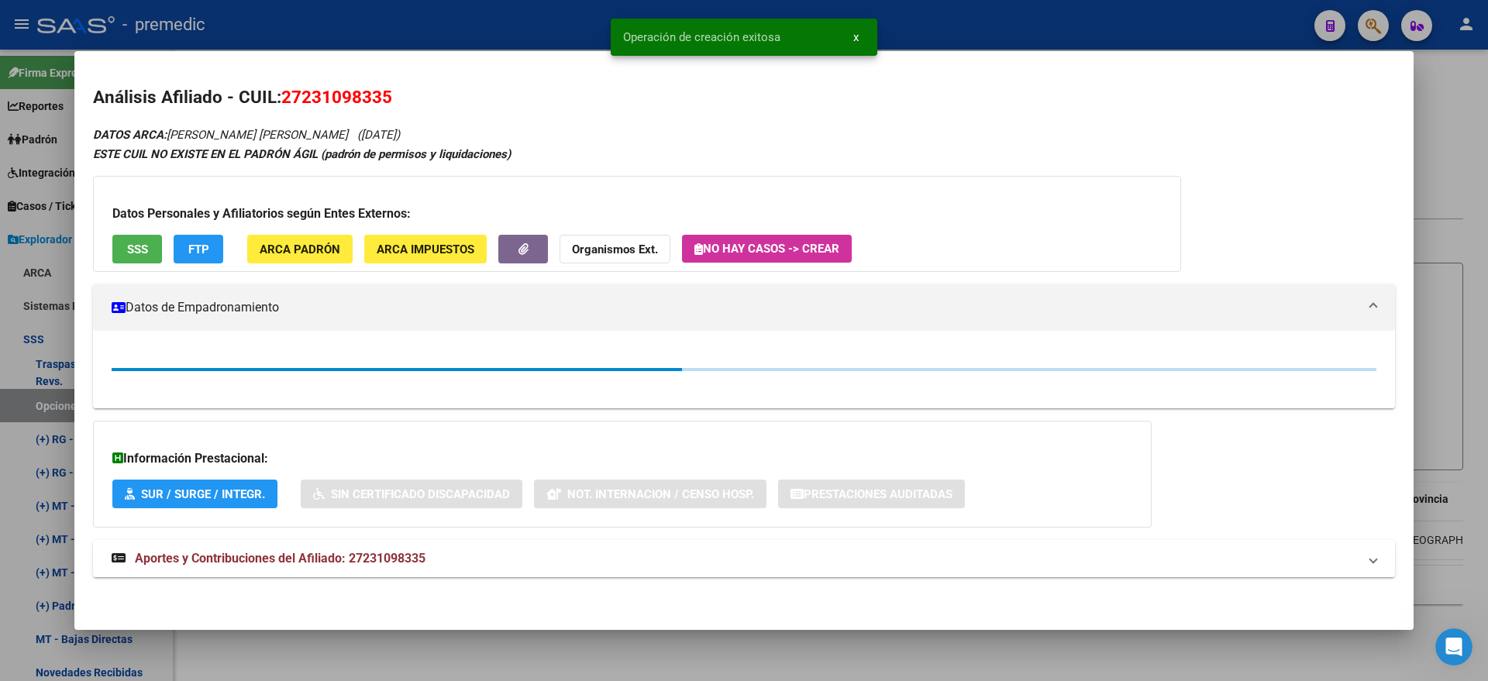
click at [38, 388] on div at bounding box center [744, 340] width 1488 height 681
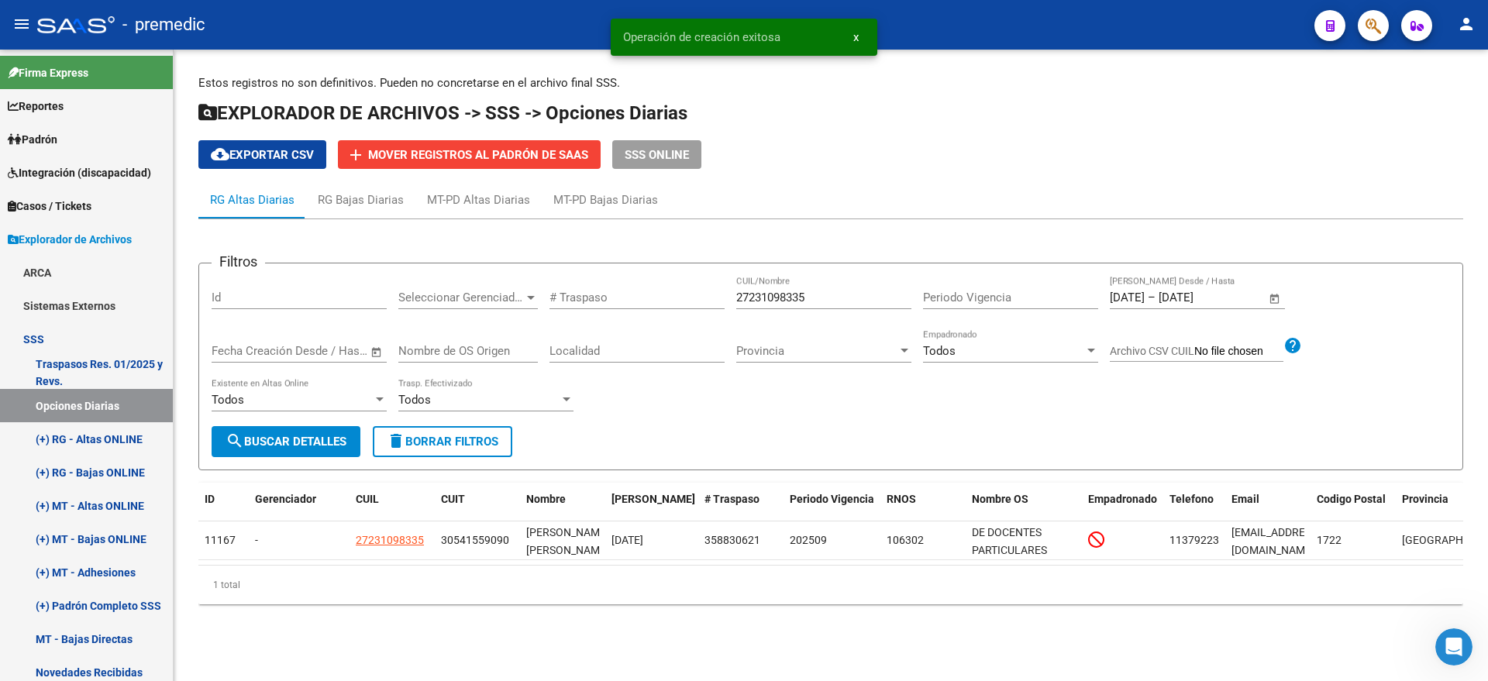
click at [275, 437] on span "search Buscar Detalles" at bounding box center [286, 442] width 121 height 14
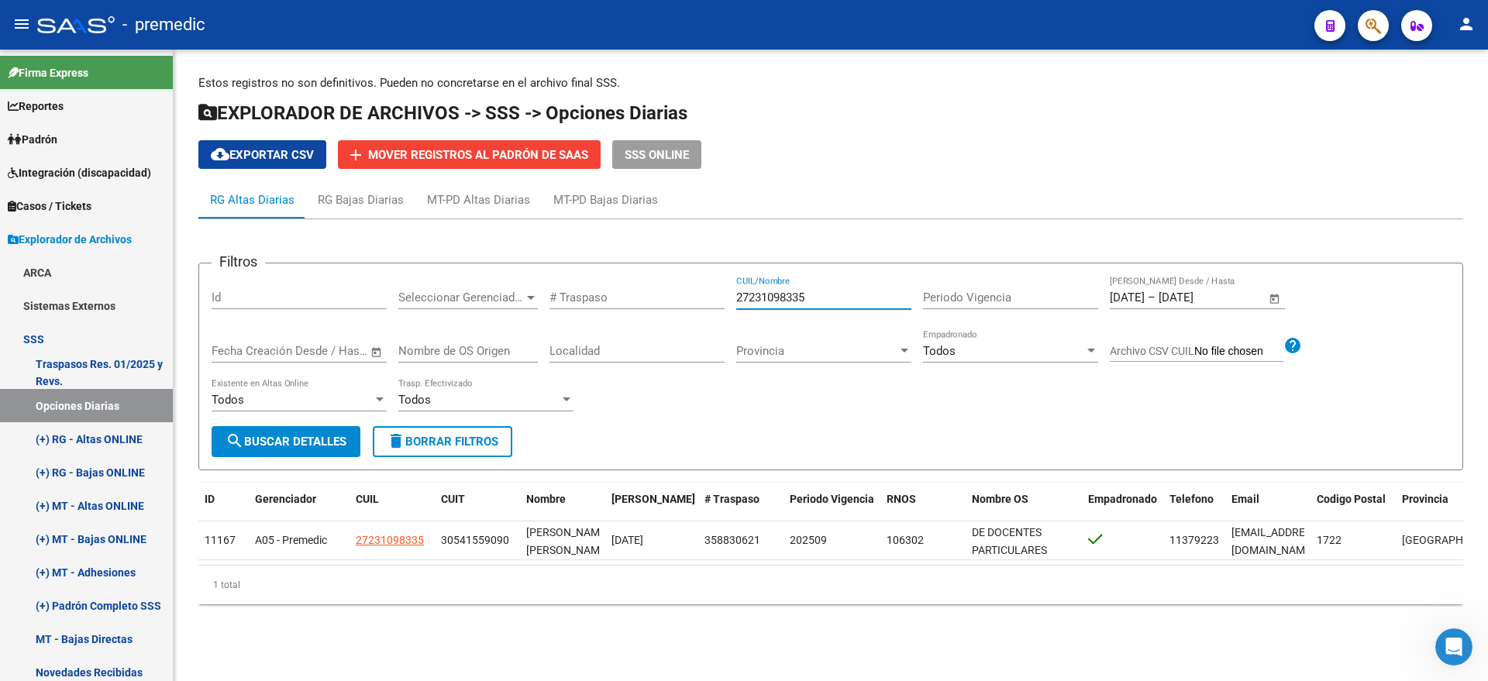
drag, startPoint x: 827, startPoint y: 294, endPoint x: 669, endPoint y: 307, distance: 158.6
click at [690, 305] on div "Filtros Id Seleccionar Gerenciador Seleccionar Gerenciador # Traspaso 272310983…" at bounding box center [831, 351] width 1238 height 150
paste input "0348173341"
type input "20348173341"
click at [348, 432] on button "search Buscar Detalles" at bounding box center [286, 441] width 149 height 31
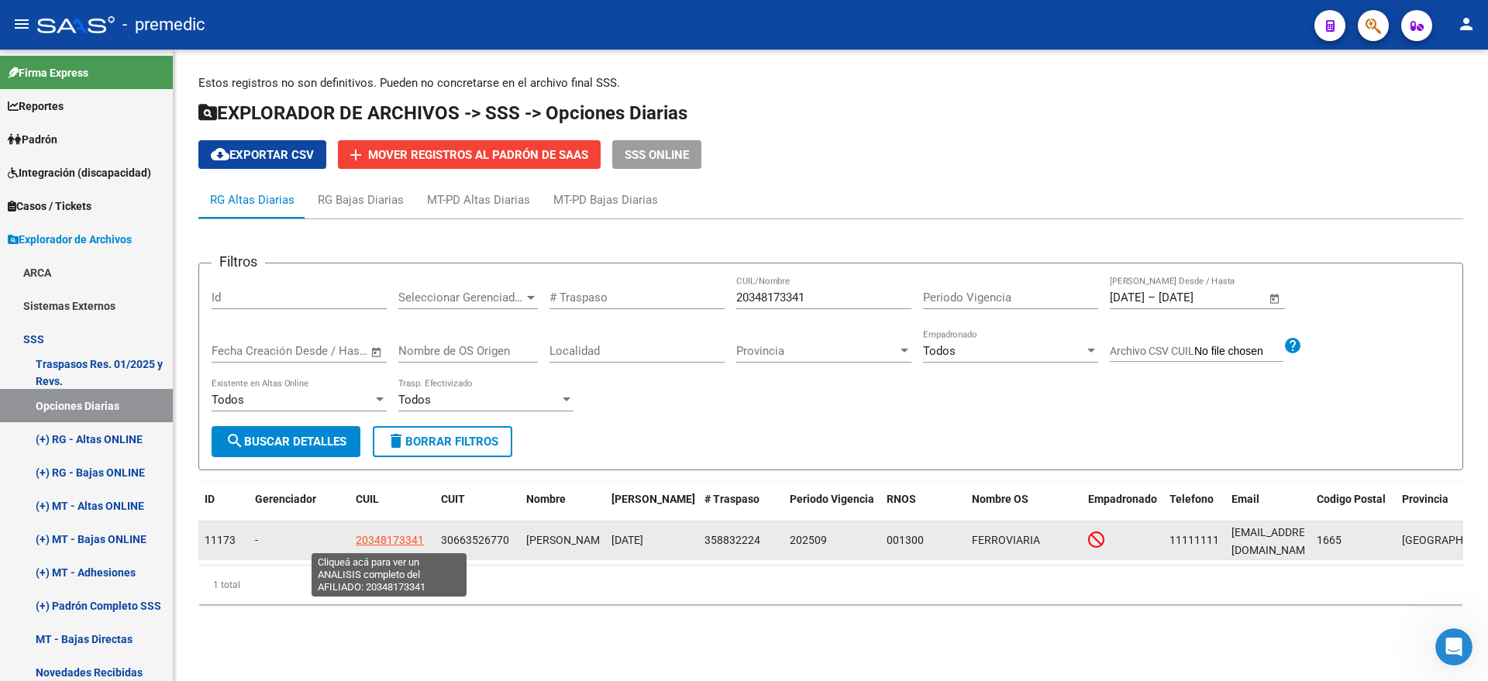
click at [410, 542] on span "20348173341" at bounding box center [390, 540] width 68 height 12
type textarea "20348173341"
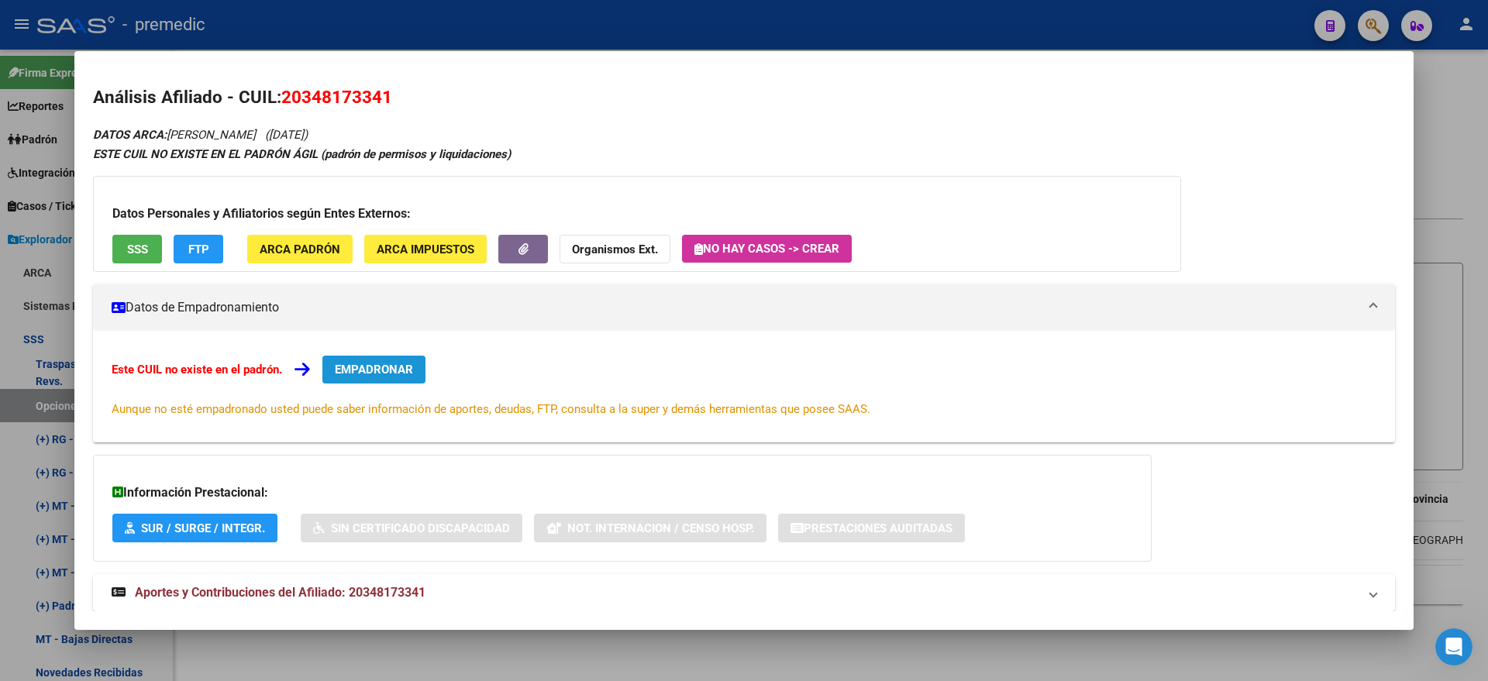
click at [397, 363] on span "EMPADRONAR" at bounding box center [374, 370] width 78 height 14
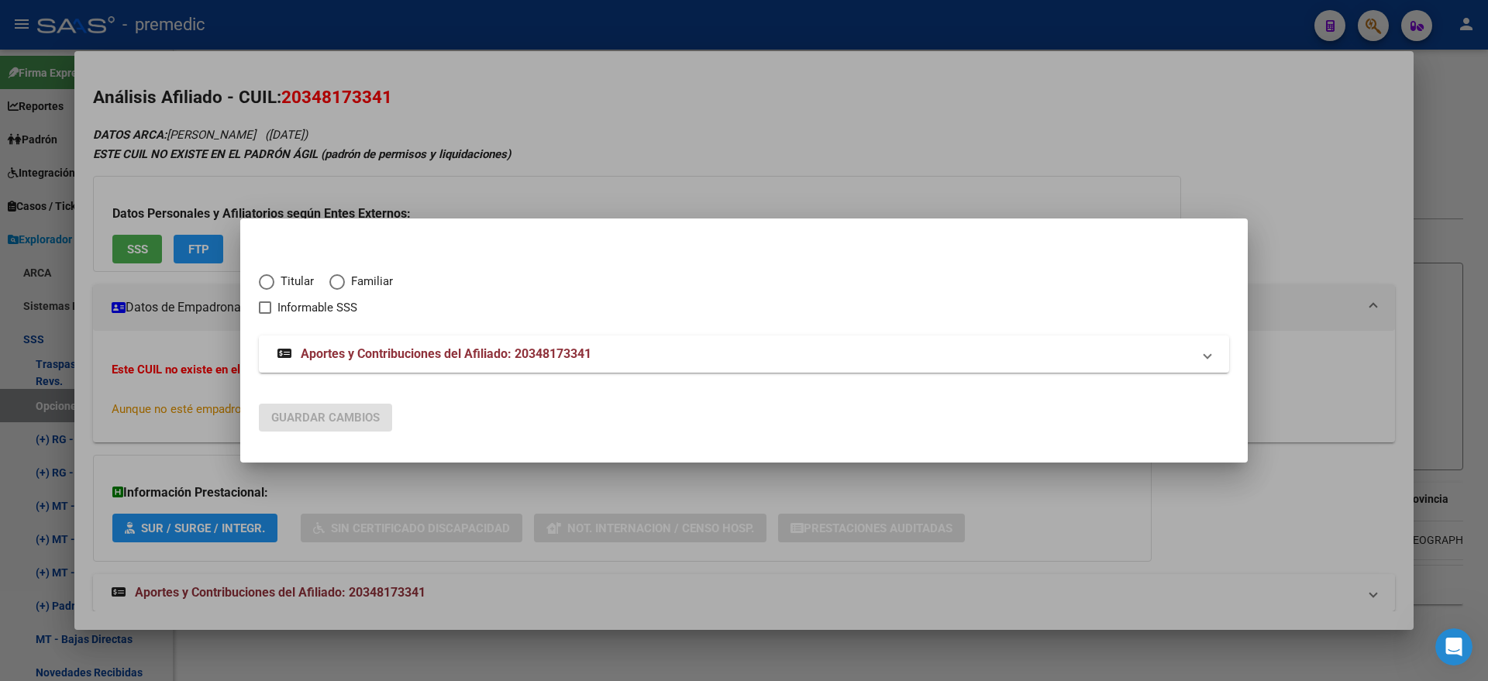
click at [280, 282] on span "Titular" at bounding box center [294, 282] width 40 height 18
click at [274, 282] on input "Titular" at bounding box center [266, 281] width 15 height 15
radio input "true"
checkbox input "true"
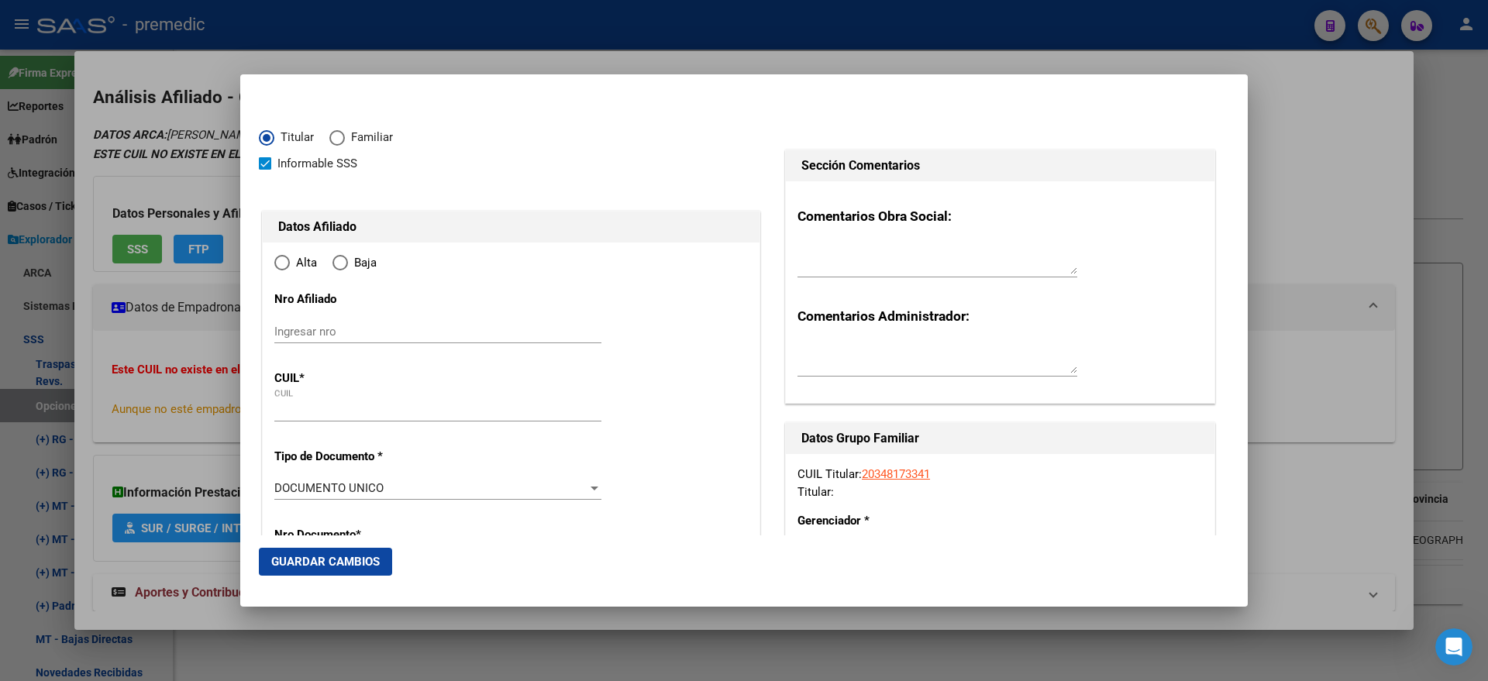
type input "20-34817334-1"
type input "34817334"
type input "ROCABADO"
type input "CARLOS EZEQUIEL"
type input "1989-11-23"
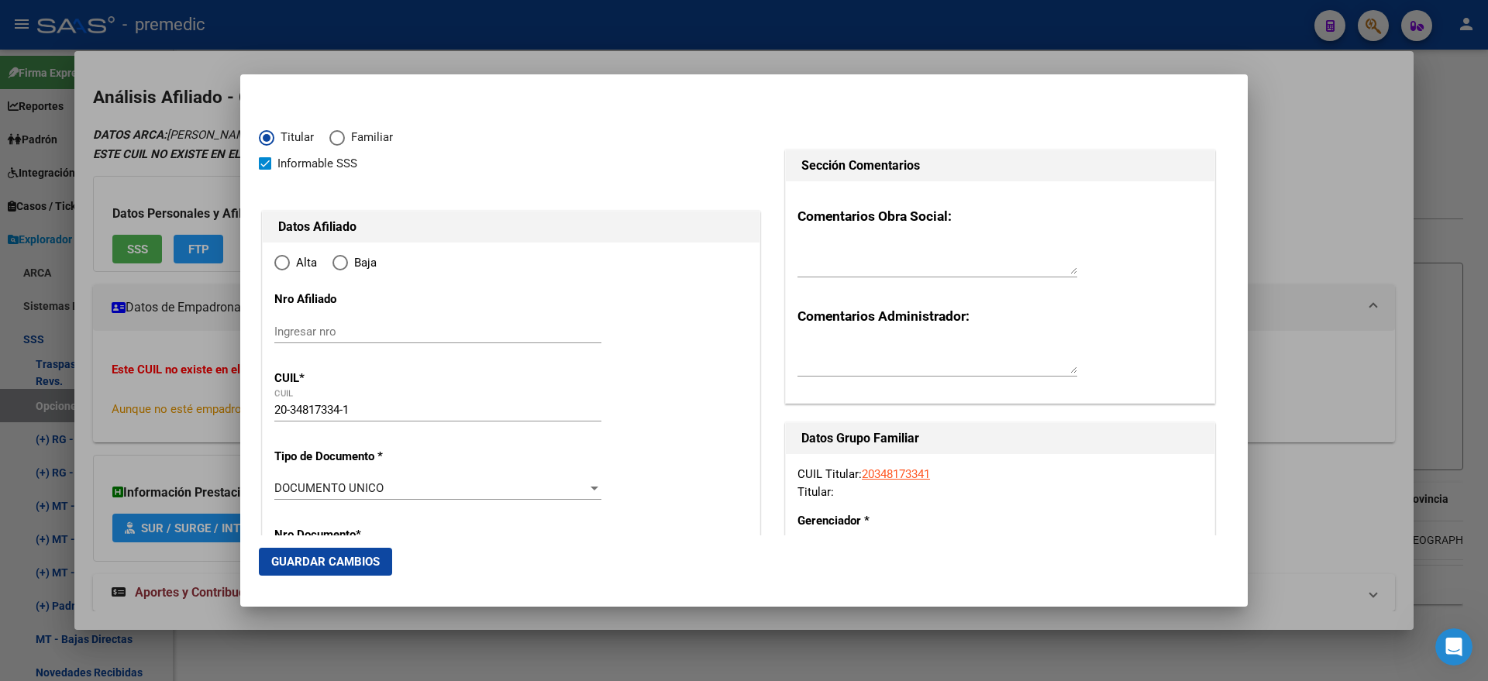
type input "JOSE CLEMENTE PAZ"
type input "1665"
type input "CARLOS CASADO"
type input "386"
radio input "true"
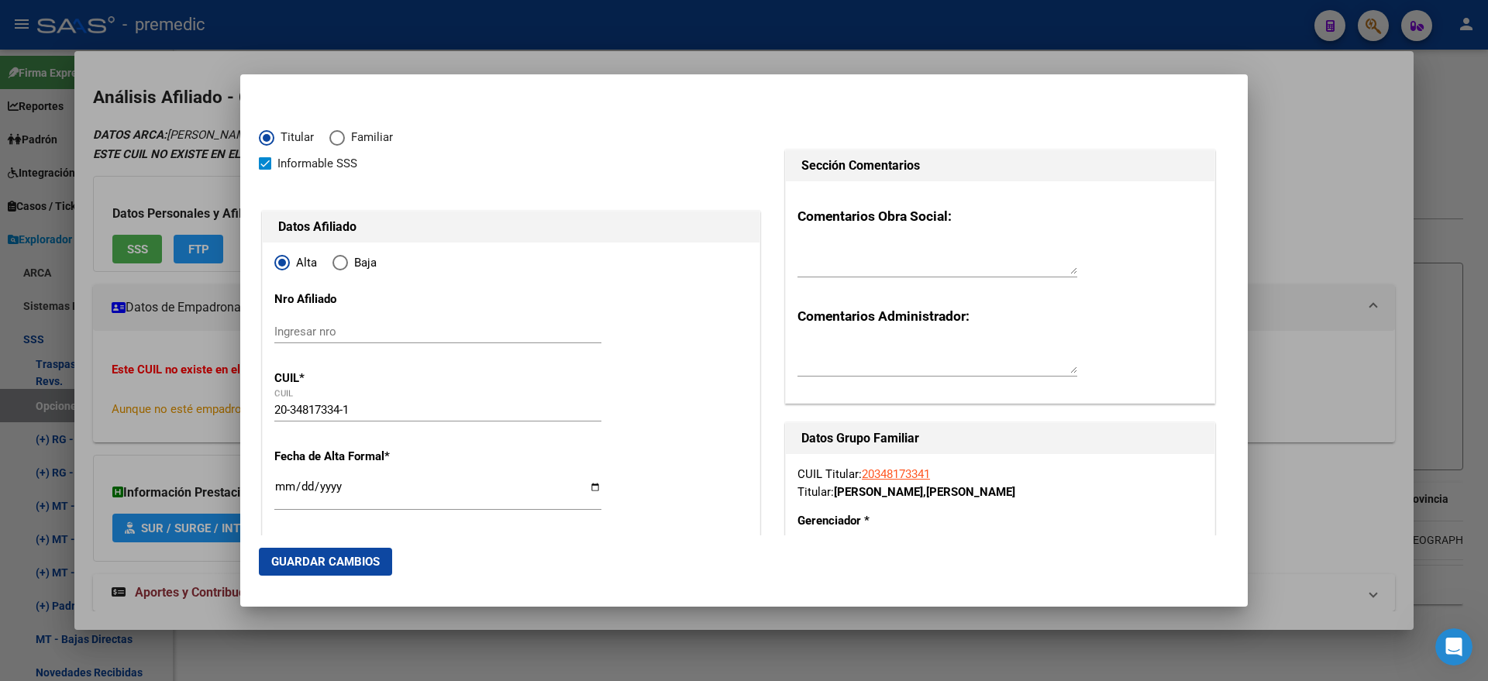
click at [281, 487] on input "Ingresar fecha" at bounding box center [437, 492] width 327 height 25
type input "2025-09-01"
click at [250, 494] on mat-dialog-content "Titular Familiar Informable SSS Datos Afiliado Alta Baja Nro Afiliado Ingresar …" at bounding box center [743, 314] width 1007 height 442
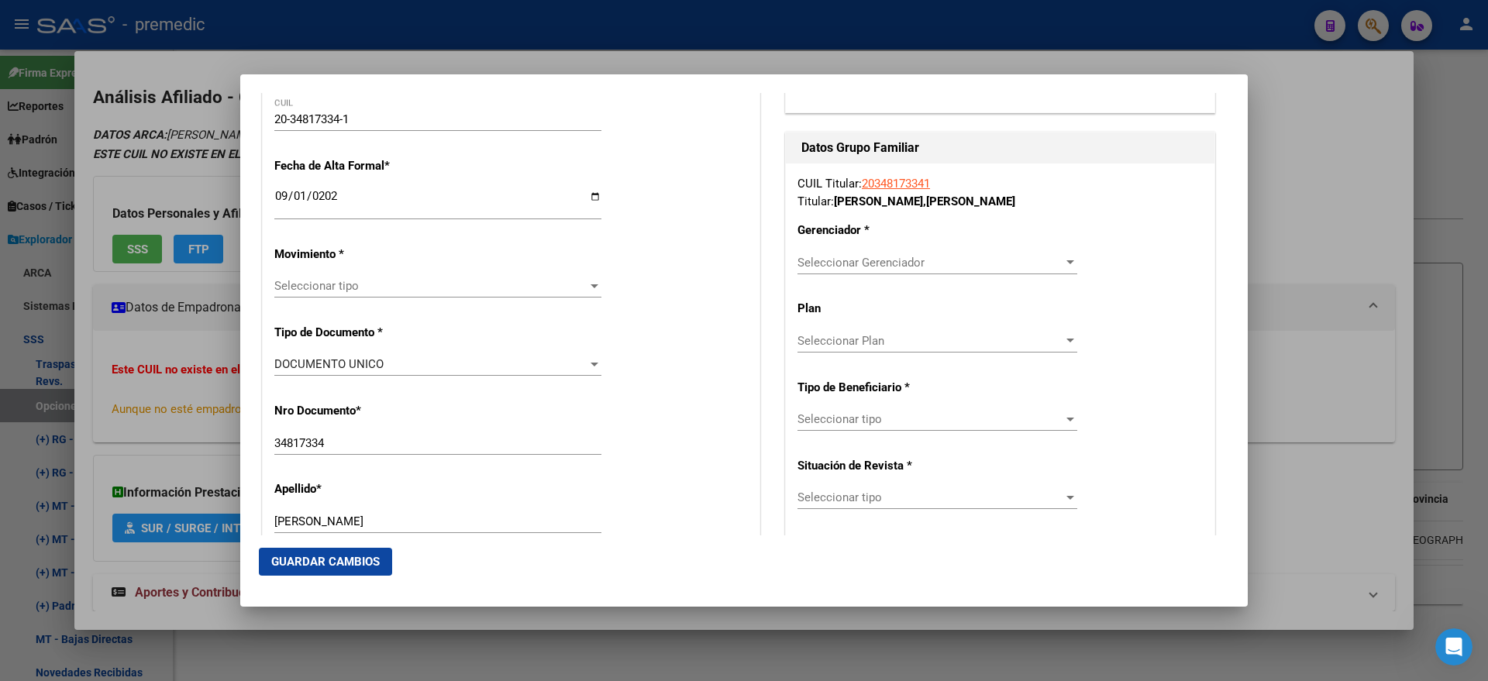
scroll to position [387, 0]
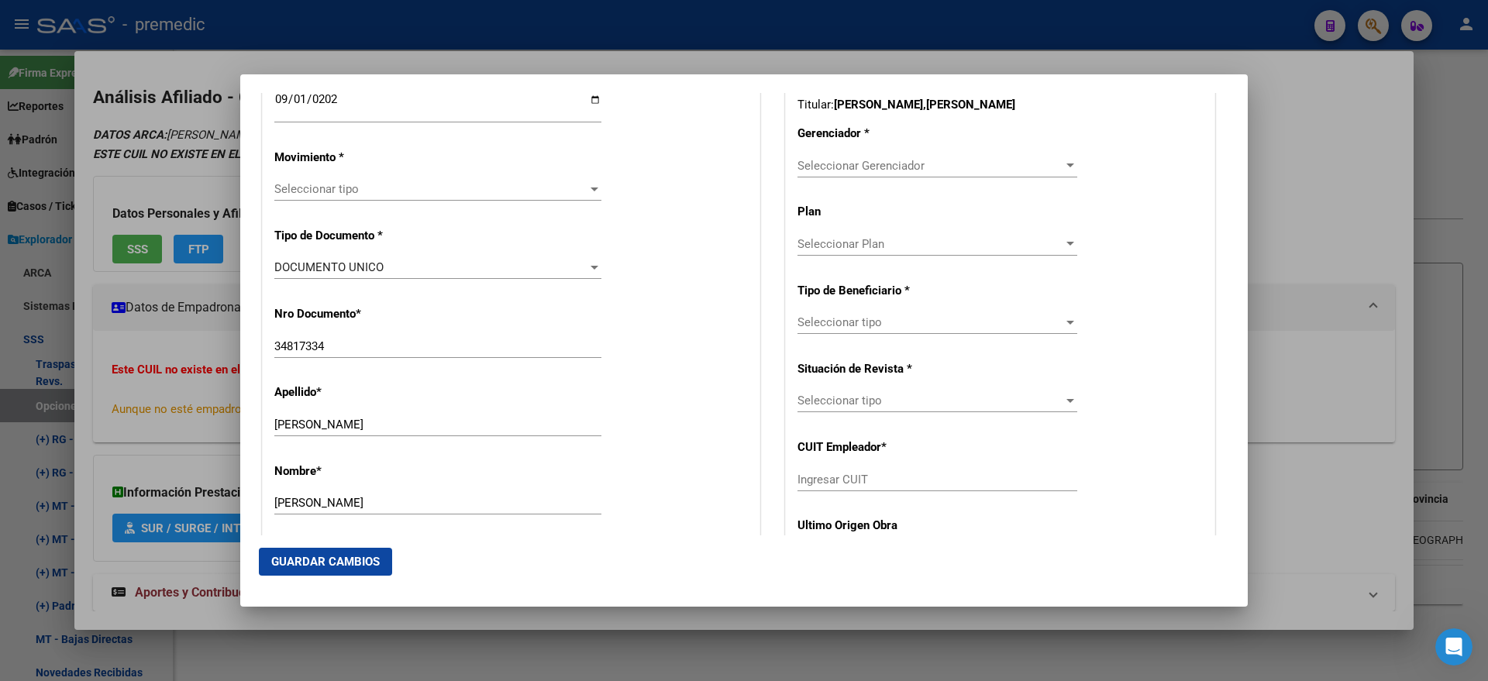
click at [341, 192] on span "Seleccionar tipo" at bounding box center [430, 189] width 313 height 14
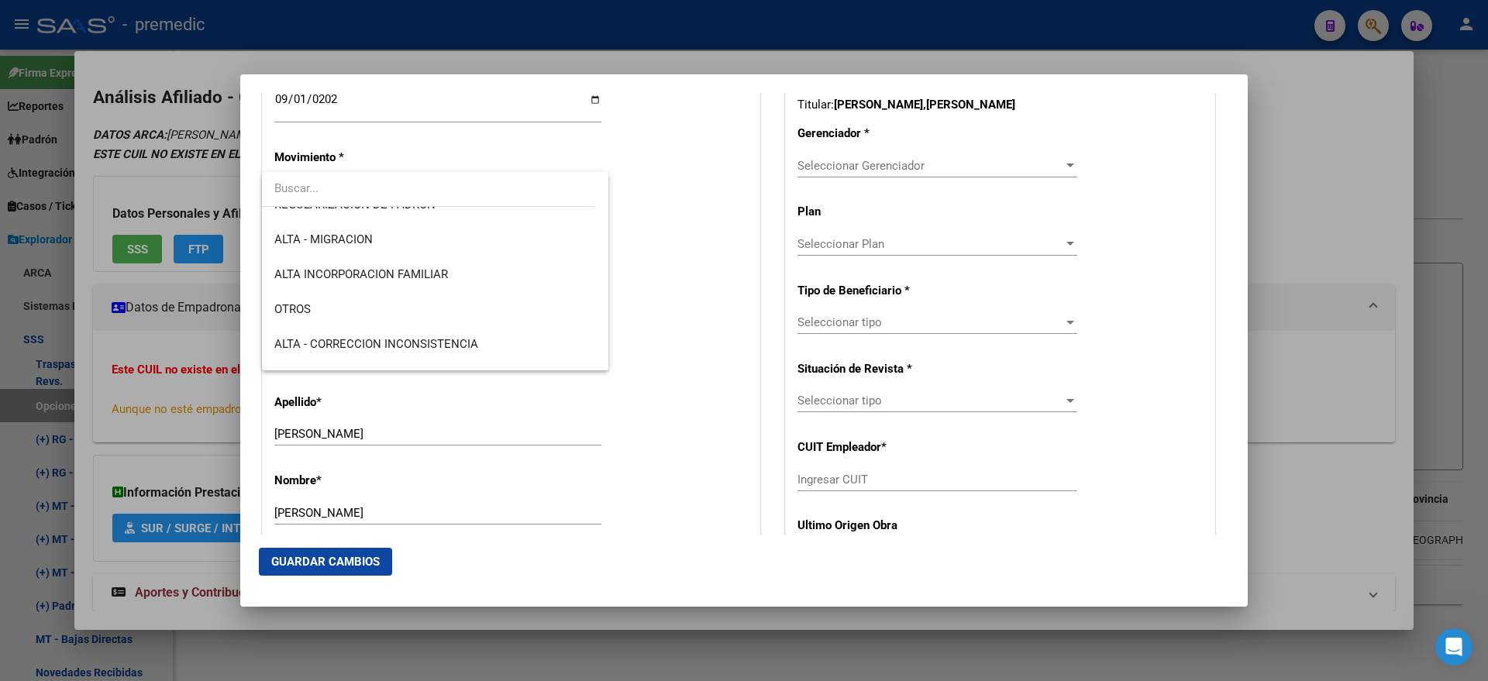
scroll to position [291, 0]
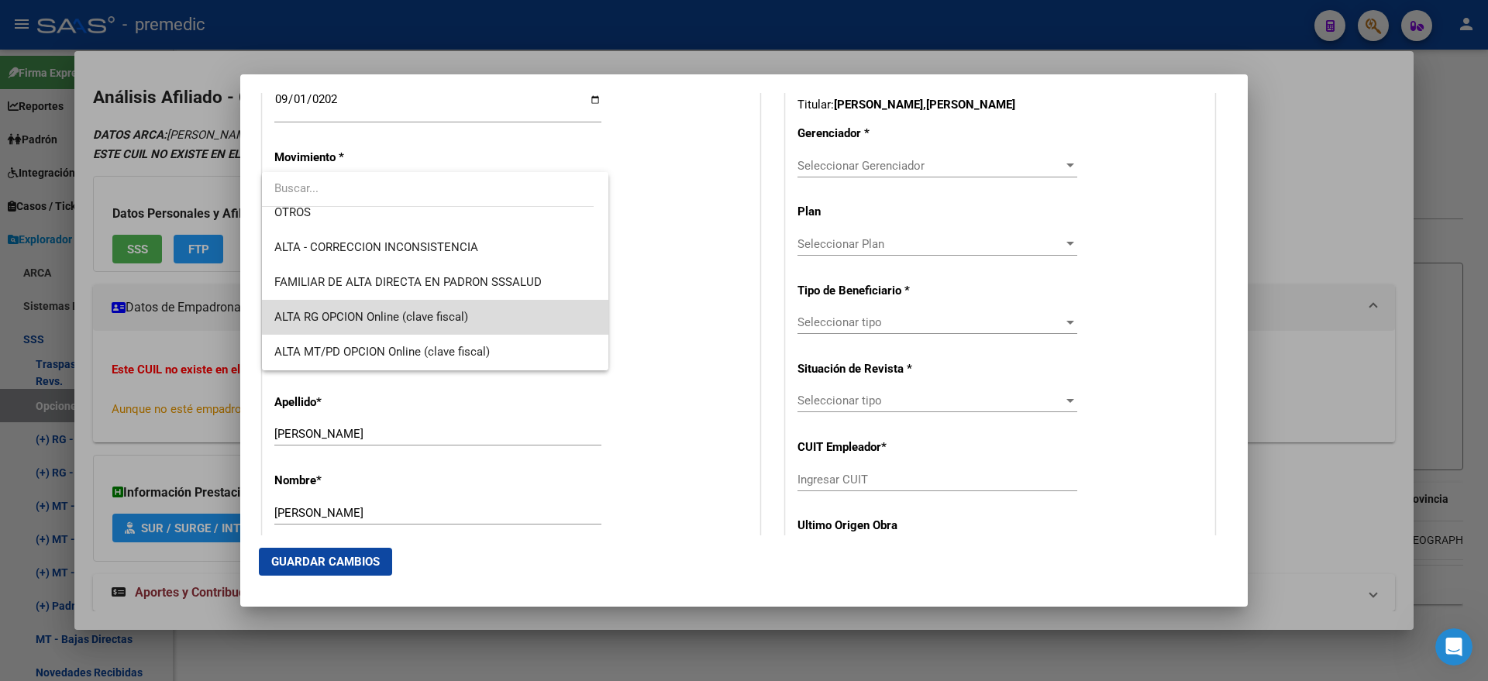
click at [470, 308] on span "ALTA RG OPCION Online (clave fiscal)" at bounding box center [435, 317] width 322 height 35
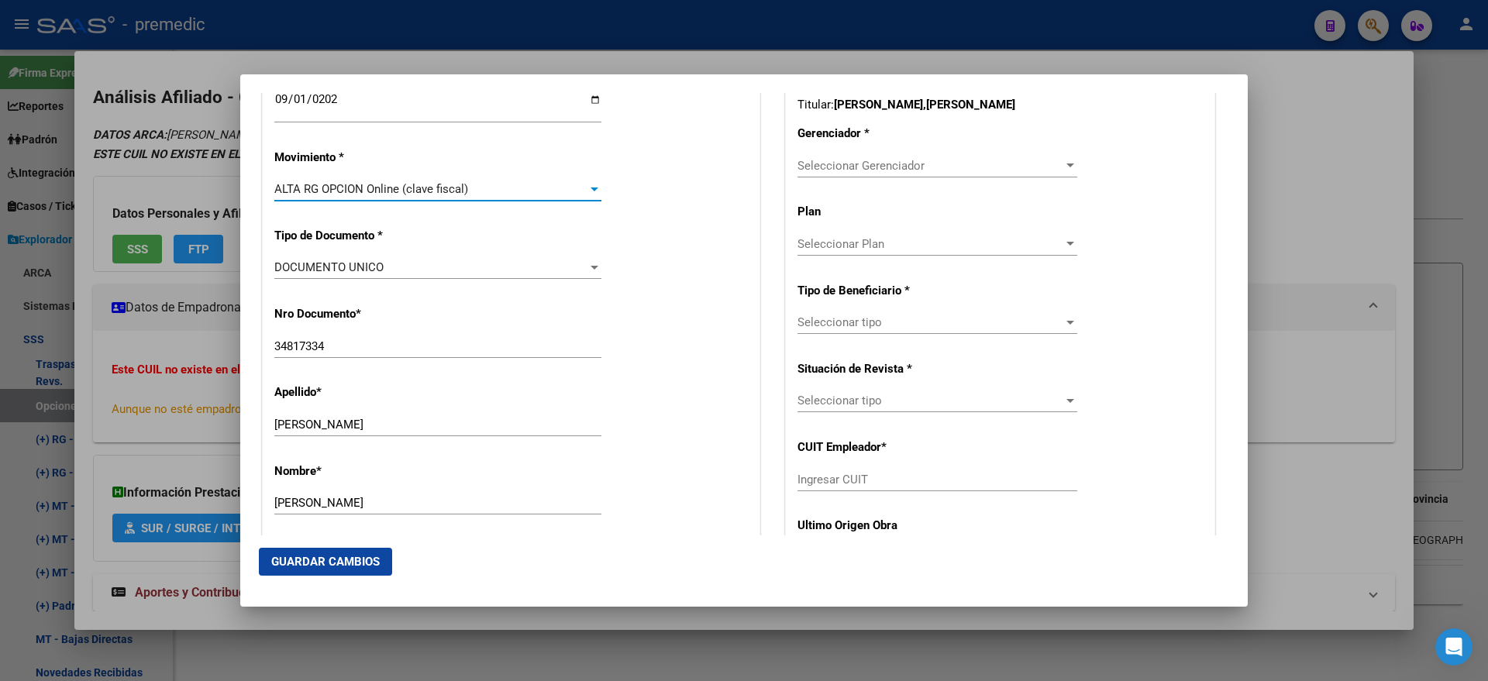
click at [635, 297] on div "Nro Documento * 34817334 Ingresar nro" at bounding box center [510, 333] width 473 height 78
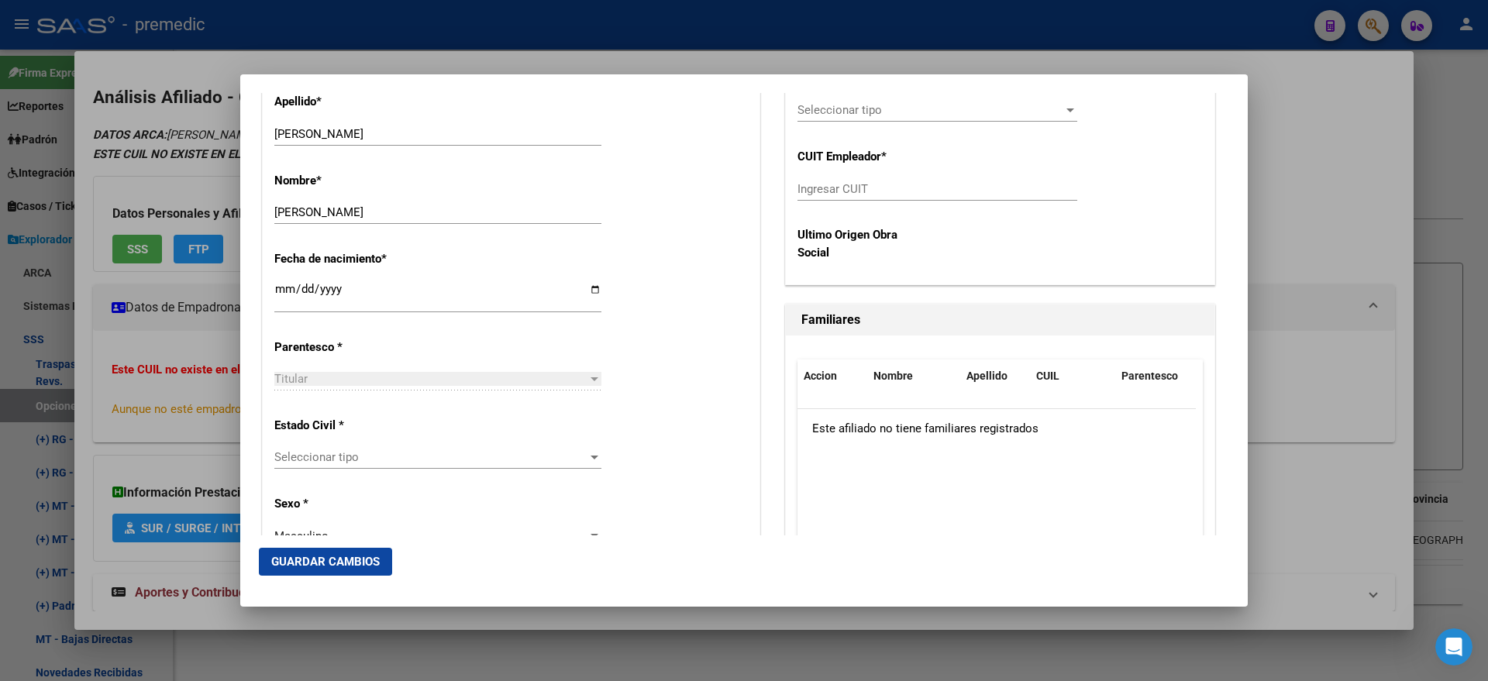
scroll to position [775, 0]
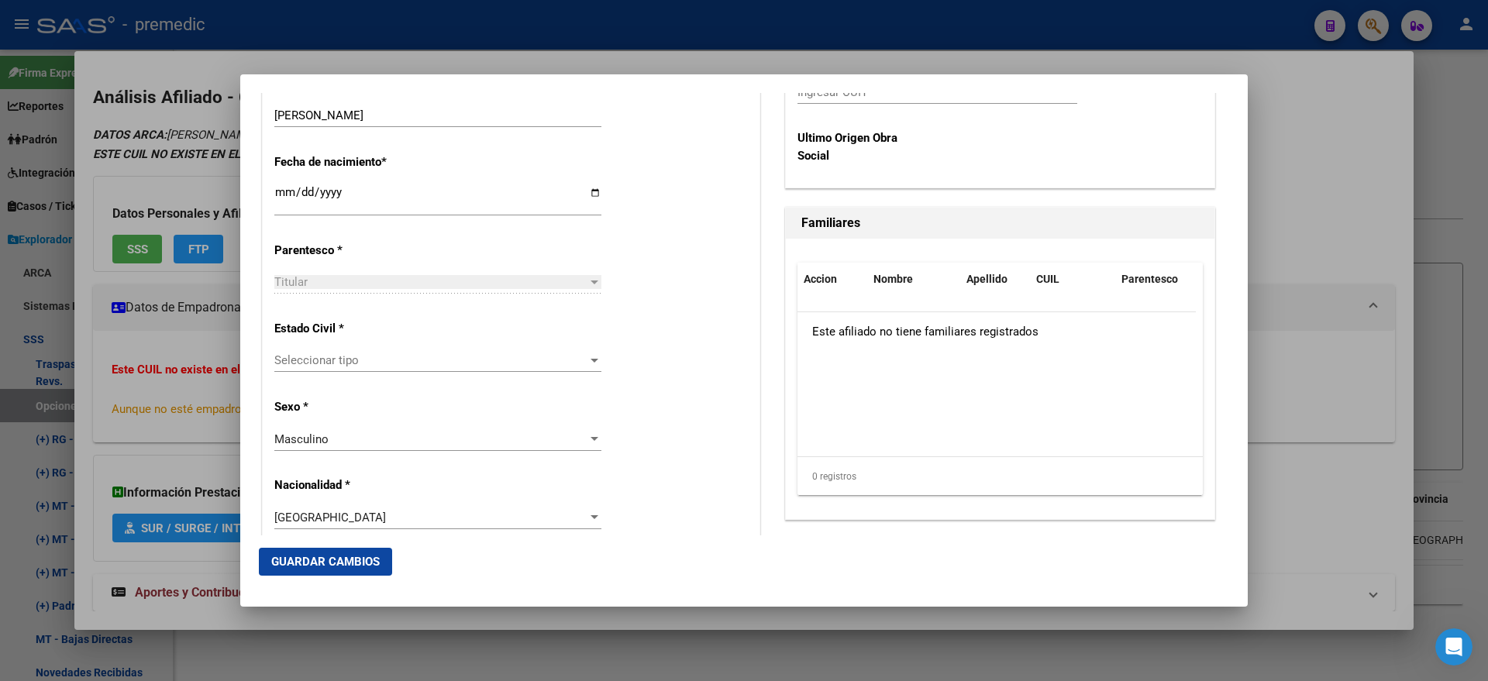
click at [406, 360] on span "Seleccionar tipo" at bounding box center [430, 360] width 313 height 14
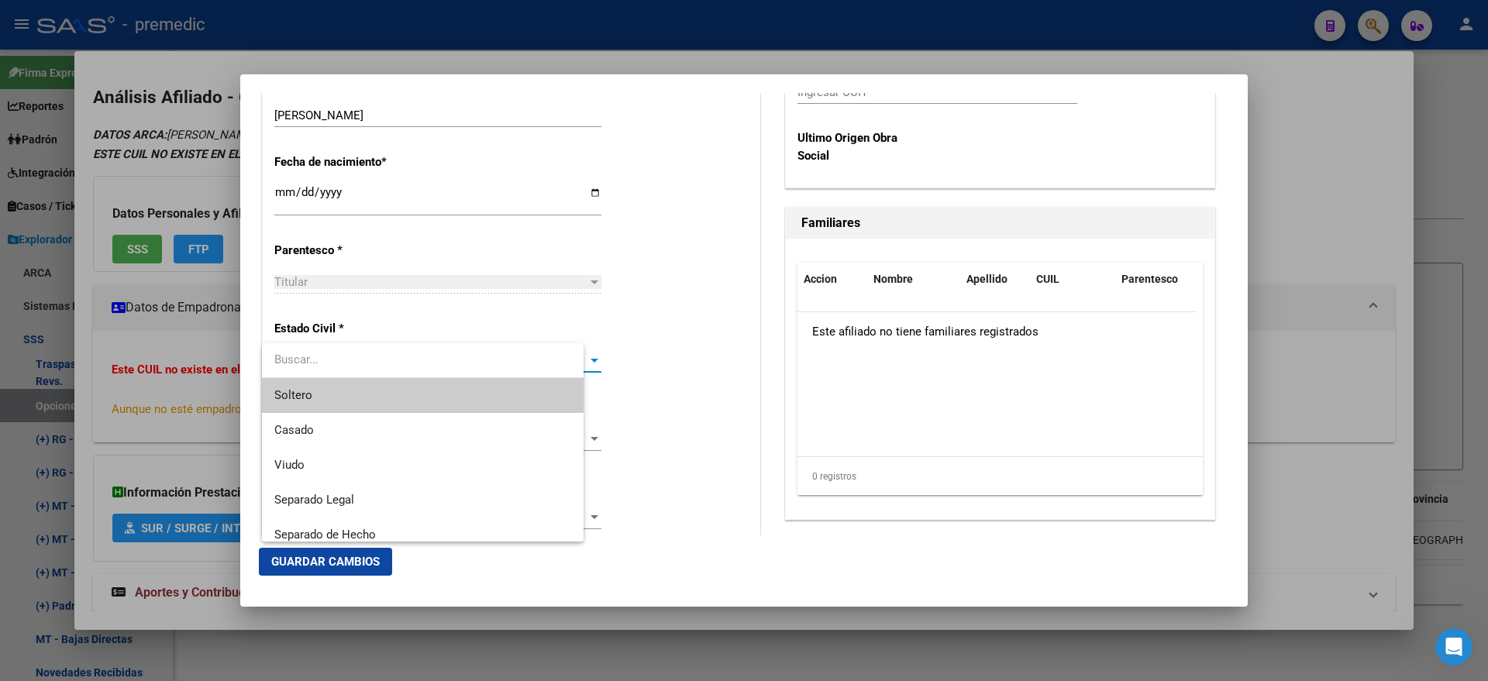
click at [410, 382] on span "Soltero" at bounding box center [422, 395] width 297 height 35
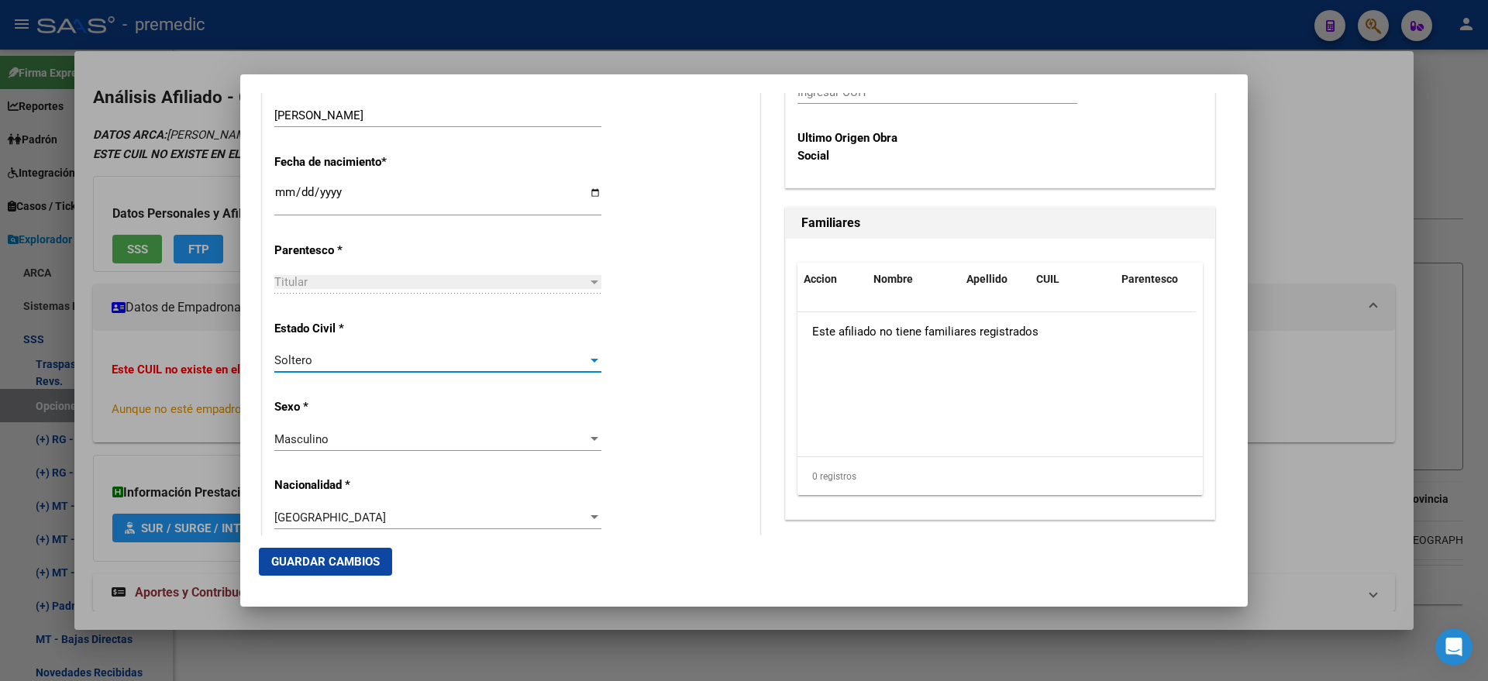
click at [649, 362] on div "Estado Civil * Soltero Seleccionar tipo" at bounding box center [510, 347] width 473 height 78
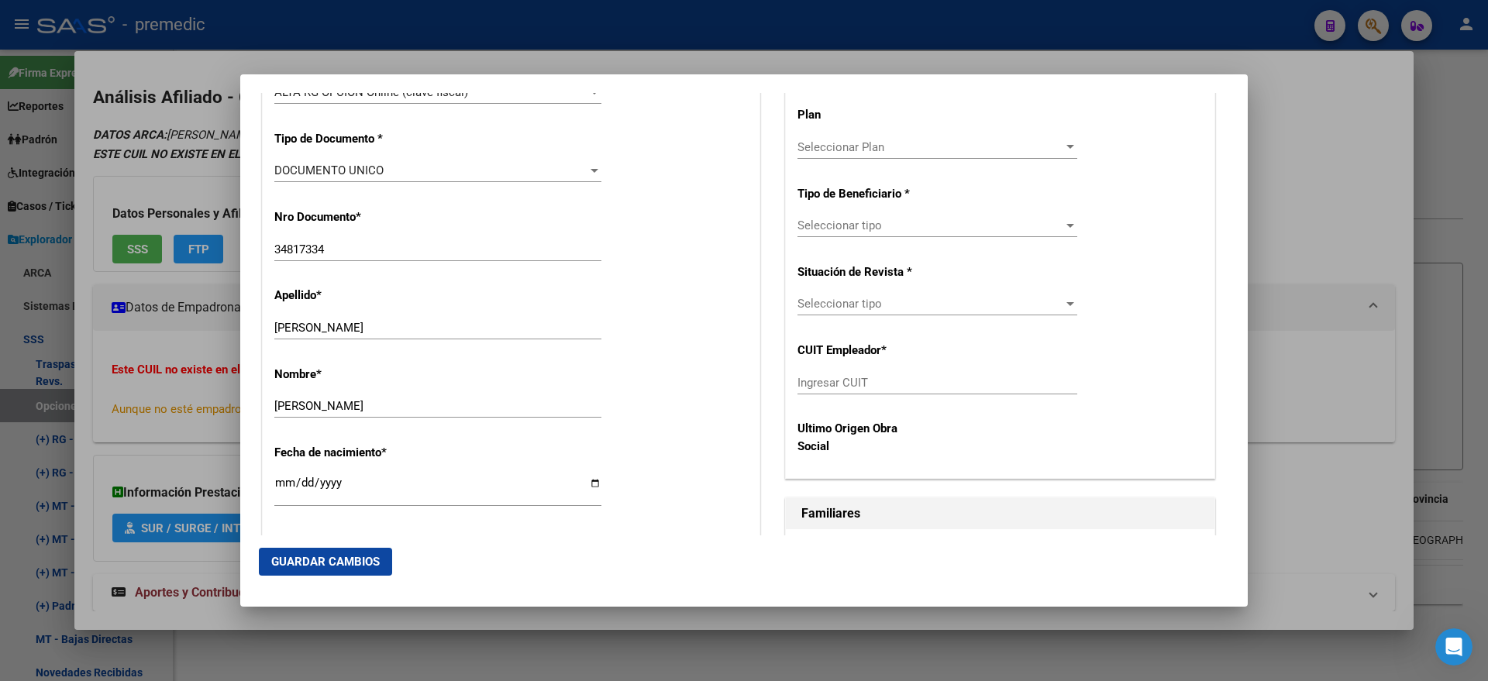
scroll to position [387, 0]
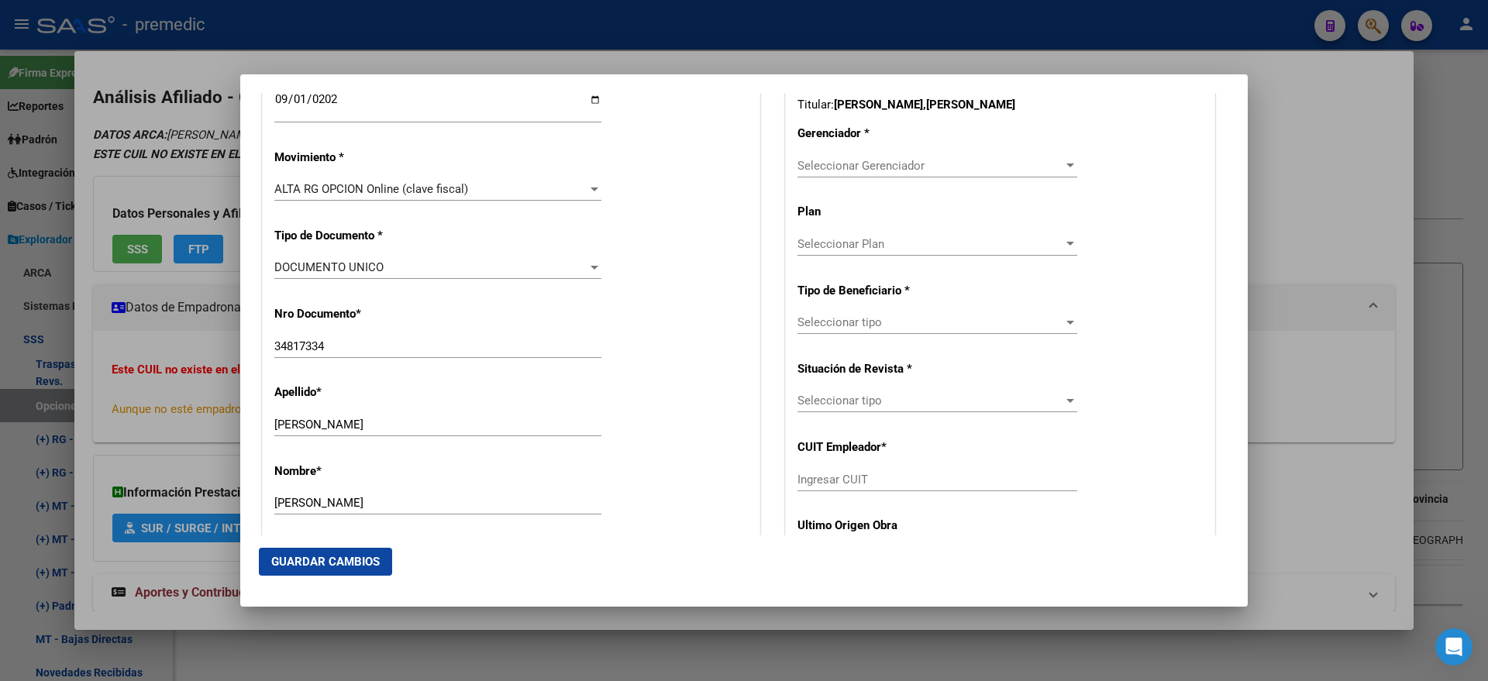
click at [797, 169] on span "Seleccionar Gerenciador" at bounding box center [930, 166] width 266 height 14
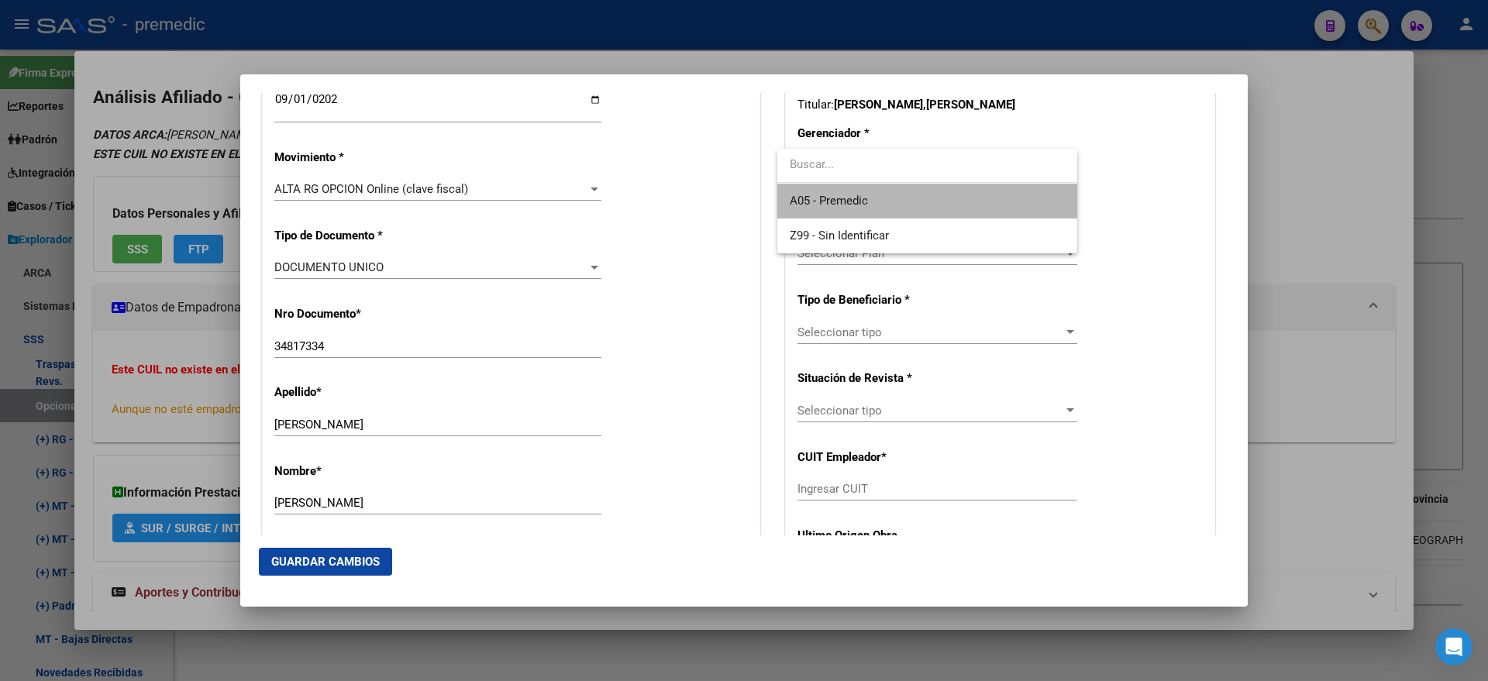
click at [789, 198] on mat-option "A05 - Premedic" at bounding box center [927, 201] width 300 height 35
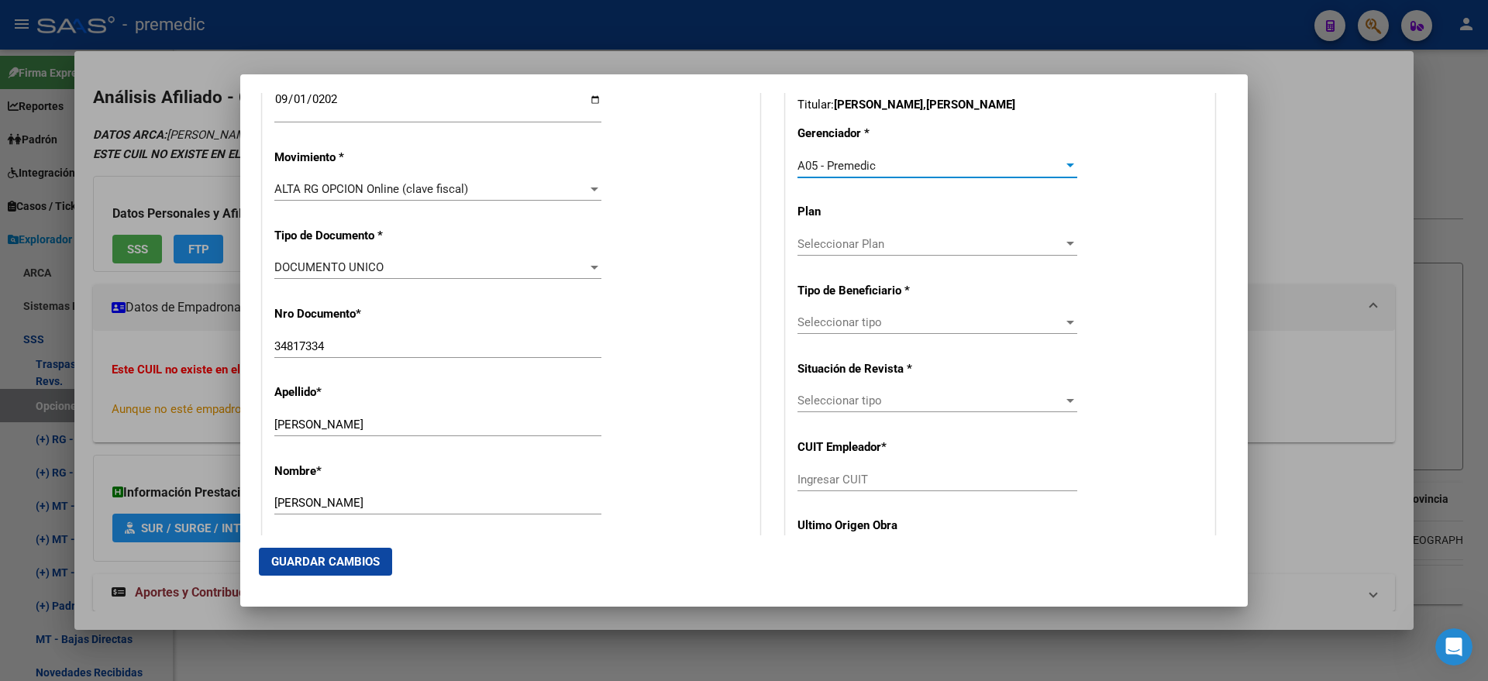
click at [797, 321] on span "Seleccionar tipo" at bounding box center [930, 322] width 266 height 14
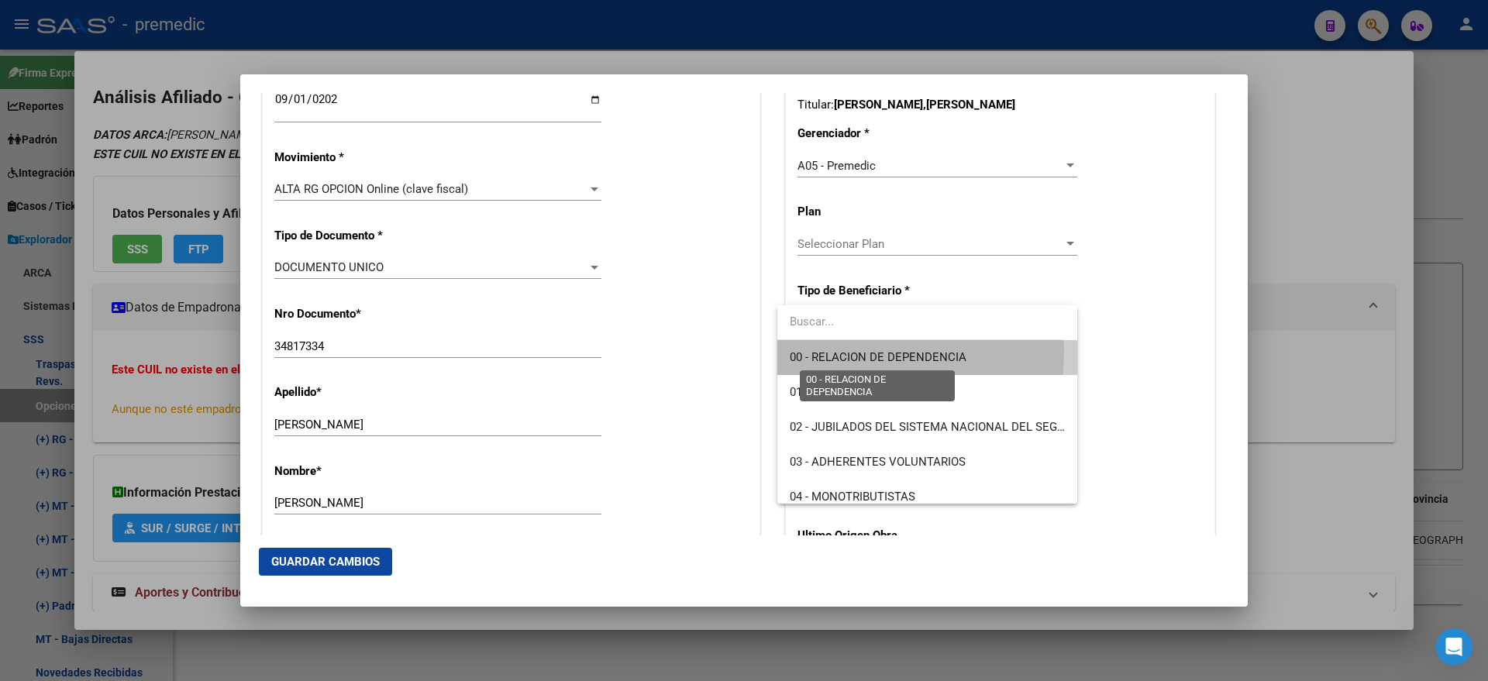
click at [795, 350] on span "00 - RELACION DE DEPENDENCIA" at bounding box center [878, 357] width 177 height 14
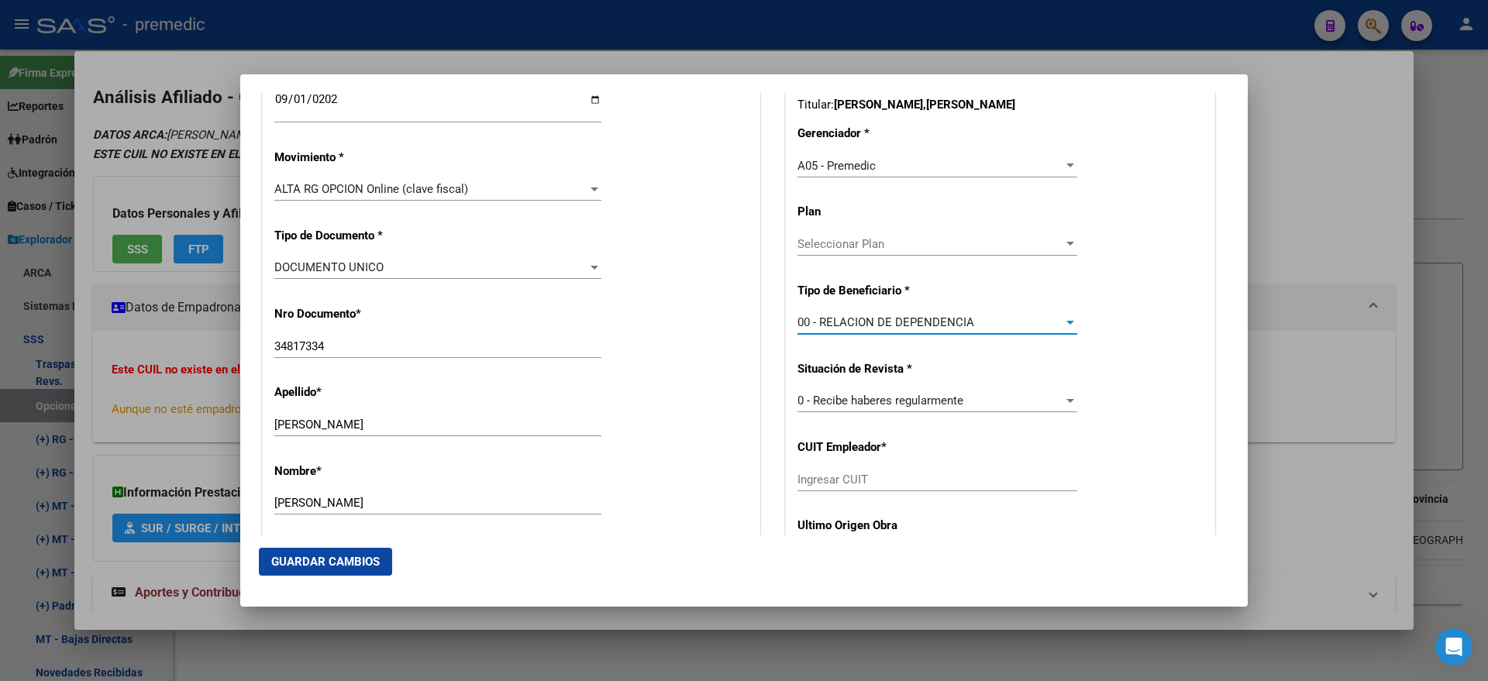
click at [806, 477] on input "Ingresar CUIT" at bounding box center [937, 480] width 280 height 14
paste input "30-66352677-0"
type input "30-66352677-0"
drag, startPoint x: 281, startPoint y: 560, endPoint x: 270, endPoint y: 563, distance: 11.3
click at [277, 562] on span "Guardar Cambios" at bounding box center [325, 562] width 108 height 14
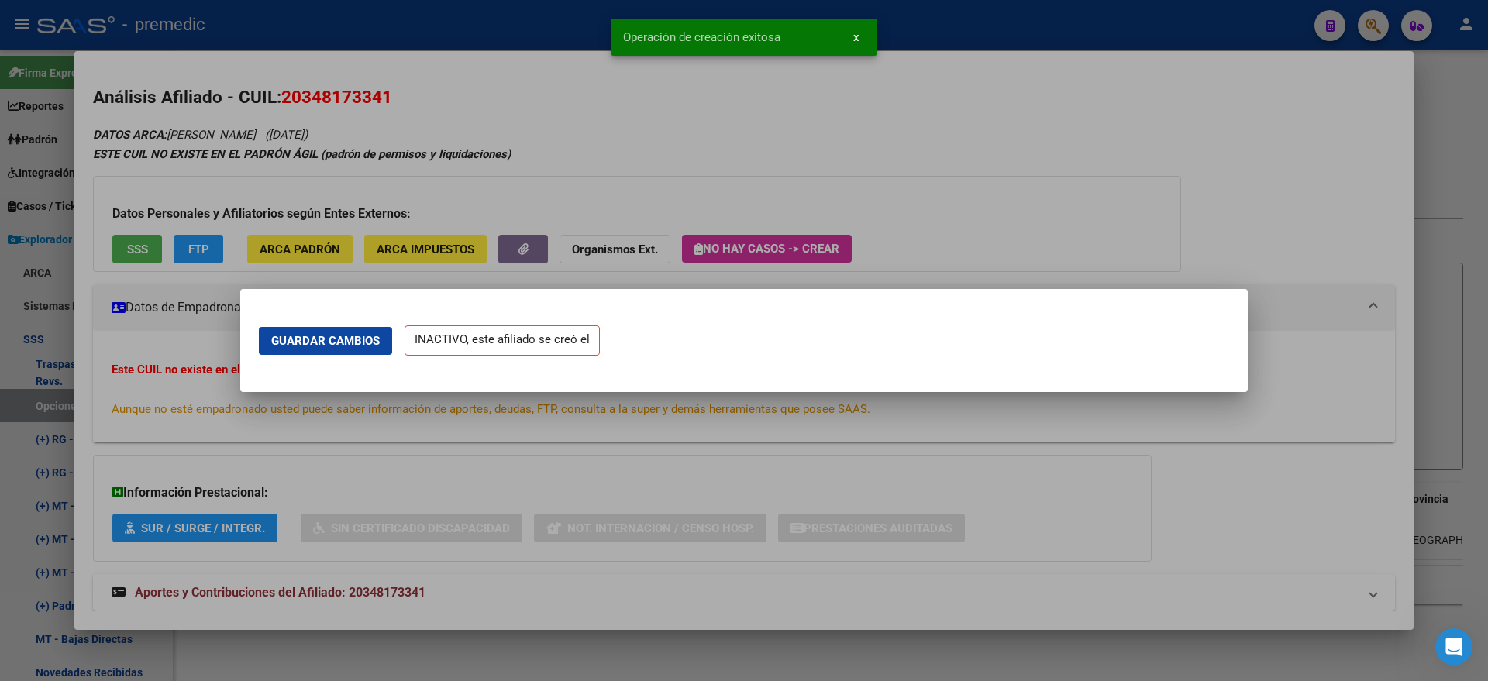
scroll to position [0, 0]
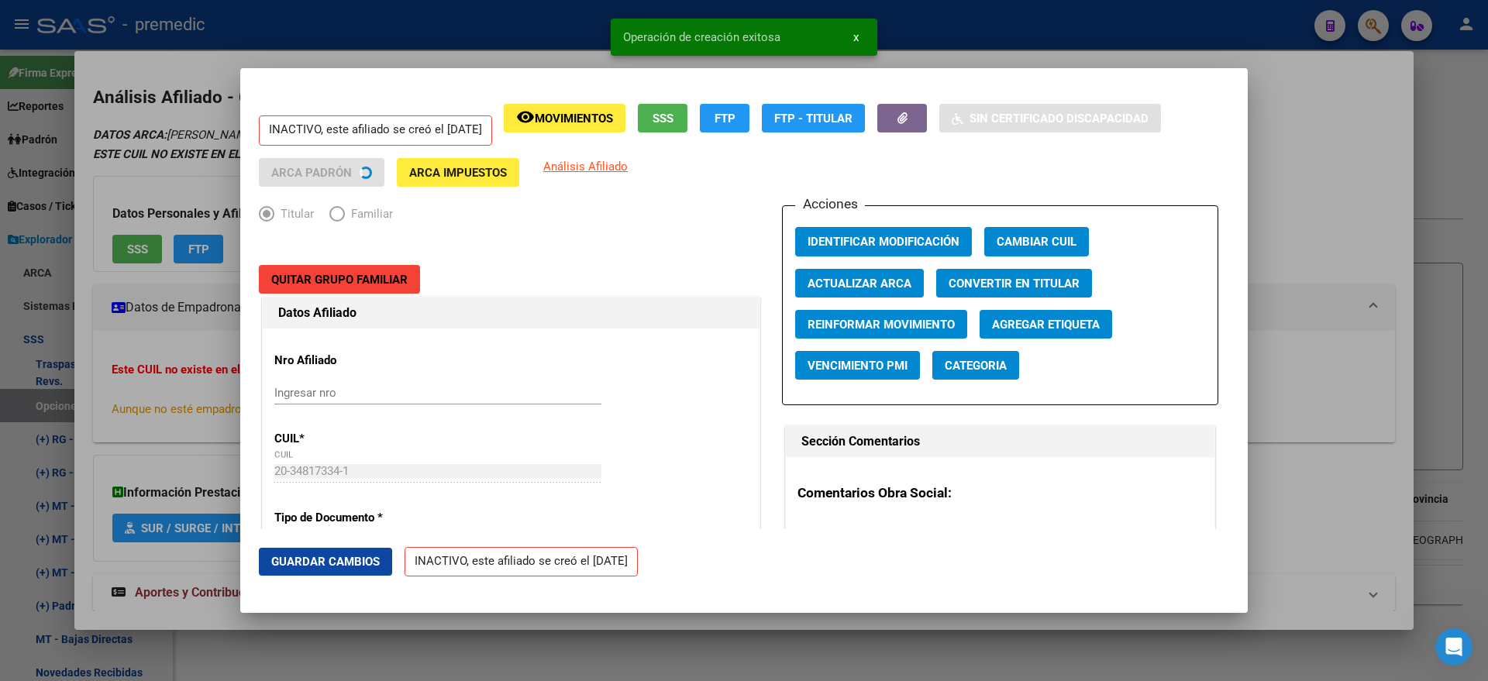
click at [81, 392] on div at bounding box center [744, 340] width 1488 height 681
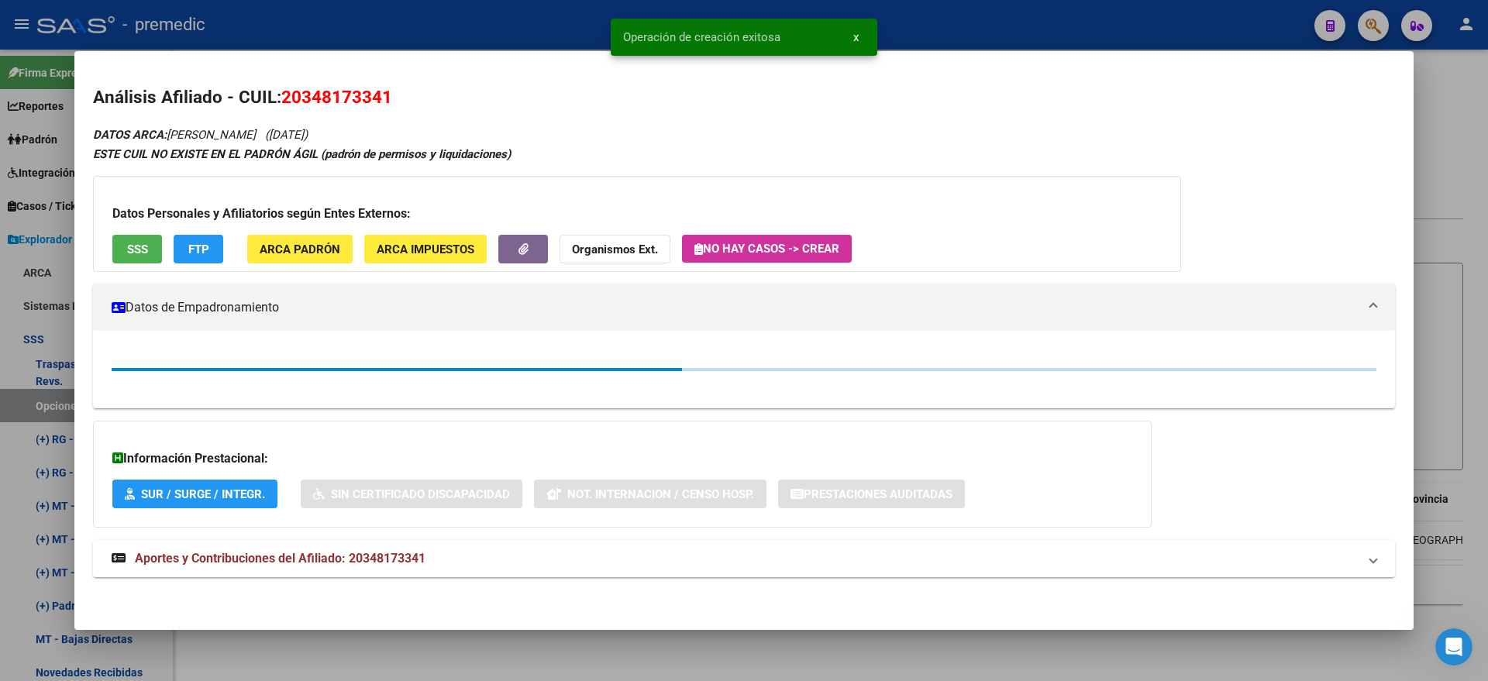
click at [39, 408] on div at bounding box center [744, 340] width 1488 height 681
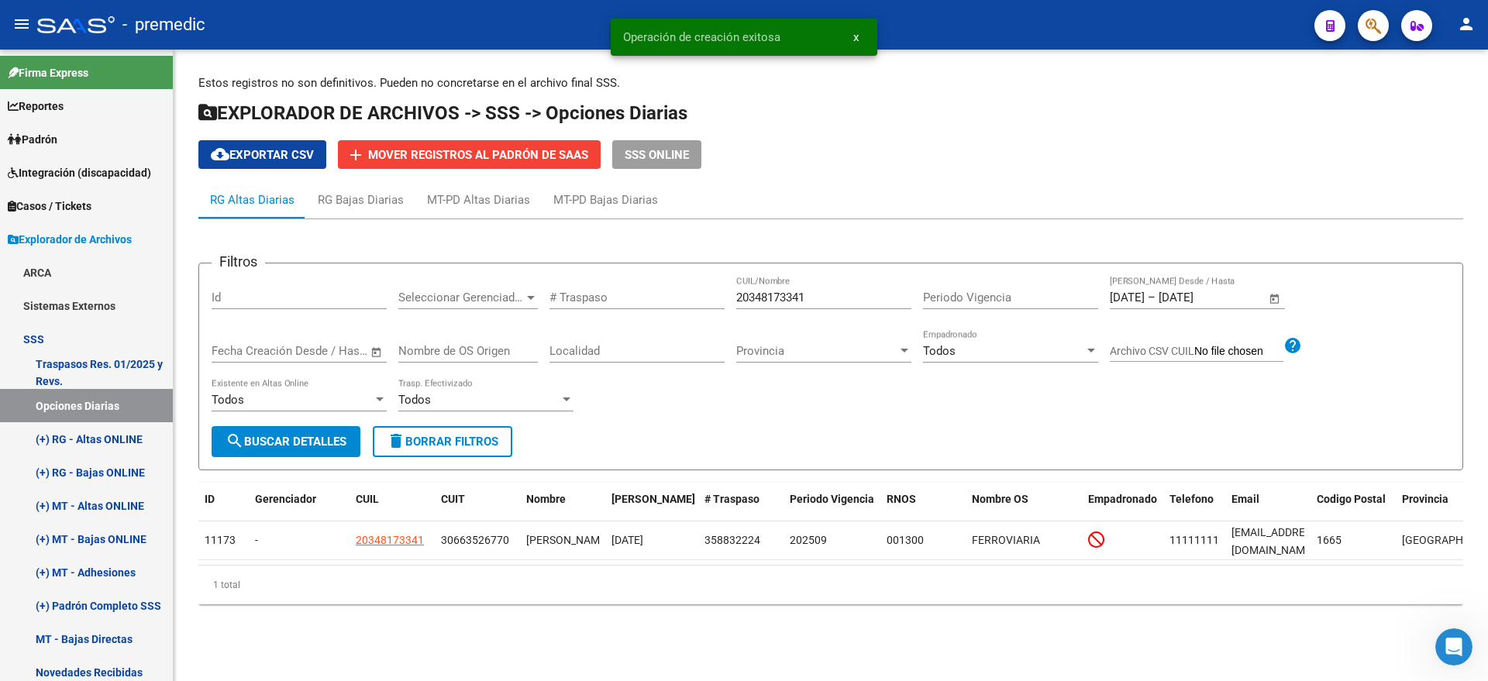
click at [266, 435] on span "search Buscar Detalles" at bounding box center [286, 442] width 121 height 14
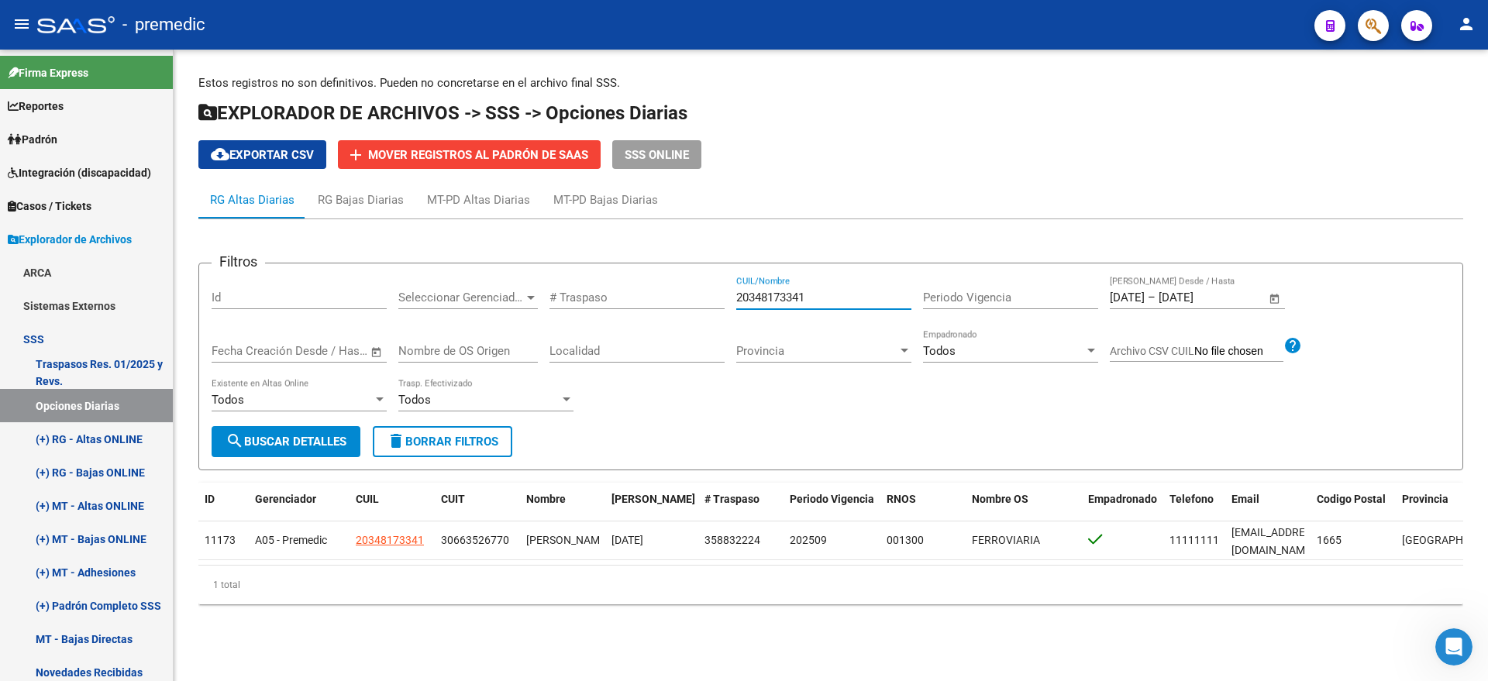
drag, startPoint x: 843, startPoint y: 294, endPoint x: 651, endPoint y: 303, distance: 192.4
click at [688, 296] on div "Filtros Id Seleccionar Gerenciador Seleccionar Gerenciador # Traspaso 203481733…" at bounding box center [831, 351] width 1238 height 150
paste input "730749263"
type input "27307492631"
click at [313, 439] on span "search Buscar Detalles" at bounding box center [286, 442] width 121 height 14
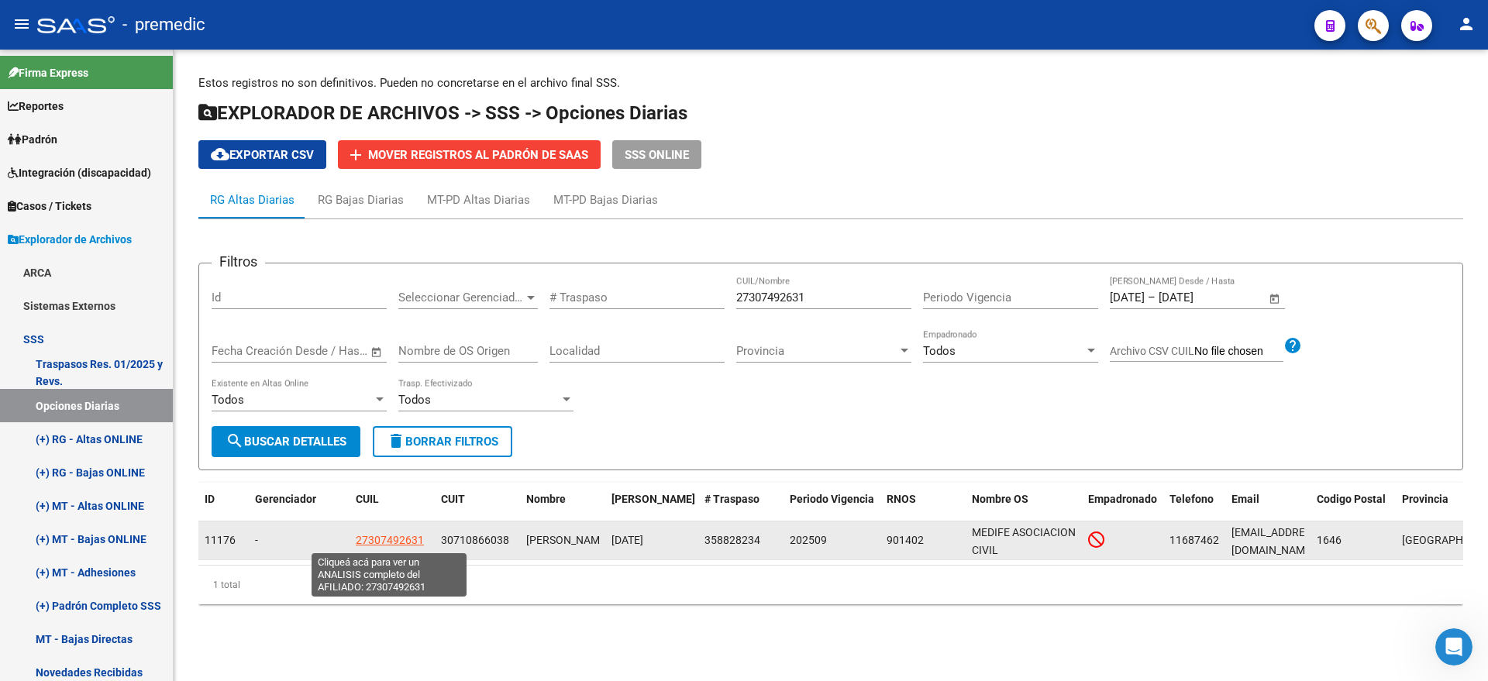
click at [378, 537] on span "27307492631" at bounding box center [390, 540] width 68 height 12
type textarea "27307492631"
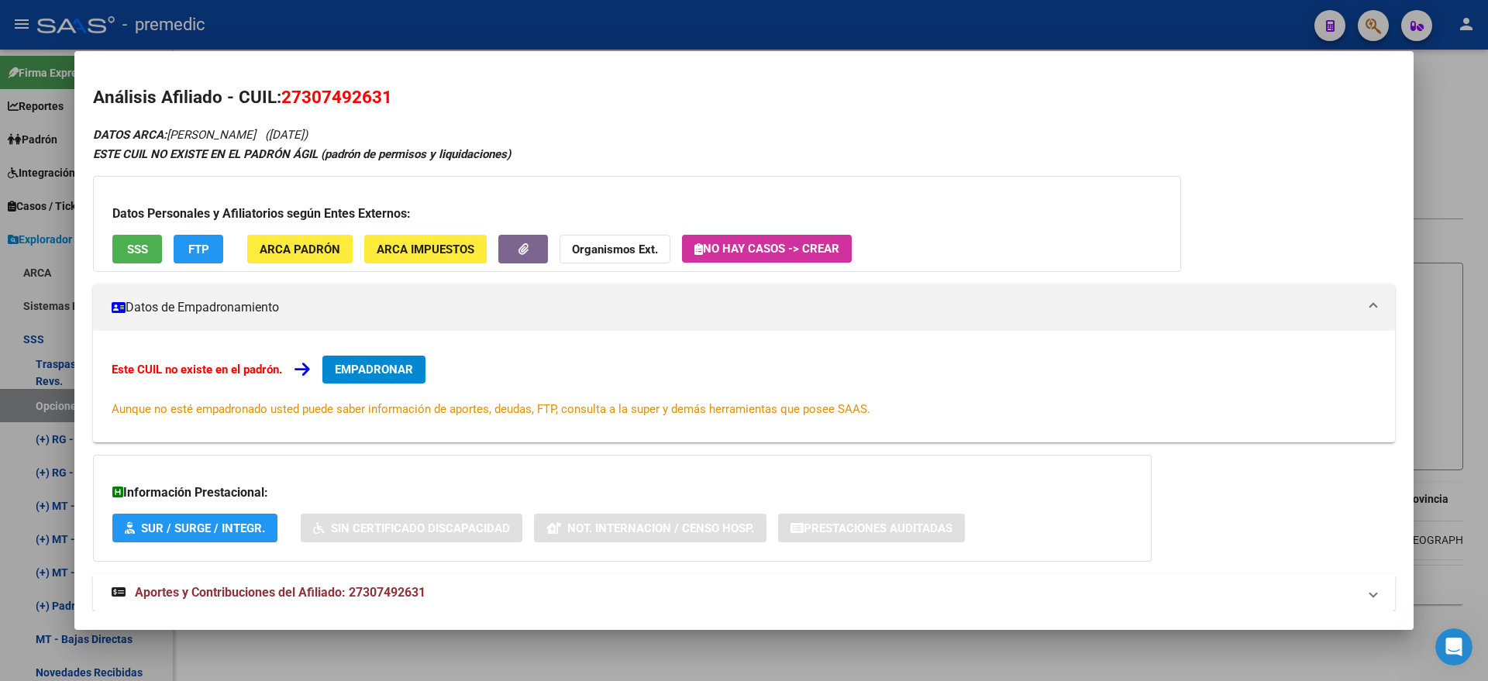
click at [375, 363] on span "EMPADRONAR" at bounding box center [374, 370] width 78 height 14
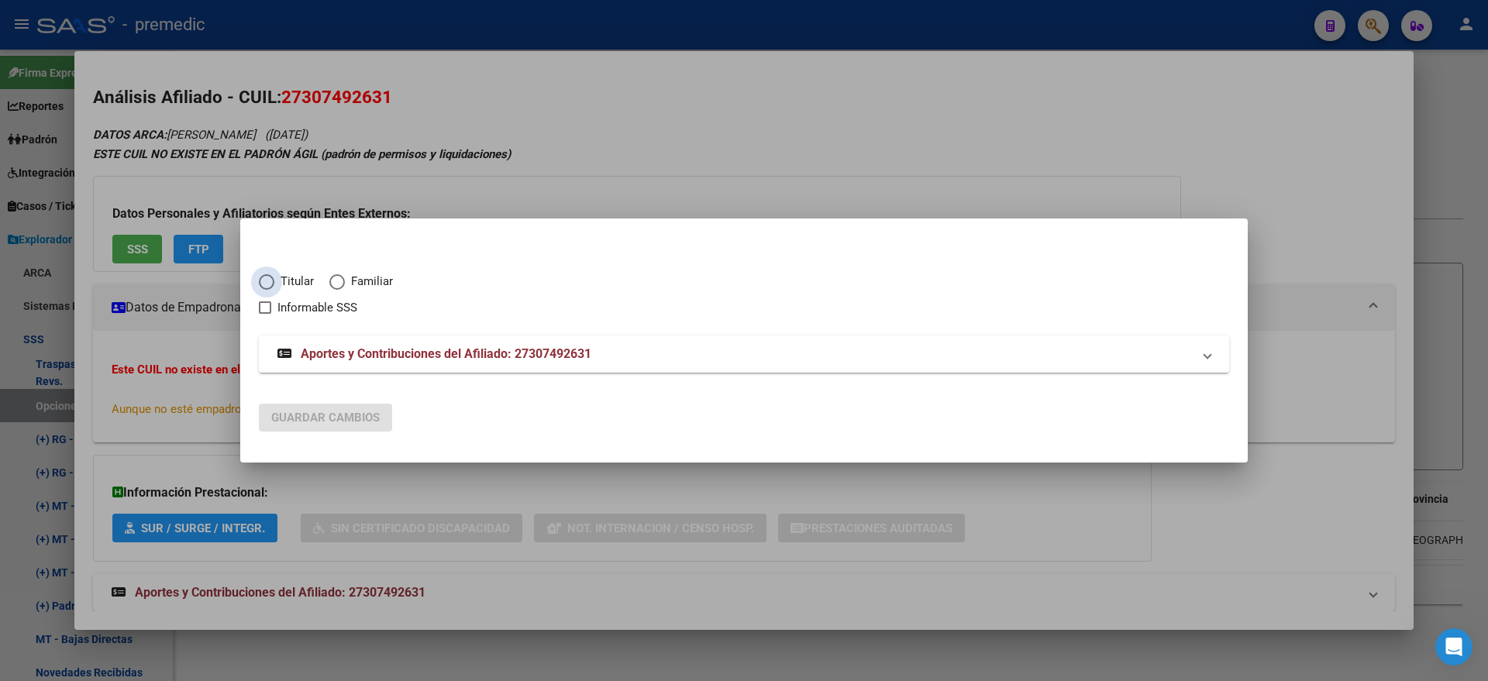
click at [268, 286] on span "Elija una opción" at bounding box center [266, 281] width 15 height 15
click at [268, 286] on input "Titular" at bounding box center [266, 281] width 15 height 15
radio input "true"
checkbox input "true"
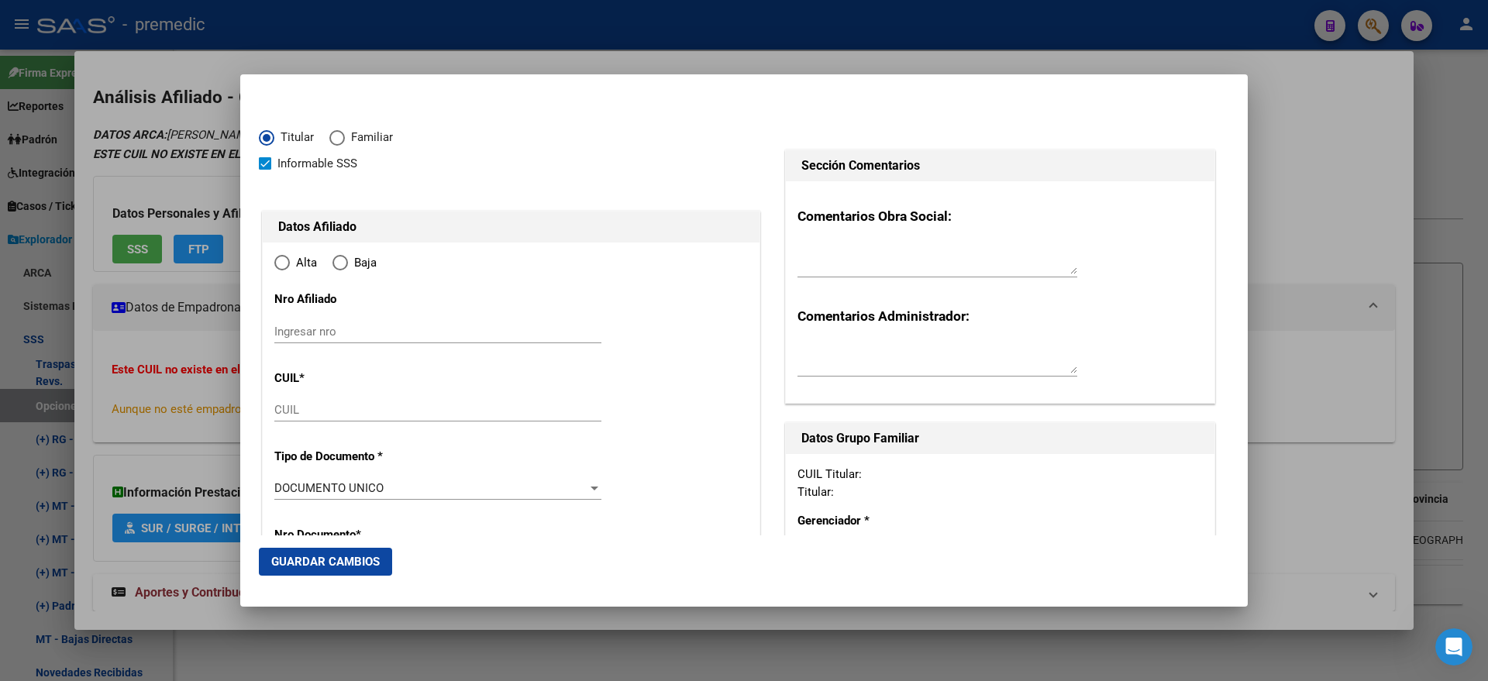
type input "27-30749263-1"
radio input "true"
type input "30749263"
type input "CRUZ MARIA LAURA"
type input "1984-02-29"
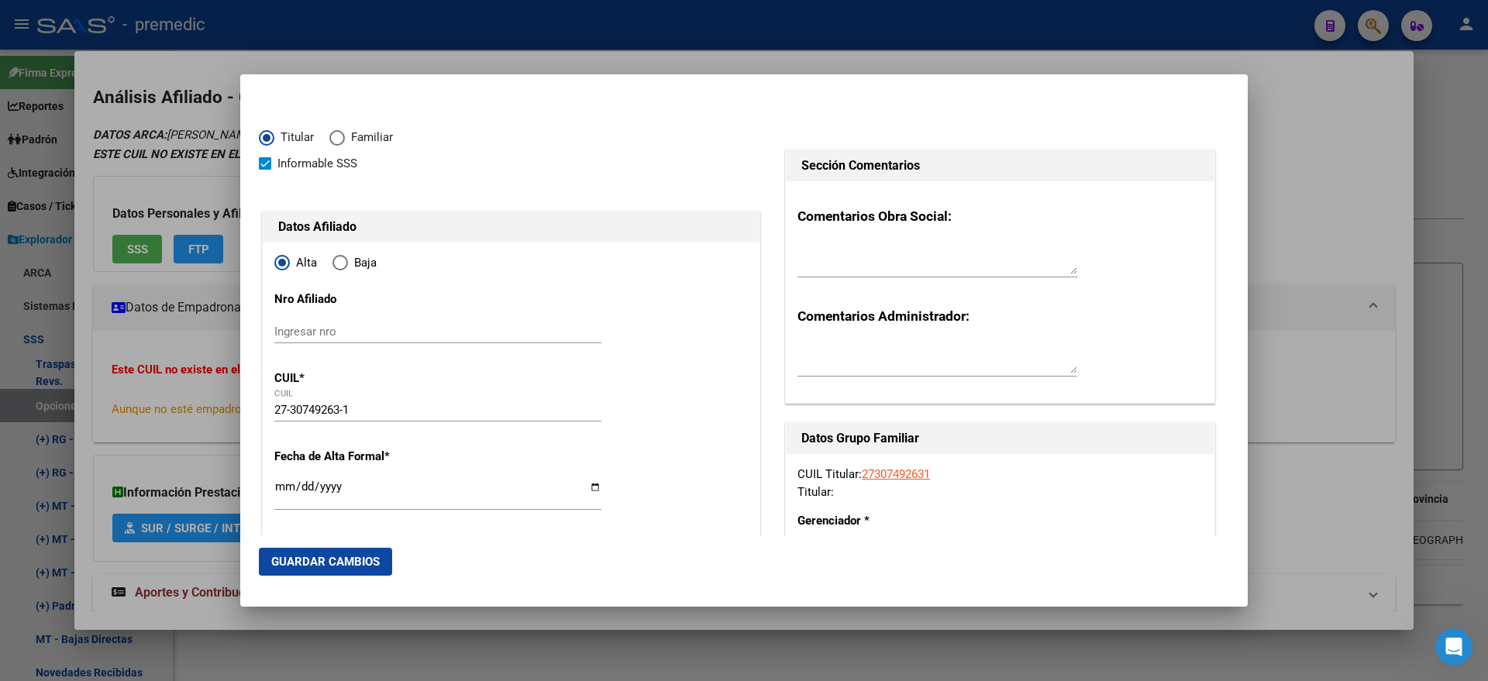
type input "VIRREYES"
type input "1646"
type input "ESTRADA"
type input "5575"
click at [283, 484] on input "Ingresar fecha" at bounding box center [437, 492] width 327 height 25
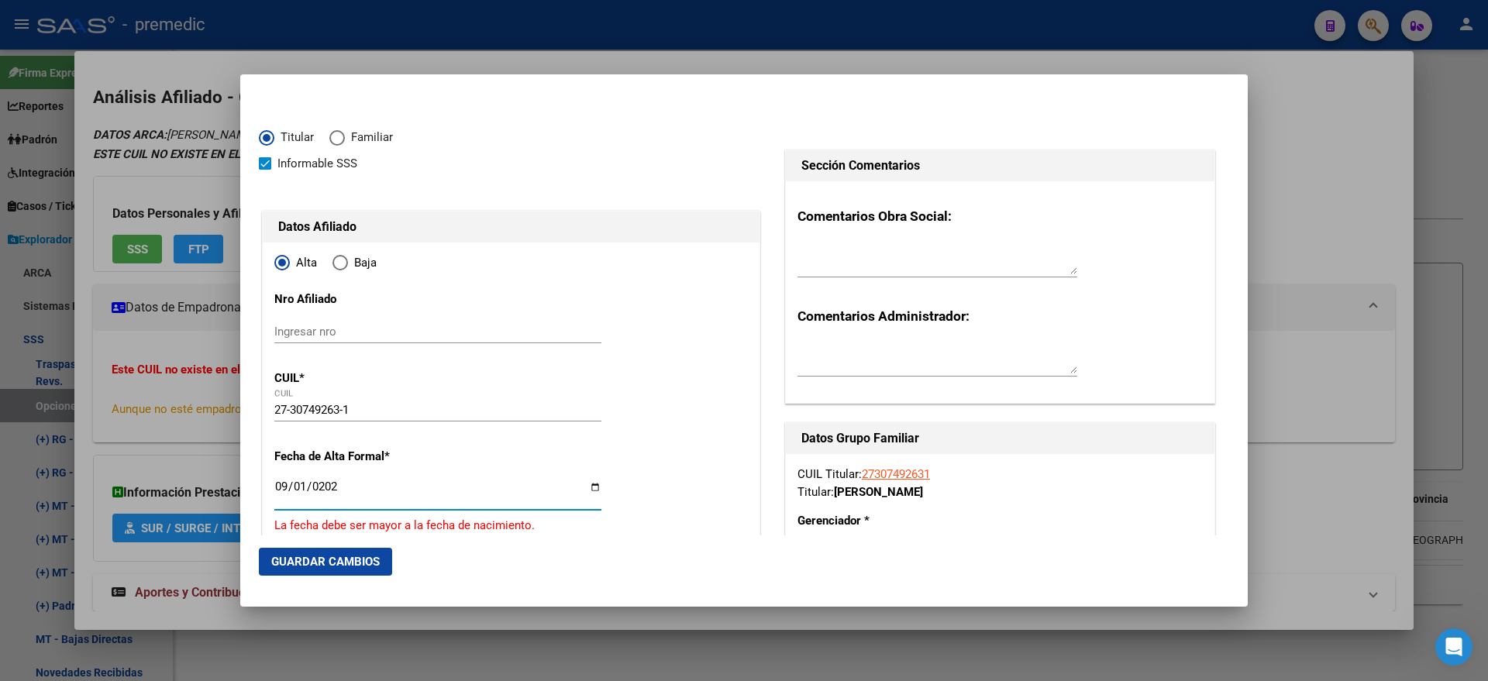
type input "2025-09-01"
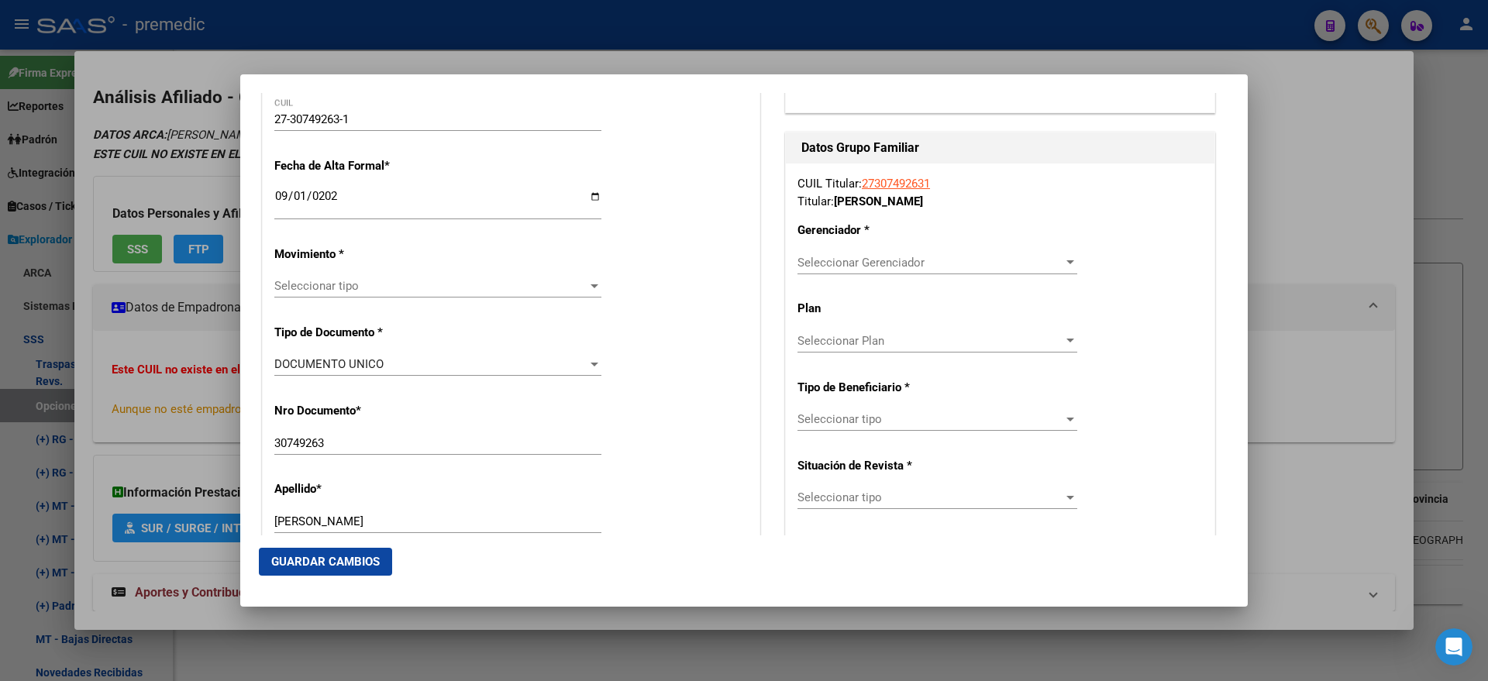
scroll to position [387, 0]
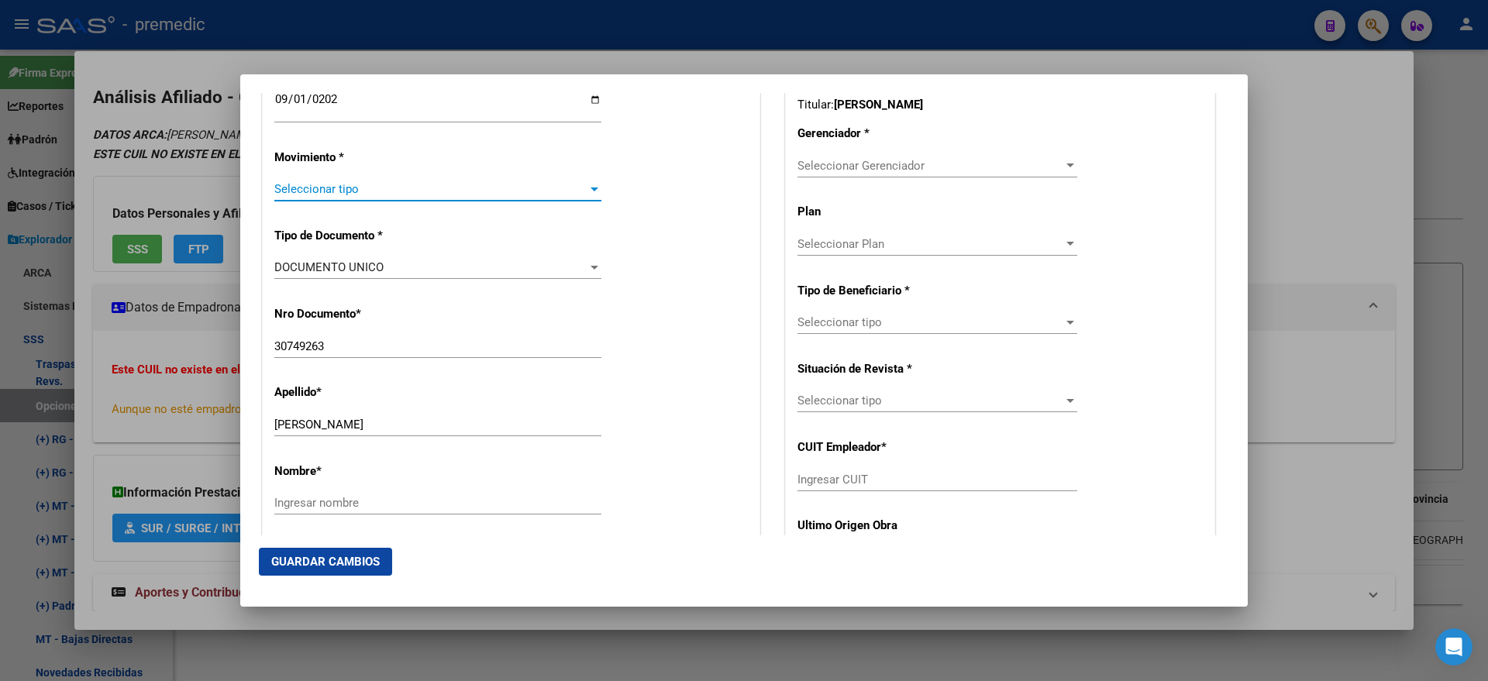
click at [322, 193] on span "Seleccionar tipo" at bounding box center [430, 189] width 313 height 14
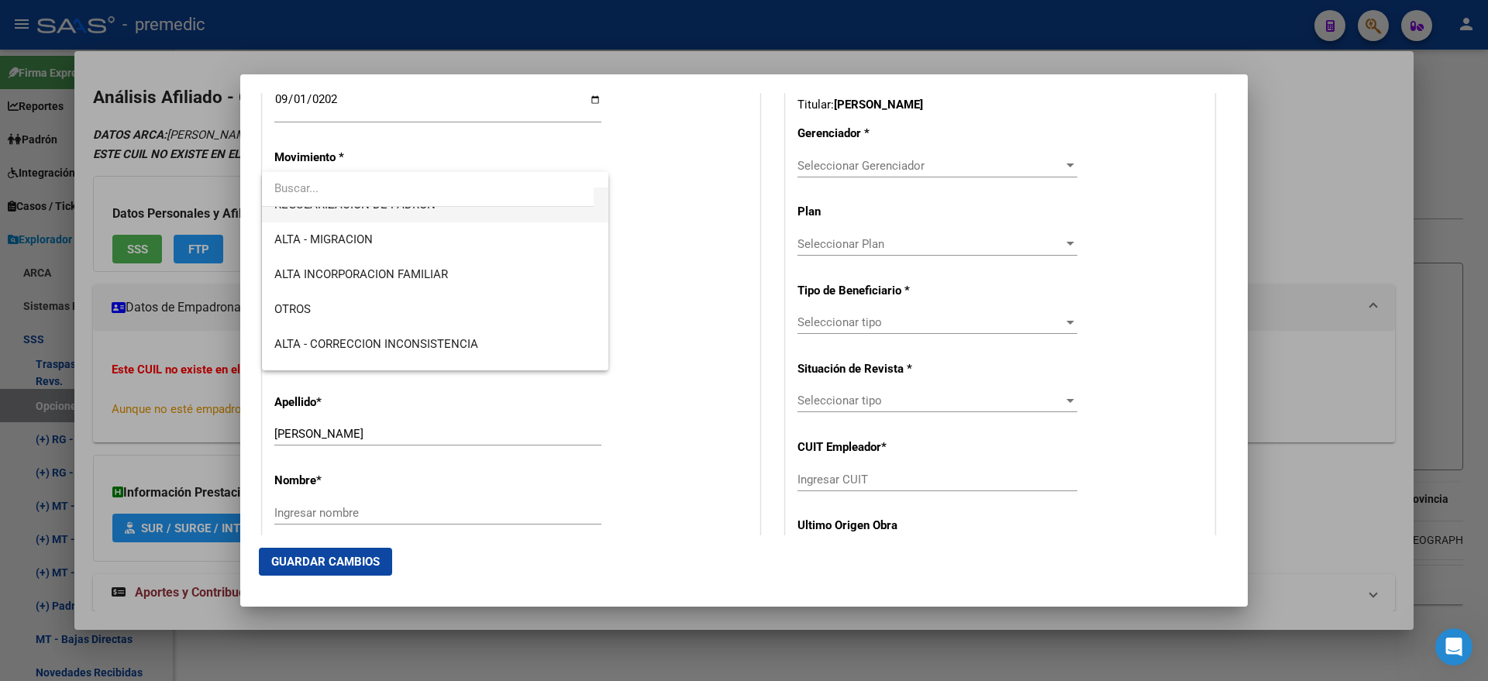
scroll to position [291, 0]
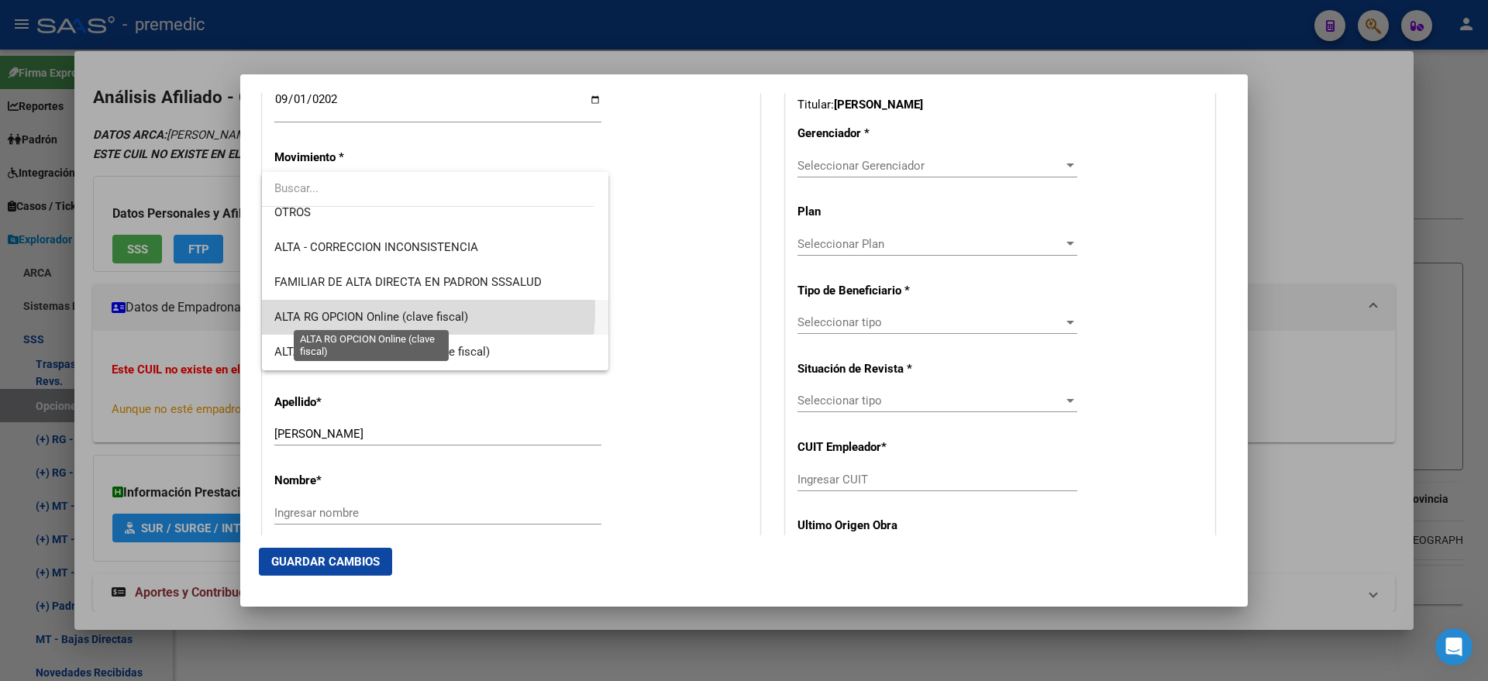
click at [403, 312] on span "ALTA RG OPCION Online (clave fiscal)" at bounding box center [371, 317] width 194 height 14
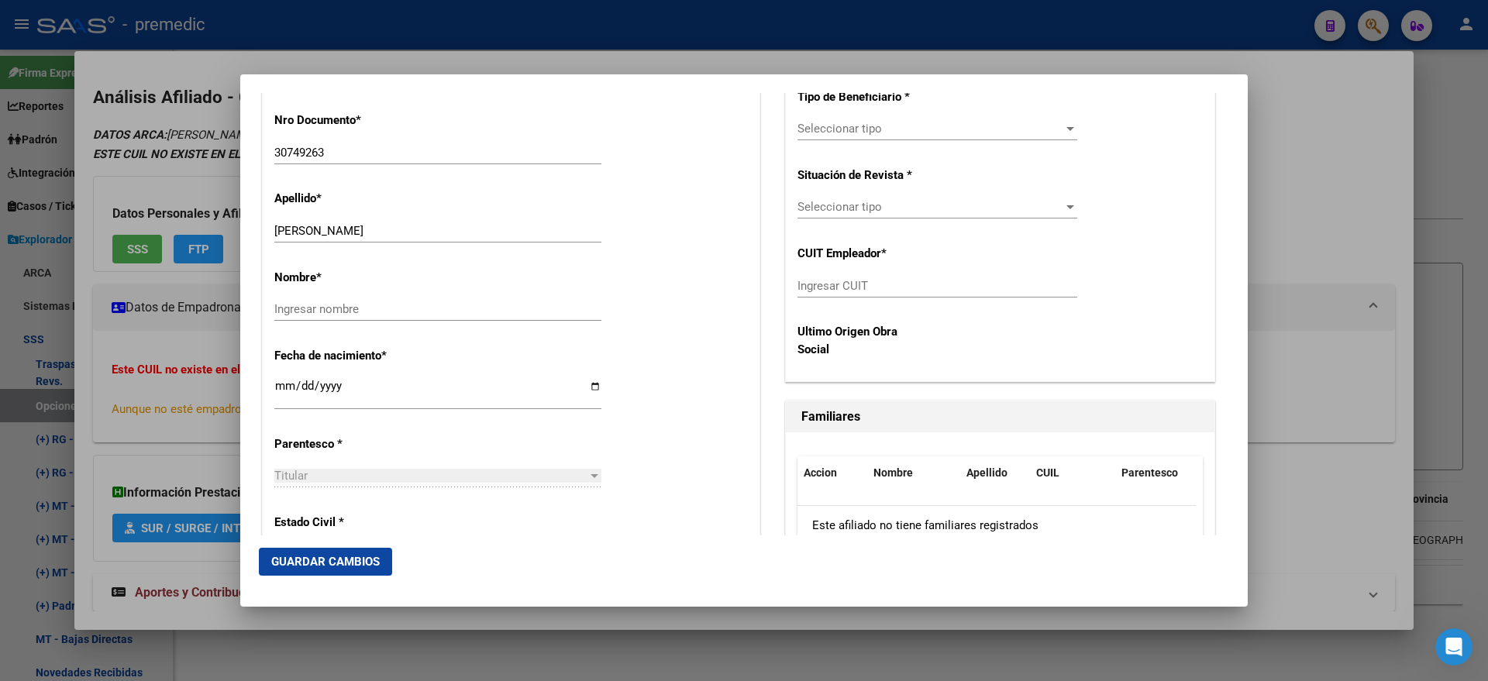
scroll to position [678, 0]
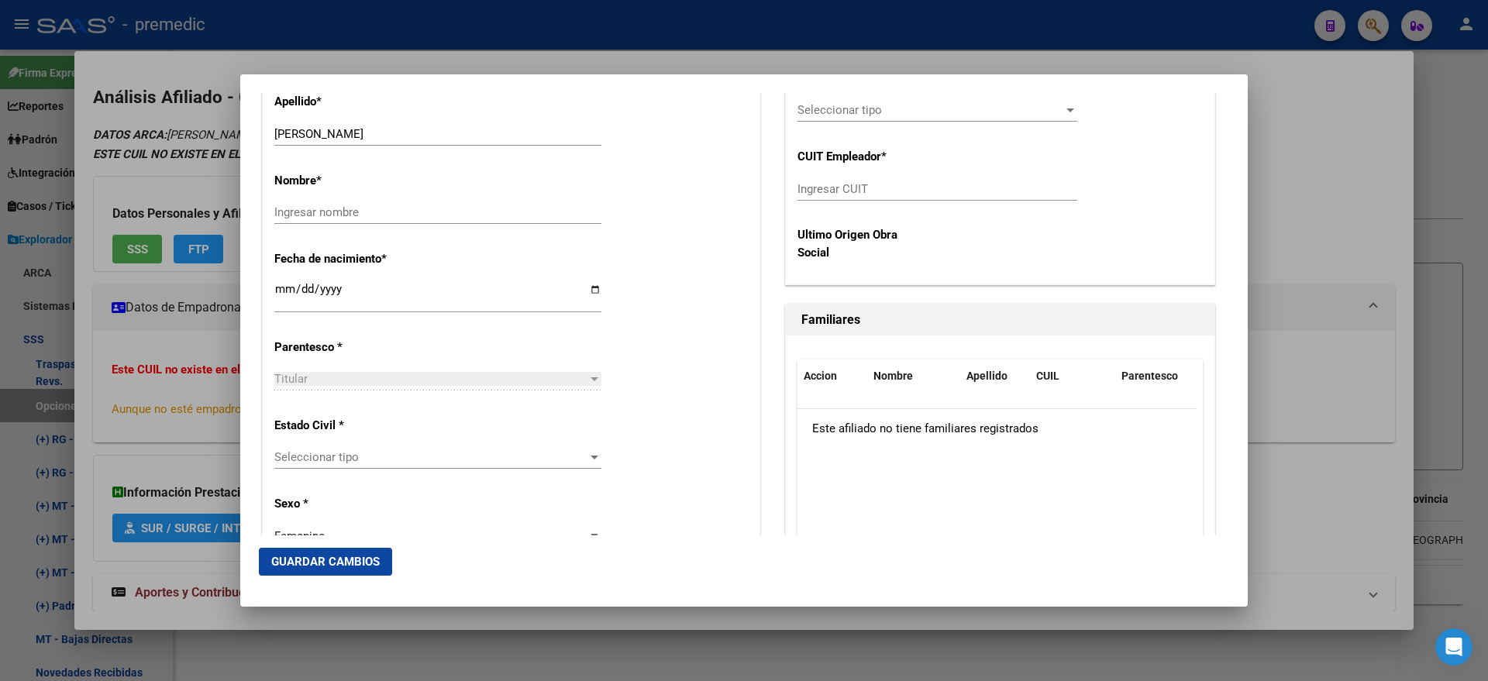
click at [363, 214] on input "Ingresar nombre" at bounding box center [437, 212] width 327 height 14
type input "MARIA LAURA"
drag, startPoint x: 396, startPoint y: 133, endPoint x: 304, endPoint y: 136, distance: 92.3
click at [304, 136] on input "CRUZ MARIA LAURA" at bounding box center [437, 134] width 327 height 14
type input "CRUZ"
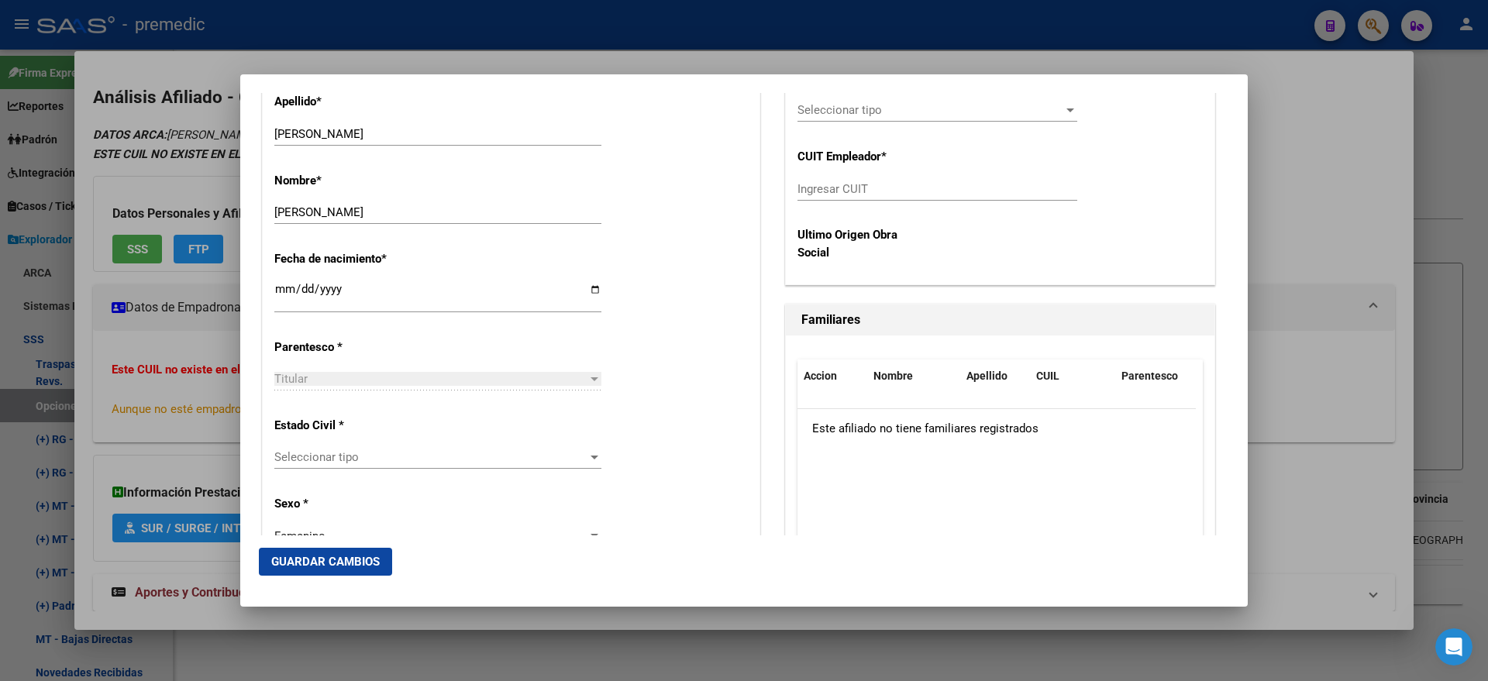
click at [645, 241] on div "Fecha de nacimiento * 1984-02-29 Ingresar fecha" at bounding box center [510, 283] width 473 height 88
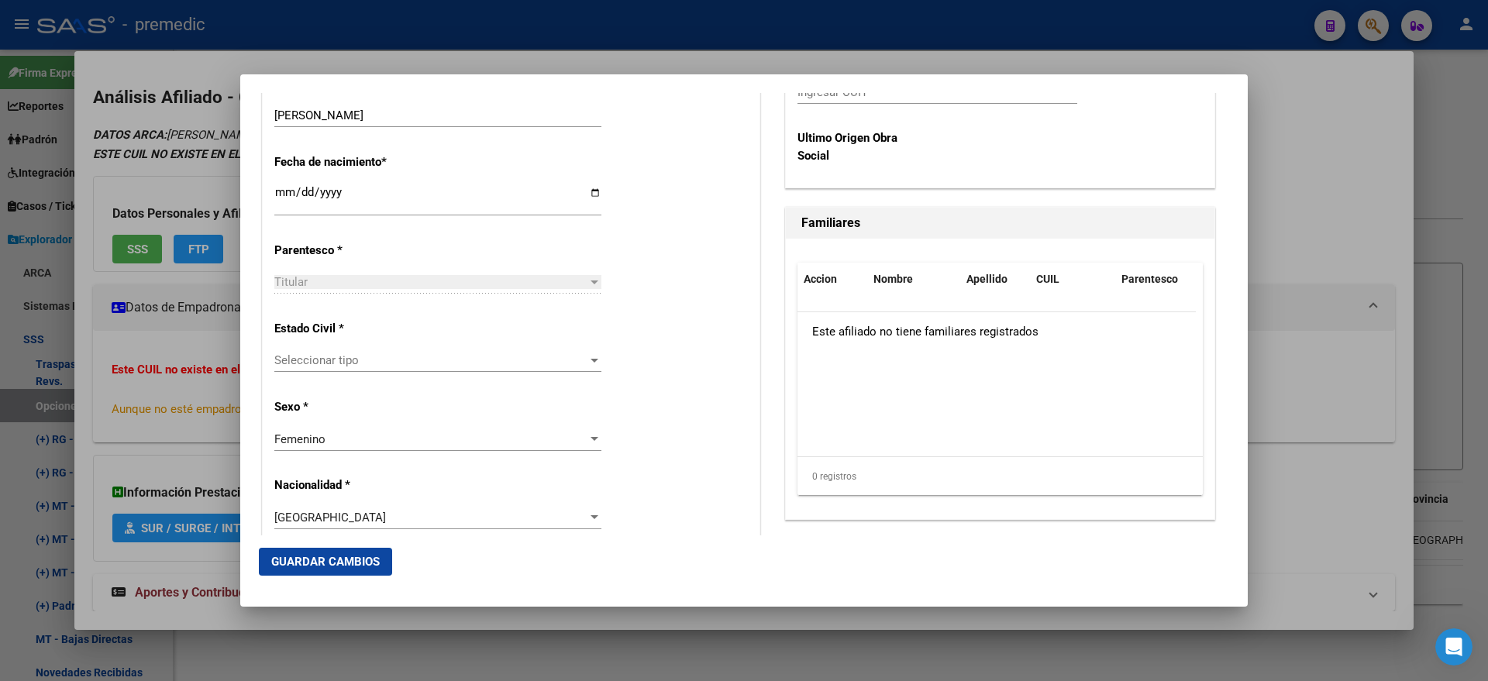
scroll to position [872, 0]
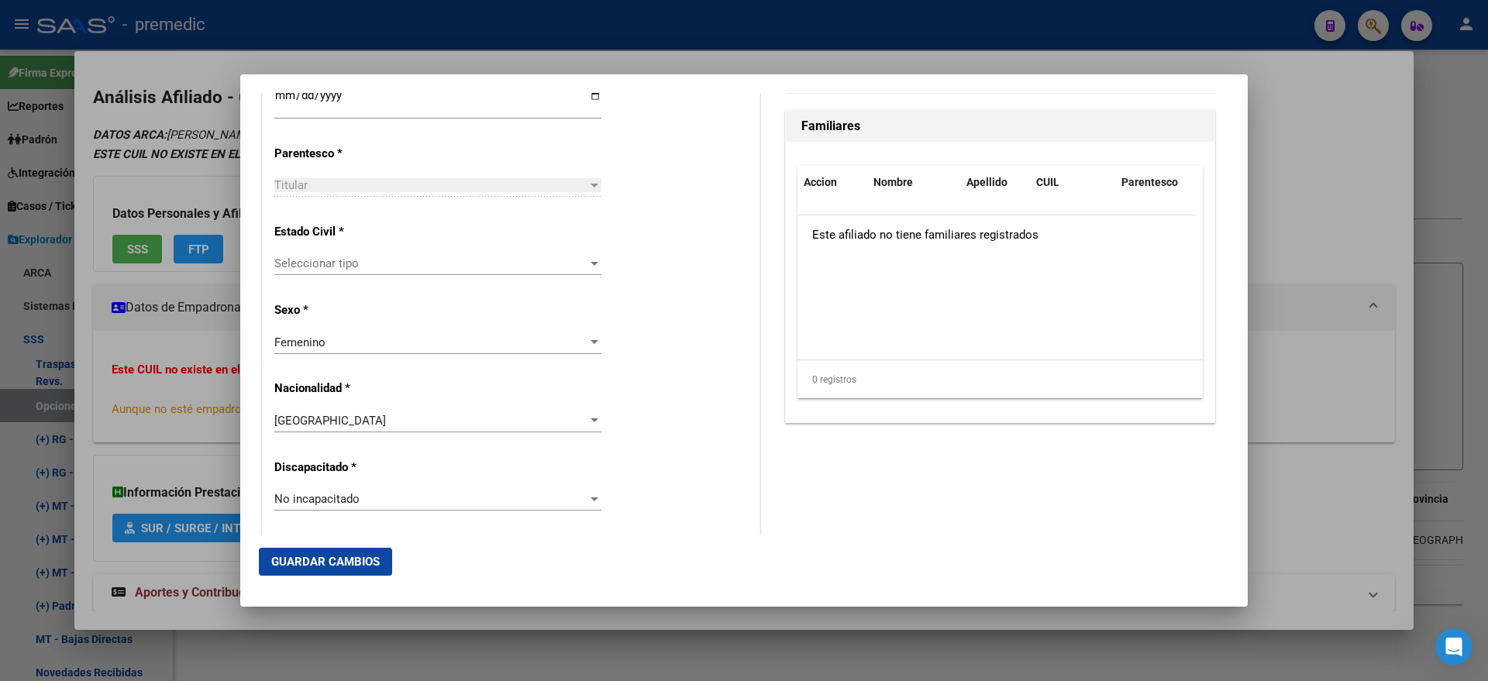
click at [380, 263] on span "Seleccionar tipo" at bounding box center [430, 264] width 313 height 14
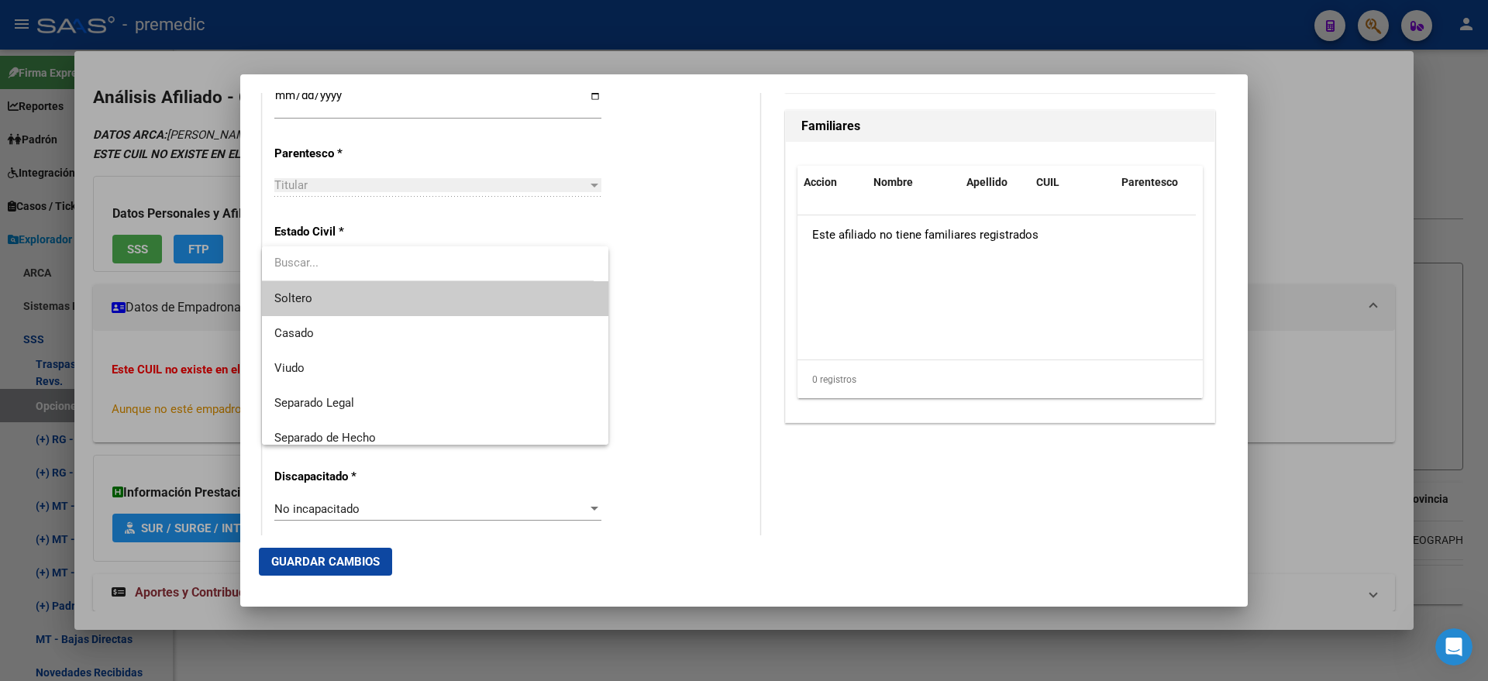
click at [380, 302] on span "Soltero" at bounding box center [435, 298] width 322 height 35
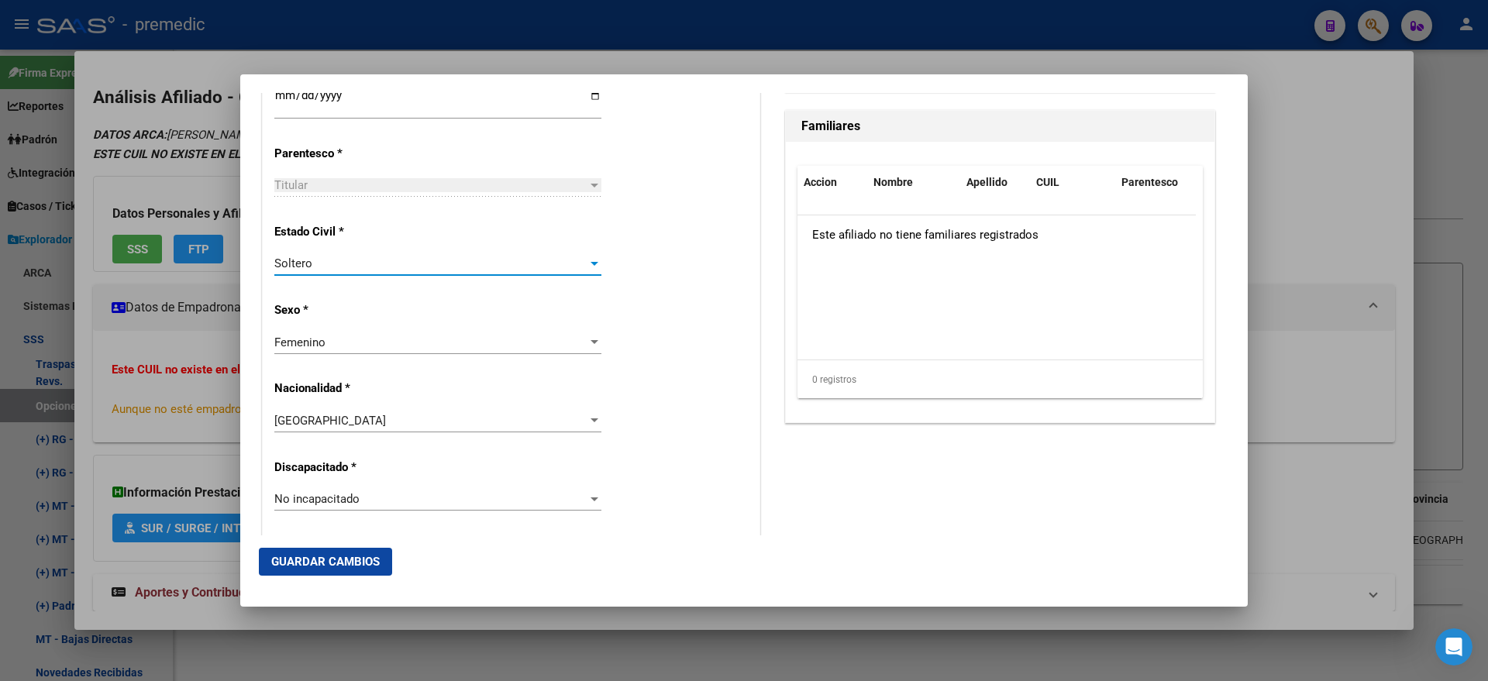
click at [663, 279] on div "Estado Civil * Soltero Seleccionar tipo" at bounding box center [510, 251] width 473 height 78
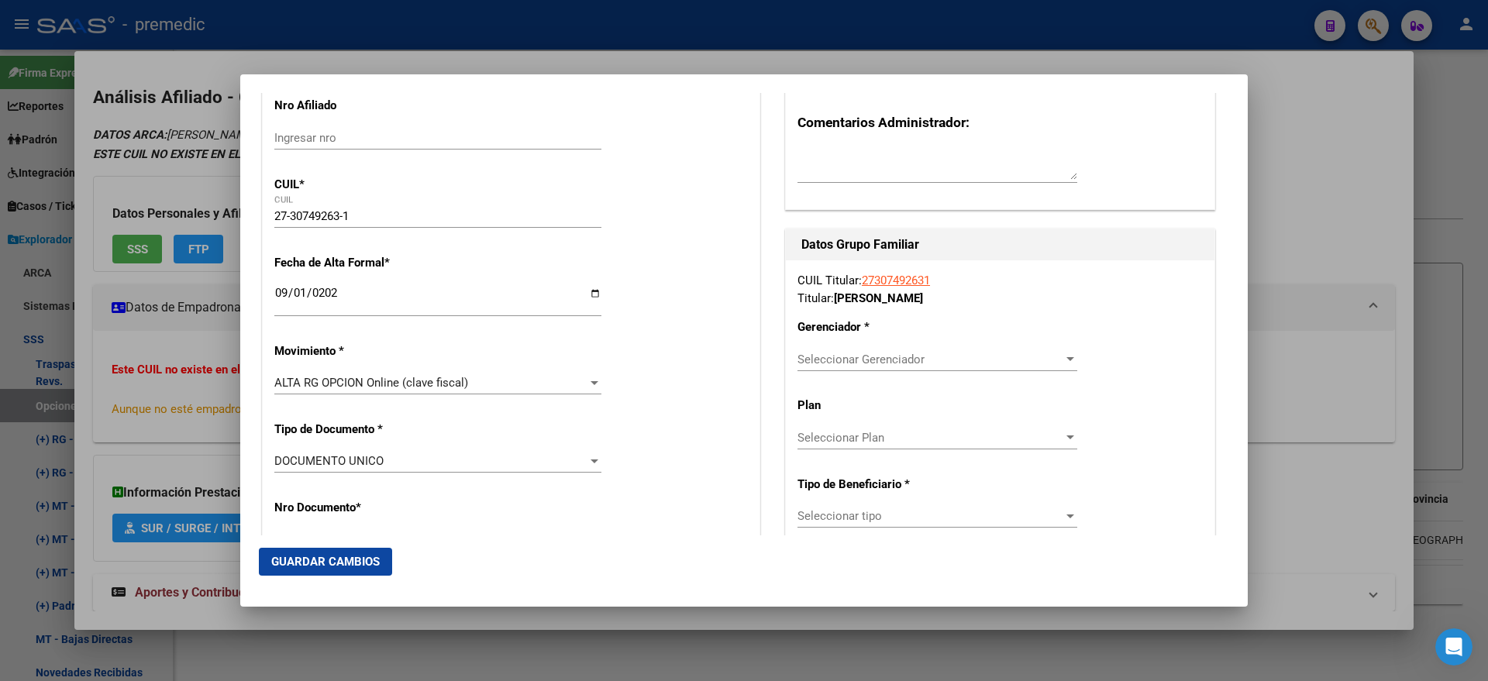
scroll to position [291, 0]
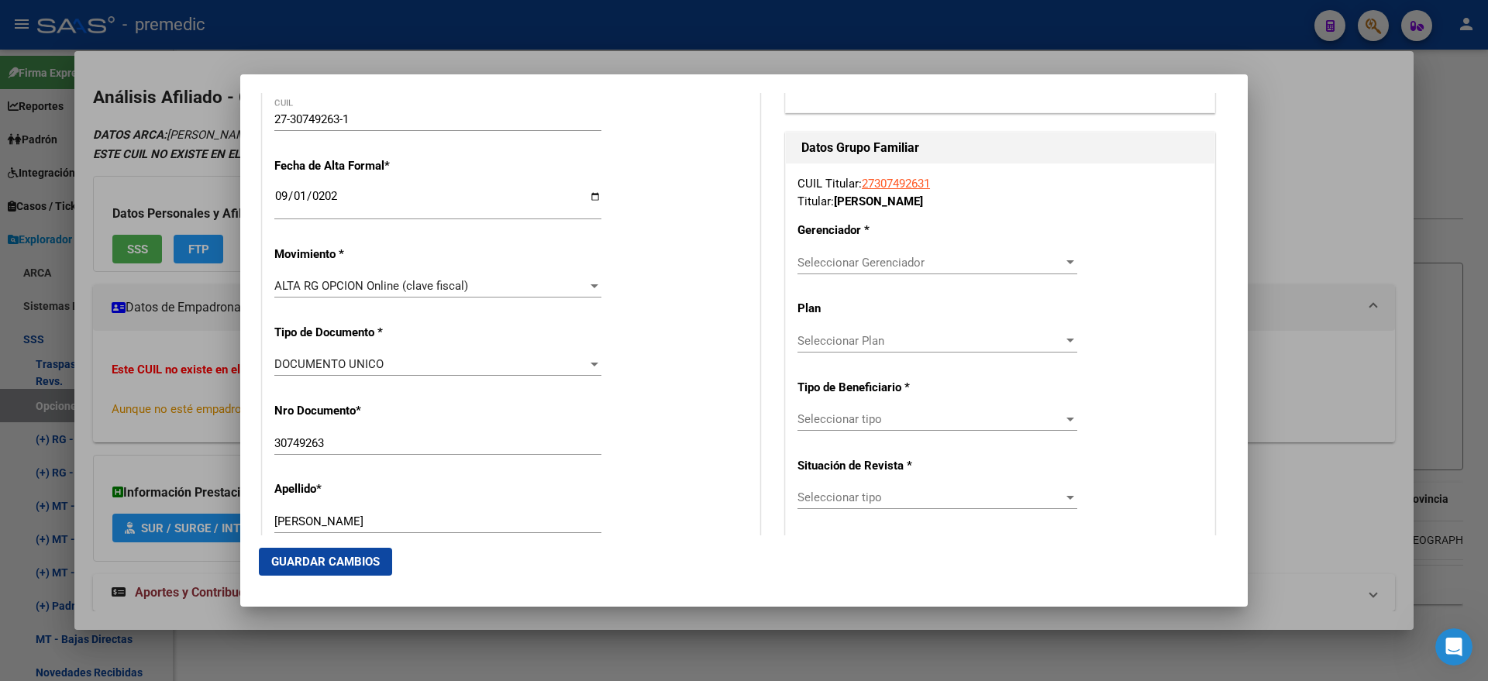
click at [818, 270] on div "Seleccionar Gerenciador Seleccionar Gerenciador" at bounding box center [937, 262] width 280 height 23
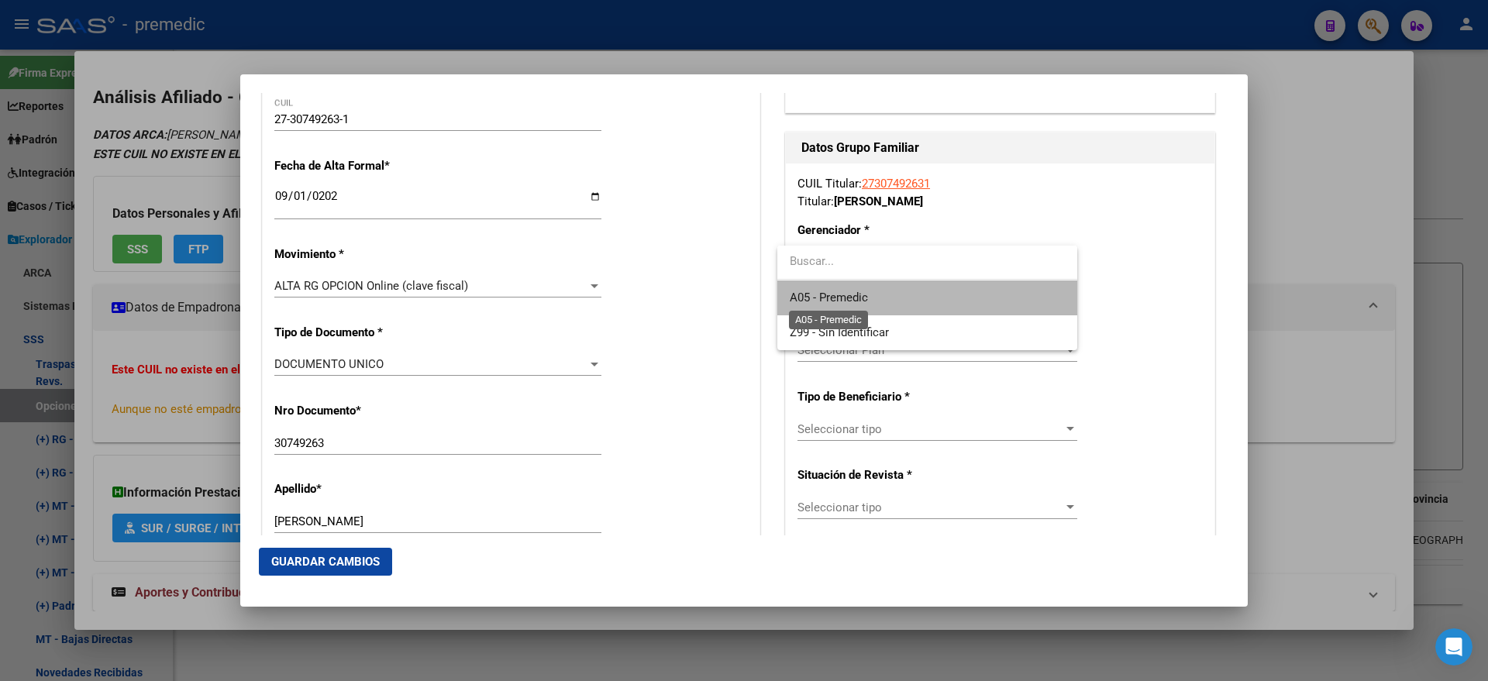
click at [808, 292] on span "A05 - Premedic" at bounding box center [829, 298] width 78 height 14
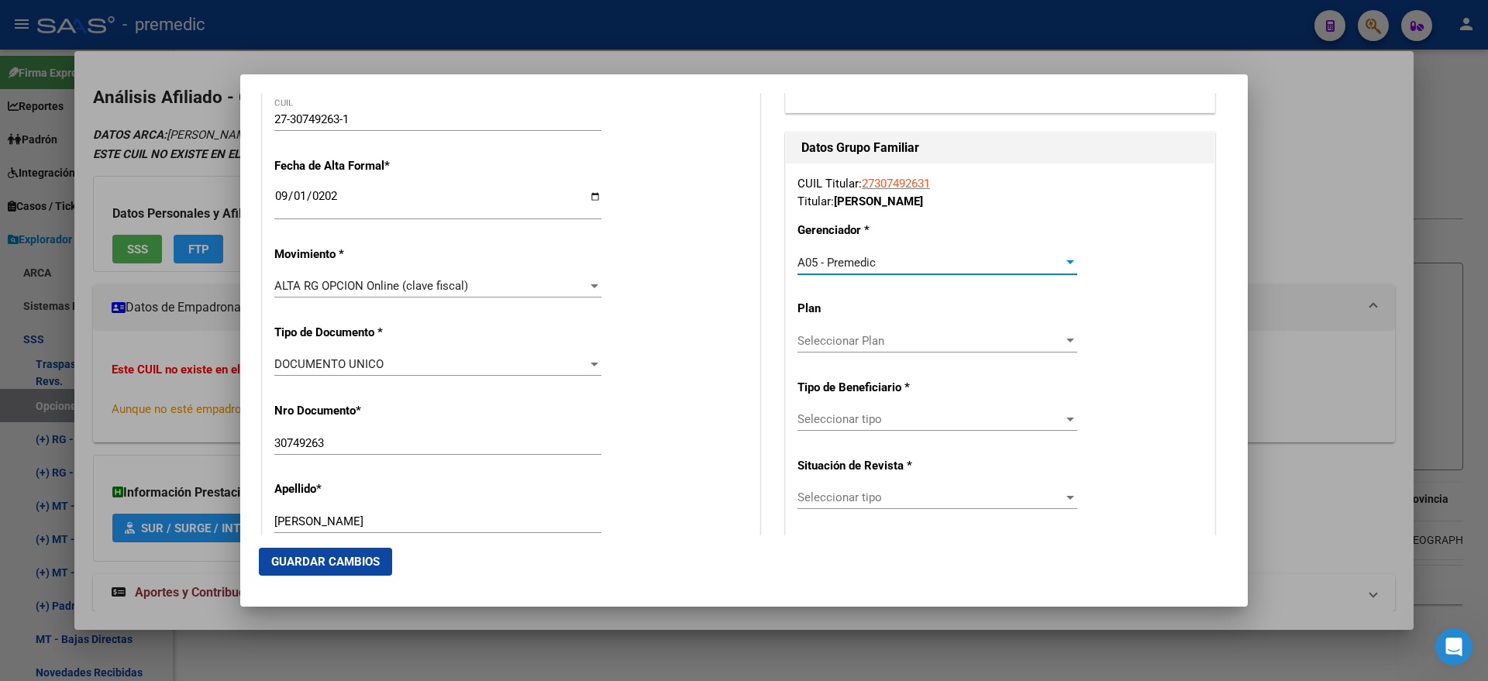
click at [816, 428] on div "Seleccionar tipo Seleccionar tipo" at bounding box center [937, 419] width 280 height 23
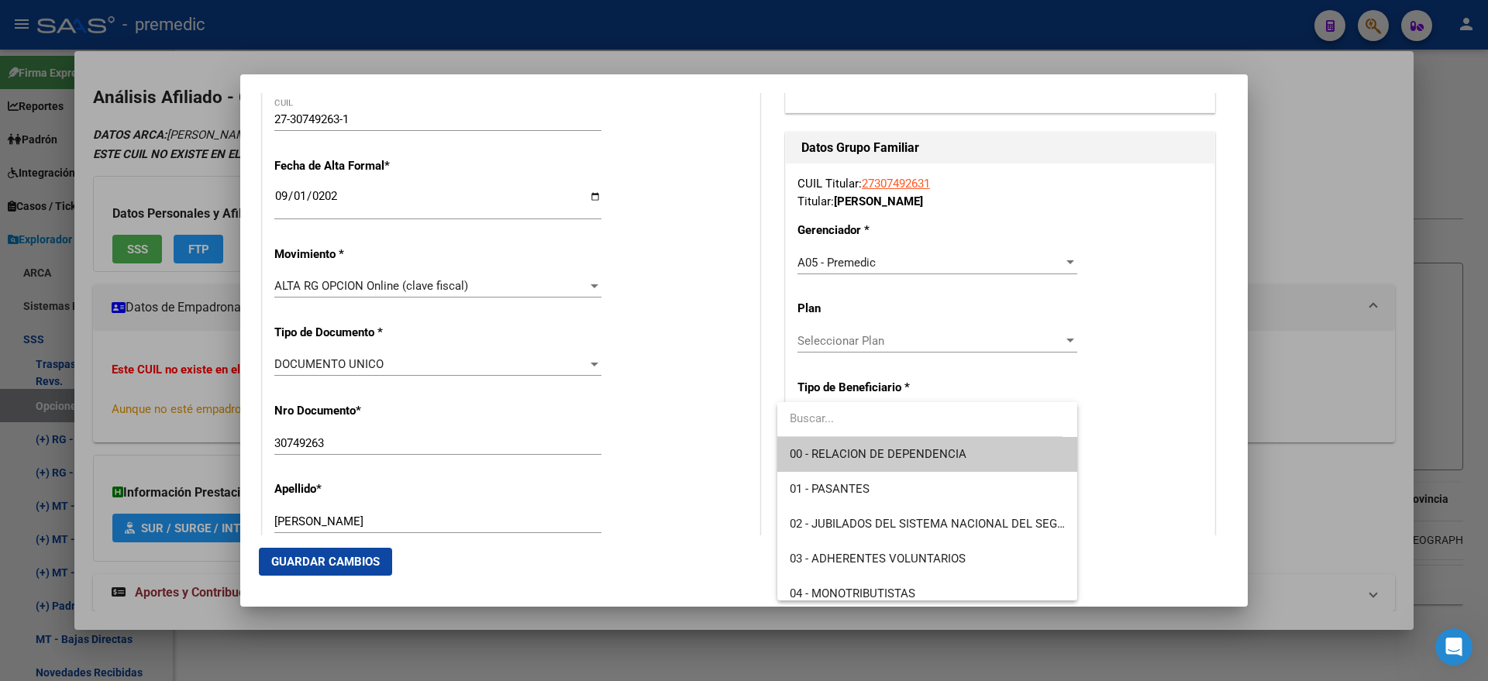
click at [811, 454] on span "00 - RELACION DE DEPENDENCIA" at bounding box center [878, 454] width 177 height 14
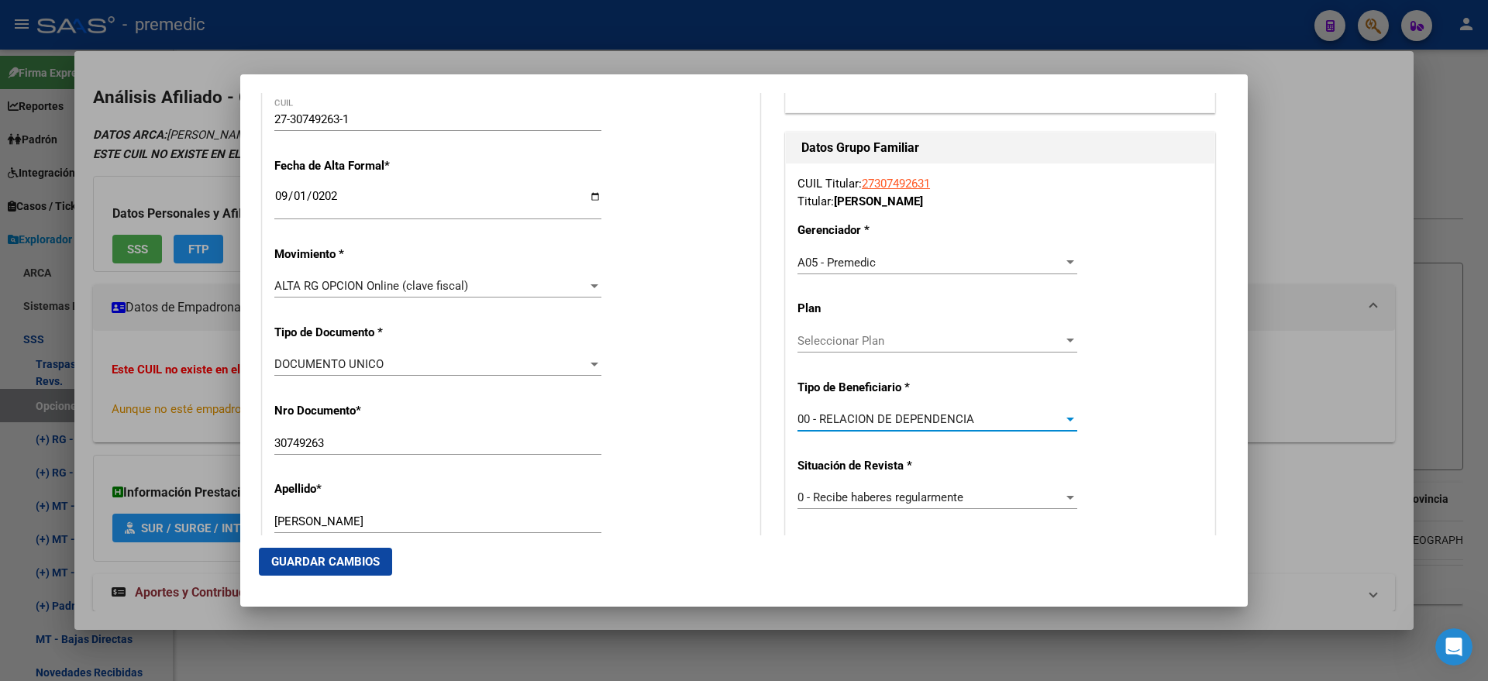
scroll to position [387, 0]
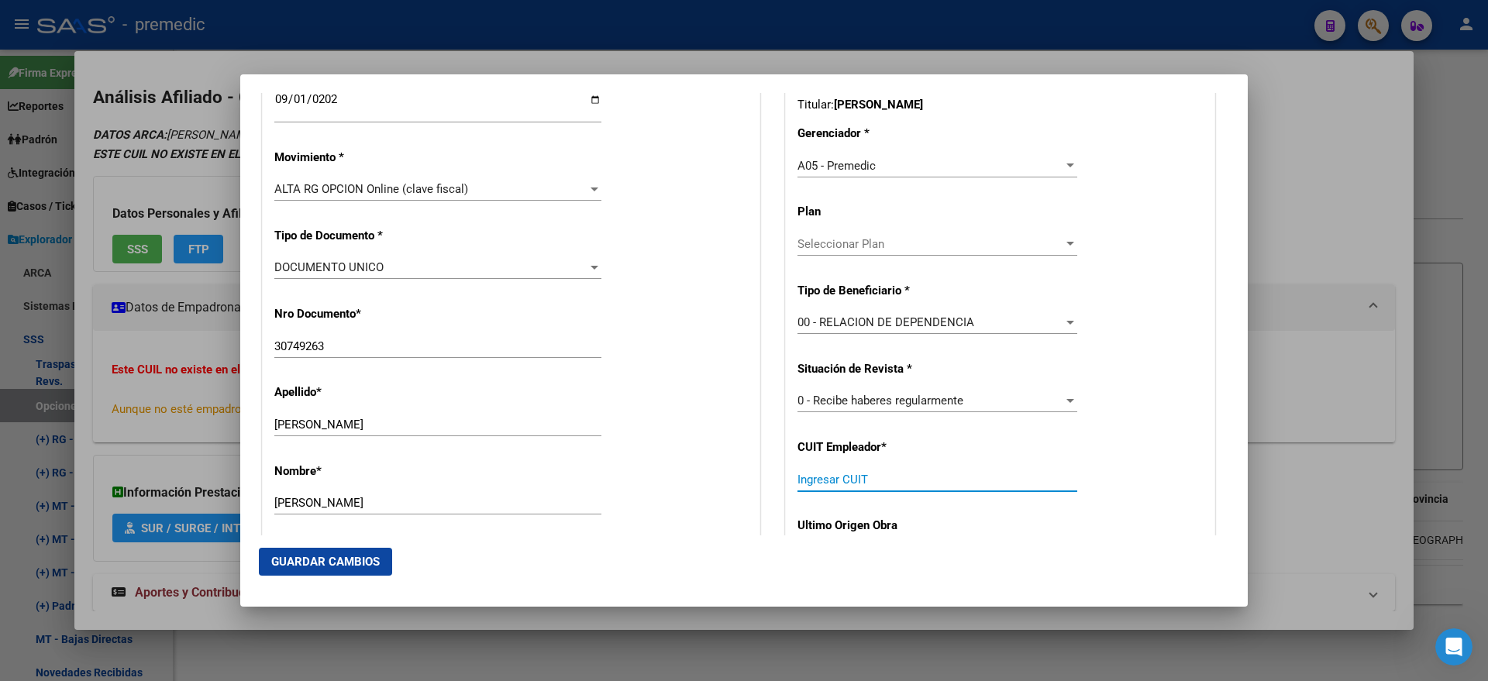
click at [806, 477] on input "Ingresar CUIT" at bounding box center [937, 480] width 280 height 14
paste input "30-71086603-8"
type input "30-71086603-8"
drag, startPoint x: 335, startPoint y: 556, endPoint x: 343, endPoint y: 549, distance: 10.4
click at [334, 556] on span "Guardar Cambios" at bounding box center [325, 562] width 108 height 14
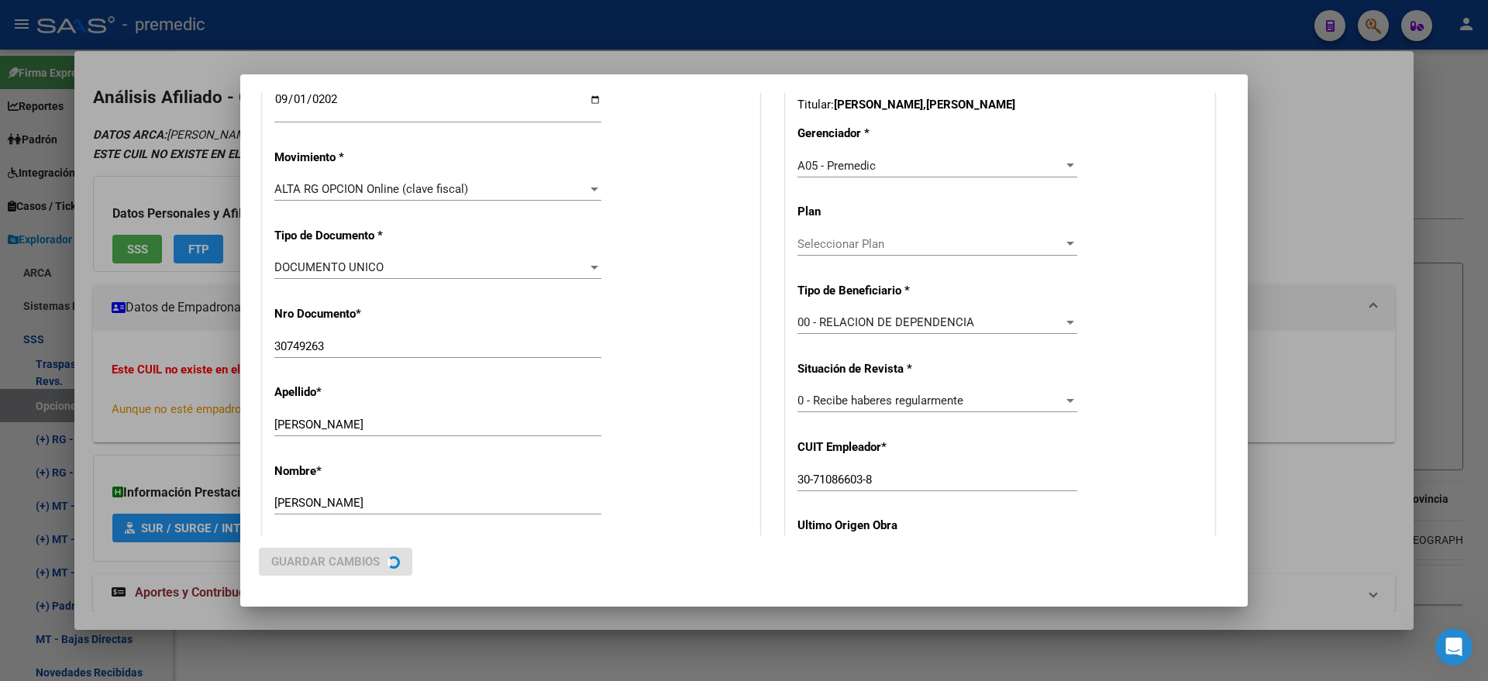
scroll to position [0, 0]
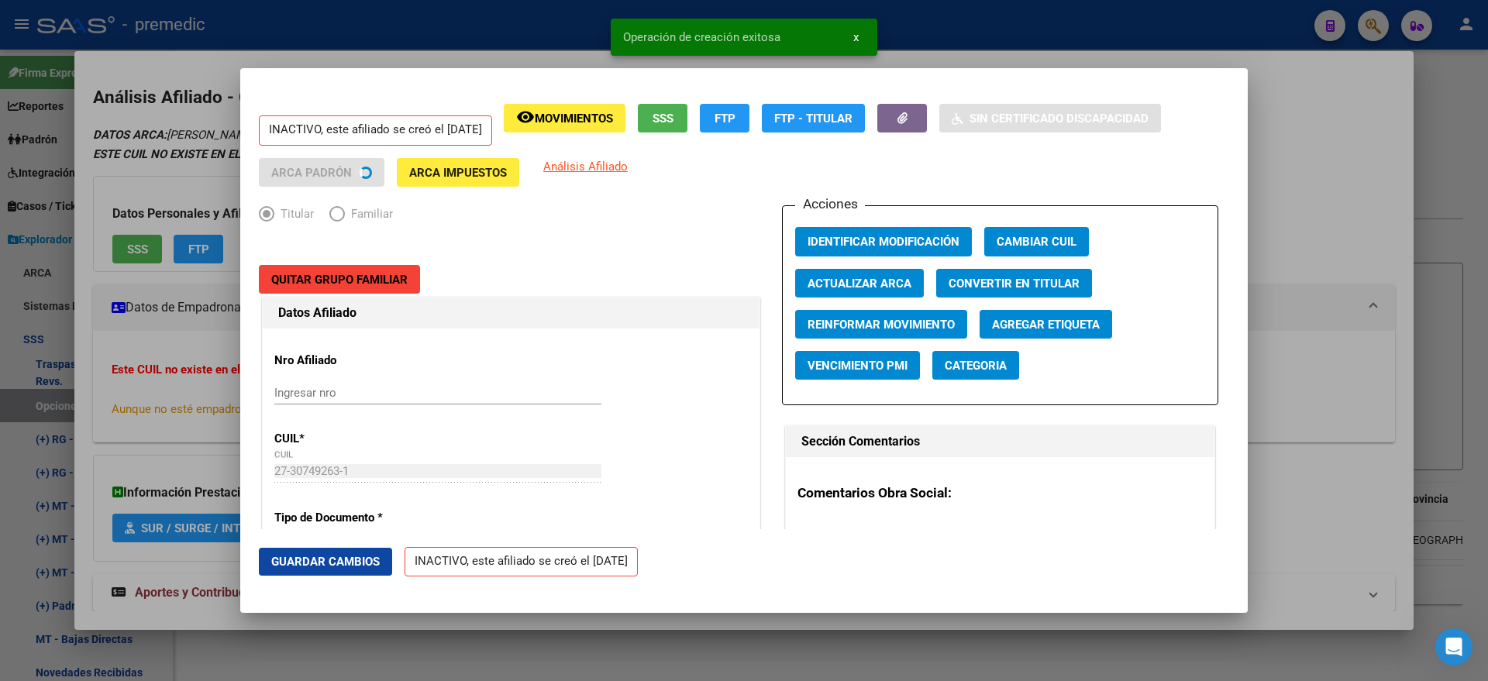
click at [84, 363] on div at bounding box center [744, 340] width 1488 height 681
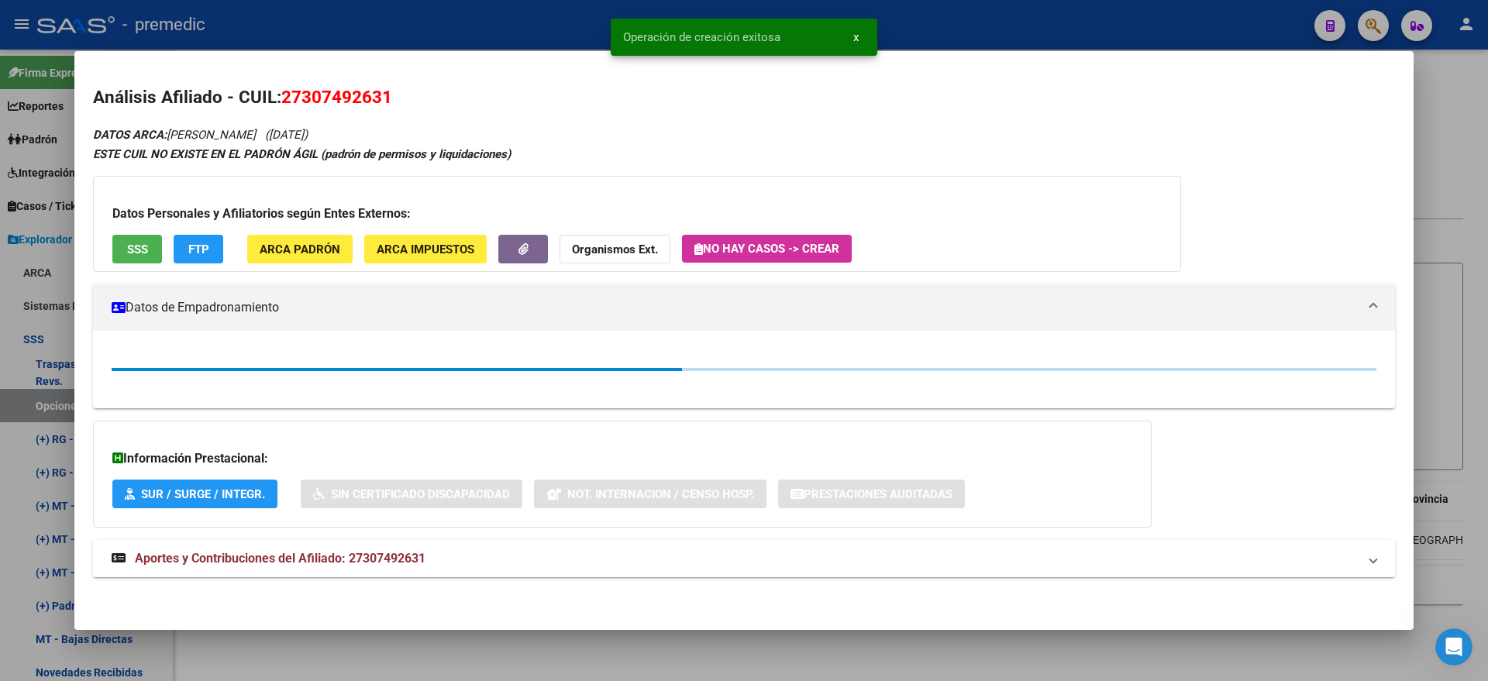
click at [47, 403] on div at bounding box center [744, 340] width 1488 height 681
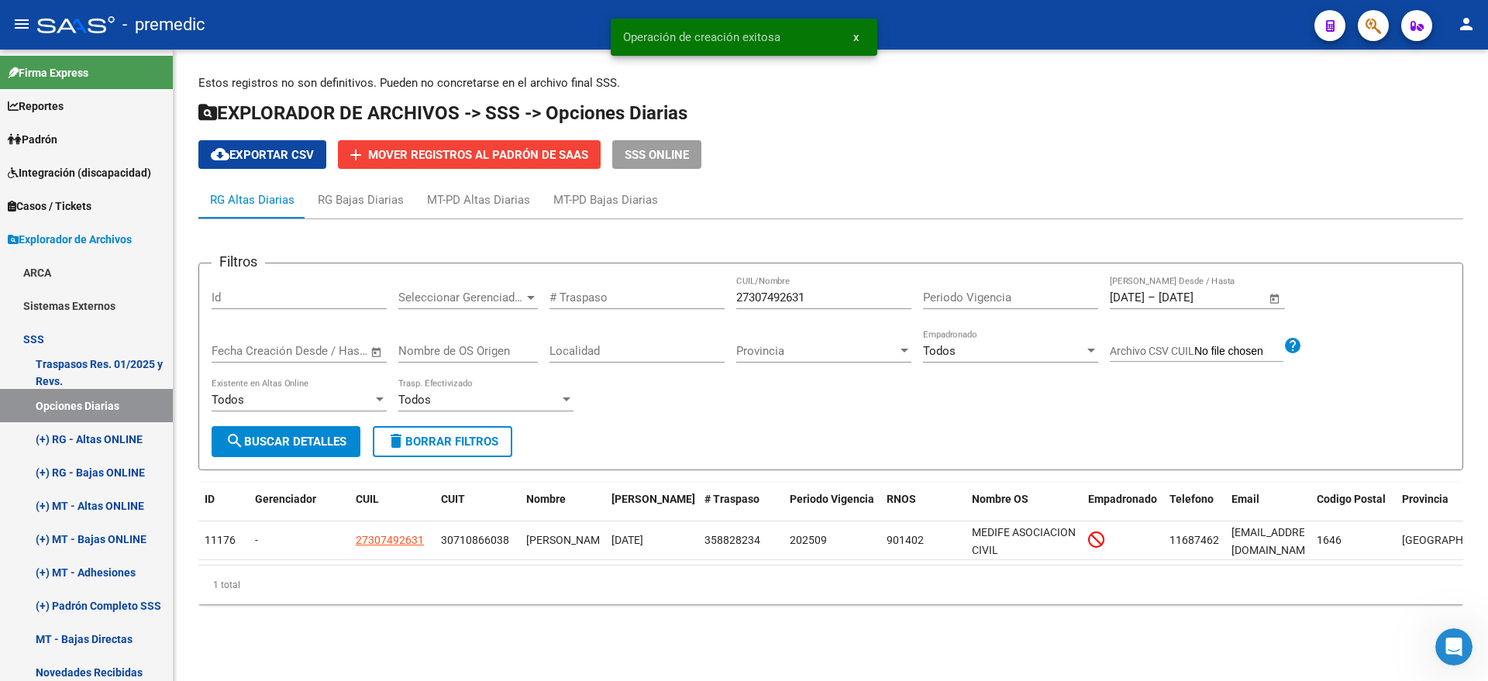
click at [257, 432] on button "search Buscar Detalles" at bounding box center [286, 441] width 149 height 31
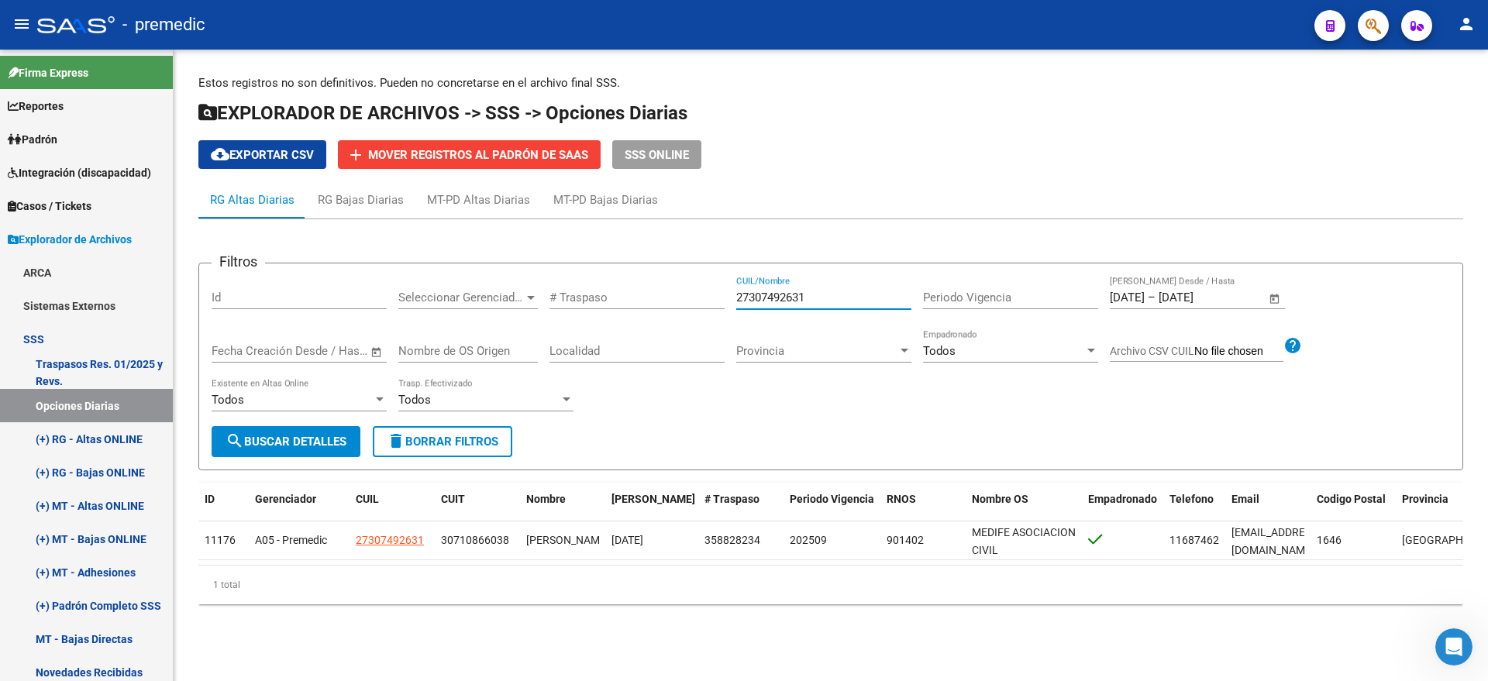
drag, startPoint x: 805, startPoint y: 296, endPoint x: 666, endPoint y: 299, distance: 139.5
click at [666, 299] on div "Filtros Id Seleccionar Gerenciador Seleccionar Gerenciador # Traspaso 273074926…" at bounding box center [831, 351] width 1238 height 150
paste input "0428810938"
type input "20428810938"
click at [333, 447] on span "search Buscar Detalles" at bounding box center [286, 442] width 121 height 14
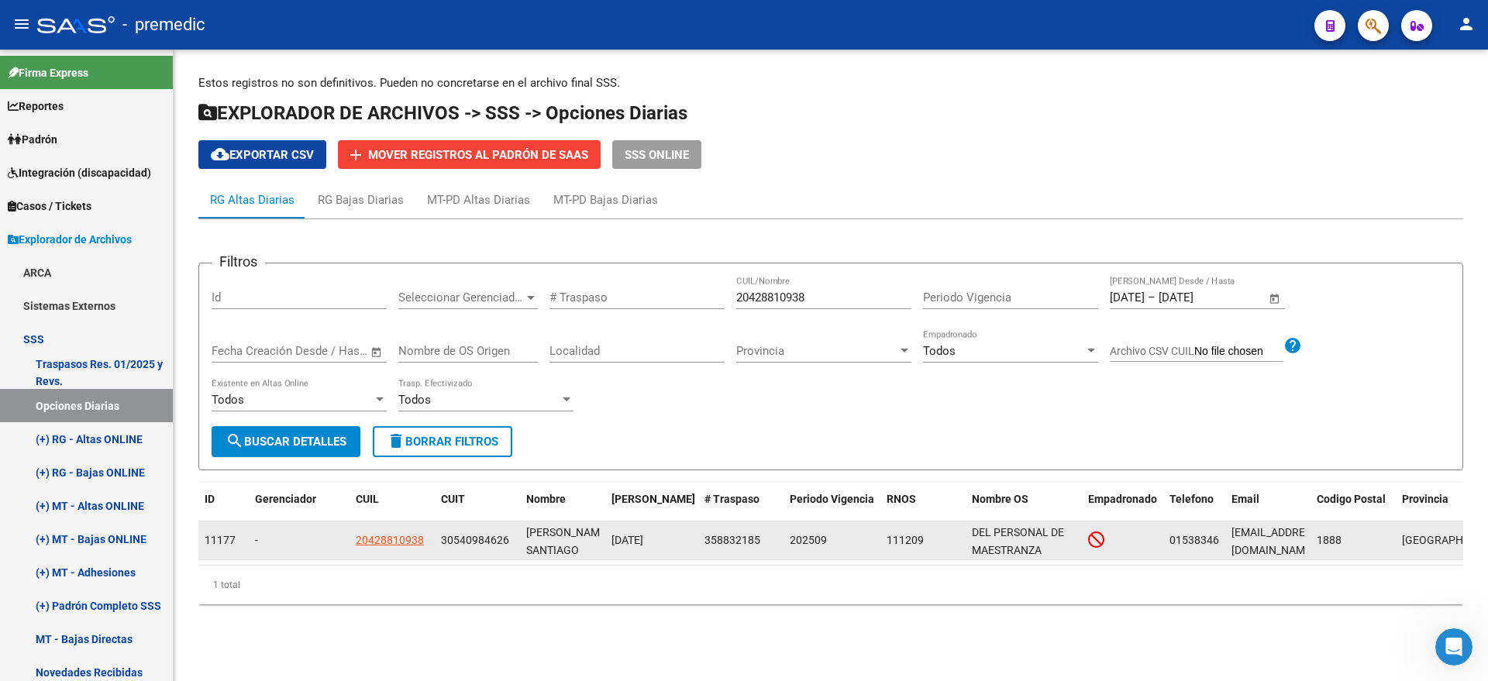
click at [379, 547] on app-link-go-to "20428810938" at bounding box center [390, 541] width 68 height 18
click at [379, 539] on span "20428810938" at bounding box center [390, 540] width 68 height 12
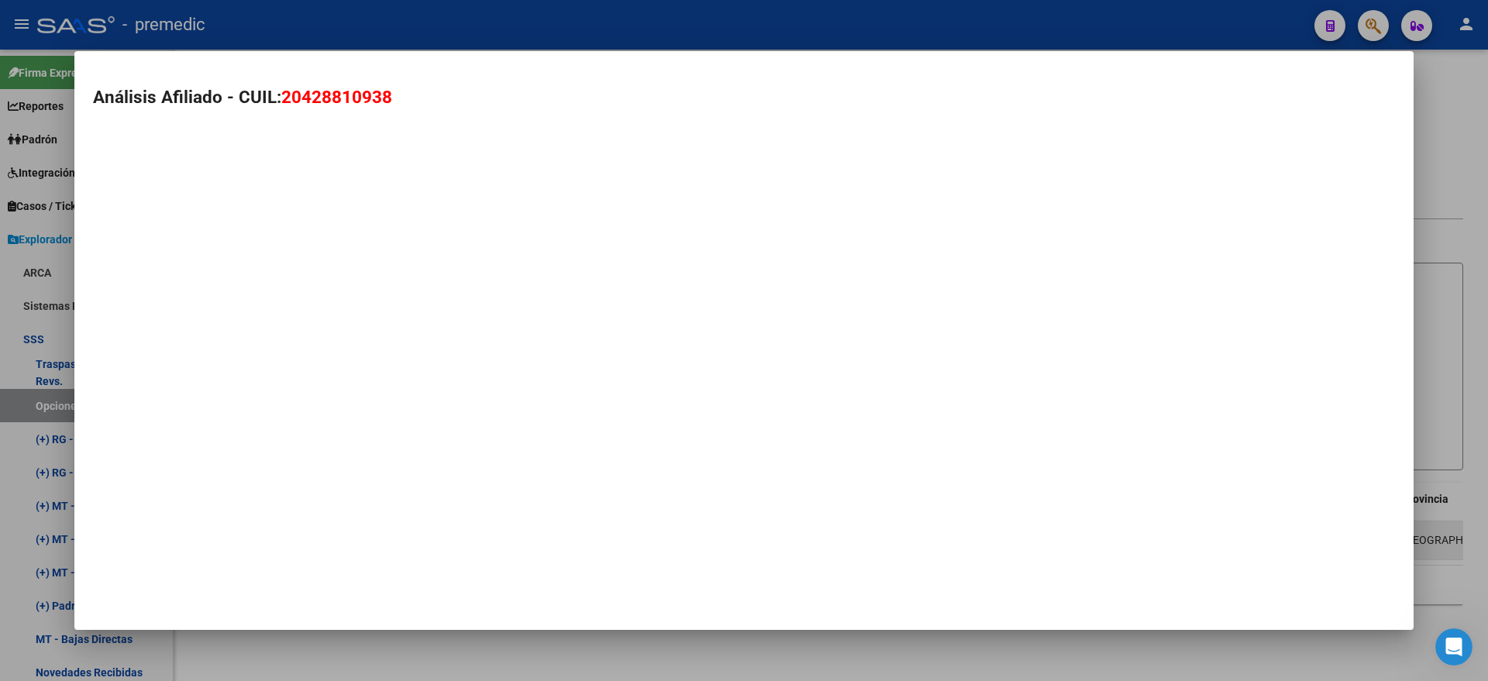
type textarea "20428810938"
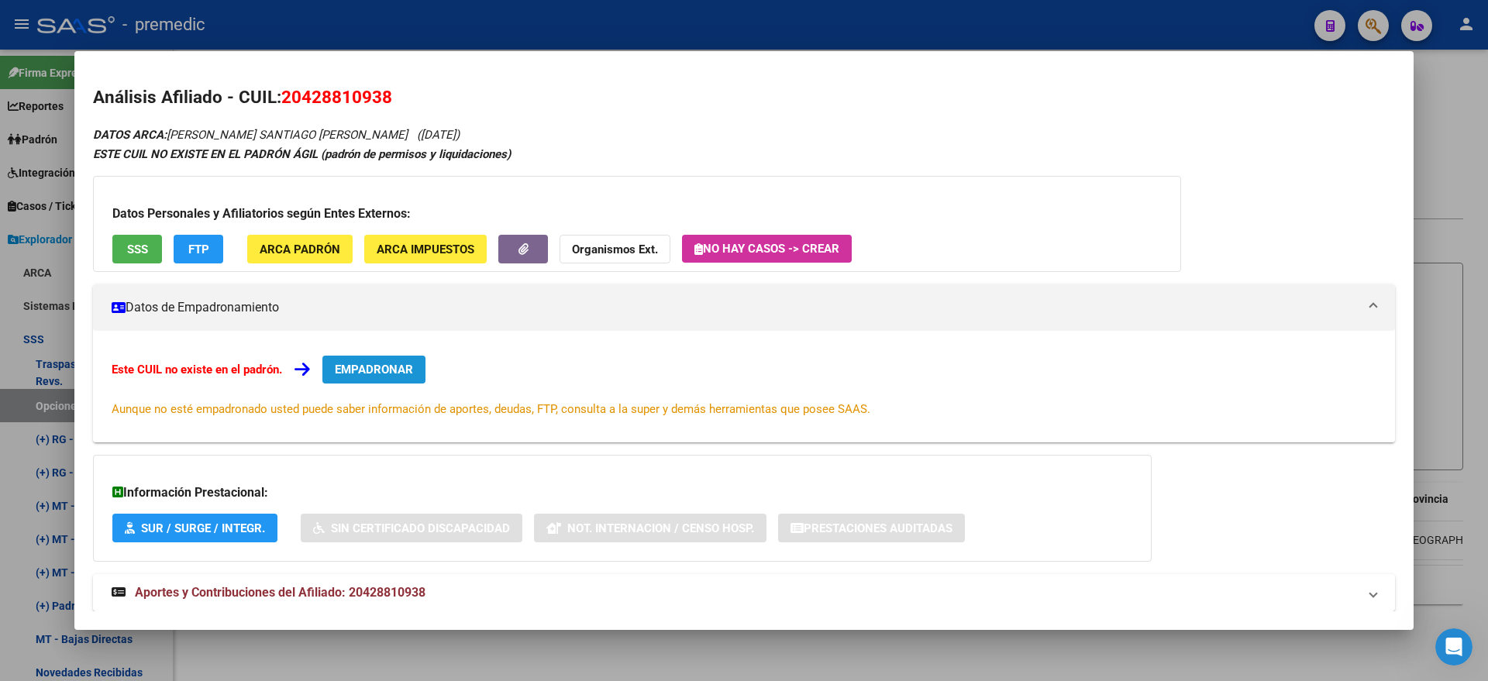
click at [353, 376] on button "EMPADRONAR" at bounding box center [373, 370] width 103 height 28
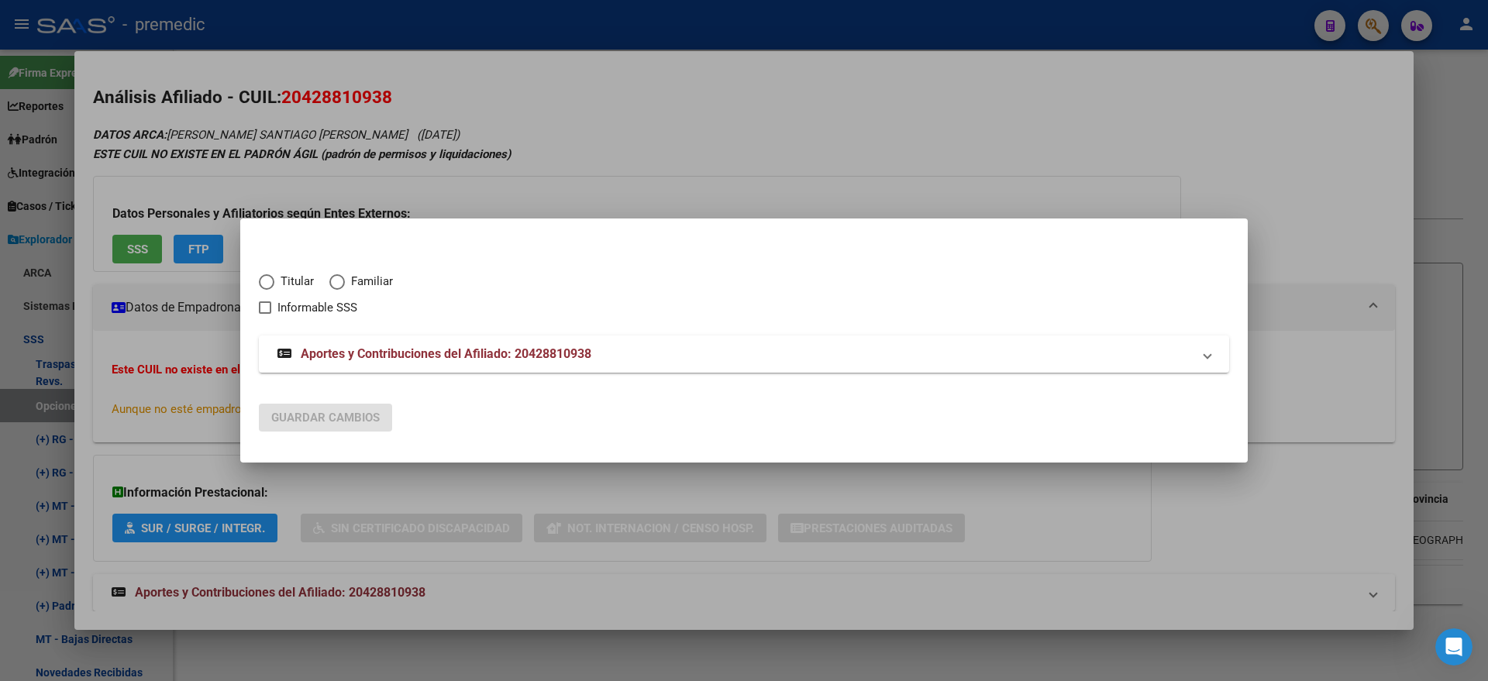
click at [259, 284] on span "Elija una opción" at bounding box center [266, 281] width 15 height 15
click at [259, 284] on input "Titular" at bounding box center [266, 281] width 15 height 15
radio input "true"
checkbox input "true"
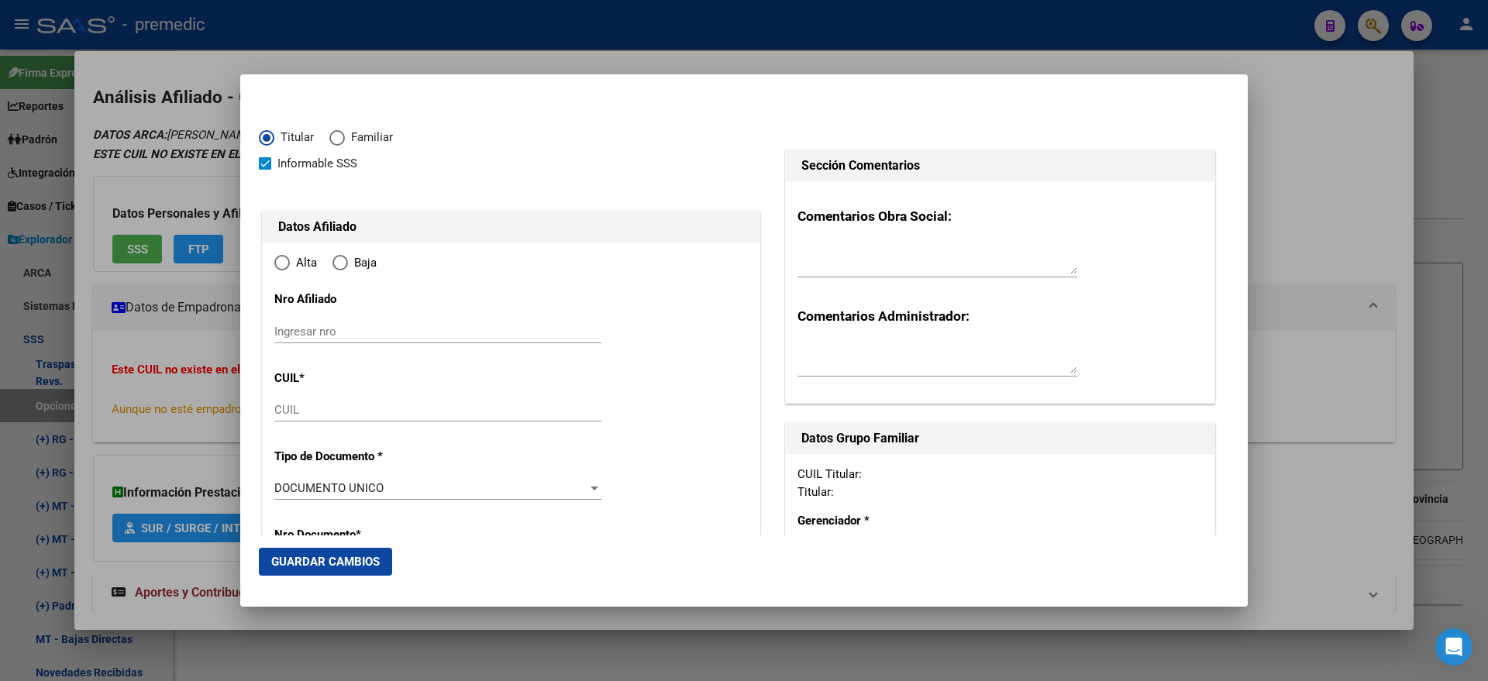
type input "20-42881093-8"
type input "42881093"
type input "BARRAZA"
type input "SANTIAGO BENJAMIN"
type input "2000-07-28"
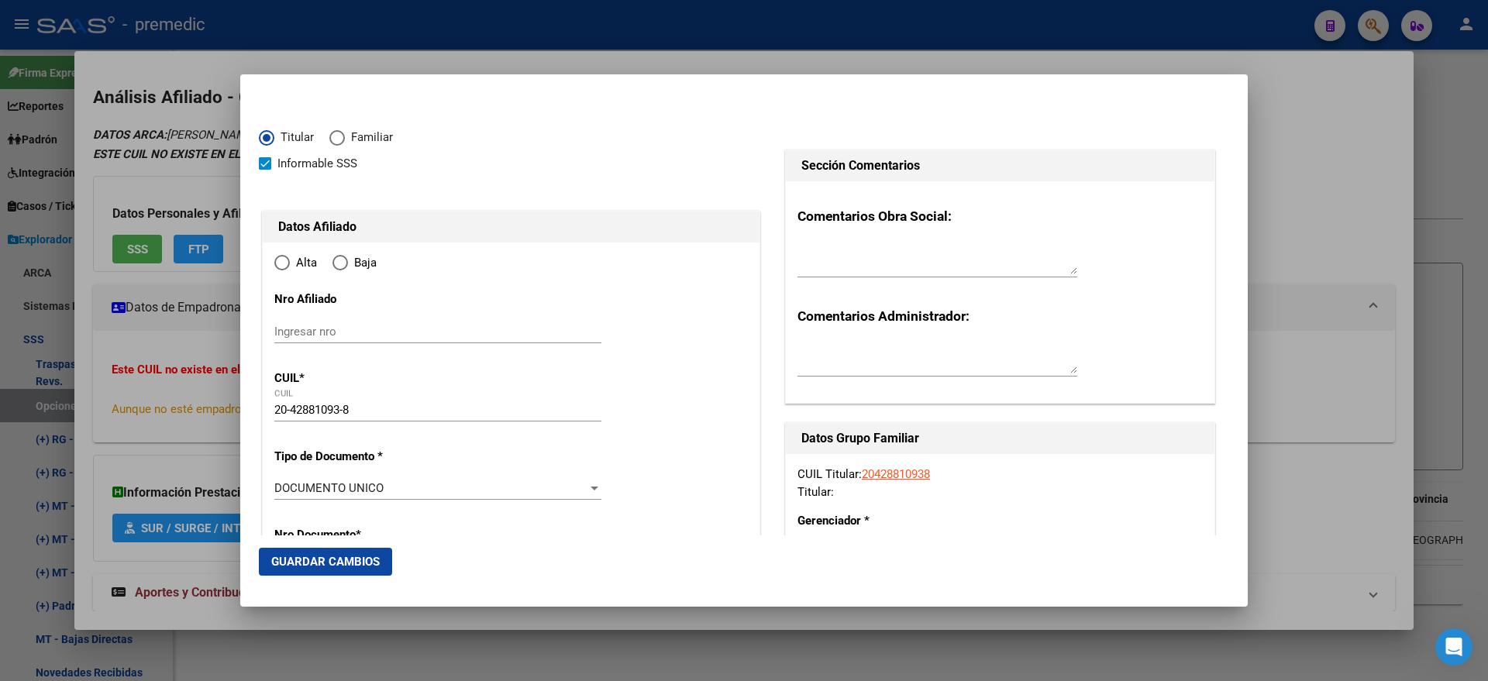
type input "FLORENCIO VAREL"
type input "1888"
type input "PTE PERON ENTRADA 39"
type input "406"
radio input "true"
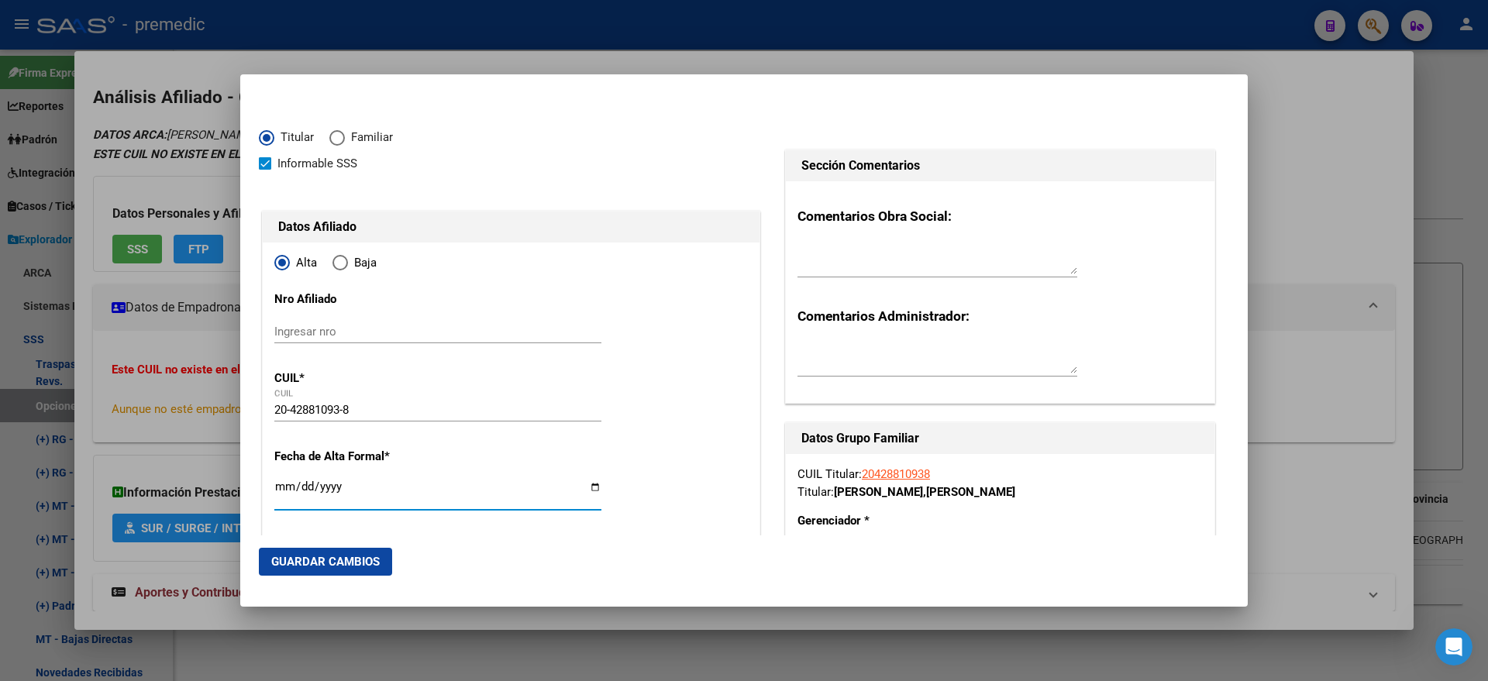
click at [280, 484] on input "Ingresar fecha" at bounding box center [437, 492] width 327 height 25
type input "2025-09-01"
click at [251, 495] on mat-dialog-content "Titular Familiar Informable SSS Datos Afiliado Alta Baja Nro Afiliado Ingresar …" at bounding box center [743, 314] width 1007 height 442
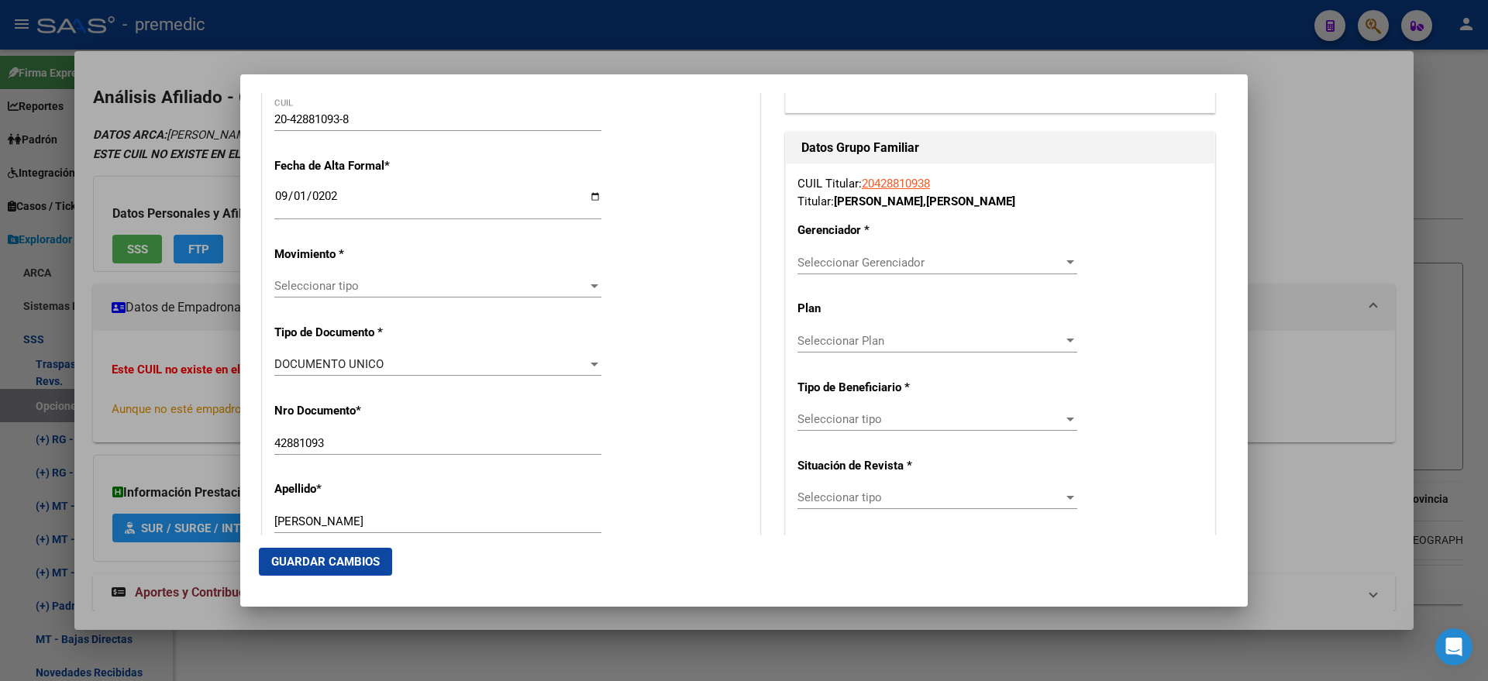
scroll to position [387, 0]
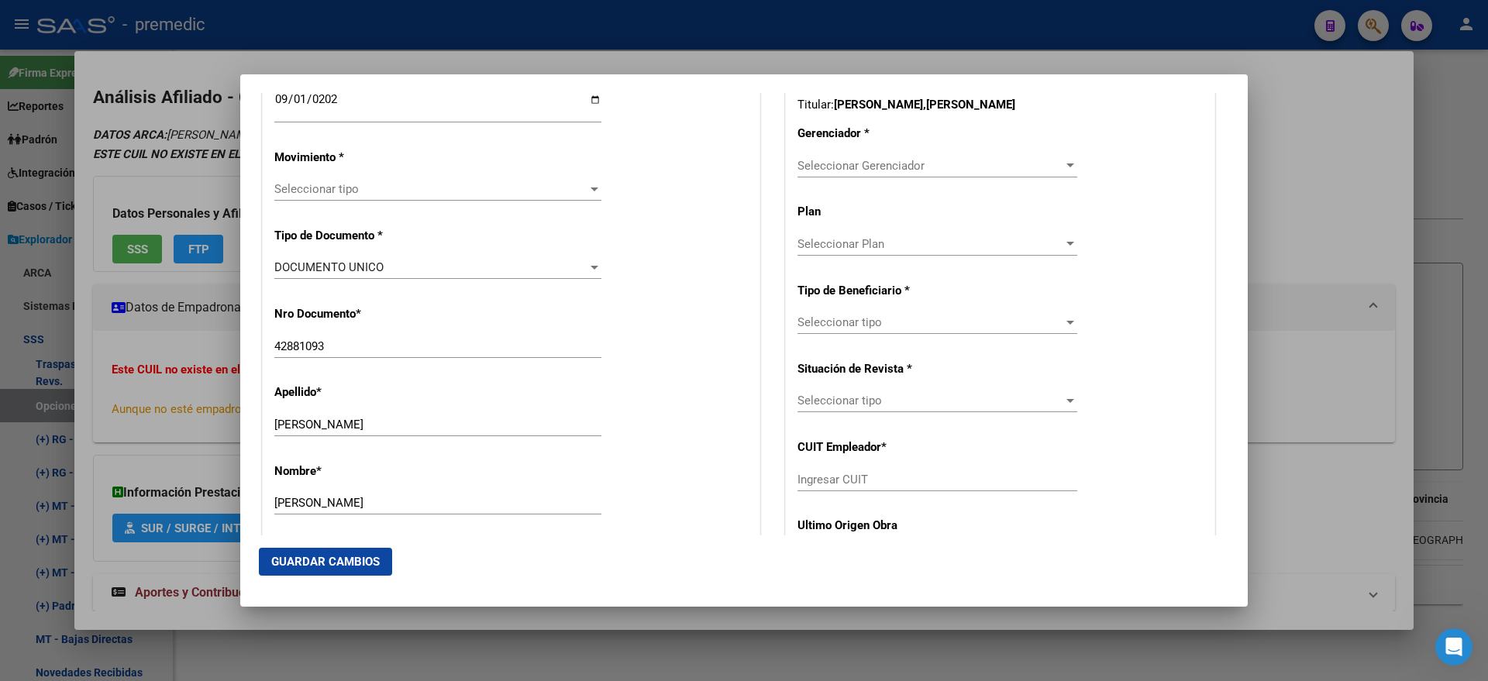
click at [306, 187] on span "Seleccionar tipo" at bounding box center [430, 189] width 313 height 14
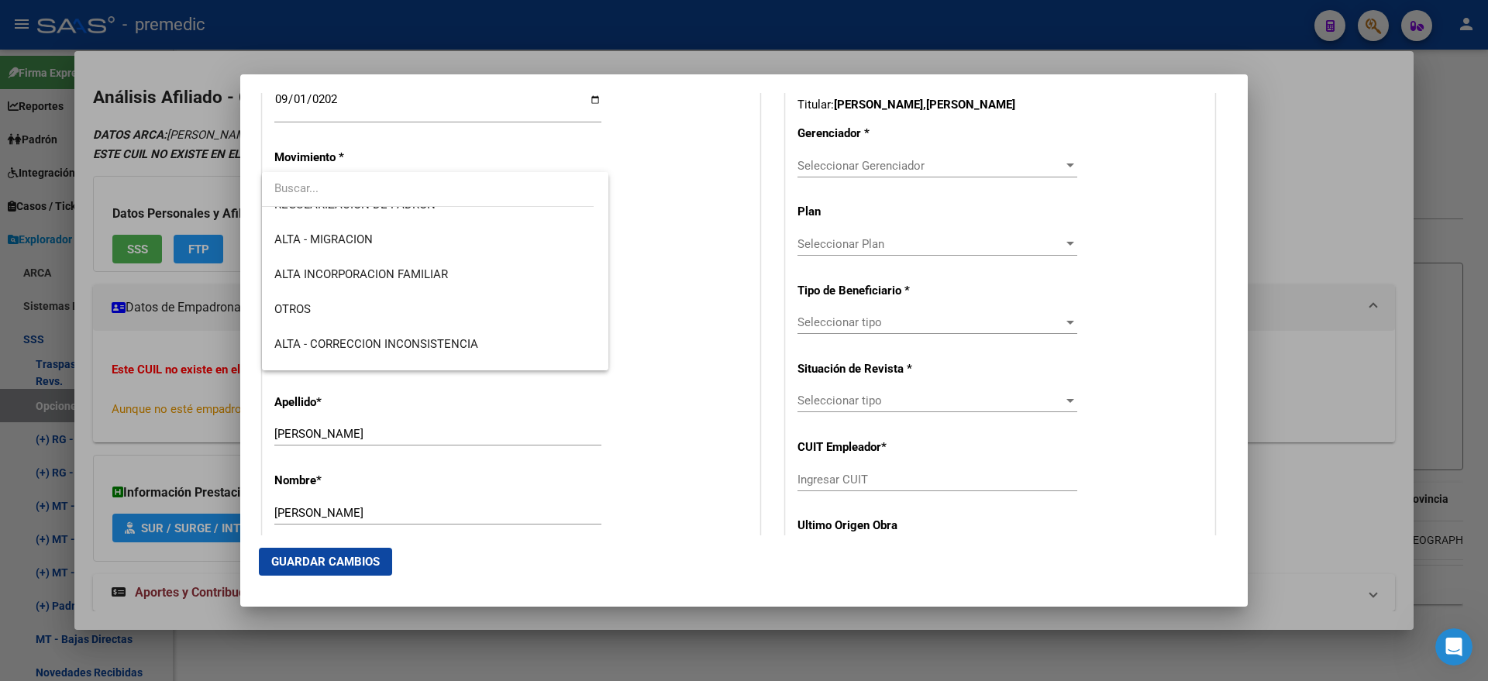
scroll to position [291, 0]
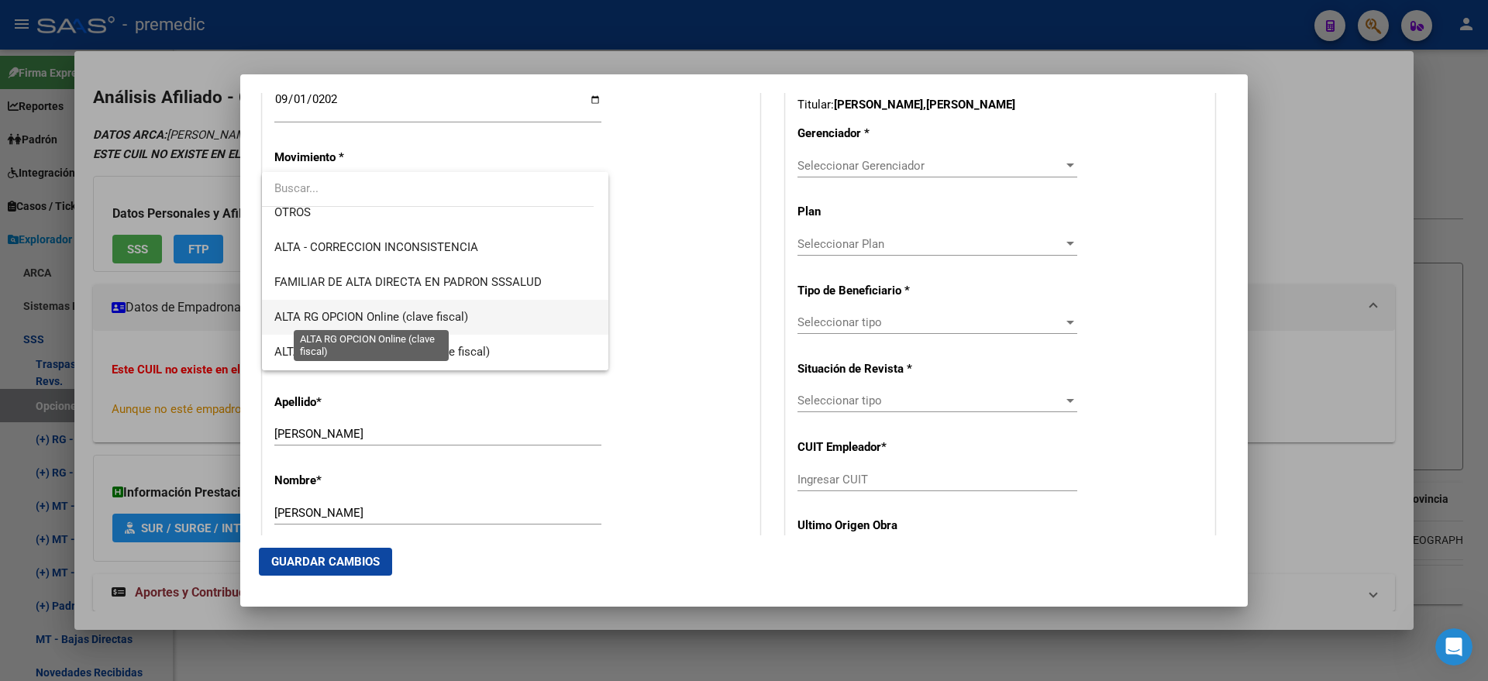
click at [396, 314] on span "ALTA RG OPCION Online (clave fiscal)" at bounding box center [371, 317] width 194 height 14
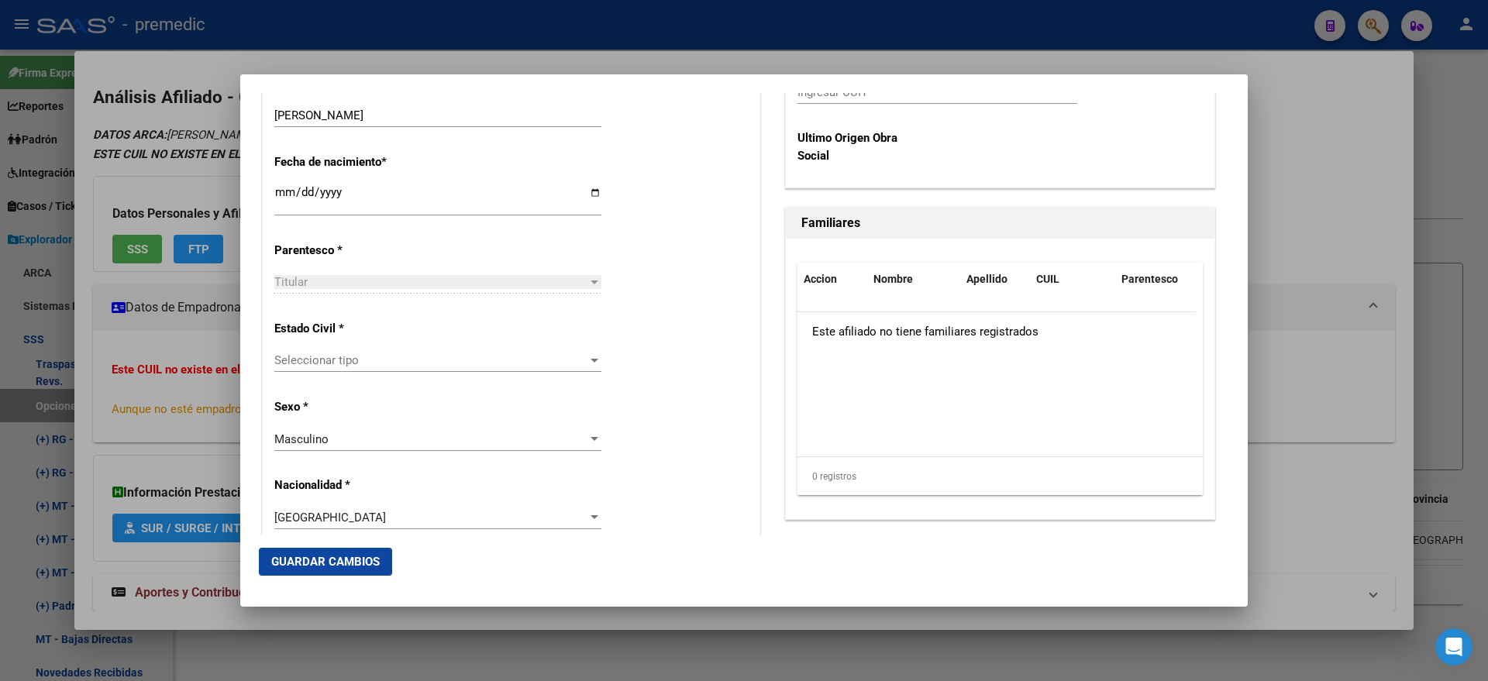
scroll to position [872, 0]
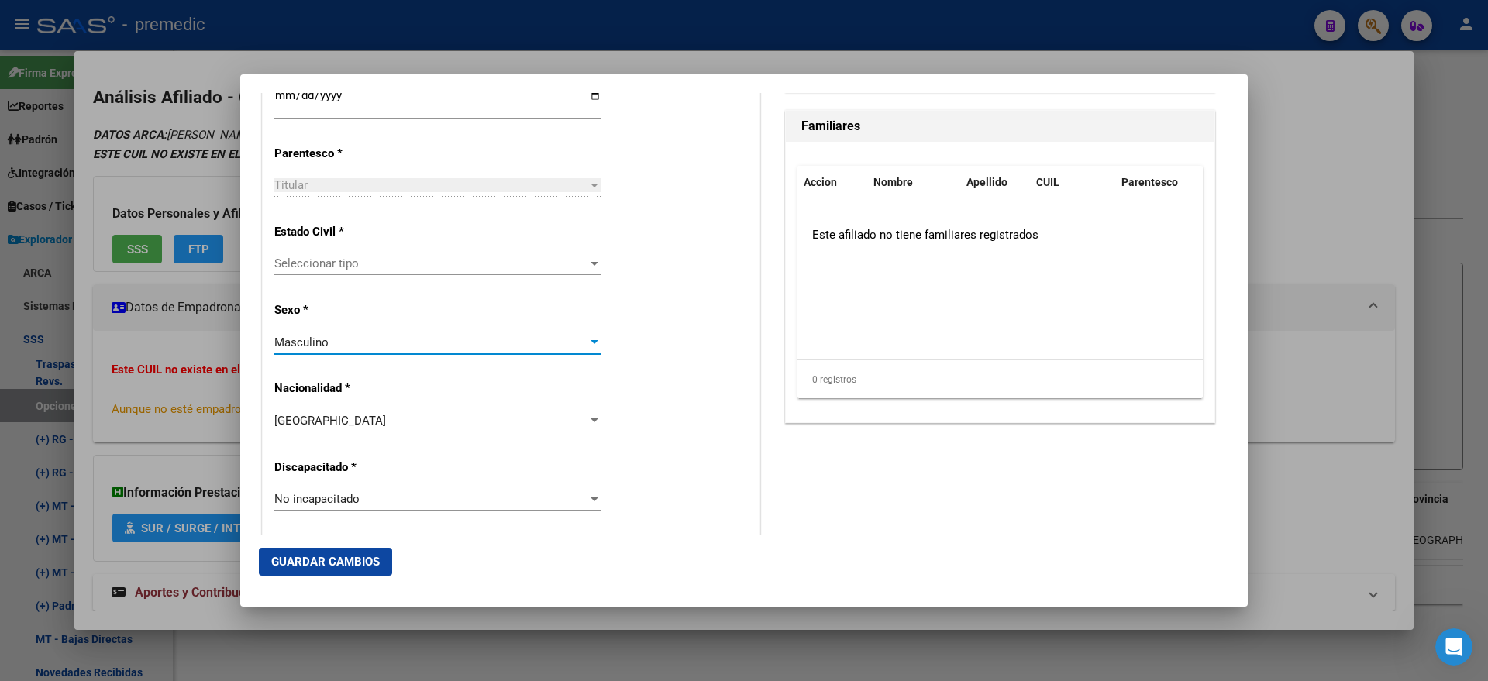
click at [311, 342] on span "Masculino" at bounding box center [301, 343] width 54 height 14
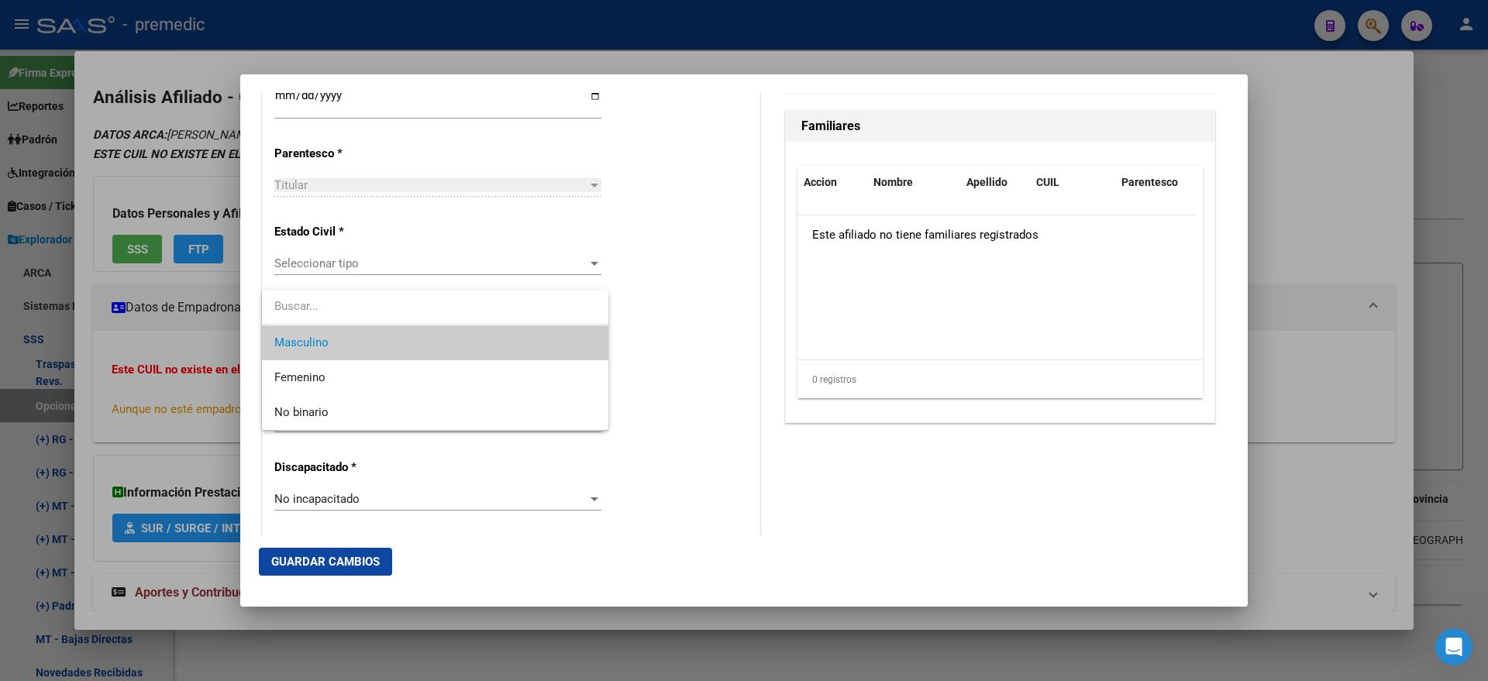
click at [329, 267] on div at bounding box center [744, 340] width 1488 height 681
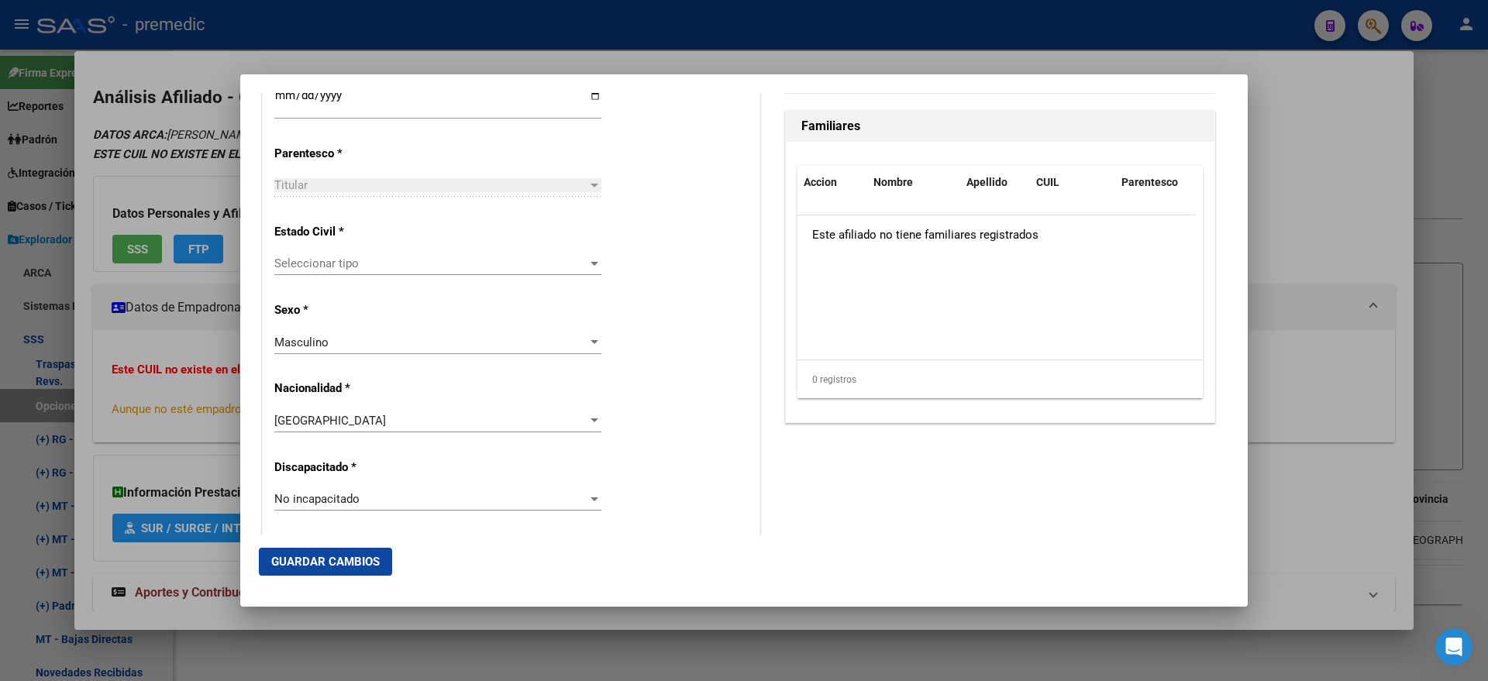
click at [327, 266] on span "Seleccionar tipo" at bounding box center [430, 264] width 313 height 14
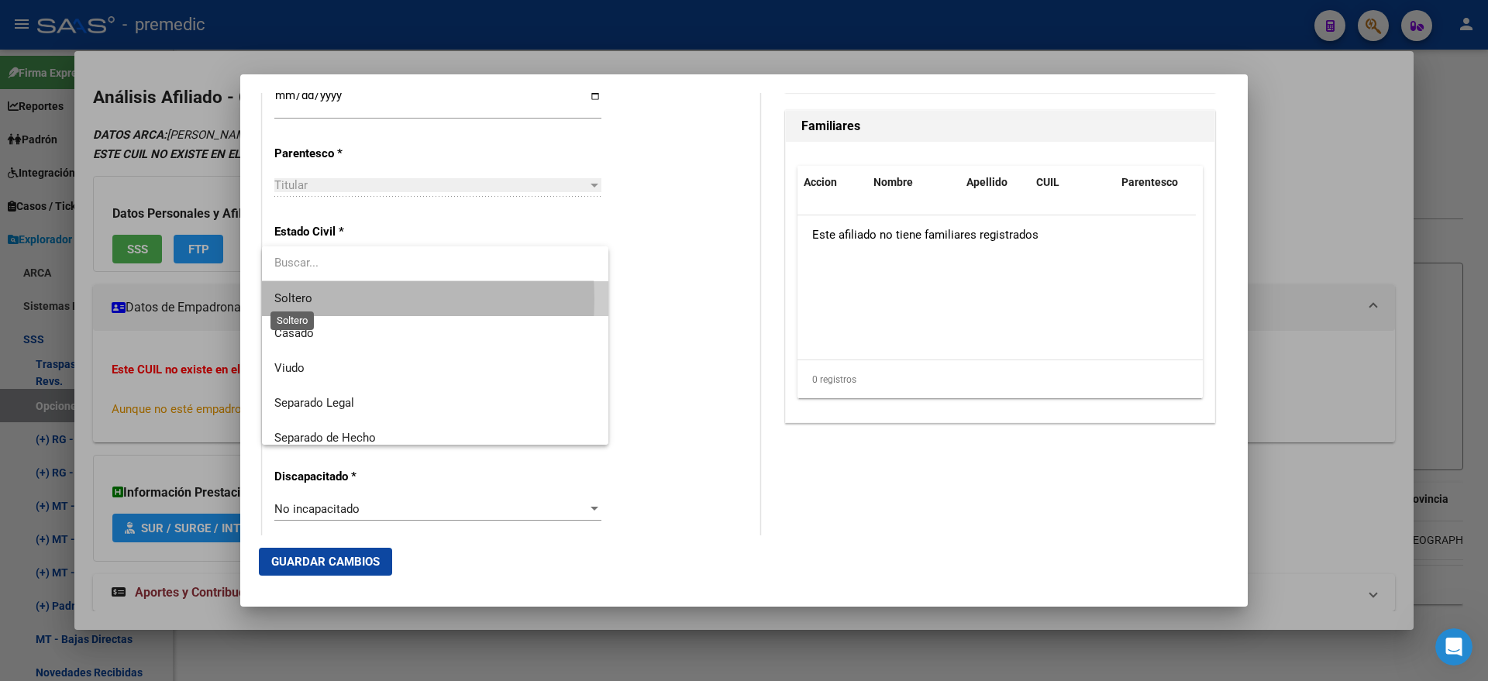
click at [308, 299] on span "Soltero" at bounding box center [293, 298] width 38 height 14
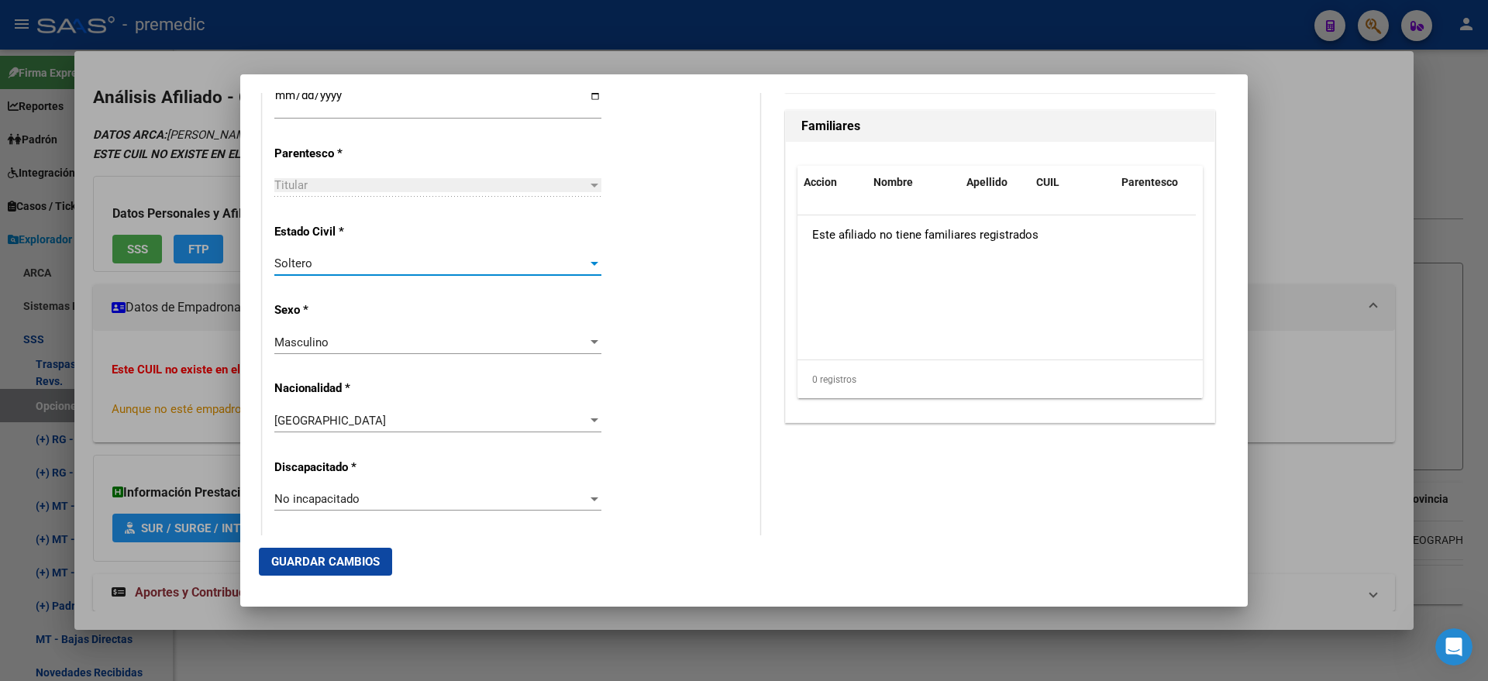
click at [659, 278] on div "Estado Civil * Soltero Seleccionar tipo" at bounding box center [510, 251] width 473 height 78
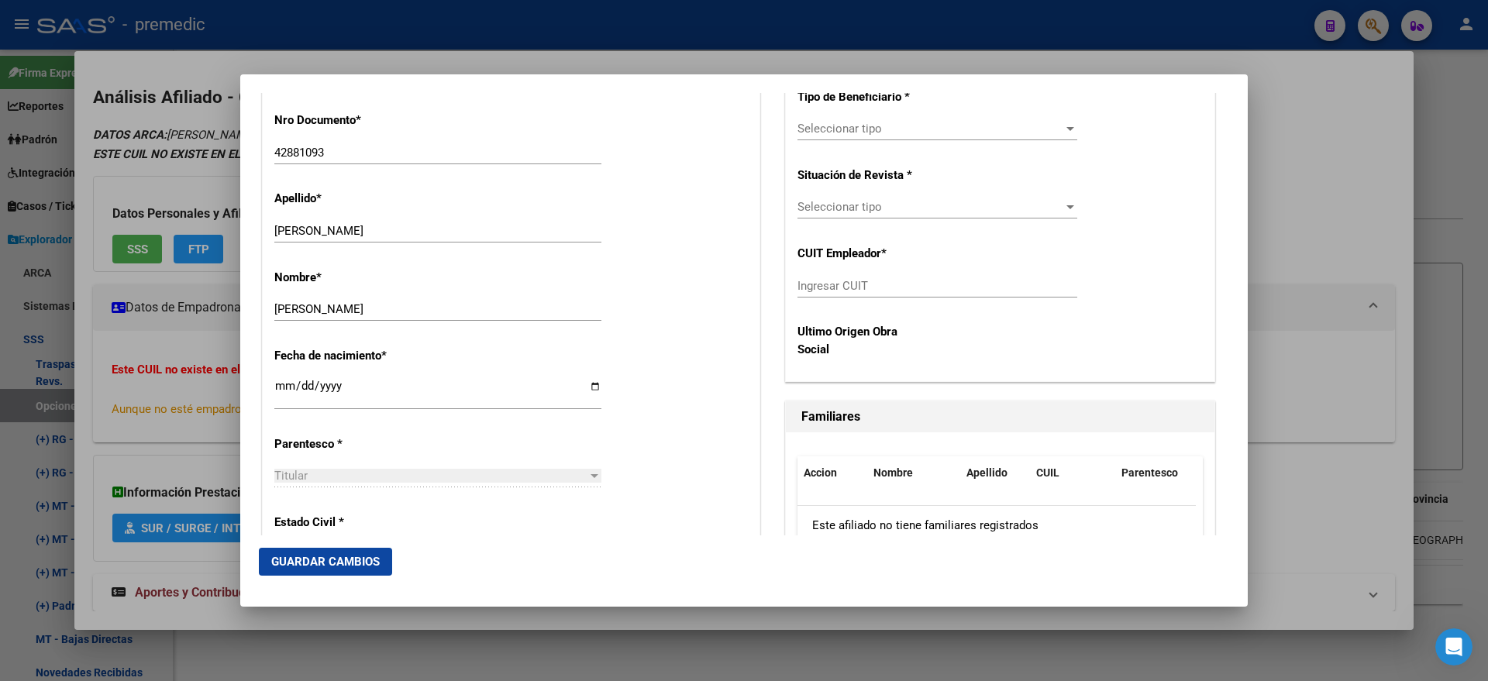
scroll to position [484, 0]
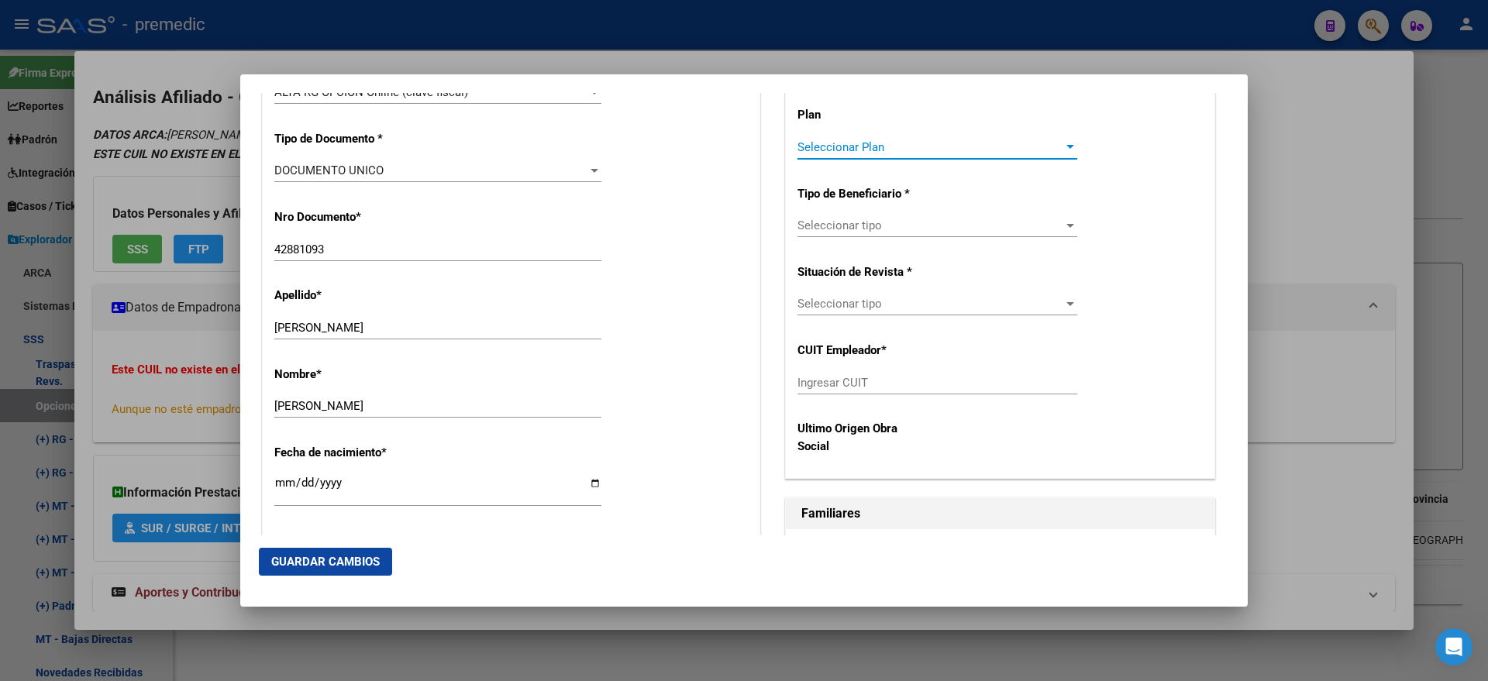
click at [835, 144] on span "Seleccionar Plan" at bounding box center [930, 147] width 266 height 14
click at [763, 141] on div at bounding box center [744, 340] width 1488 height 681
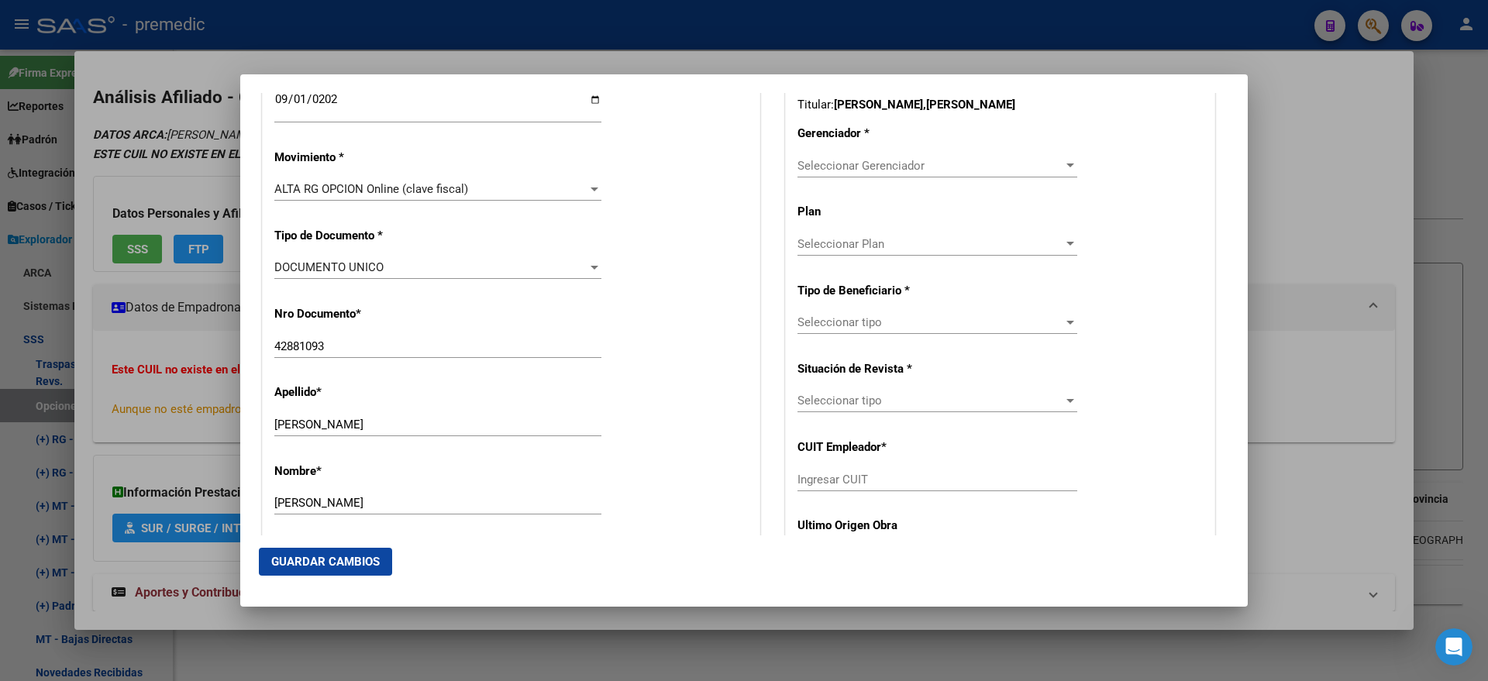
click at [818, 160] on span "Seleccionar Gerenciador" at bounding box center [930, 166] width 266 height 14
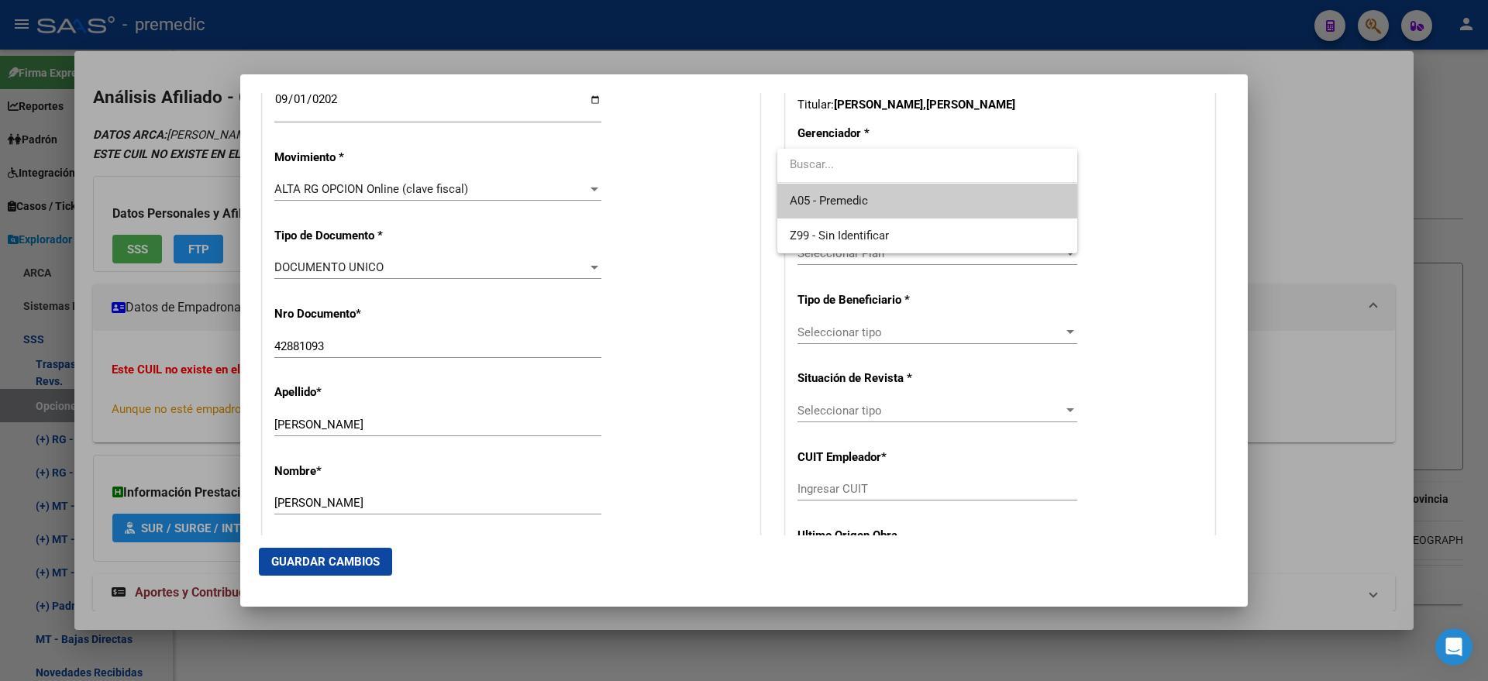
click at [817, 195] on span "A05 - Premedic" at bounding box center [829, 201] width 78 height 14
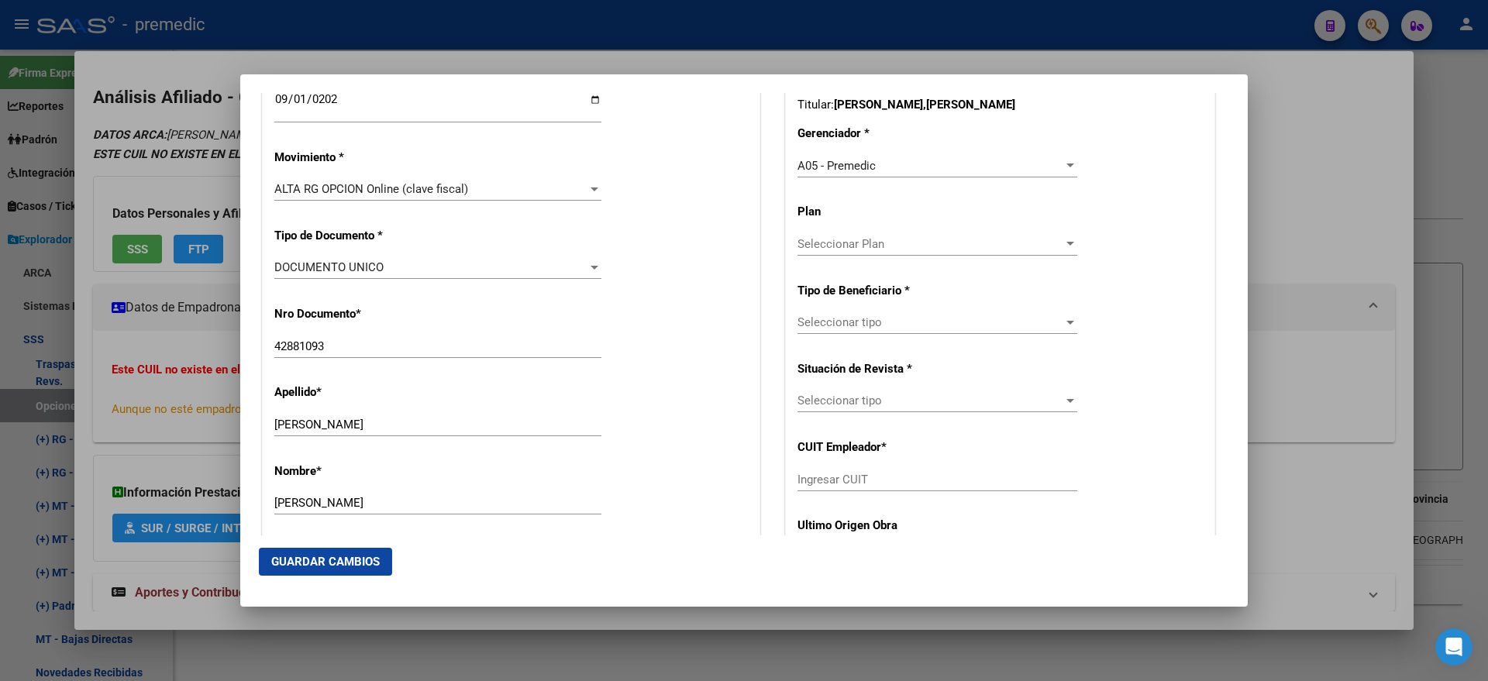
click at [804, 331] on div "Seleccionar tipo Seleccionar tipo" at bounding box center [937, 322] width 280 height 23
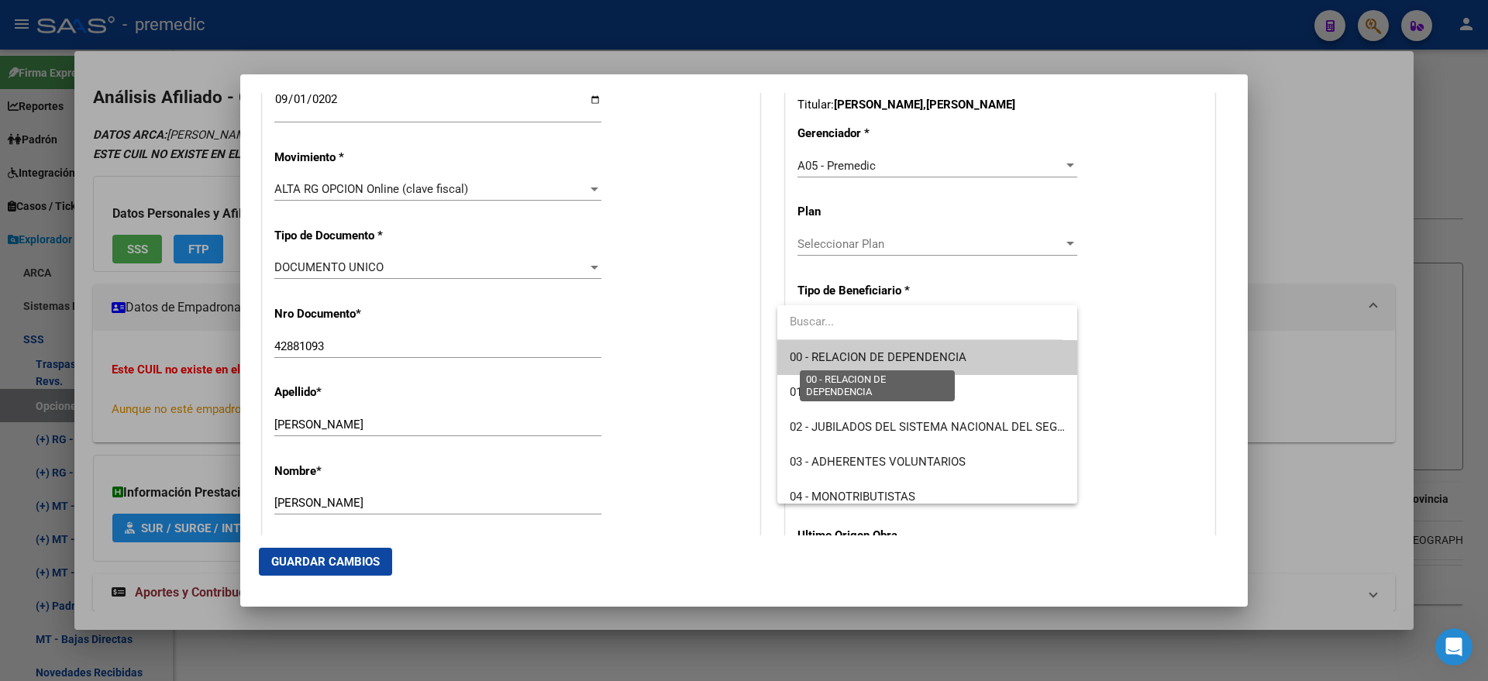
click at [807, 356] on span "00 - RELACION DE DEPENDENCIA" at bounding box center [878, 357] width 177 height 14
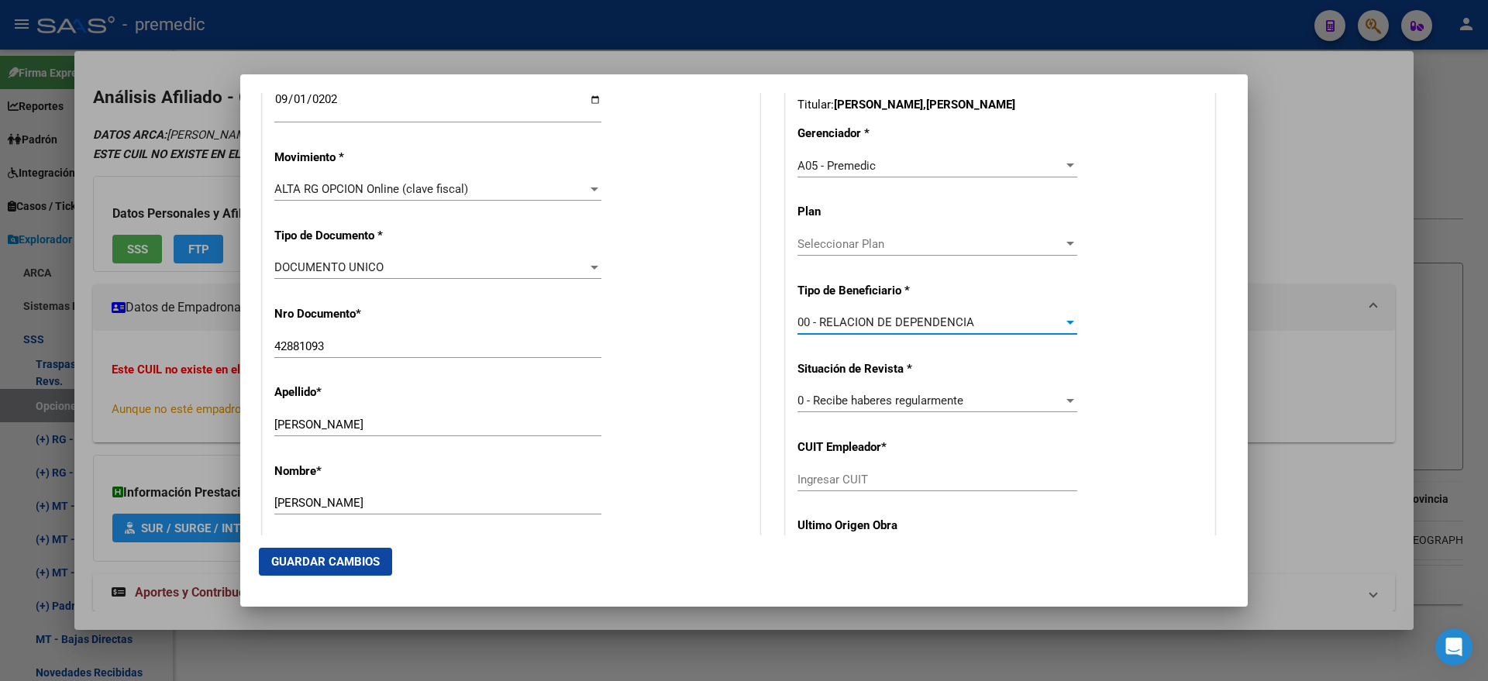
click at [806, 479] on input "Ingresar CUIT" at bounding box center [937, 480] width 280 height 14
paste input "30-54098462-6"
type input "30-54098462-6"
click at [344, 563] on span "Guardar Cambios" at bounding box center [325, 562] width 108 height 14
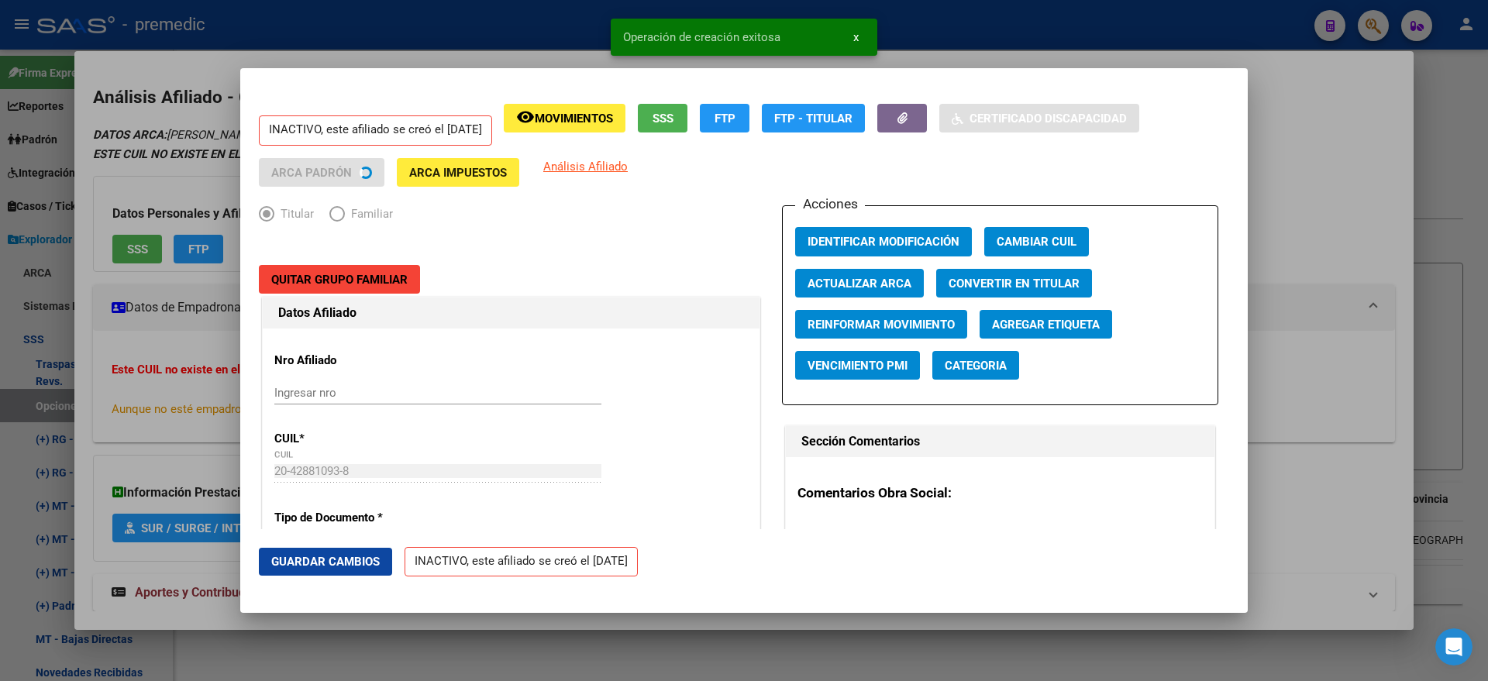
click at [82, 353] on div at bounding box center [744, 340] width 1488 height 681
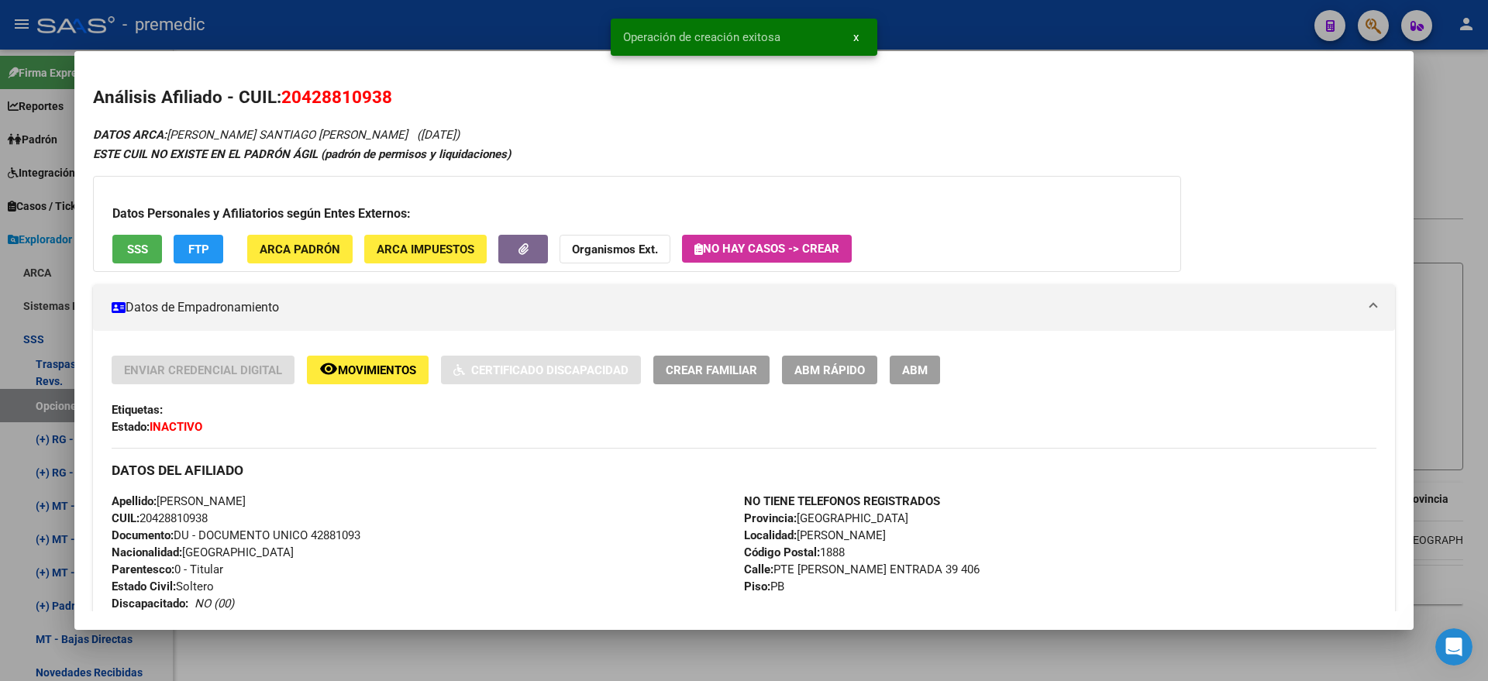
click at [52, 409] on div at bounding box center [744, 340] width 1488 height 681
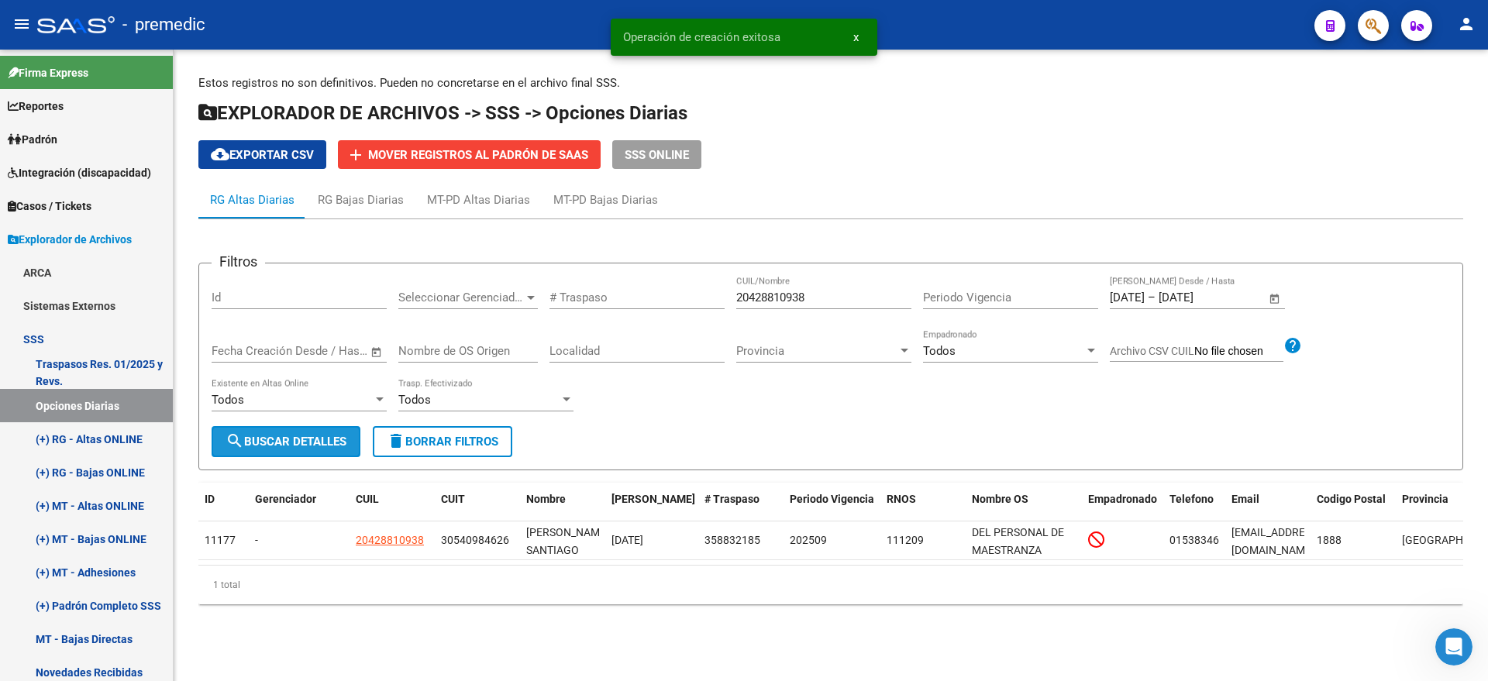
click at [292, 443] on span "search Buscar Detalles" at bounding box center [286, 442] width 121 height 14
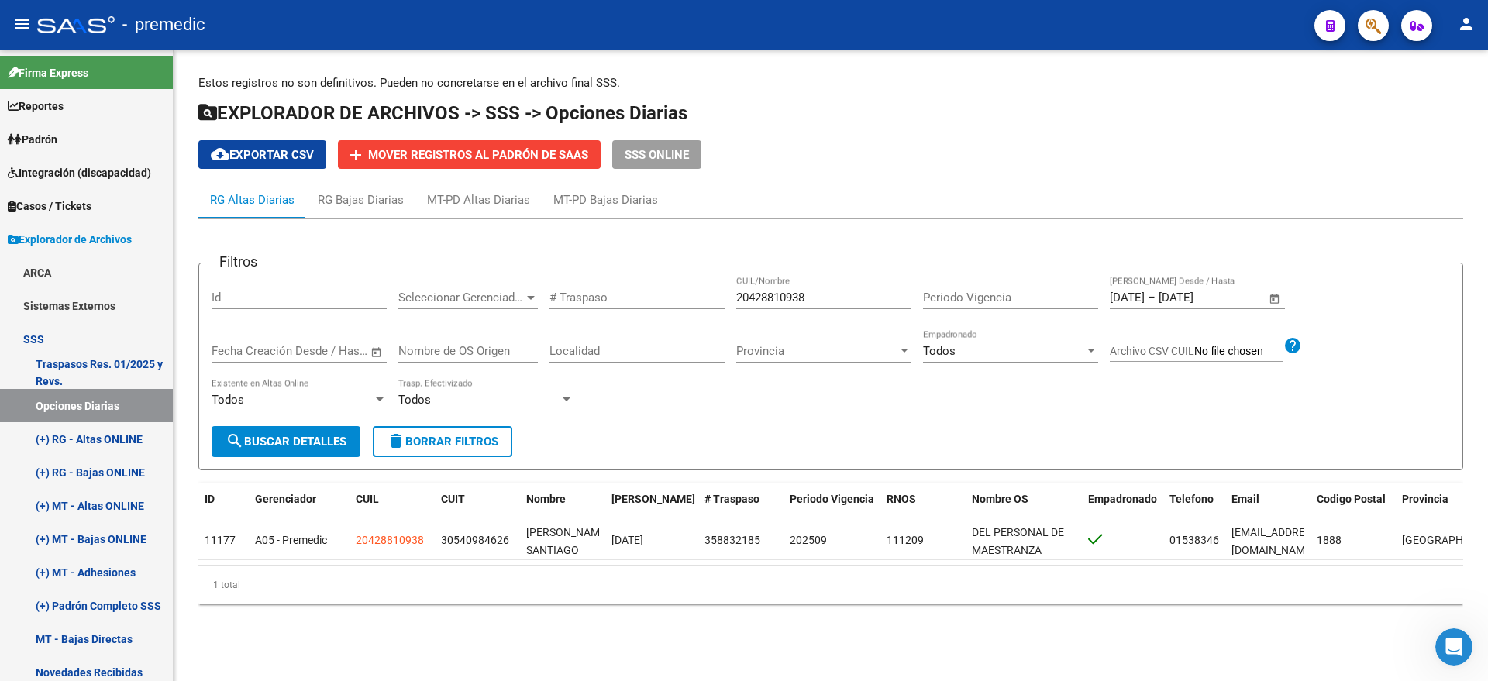
drag, startPoint x: 818, startPoint y: 289, endPoint x: 811, endPoint y: 294, distance: 8.8
click at [815, 294] on div "20428810938 CUIL/Nombre" at bounding box center [823, 292] width 175 height 33
click at [810, 294] on input "20428810938" at bounding box center [823, 298] width 175 height 14
drag, startPoint x: 809, startPoint y: 294, endPoint x: 678, endPoint y: 294, distance: 131.0
click at [678, 294] on div "Filtros Id Seleccionar Gerenciador Seleccionar Gerenciador # Traspaso 204288109…" at bounding box center [831, 351] width 1238 height 150
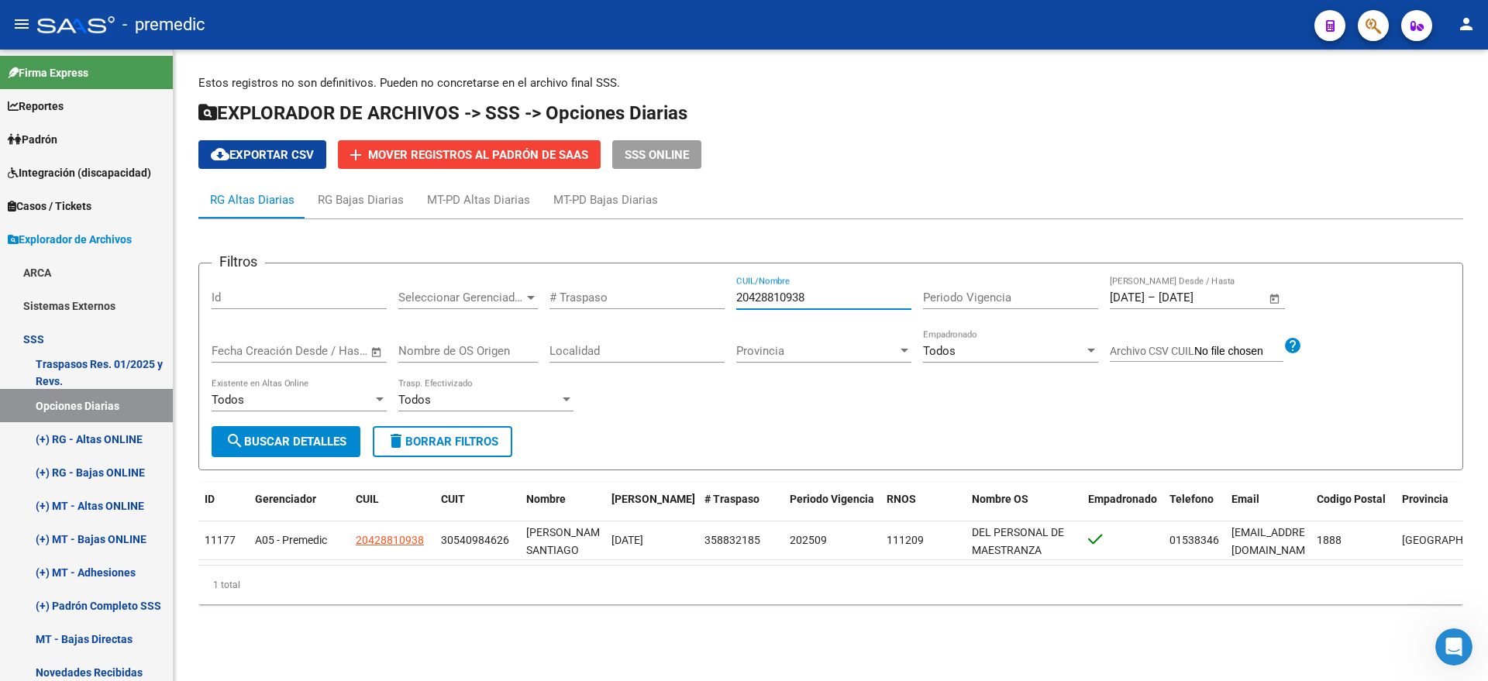
paste input "7413812173"
type input "27413812173"
click at [309, 444] on span "search Buscar Detalles" at bounding box center [286, 442] width 121 height 14
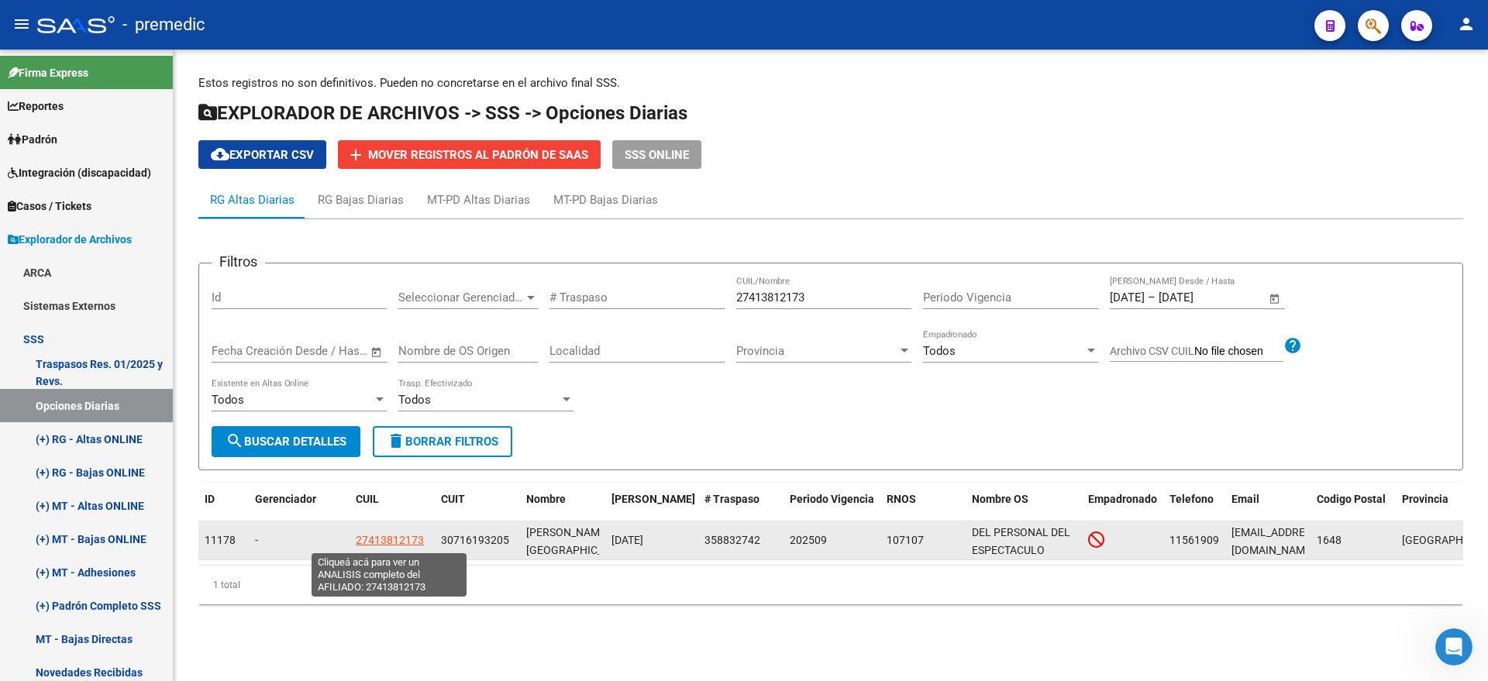
click at [415, 536] on span "27413812173" at bounding box center [390, 540] width 68 height 12
type textarea "27413812173"
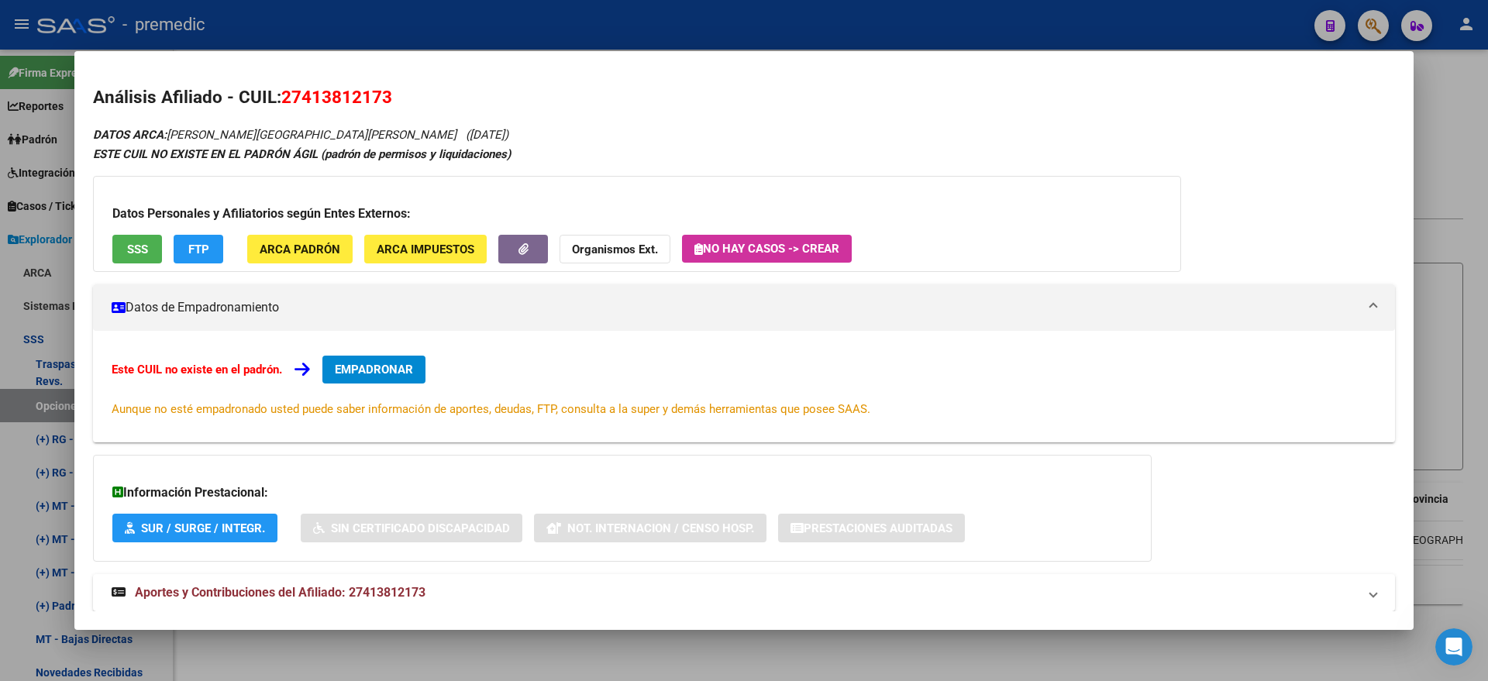
click at [384, 379] on button "EMPADRONAR" at bounding box center [373, 370] width 103 height 28
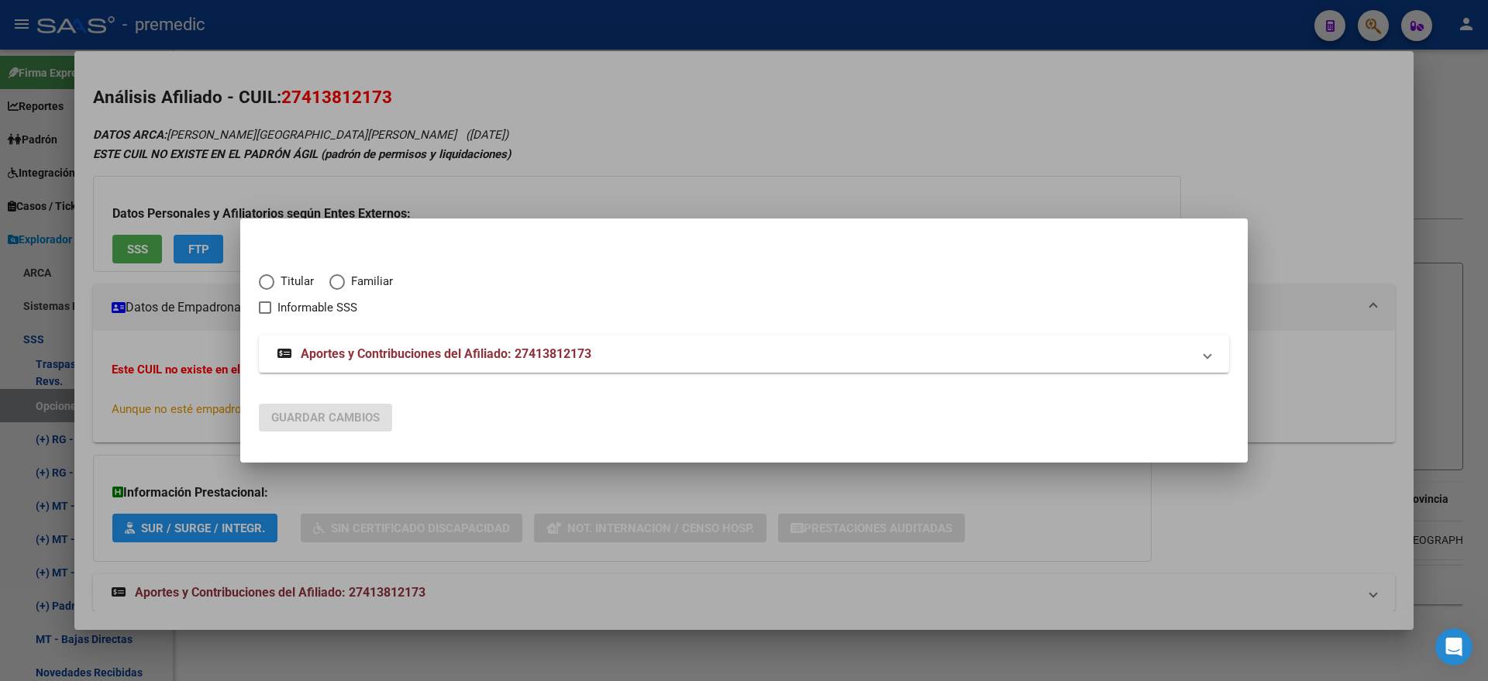
click at [270, 281] on span "Elija una opción" at bounding box center [266, 281] width 15 height 15
click at [270, 281] on input "Titular" at bounding box center [266, 281] width 15 height 15
radio input "true"
checkbox input "true"
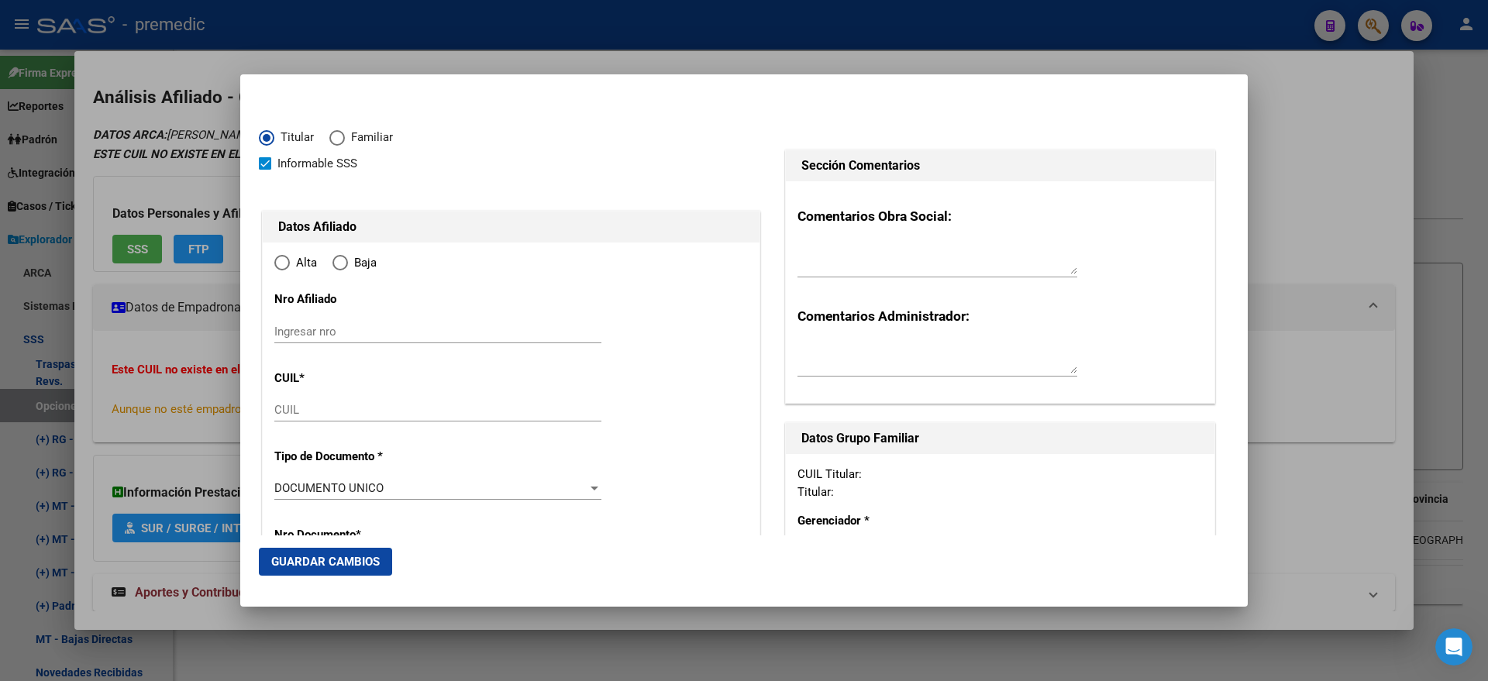
type input "27-41381217-3"
type input "41381217"
type input "PERALTA BARRIOS"
type input "ROCIO MARIANELA"
type input "1999-03-03"
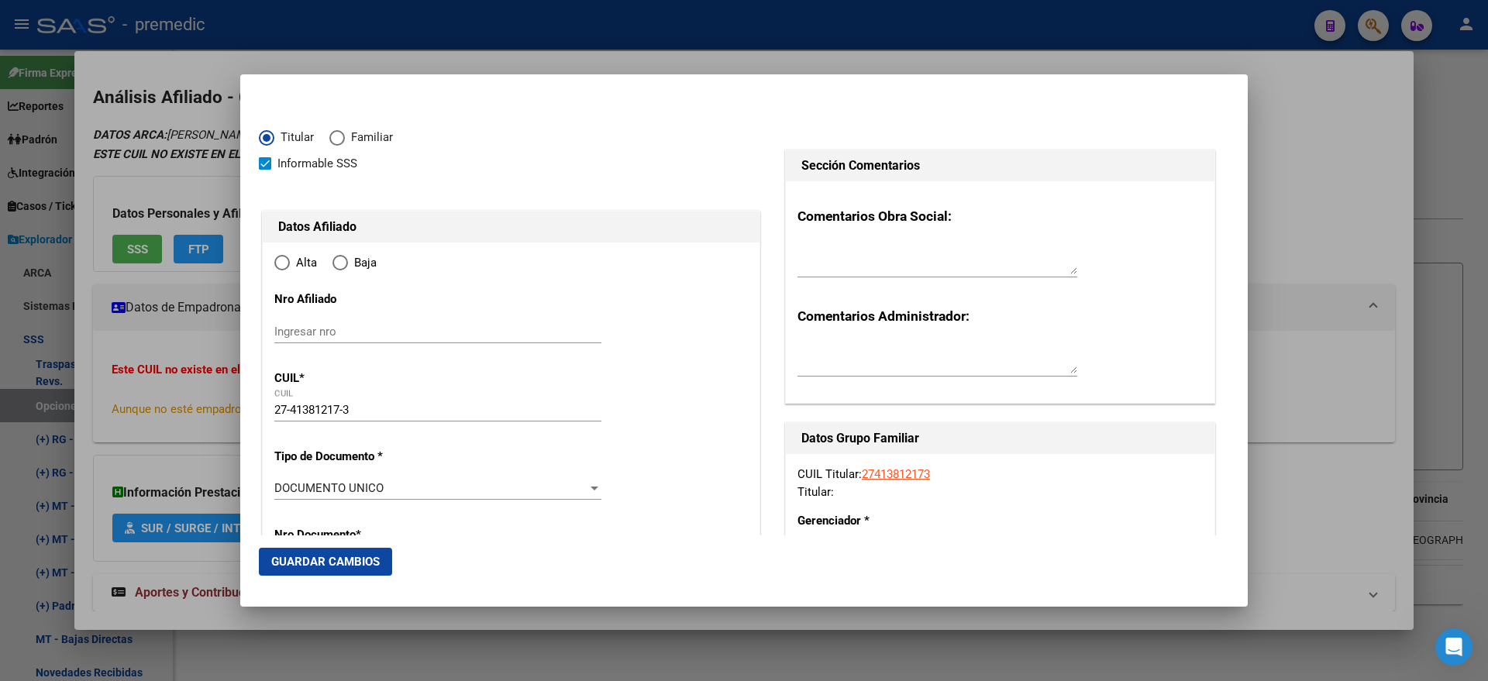
type input "RINCON DE MILBE"
type input "1648"
type input "ANDALUCIA"
type input "734"
radio input "true"
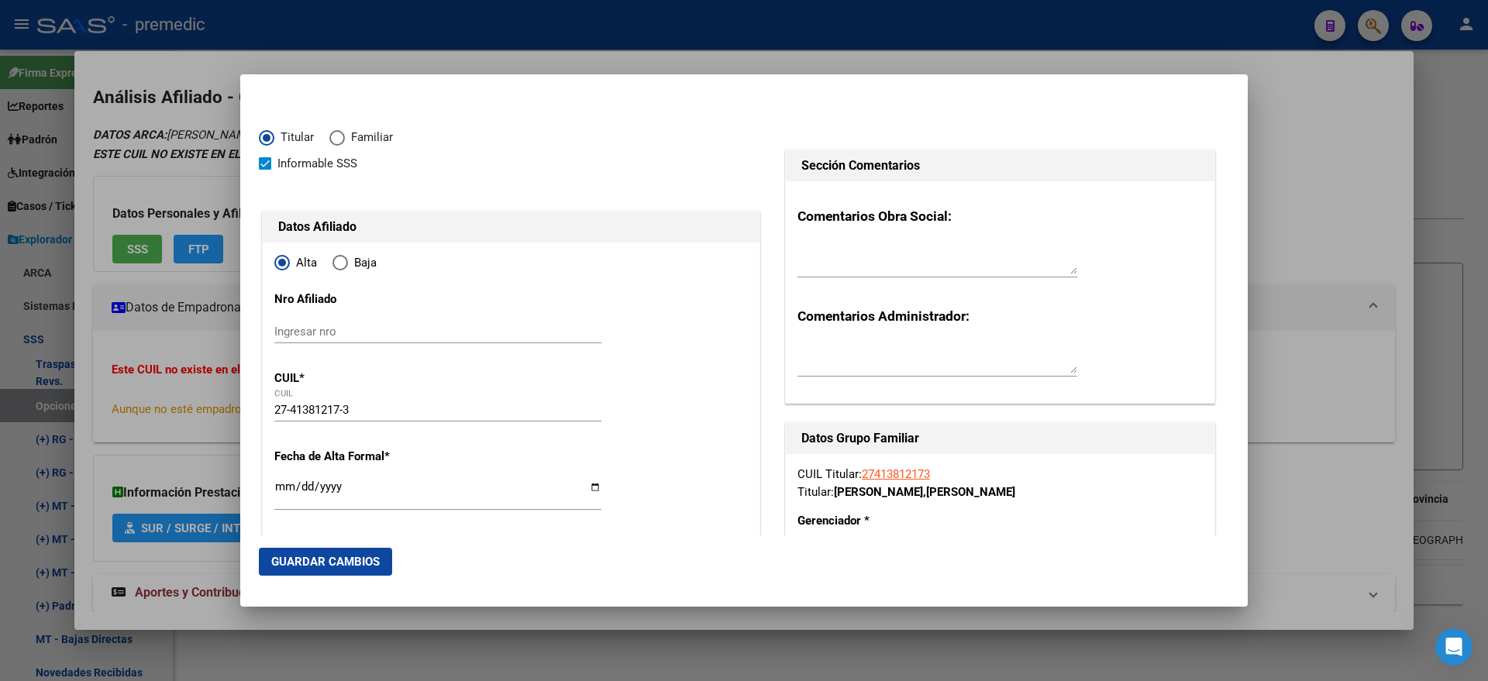
click at [280, 491] on input "Ingresar fecha" at bounding box center [437, 492] width 327 height 25
type input "2025-09-01"
click at [254, 484] on mat-dialog-content "Titular Familiar Informable SSS Datos Afiliado Alta Baja Nro Afiliado Ingresar …" at bounding box center [743, 314] width 1007 height 442
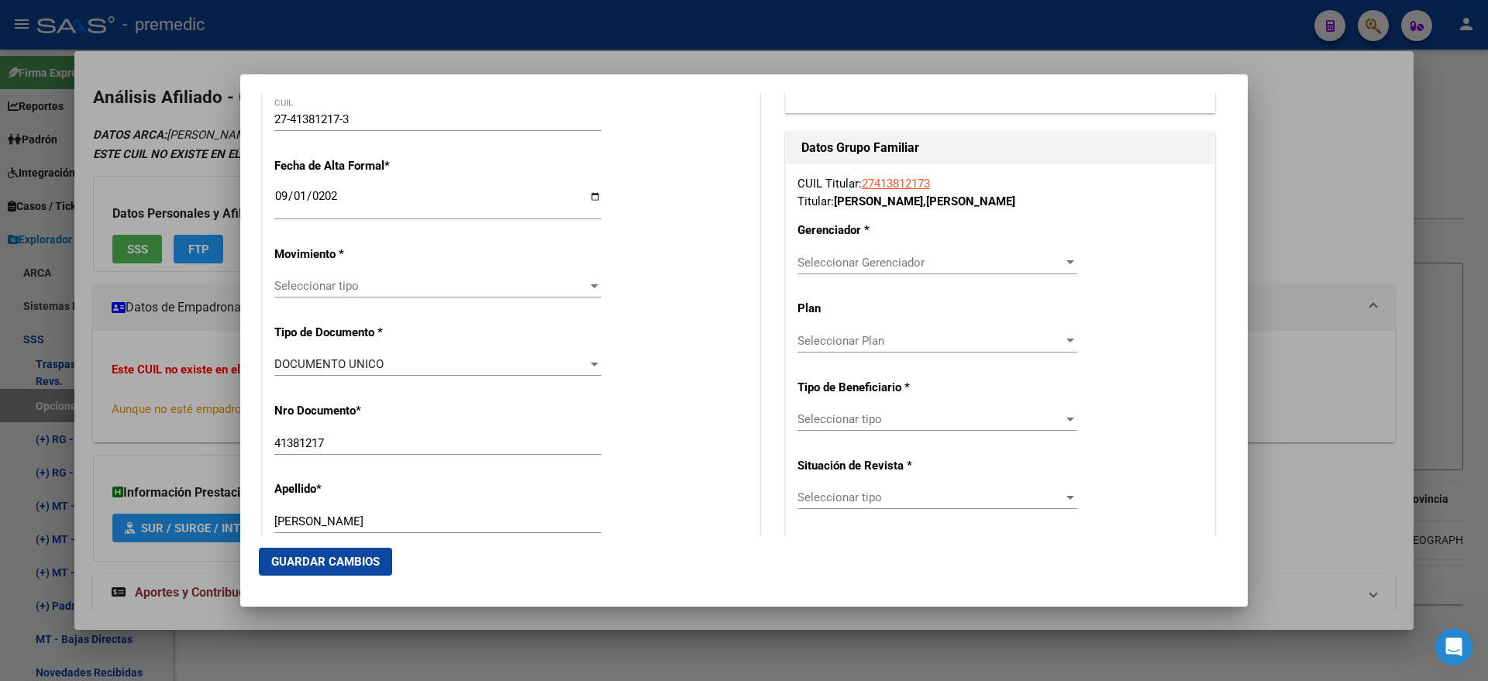
scroll to position [387, 0]
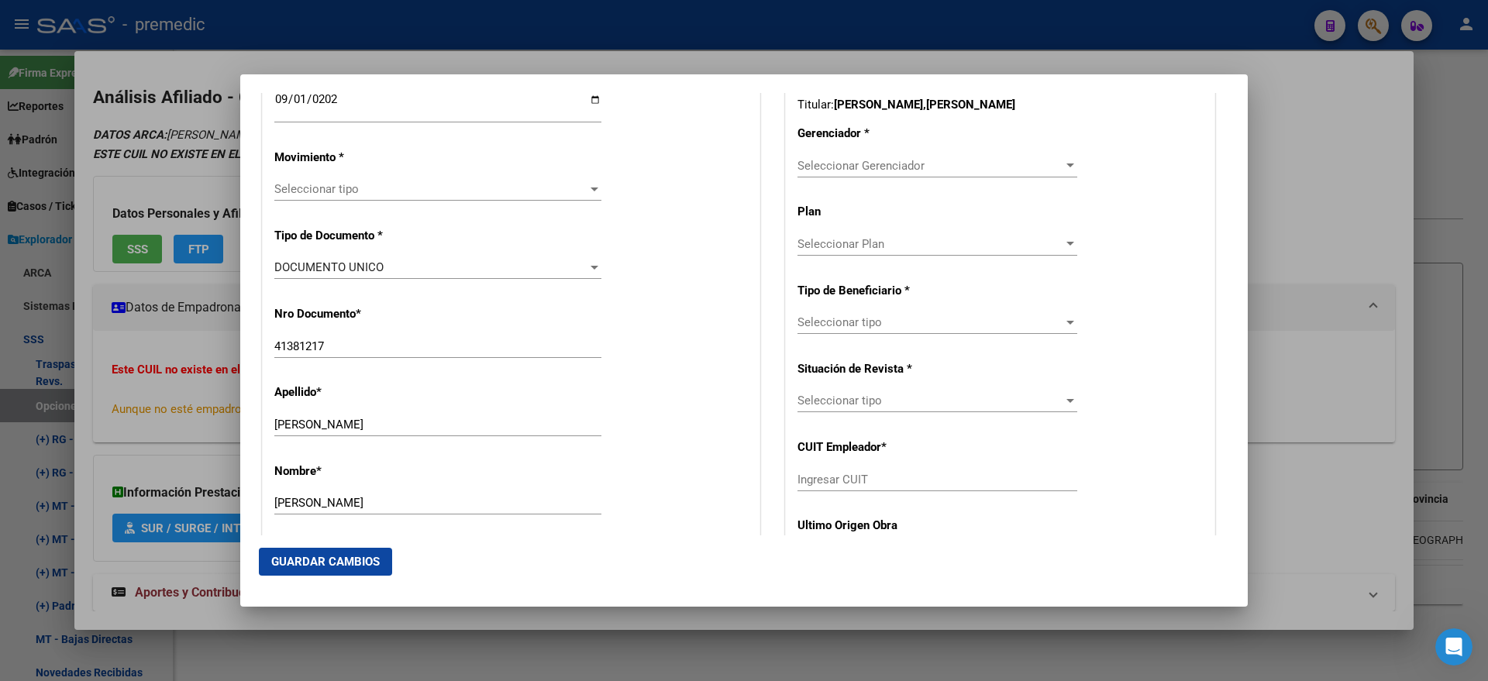
click at [314, 200] on div "Seleccionar tipo Seleccionar tipo" at bounding box center [437, 188] width 327 height 23
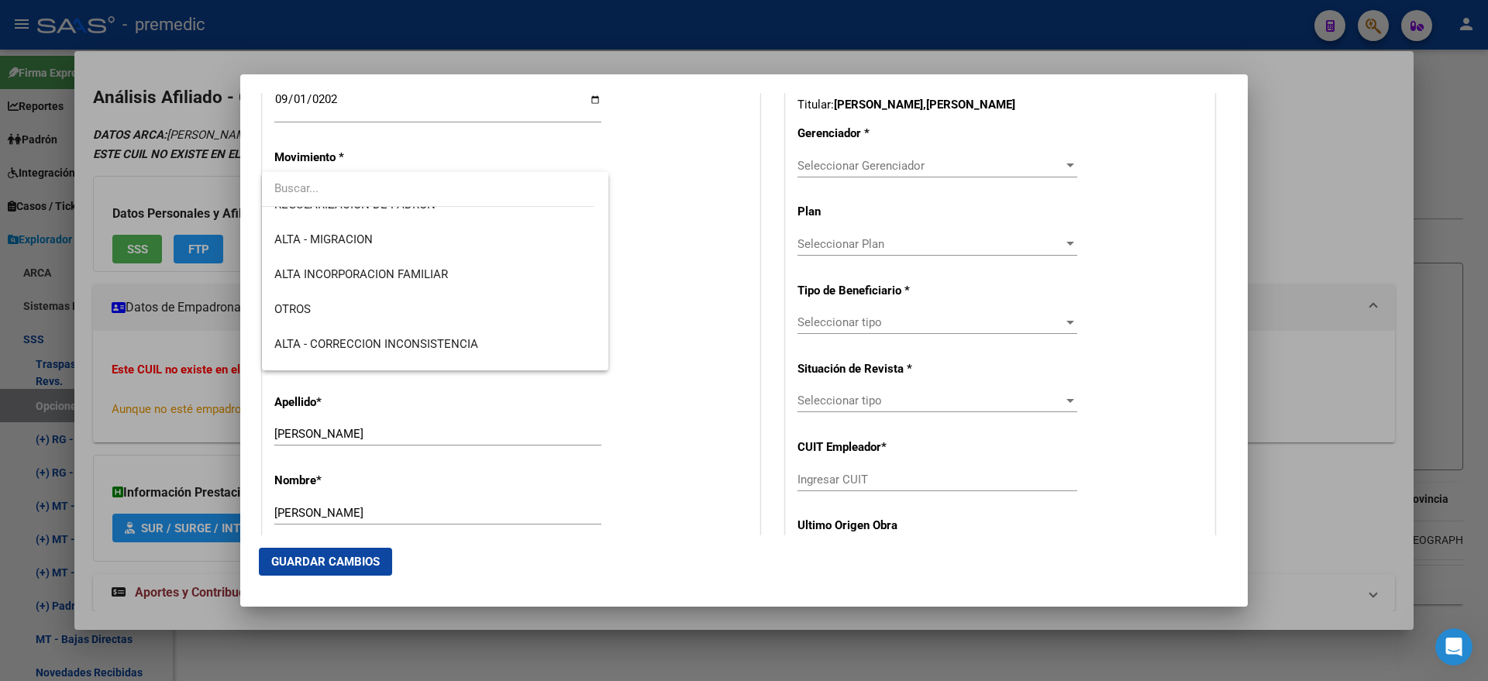
scroll to position [291, 0]
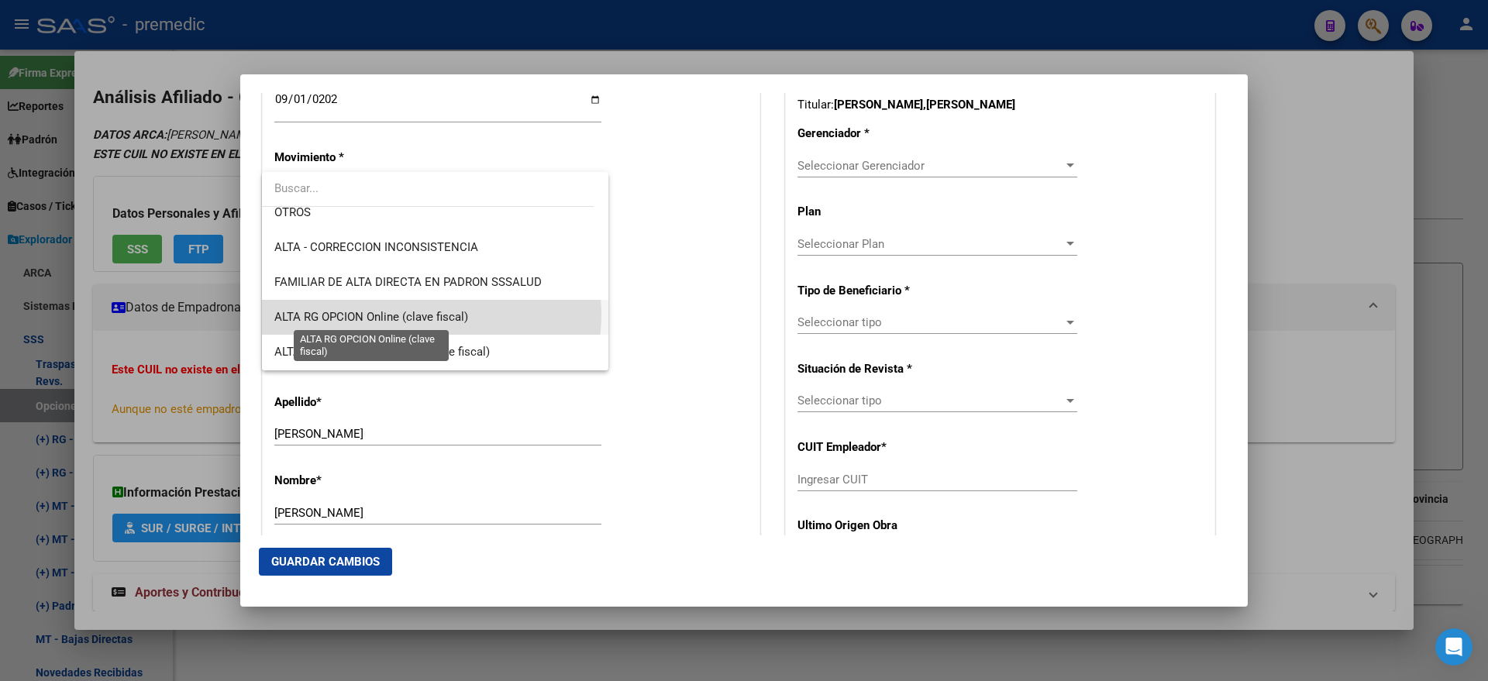
click at [431, 315] on span "ALTA RG OPCION Online (clave fiscal)" at bounding box center [371, 317] width 194 height 14
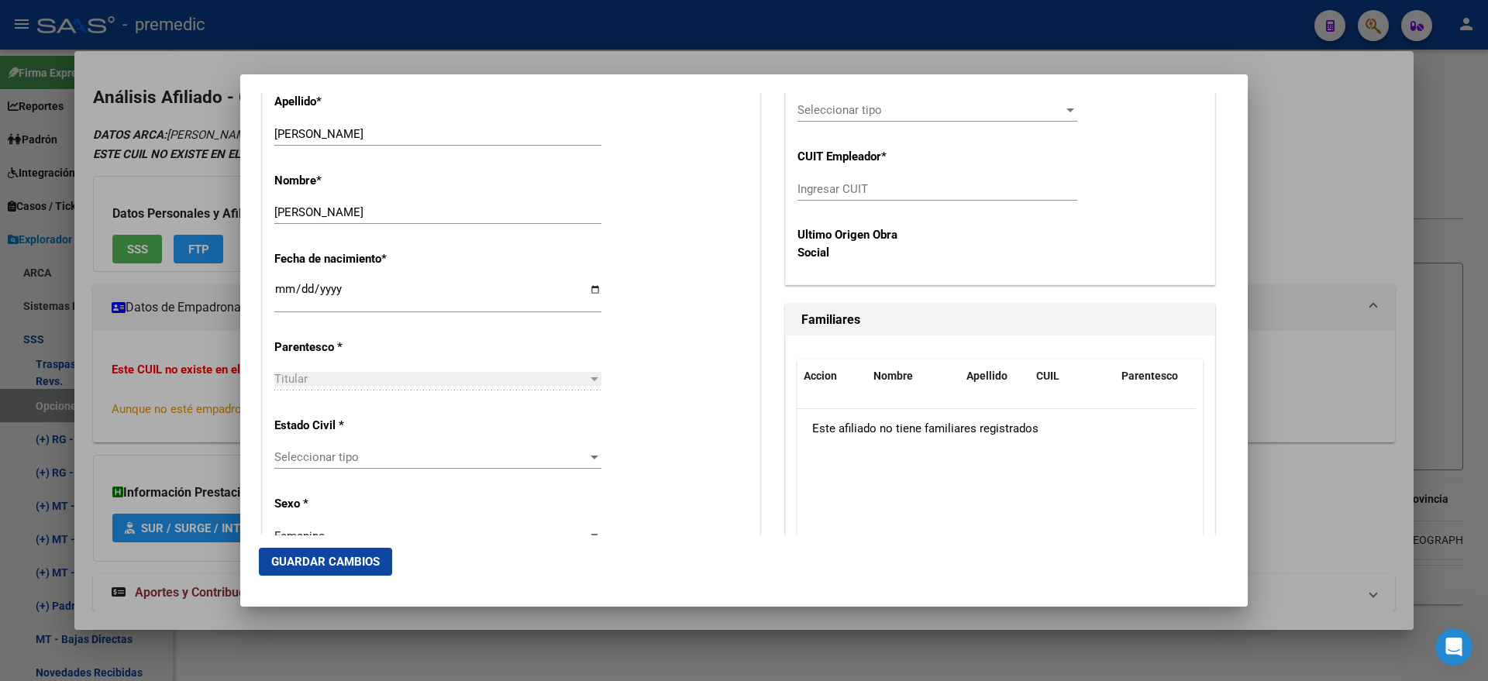
scroll to position [775, 0]
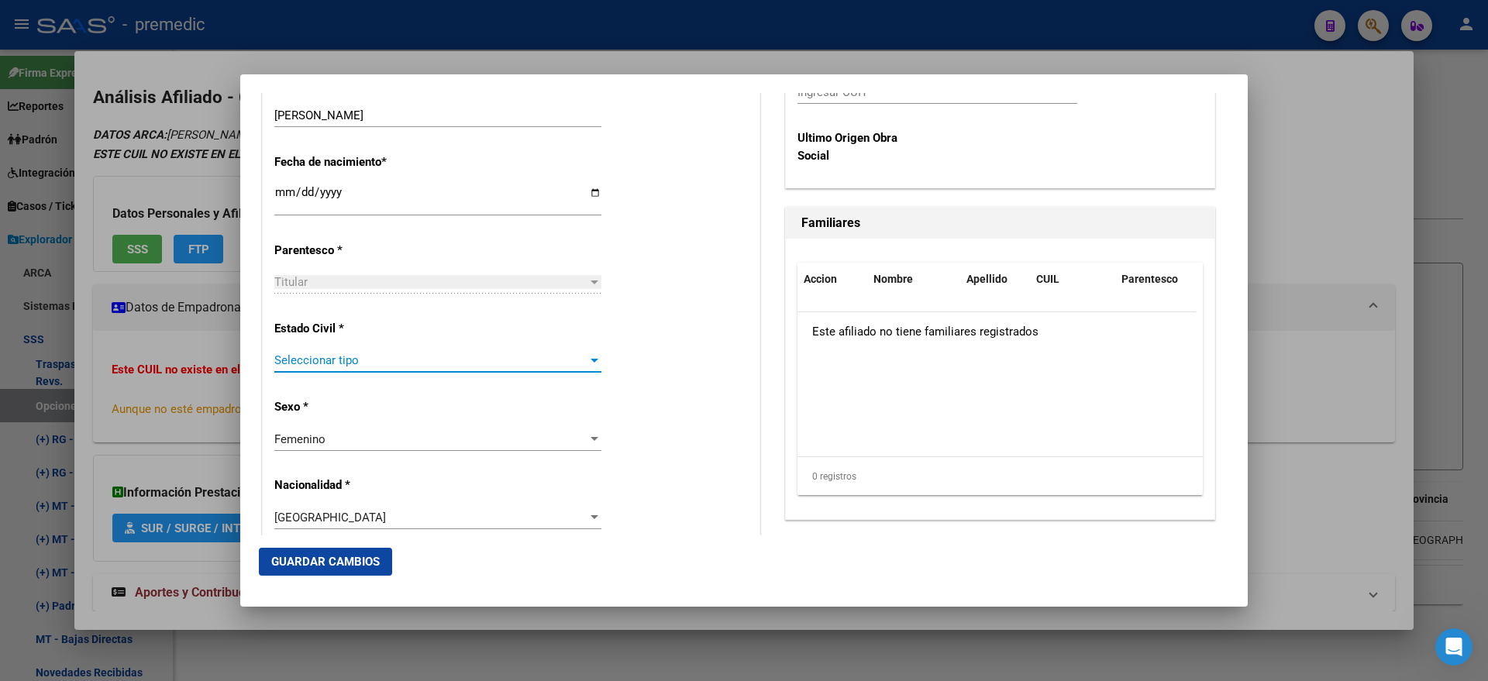
click at [375, 367] on span "Seleccionar tipo" at bounding box center [430, 360] width 313 height 14
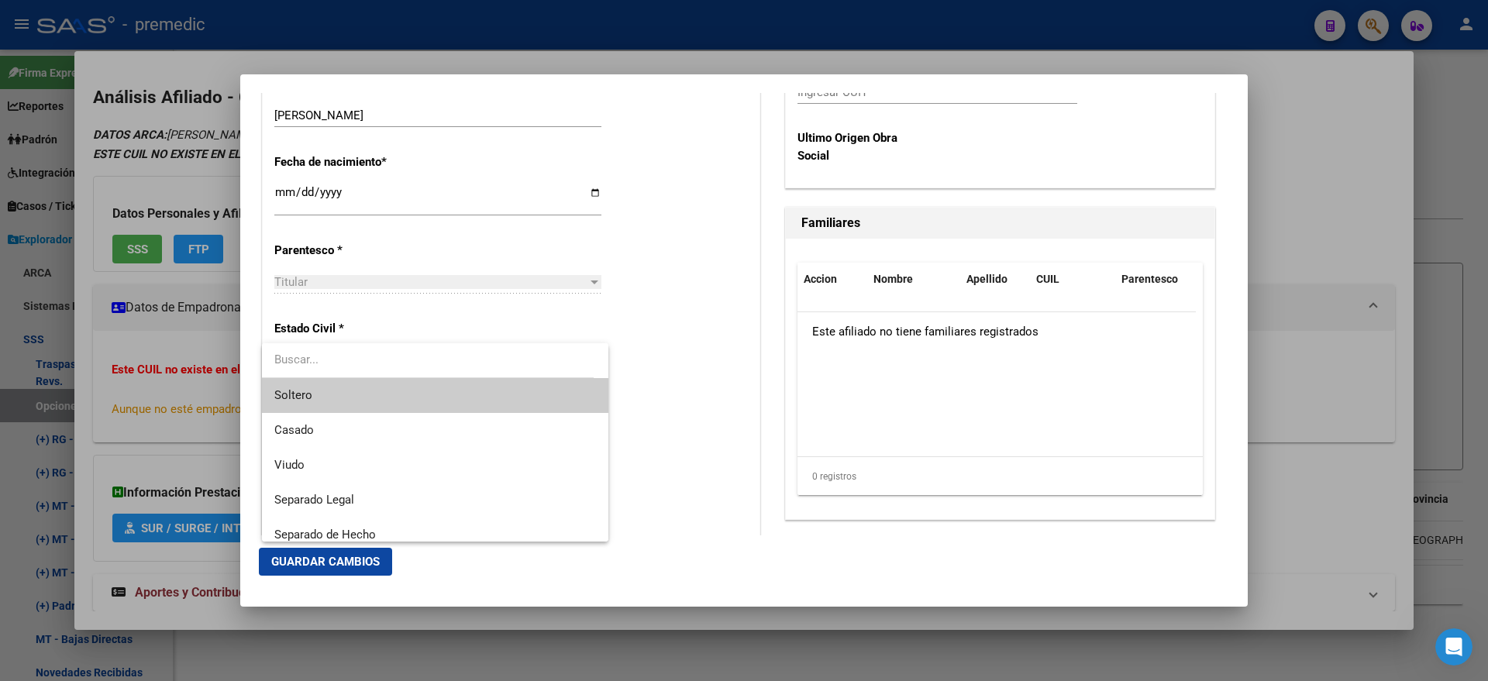
click at [352, 398] on span "Soltero" at bounding box center [435, 395] width 322 height 35
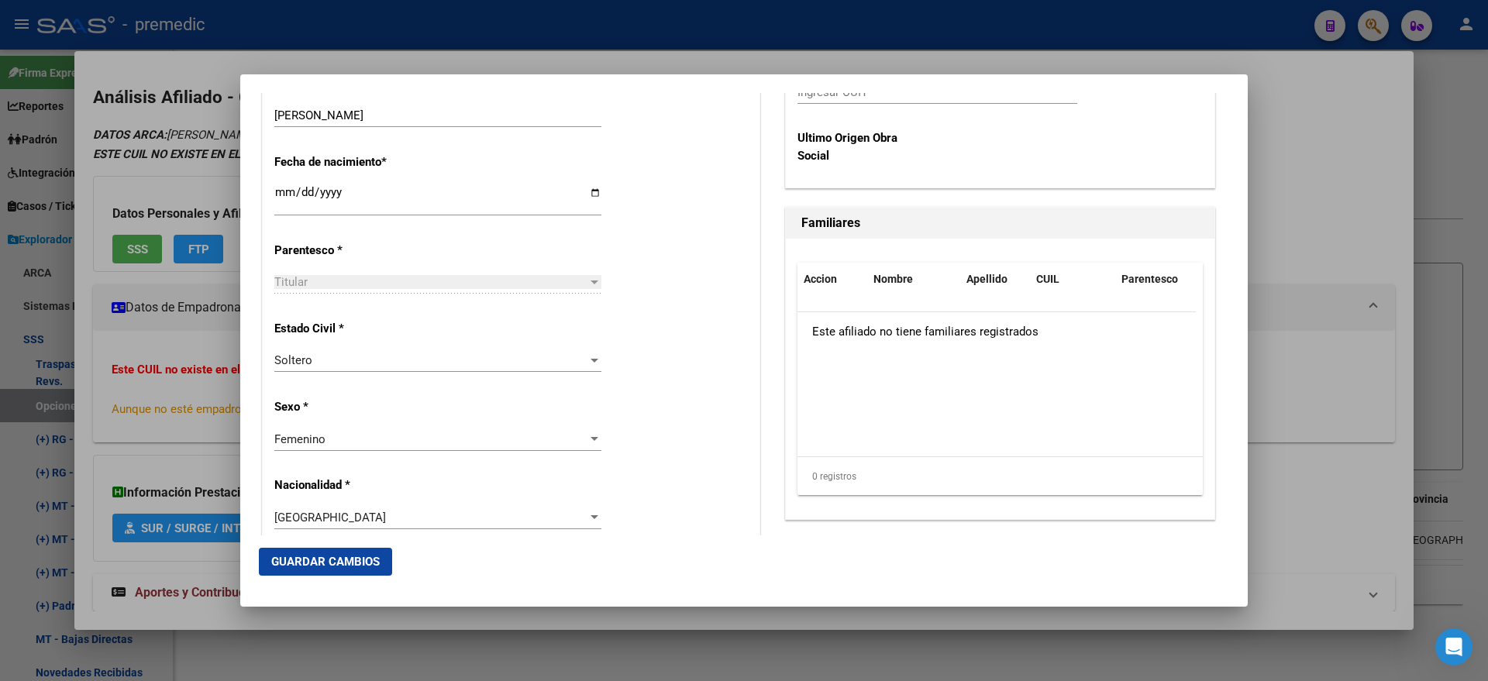
drag, startPoint x: 664, startPoint y: 369, endPoint x: 656, endPoint y: 353, distance: 17.3
click at [663, 369] on div "Estado Civil * Soltero Seleccionar tipo" at bounding box center [510, 347] width 473 height 78
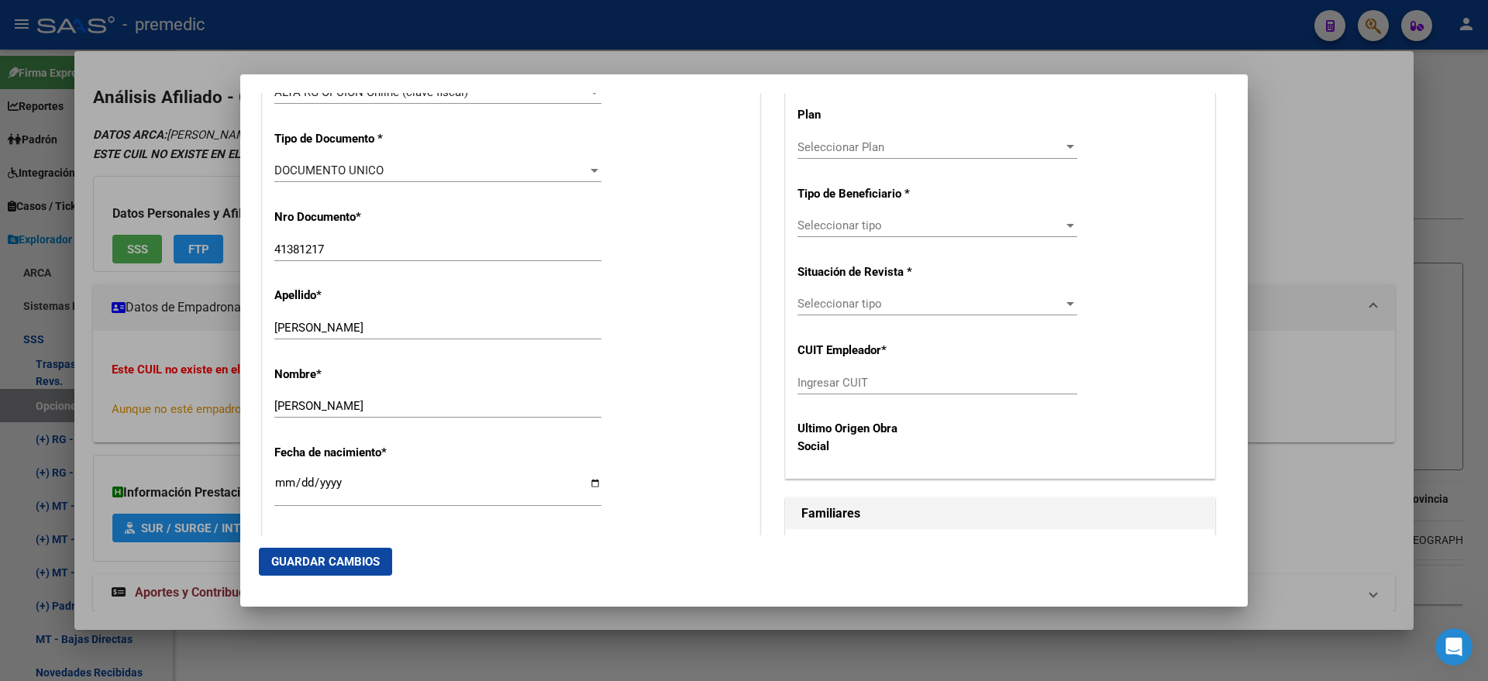
scroll to position [387, 0]
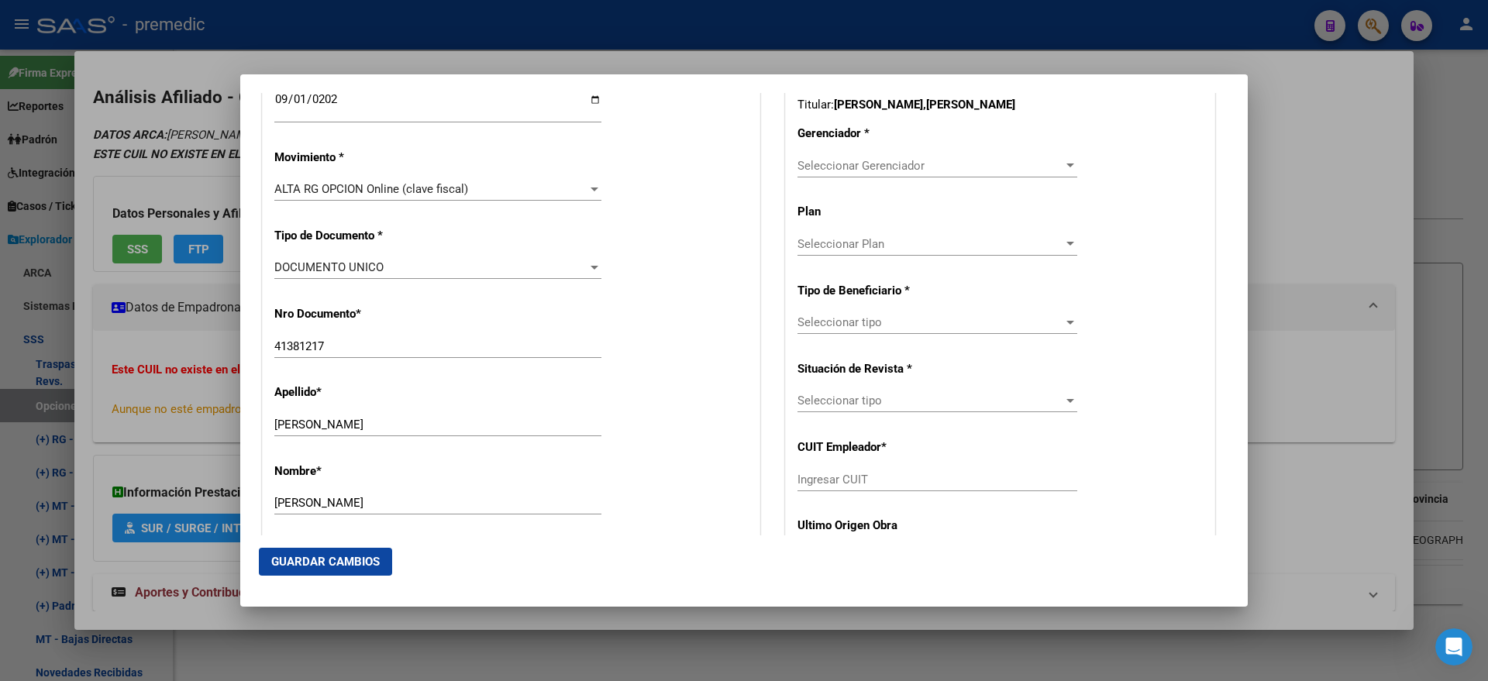
click at [849, 159] on span "Seleccionar Gerenciador" at bounding box center [930, 166] width 266 height 14
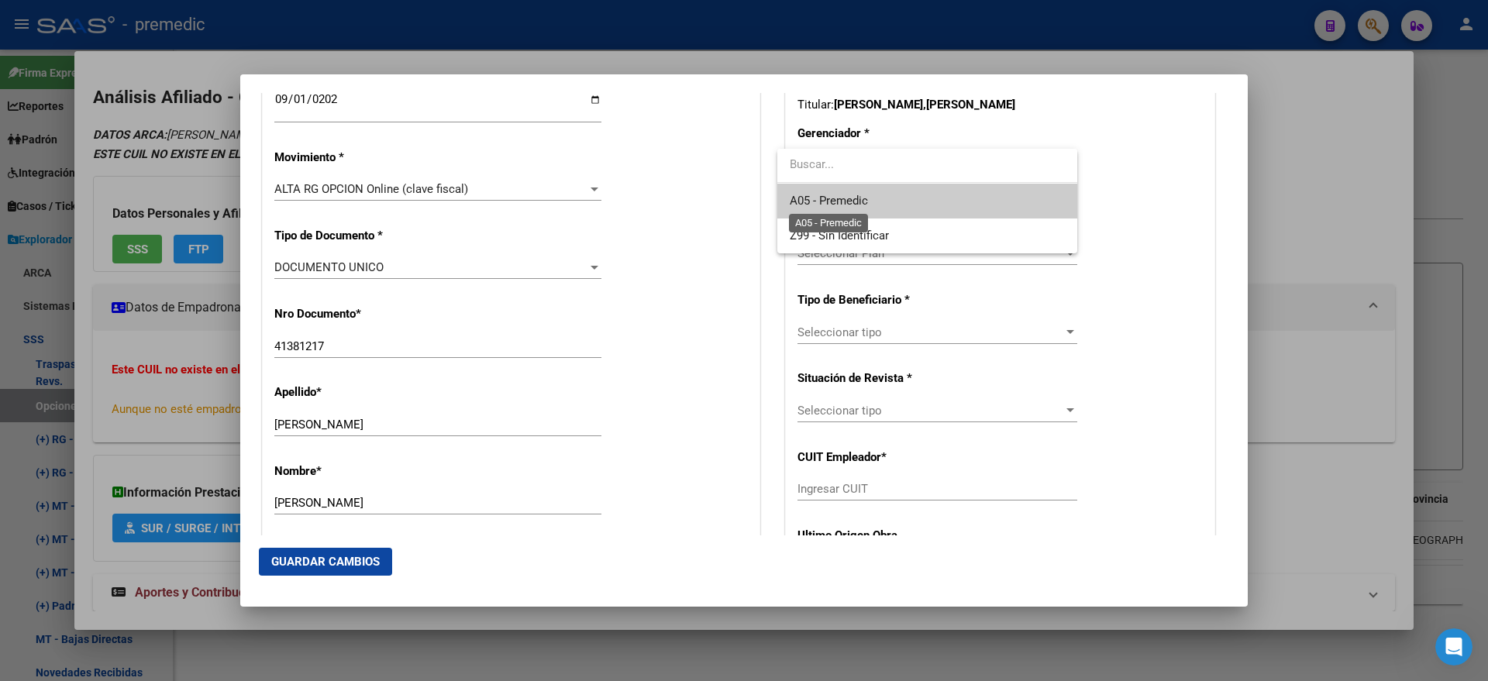
click at [841, 198] on span "A05 - Premedic" at bounding box center [829, 201] width 78 height 14
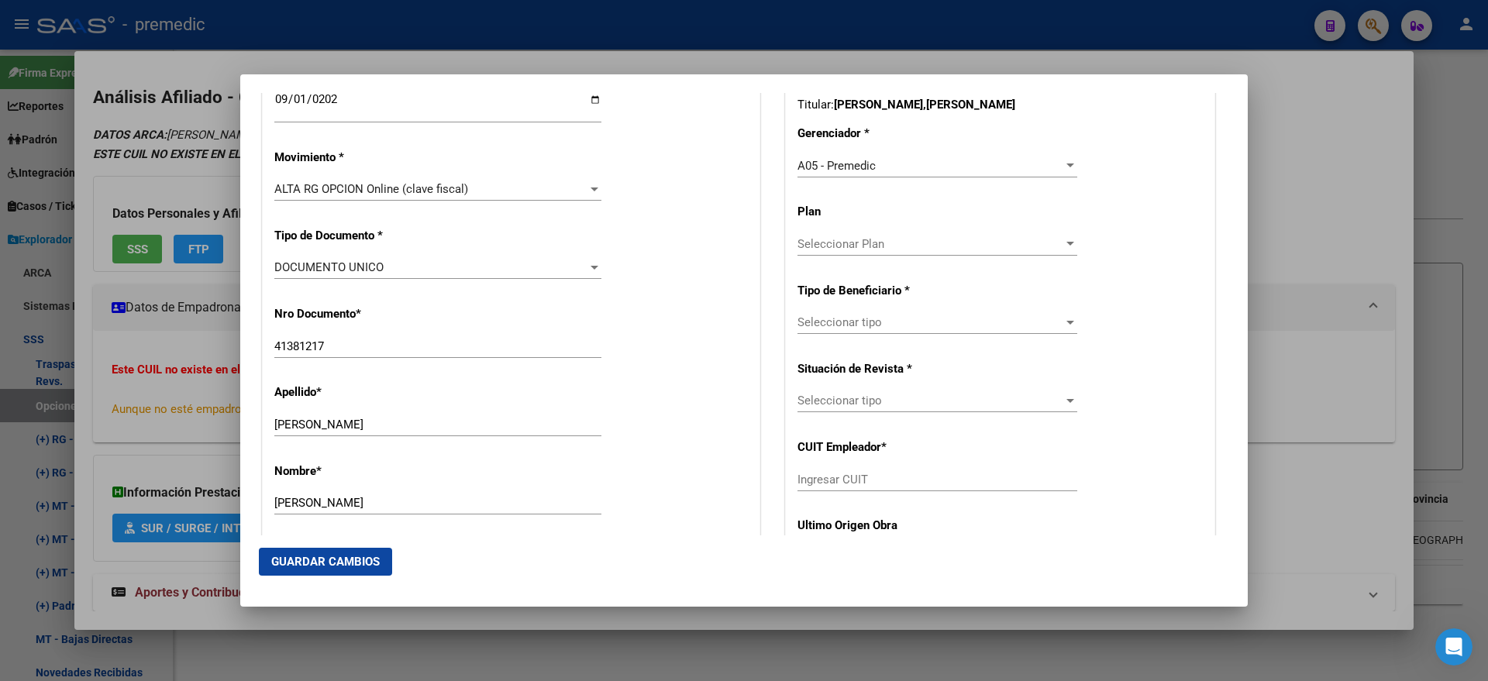
click at [824, 330] on div "Seleccionar tipo Seleccionar tipo" at bounding box center [937, 322] width 280 height 23
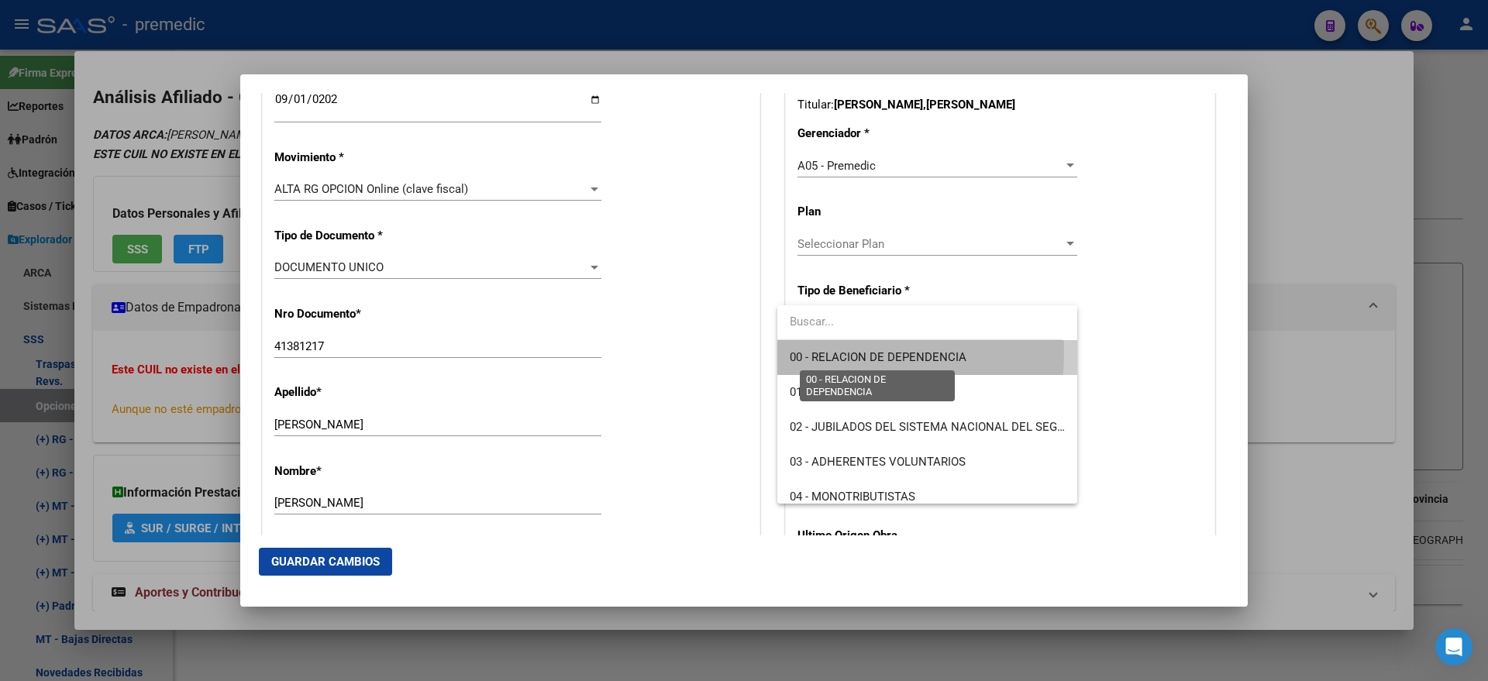
click at [818, 352] on span "00 - RELACION DE DEPENDENCIA" at bounding box center [878, 357] width 177 height 14
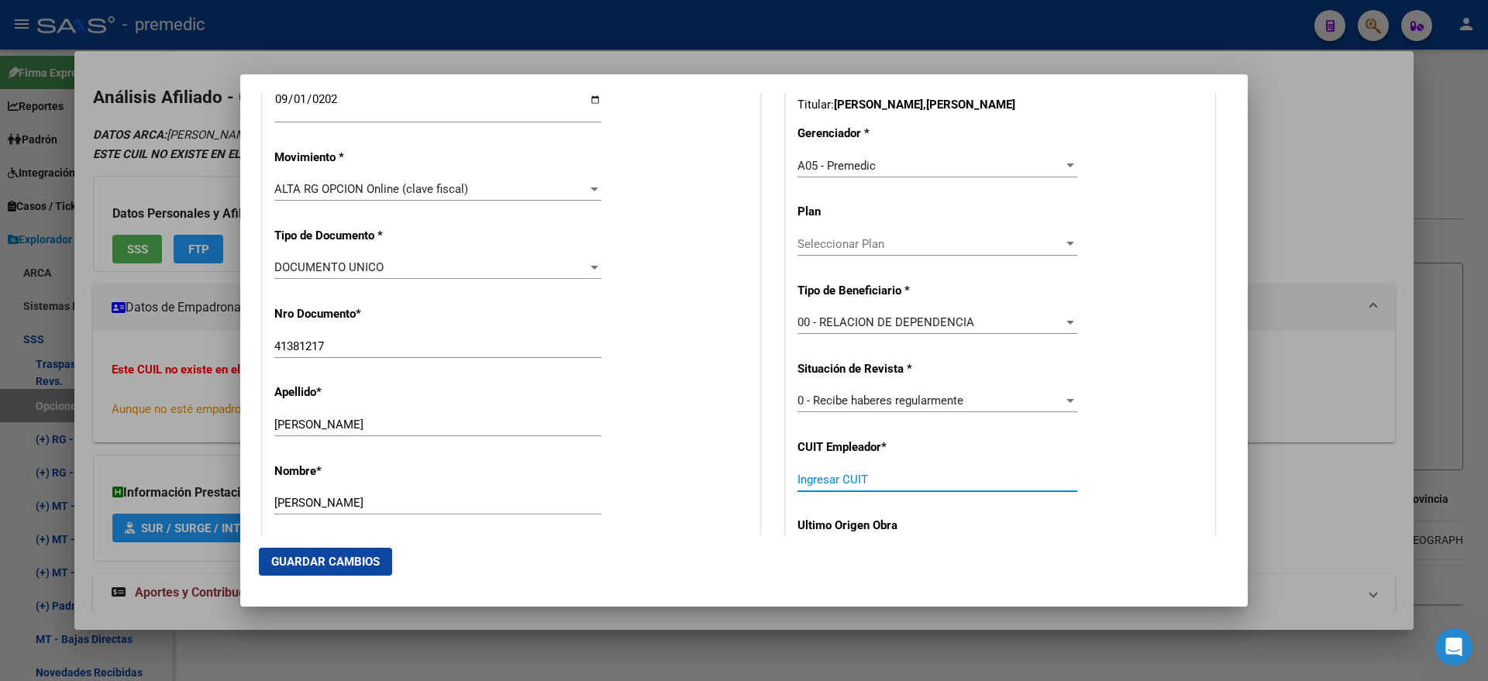
click at [817, 481] on input "Ingresar CUIT" at bounding box center [937, 480] width 280 height 14
paste input "30-71619320-5"
type input "30-71619320-5"
click at [294, 558] on span "Guardar Cambios" at bounding box center [325, 562] width 108 height 14
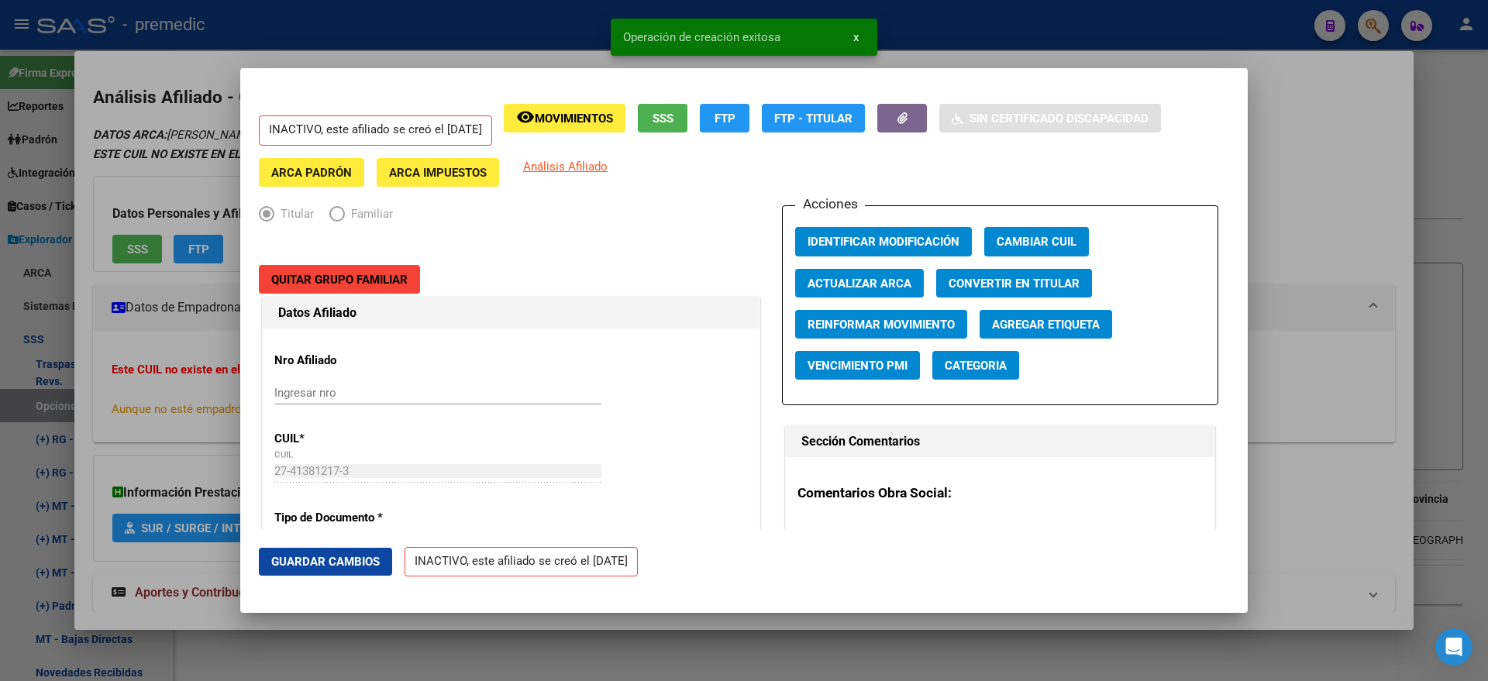
click at [77, 367] on div at bounding box center [744, 340] width 1488 height 681
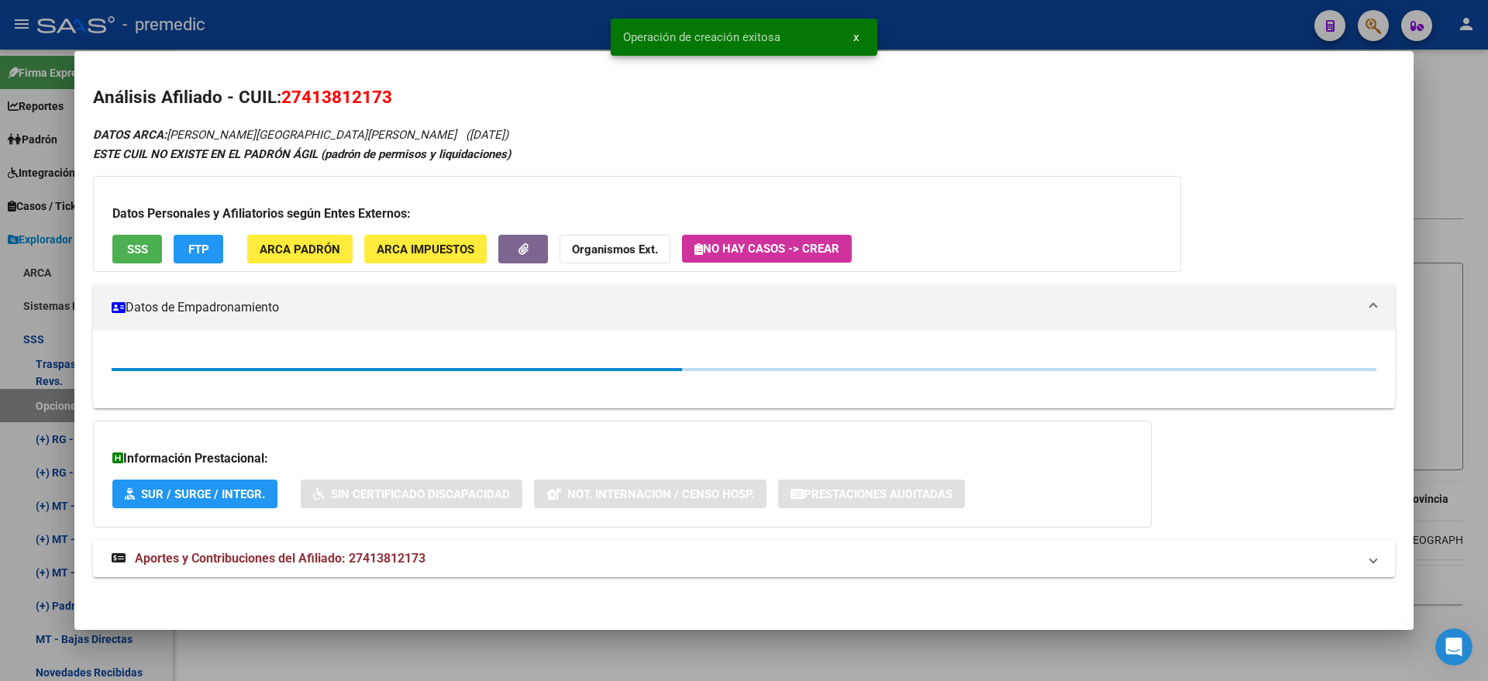
click at [37, 401] on div at bounding box center [744, 340] width 1488 height 681
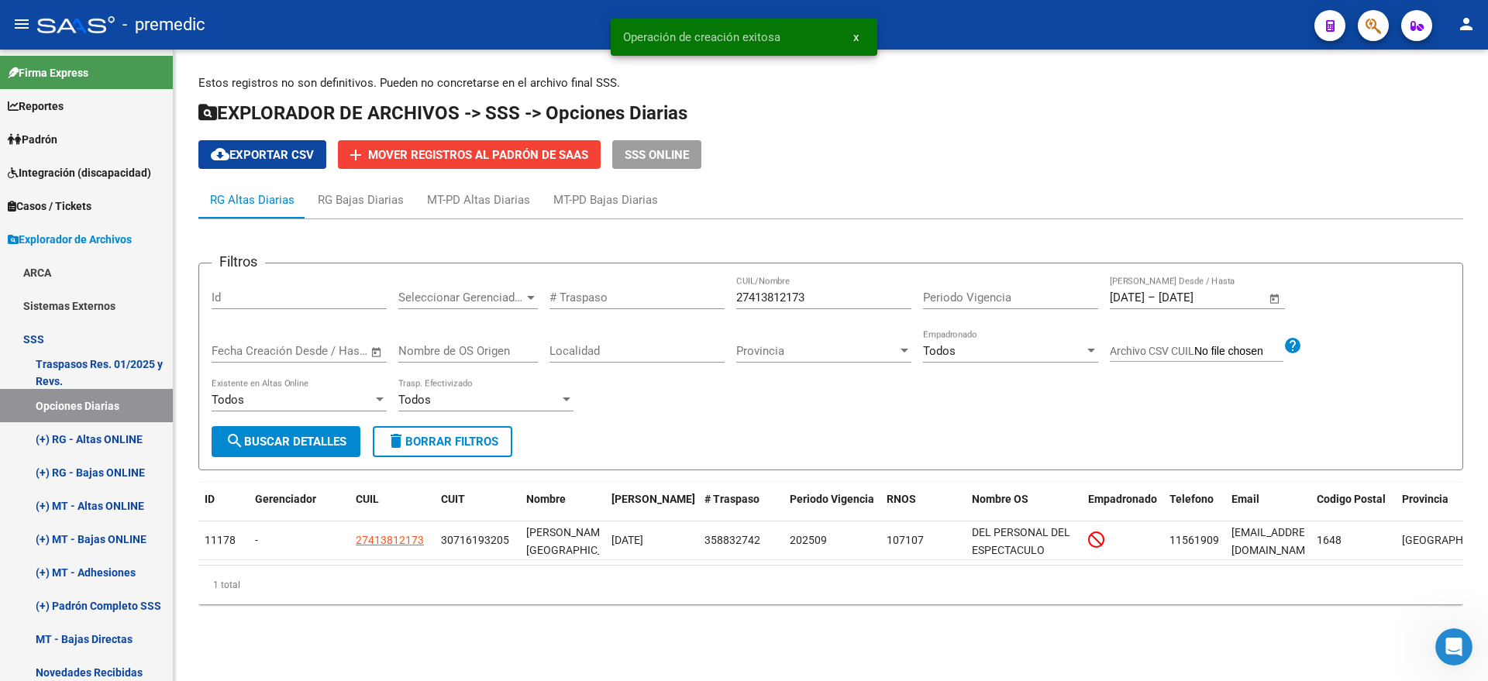
click at [285, 440] on span "search Buscar Detalles" at bounding box center [286, 442] width 121 height 14
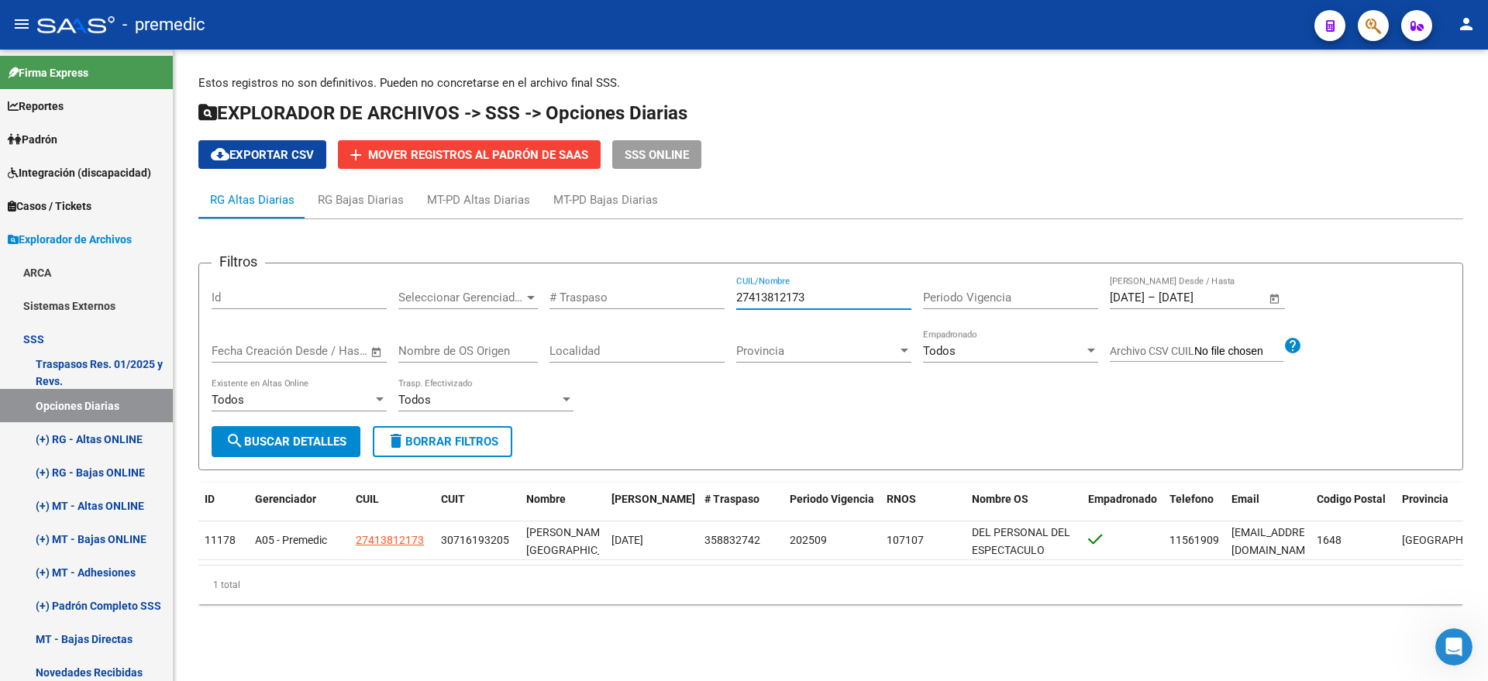
drag, startPoint x: 819, startPoint y: 294, endPoint x: 691, endPoint y: 299, distance: 127.9
click at [694, 297] on div "Filtros Id Seleccionar Gerenciador Seleccionar Gerenciador # Traspaso 274138121…" at bounding box center [831, 351] width 1238 height 150
paste input "0342496378"
type input "20342496378"
click at [301, 440] on span "search Buscar Detalles" at bounding box center [286, 442] width 121 height 14
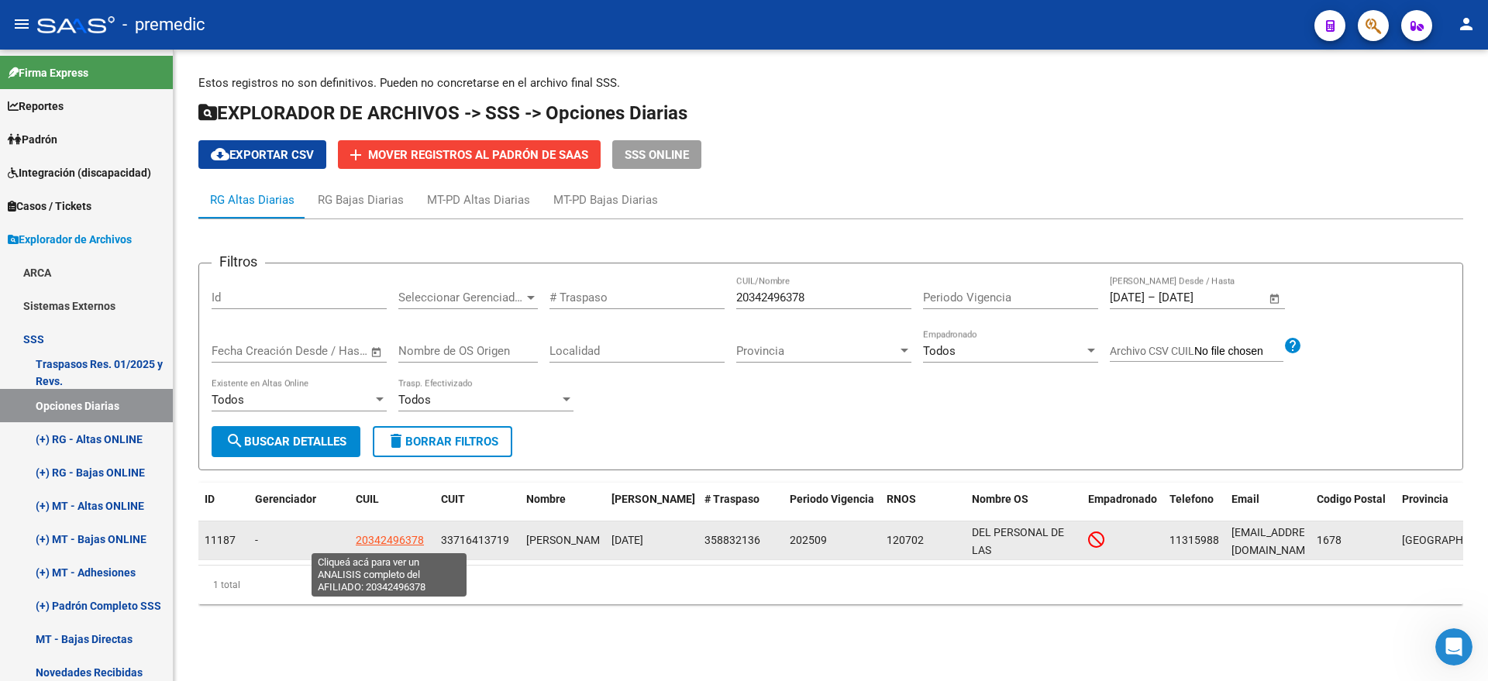
click at [397, 538] on span "20342496378" at bounding box center [390, 540] width 68 height 12
type textarea "20342496378"
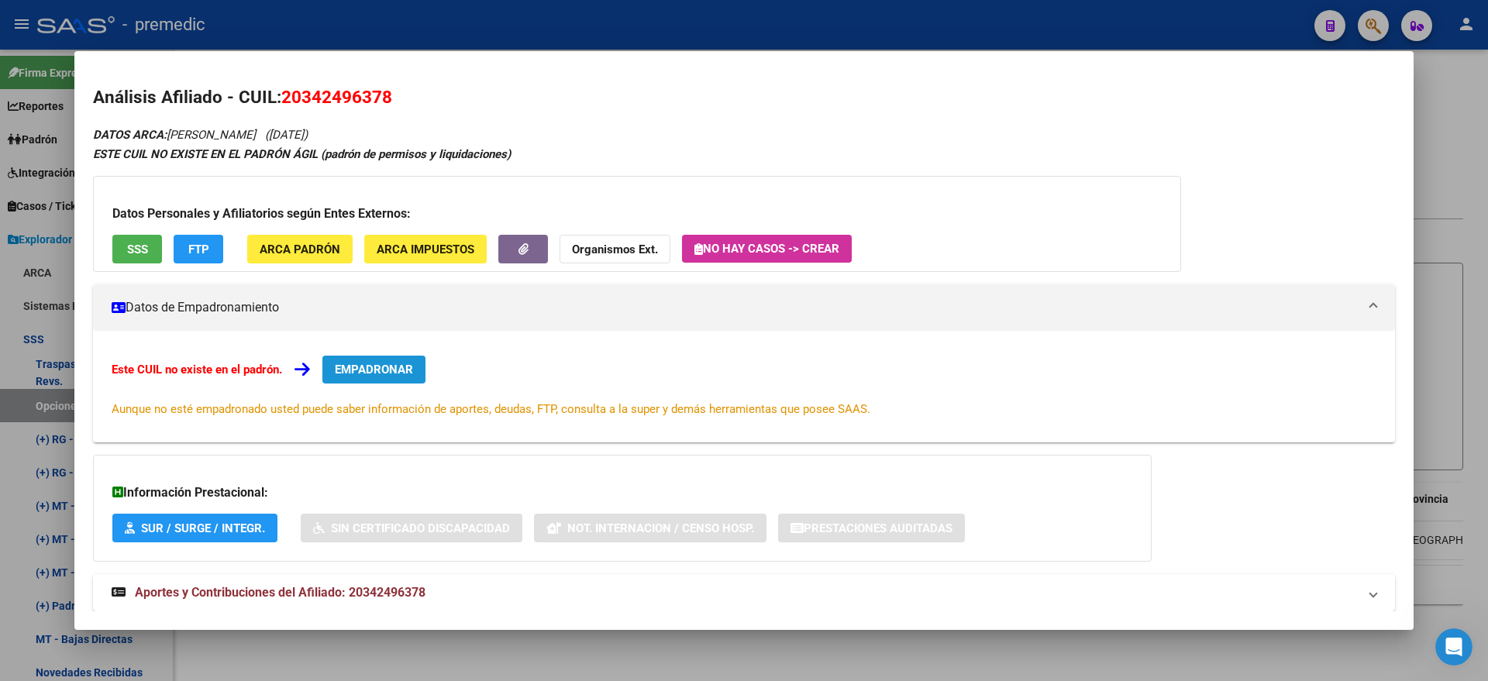
click at [353, 365] on span "EMPADRONAR" at bounding box center [374, 370] width 78 height 14
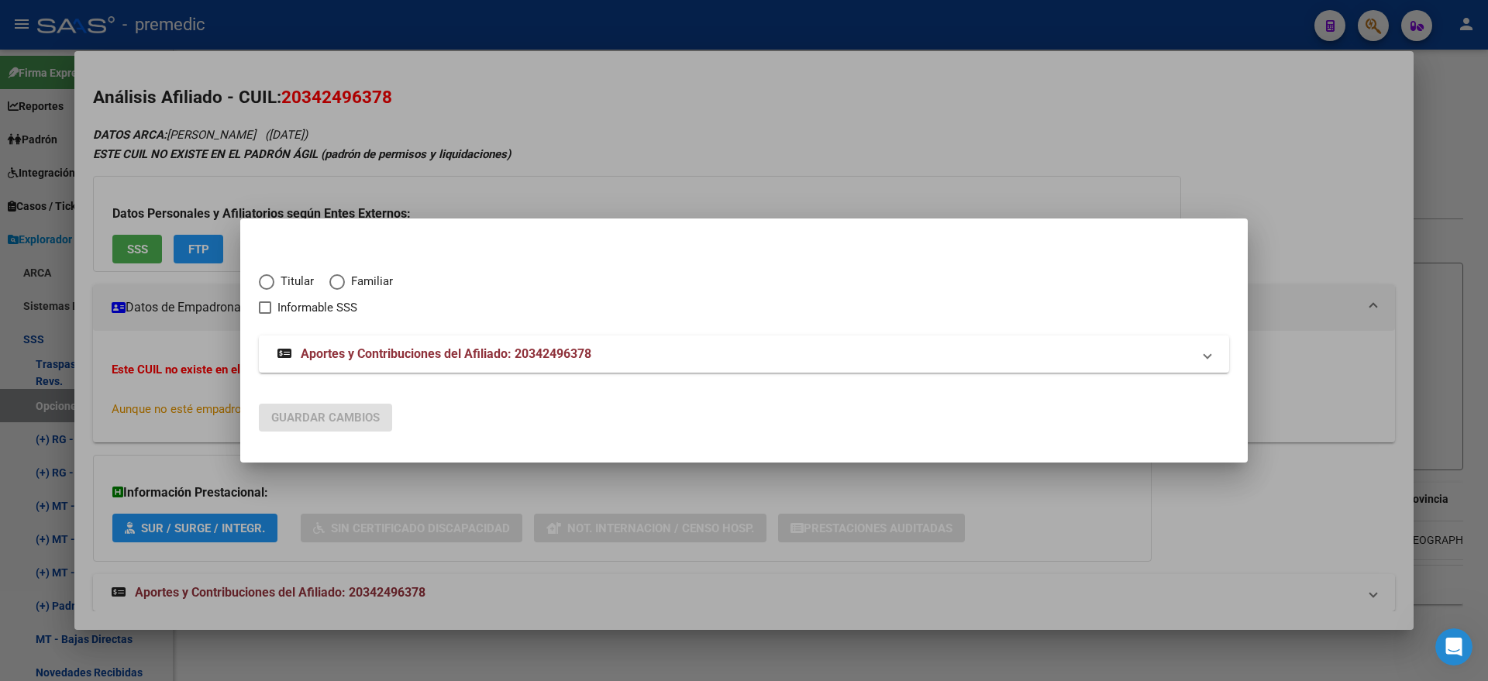
click at [271, 281] on span "Elija una opción" at bounding box center [266, 281] width 15 height 15
click at [271, 281] on input "Titular" at bounding box center [266, 281] width 15 height 15
radio input "true"
checkbox input "true"
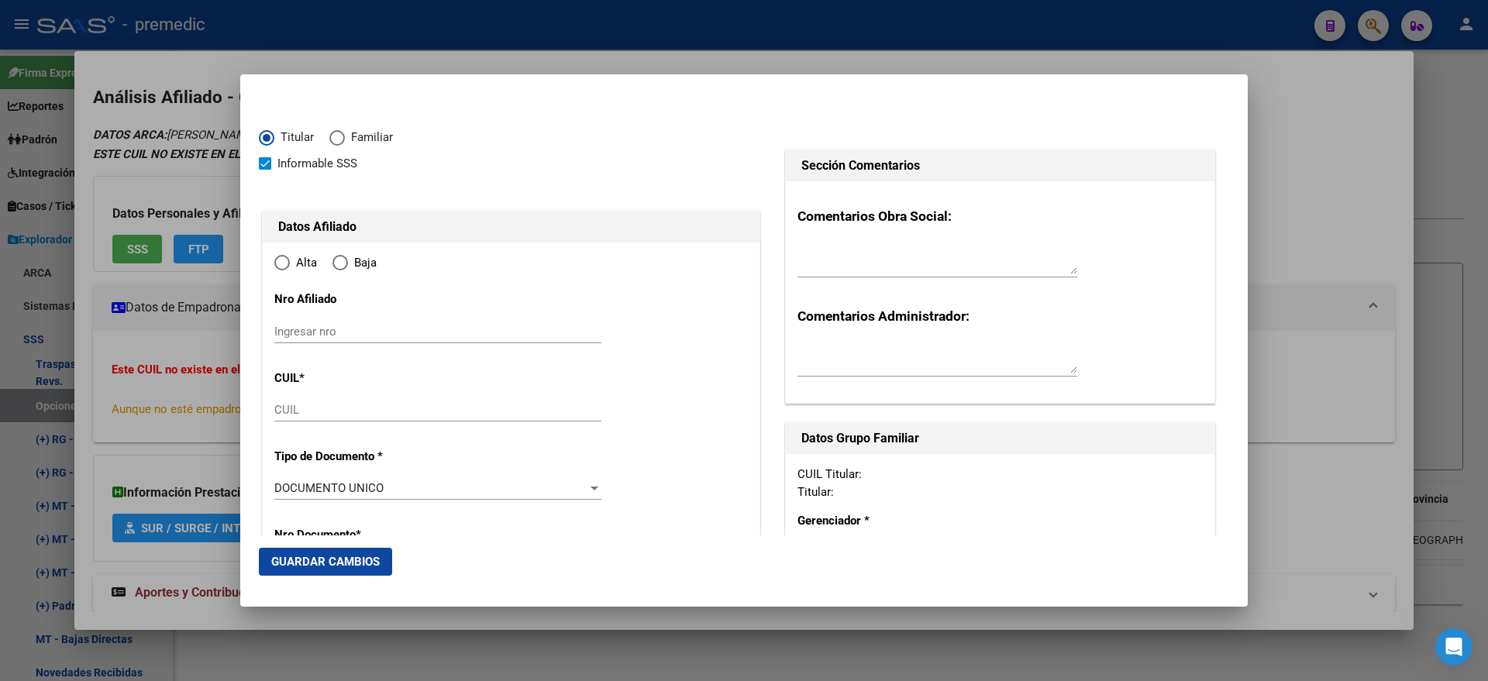
type input "20-34249637-8"
type input "34249637"
type input "MARTINEZ"
type input "DARIO EZEQUIEL"
type input "1989-03-13"
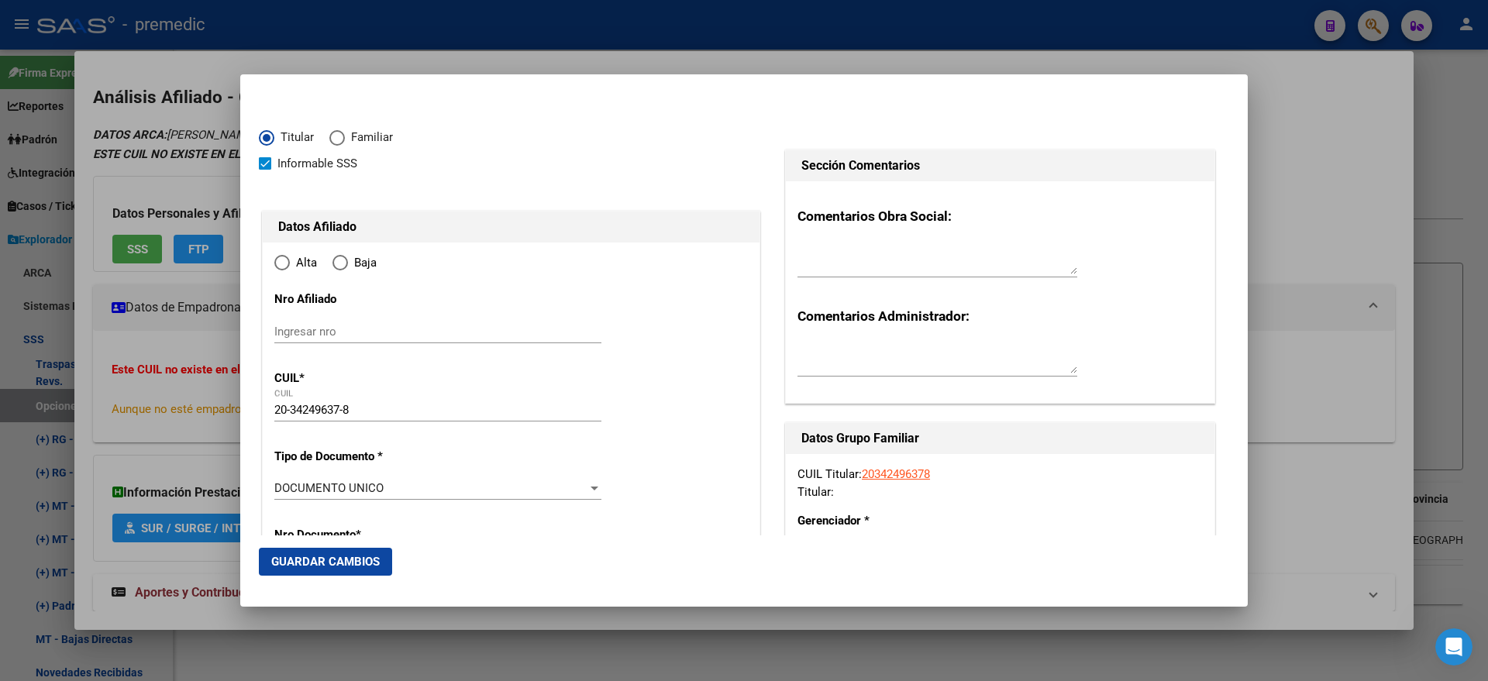
type input "CASEROS"
type input "1678"
type input "PRINGLES"
type input "4427"
radio input "true"
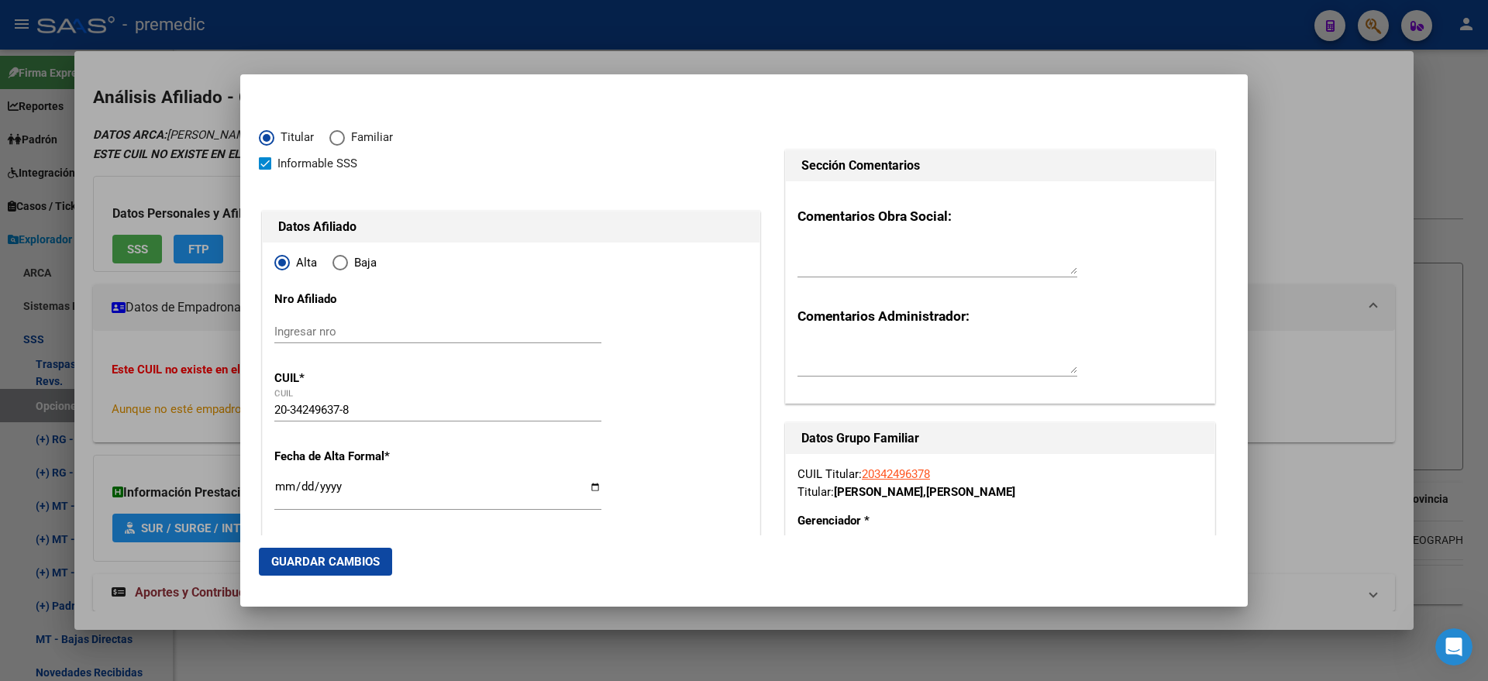
click at [279, 484] on input "Ingresar fecha" at bounding box center [437, 492] width 327 height 25
type input "2025-09-01"
click at [250, 489] on mat-dialog-content "Titular Familiar Informable SSS Datos Afiliado Alta Baja Nro Afiliado Ingresar …" at bounding box center [743, 314] width 1007 height 442
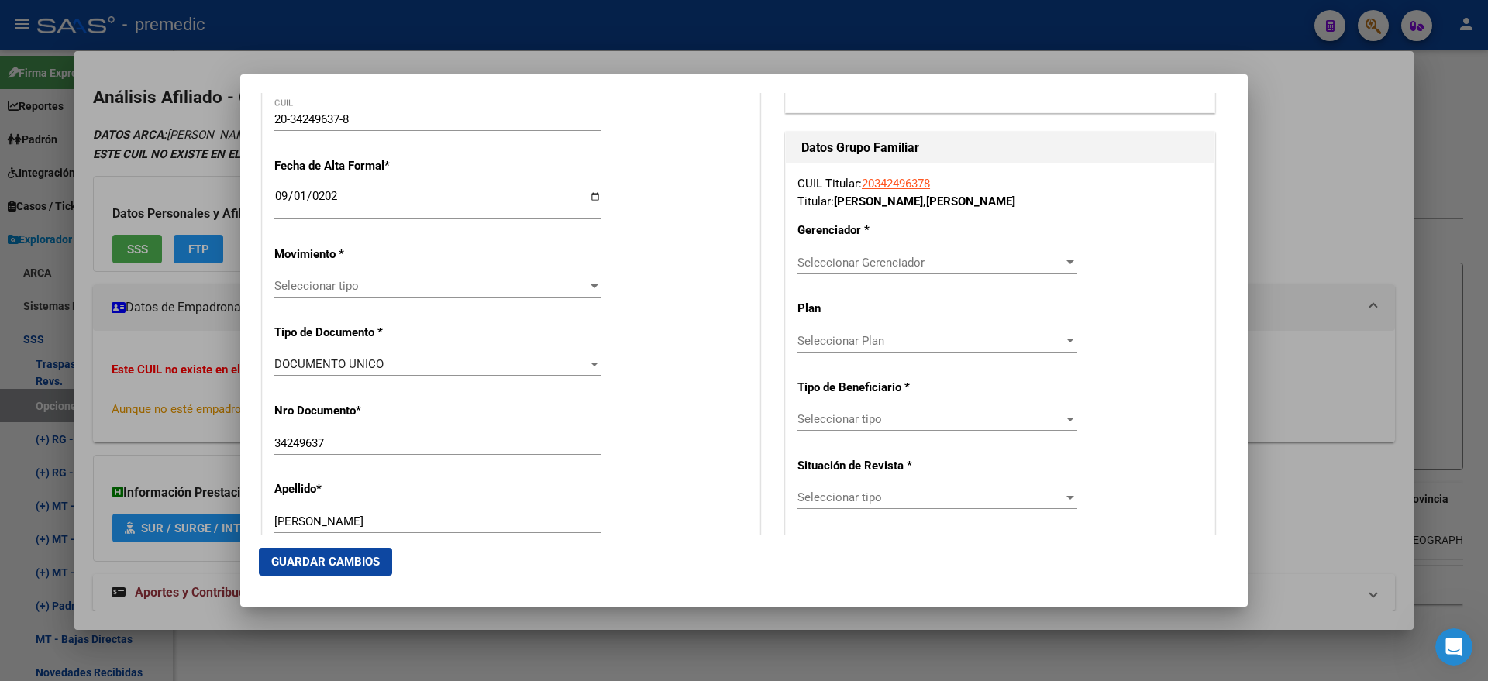
scroll to position [387, 0]
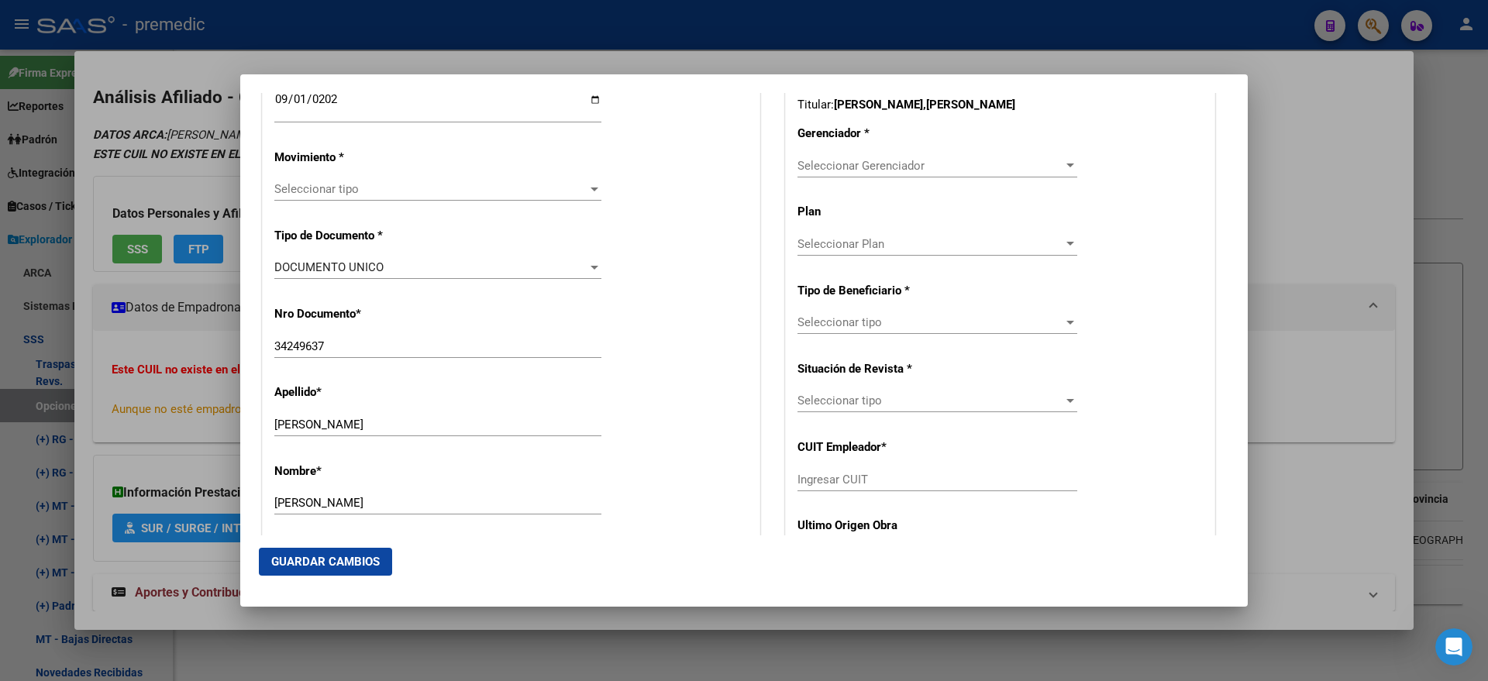
click at [321, 188] on span "Seleccionar tipo" at bounding box center [430, 189] width 313 height 14
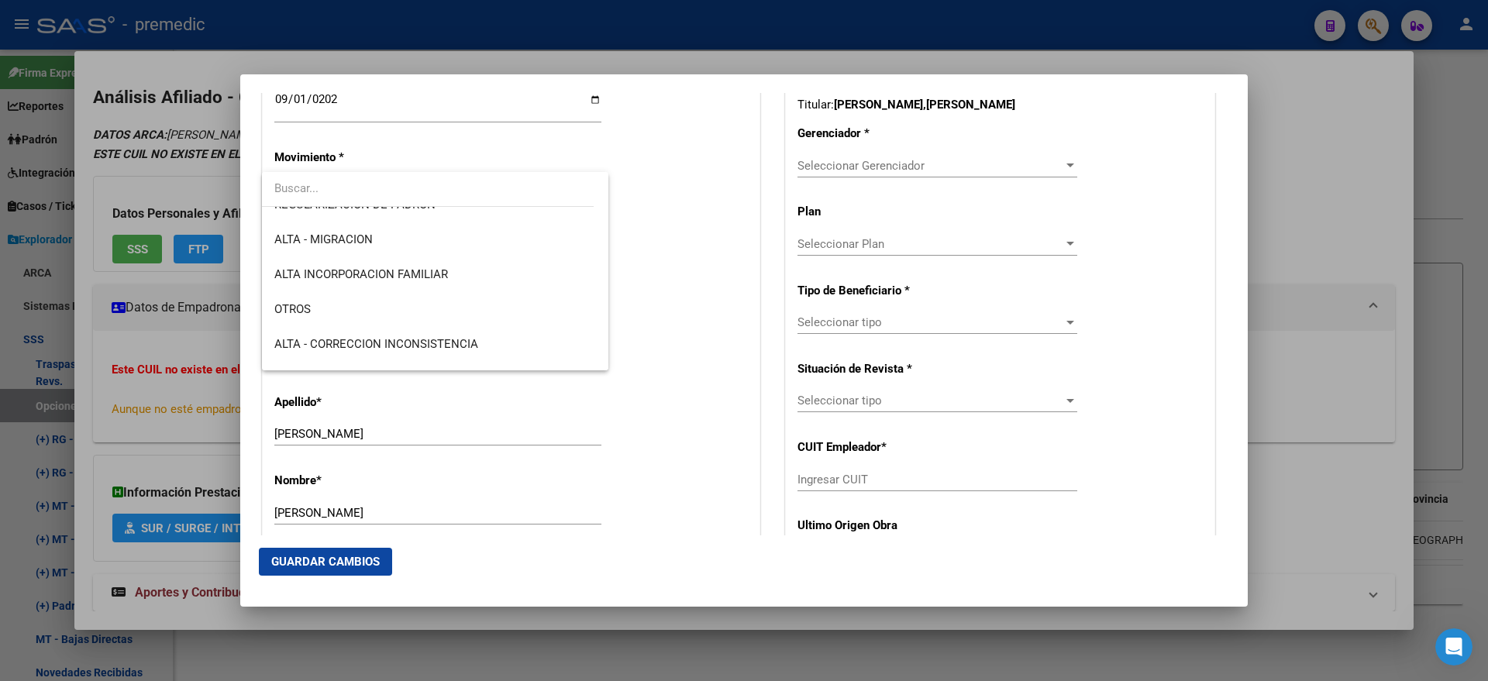
scroll to position [291, 0]
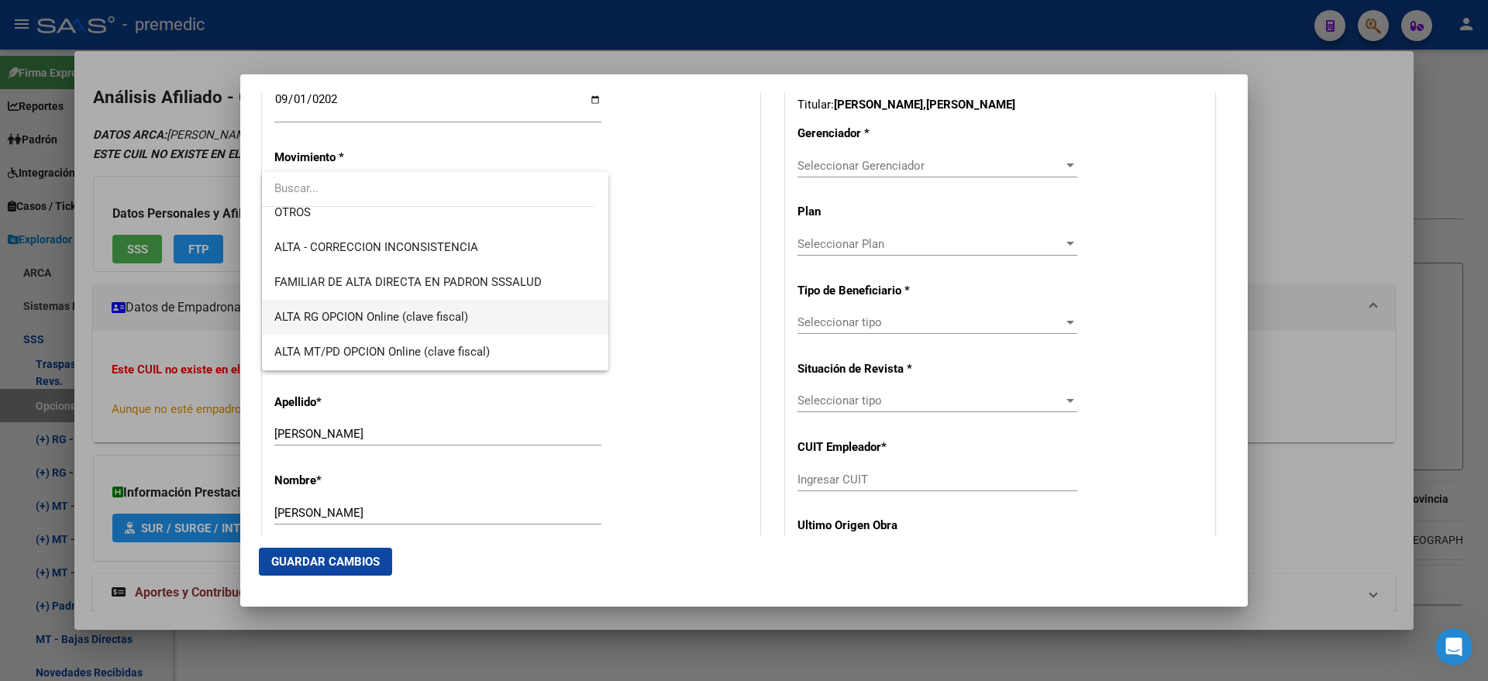
click at [419, 310] on span "ALTA RG OPCION Online (clave fiscal)" at bounding box center [371, 317] width 194 height 14
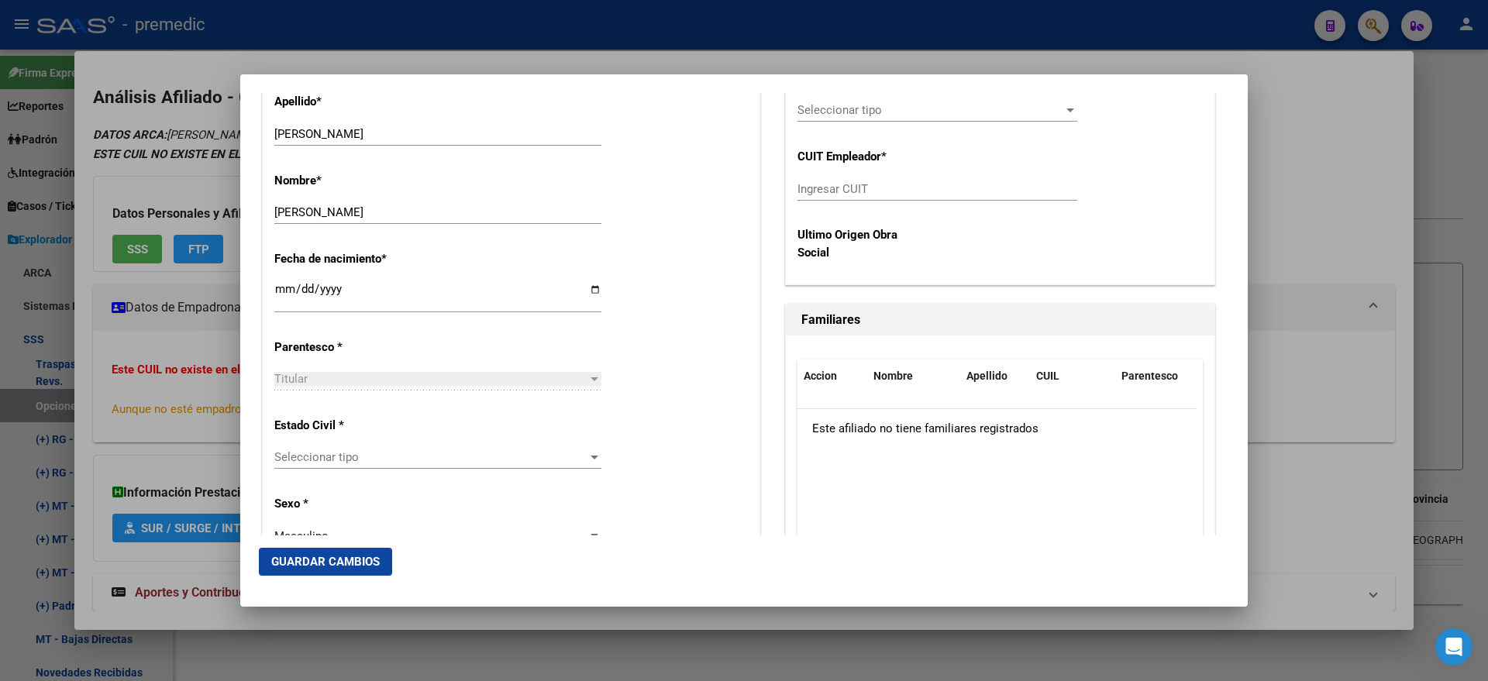
scroll to position [775, 0]
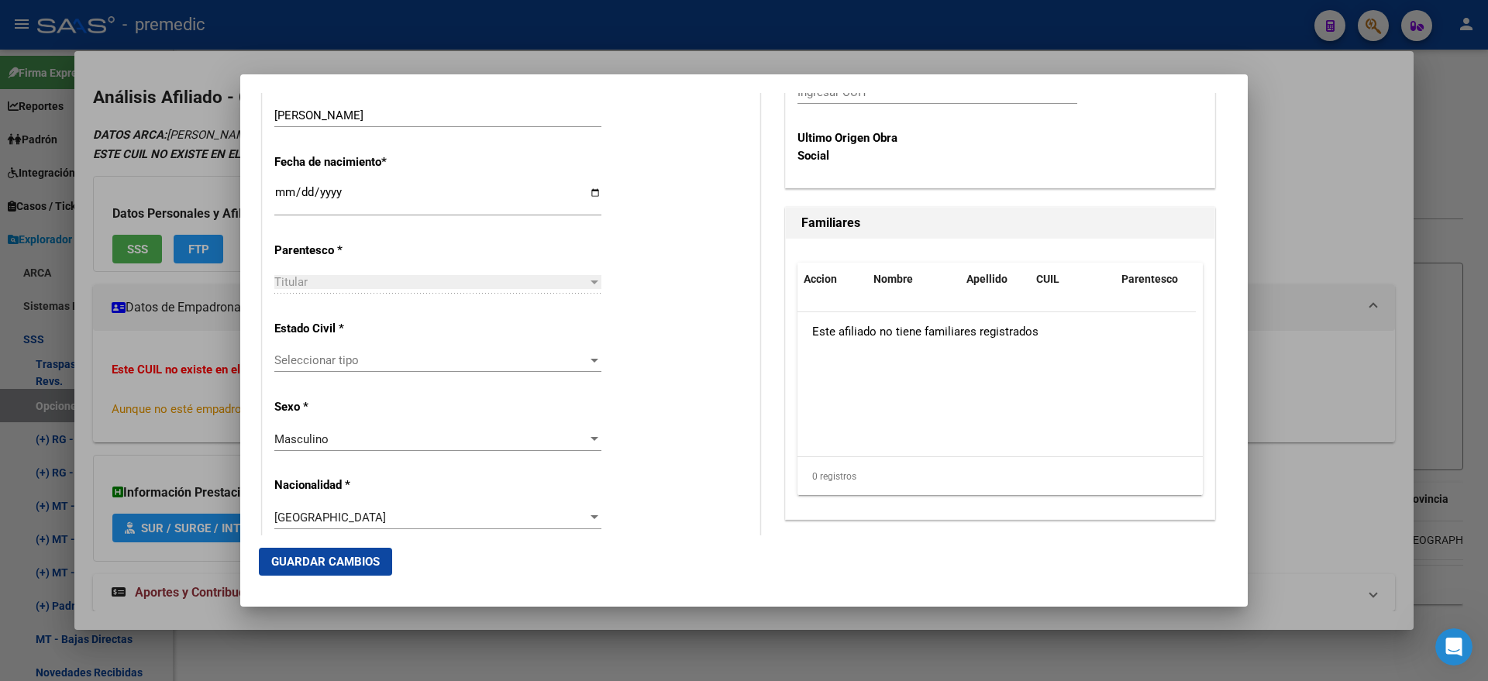
click at [476, 364] on span "Seleccionar tipo" at bounding box center [430, 360] width 313 height 14
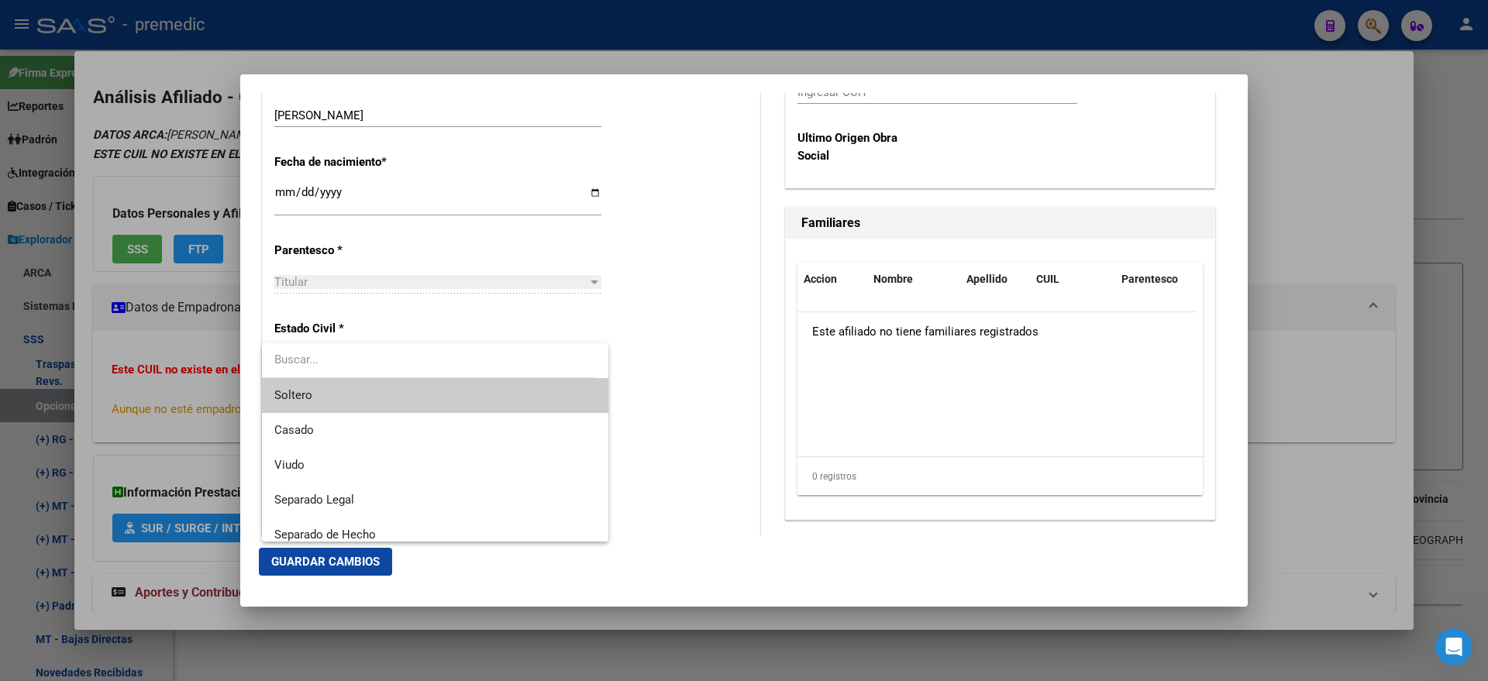
click at [434, 393] on span "Soltero" at bounding box center [435, 395] width 322 height 35
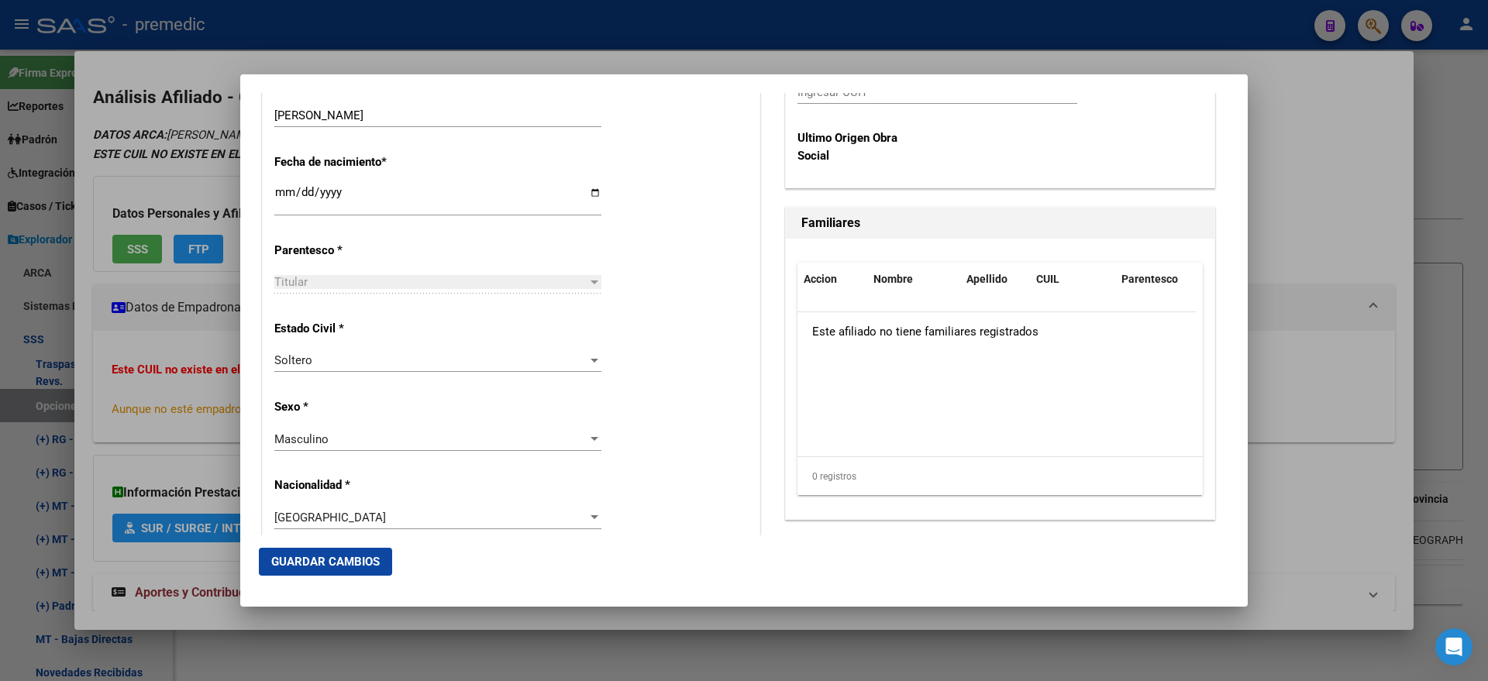
drag, startPoint x: 648, startPoint y: 372, endPoint x: 644, endPoint y: 365, distance: 8.0
click at [648, 371] on div "Estado Civil * Soltero Seleccionar tipo" at bounding box center [510, 347] width 473 height 78
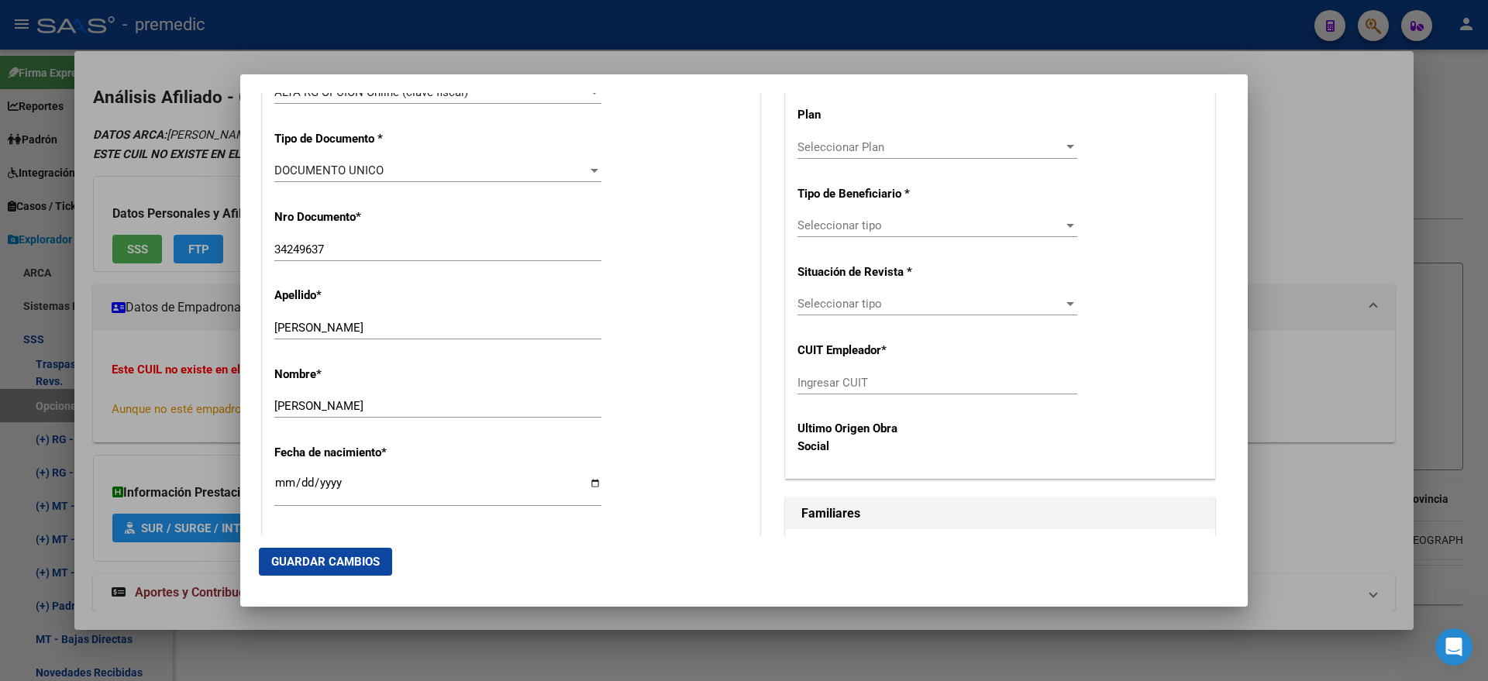
scroll to position [387, 0]
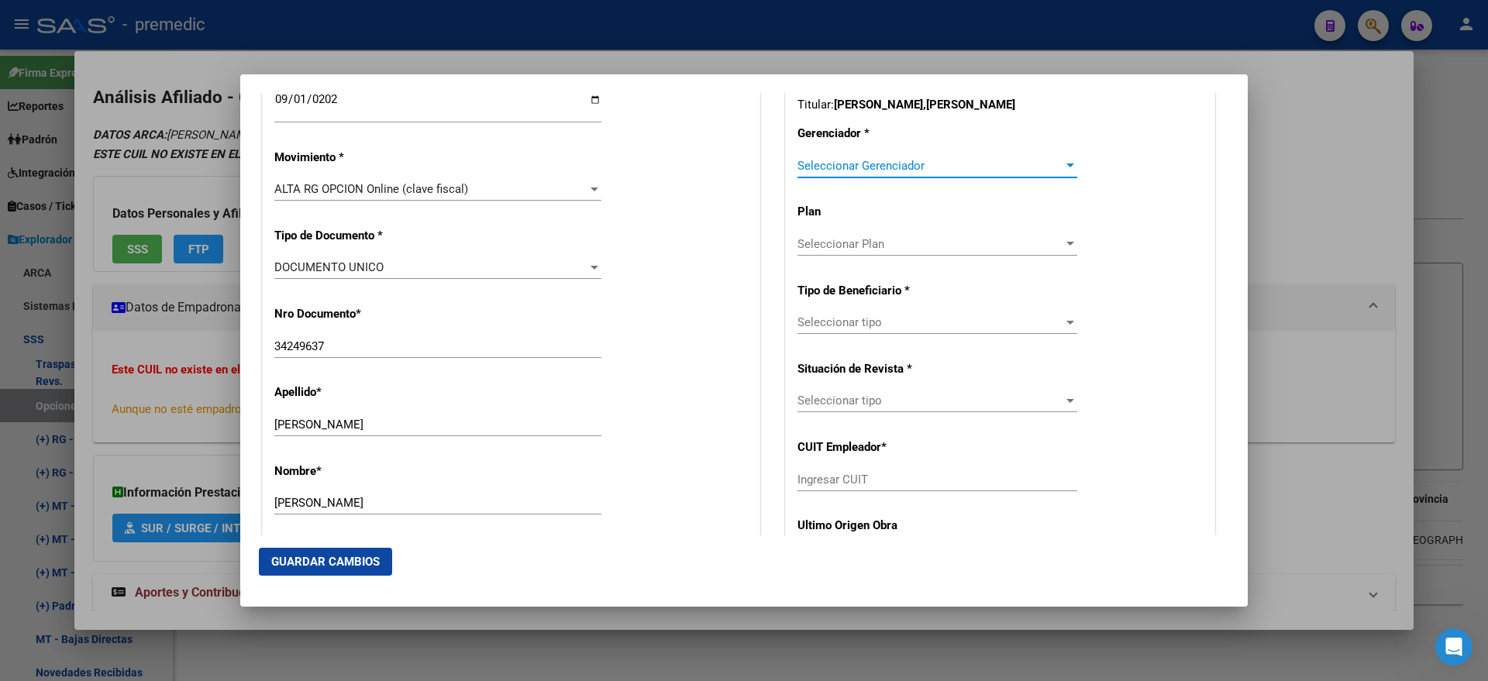
click at [801, 167] on span "Seleccionar Gerenciador" at bounding box center [930, 166] width 266 height 14
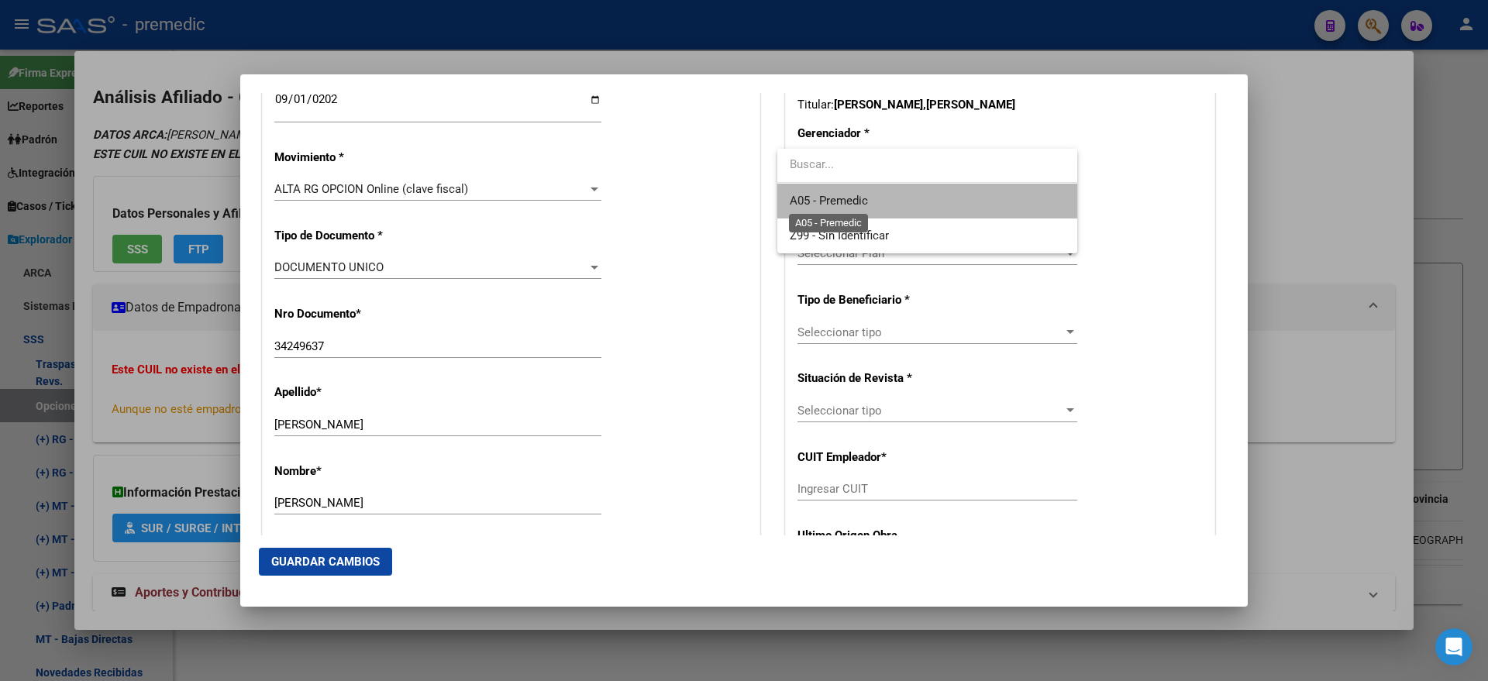
click at [804, 194] on span "A05 - Premedic" at bounding box center [829, 201] width 78 height 14
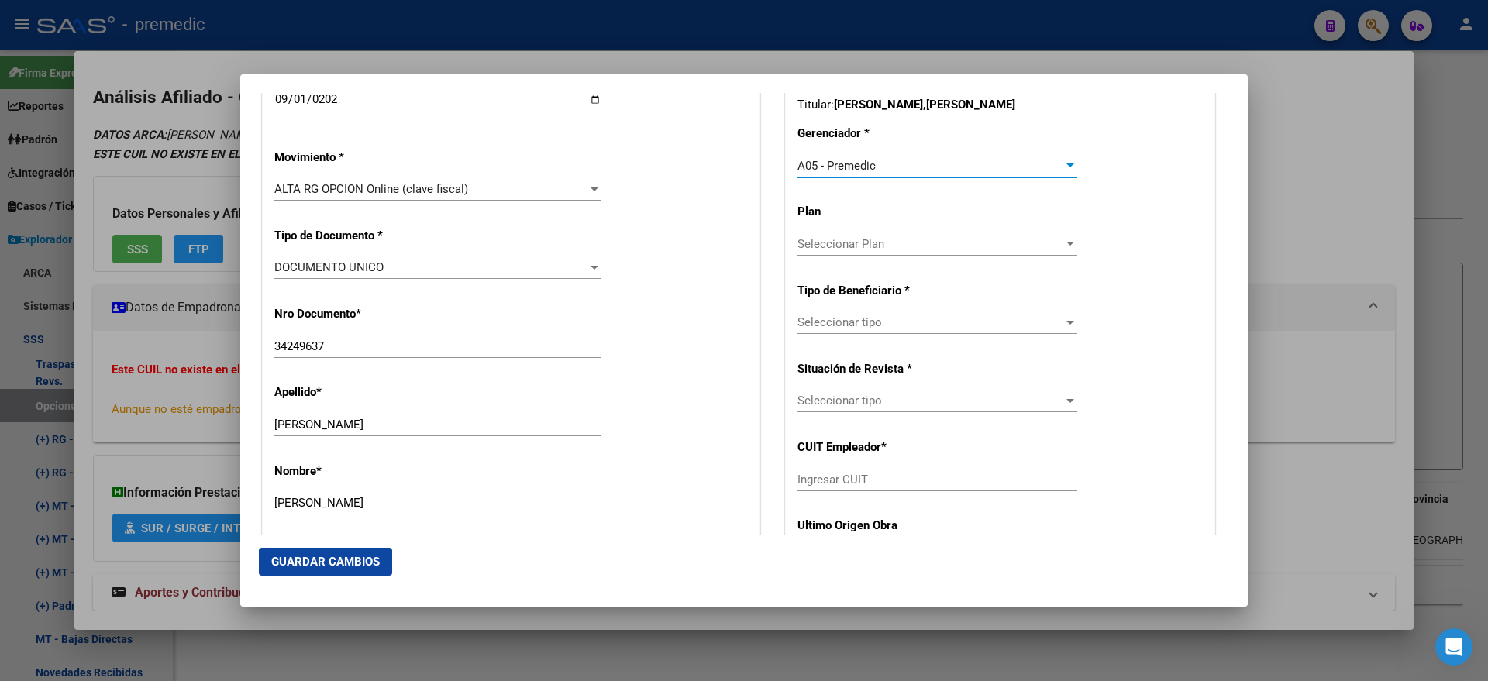
click at [806, 334] on div "Seleccionar tipo Seleccionar tipo" at bounding box center [937, 330] width 280 height 38
click at [804, 327] on span "Seleccionar tipo" at bounding box center [930, 322] width 266 height 14
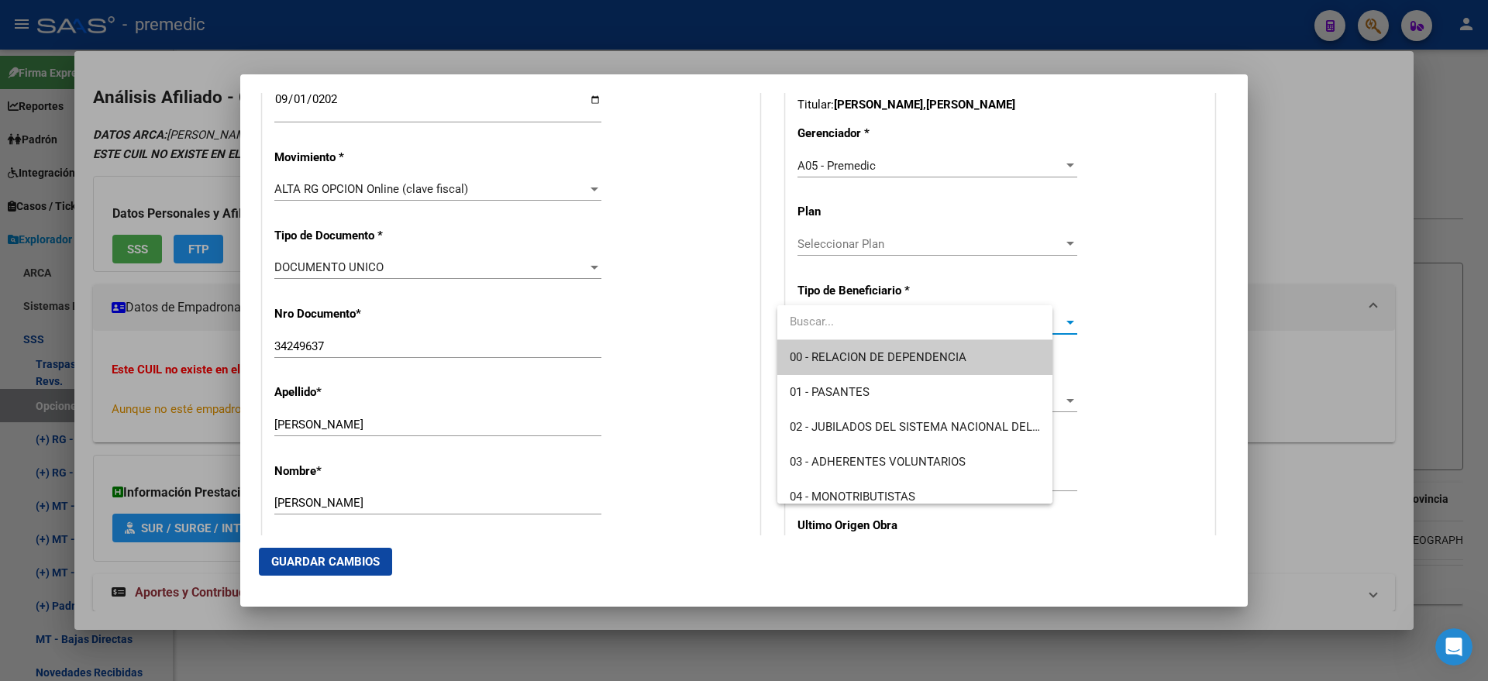
click at [804, 345] on span "00 - RELACION DE DEPENDENCIA" at bounding box center [915, 357] width 250 height 35
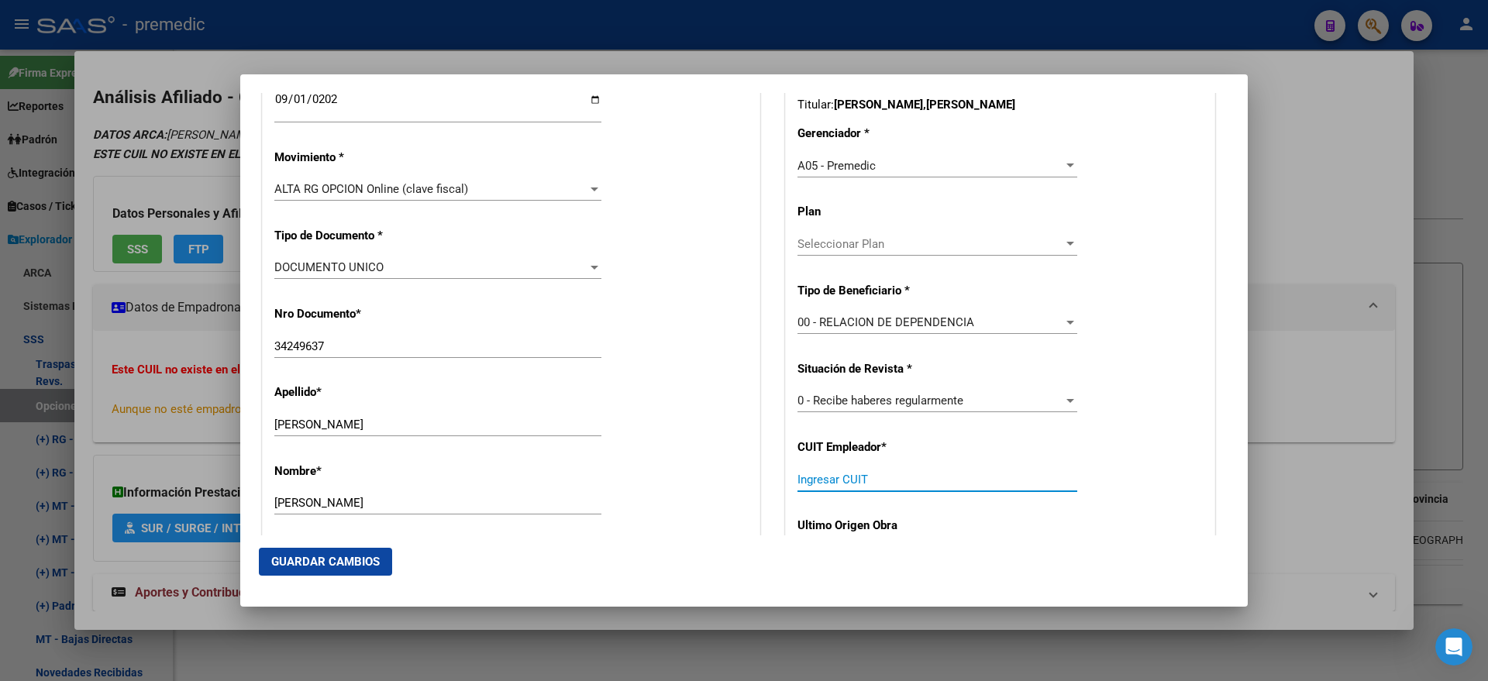
click at [804, 486] on div "Ingresar CUIT" at bounding box center [937, 479] width 280 height 23
paste input "33-71641371-9"
type input "33-71641371-9"
click at [301, 567] on span "Guardar Cambios" at bounding box center [325, 562] width 108 height 14
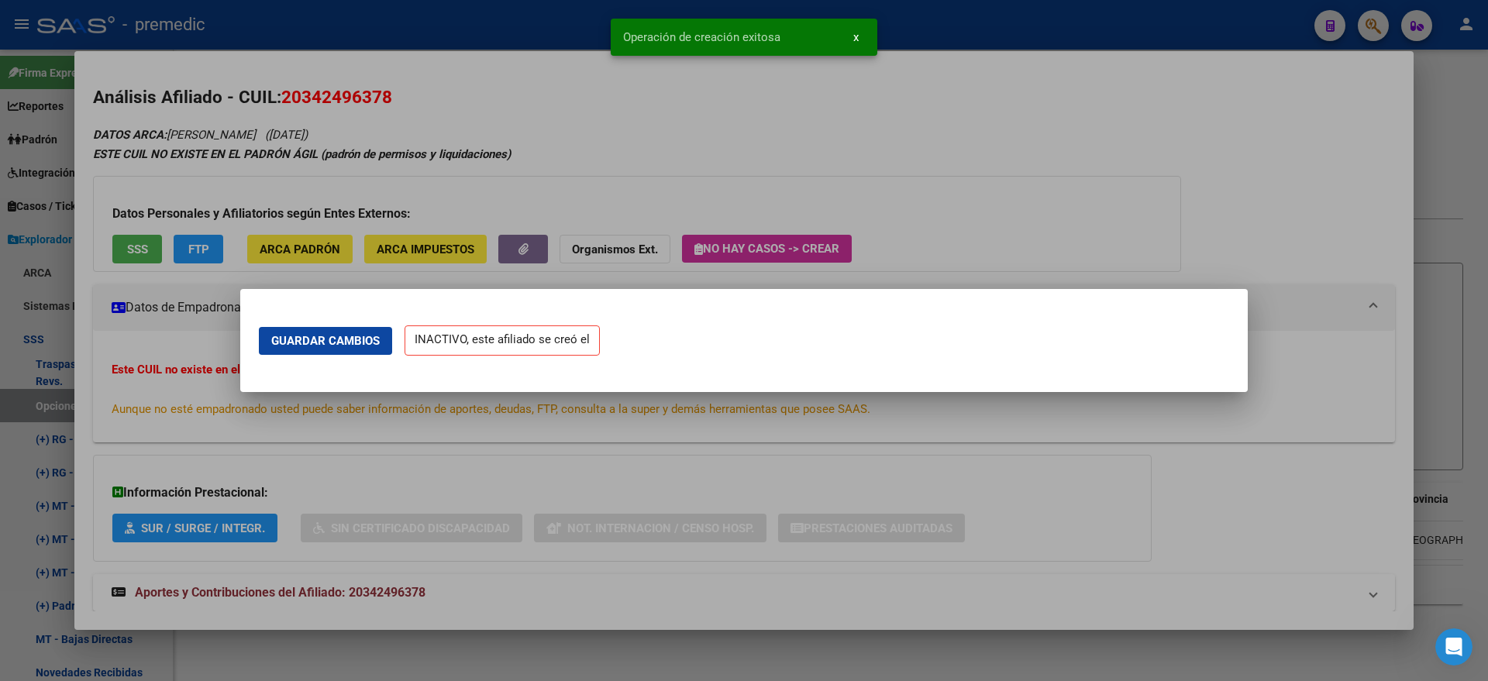
scroll to position [0, 0]
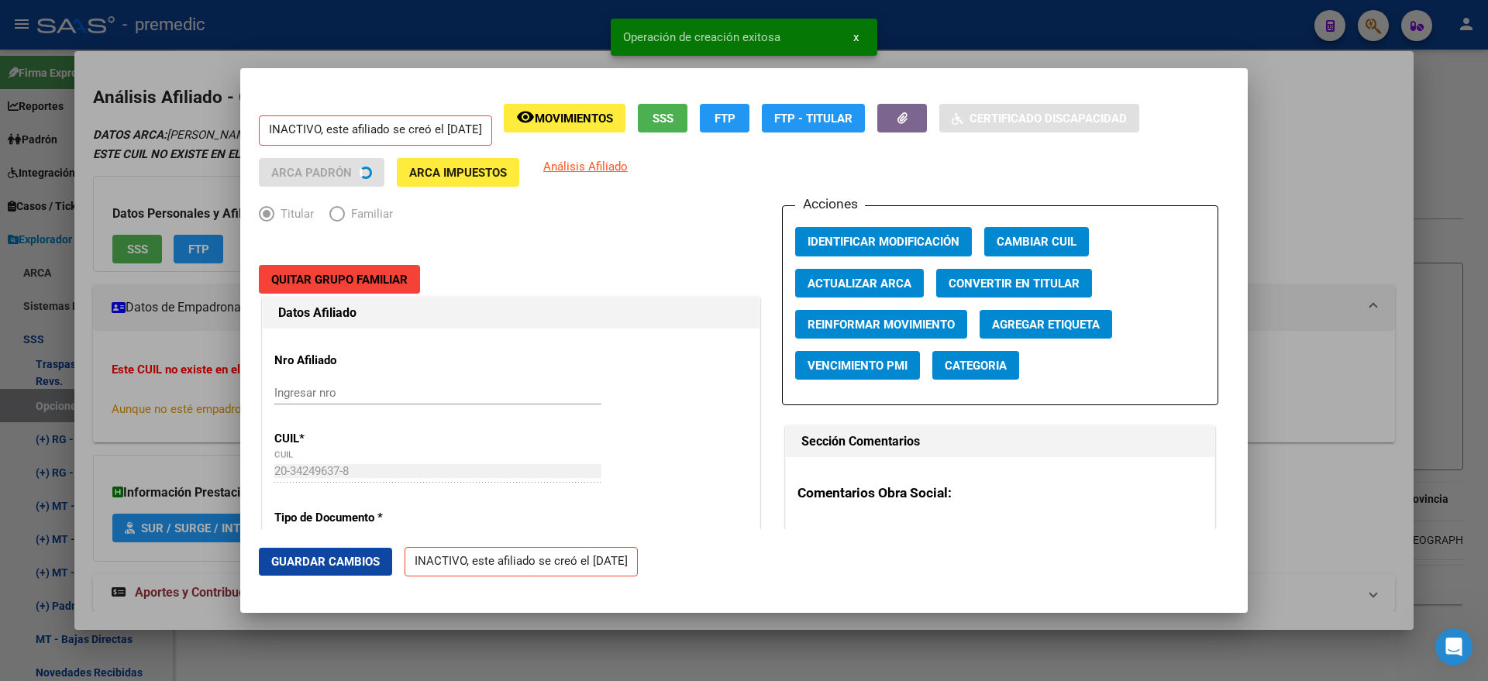
click at [85, 365] on div at bounding box center [744, 340] width 1488 height 681
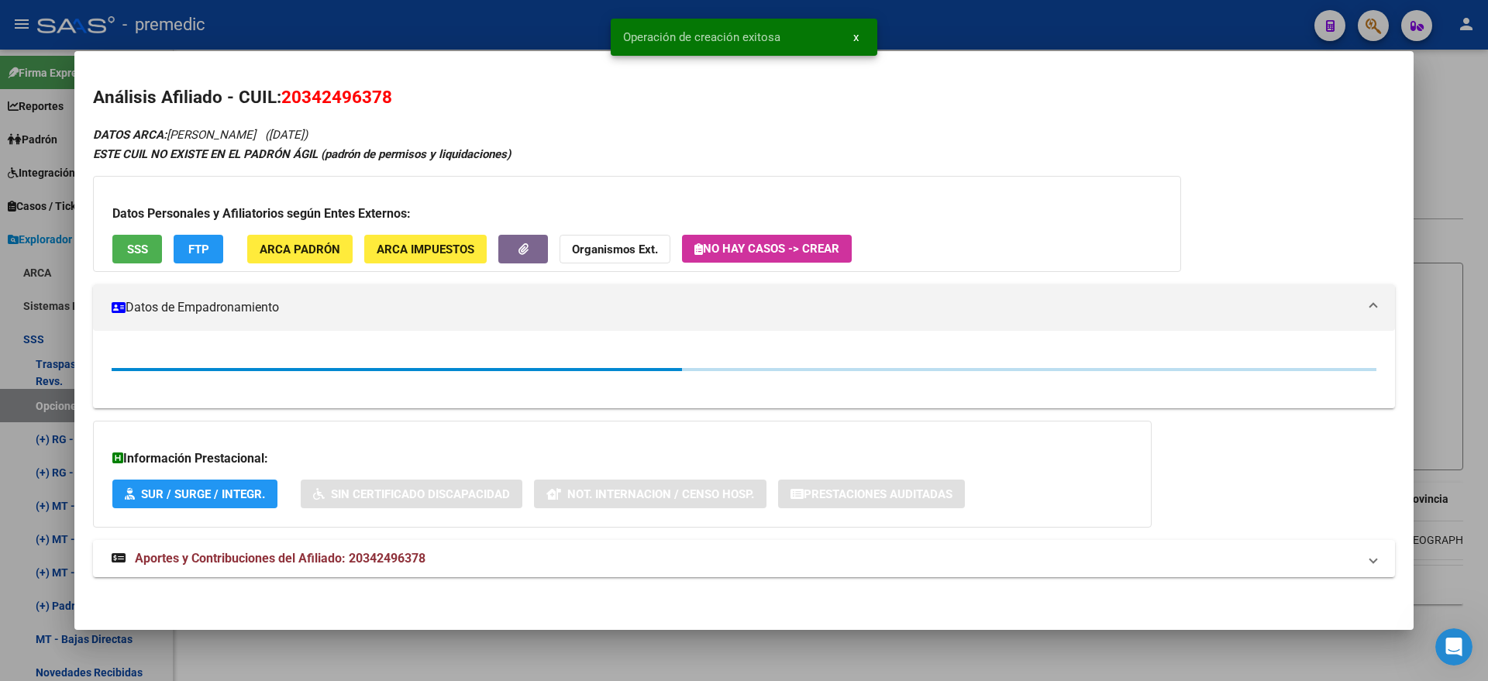
click at [53, 391] on div at bounding box center [744, 340] width 1488 height 681
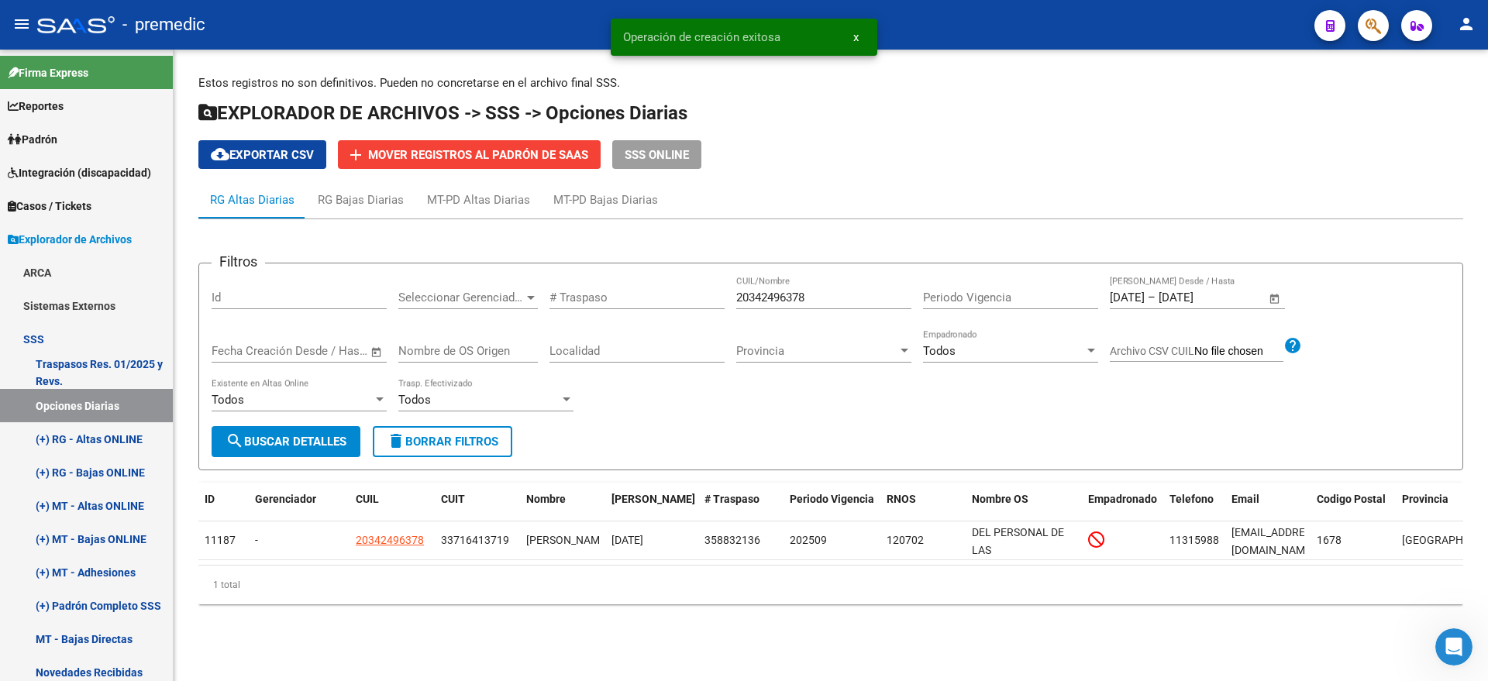
drag, startPoint x: 342, startPoint y: 432, endPoint x: 324, endPoint y: 432, distance: 17.8
click at [340, 432] on button "search Buscar Detalles" at bounding box center [286, 441] width 149 height 31
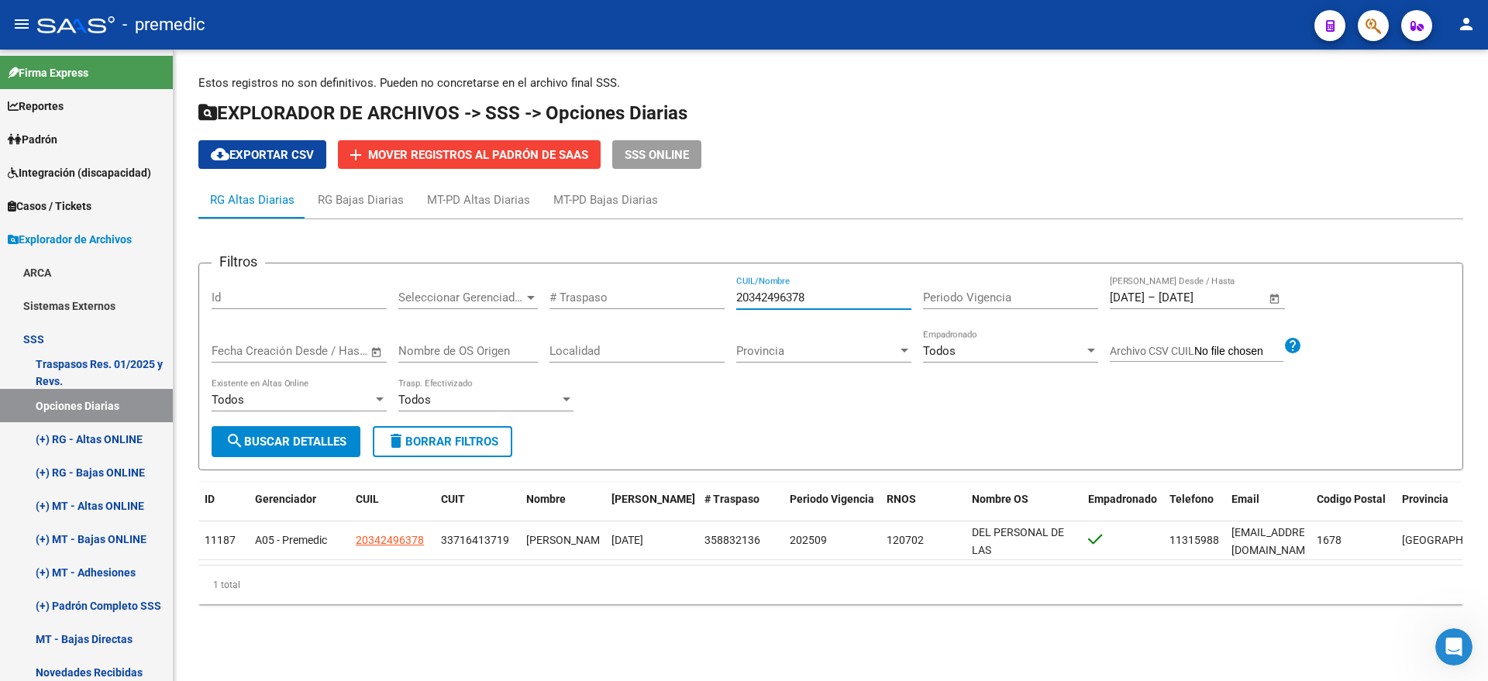
drag, startPoint x: 832, startPoint y: 297, endPoint x: 627, endPoint y: 297, distance: 205.4
click at [627, 297] on div "Filtros Id Seleccionar Gerenciador Seleccionar Gerenciador # Traspaso 203424963…" at bounding box center [831, 351] width 1238 height 150
paste input "7354306765"
type input "27354306765"
click at [286, 438] on span "search Buscar Detalles" at bounding box center [286, 442] width 121 height 14
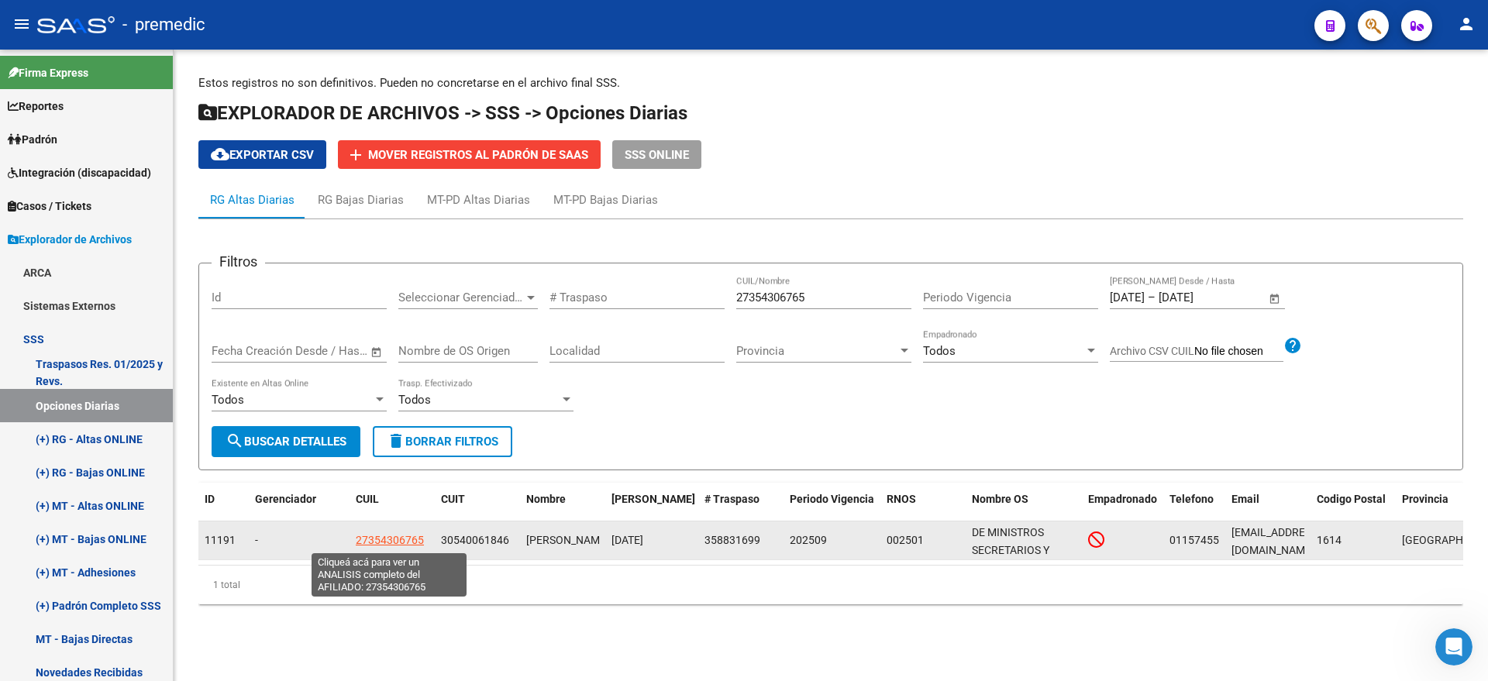
click at [401, 546] on span "27354306765" at bounding box center [390, 540] width 68 height 12
type textarea "27354306765"
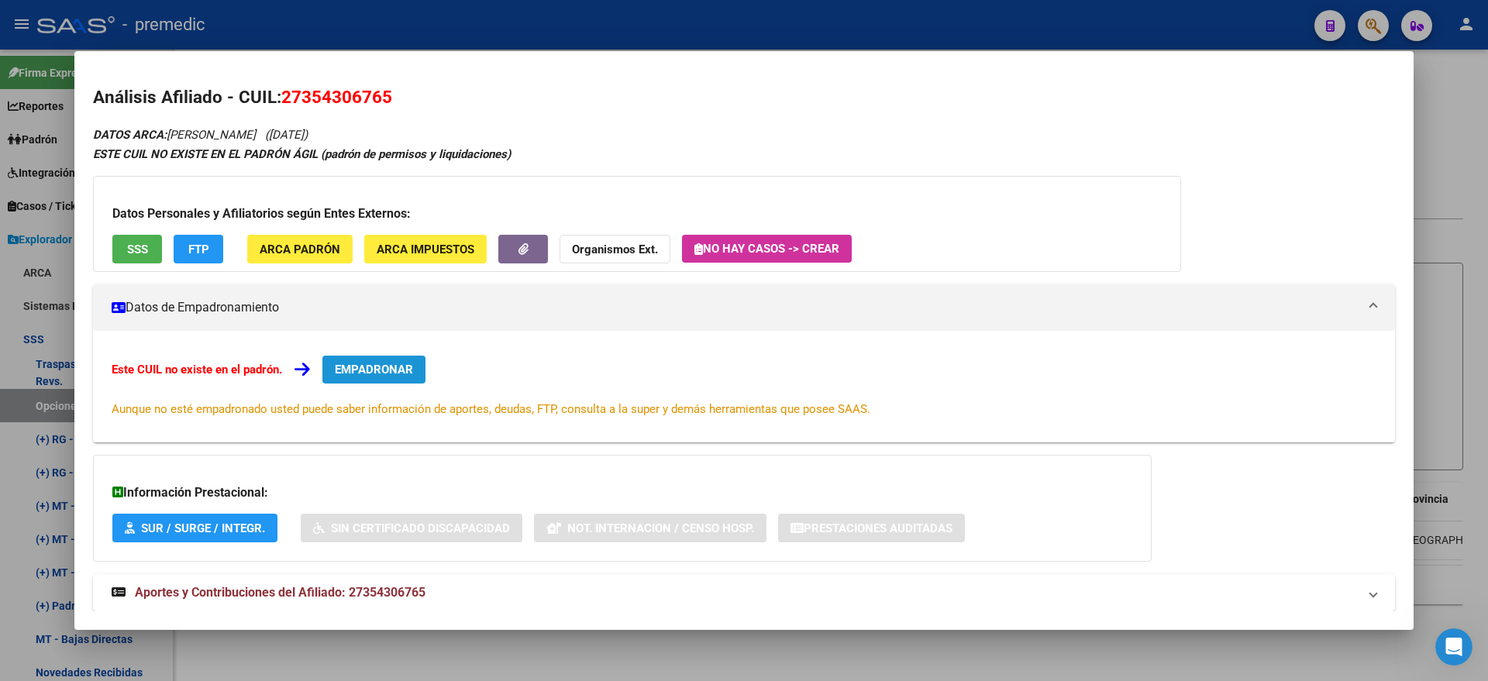
click at [369, 374] on span "EMPADRONAR" at bounding box center [374, 370] width 78 height 14
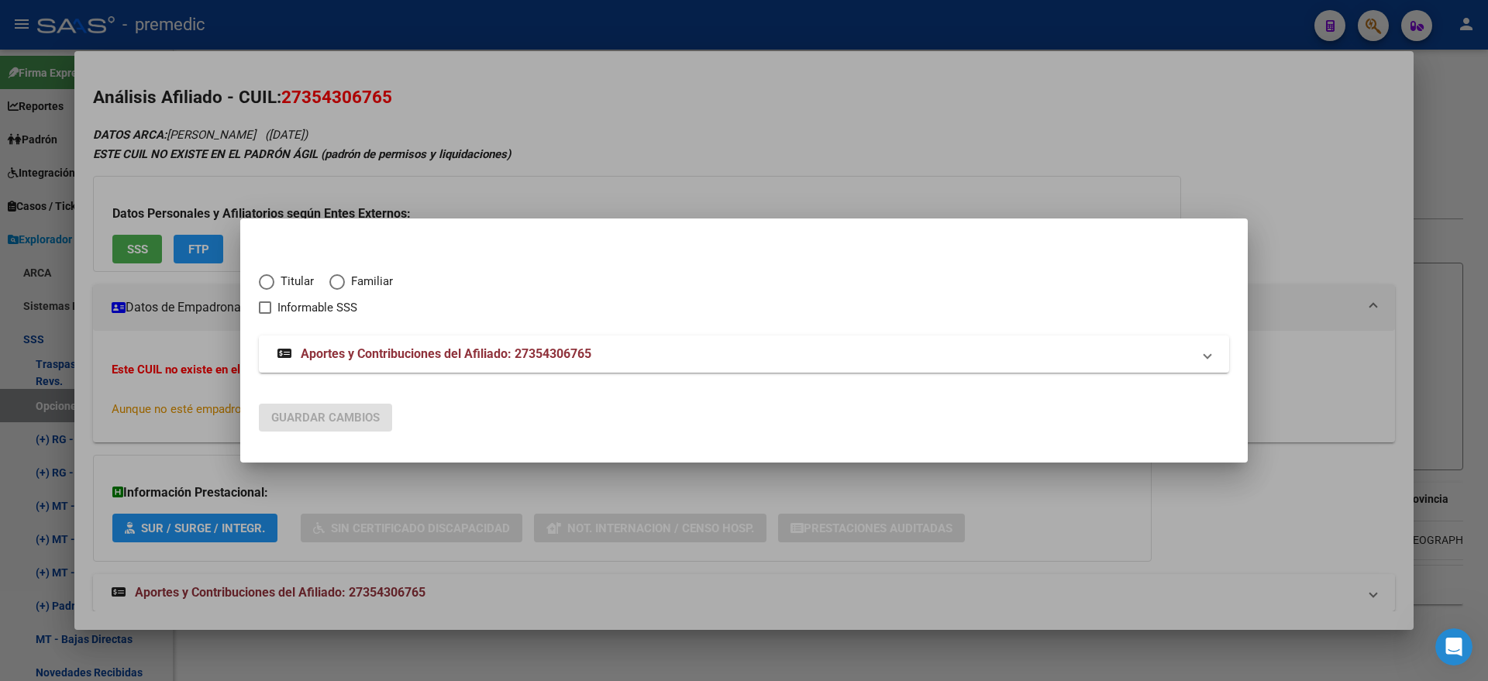
click at [263, 284] on span "Elija una opción" at bounding box center [266, 281] width 15 height 15
click at [263, 284] on input "Titular" at bounding box center [266, 281] width 15 height 15
radio input "true"
checkbox input "true"
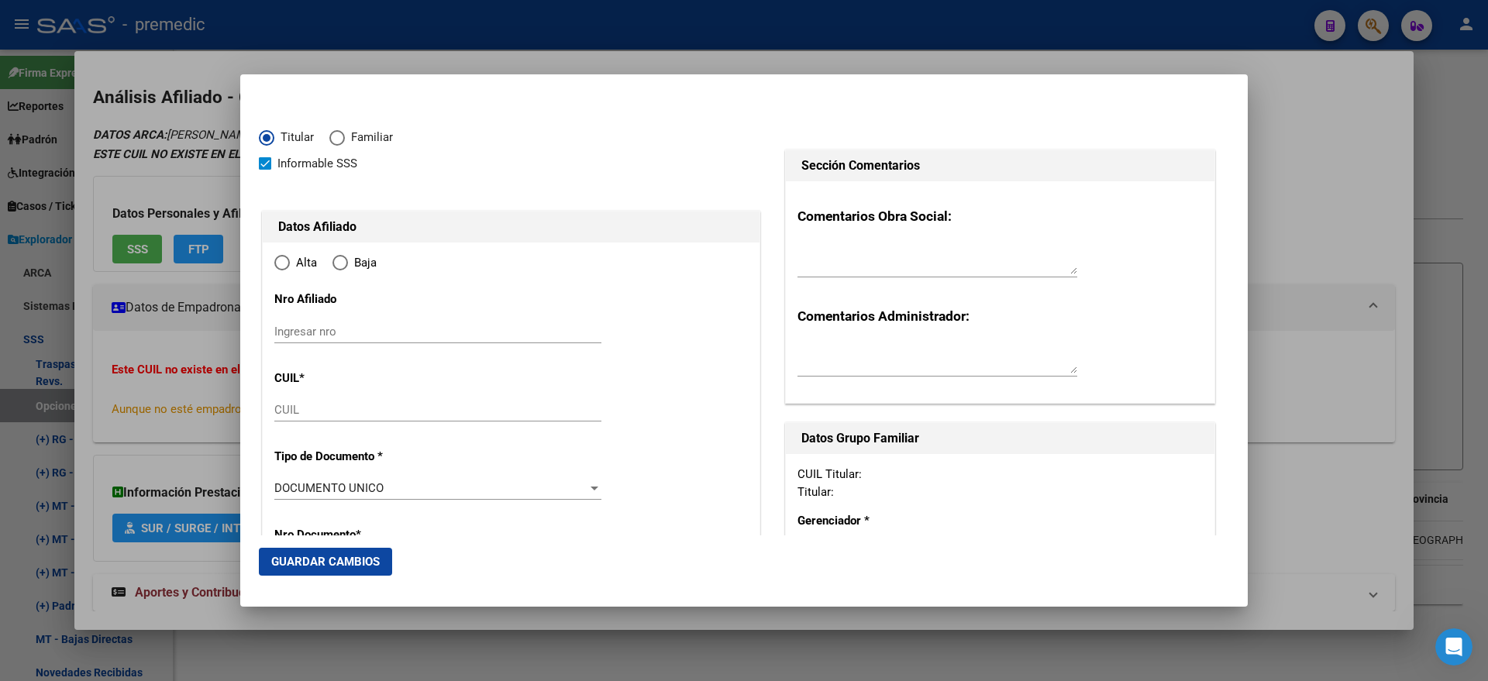
type input "27-35430676-5"
type input "35430676"
type input "LUCERO"
type input "CYNTHIA GISELA"
type input "1990-02-20"
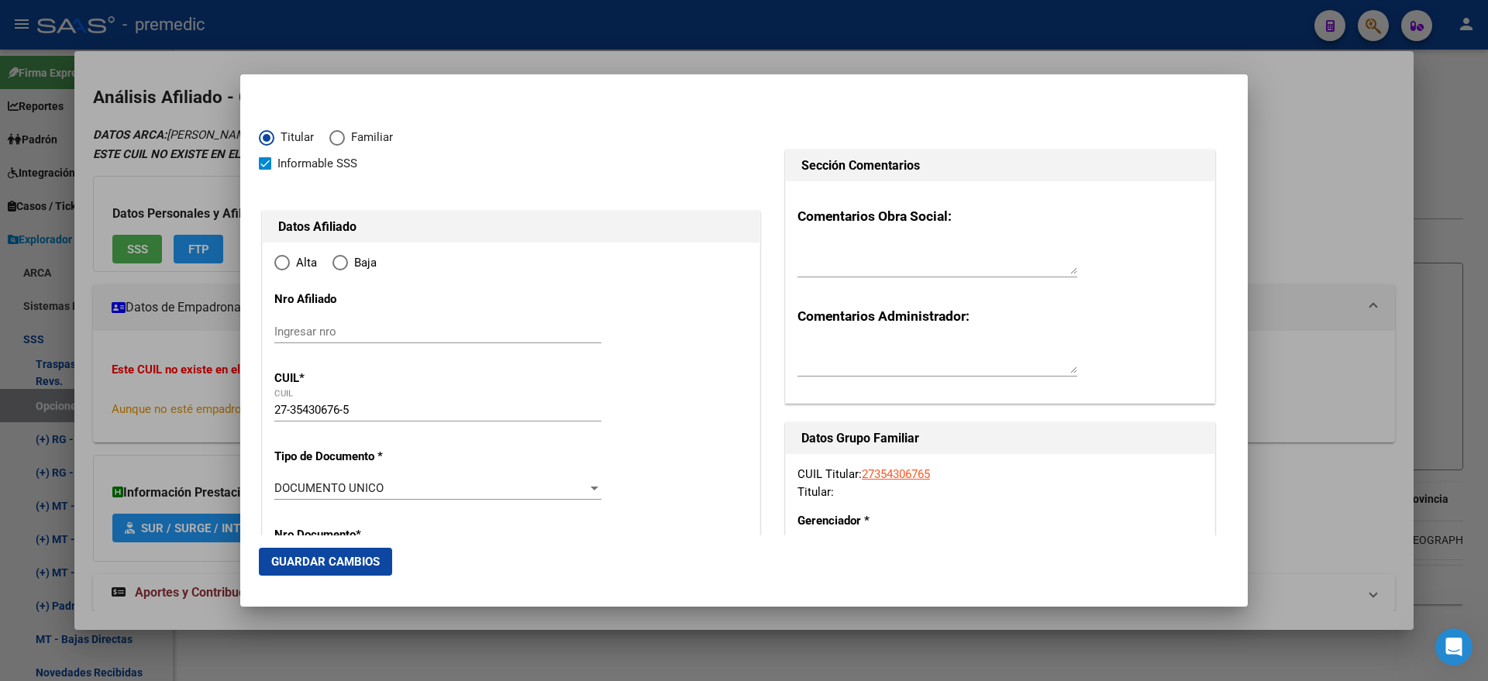
type input "VILLA DE MAYO"
type input "1614"
type input "ESTADO DE ISRAEL"
type input "3561"
radio input "true"
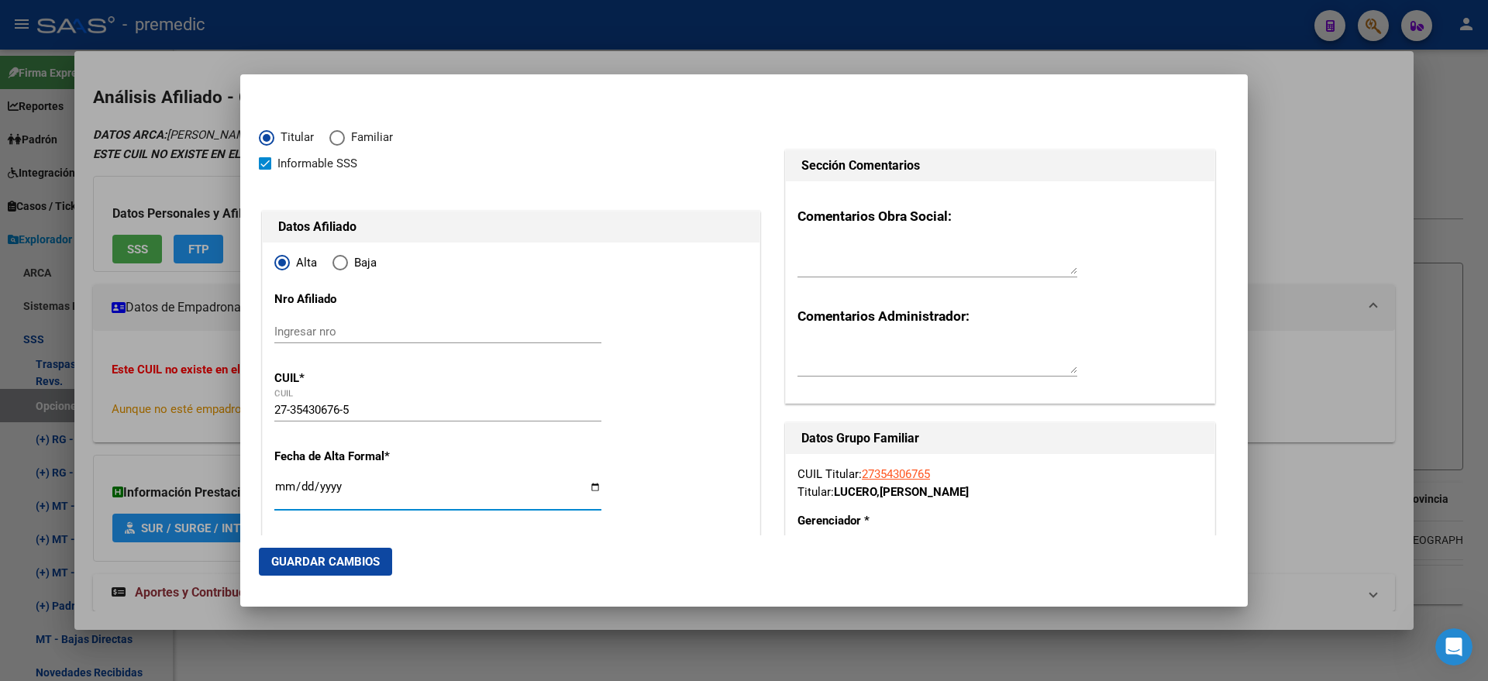
click at [278, 485] on input "Ingresar fecha" at bounding box center [437, 492] width 327 height 25
type input "2025-09-01"
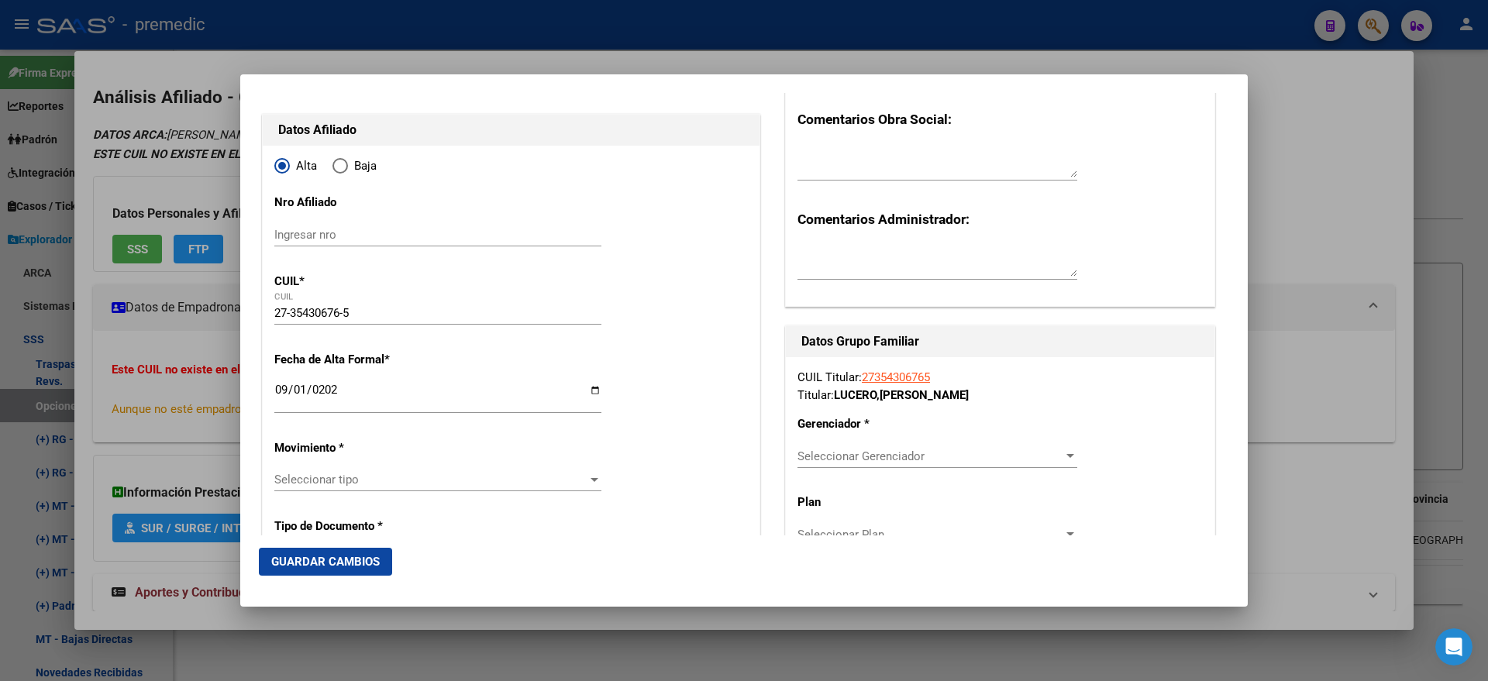
scroll to position [291, 0]
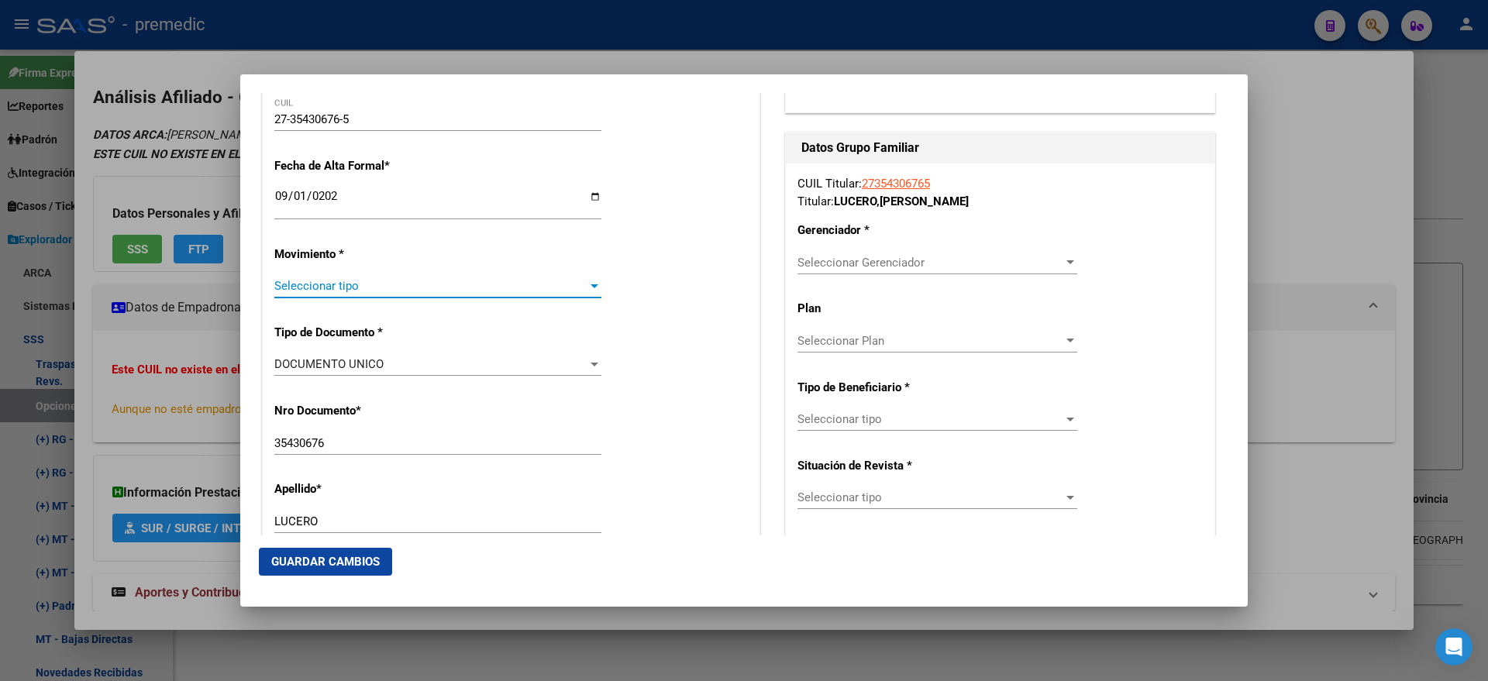
click at [289, 281] on span "Seleccionar tipo" at bounding box center [430, 286] width 313 height 14
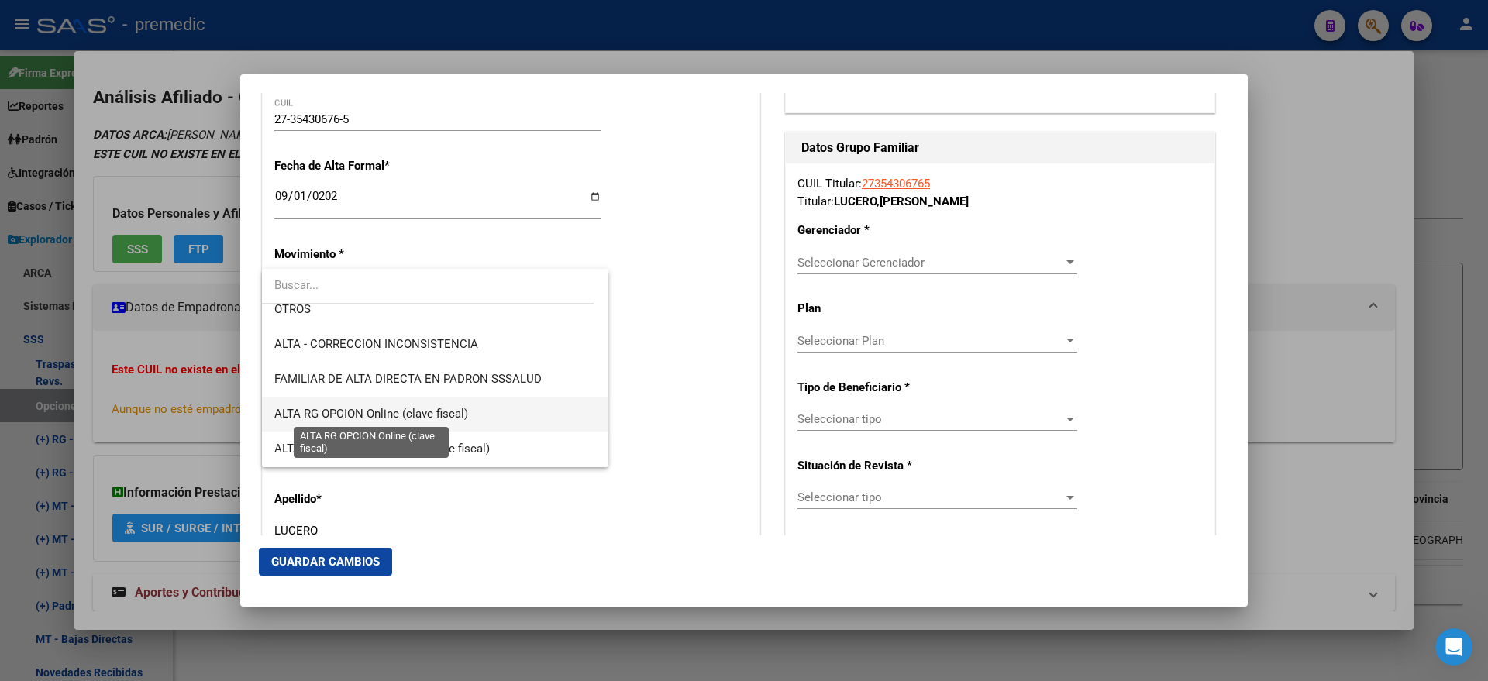
click at [423, 408] on span "ALTA RG OPCION Online (clave fiscal)" at bounding box center [371, 414] width 194 height 14
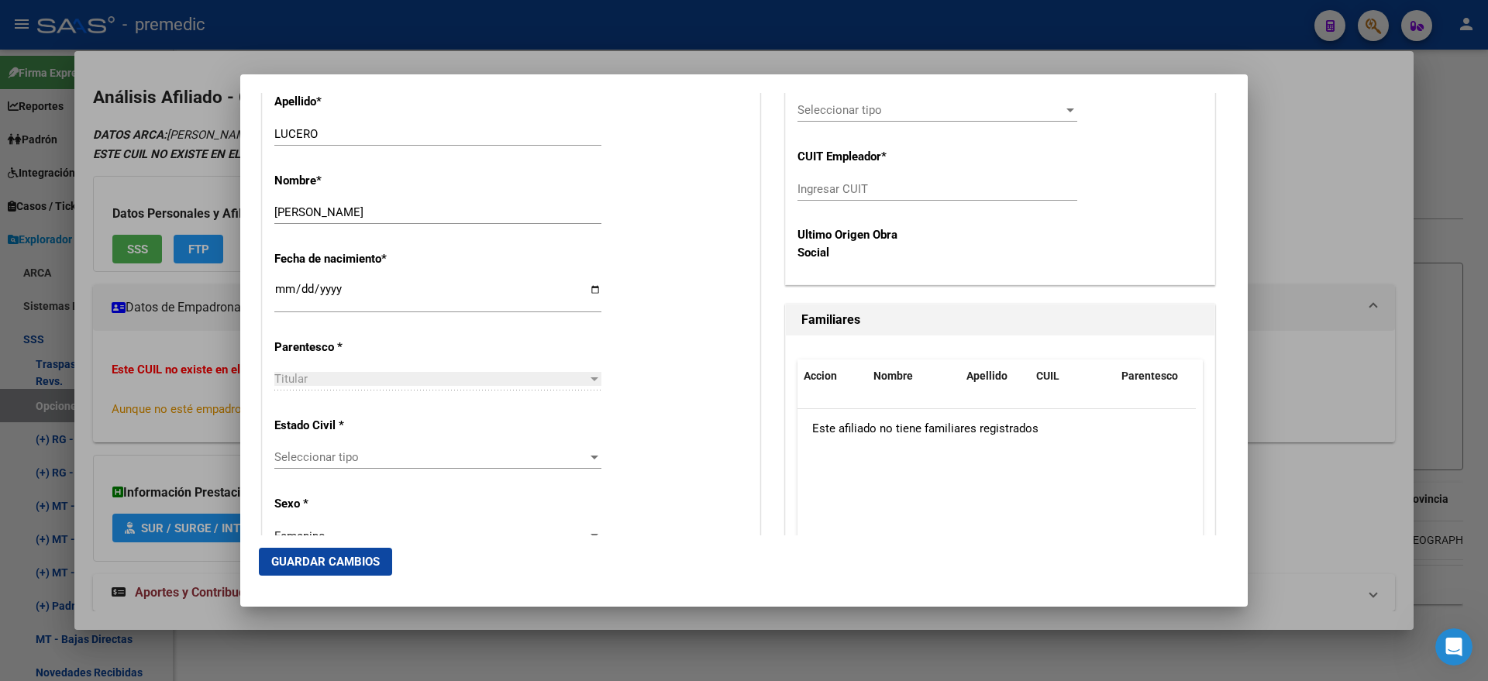
scroll to position [775, 0]
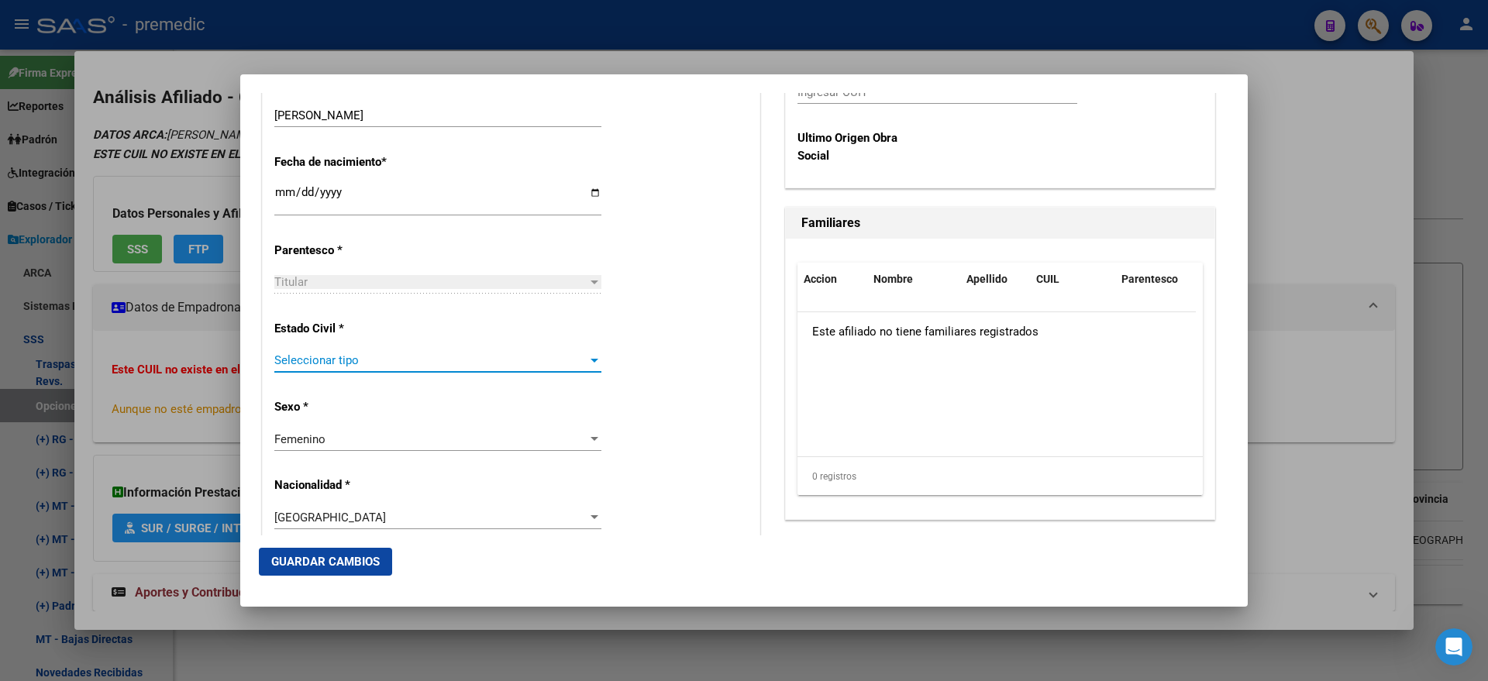
click at [324, 363] on span "Seleccionar tipo" at bounding box center [430, 360] width 313 height 14
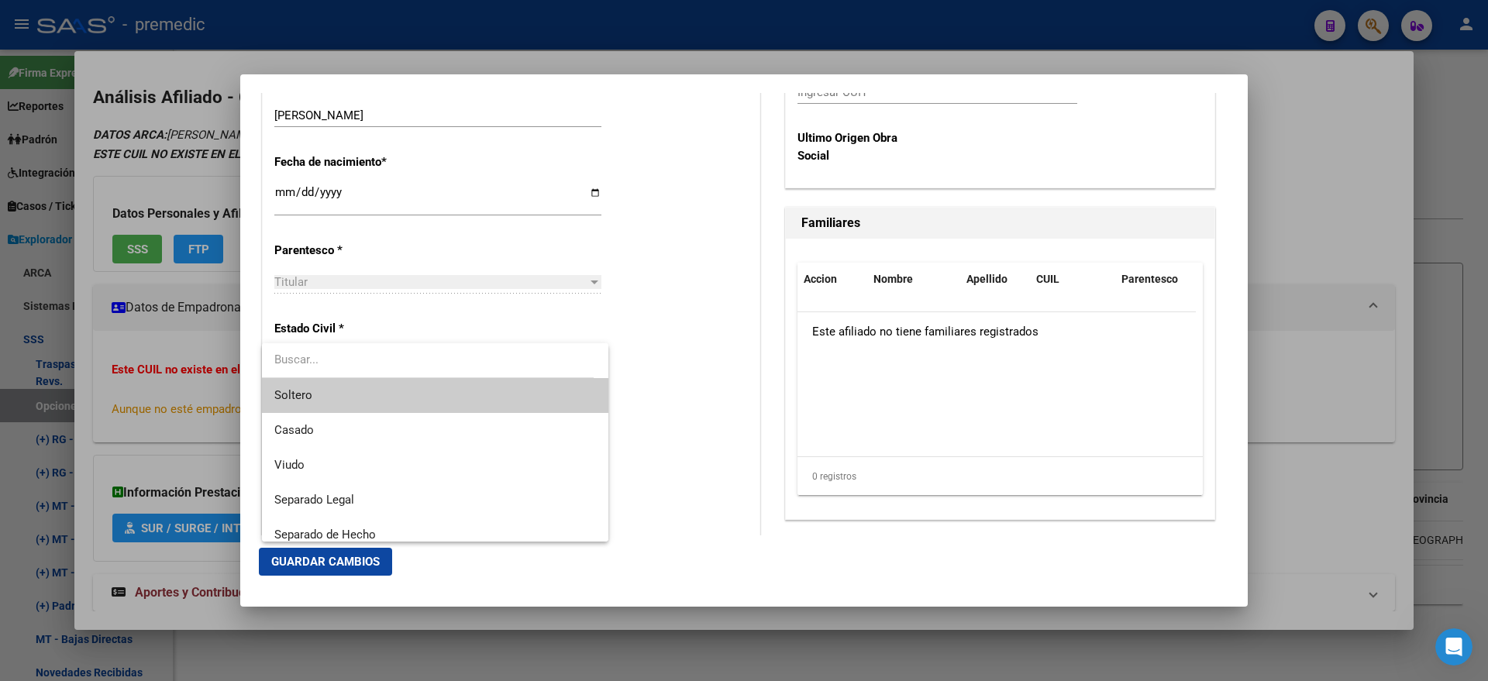
click at [334, 387] on span "Soltero" at bounding box center [435, 395] width 322 height 35
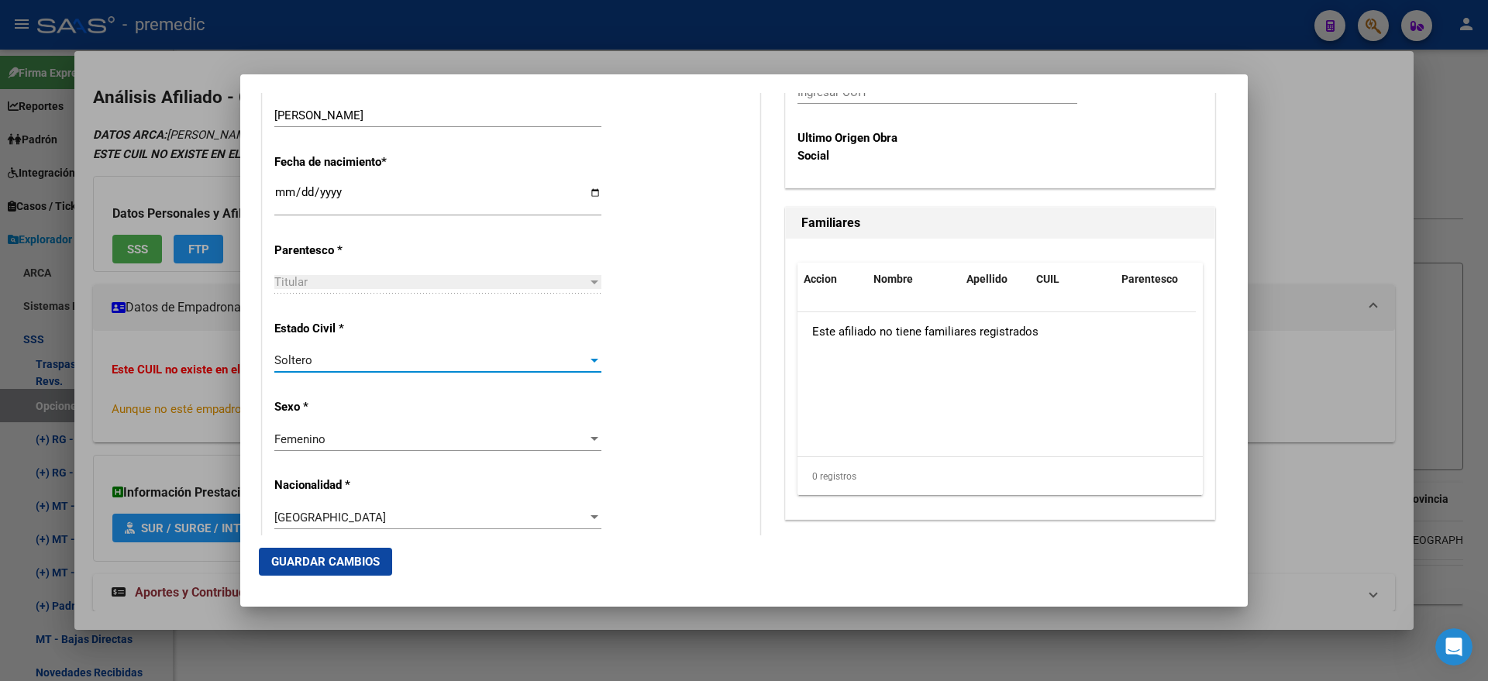
click at [651, 359] on div "Estado Civil * Soltero Seleccionar tipo" at bounding box center [510, 347] width 473 height 78
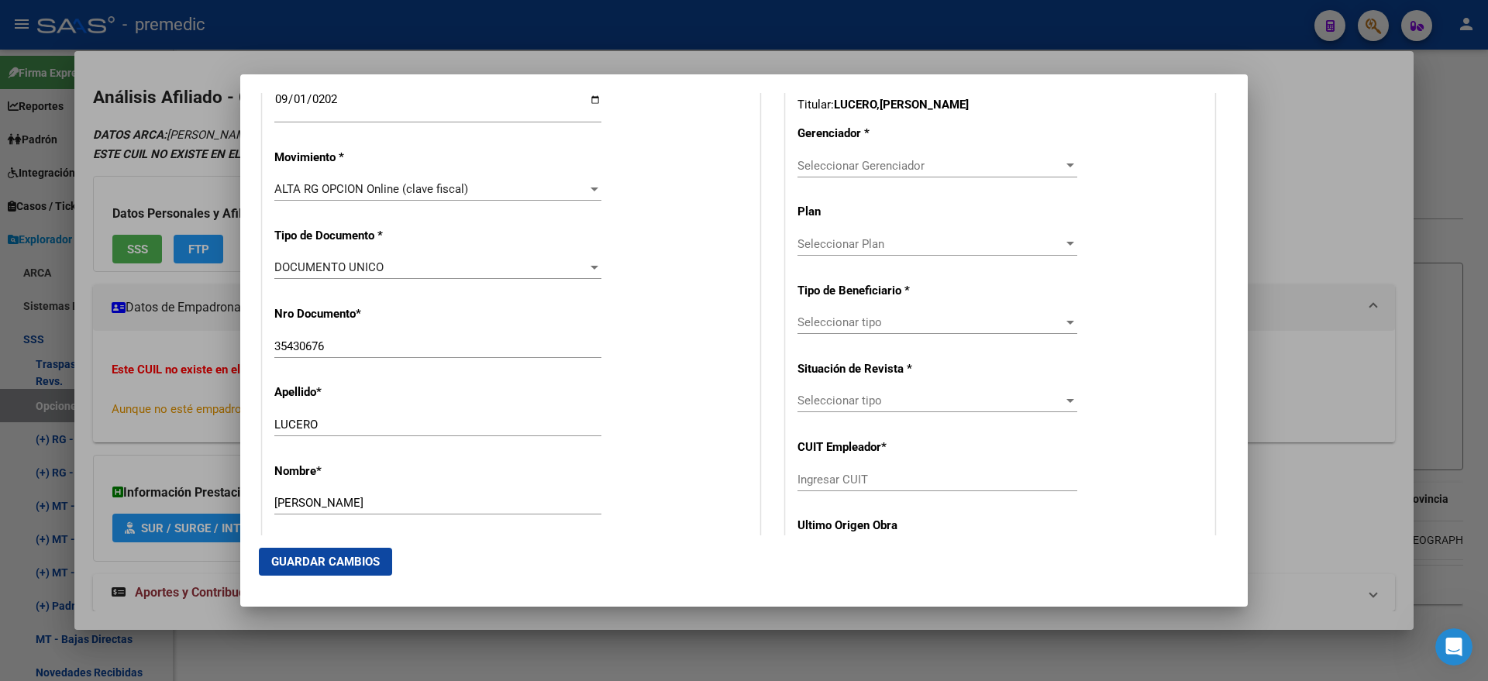
scroll to position [291, 0]
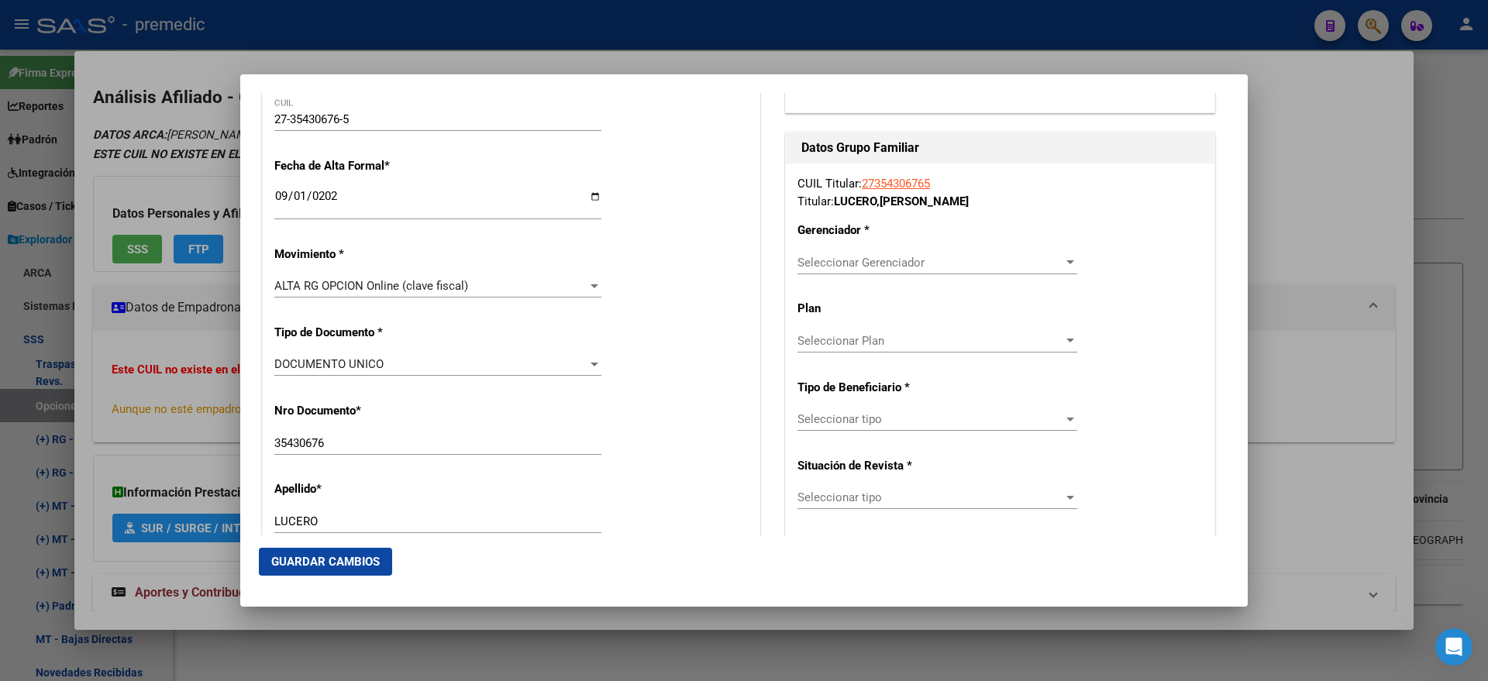
click at [818, 265] on span "Seleccionar Gerenciador" at bounding box center [930, 263] width 266 height 14
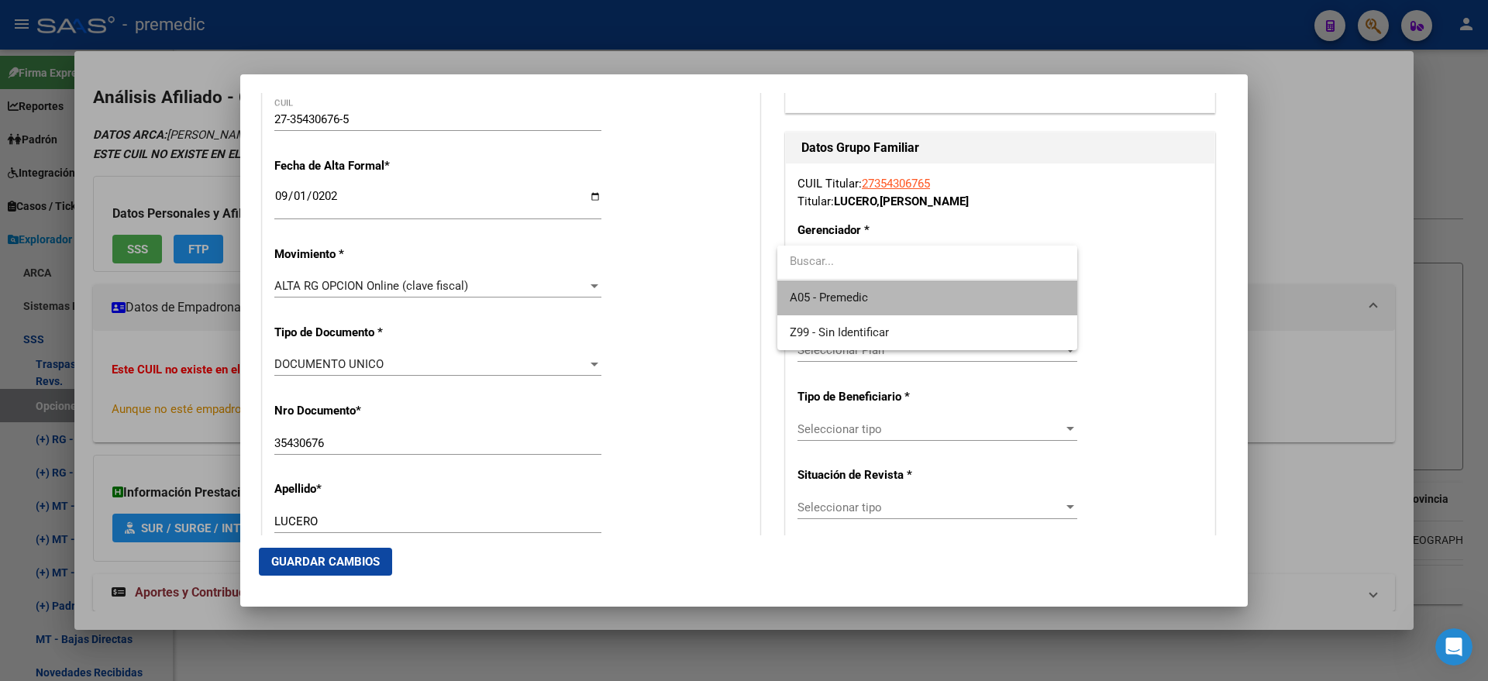
click at [819, 286] on span "A05 - Premedic" at bounding box center [927, 298] width 275 height 35
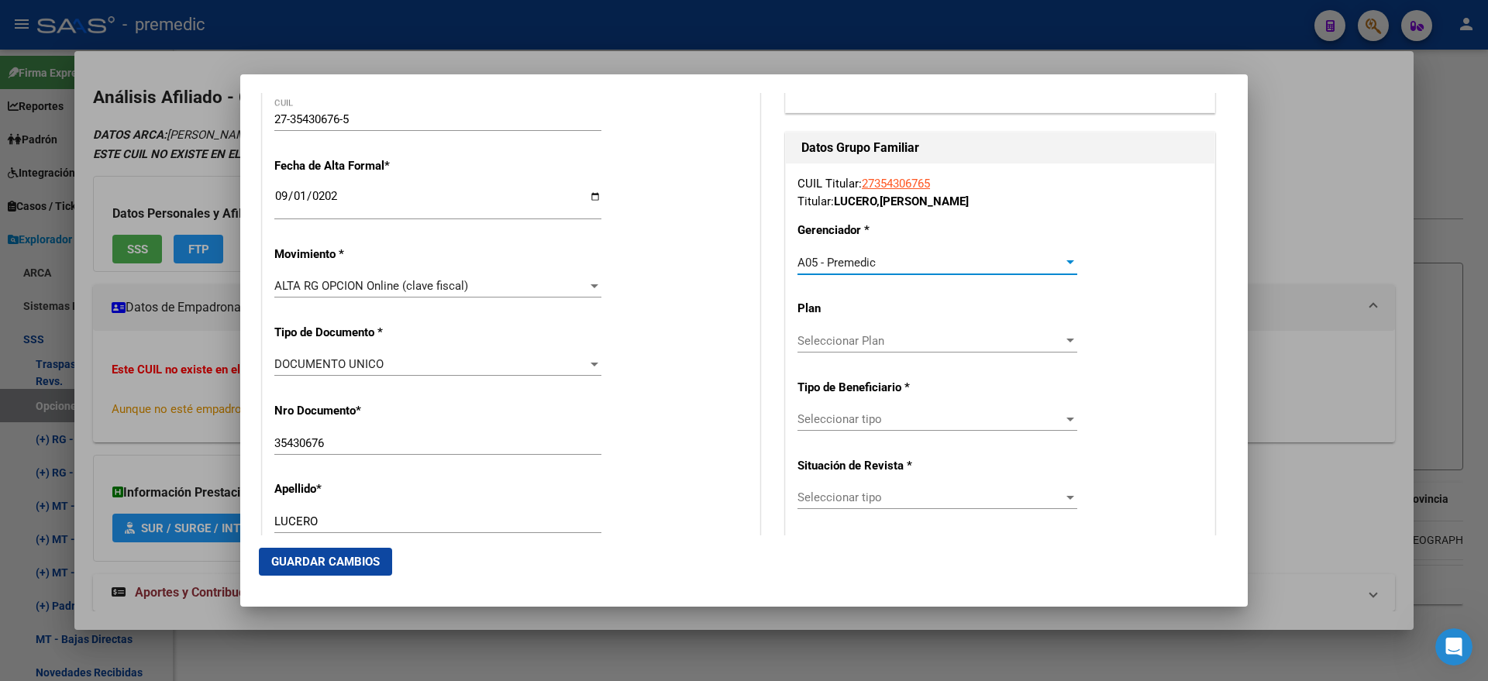
click at [826, 432] on div "Seleccionar tipo Seleccionar tipo" at bounding box center [937, 427] width 280 height 38
click at [823, 415] on span "Seleccionar tipo" at bounding box center [930, 419] width 266 height 14
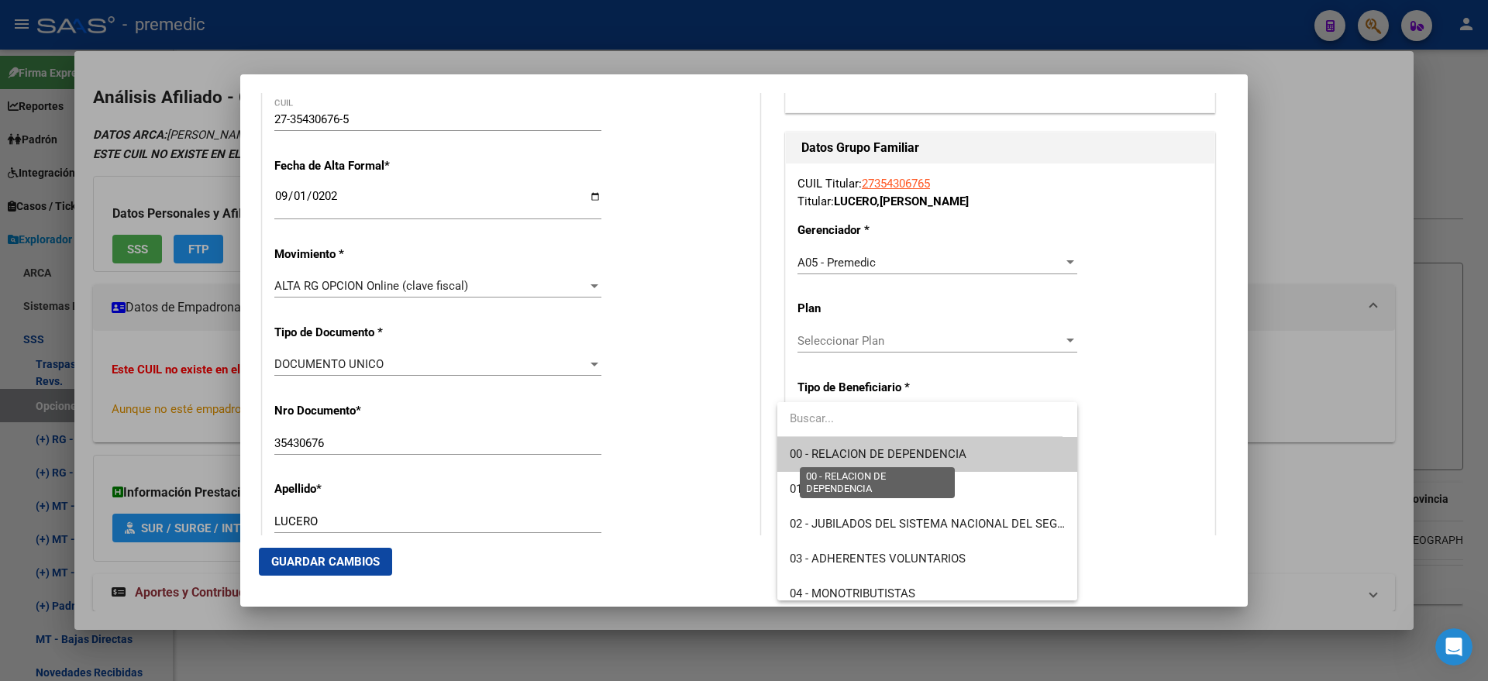
click at [825, 458] on span "00 - RELACION DE DEPENDENCIA" at bounding box center [878, 454] width 177 height 14
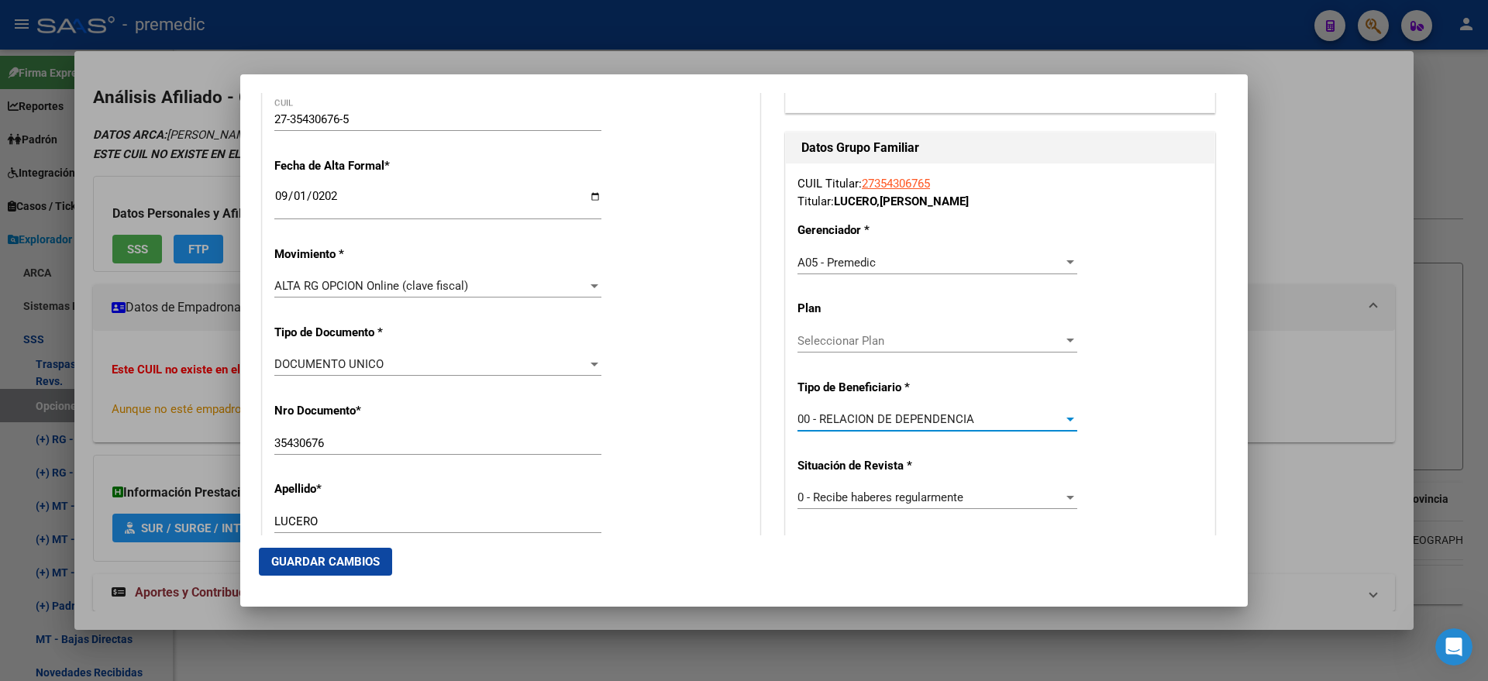
scroll to position [387, 0]
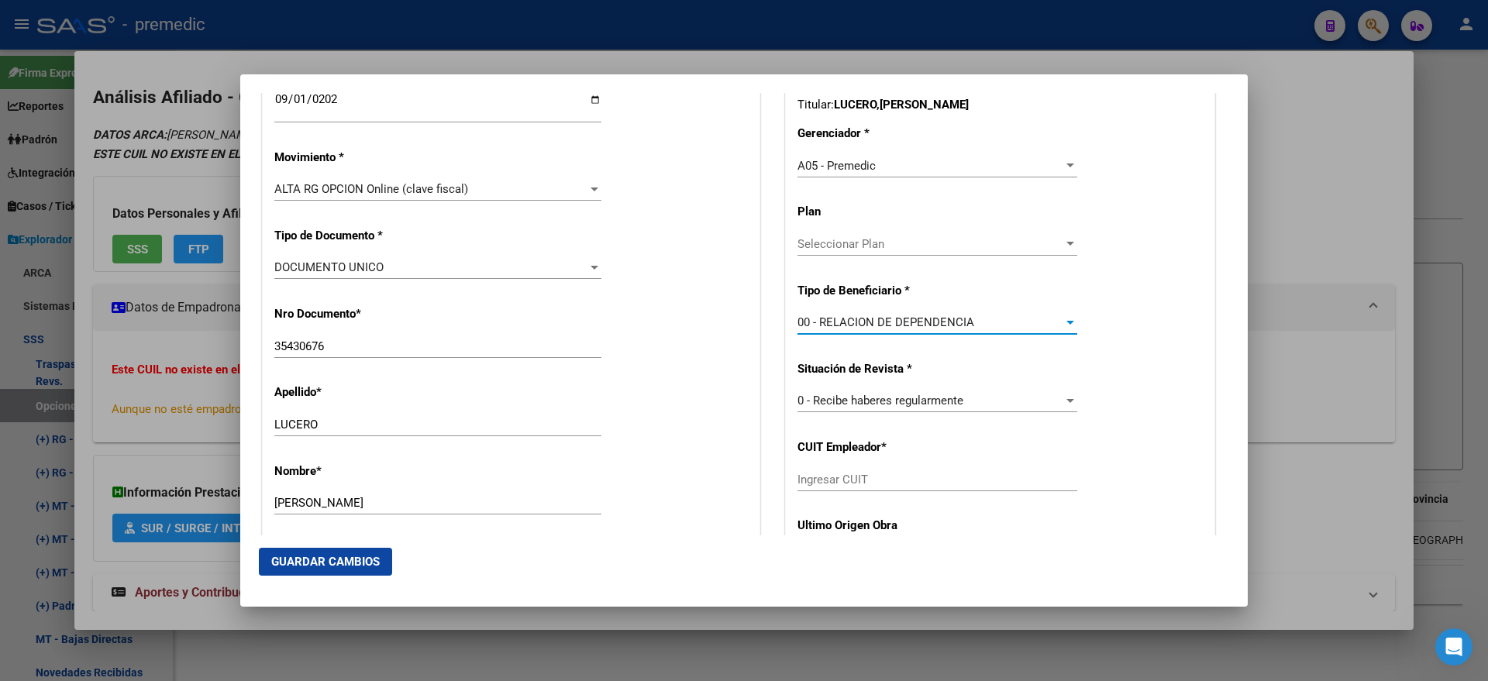
click at [816, 484] on input "Ingresar CUIT" at bounding box center [937, 480] width 280 height 14
paste input "30-54006184-6"
type input "30-54006184-6"
click at [354, 545] on mat-dialog-actions "Guardar Cambios" at bounding box center [744, 561] width 970 height 53
click at [352, 559] on span "Guardar Cambios" at bounding box center [325, 562] width 108 height 14
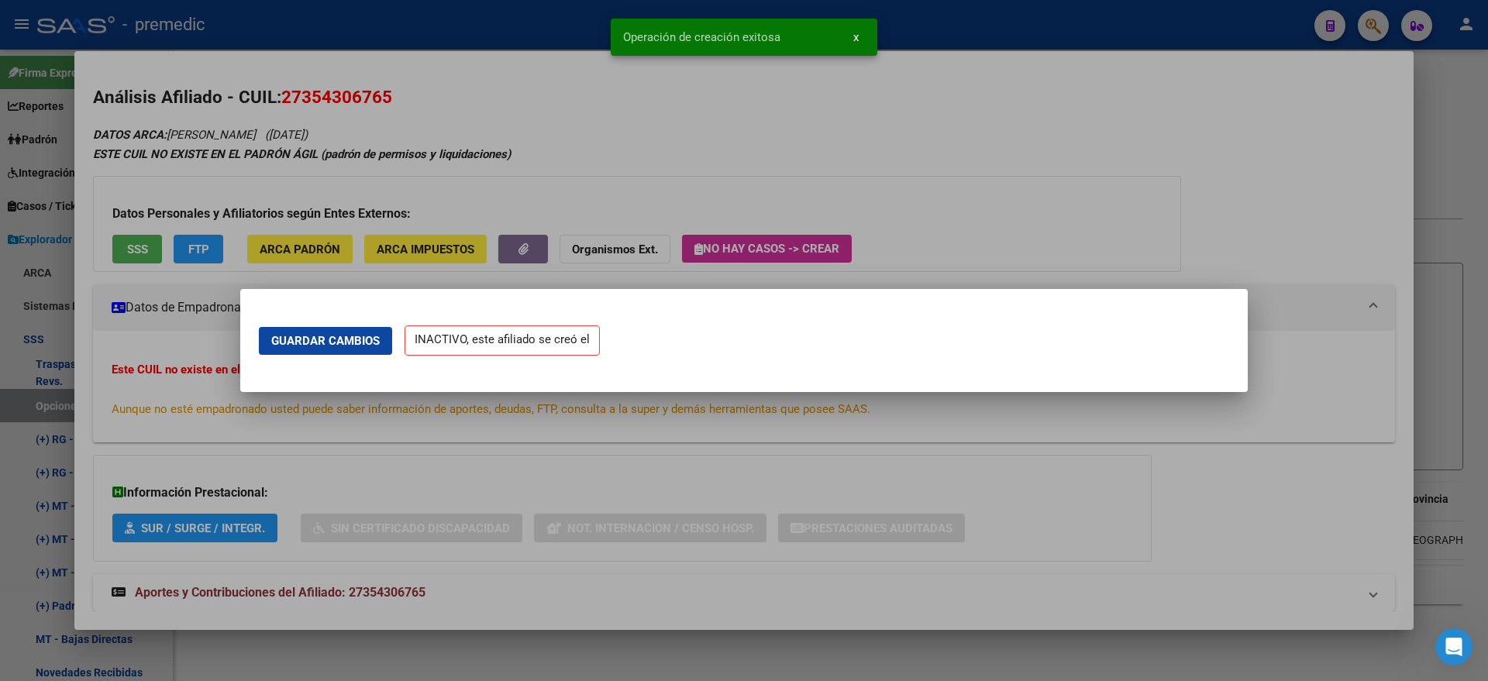
scroll to position [0, 0]
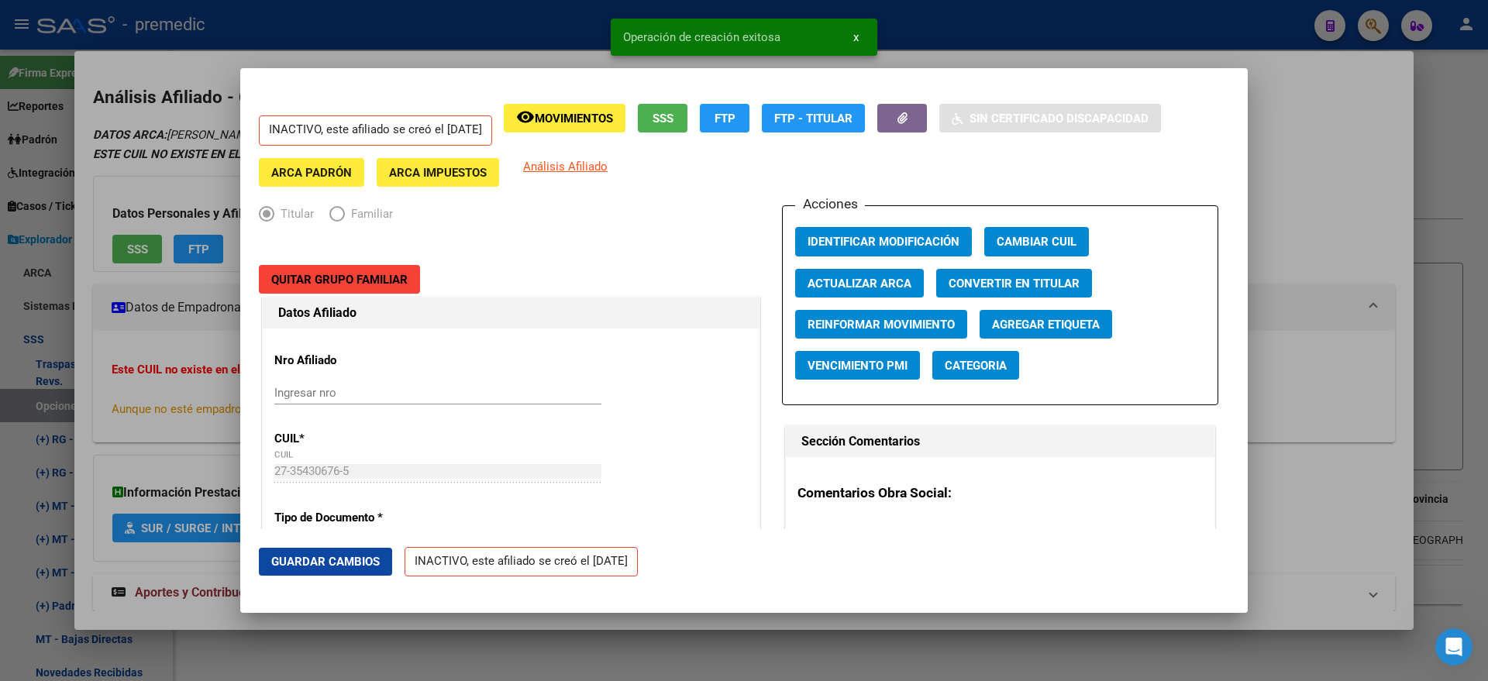
click at [84, 436] on div at bounding box center [744, 340] width 1488 height 681
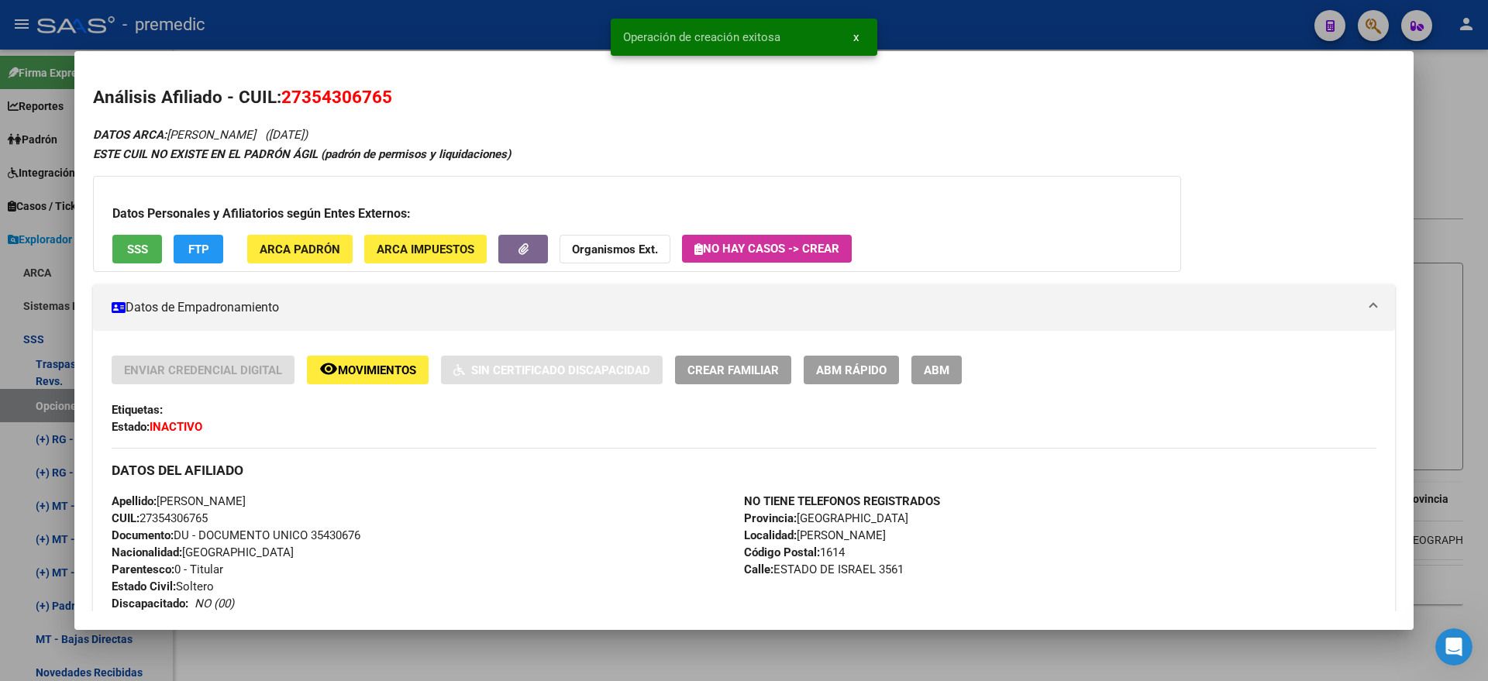
click at [46, 402] on div at bounding box center [744, 340] width 1488 height 681
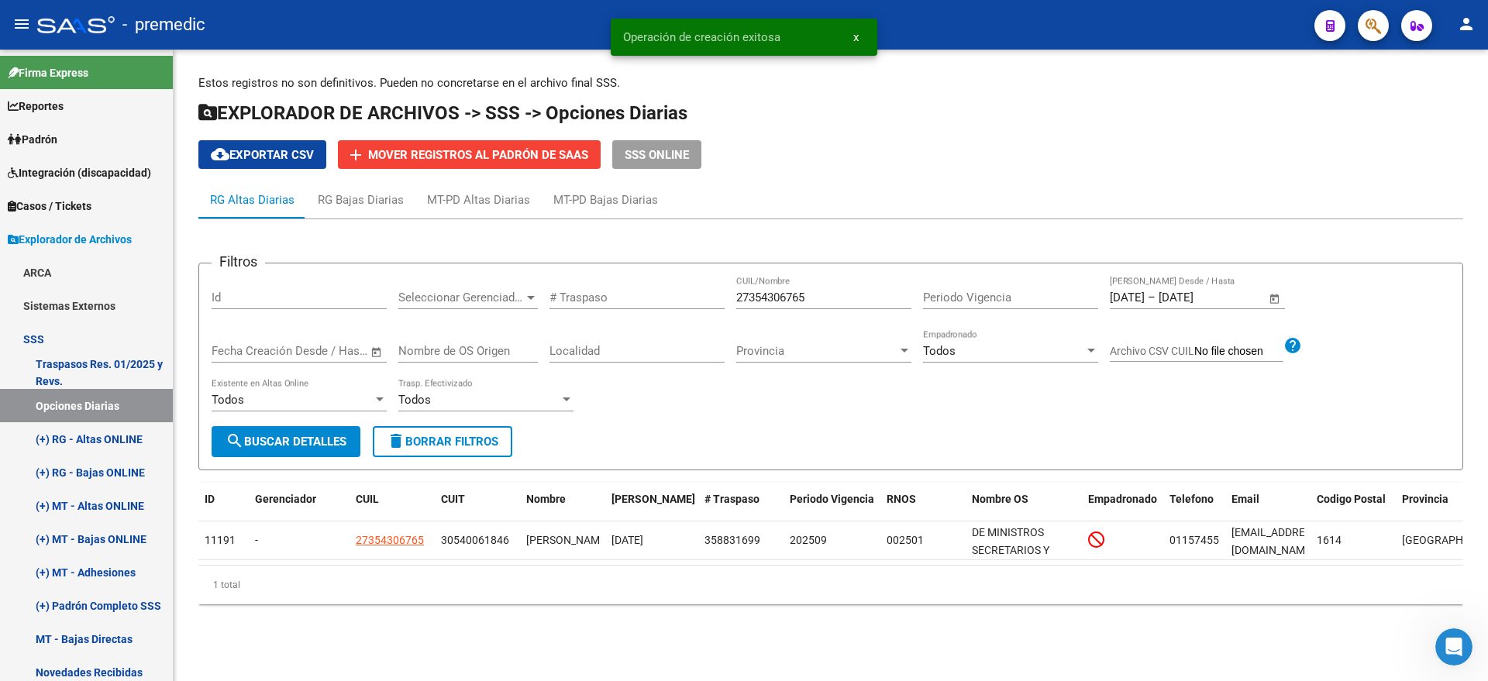
click at [258, 442] on span "search Buscar Detalles" at bounding box center [286, 442] width 121 height 14
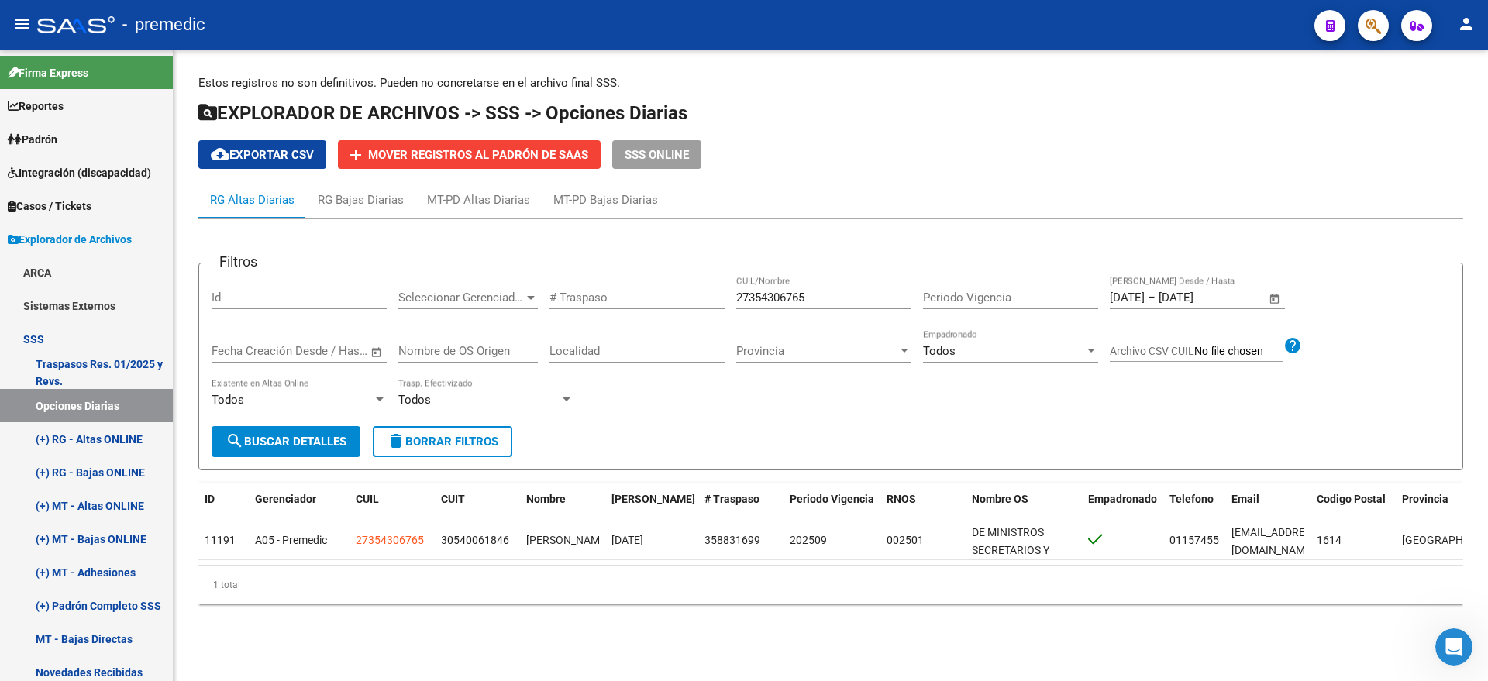
drag, startPoint x: 815, startPoint y: 300, endPoint x: 729, endPoint y: 303, distance: 86.1
click at [729, 303] on div "Filtros Id Seleccionar Gerenciador Seleccionar Gerenciador # Traspaso 273543067…" at bounding box center [831, 351] width 1238 height 150
paste input "0386680222"
type input "20386680222"
click at [297, 438] on span "search Buscar Detalles" at bounding box center [286, 442] width 121 height 14
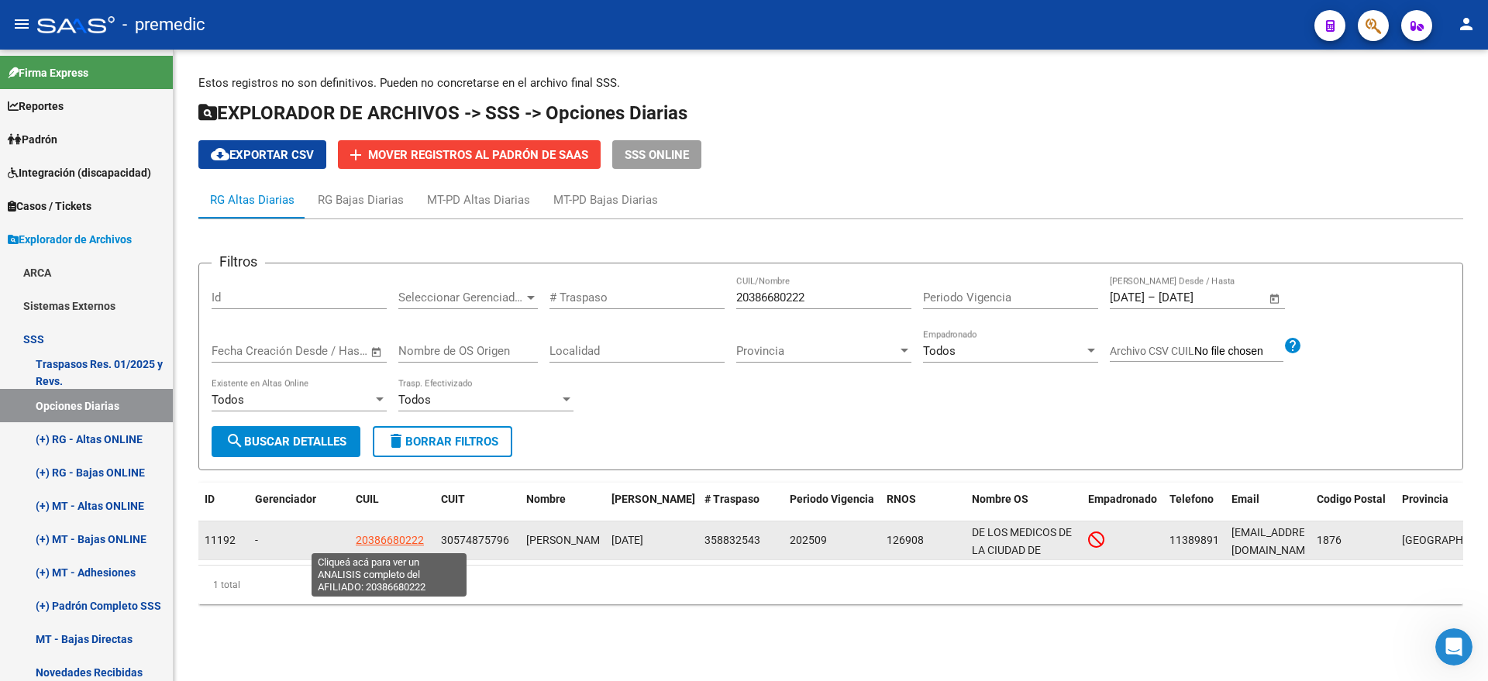
click at [377, 538] on span "20386680222" at bounding box center [390, 540] width 68 height 12
type textarea "20386680222"
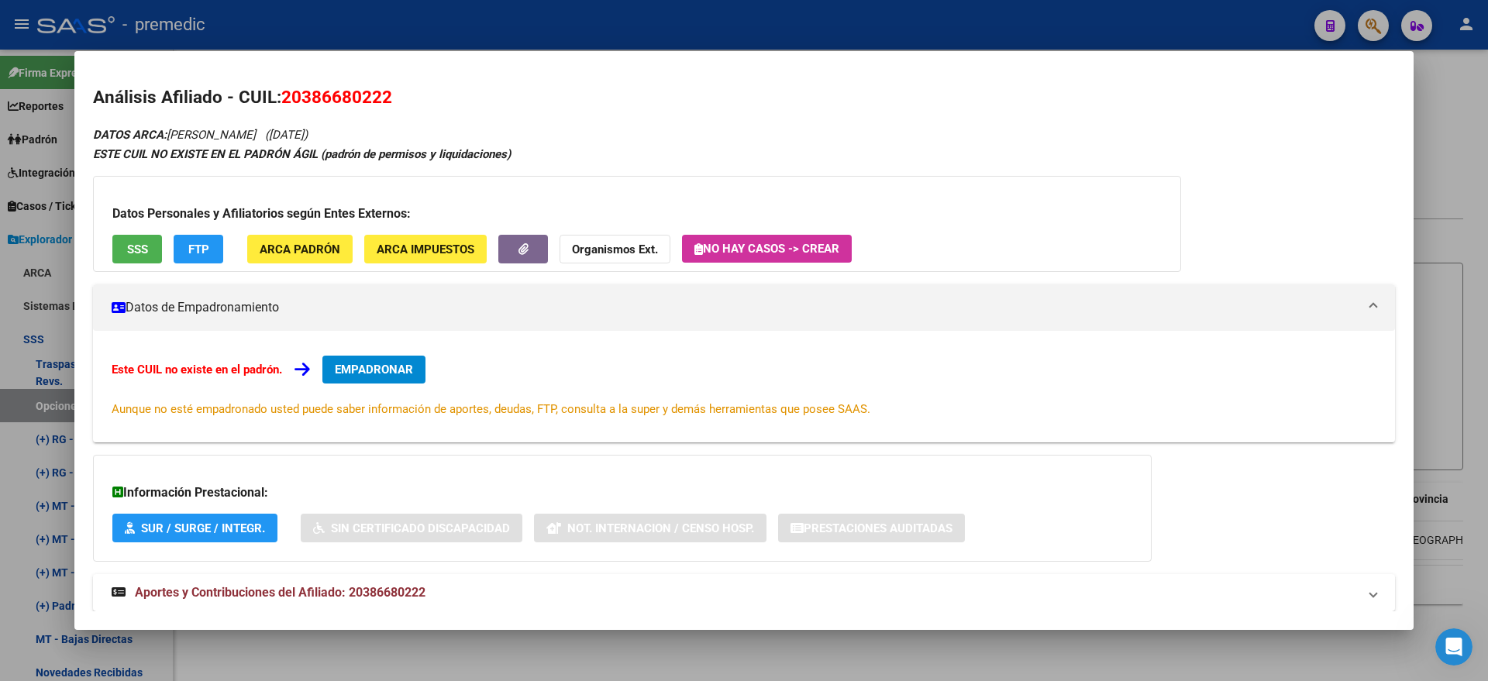
click at [360, 372] on span "EMPADRONAR" at bounding box center [374, 370] width 78 height 14
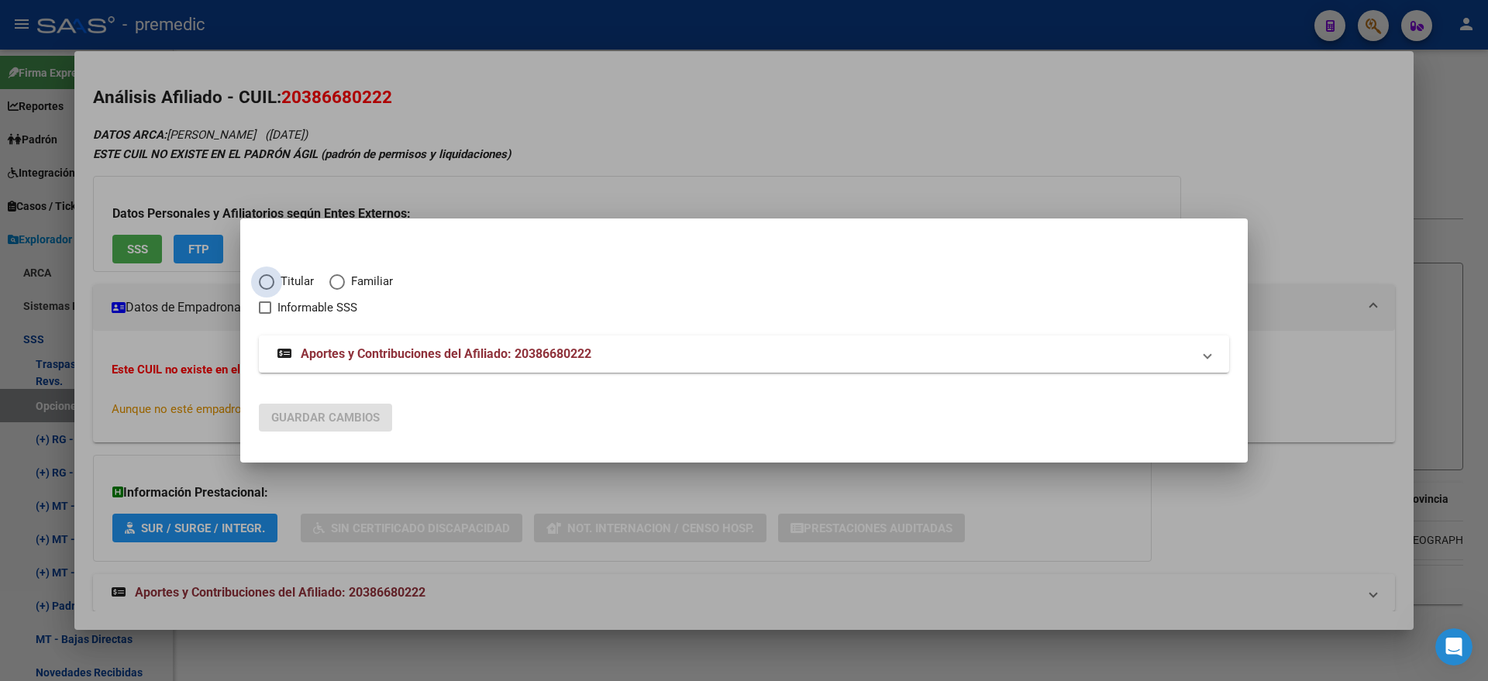
click at [271, 277] on span "Elija una opción" at bounding box center [266, 281] width 15 height 15
click at [271, 277] on input "Titular" at bounding box center [266, 281] width 15 height 15
radio input "true"
checkbox input "true"
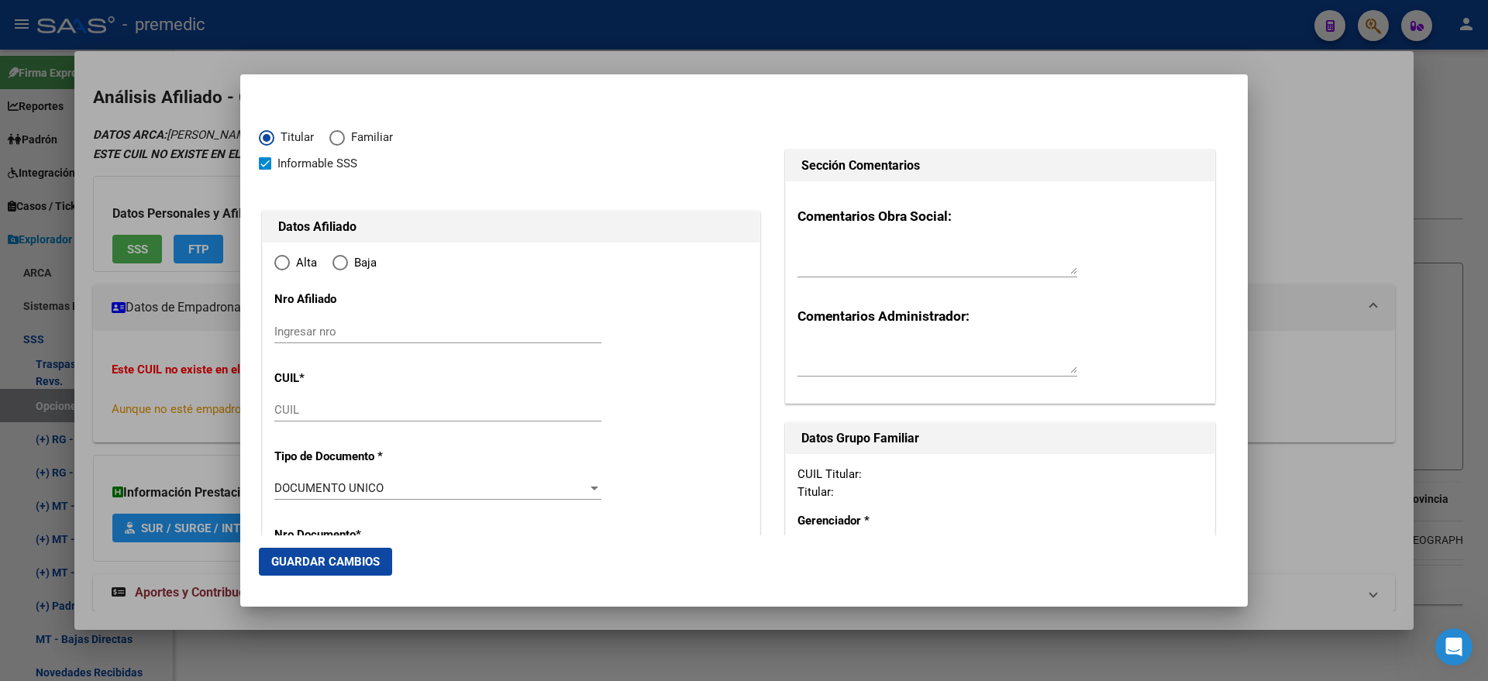
type input "20-38668022-2"
radio input "true"
type input "38668022"
type input "DIAZ"
type input "RODRIGO NAHUEL"
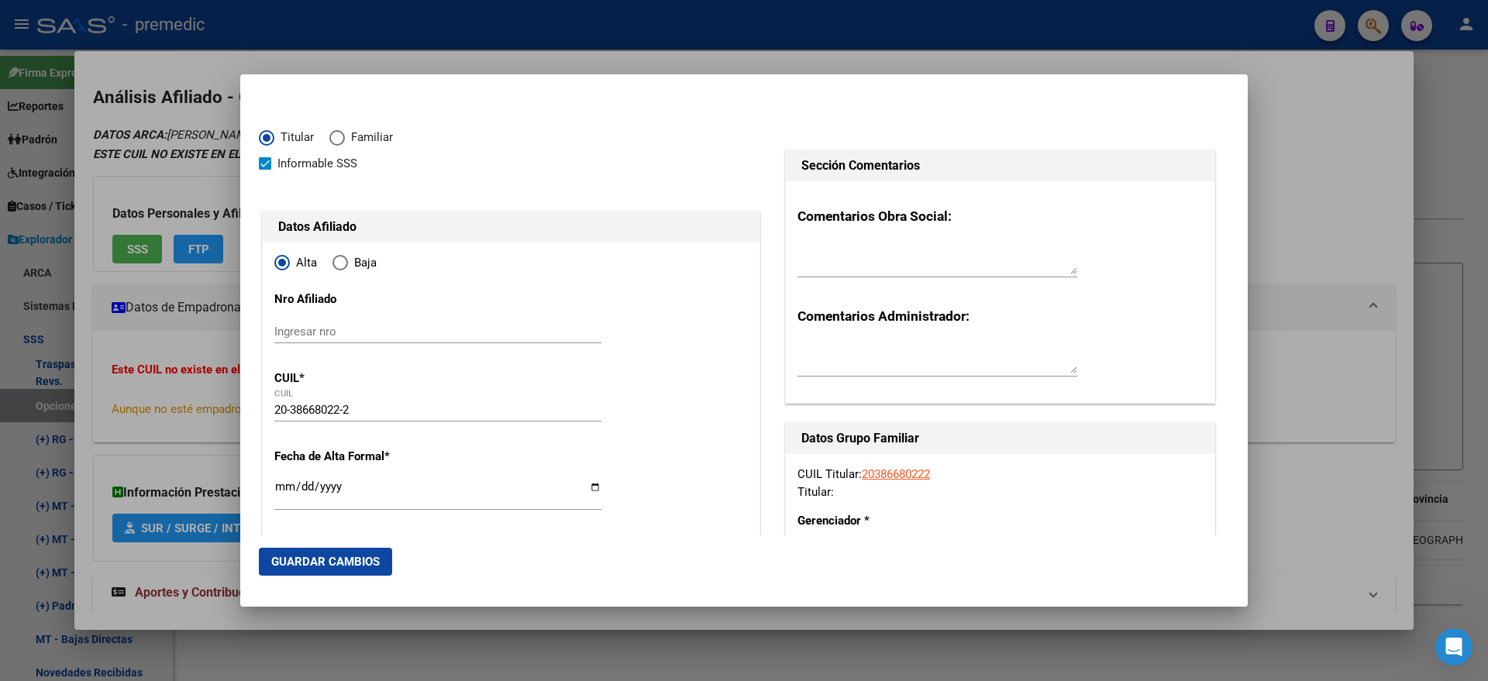
type input "1994-11-20"
type input "BERNAL OESTE"
type input "1876"
type input "SUBOFICIAL PRINCIPAL"
type input "1825"
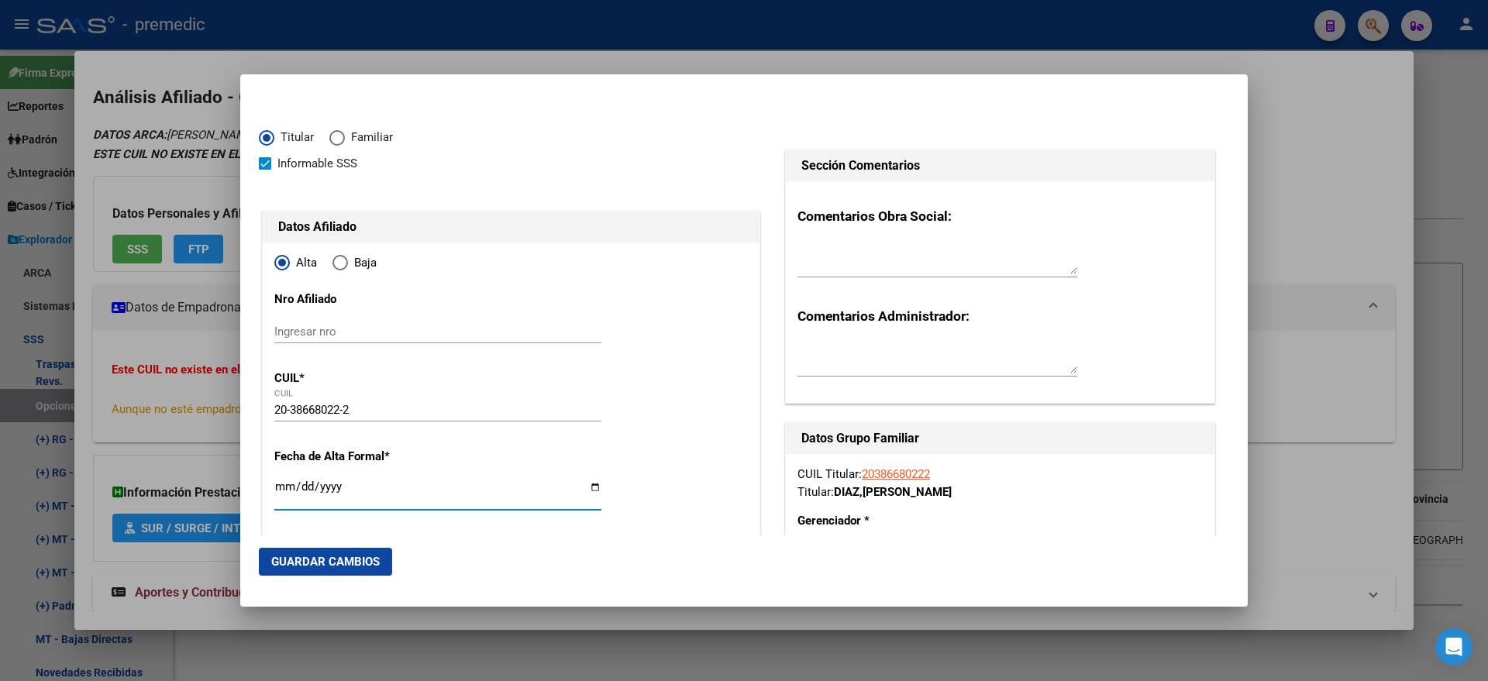
click at [282, 486] on input "Ingresar fecha" at bounding box center [437, 492] width 327 height 25
type input "2025-09-01"
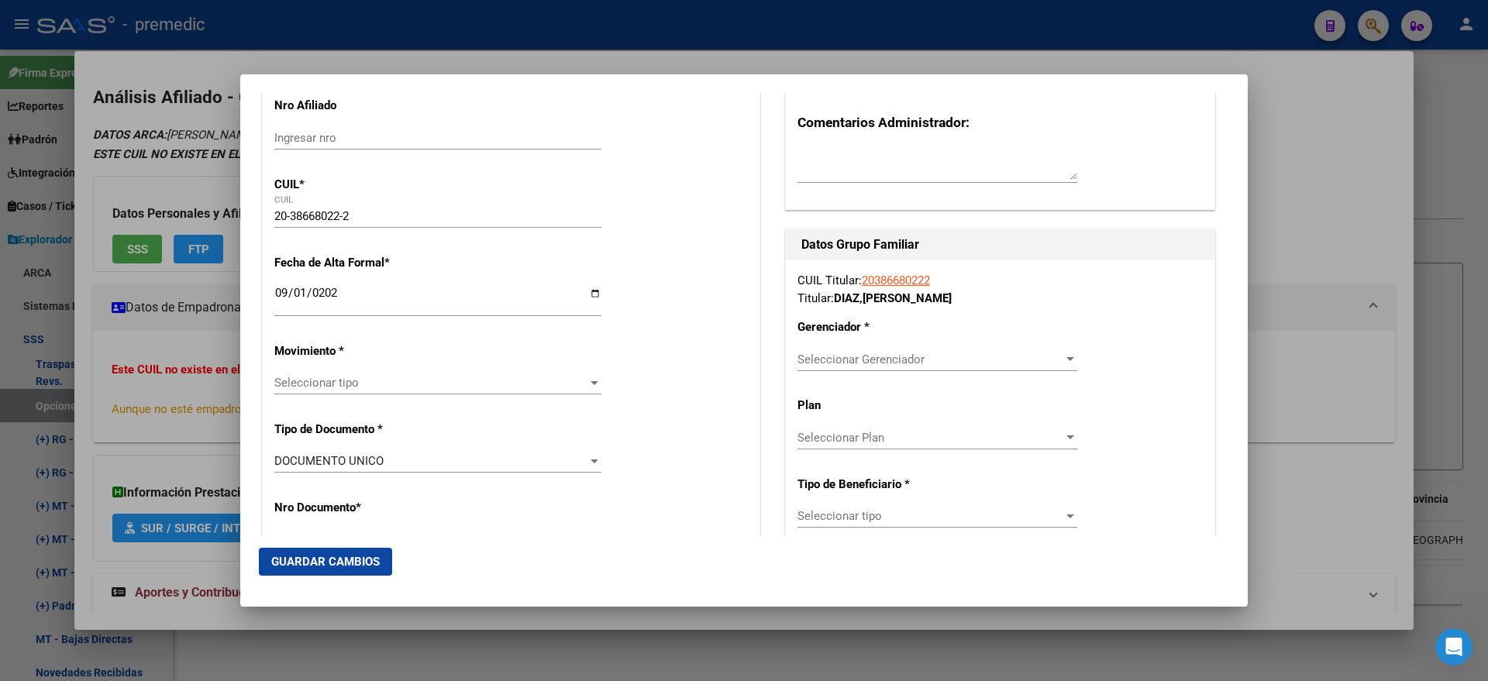
scroll to position [291, 0]
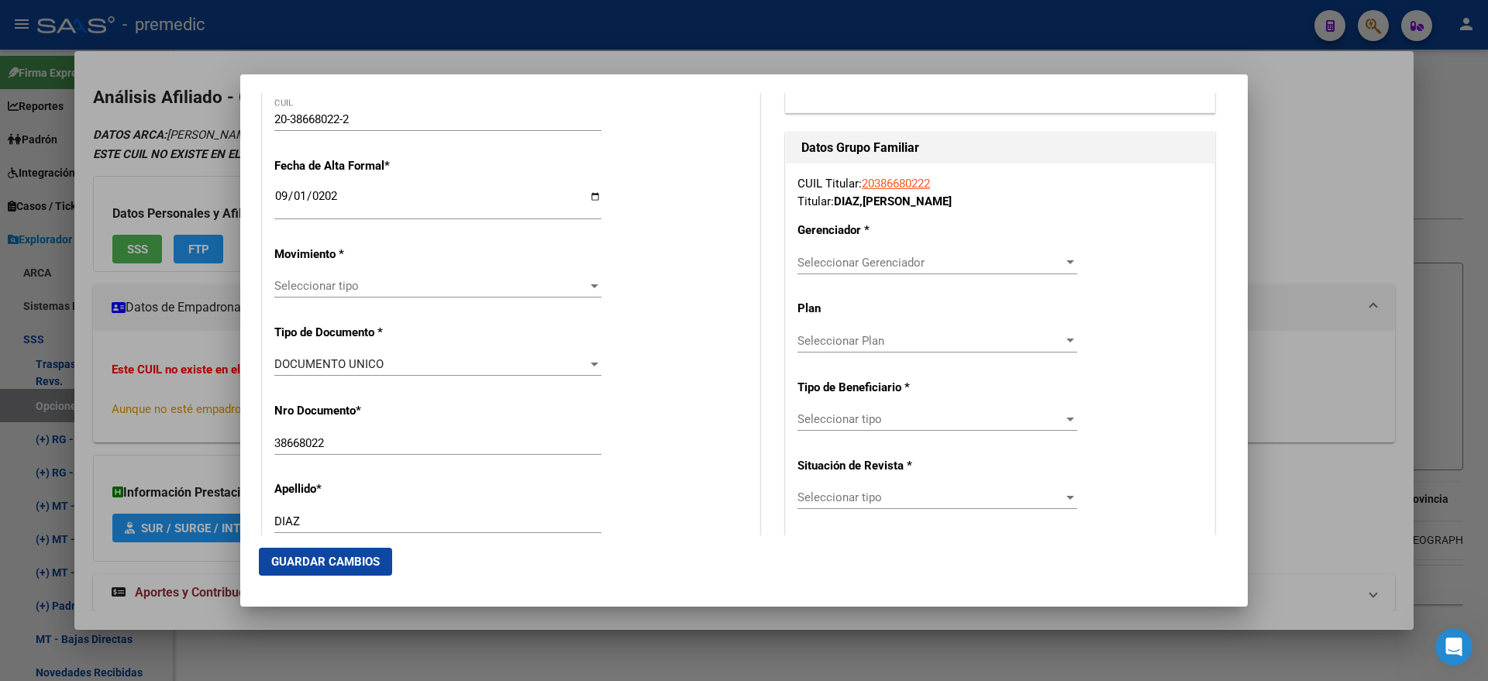
click at [306, 288] on span "Seleccionar tipo" at bounding box center [430, 286] width 313 height 14
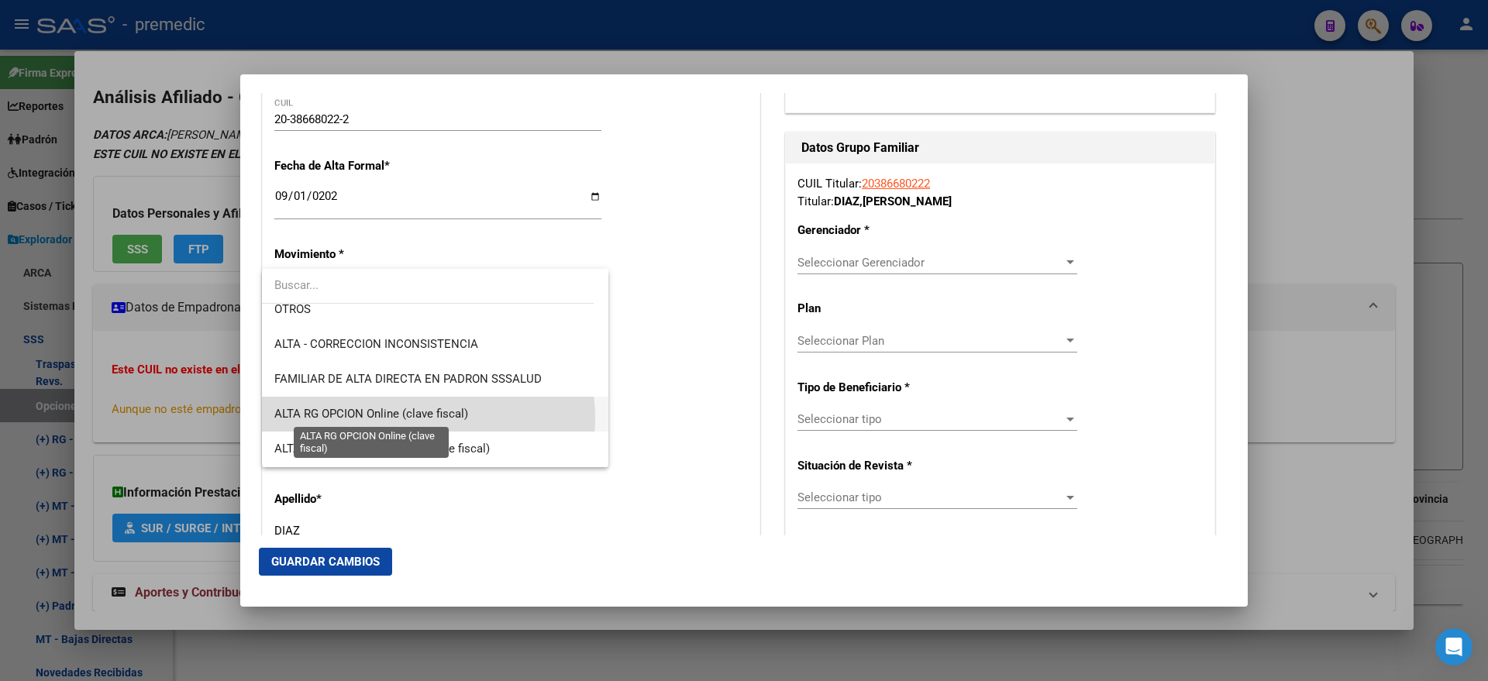
click at [425, 418] on span "ALTA RG OPCION Online (clave fiscal)" at bounding box center [371, 414] width 194 height 14
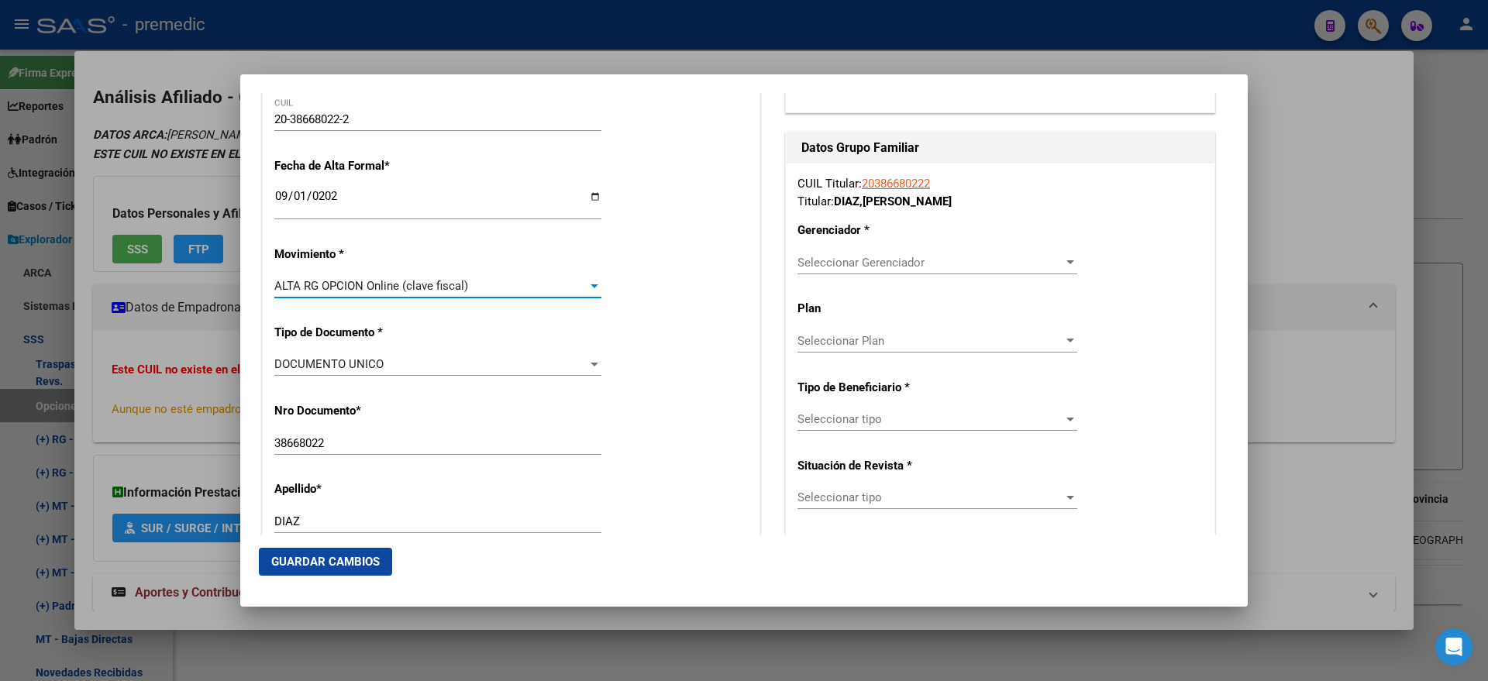
drag, startPoint x: 772, startPoint y: 325, endPoint x: 706, endPoint y: 325, distance: 65.9
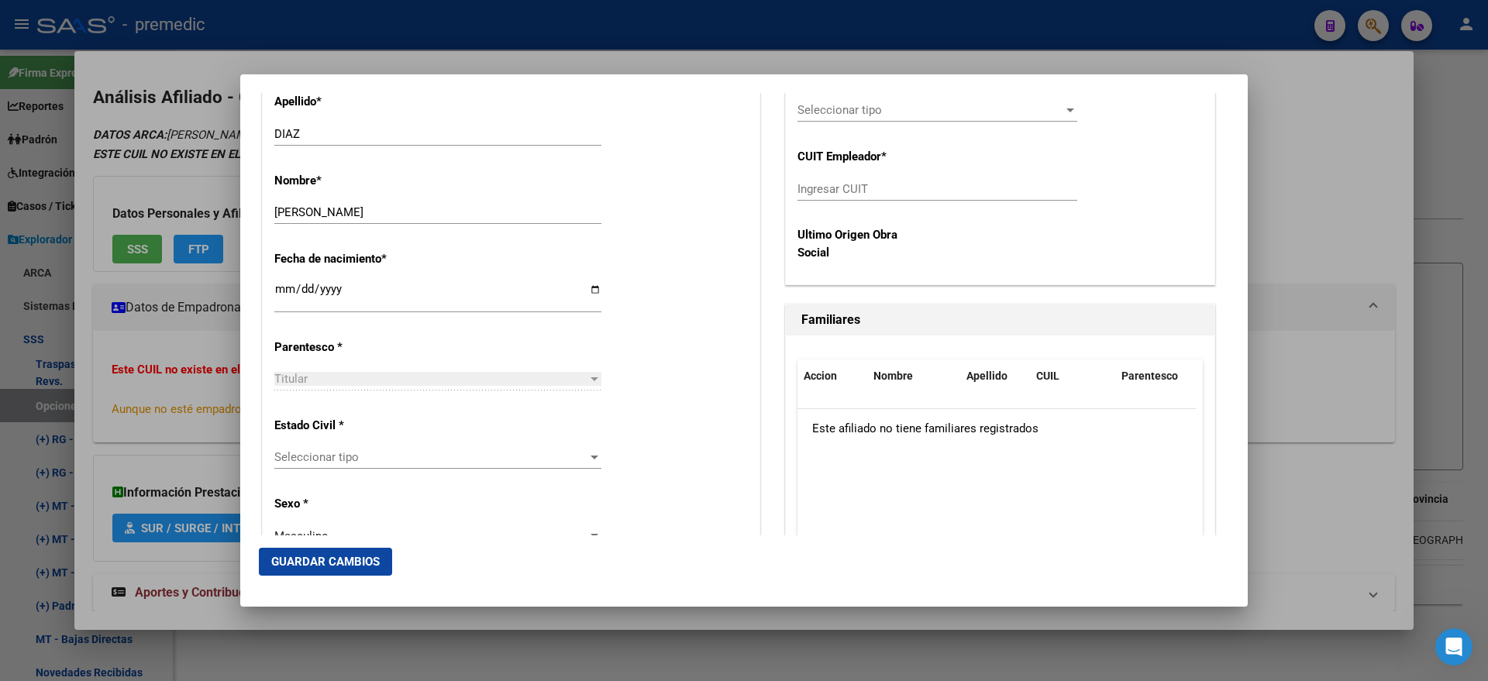
scroll to position [775, 0]
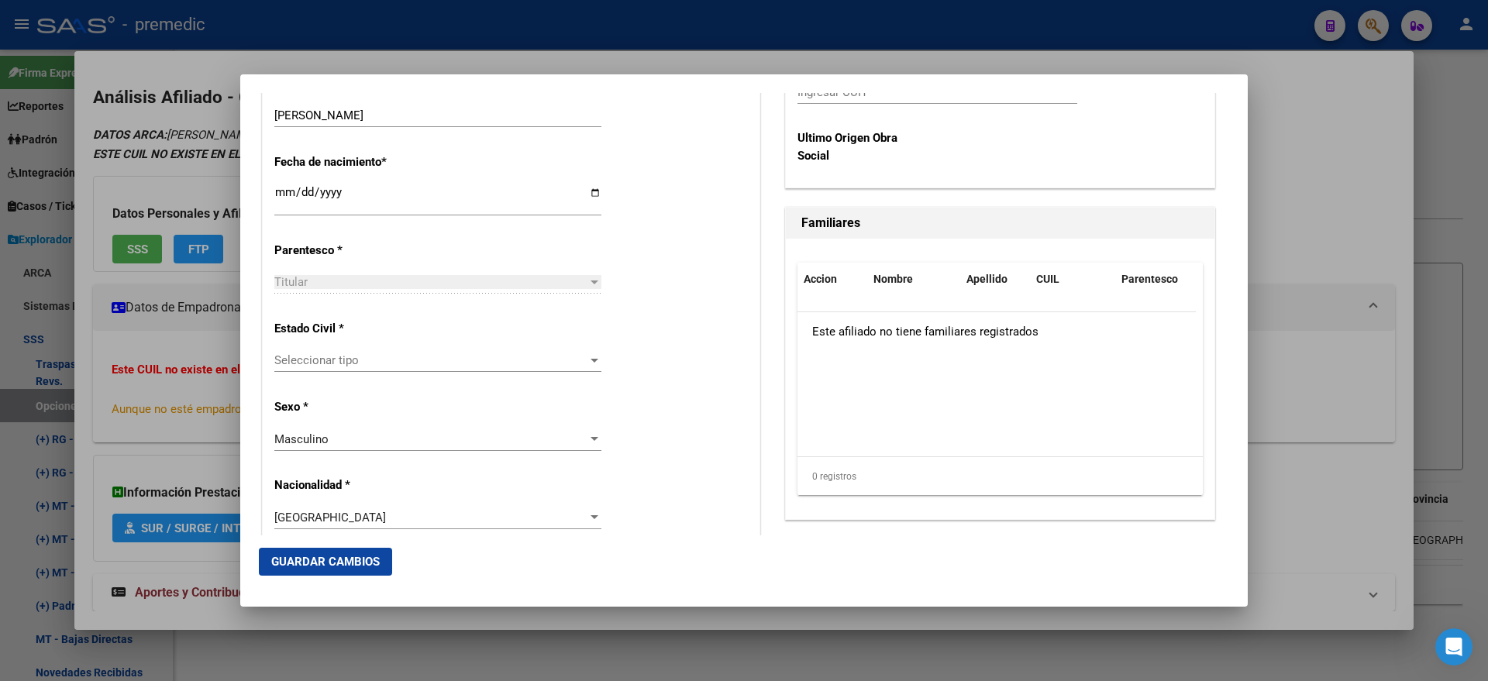
click at [388, 367] on div "Seleccionar tipo Seleccionar tipo" at bounding box center [437, 360] width 327 height 23
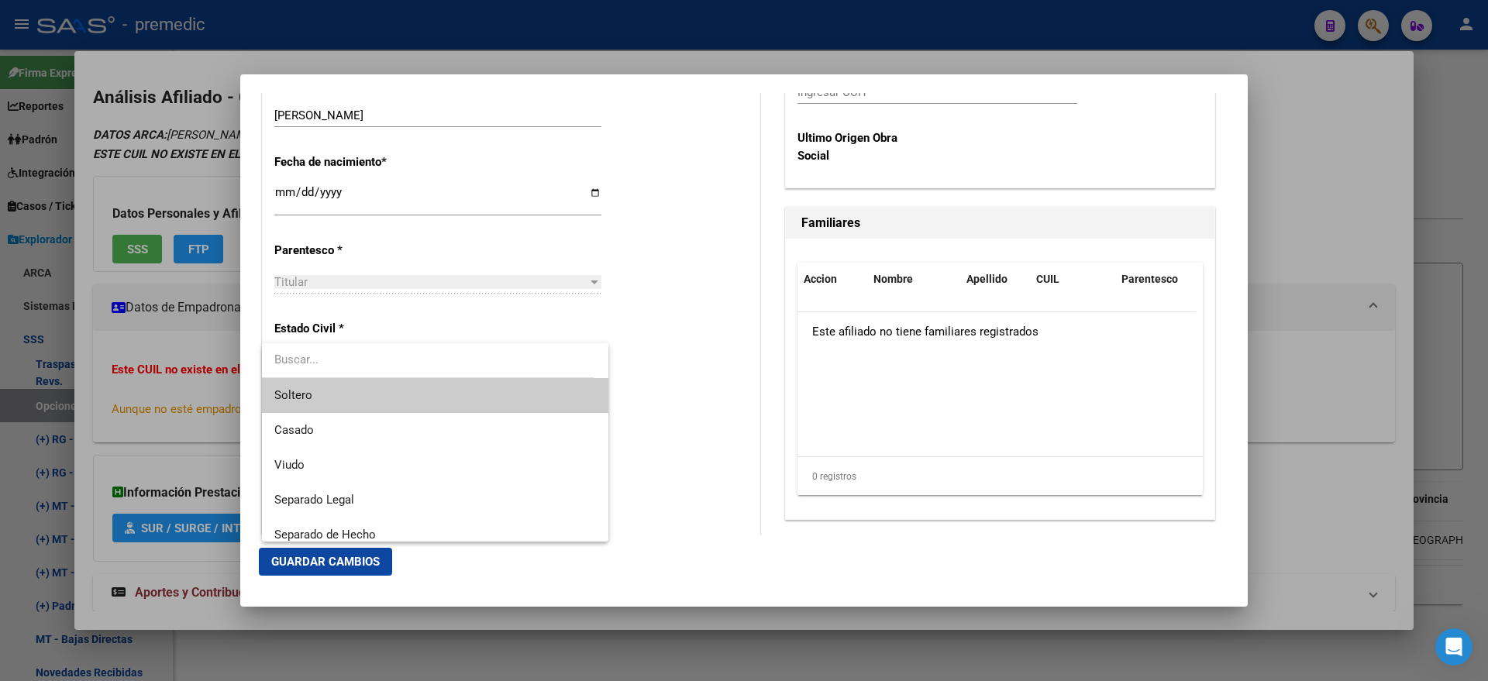
click at [399, 389] on span "Soltero" at bounding box center [435, 395] width 322 height 35
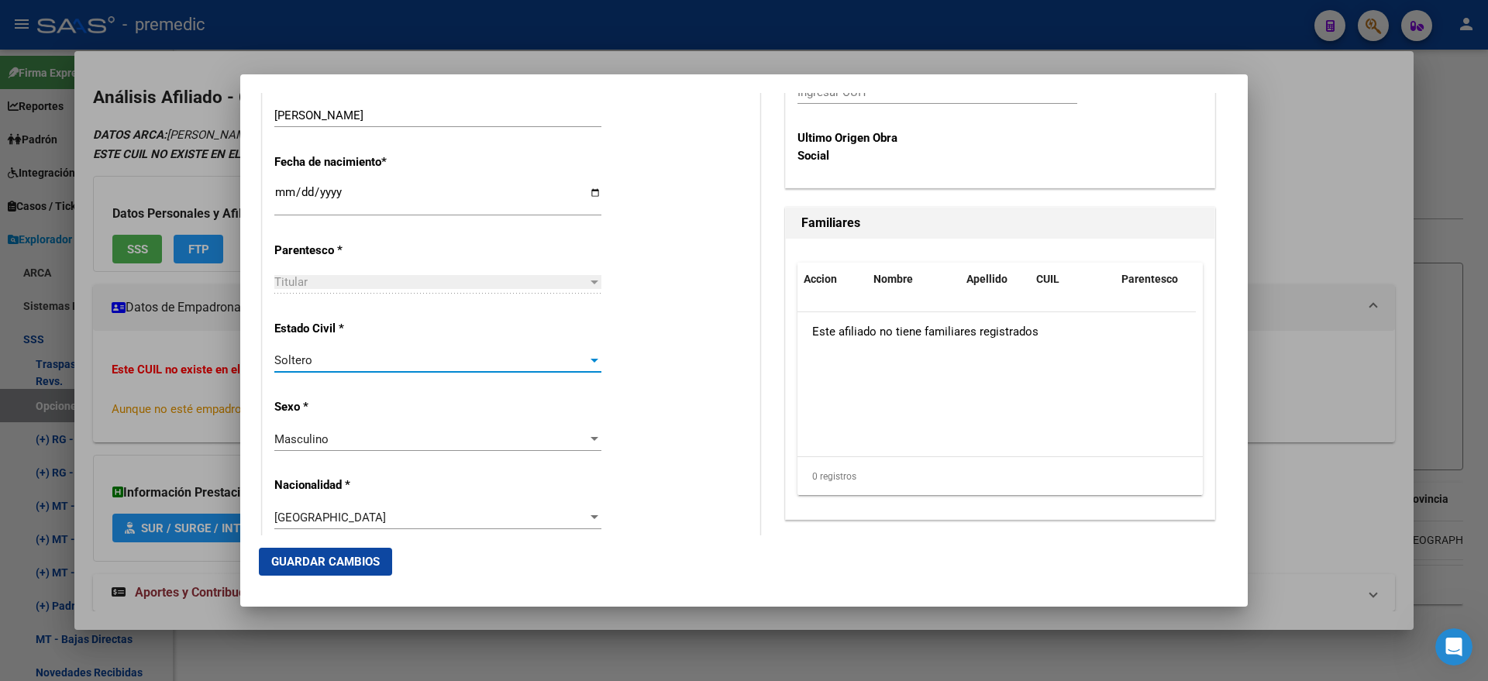
click at [606, 380] on div "Estado Civil * Soltero Seleccionar tipo" at bounding box center [510, 347] width 473 height 78
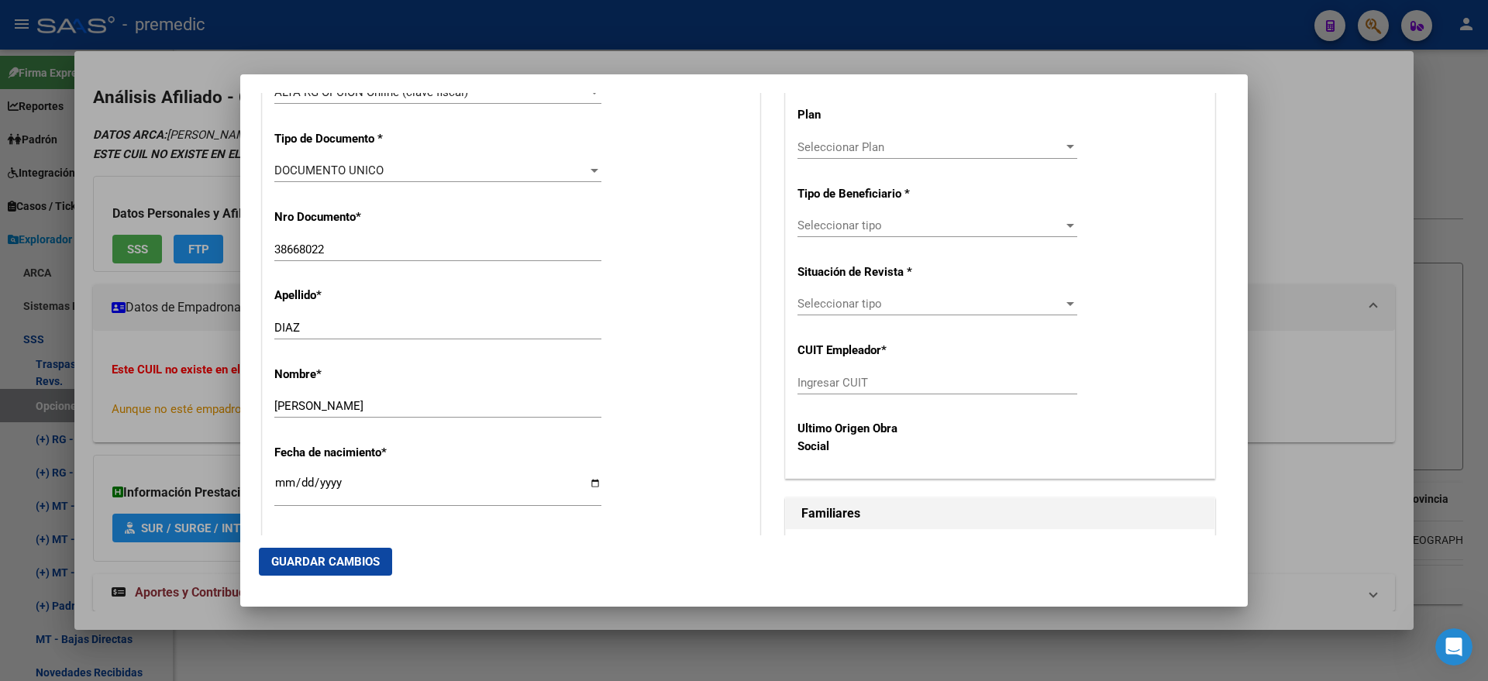
scroll to position [387, 0]
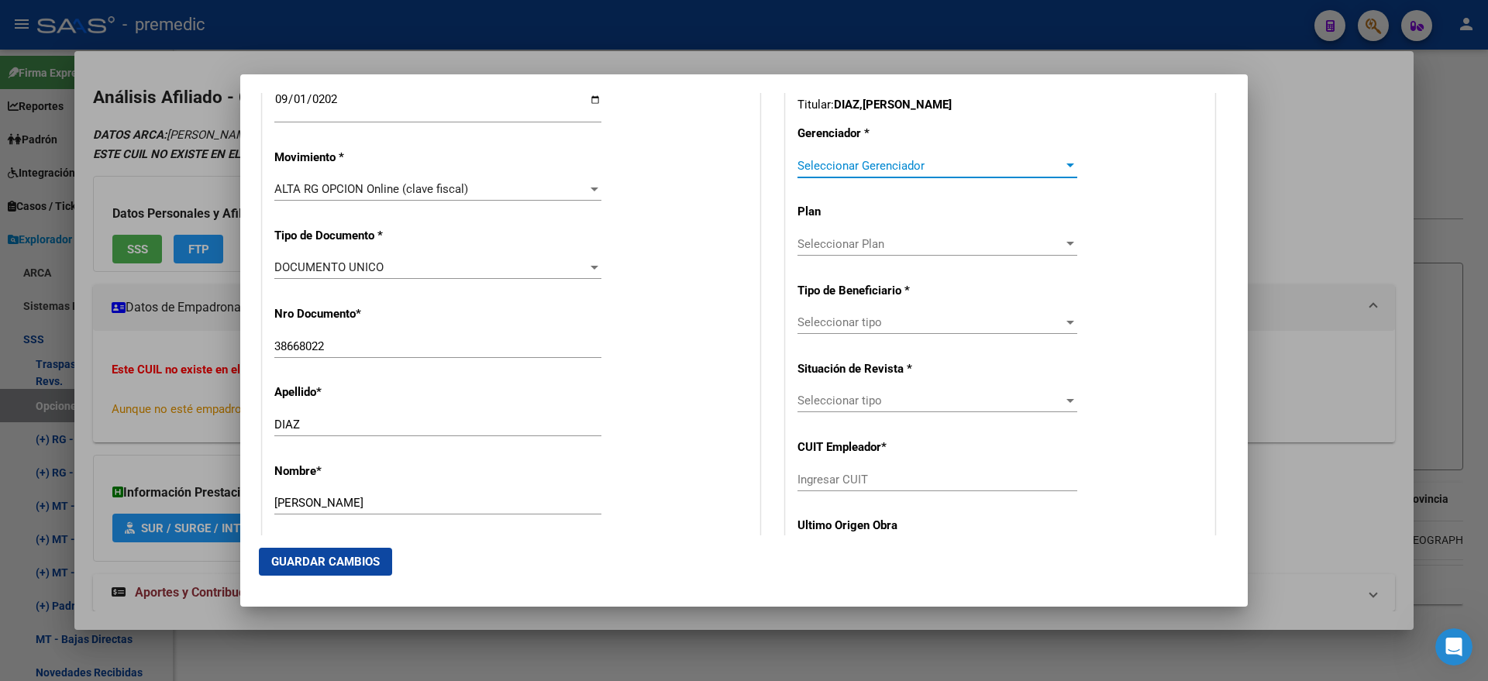
click at [867, 164] on span "Seleccionar Gerenciador" at bounding box center [930, 166] width 266 height 14
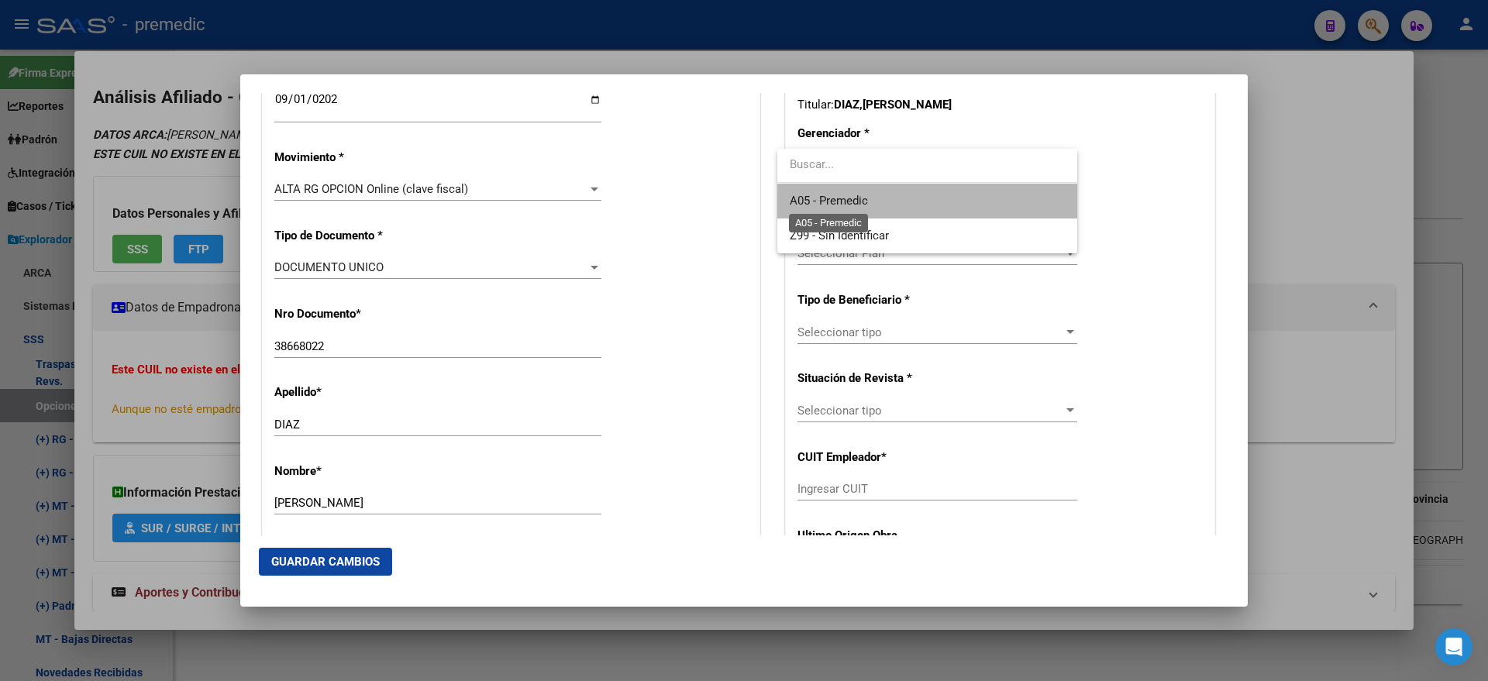
click at [846, 196] on span "A05 - Premedic" at bounding box center [829, 201] width 78 height 14
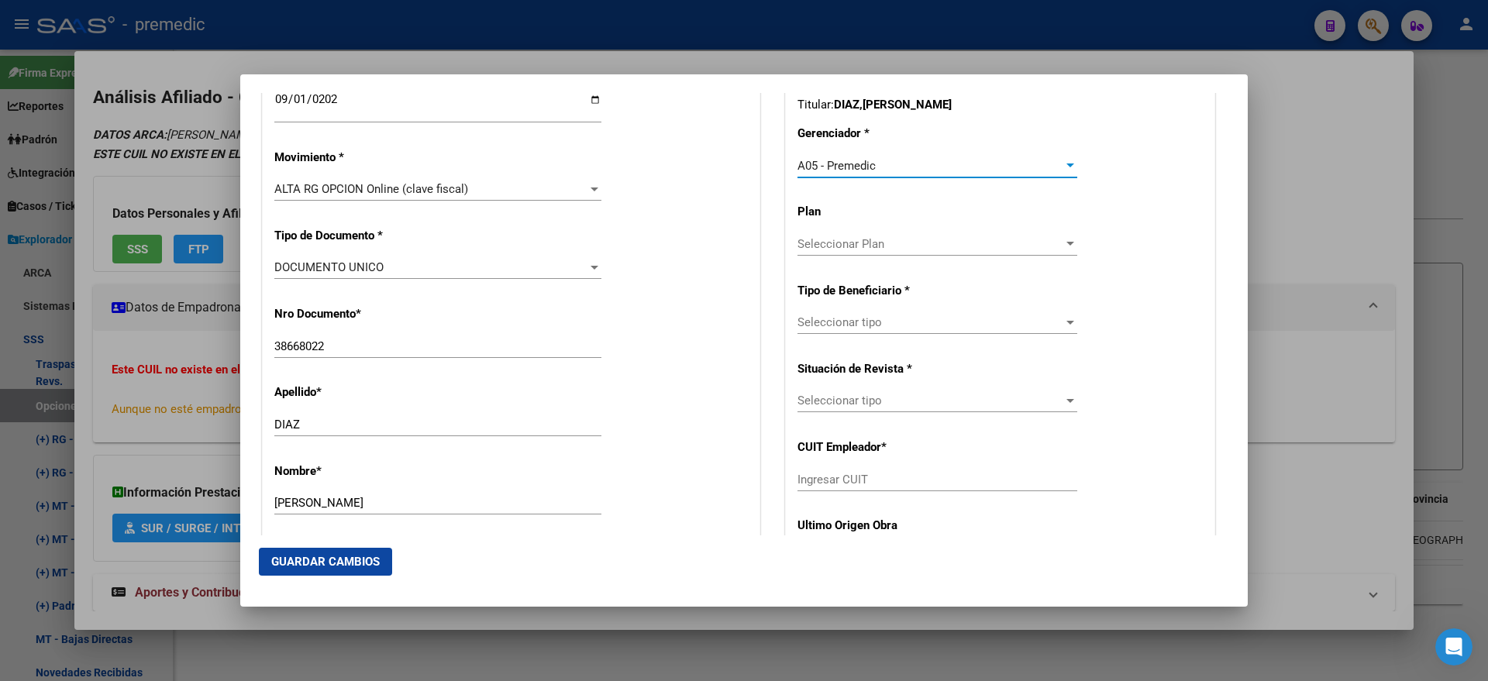
click at [814, 324] on span "Seleccionar tipo" at bounding box center [930, 322] width 266 height 14
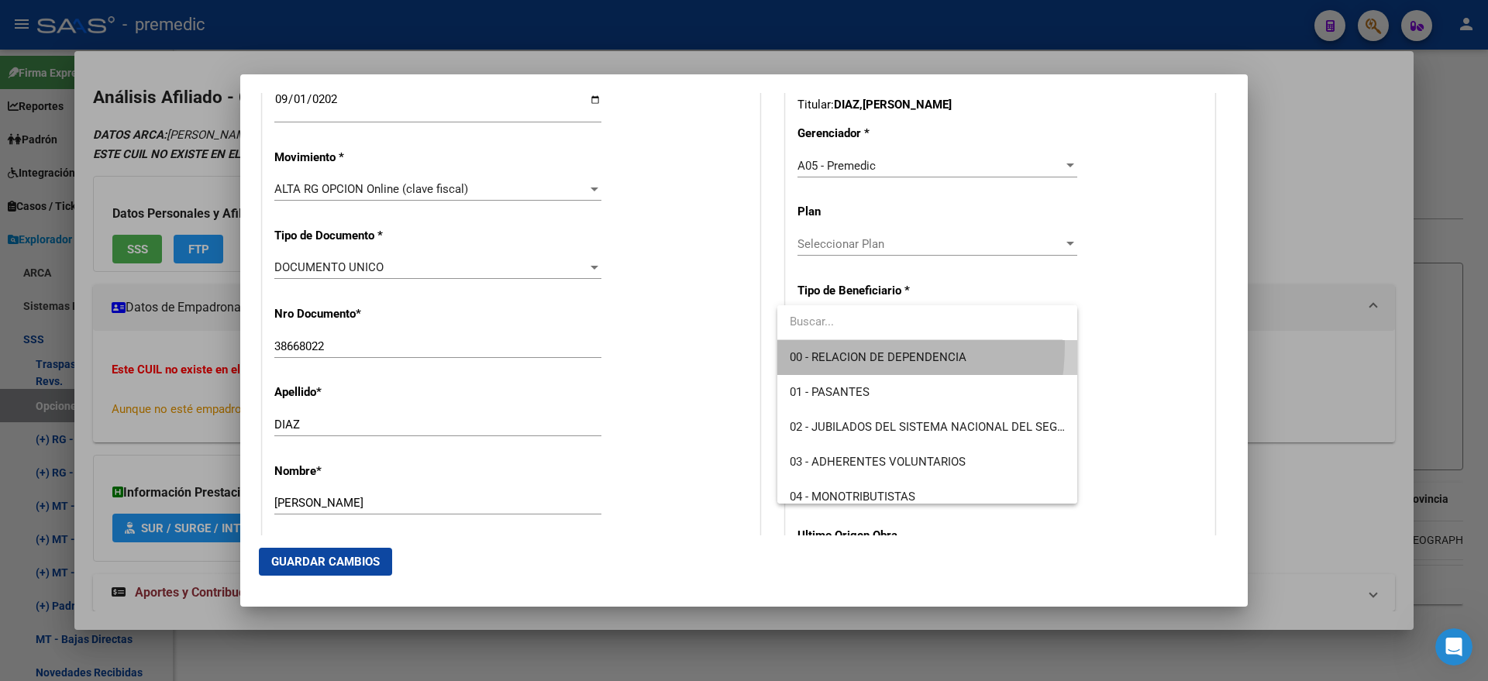
click at [807, 344] on span "00 - RELACION DE DEPENDENCIA" at bounding box center [927, 357] width 275 height 35
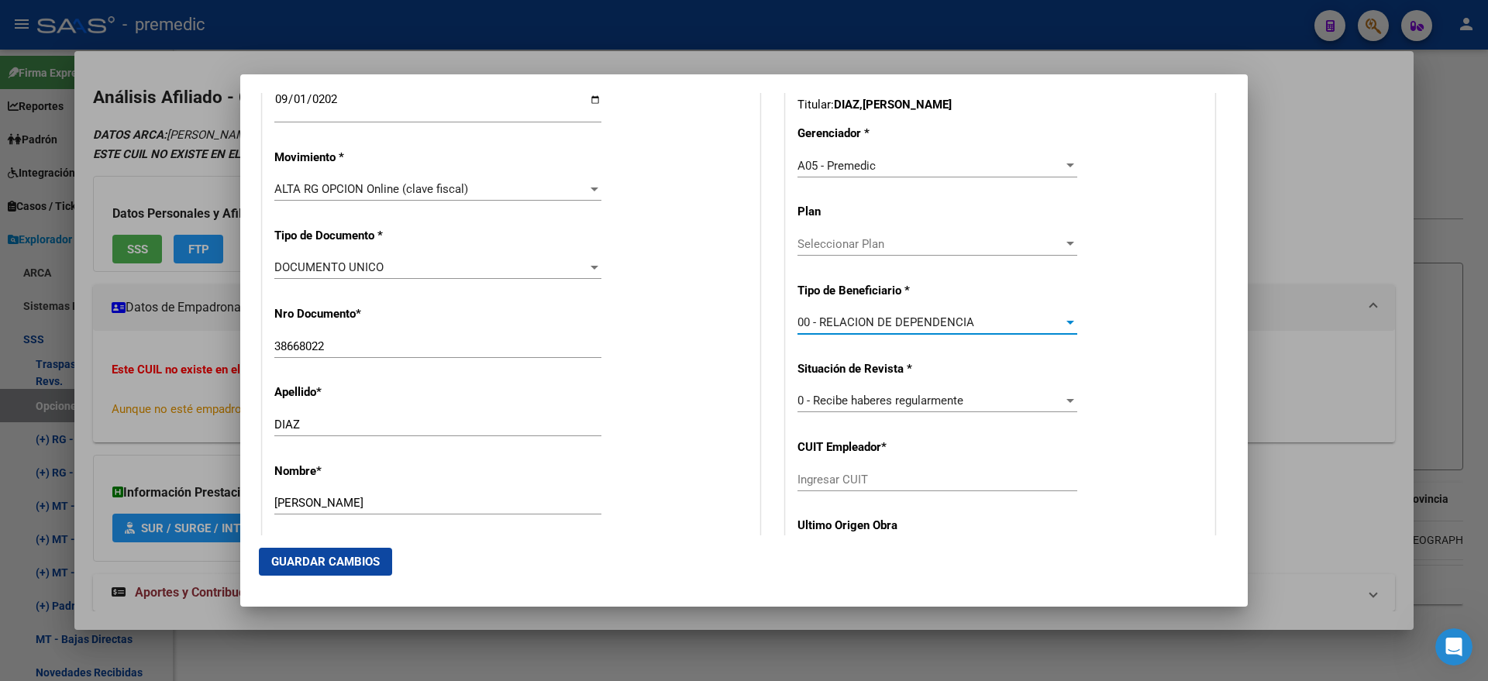
click at [799, 484] on input "Ingresar CUIT" at bounding box center [937, 480] width 280 height 14
paste input "30-57487579-6"
type input "30-57487579-6"
click at [274, 555] on span "Guardar Cambios" at bounding box center [325, 562] width 108 height 14
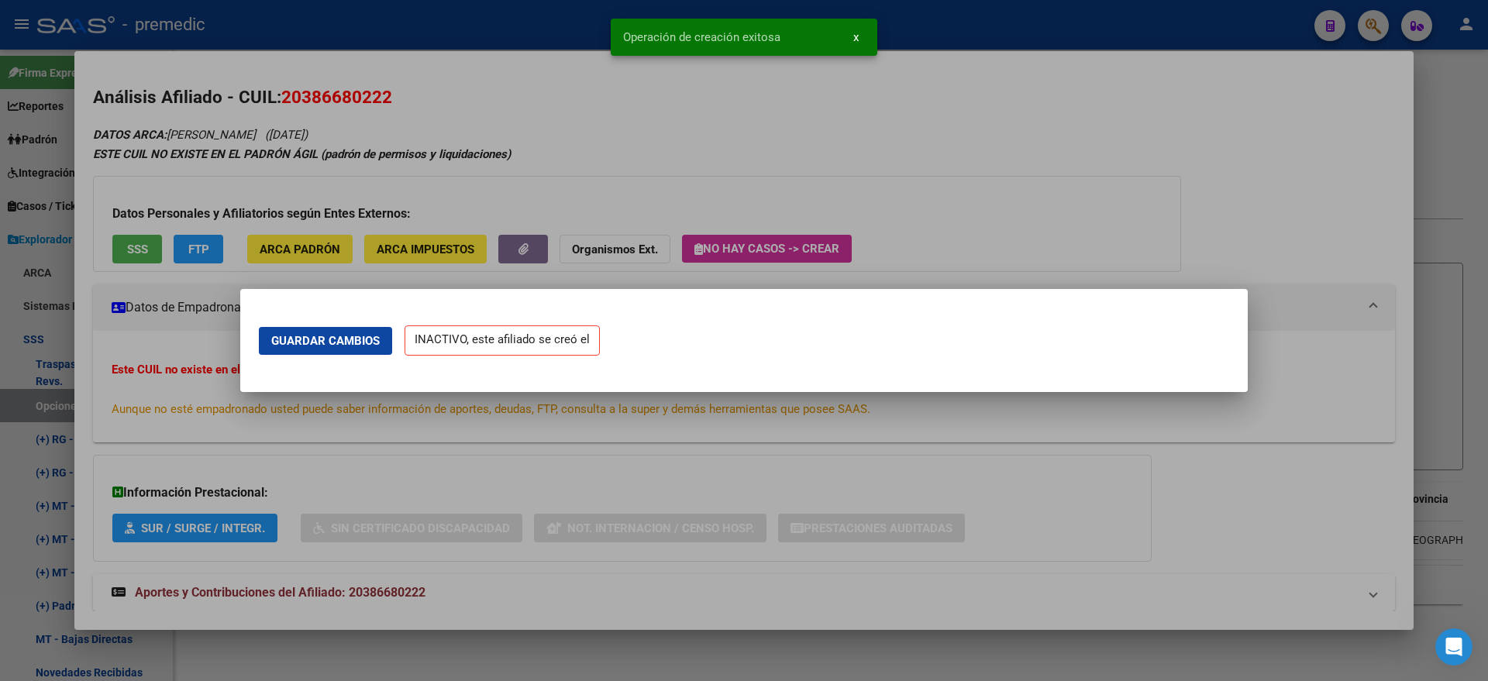
scroll to position [0, 0]
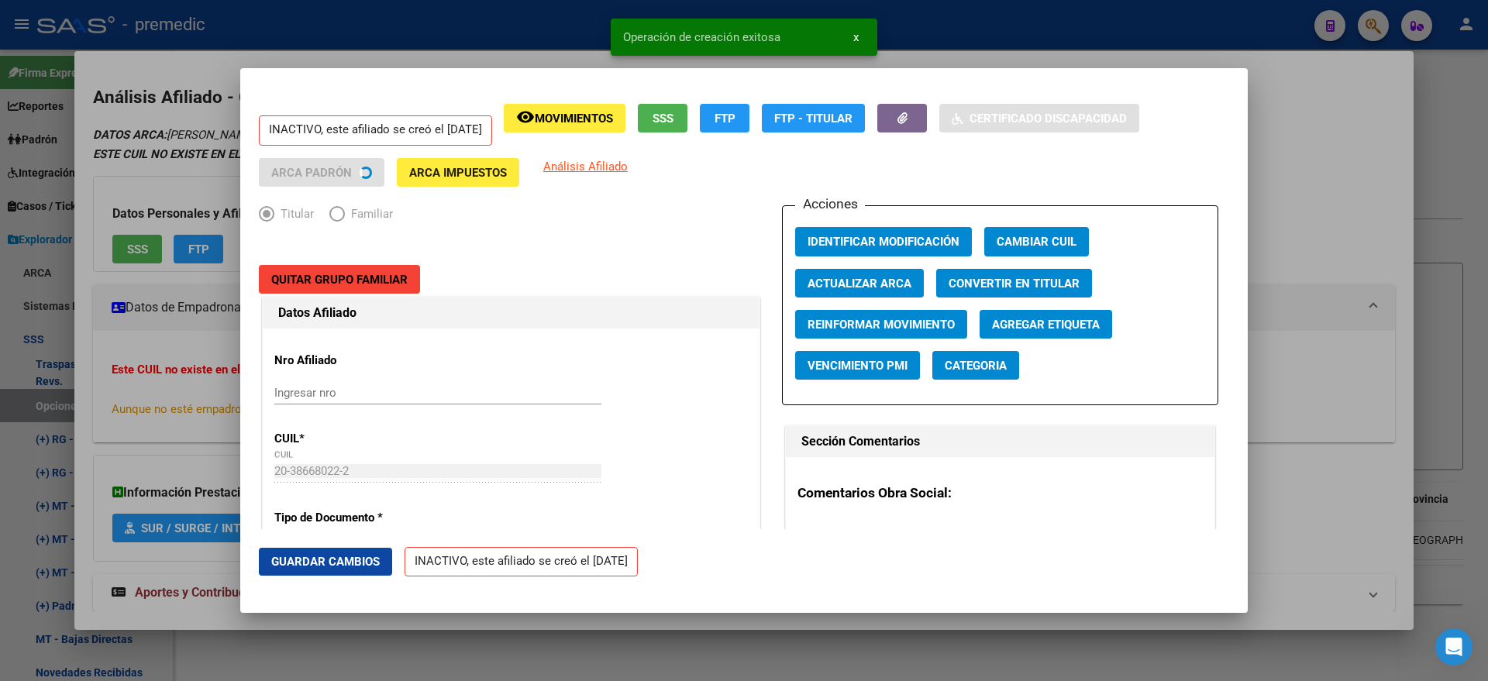
click at [83, 339] on div at bounding box center [744, 340] width 1488 height 681
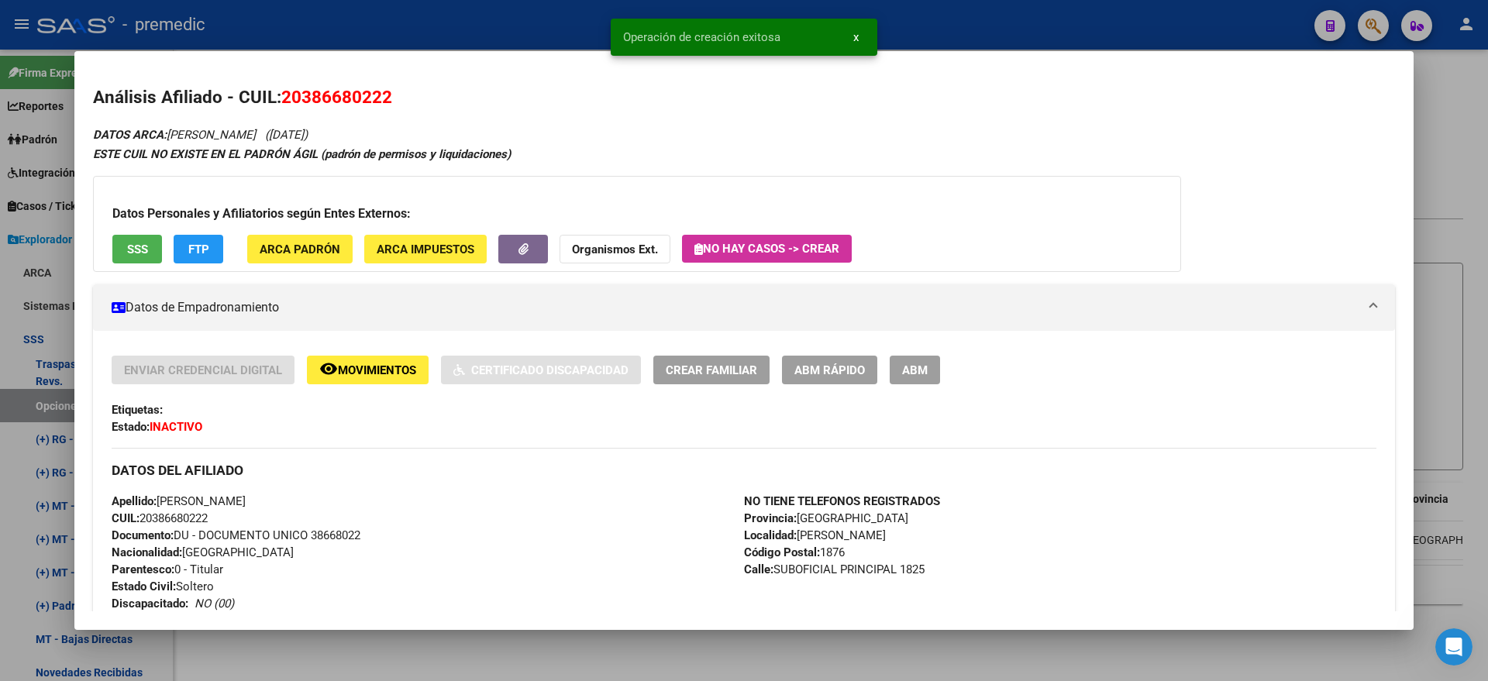
click at [30, 398] on div at bounding box center [744, 340] width 1488 height 681
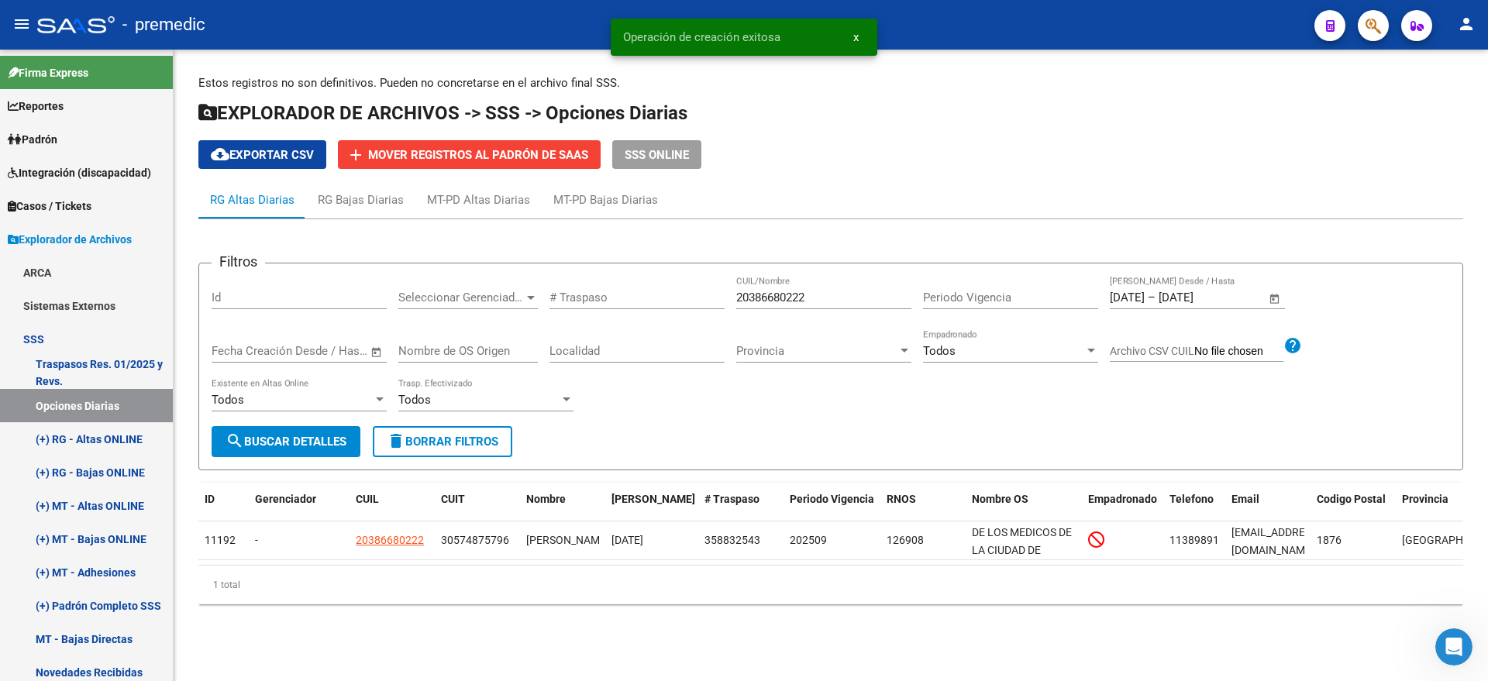
click at [336, 436] on span "search Buscar Detalles" at bounding box center [286, 442] width 121 height 14
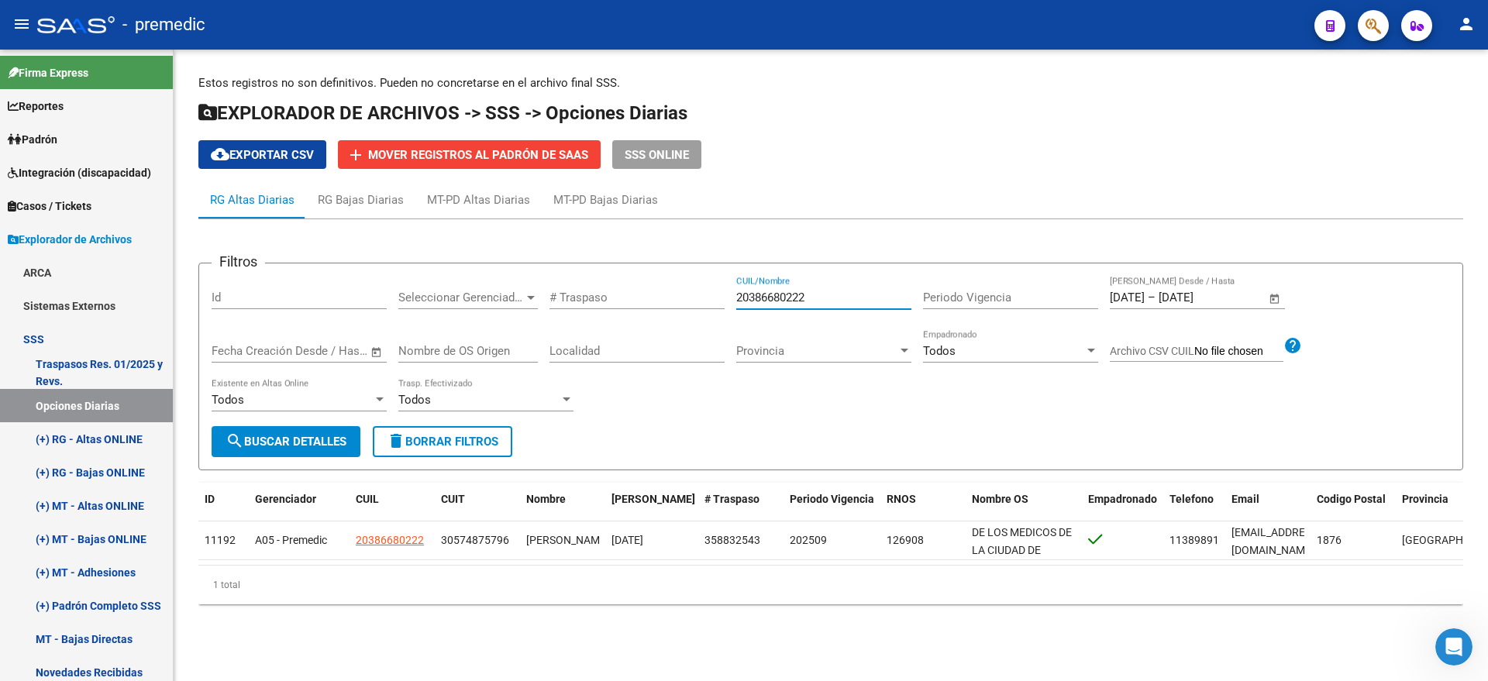
drag, startPoint x: 827, startPoint y: 294, endPoint x: 702, endPoint y: 300, distance: 124.9
click at [710, 299] on div "Filtros Id Seleccionar Gerenciador Seleccionar Gerenciador # Traspaso 203866802…" at bounding box center [831, 351] width 1238 height 150
paste input "222232431"
type input "20222232431"
click at [314, 438] on span "search Buscar Detalles" at bounding box center [286, 442] width 121 height 14
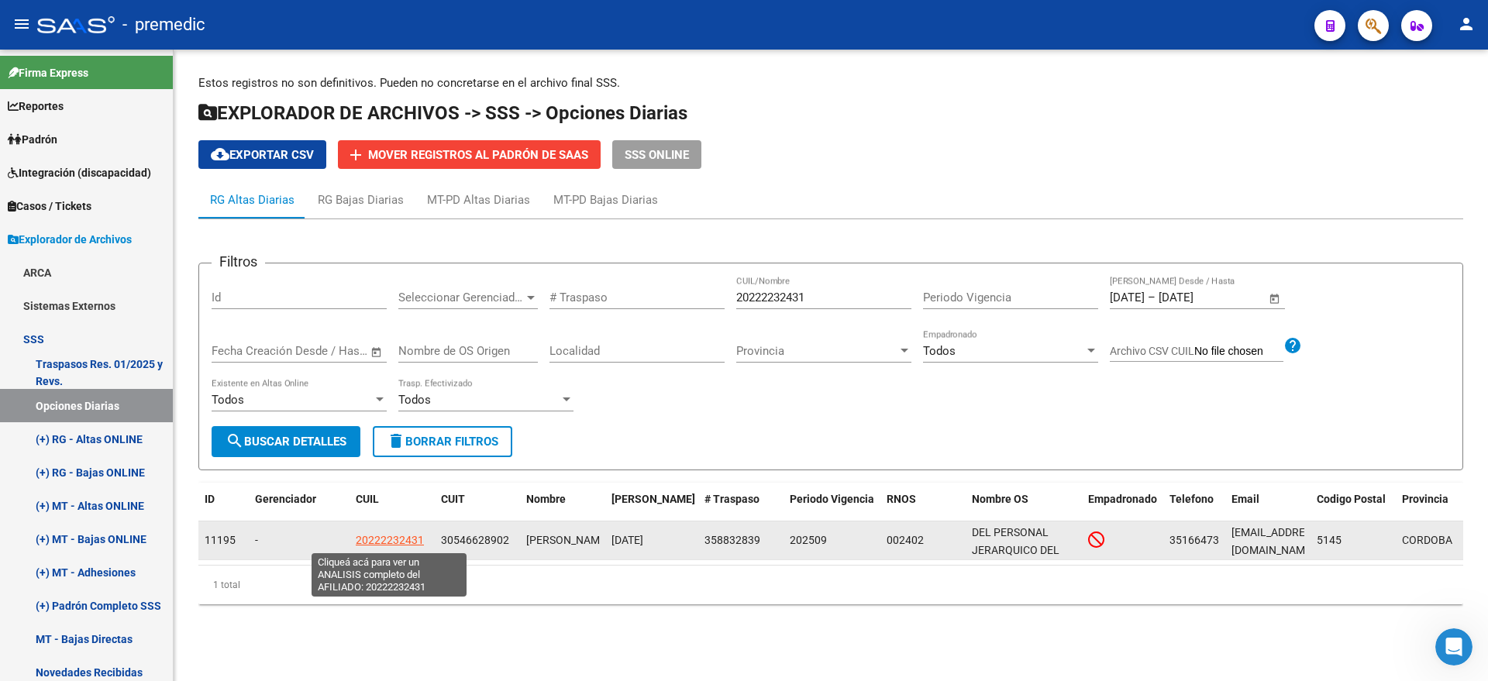
click at [391, 535] on span "20222232431" at bounding box center [390, 540] width 68 height 12
type textarea "20222232431"
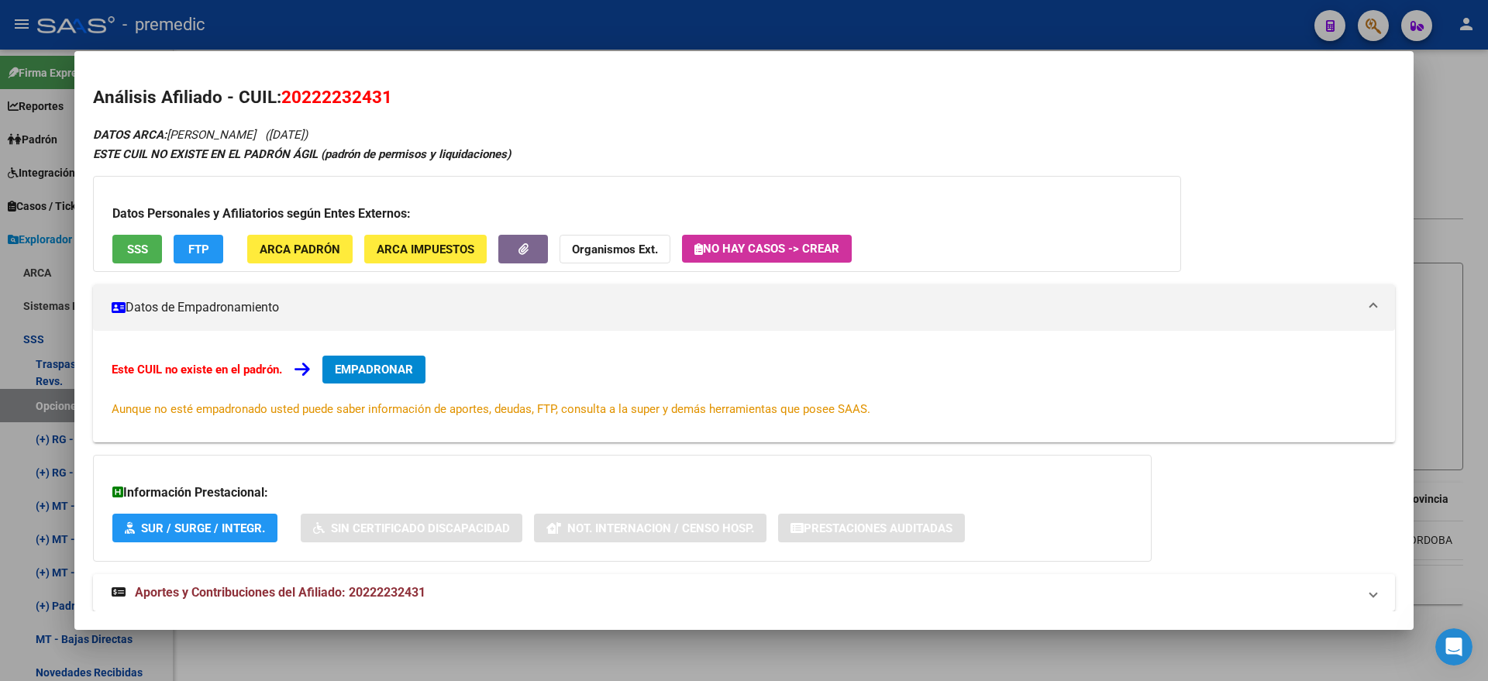
click at [372, 360] on button "EMPADRONAR" at bounding box center [373, 370] width 103 height 28
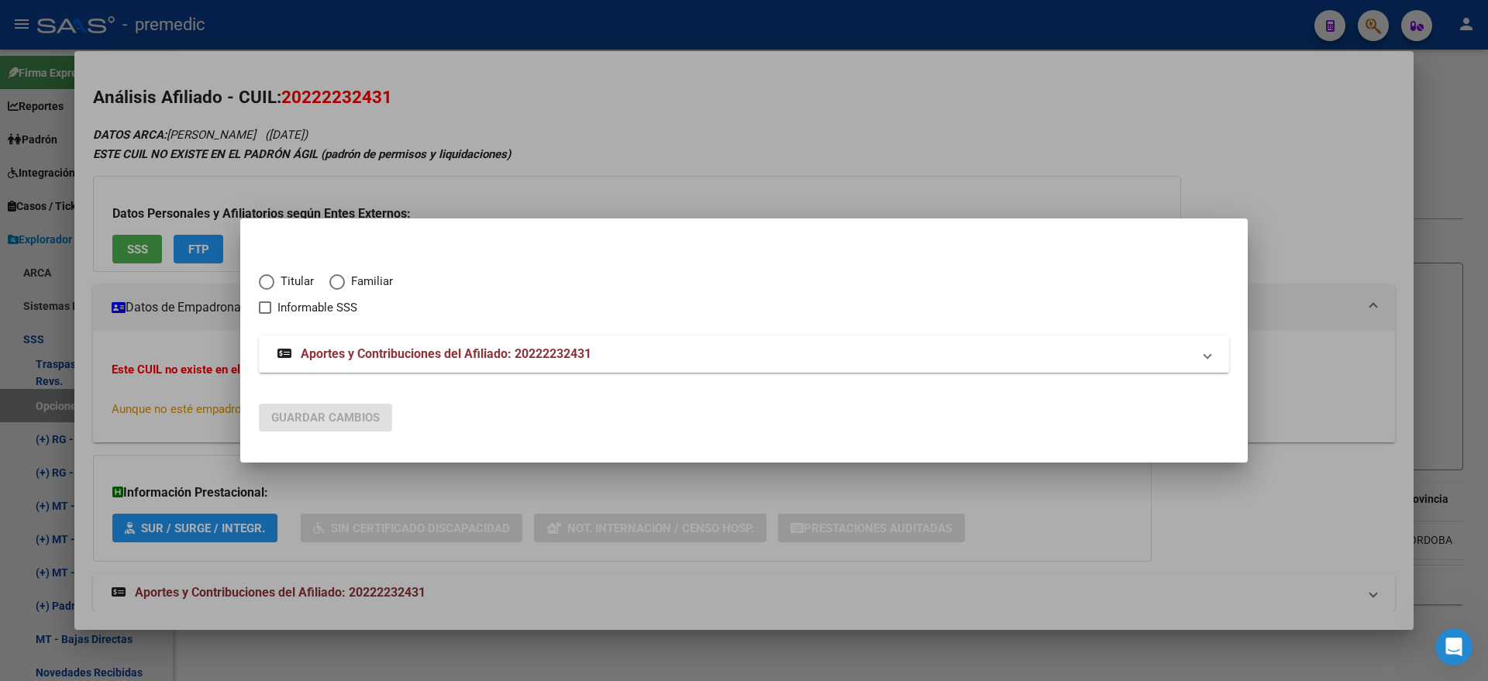
click at [260, 274] on span "Elija una opción" at bounding box center [266, 281] width 15 height 15
click at [260, 274] on input "Titular" at bounding box center [266, 281] width 15 height 15
radio input "true"
checkbox input "true"
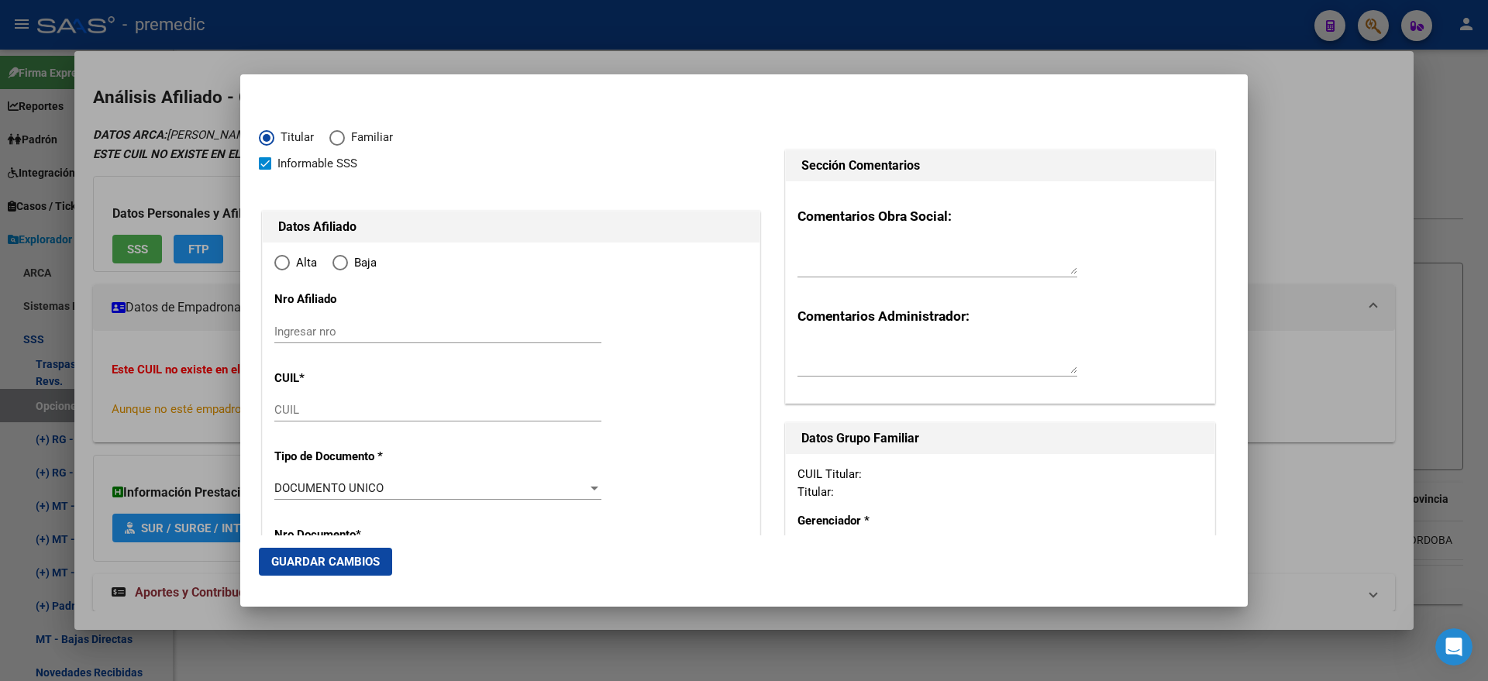
type input "20-22223243-1"
type input "22223243"
type input "LEIVA"
type input "ANTONIO MAURICIO"
type input "1971-06-02"
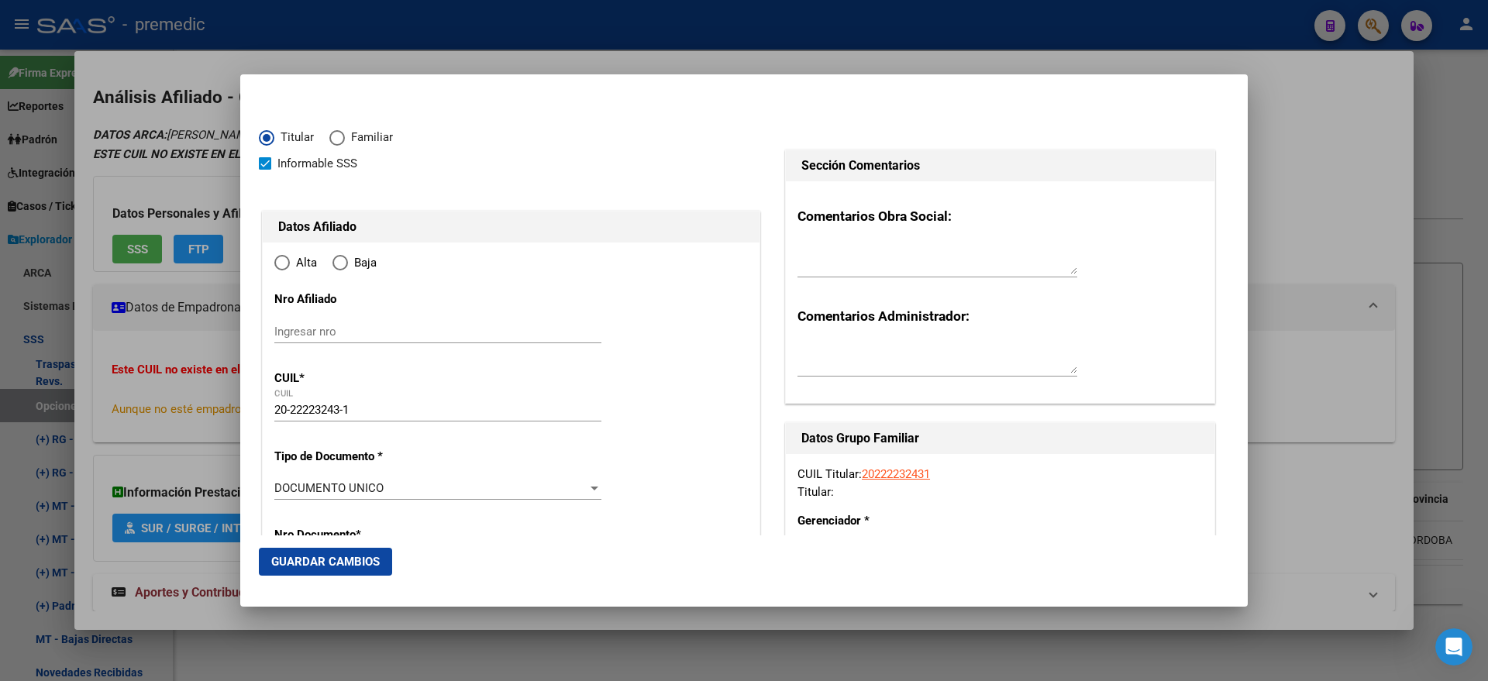
type input "GUIÑAZU"
type input "5145"
type input "DE LA VIDALA"
type input "9154"
radio input "true"
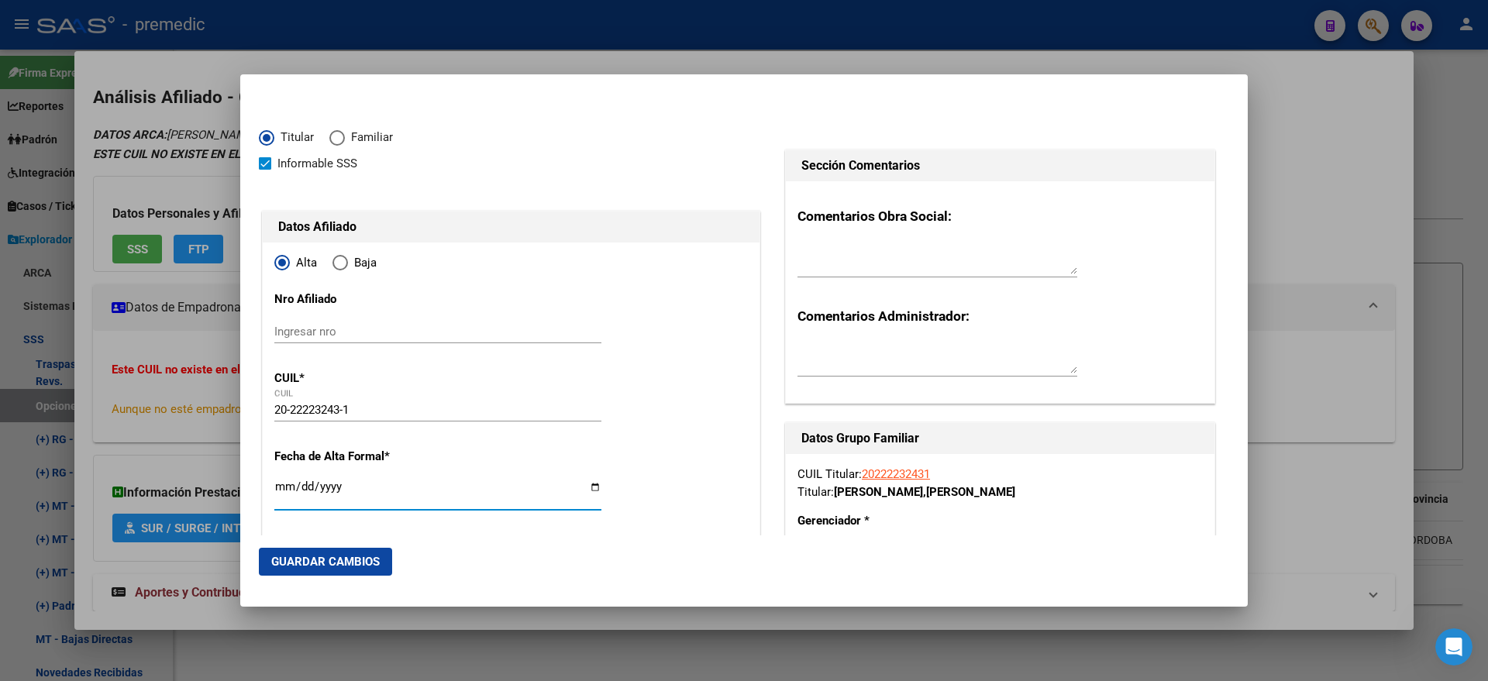
click at [279, 487] on input "Ingresar fecha" at bounding box center [437, 492] width 327 height 25
type input "2025-09-01"
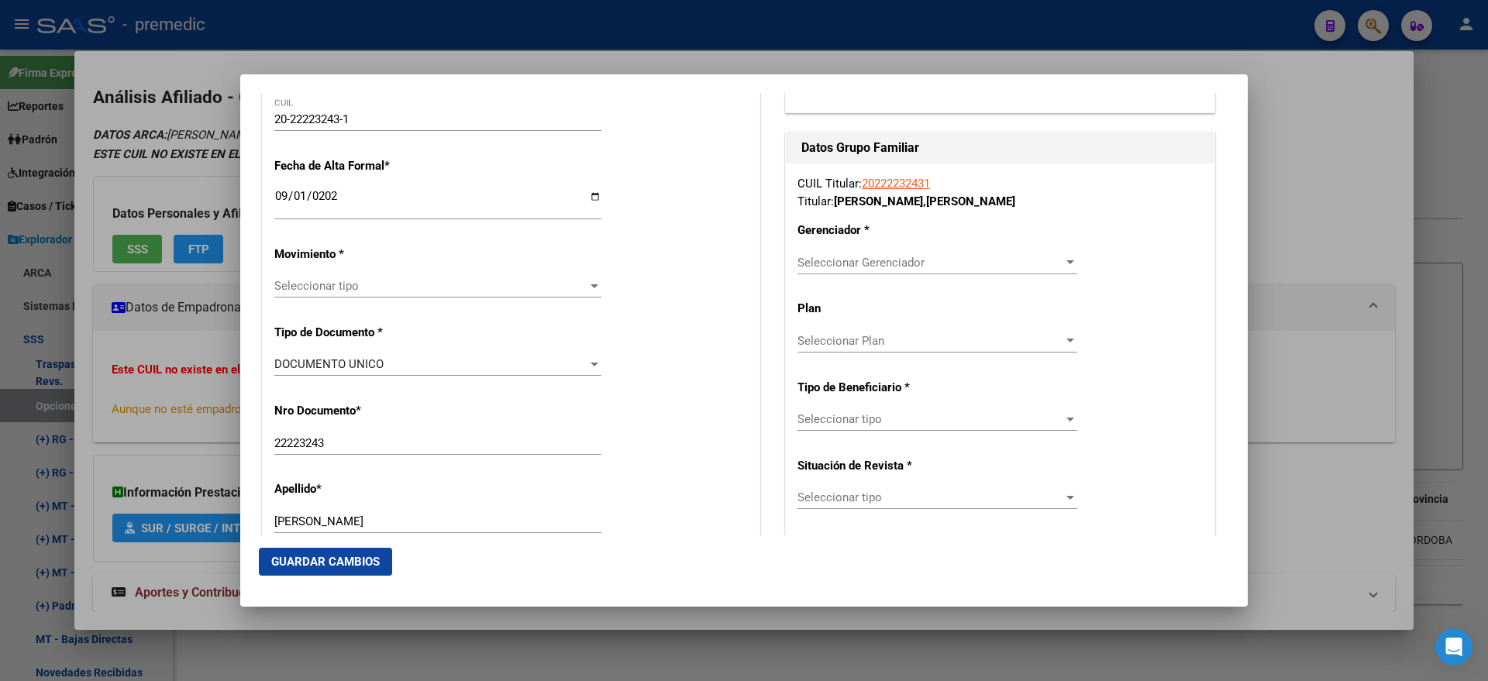
scroll to position [387, 0]
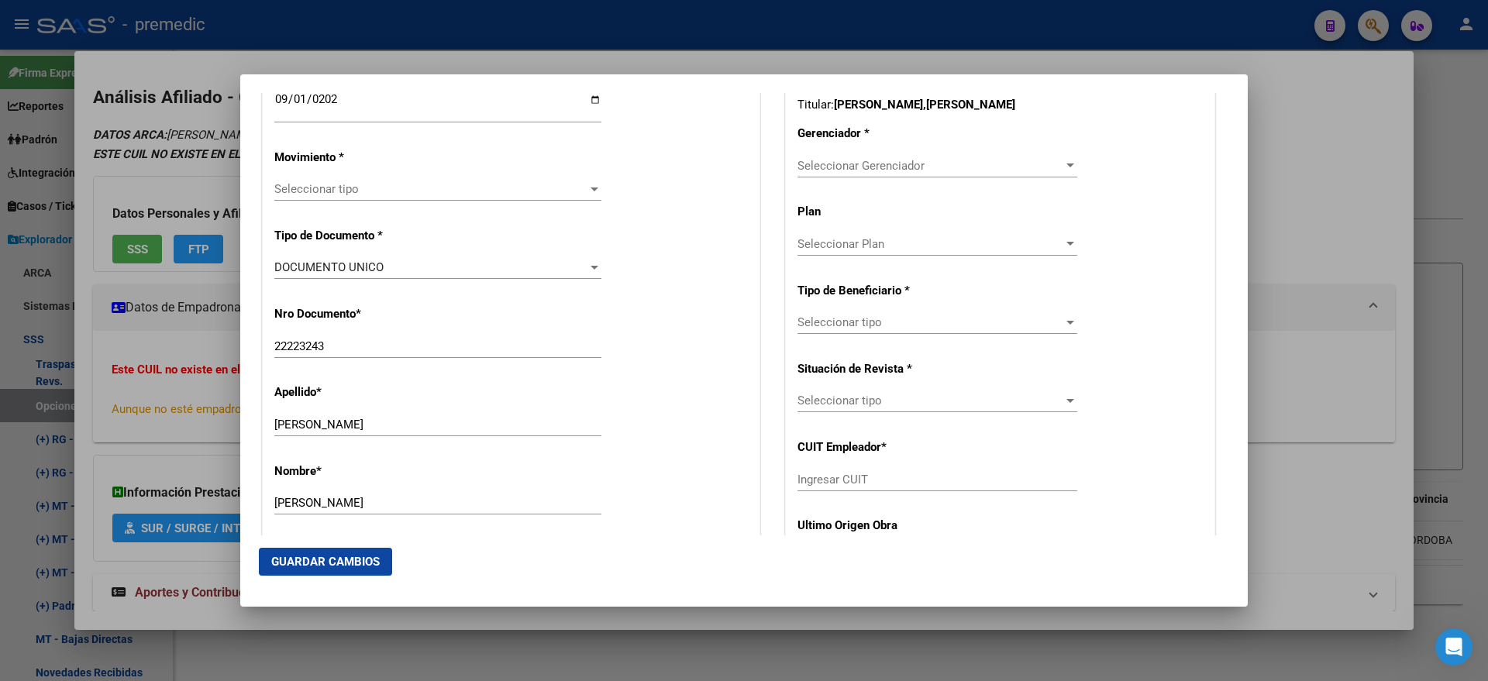
click at [322, 193] on span "Seleccionar tipo" at bounding box center [430, 189] width 313 height 14
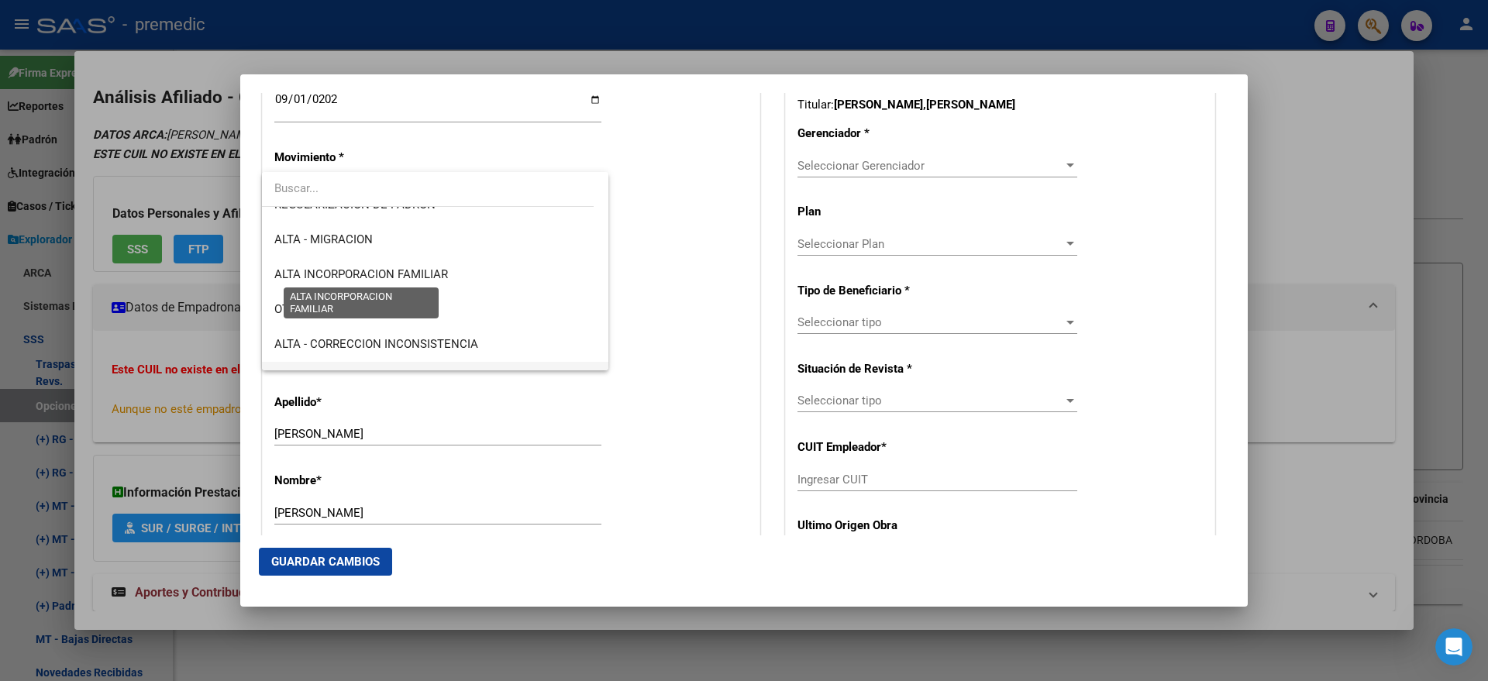
scroll to position [291, 0]
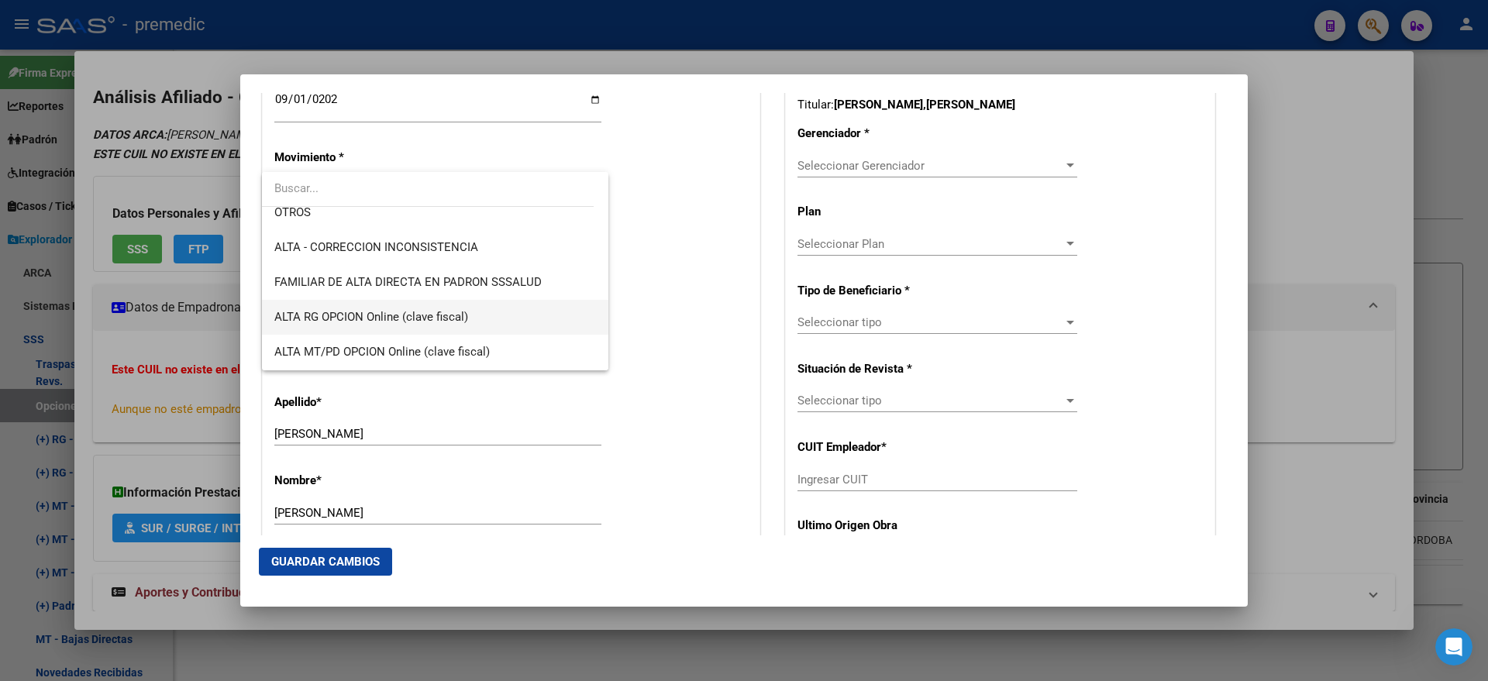
click at [411, 312] on span "ALTA RG OPCION Online (clave fiscal)" at bounding box center [371, 317] width 194 height 14
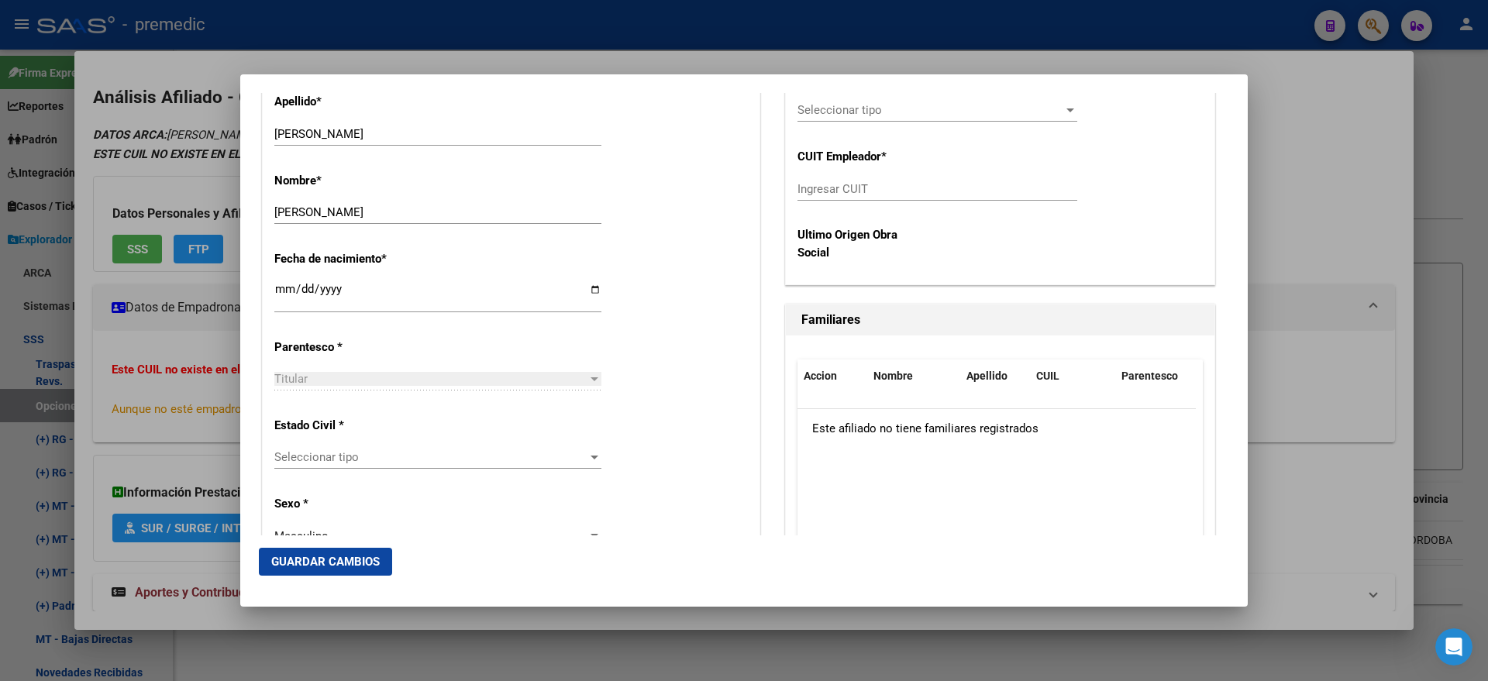
scroll to position [775, 0]
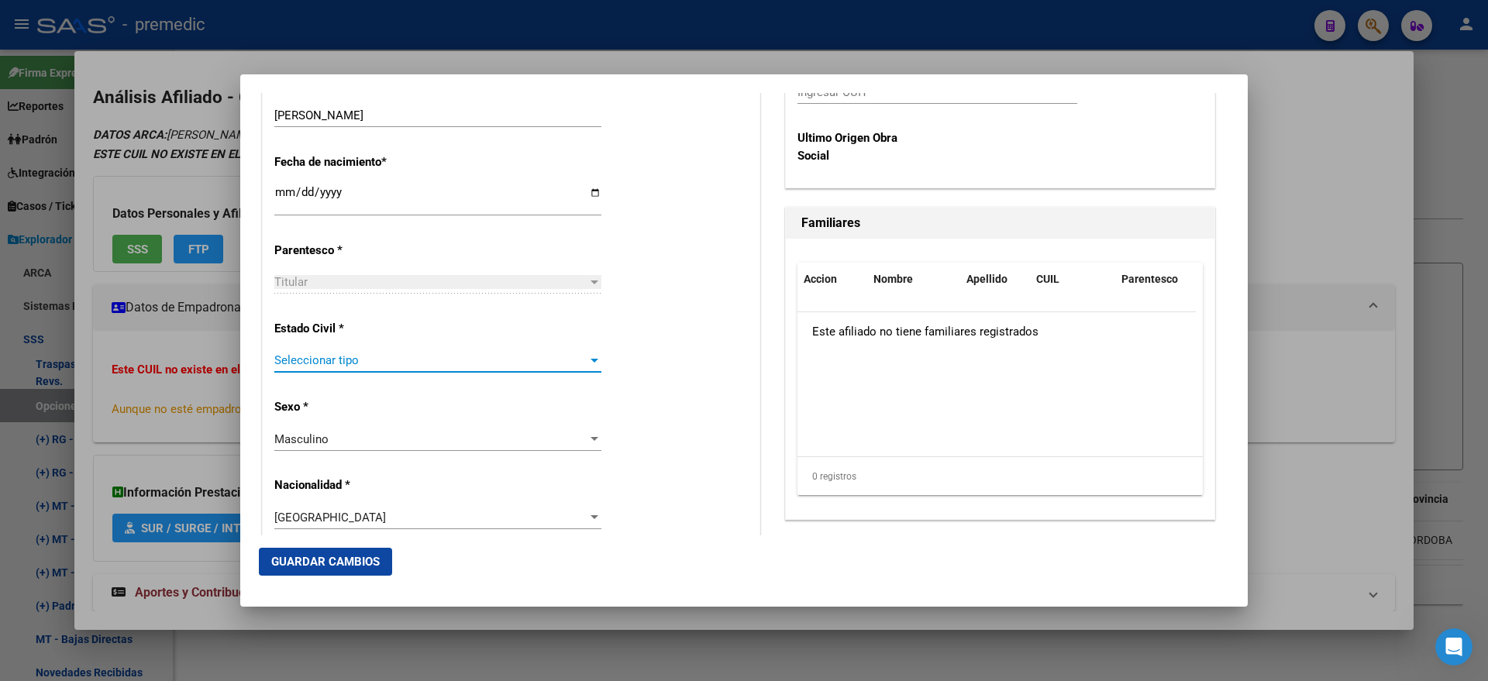
click at [306, 364] on span "Seleccionar tipo" at bounding box center [430, 360] width 313 height 14
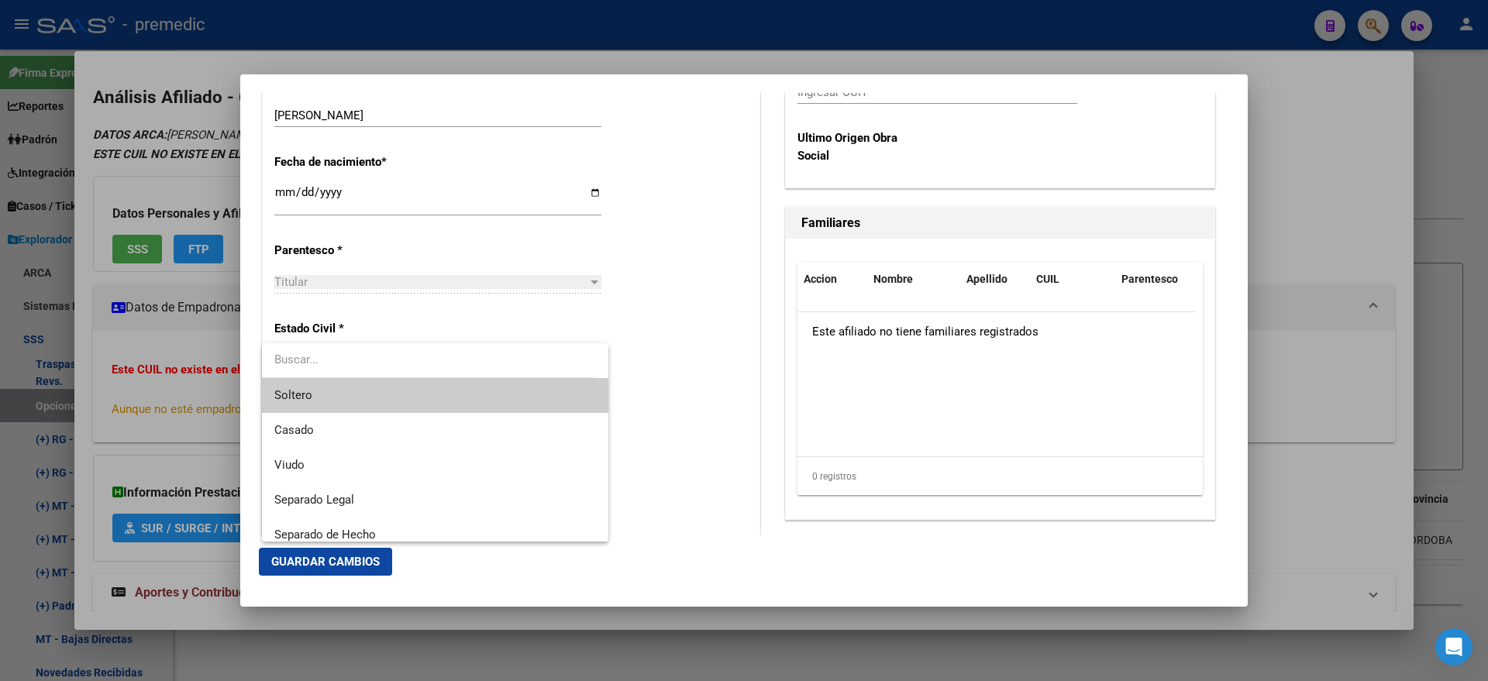
click at [312, 384] on span "Soltero" at bounding box center [435, 395] width 322 height 35
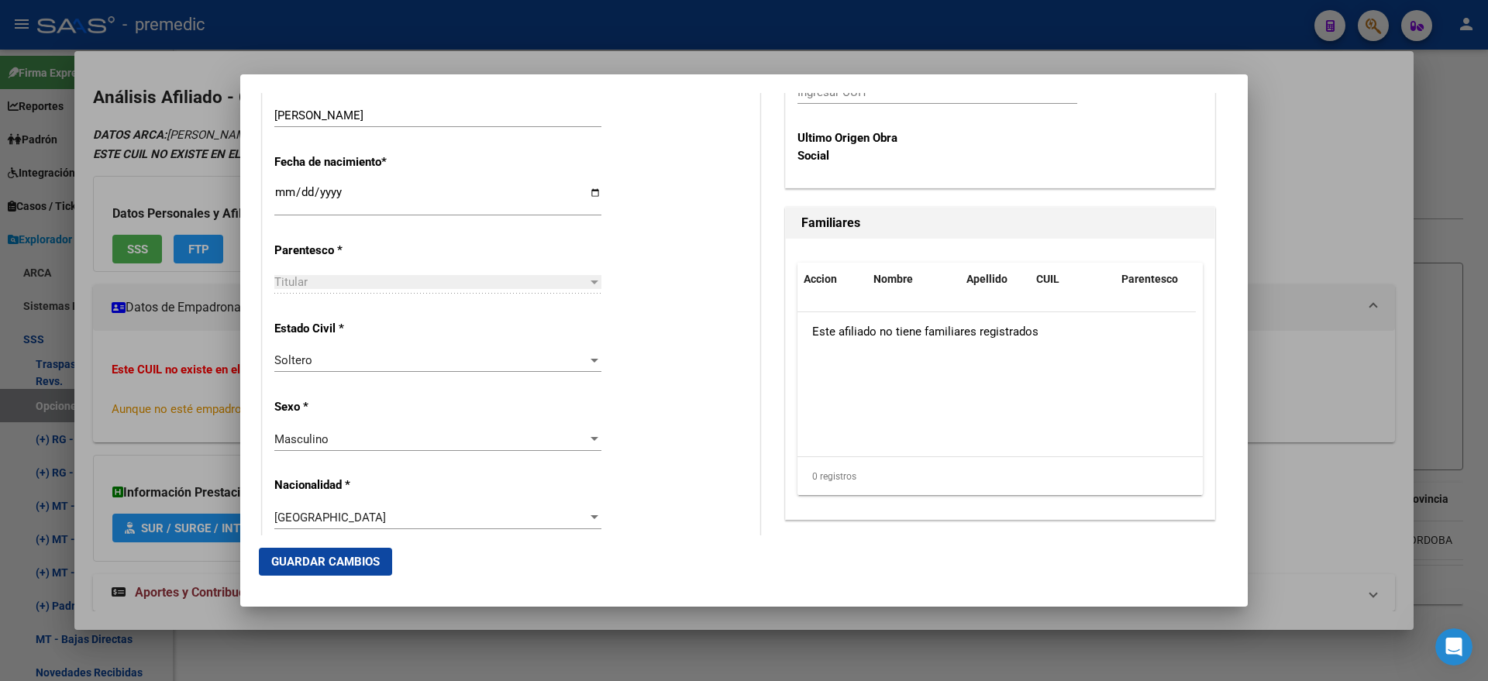
click at [653, 329] on div "Estado Civil * Soltero Seleccionar tipo" at bounding box center [510, 347] width 473 height 78
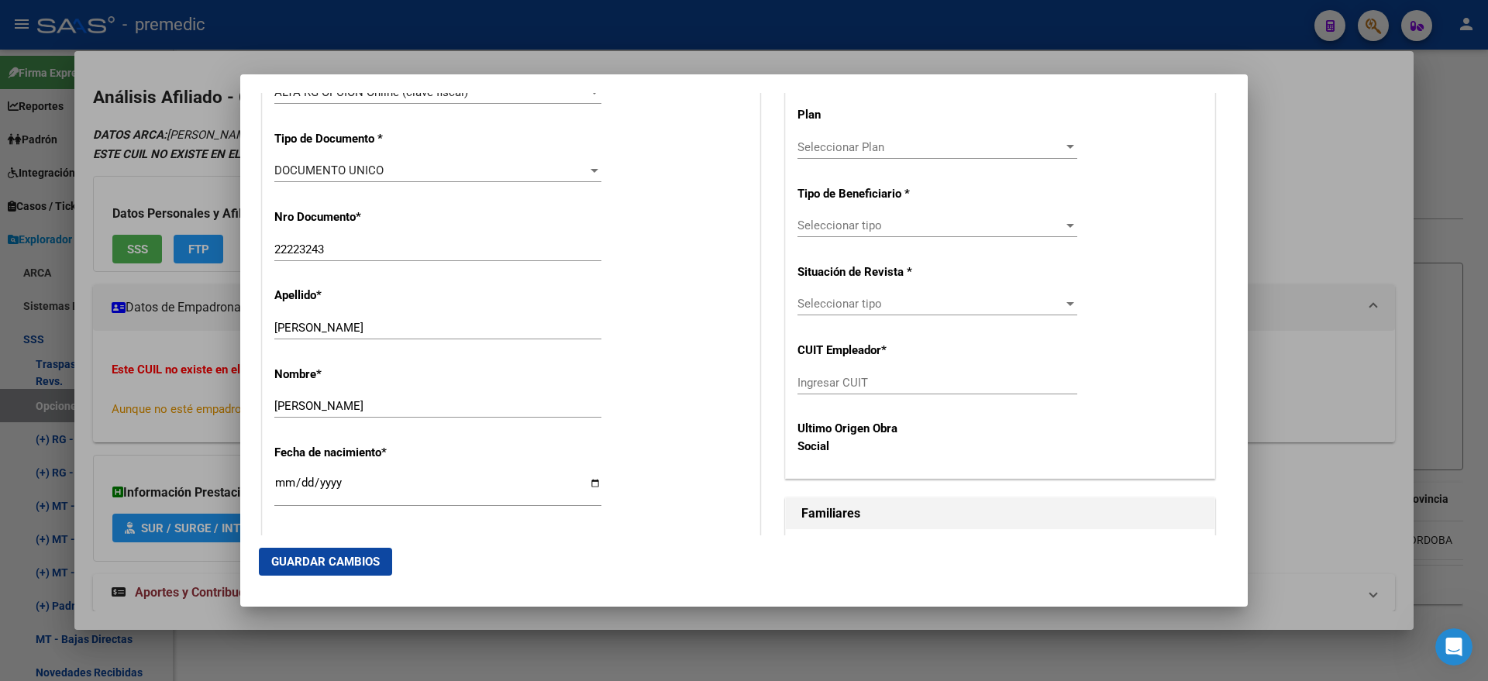
scroll to position [387, 0]
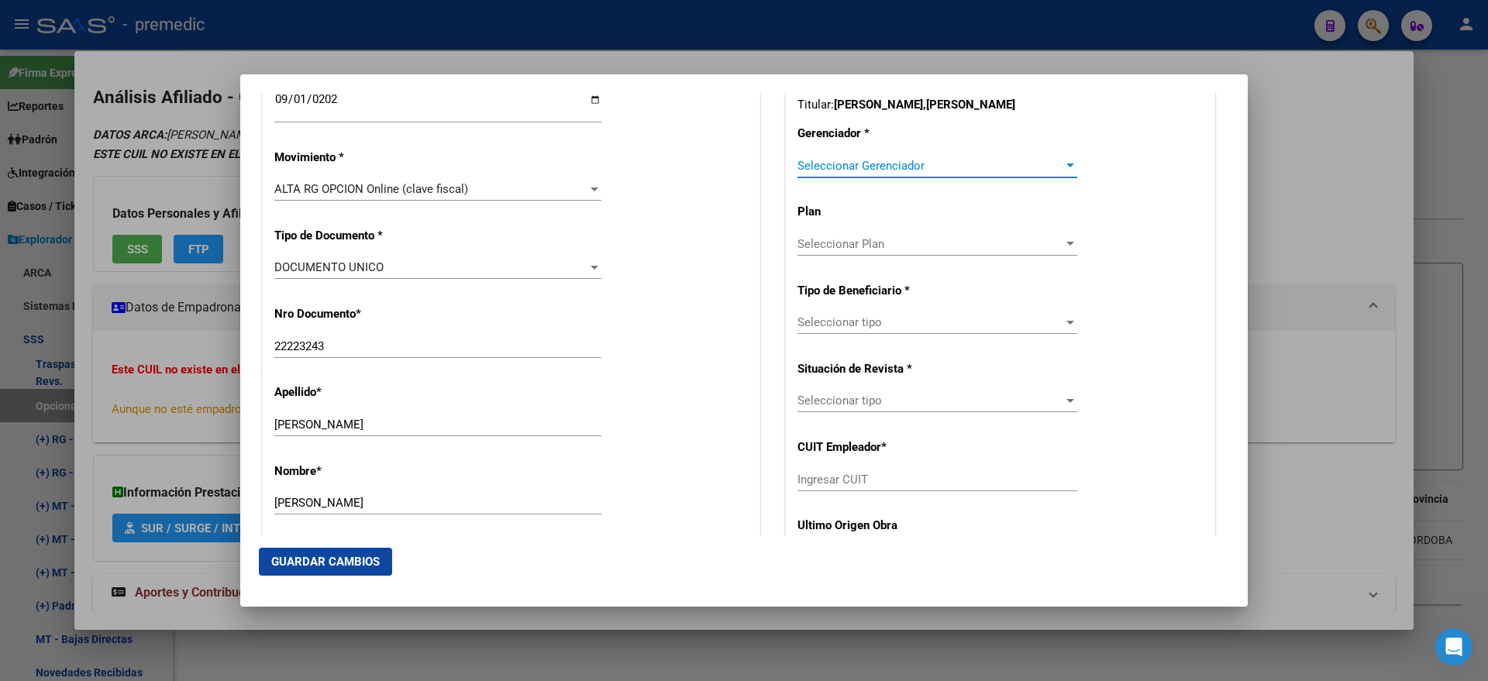
click at [820, 162] on span "Seleccionar Gerenciador" at bounding box center [930, 166] width 266 height 14
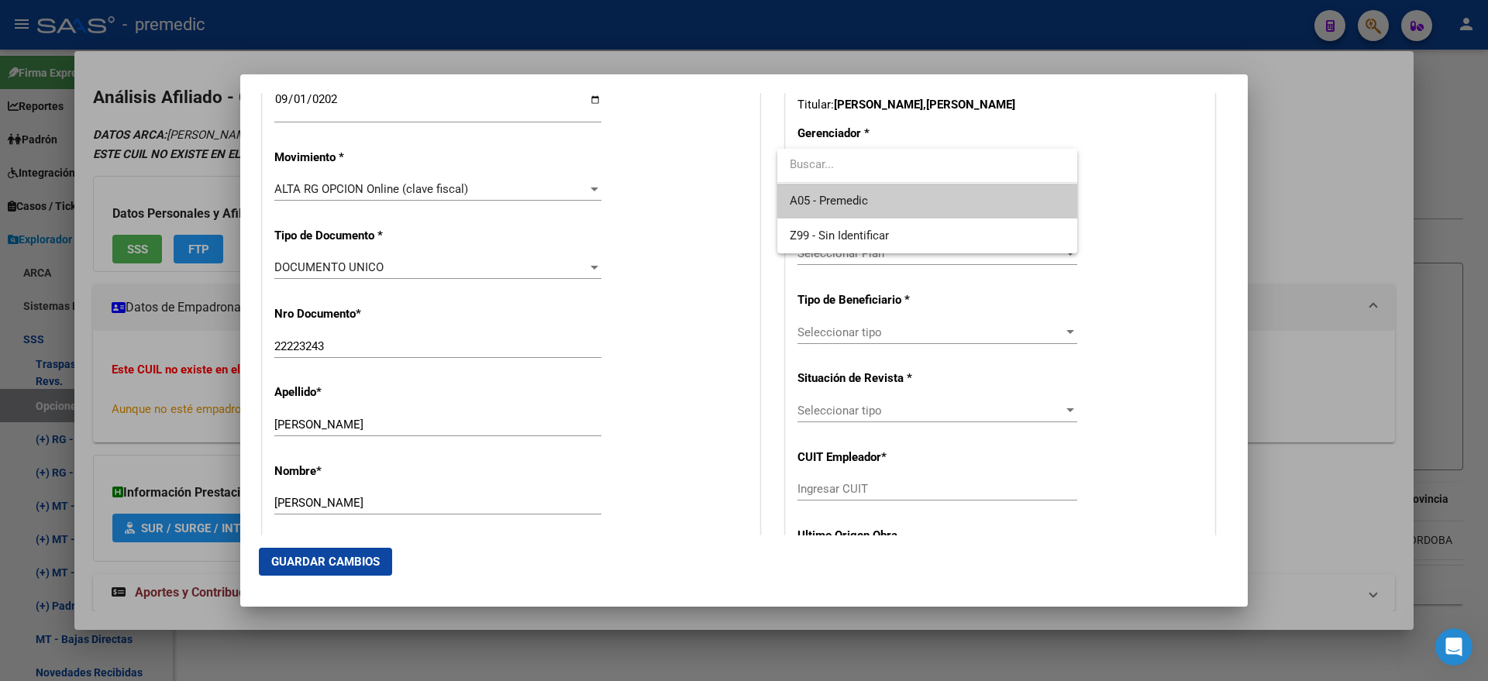
click at [817, 191] on span "A05 - Premedic" at bounding box center [927, 201] width 275 height 35
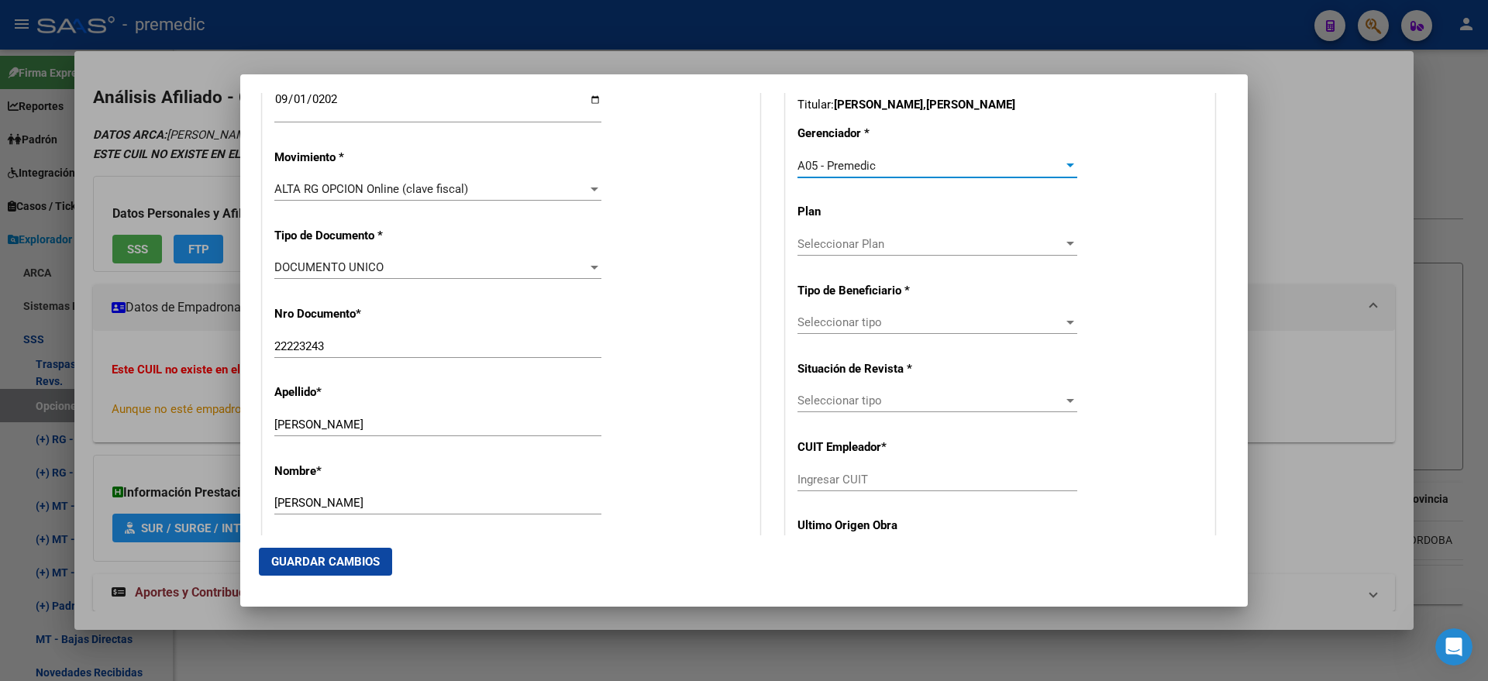
click at [815, 331] on div "Seleccionar tipo Seleccionar tipo" at bounding box center [937, 322] width 280 height 23
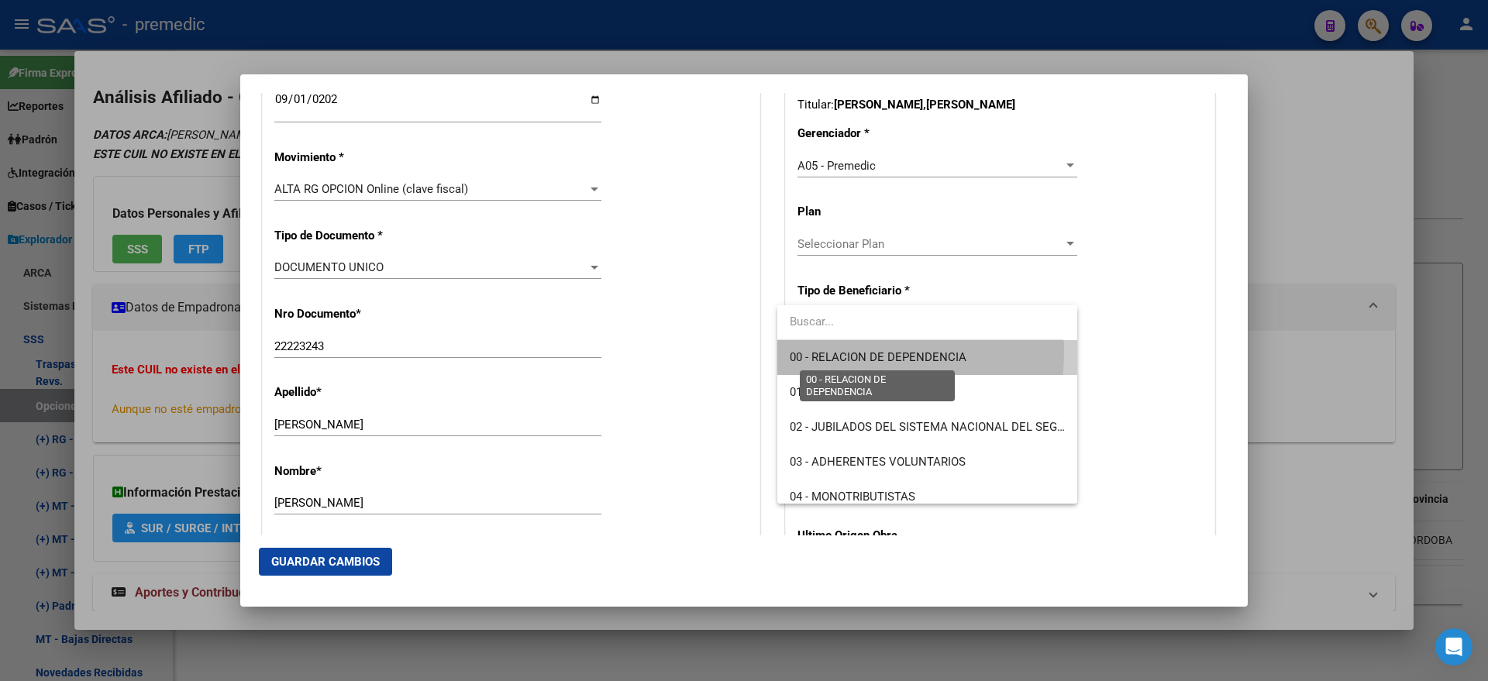
click at [809, 350] on span "00 - RELACION DE DEPENDENCIA" at bounding box center [878, 357] width 177 height 14
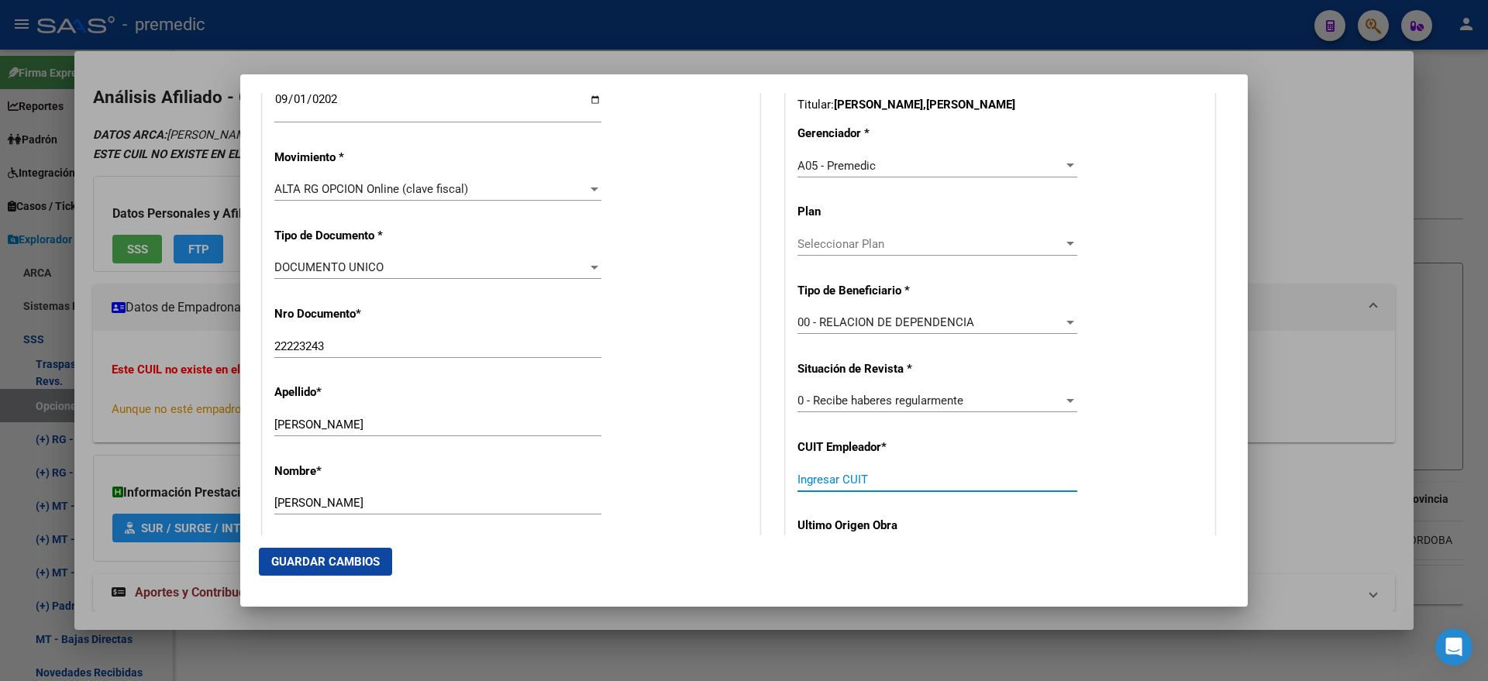
click at [800, 478] on input "Ingresar CUIT" at bounding box center [937, 480] width 280 height 14
paste input "30-54662890-2"
type input "30-54662890-2"
click at [378, 555] on span "Guardar Cambios" at bounding box center [325, 562] width 108 height 14
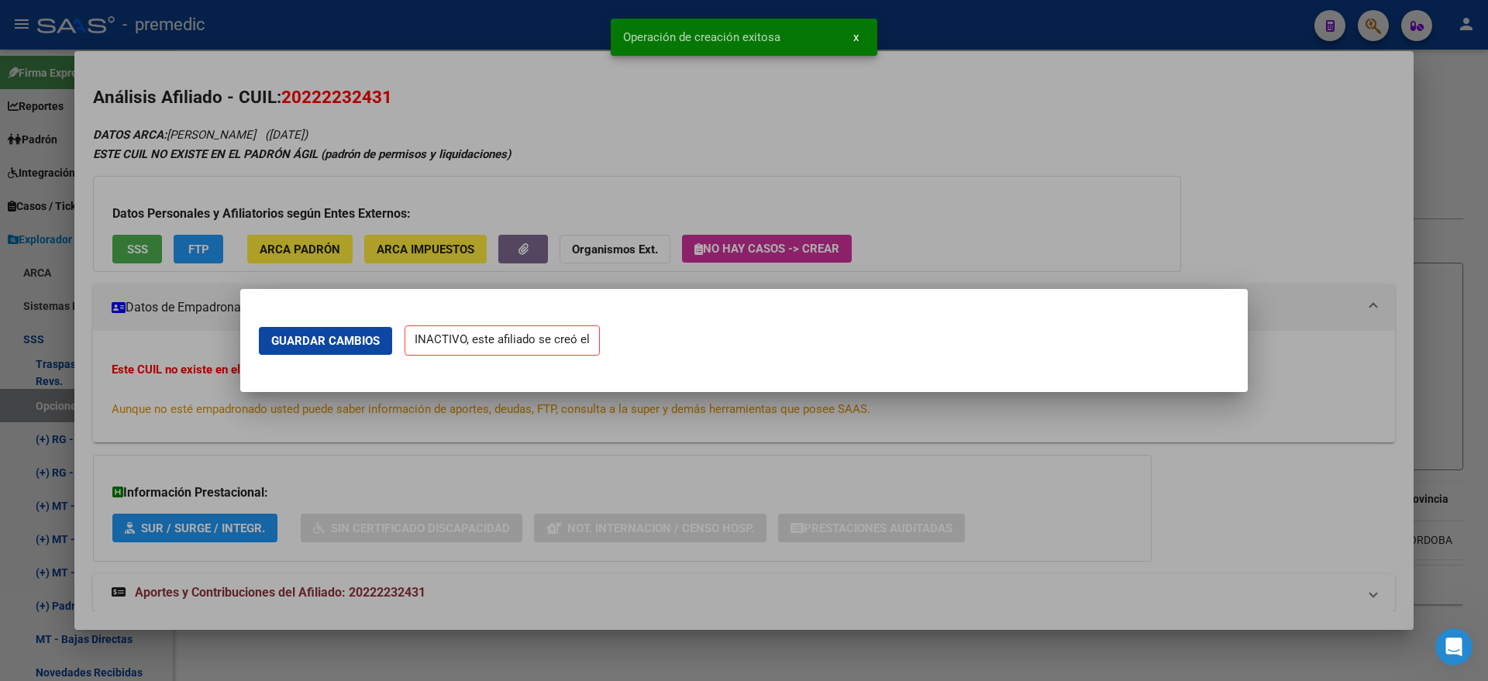
scroll to position [0, 0]
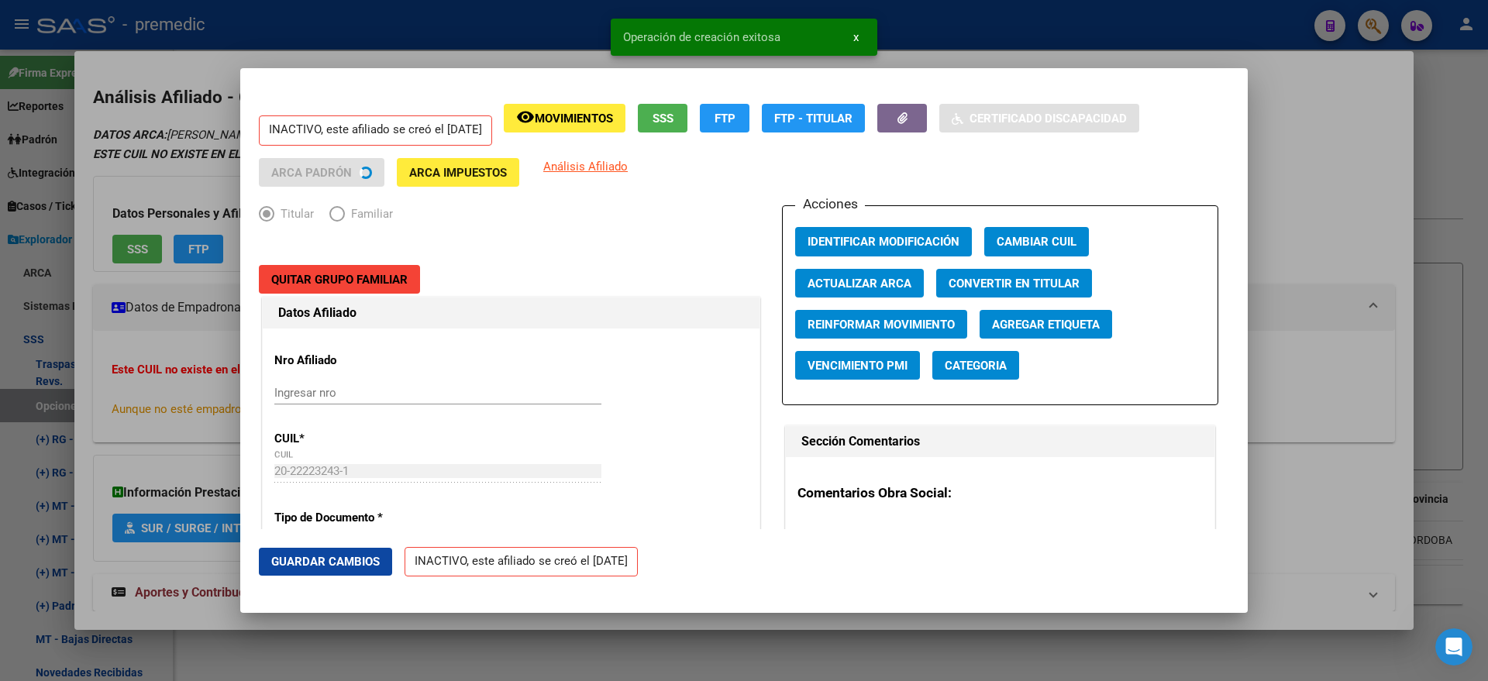
click at [88, 386] on div at bounding box center [744, 340] width 1488 height 681
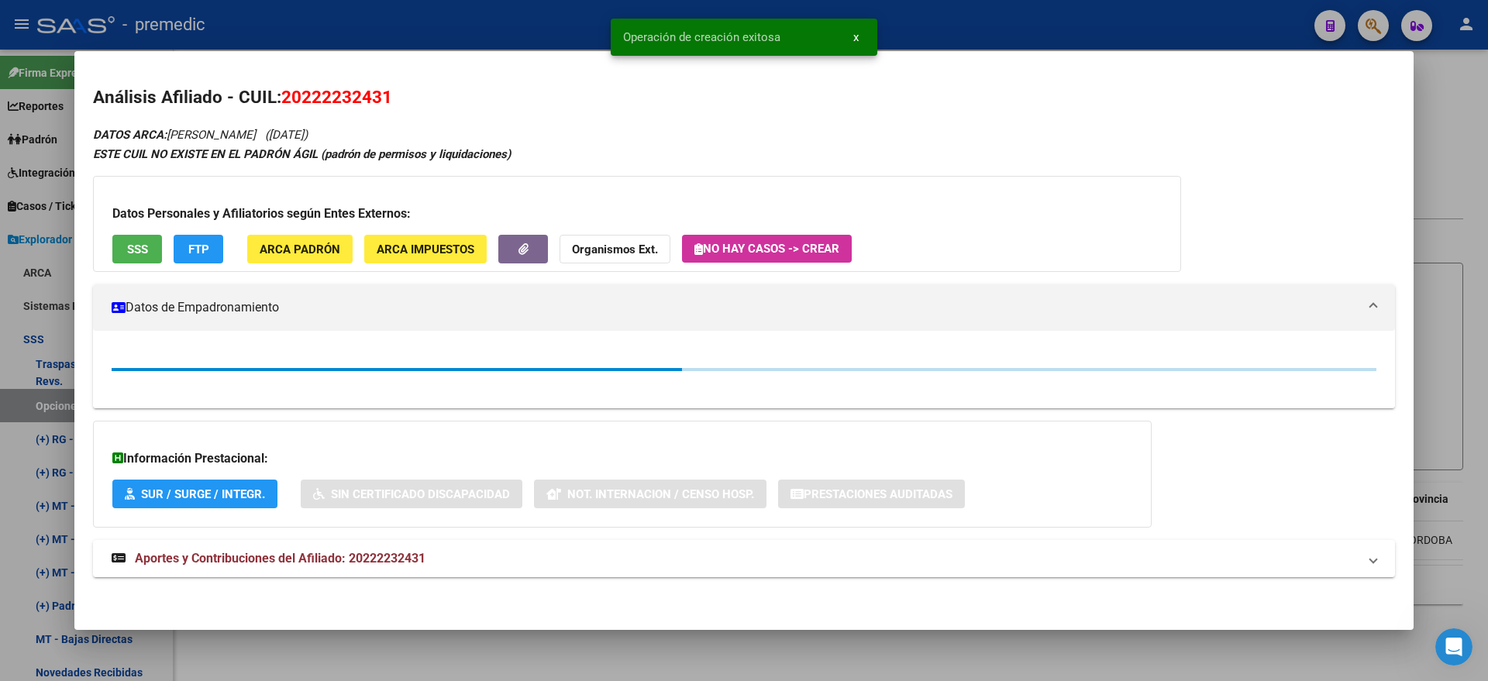
click at [33, 405] on div at bounding box center [744, 340] width 1488 height 681
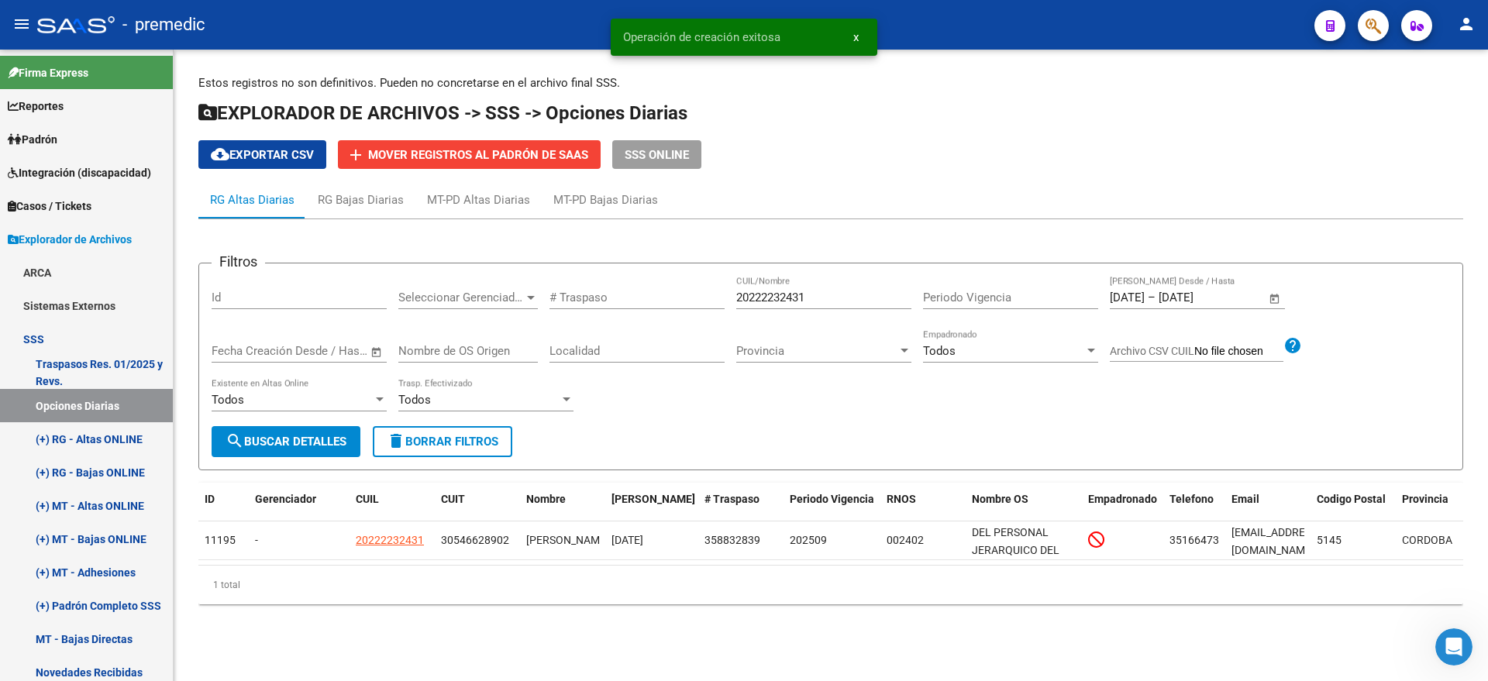
click at [271, 437] on span "search Buscar Detalles" at bounding box center [286, 442] width 121 height 14
click at [367, 201] on div "RG Bajas Diarias" at bounding box center [361, 199] width 86 height 17
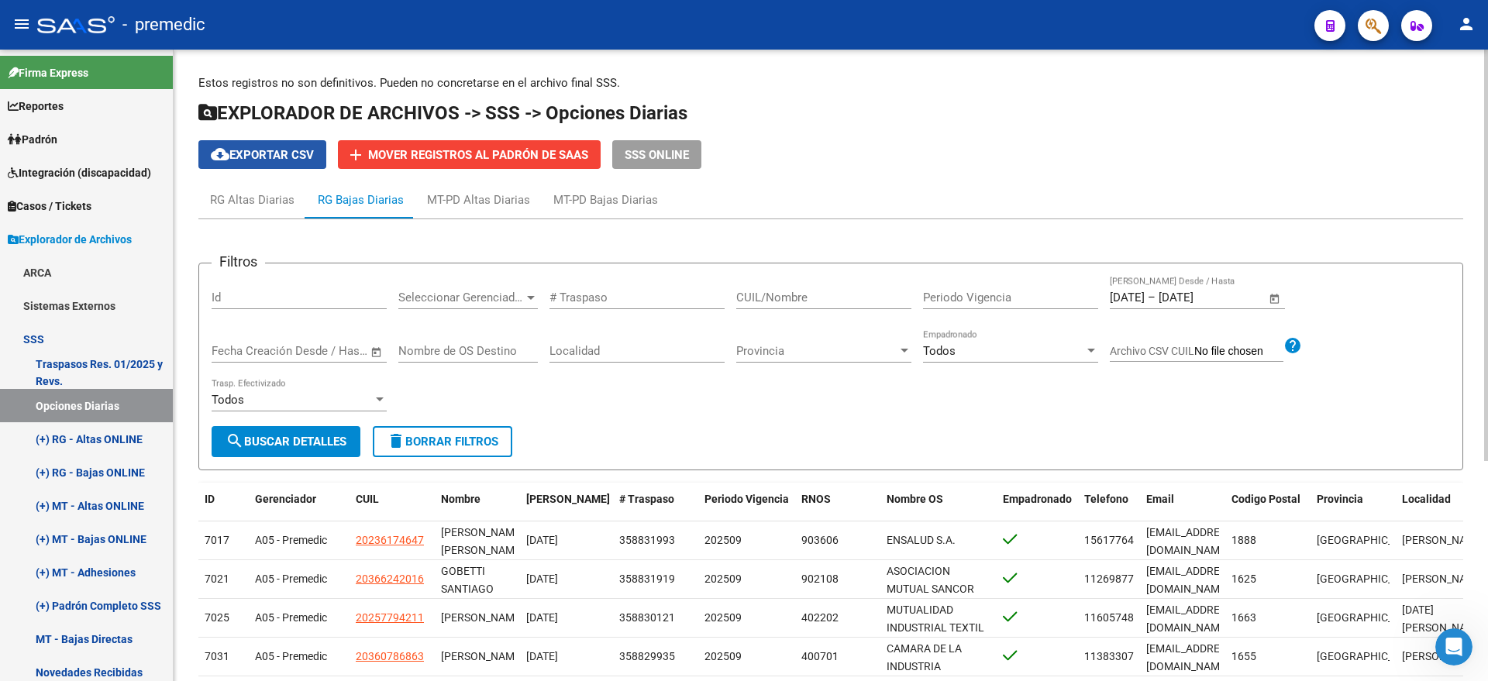
click at [268, 159] on span "cloud_download Exportar CSV" at bounding box center [262, 155] width 103 height 14
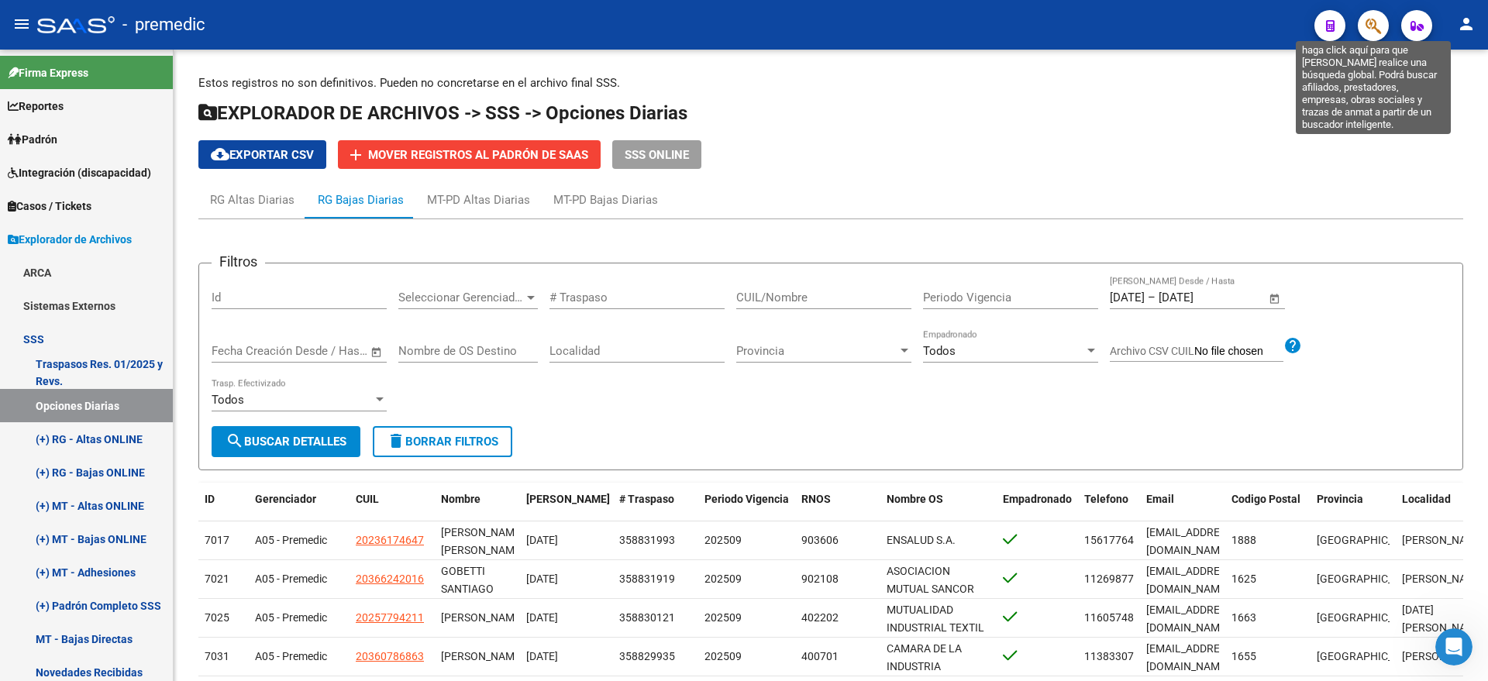
click at [1369, 23] on icon "button" at bounding box center [1372, 26] width 15 height 18
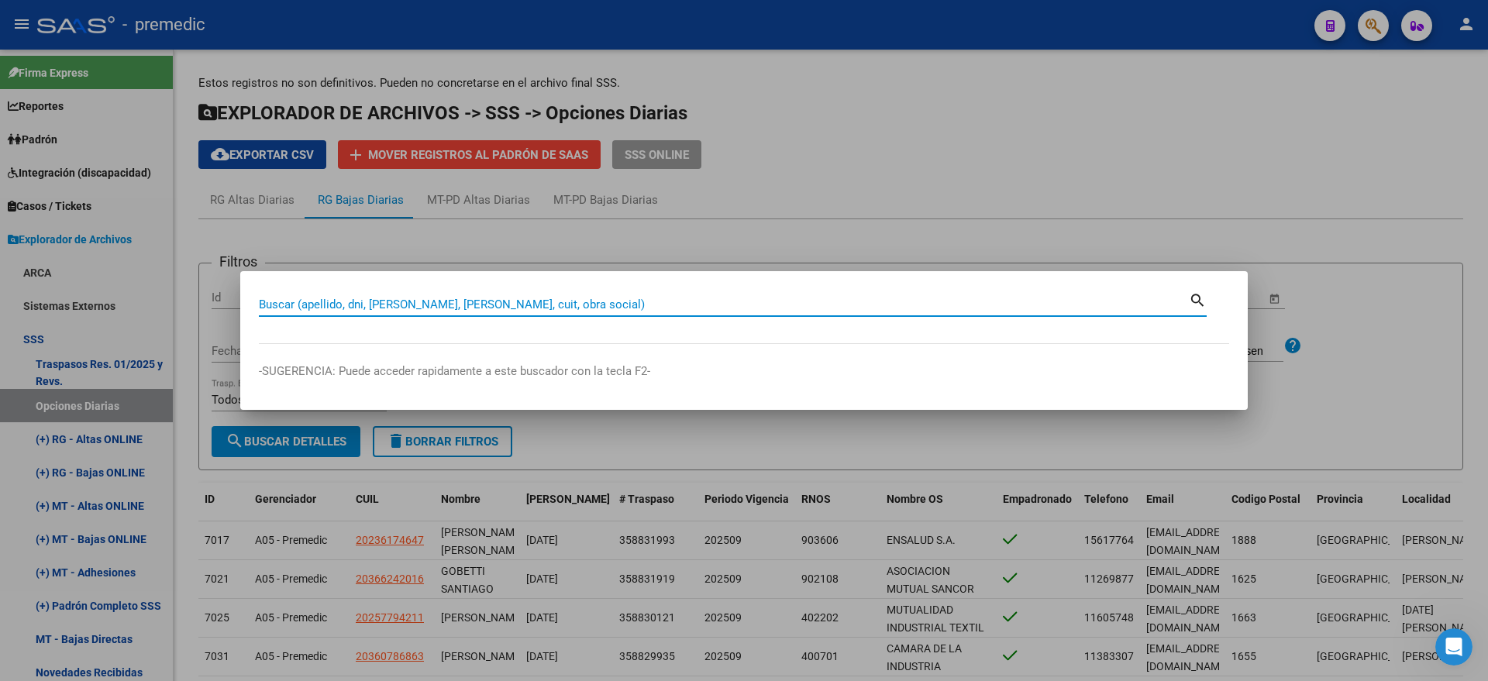
paste input "20476939853"
type input "20476939853"
click at [1186, 298] on input "20476939853" at bounding box center [724, 305] width 930 height 14
click at [1196, 296] on mat-icon "search" at bounding box center [1198, 299] width 18 height 19
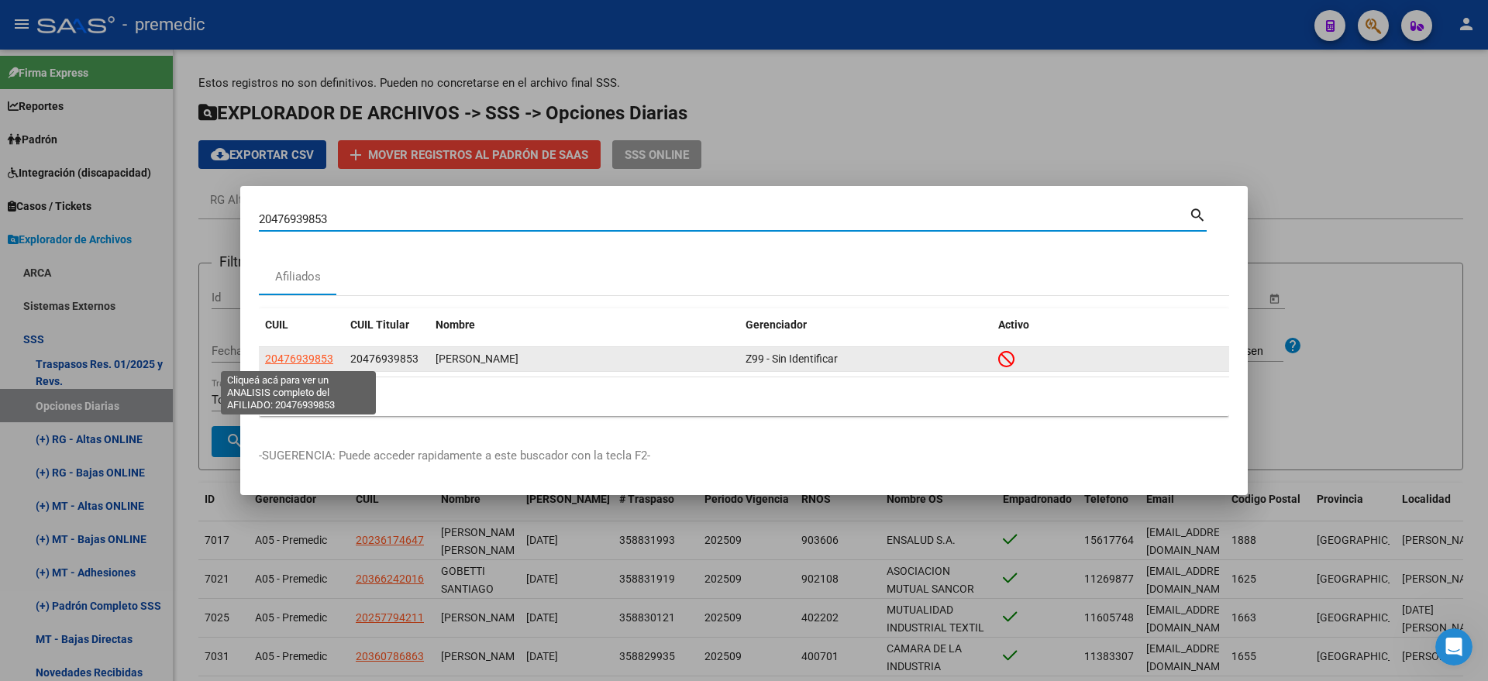
click at [296, 362] on span "20476939853" at bounding box center [299, 359] width 68 height 12
type textarea "20476939853"
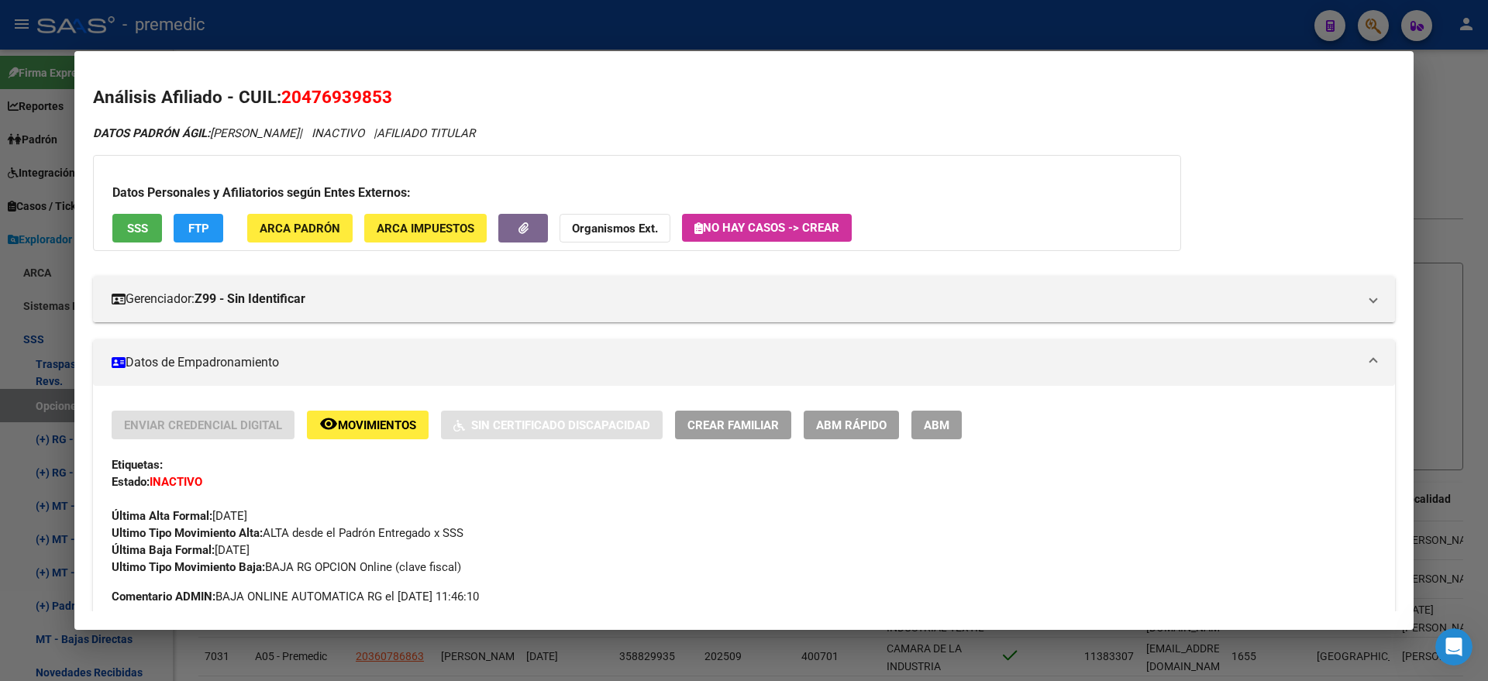
click at [564, 656] on div at bounding box center [744, 340] width 1488 height 681
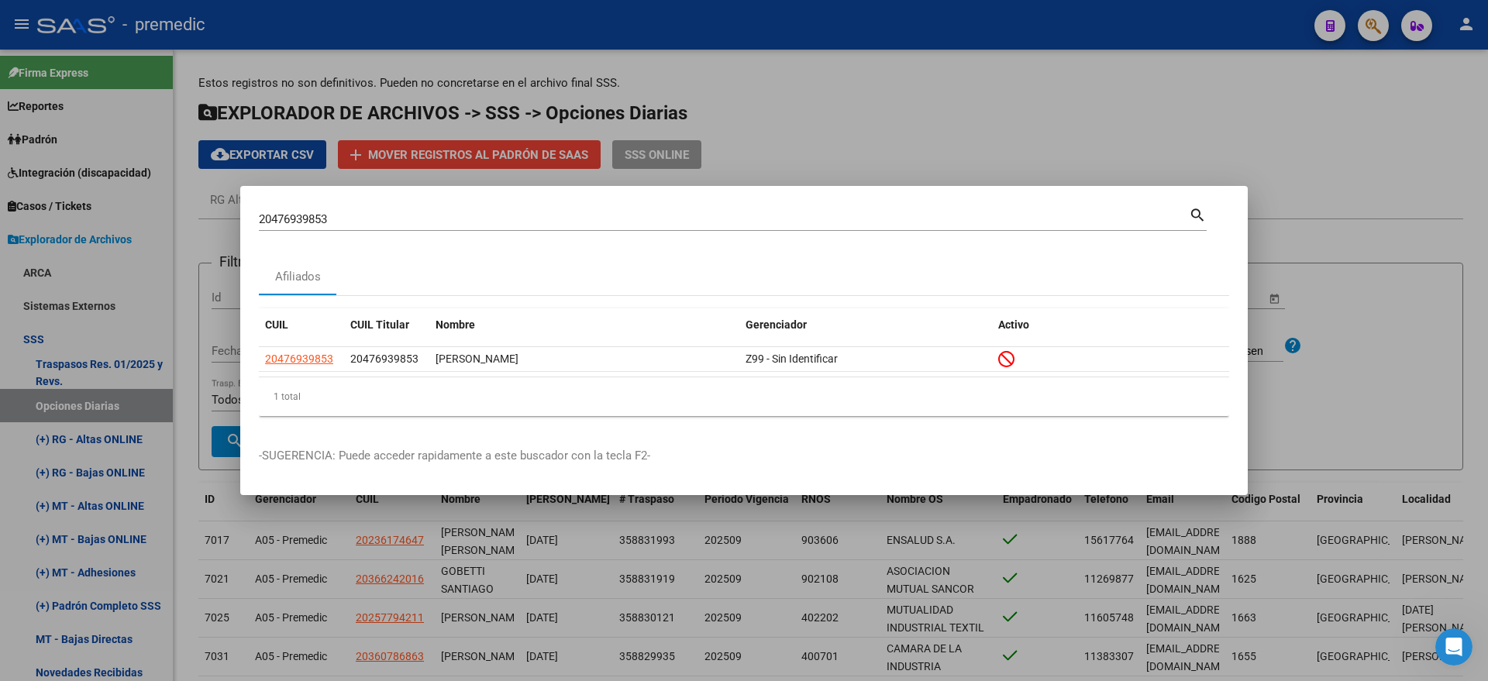
click at [626, 553] on div at bounding box center [744, 340] width 1488 height 681
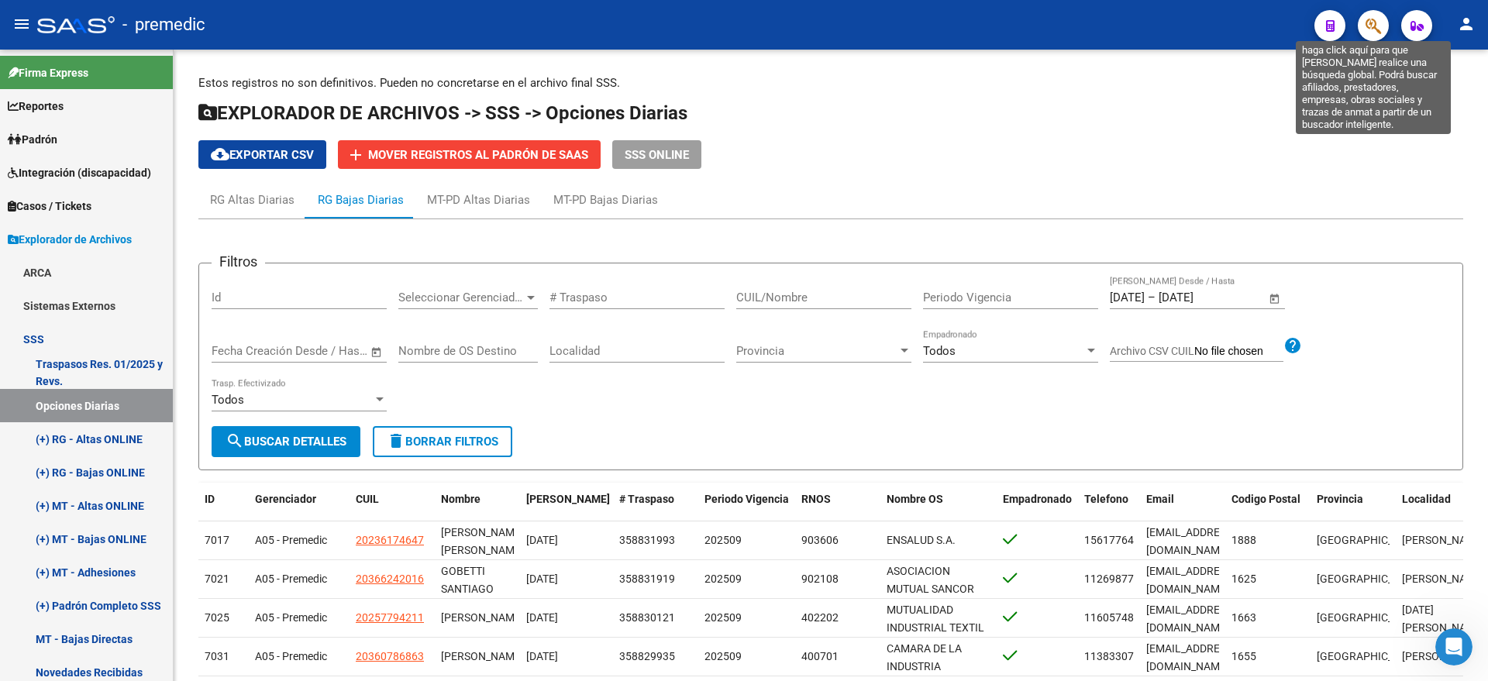
click at [1373, 34] on icon "button" at bounding box center [1372, 26] width 15 height 18
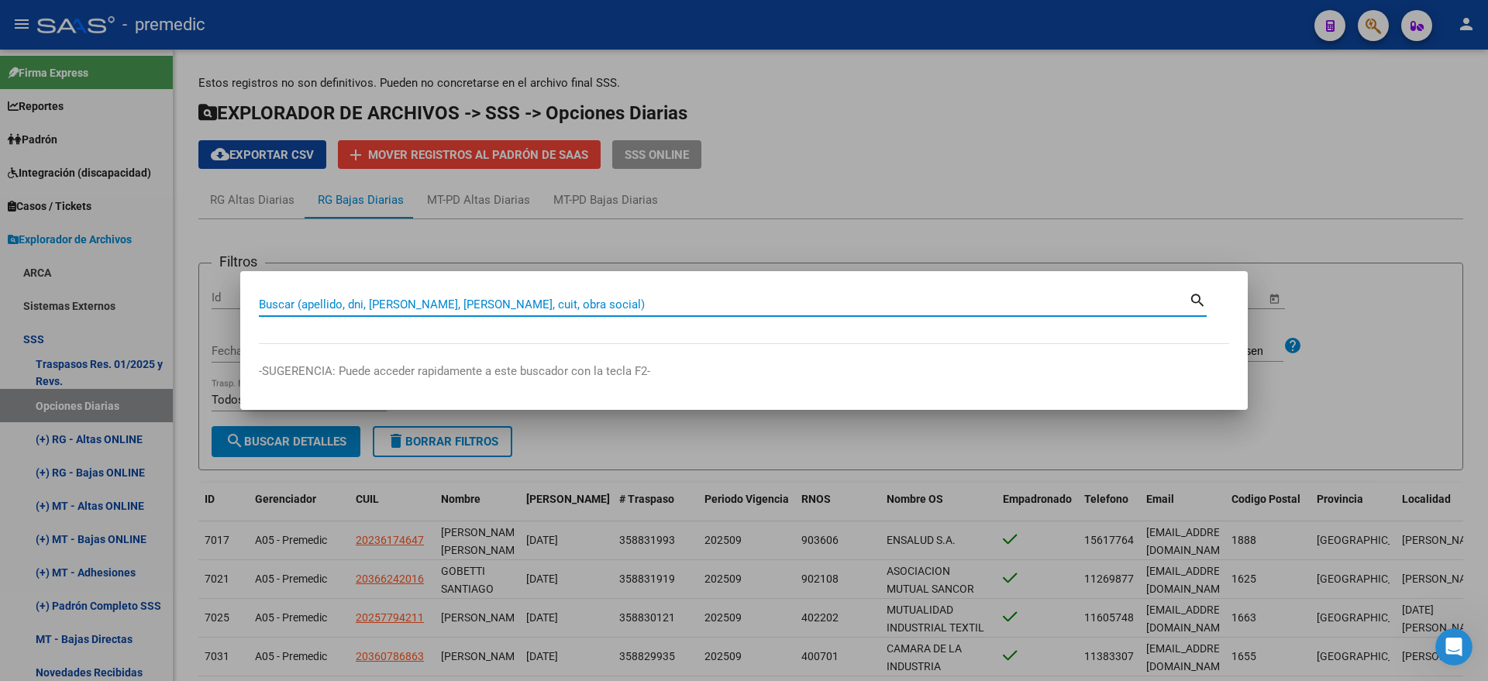
click at [326, 305] on input "Buscar (apellido, dni, [PERSON_NAME], [PERSON_NAME], cuit, obra social)" at bounding box center [724, 305] width 930 height 14
type input "27398915505"
click at [1190, 298] on mat-icon "search" at bounding box center [1198, 299] width 18 height 19
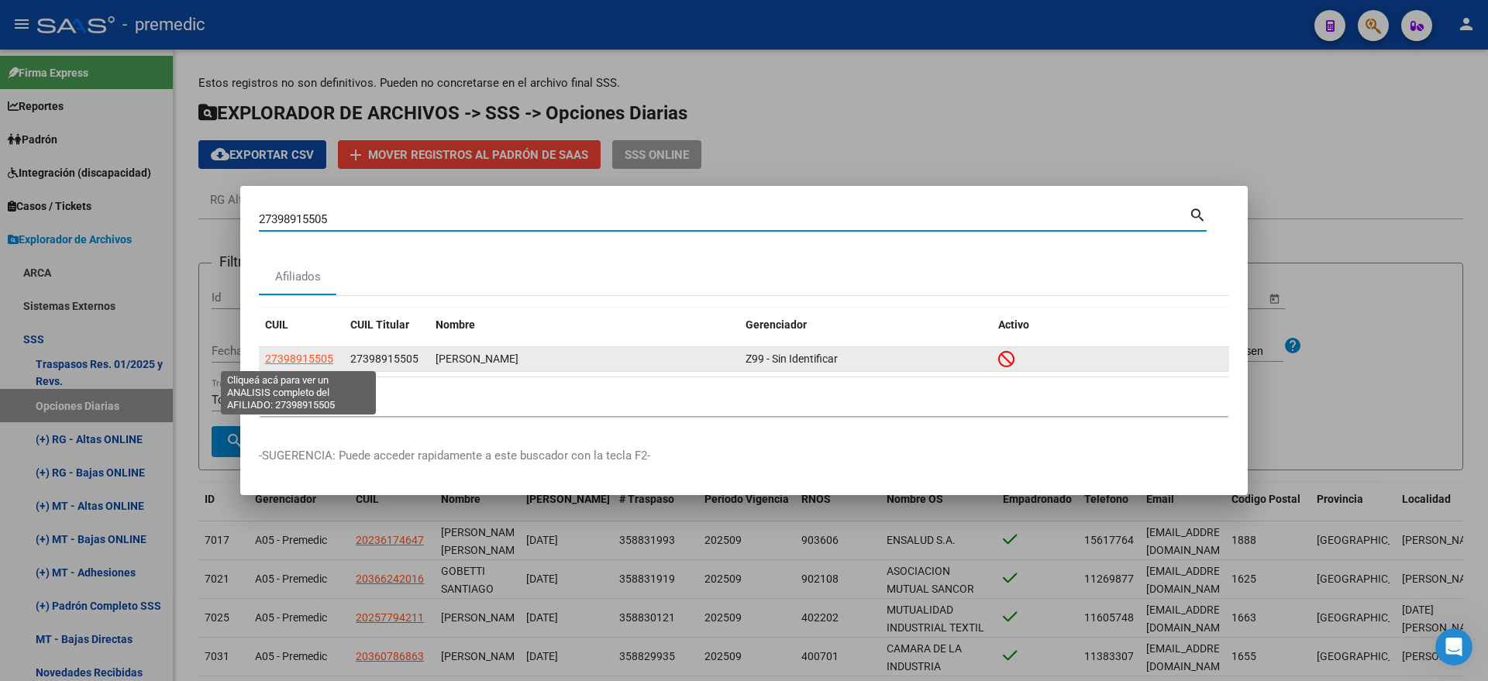
click at [296, 355] on span "27398915505" at bounding box center [299, 359] width 68 height 12
type textarea "27398915505"
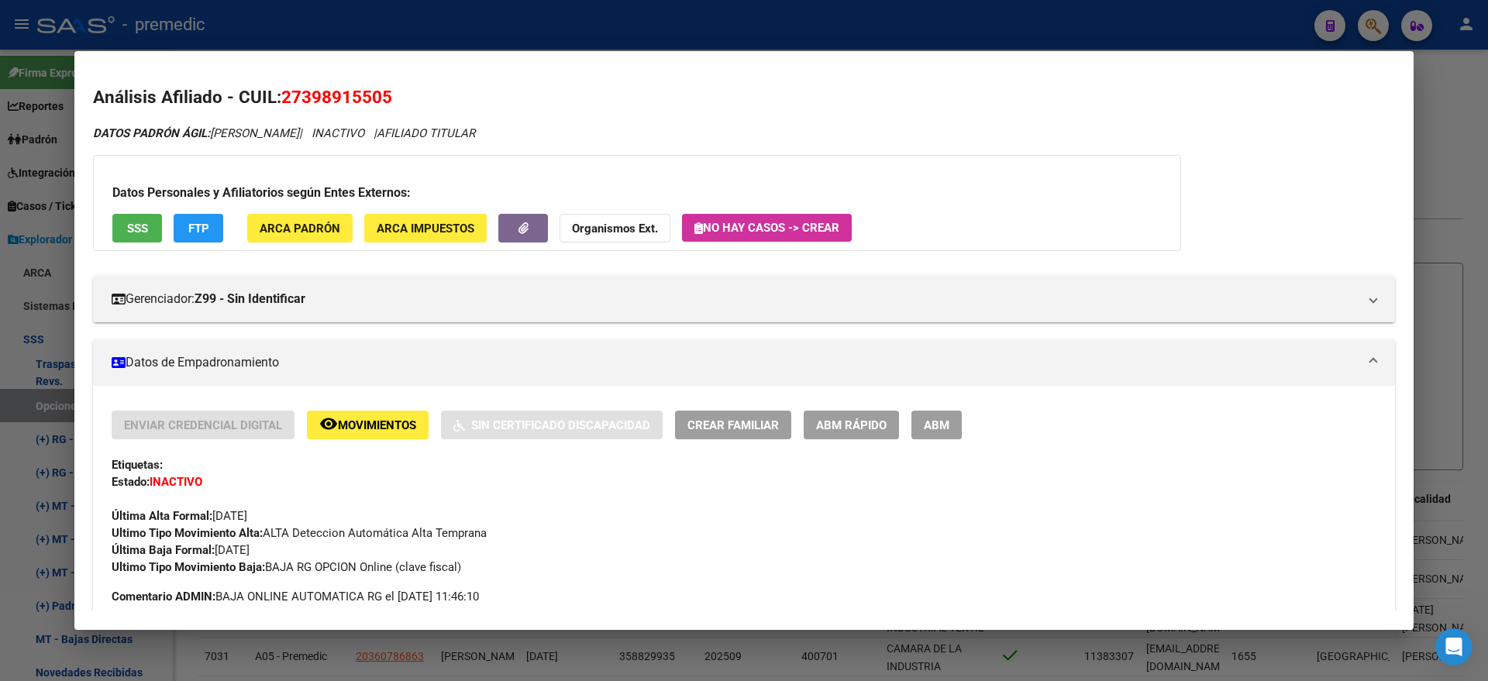
click at [618, 648] on div at bounding box center [744, 340] width 1488 height 681
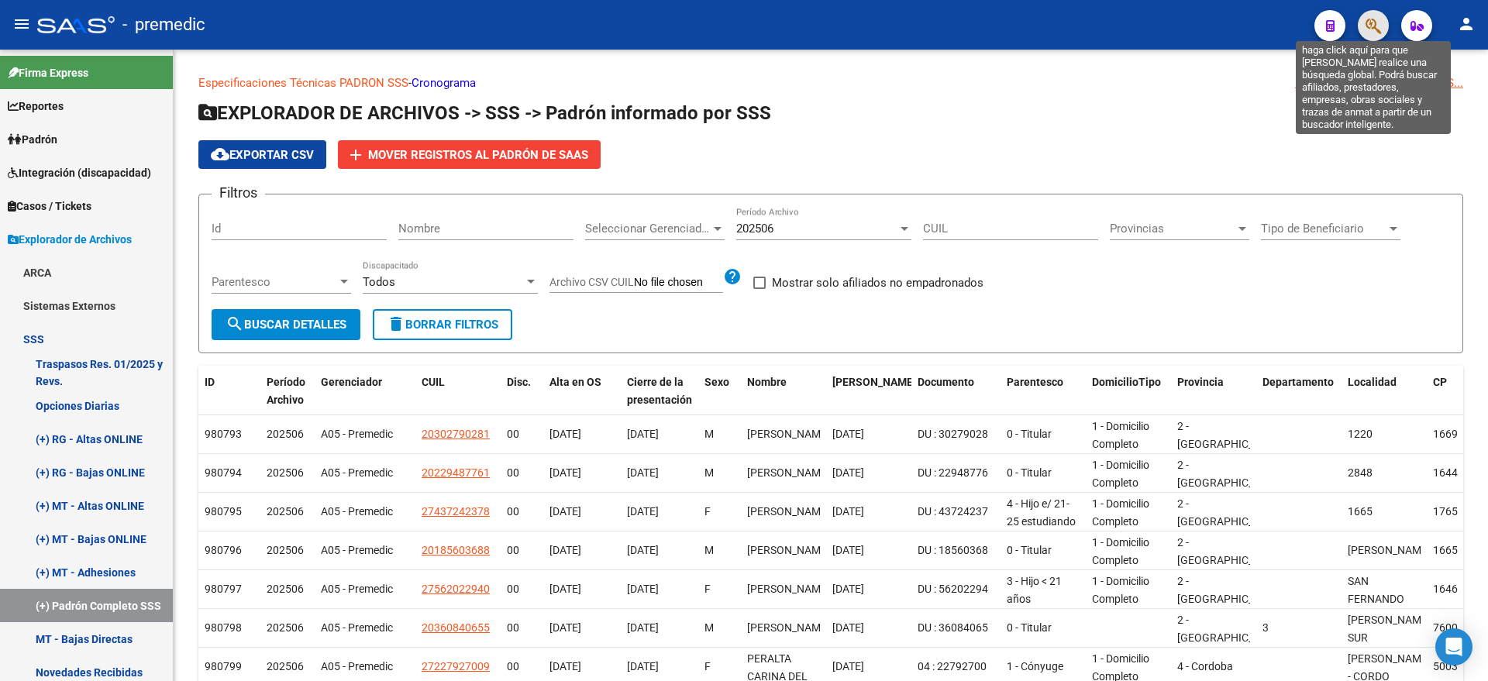
click at [1372, 25] on icon "button" at bounding box center [1372, 26] width 15 height 18
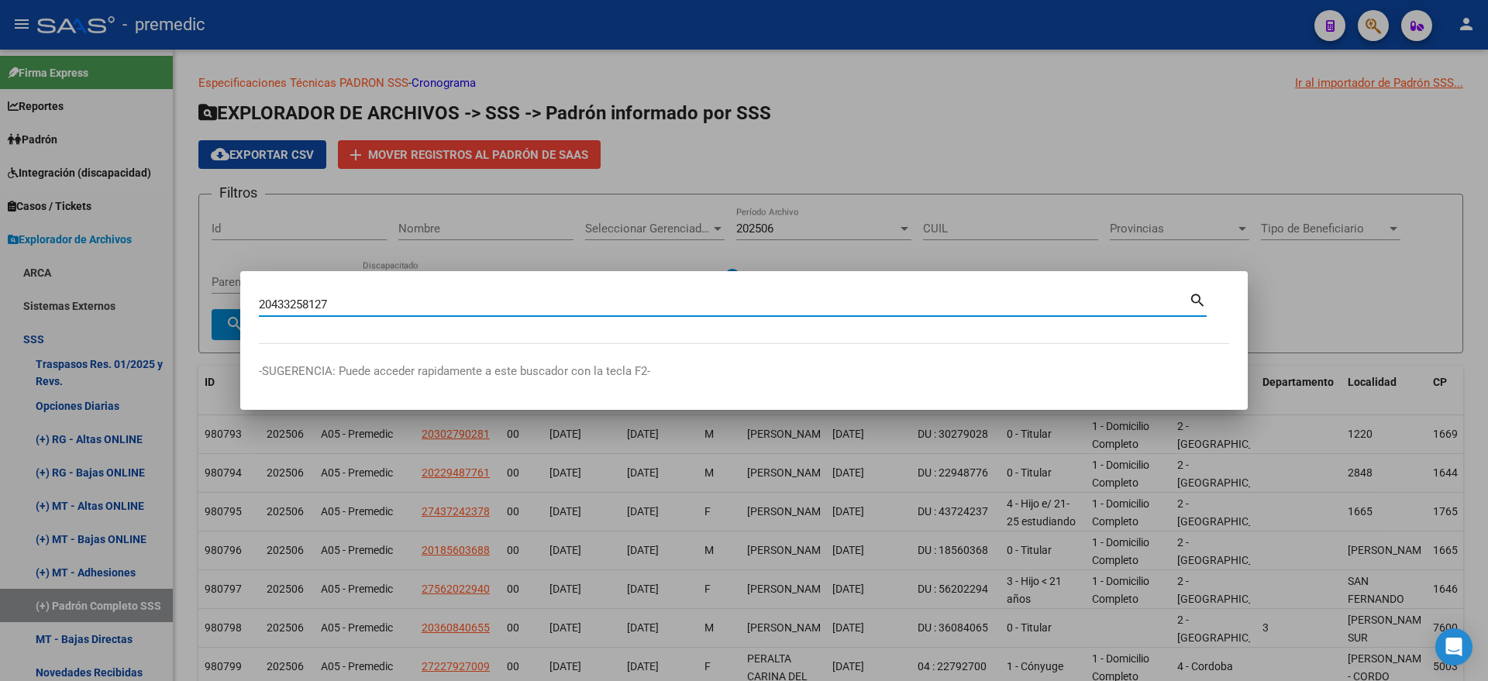
type input "20433258127"
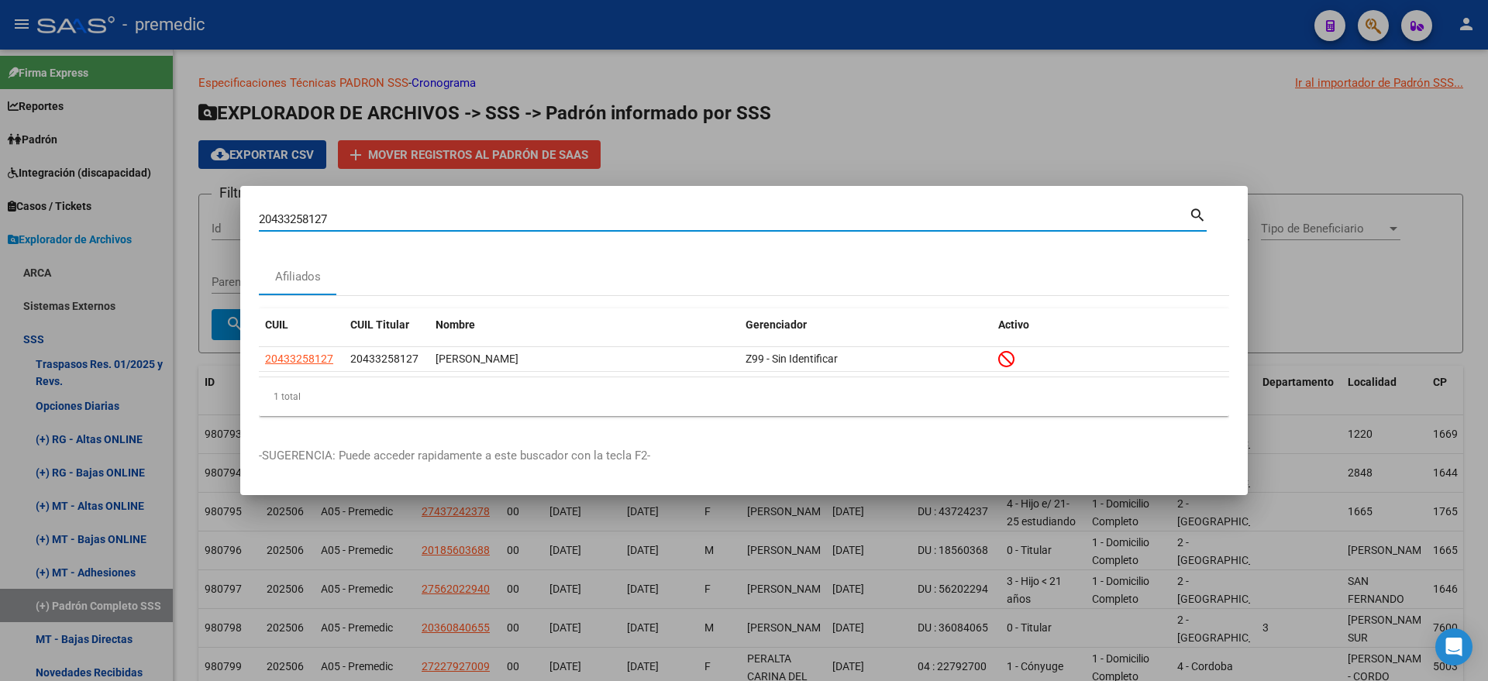
click at [610, 567] on div at bounding box center [744, 340] width 1488 height 681
